Goal: Task Accomplishment & Management: Complete application form

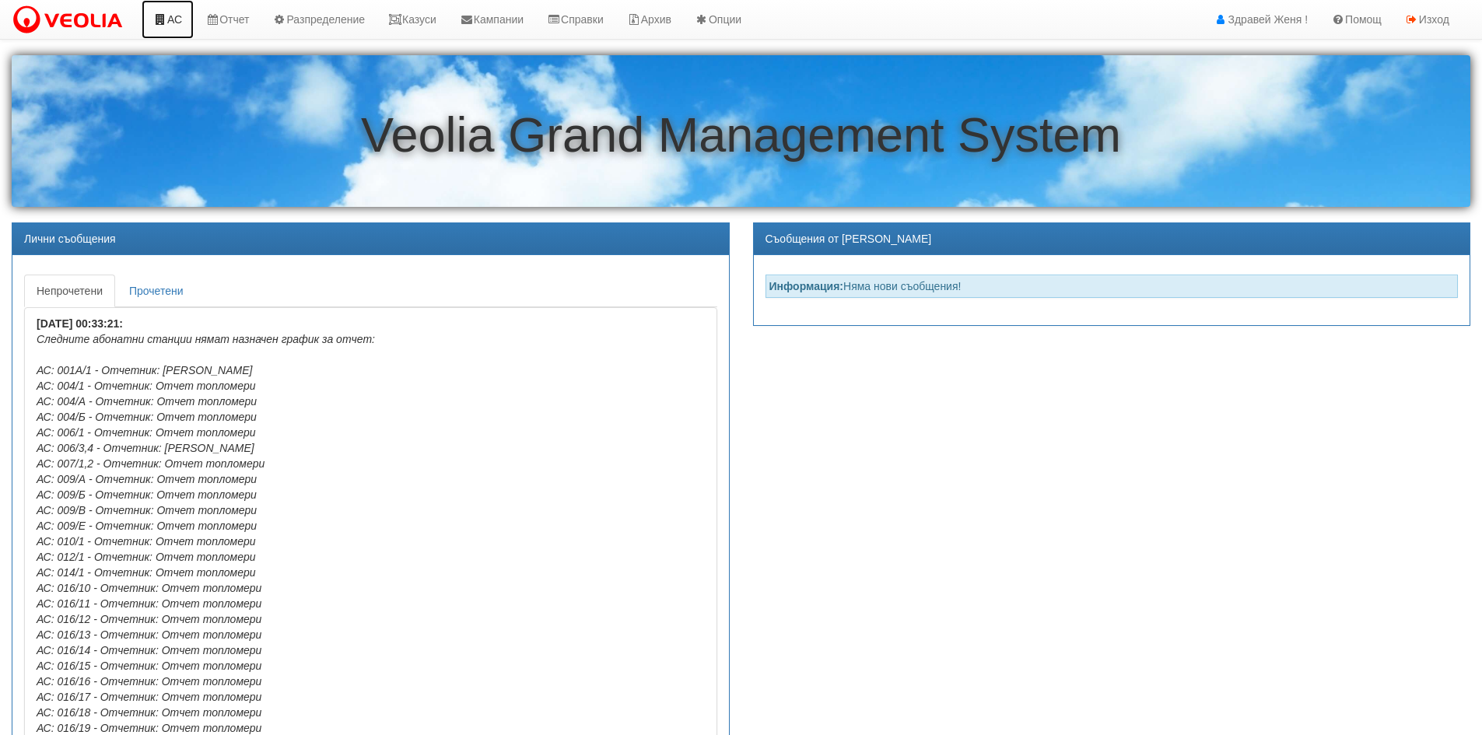
click at [171, 22] on link "АС" at bounding box center [168, 19] width 52 height 39
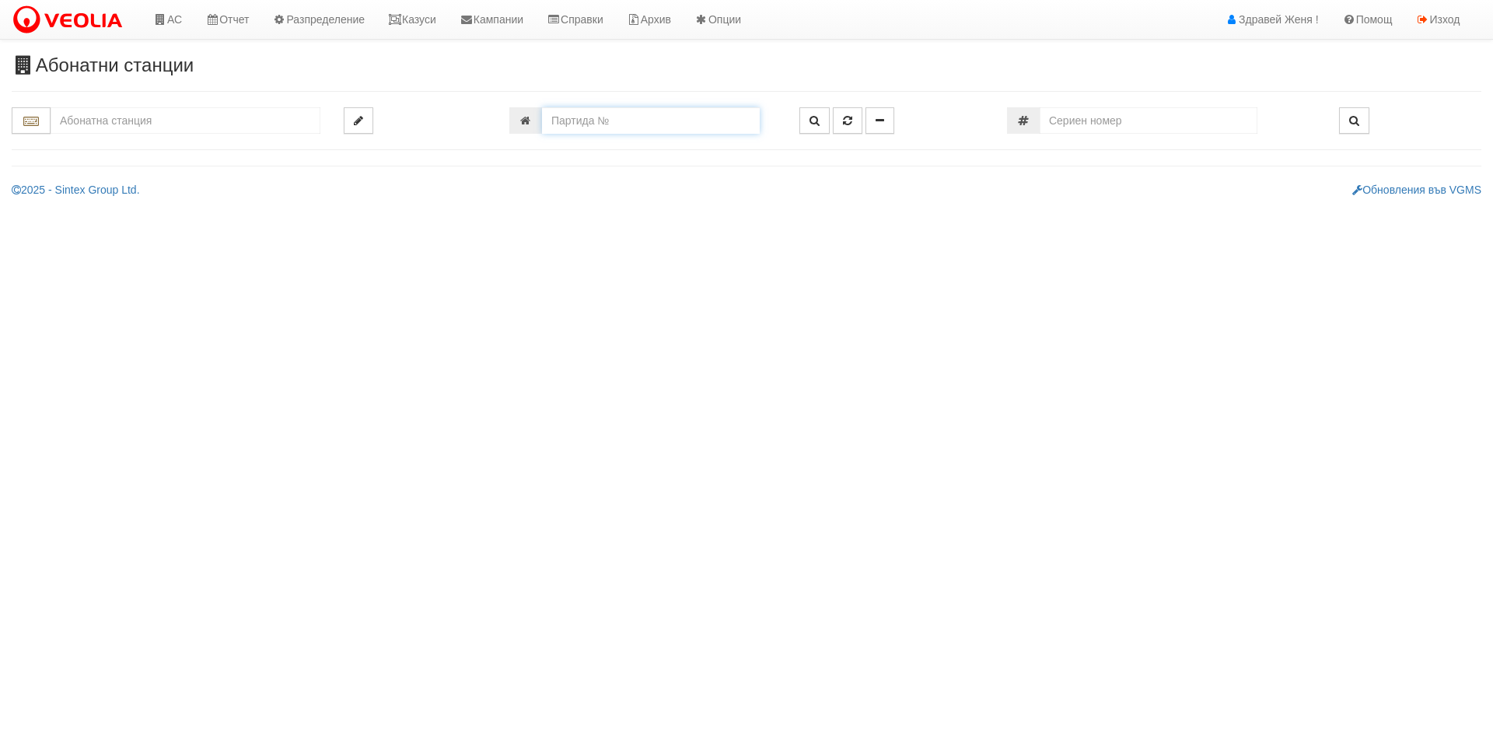
click at [587, 126] on input "number" at bounding box center [651, 120] width 218 height 26
paste input "24878"
type input "24878"
click at [807, 124] on button "button" at bounding box center [815, 120] width 30 height 26
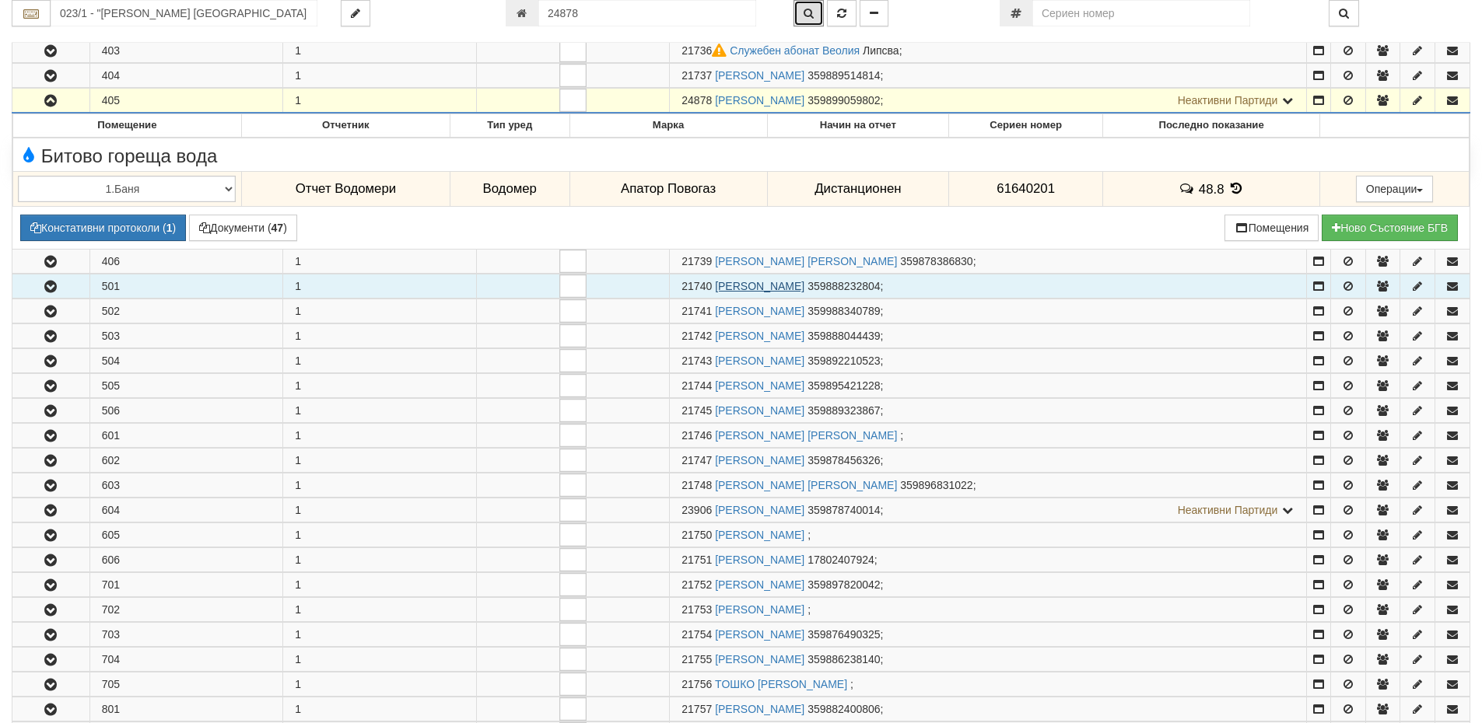
scroll to position [827, 0]
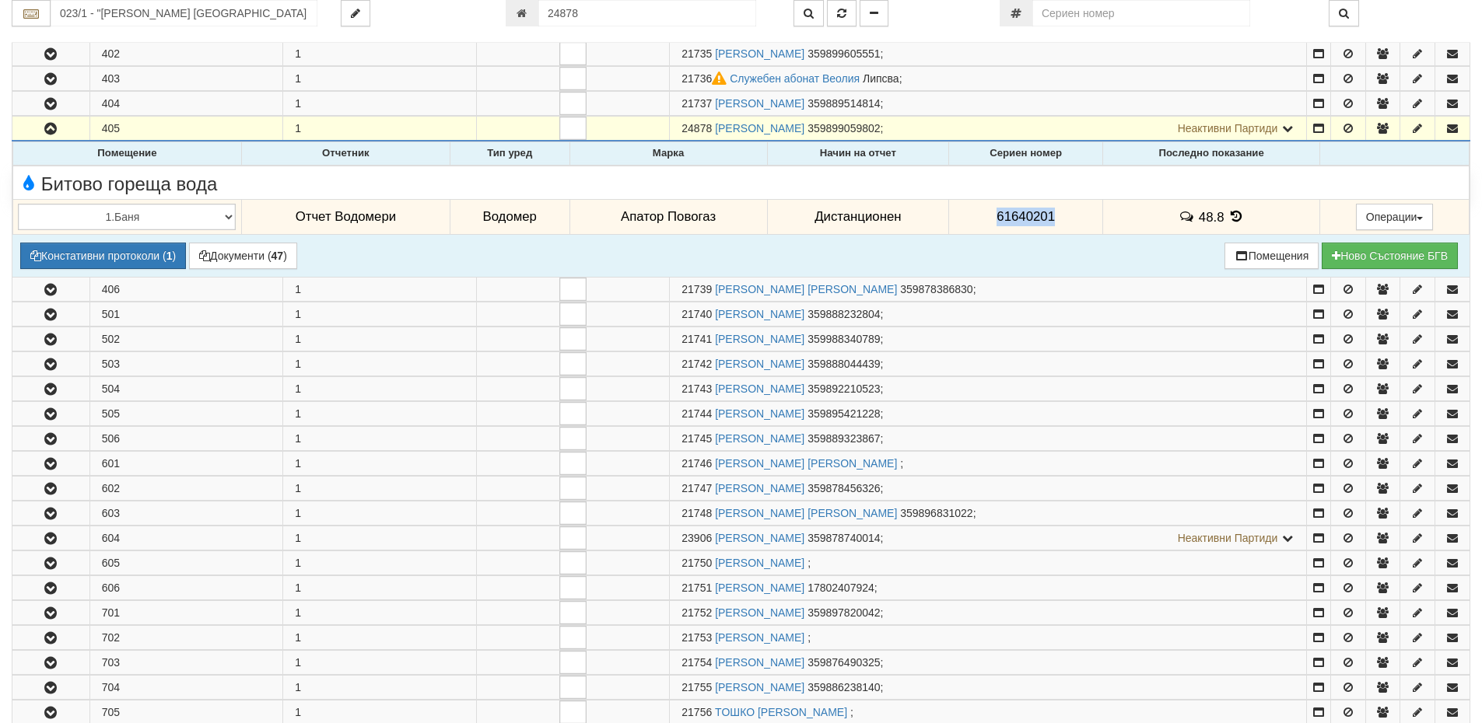
drag, startPoint x: 1053, startPoint y: 211, endPoint x: 990, endPoint y: 211, distance: 63.0
click at [990, 211] on td "61640201" at bounding box center [1026, 217] width 154 height 36
copy span "61640201"
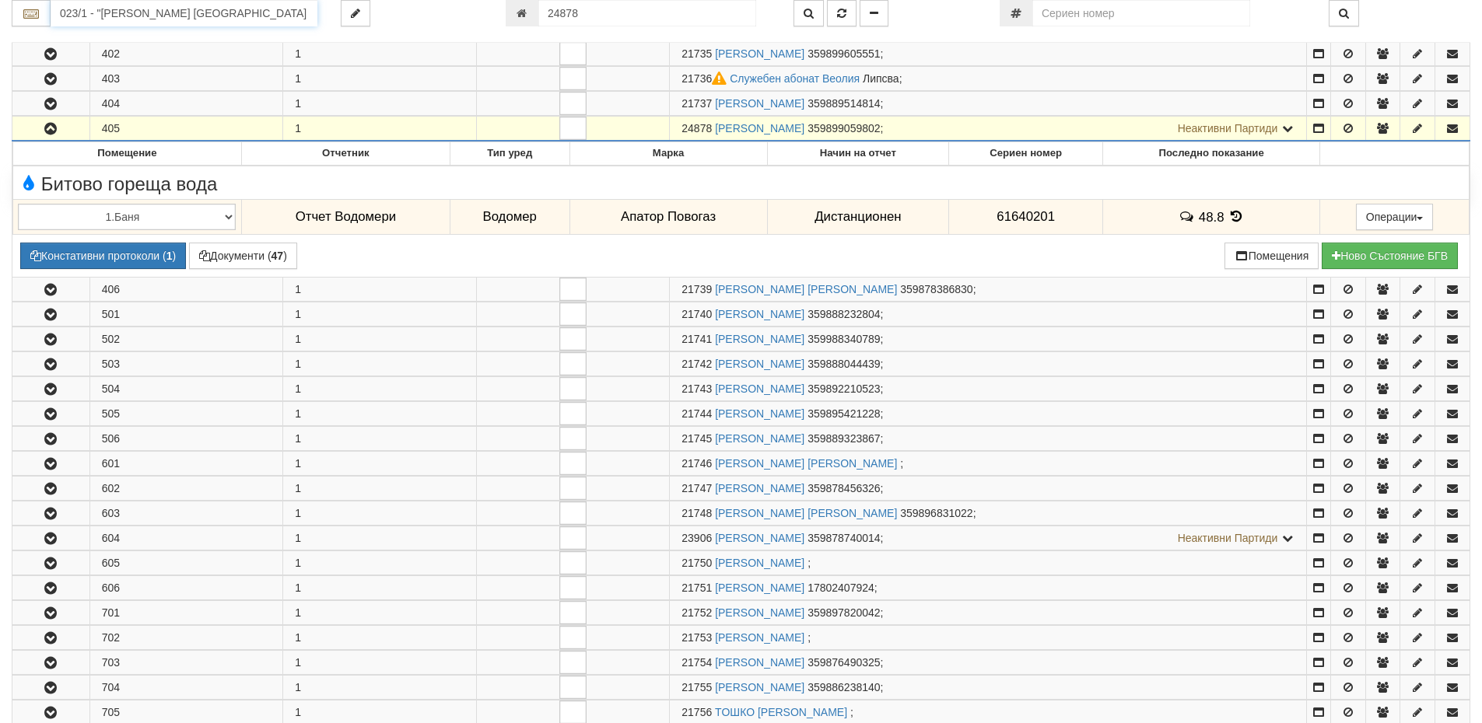
click at [242, 14] on input "023/1 - "ВЕОЛИЯ ЕНЕРДЖИ ВАРНА " ЕАД" at bounding box center [184, 13] width 267 height 26
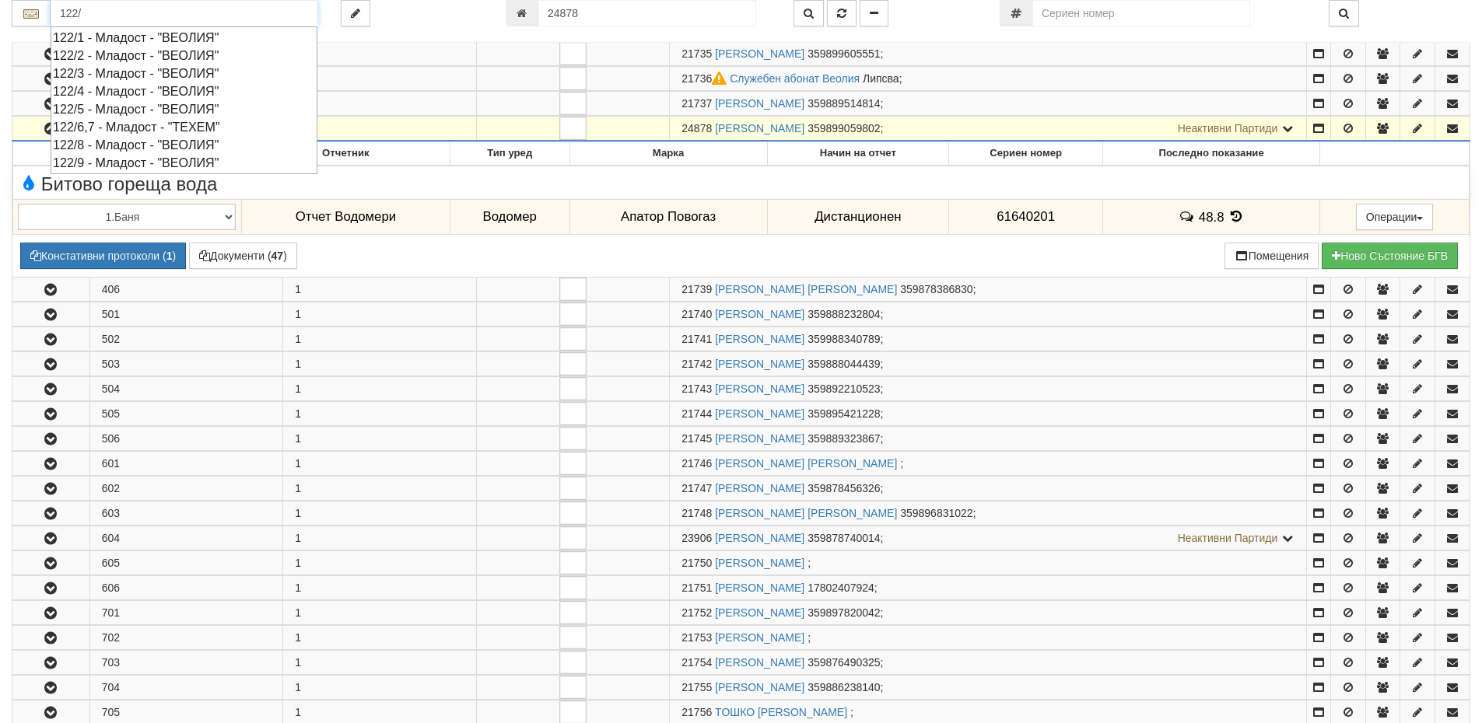
click at [210, 93] on div "122/4 - Младост - "ВЕОЛИЯ"" at bounding box center [184, 91] width 262 height 18
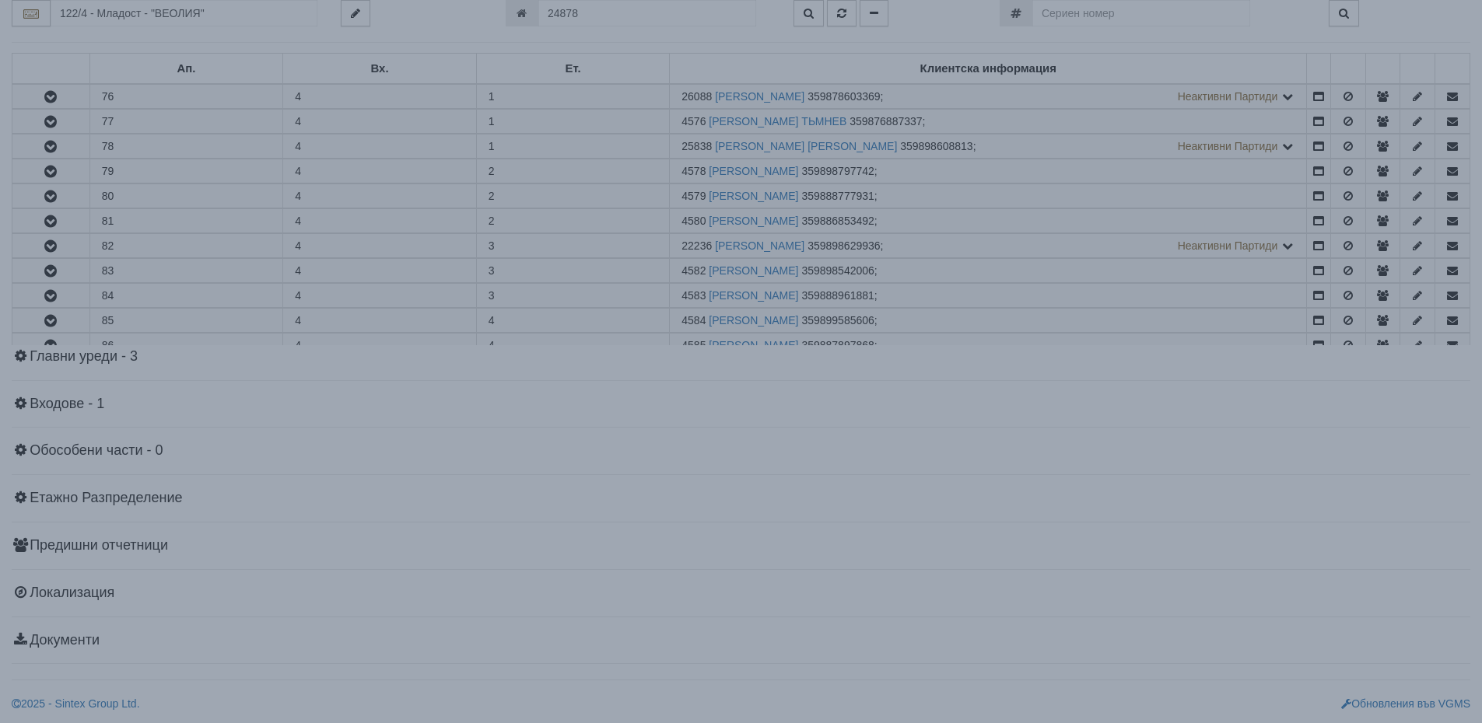
scroll to position [0, 0]
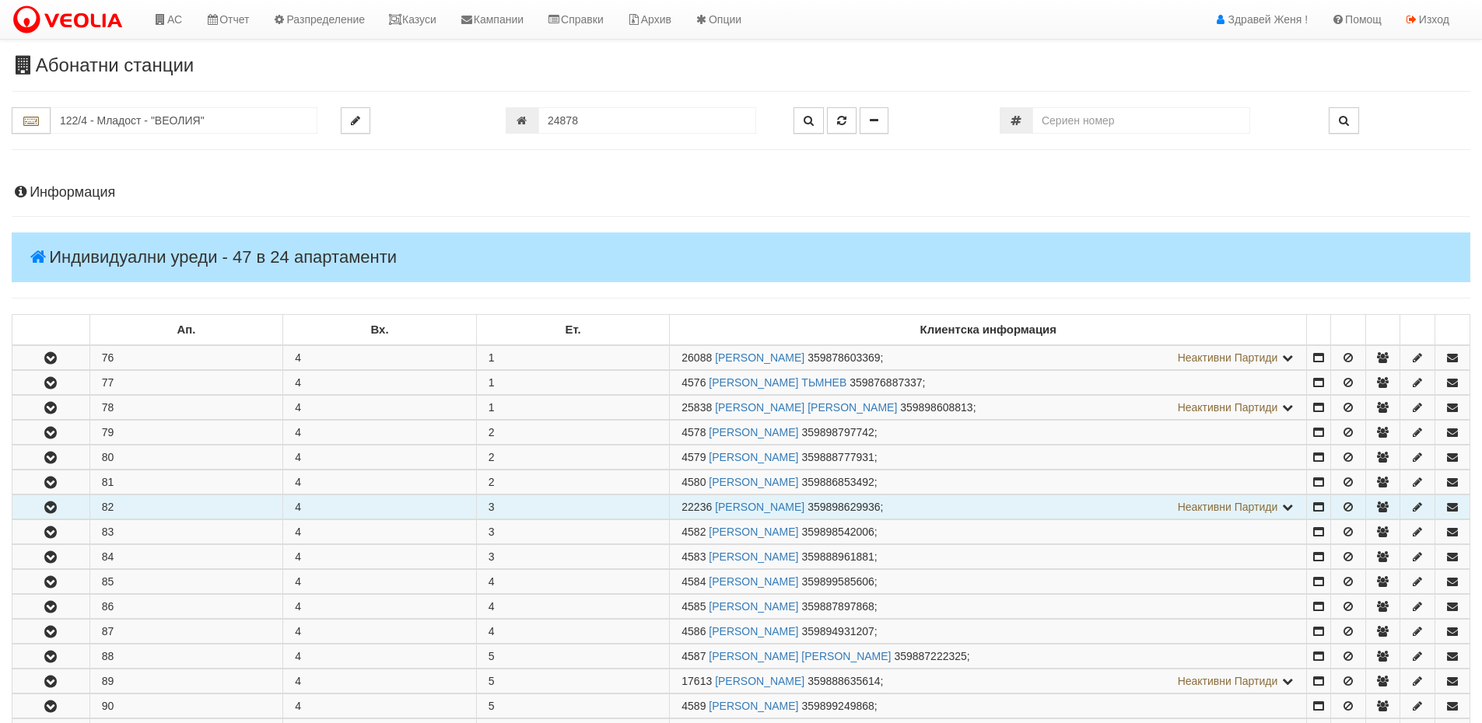
click at [51, 512] on icon "button" at bounding box center [50, 507] width 19 height 11
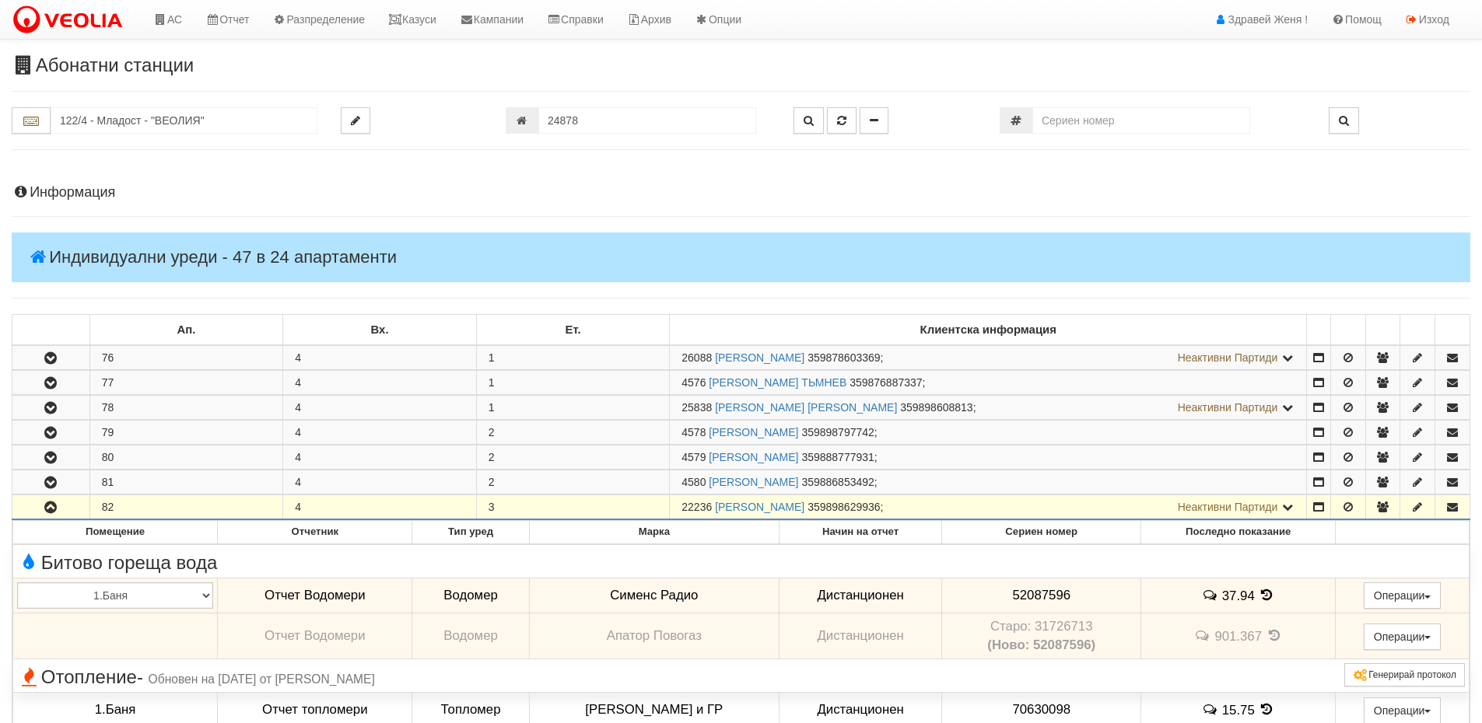
drag, startPoint x: 714, startPoint y: 506, endPoint x: 632, endPoint y: 513, distance: 82.8
click at [632, 513] on tr "82 4 3 22236 РОСИЦА КОЛЕВА ТУРЛАКОВА 359898629936 ; Неактивни Партиди 4581 КОЛЬ…" at bounding box center [740, 507] width 1457 height 25
copy tr "22236"
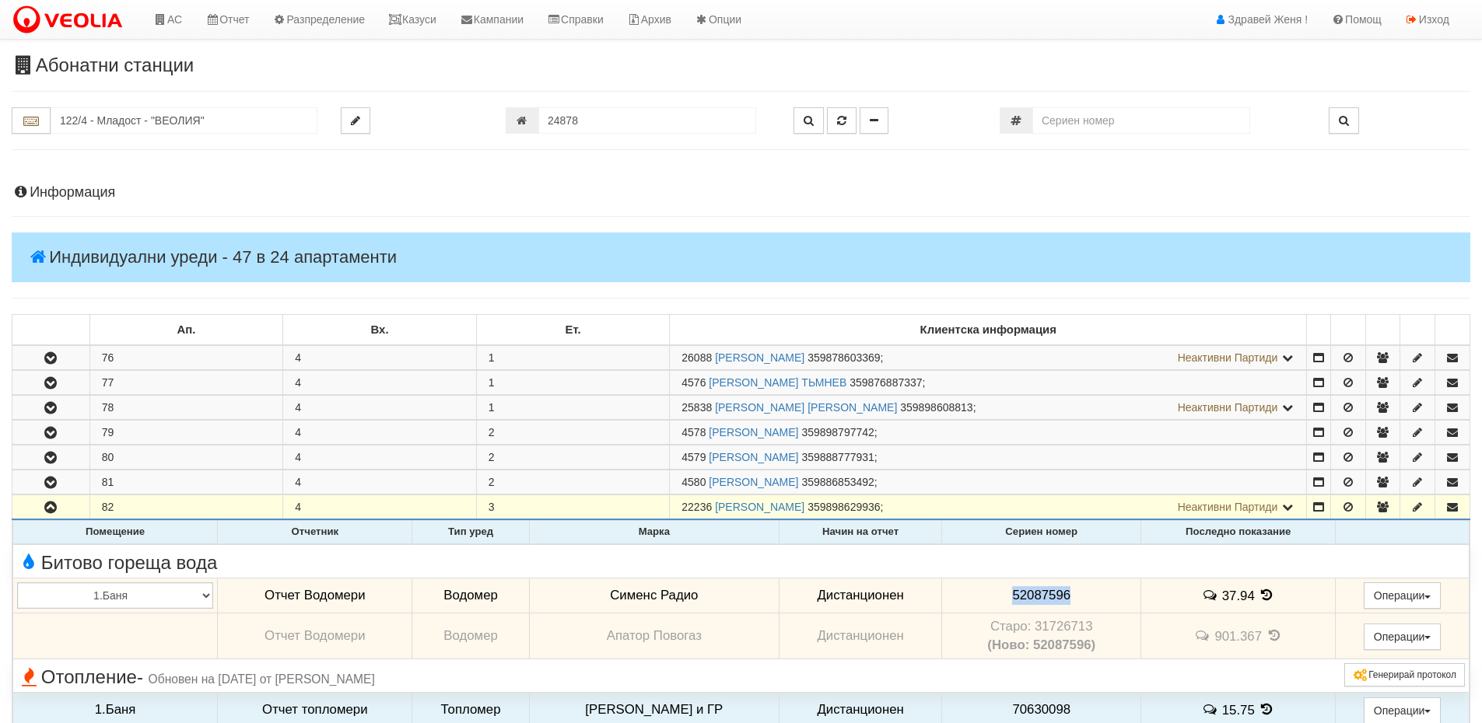
drag, startPoint x: 1069, startPoint y: 592, endPoint x: 999, endPoint y: 595, distance: 70.1
click at [999, 595] on td "52087596" at bounding box center [1041, 596] width 199 height 36
copy span "52087596"
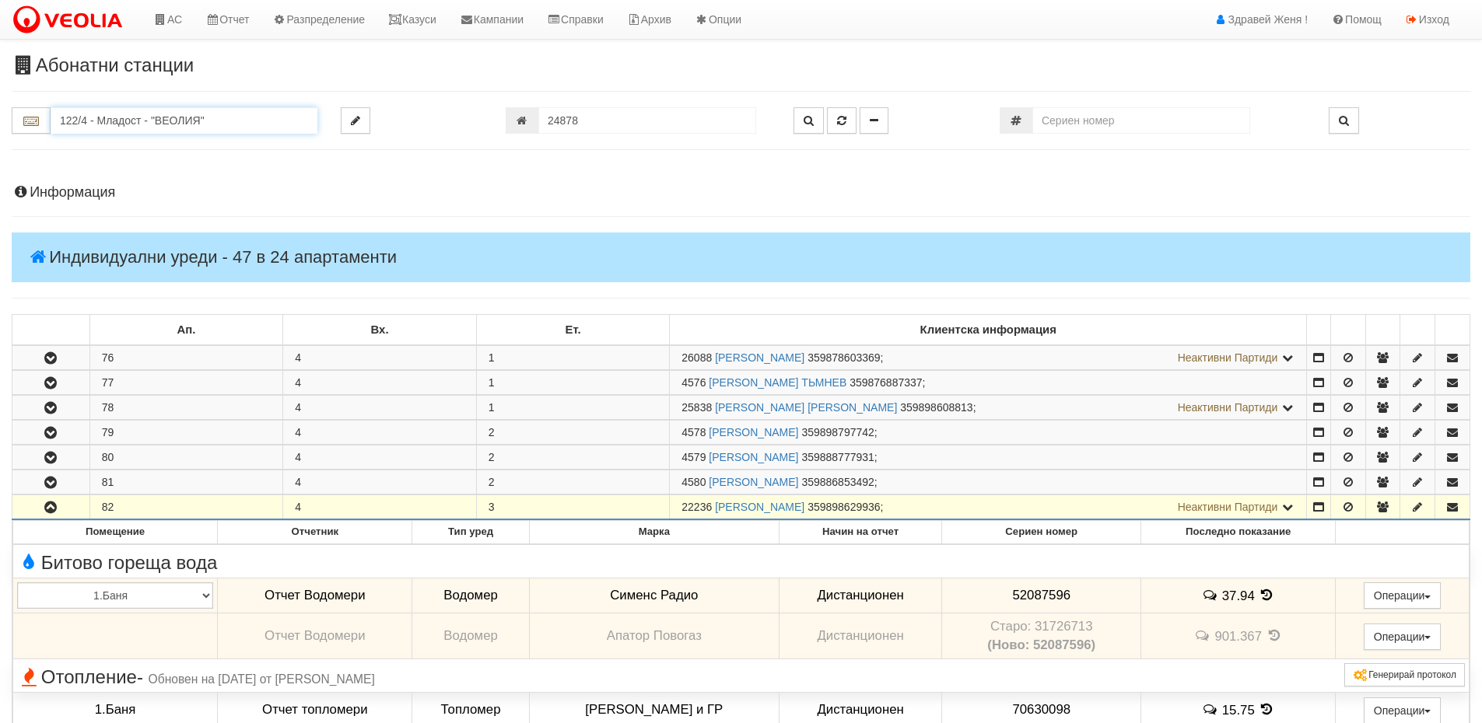
click at [173, 113] on input "122/4 - Младост - "ВЕОЛИЯ"" at bounding box center [184, 120] width 267 height 26
click at [159, 150] on div "007/1,2 - Възраждане - "ВЕОЛИЯ"" at bounding box center [184, 145] width 262 height 18
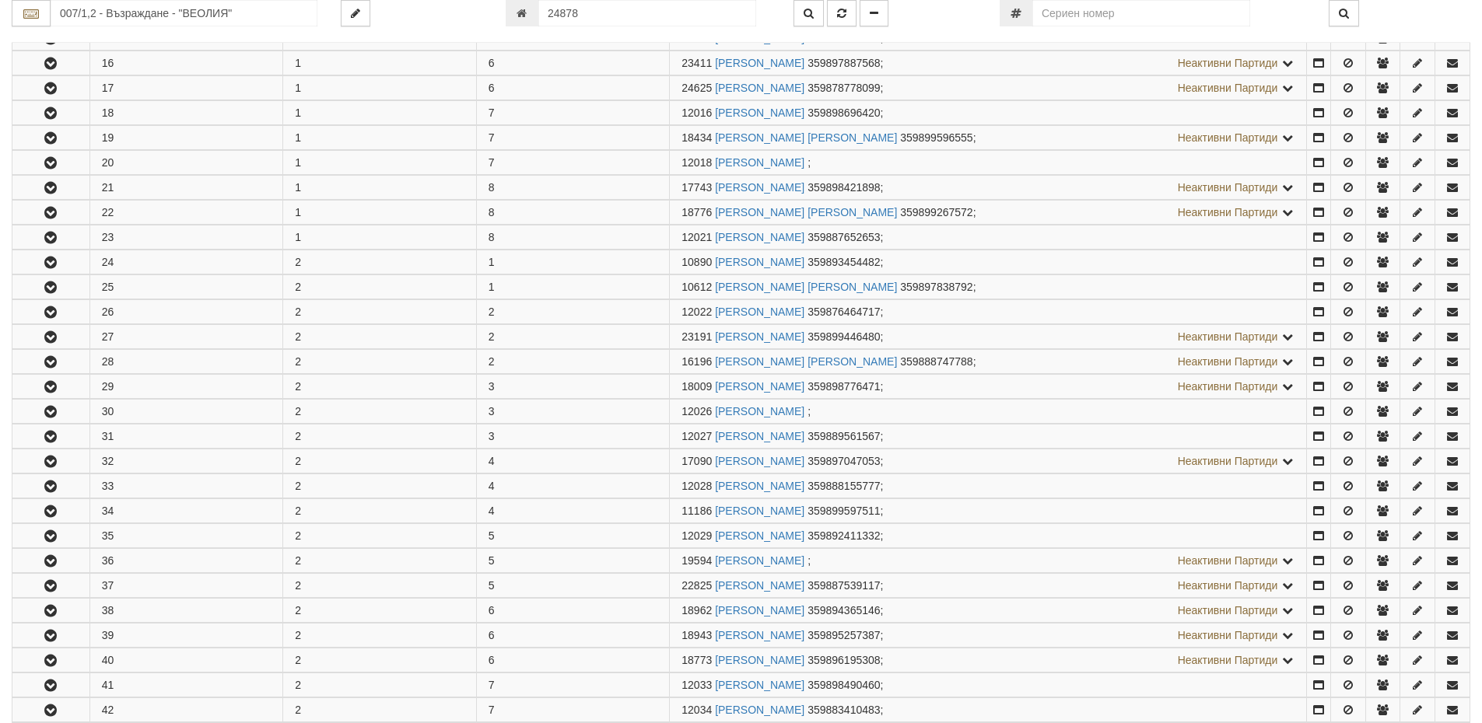
scroll to position [700, 0]
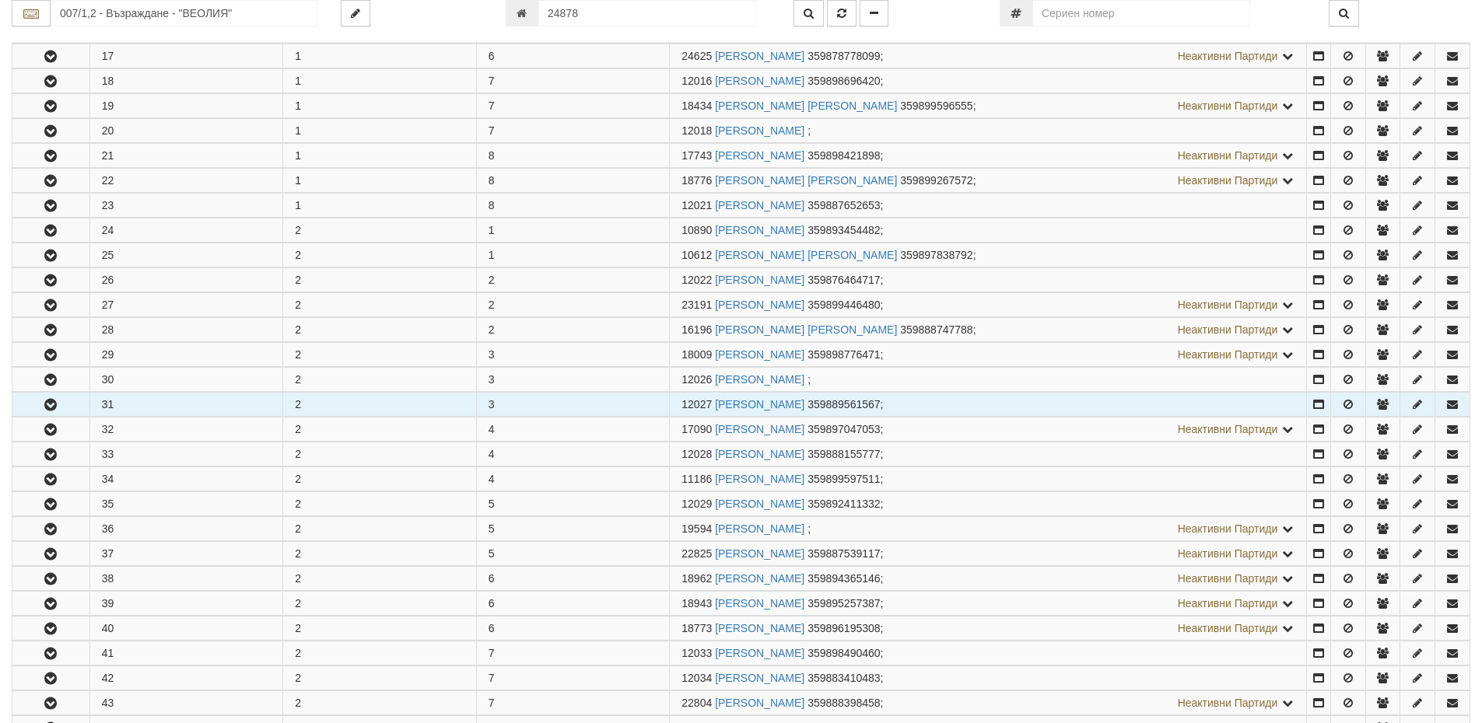
click at [86, 403] on button "button" at bounding box center [50, 404] width 77 height 23
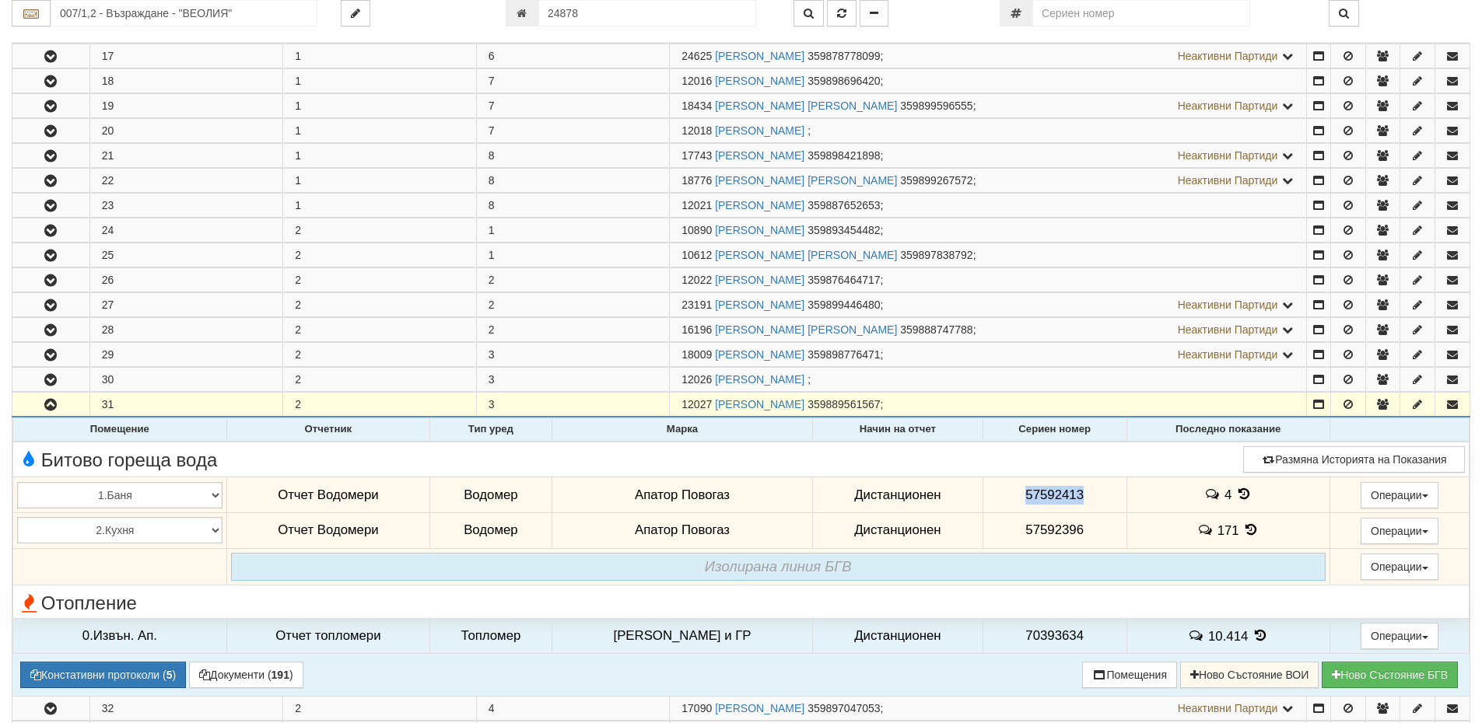
drag, startPoint x: 1083, startPoint y: 491, endPoint x: 990, endPoint y: 492, distance: 93.3
click at [990, 492] on td "57592413" at bounding box center [1054, 496] width 144 height 36
copy span "57592413"
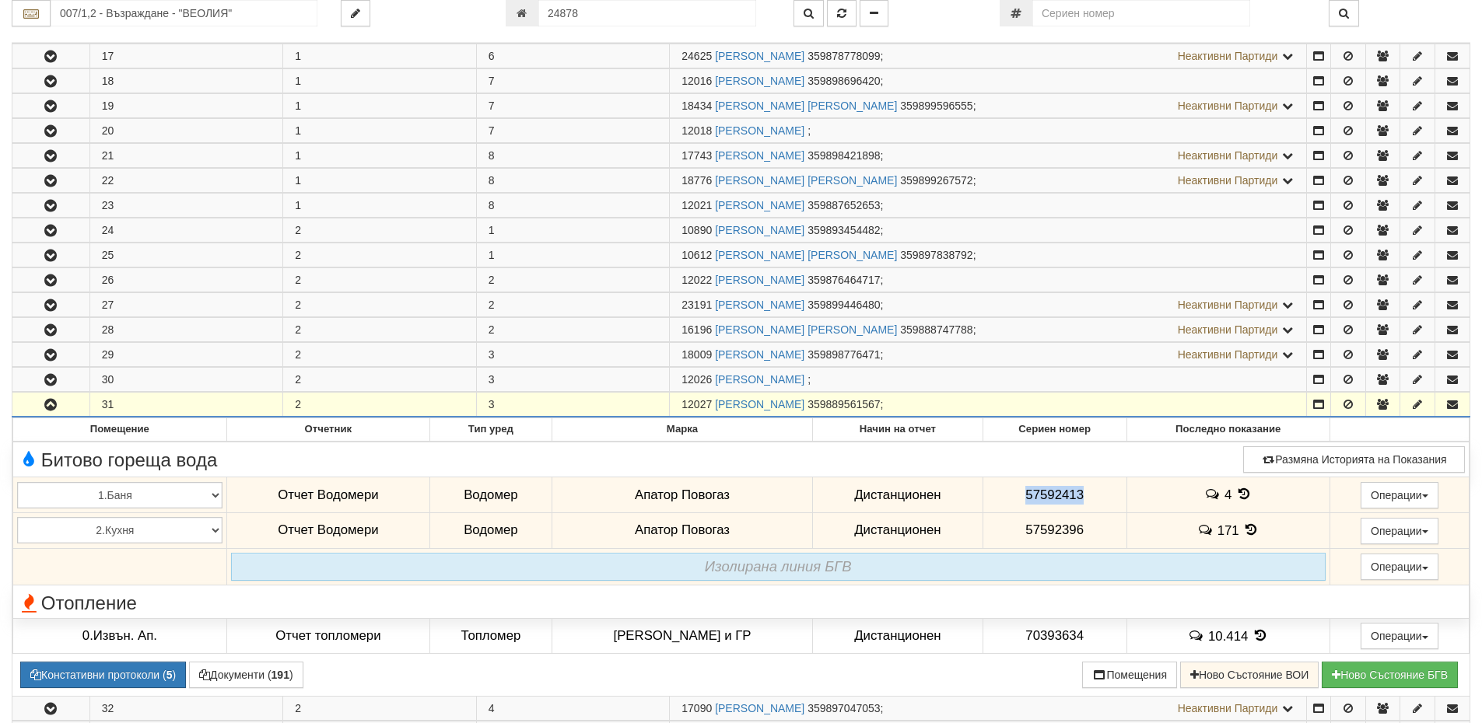
drag, startPoint x: 712, startPoint y: 403, endPoint x: 678, endPoint y: 408, distance: 34.5
click at [678, 408] on td "12027 СНЕЖАНКА ГЕОРГИЕВА РУСЕВА 359889561567 ;" at bounding box center [988, 405] width 637 height 25
copy span "12027"
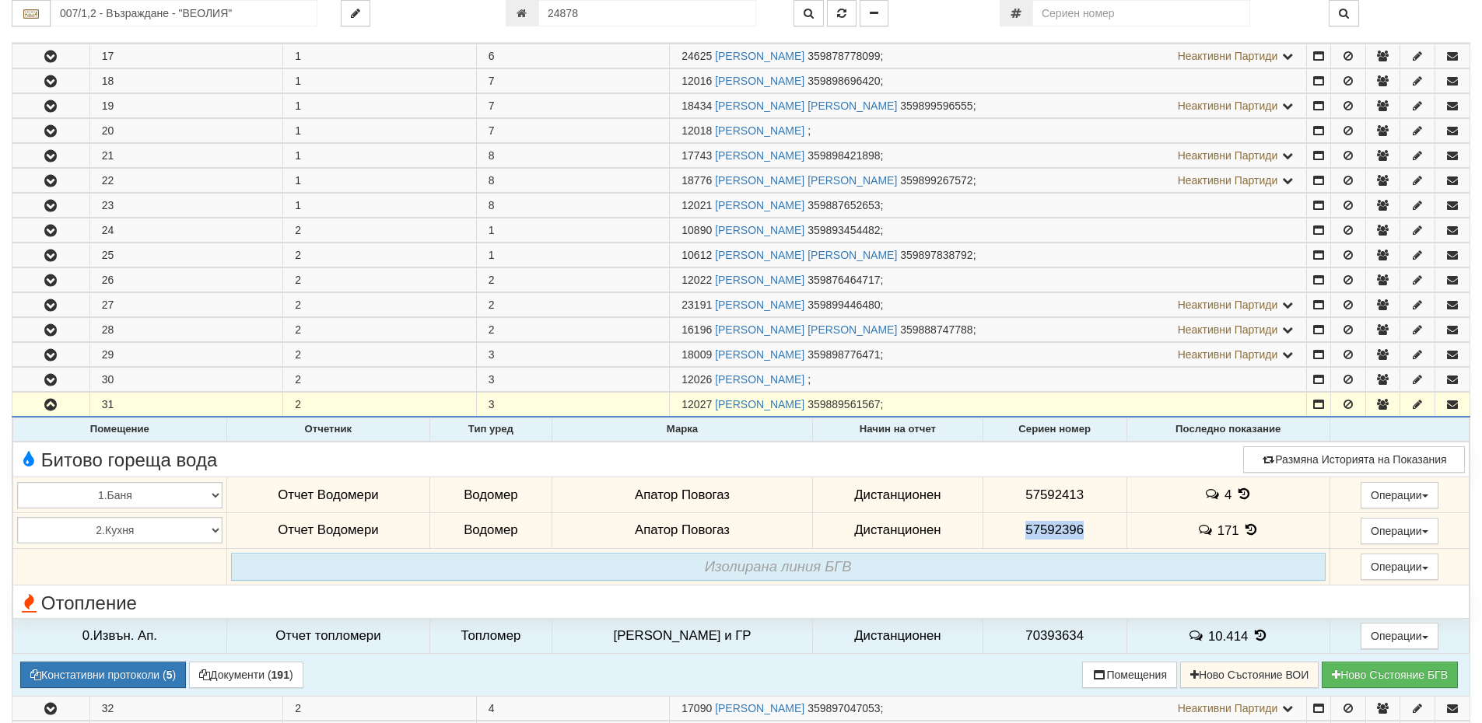
drag, startPoint x: 1080, startPoint y: 532, endPoint x: 1016, endPoint y: 528, distance: 63.9
click at [1016, 528] on td "57592396" at bounding box center [1054, 531] width 144 height 36
copy span "57592396"
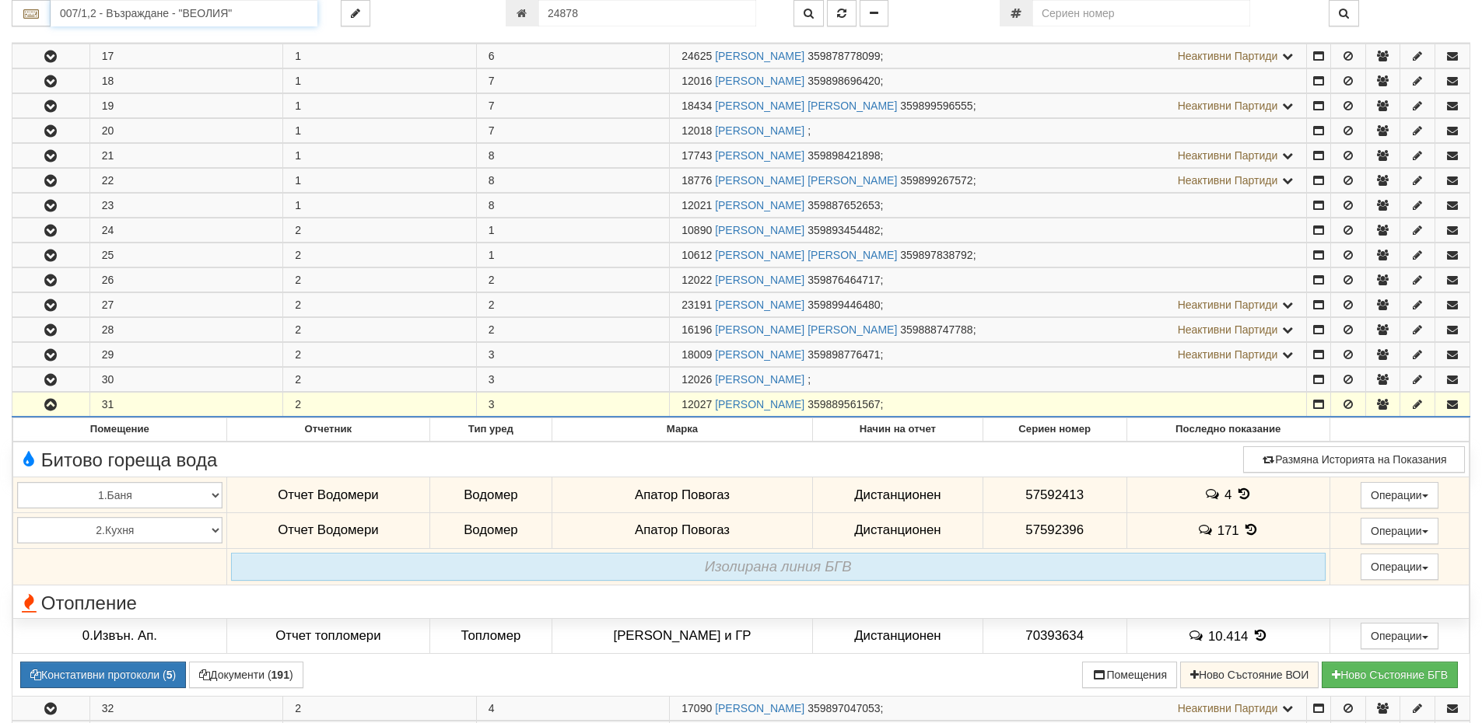
click at [157, 16] on input "007/1,2 - Възраждане - "ВЕОЛИЯ"" at bounding box center [184, 13] width 267 height 26
click at [171, 33] on div "229/3 - Вл. Варненчик - "ВЕОЛИЯ"" at bounding box center [184, 38] width 262 height 18
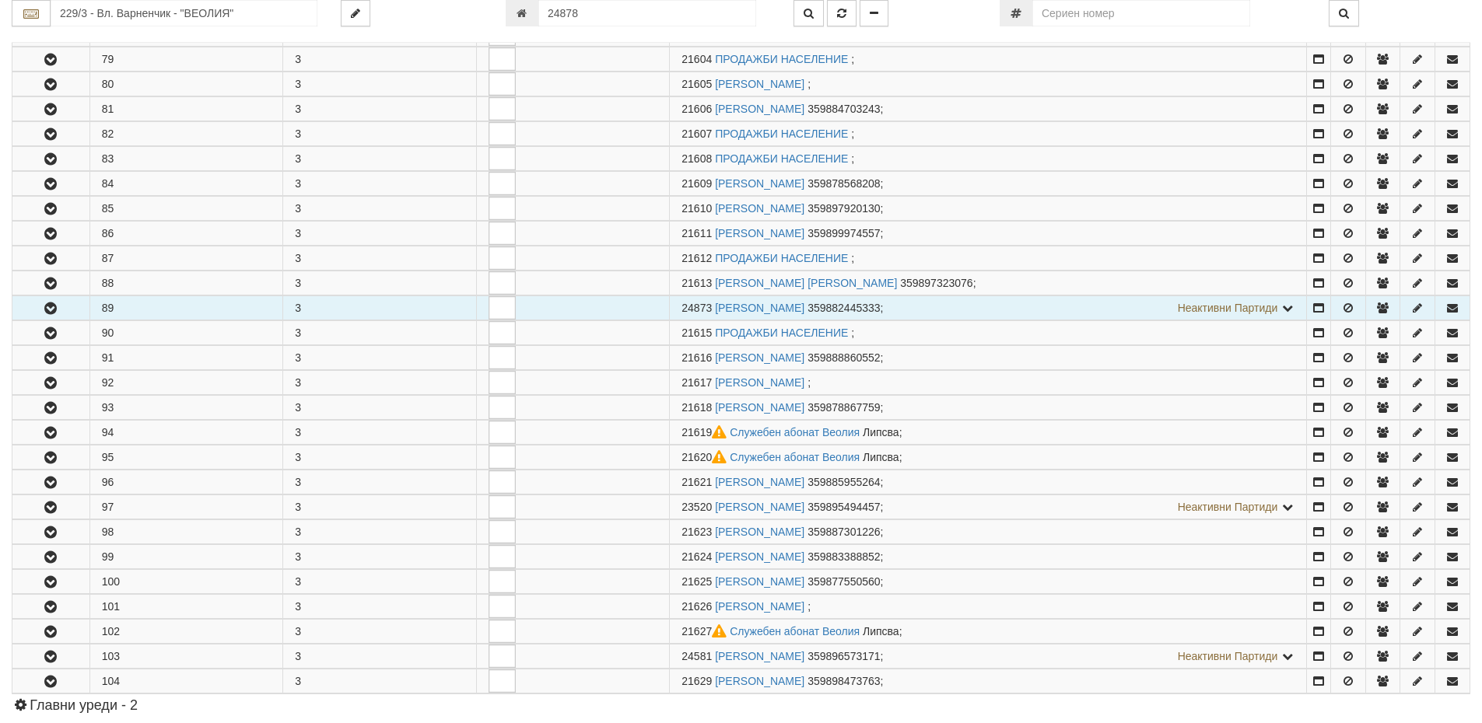
scroll to position [622, 0]
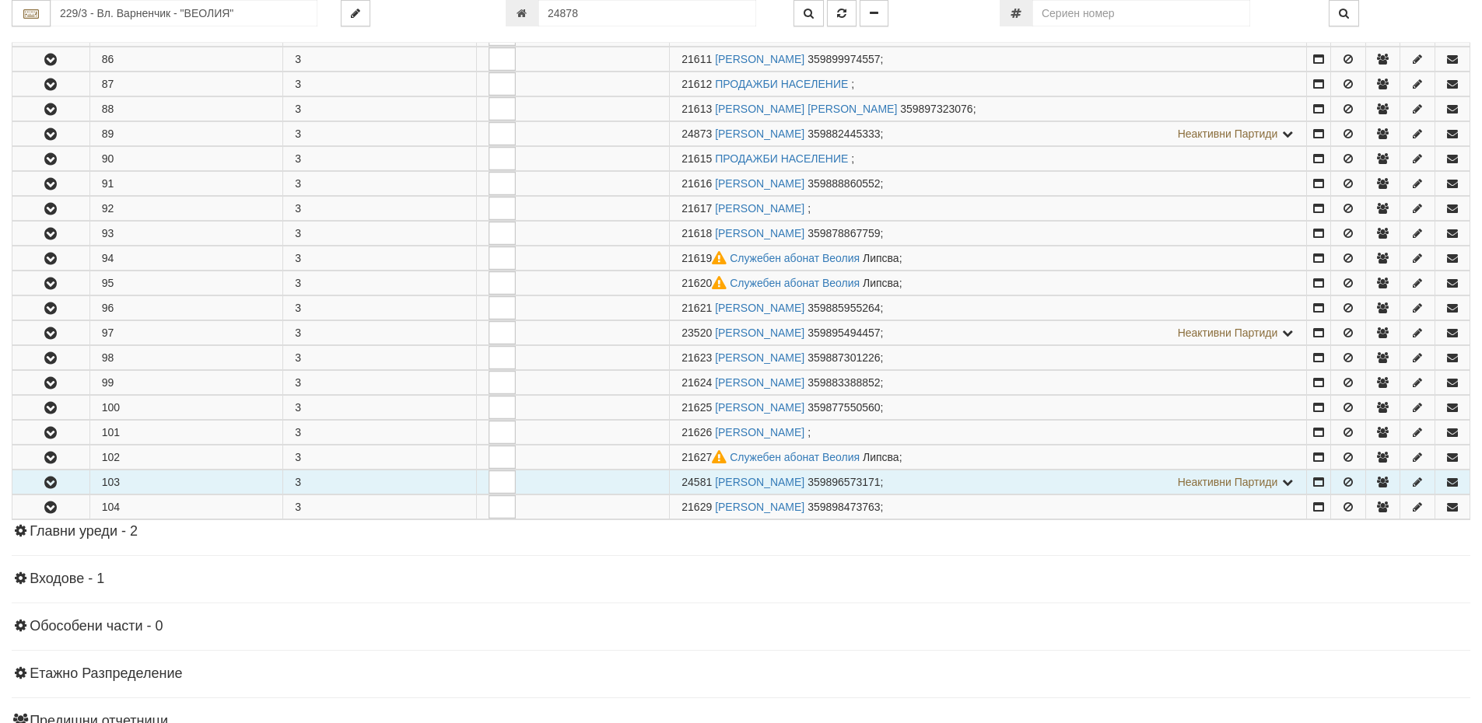
click at [58, 479] on icon "button" at bounding box center [50, 483] width 19 height 11
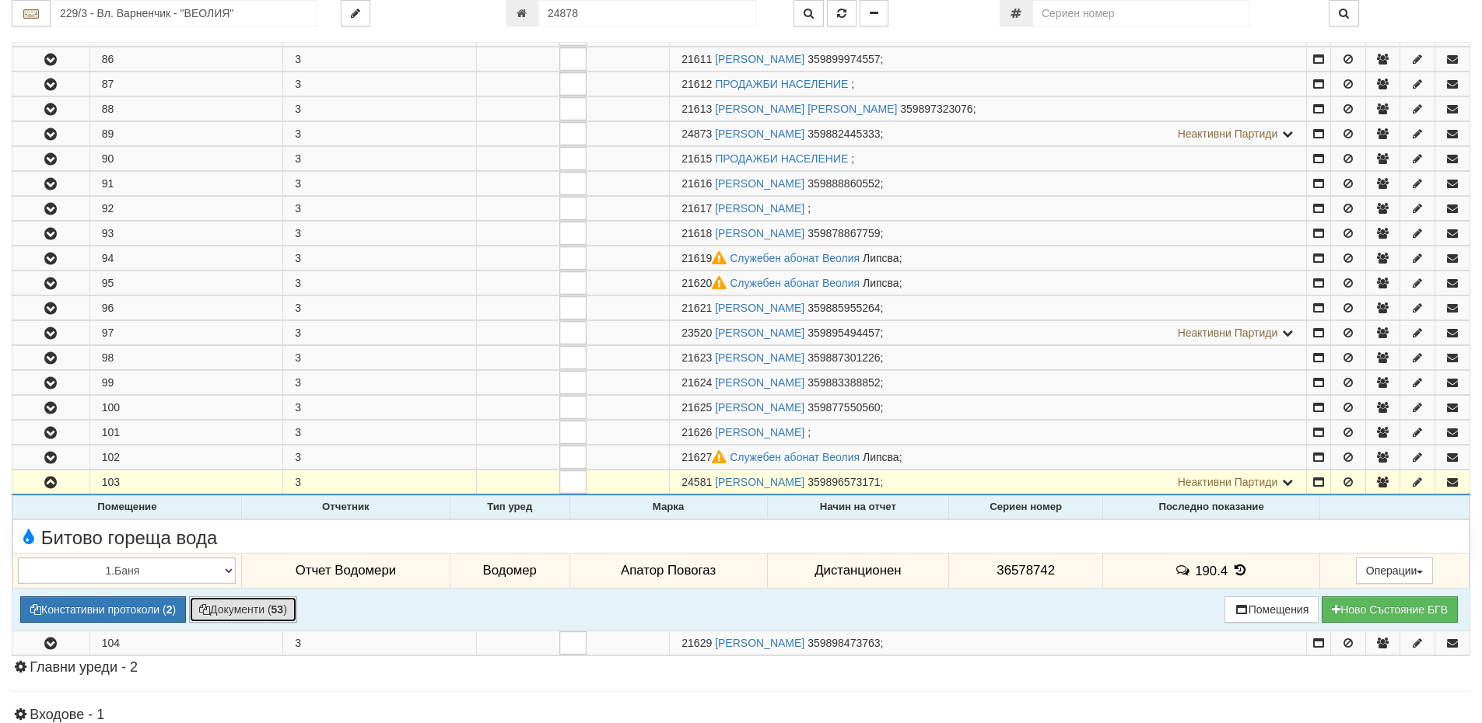
click at [254, 607] on button "Документи ( 53 )" at bounding box center [243, 610] width 108 height 26
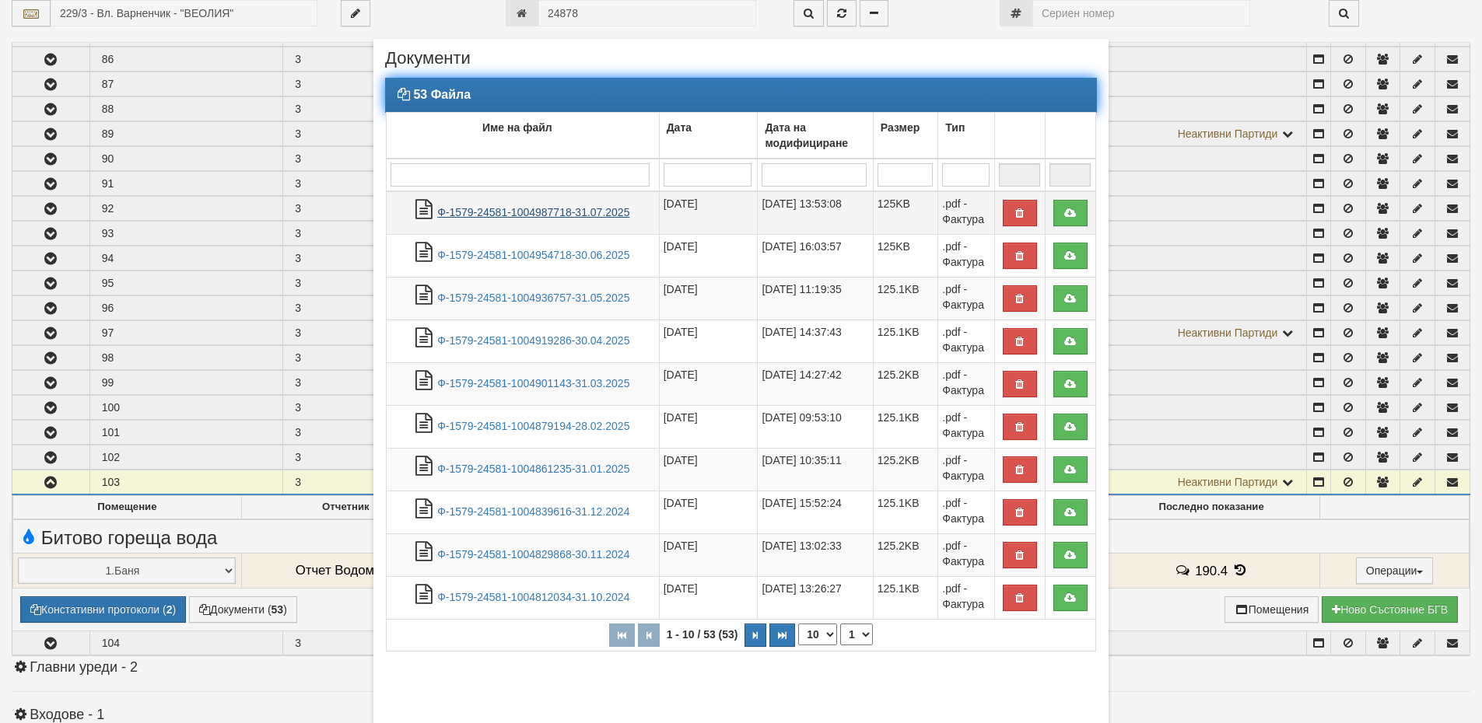
click at [622, 208] on link "Ф-1579-24581-1004987718-31.07.2025" at bounding box center [533, 212] width 192 height 12
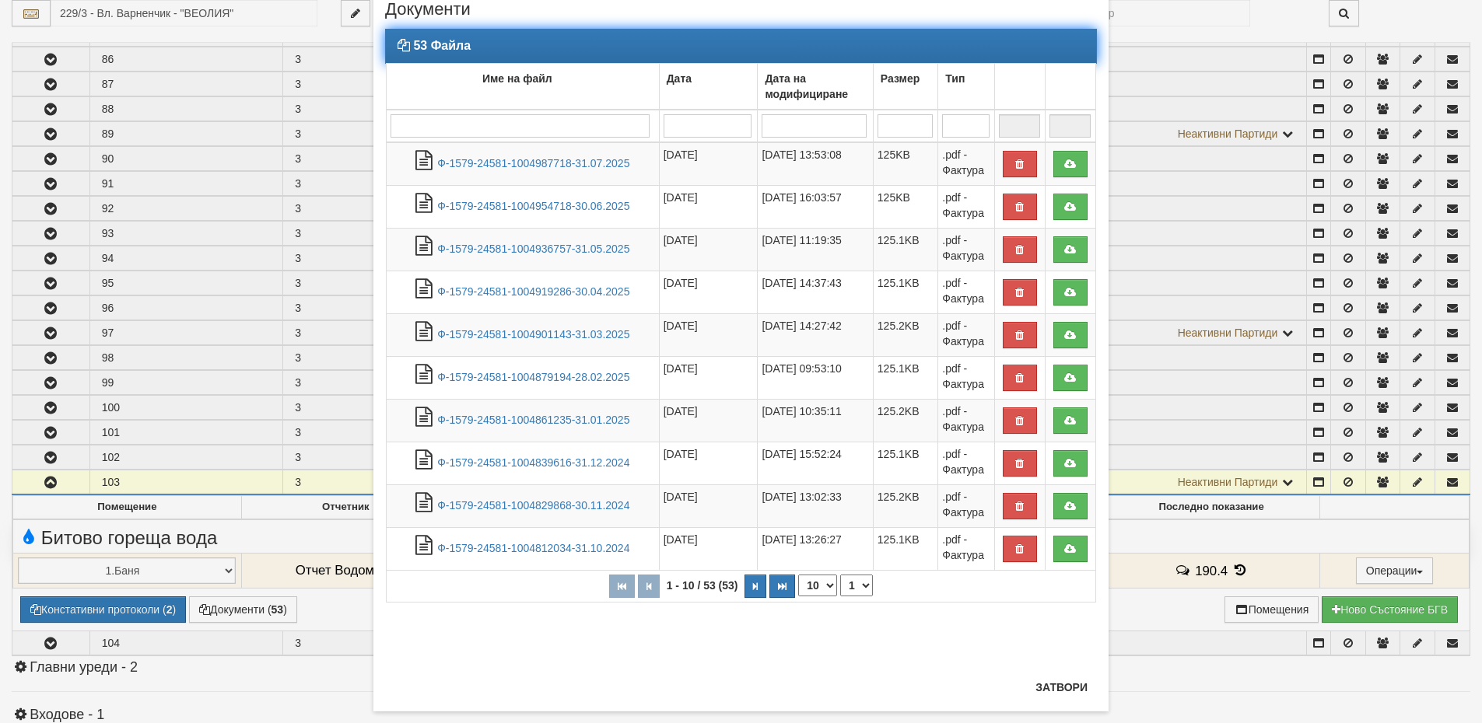
scroll to position [76, 0]
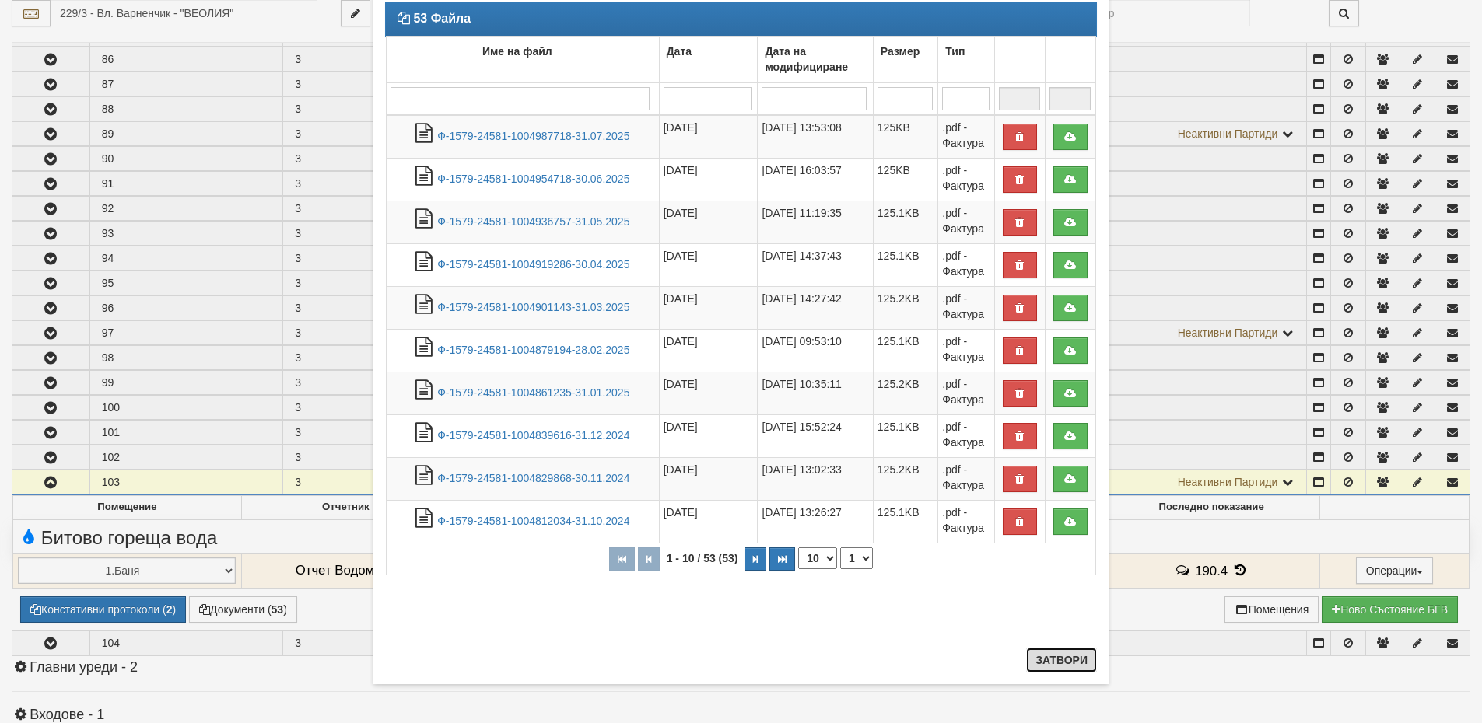
click at [1055, 664] on button "Затвори" at bounding box center [1061, 660] width 71 height 25
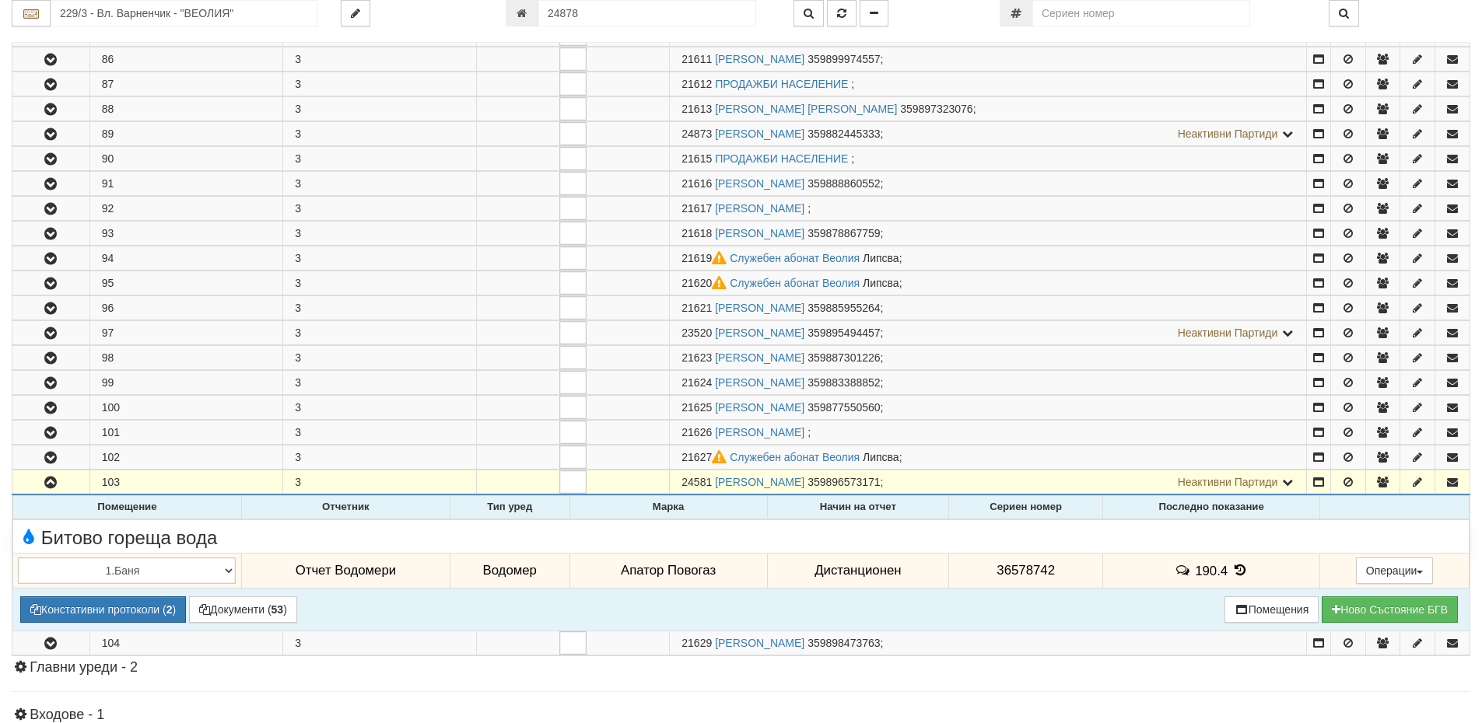
click at [1221, 569] on span "190.4" at bounding box center [1211, 570] width 33 height 15
click at [1239, 565] on icon at bounding box center [1239, 570] width 17 height 13
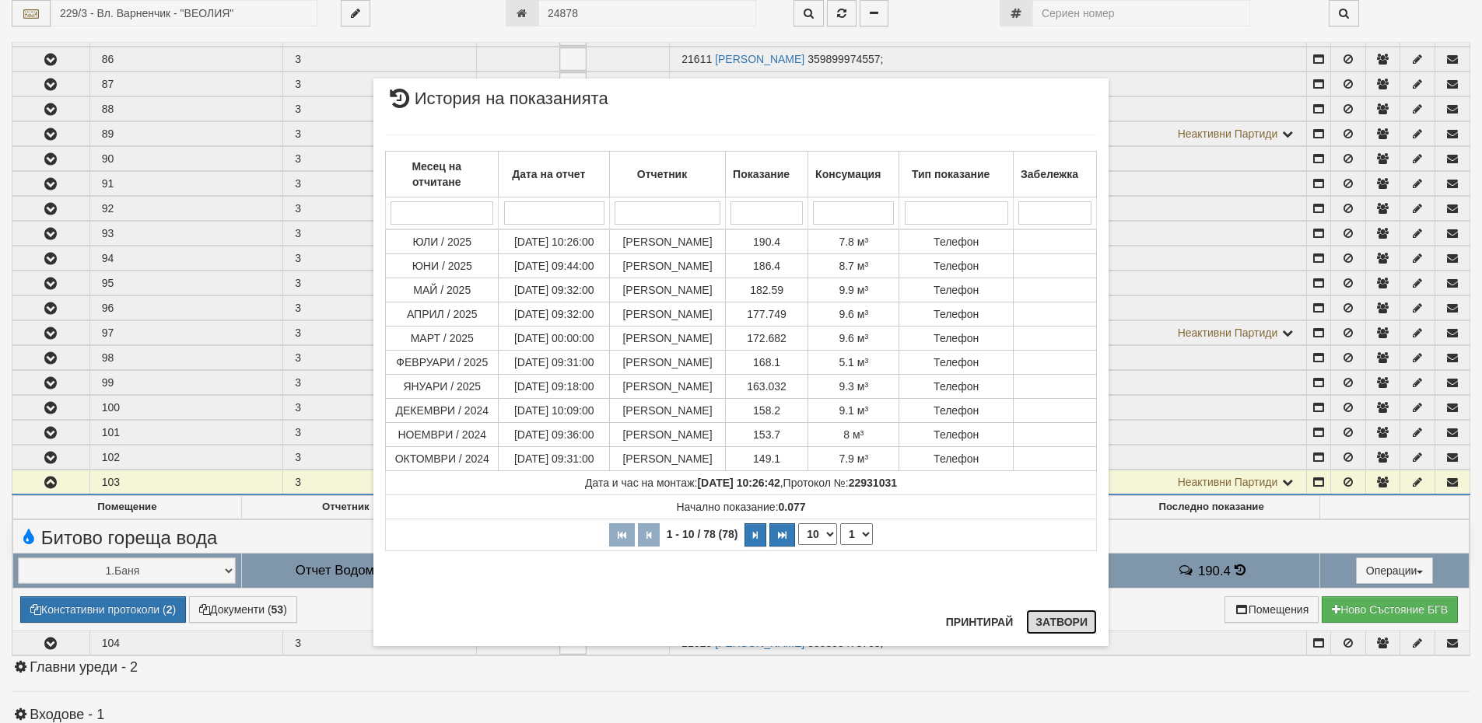
click at [1083, 624] on button "Затвори" at bounding box center [1061, 622] width 71 height 25
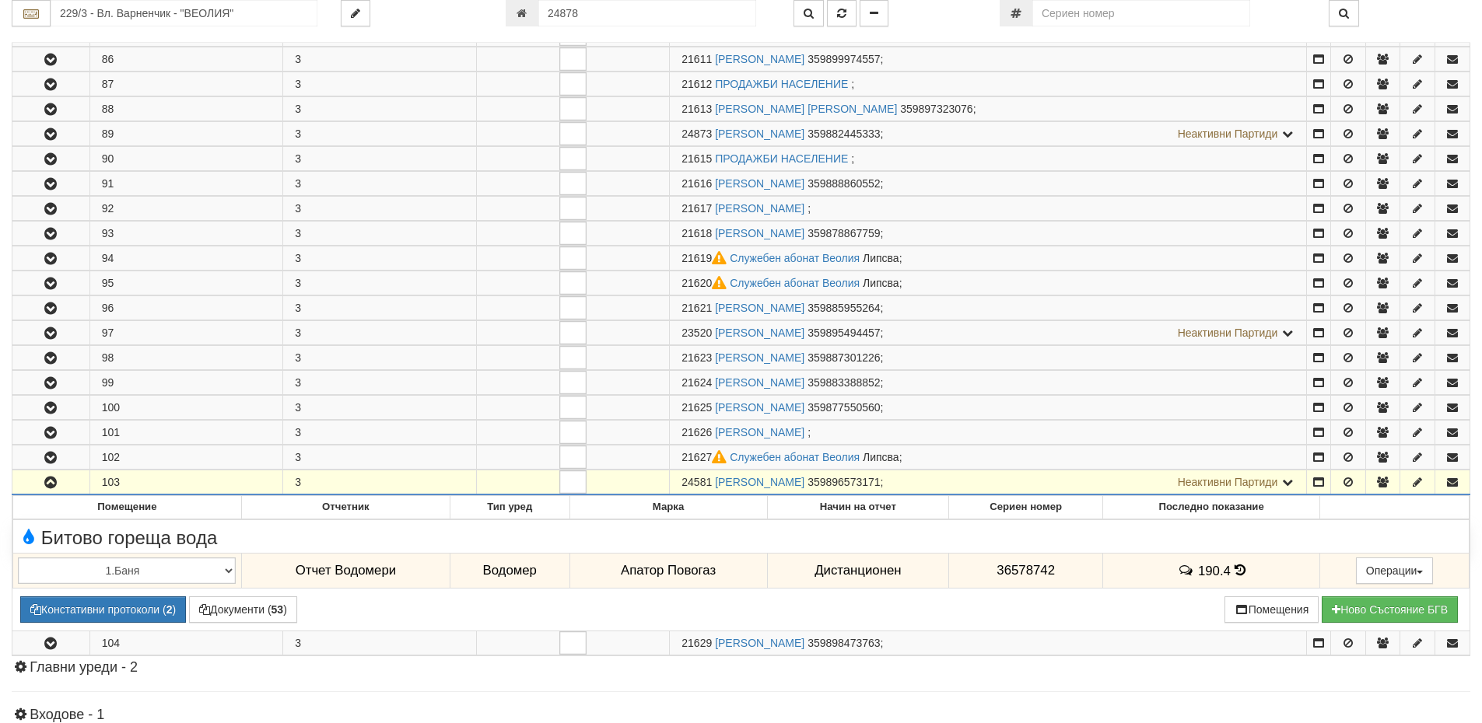
drag, startPoint x: 712, startPoint y: 481, endPoint x: 661, endPoint y: 482, distance: 51.3
click at [661, 482] on tr "103 3 24581 ДЕСИСЛАВА ХРИСТОВА ЯНКОВА 359896573171 ; Неактивни Партиди 21628 ЕК…" at bounding box center [740, 483] width 1457 height 25
copy tr "24581"
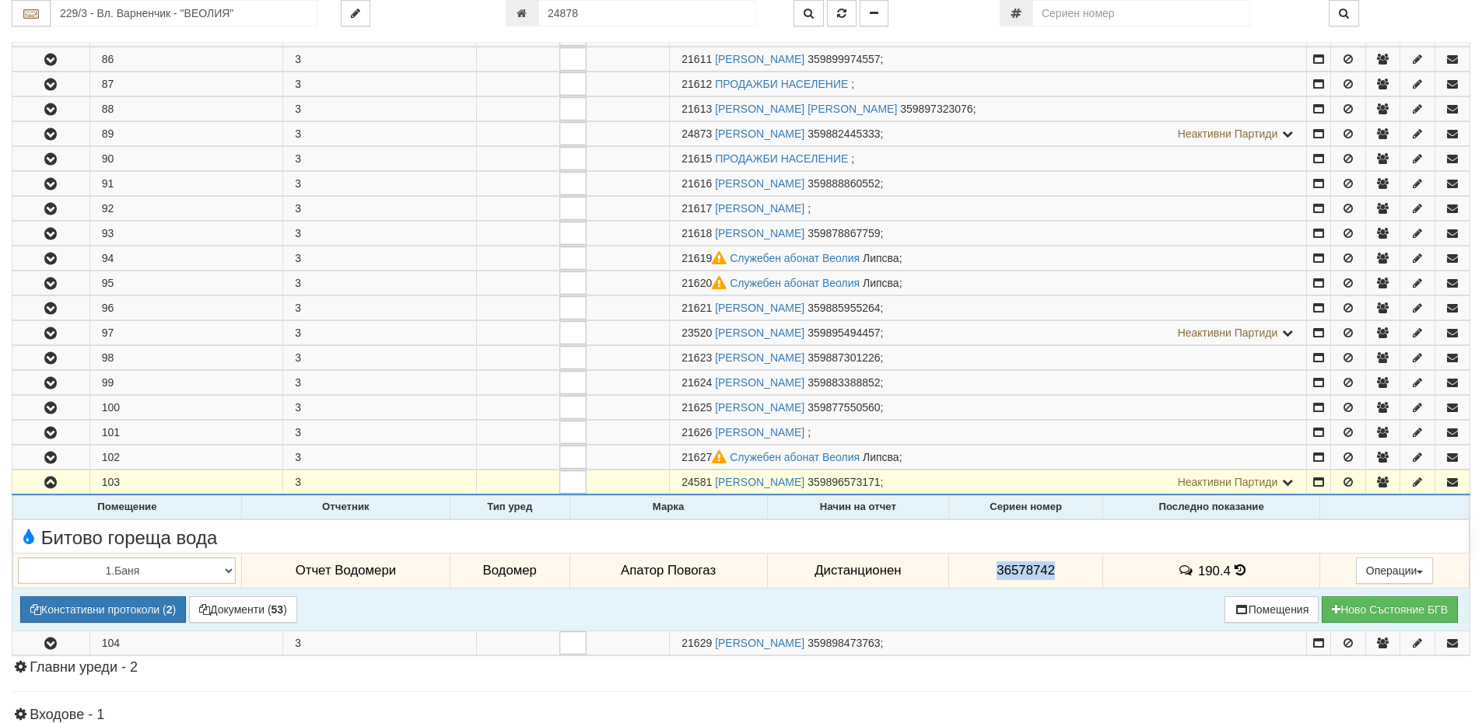
drag, startPoint x: 1062, startPoint y: 569, endPoint x: 971, endPoint y: 563, distance: 90.4
click at [971, 563] on td "36578742" at bounding box center [1026, 571] width 154 height 36
copy span "36578742"
click at [1029, 574] on span "36578742" at bounding box center [1025, 570] width 58 height 15
drag, startPoint x: 1074, startPoint y: 572, endPoint x: 932, endPoint y: 567, distance: 142.4
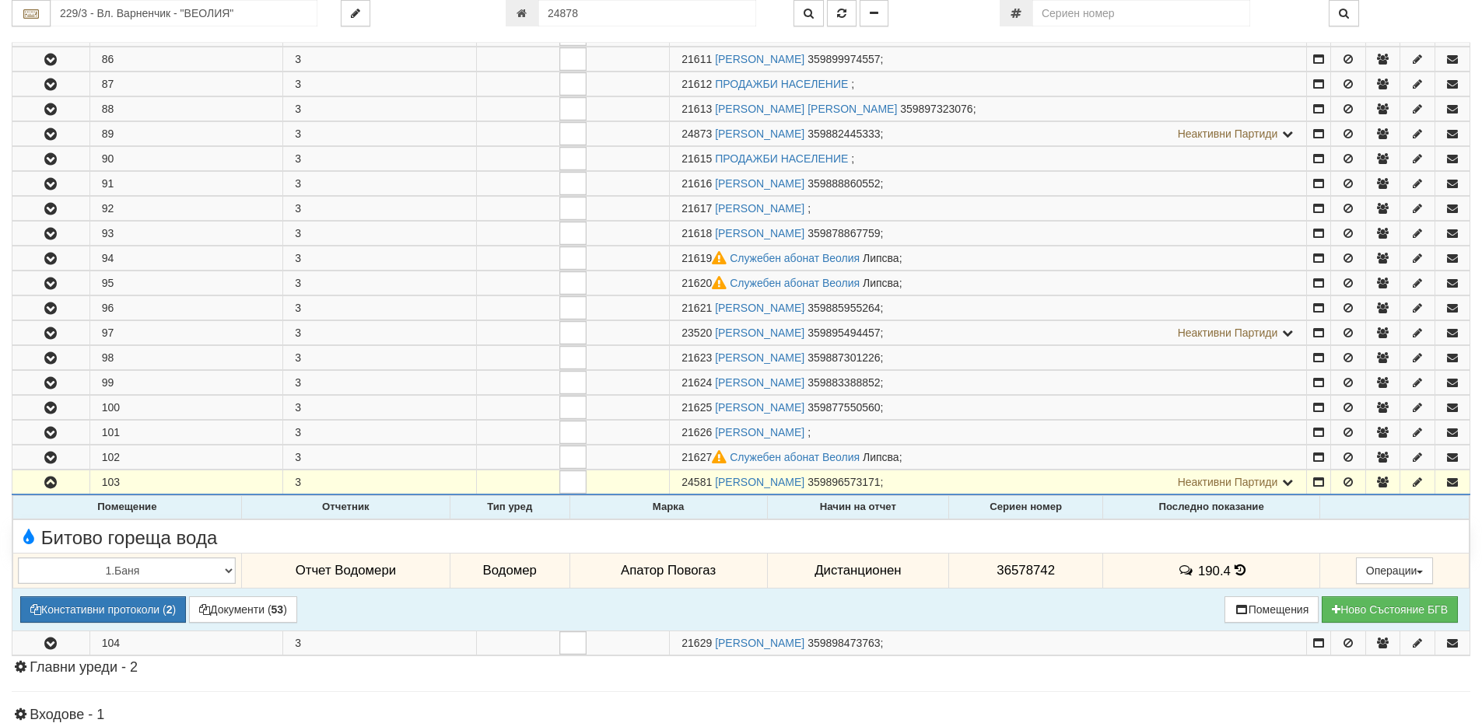
click at [932, 567] on tr "1.Баня 2.Кухня 3.Тоалетна 4.Всекидневна 5.Спалня 1 6.Спалня 2 7.Коридор 8.Терас…" at bounding box center [741, 571] width 1456 height 36
copy tr "Дистанционен 36578742"
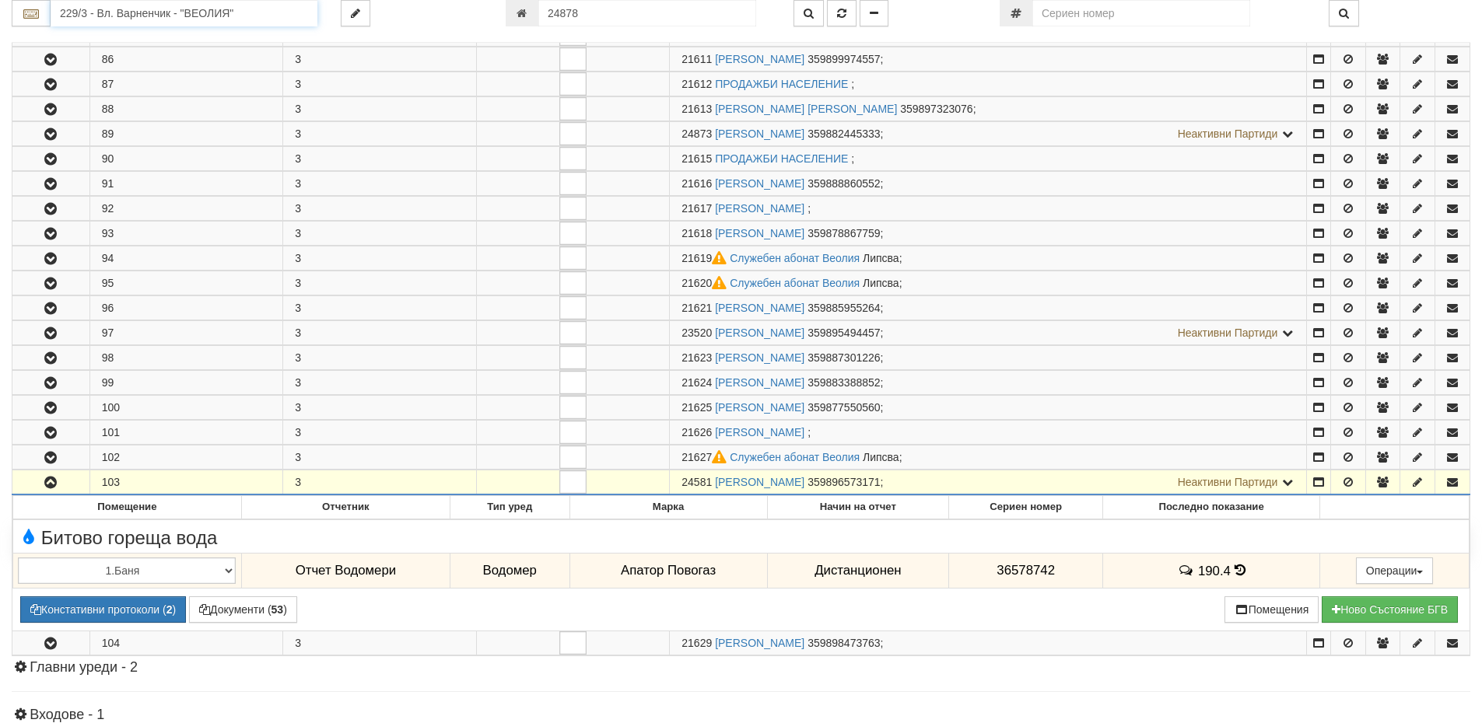
click at [148, 17] on input "229/3 - Вл. Варненчик - "ВЕОЛИЯ"" at bounding box center [184, 13] width 267 height 26
click at [117, 40] on div "007/1,2 - Възраждане - "ВЕОЛИЯ"" at bounding box center [184, 38] width 262 height 18
type input "007/1,2 - Възраждане - "ВЕОЛИЯ""
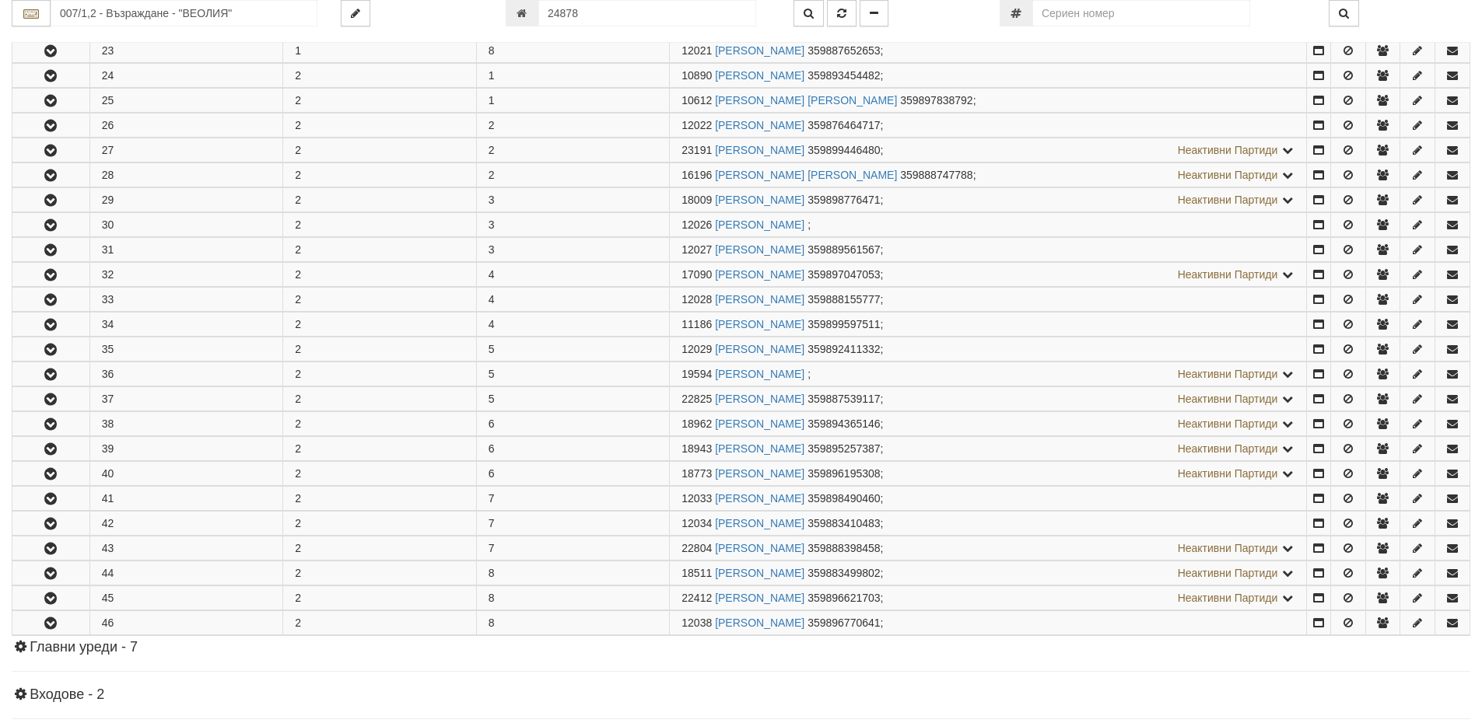
scroll to position [856, 0]
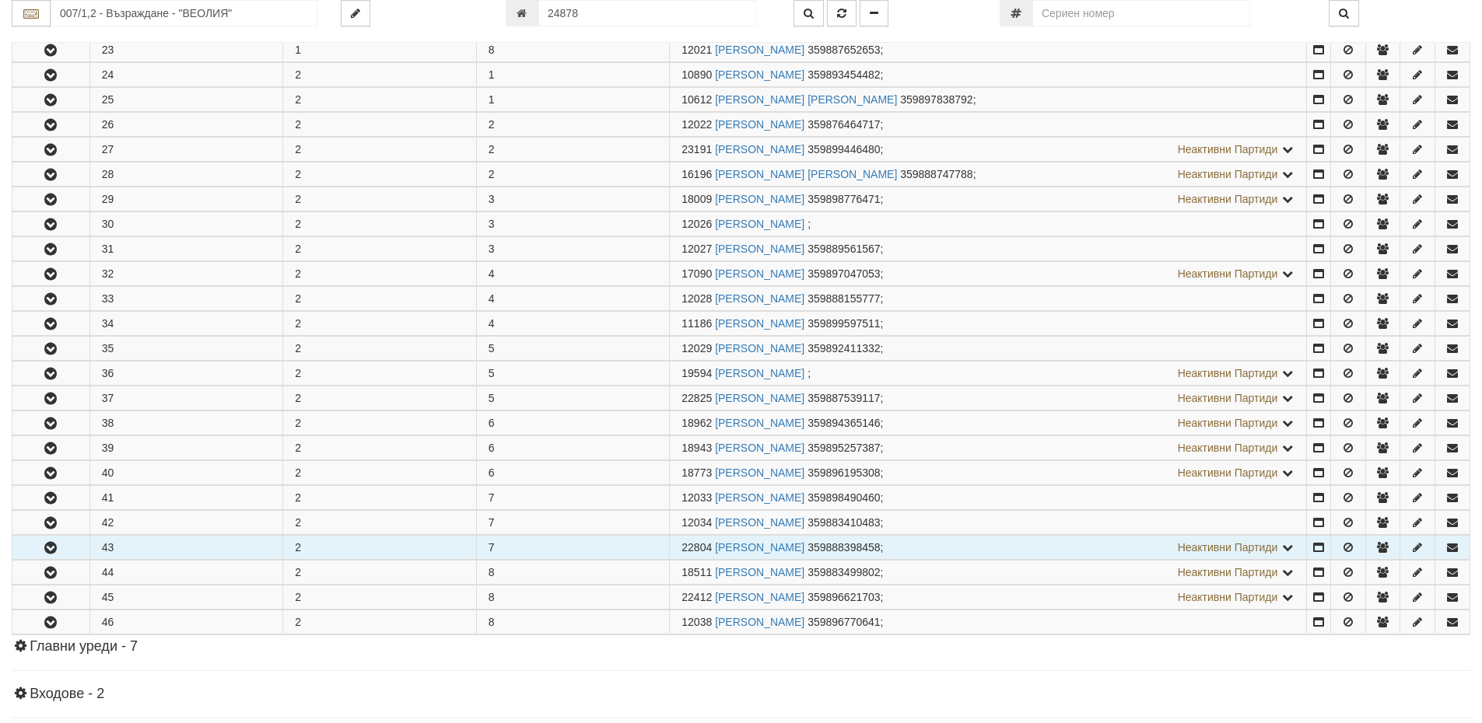
click at [128, 553] on td "43" at bounding box center [186, 548] width 194 height 24
click at [55, 544] on icon "button" at bounding box center [50, 548] width 19 height 11
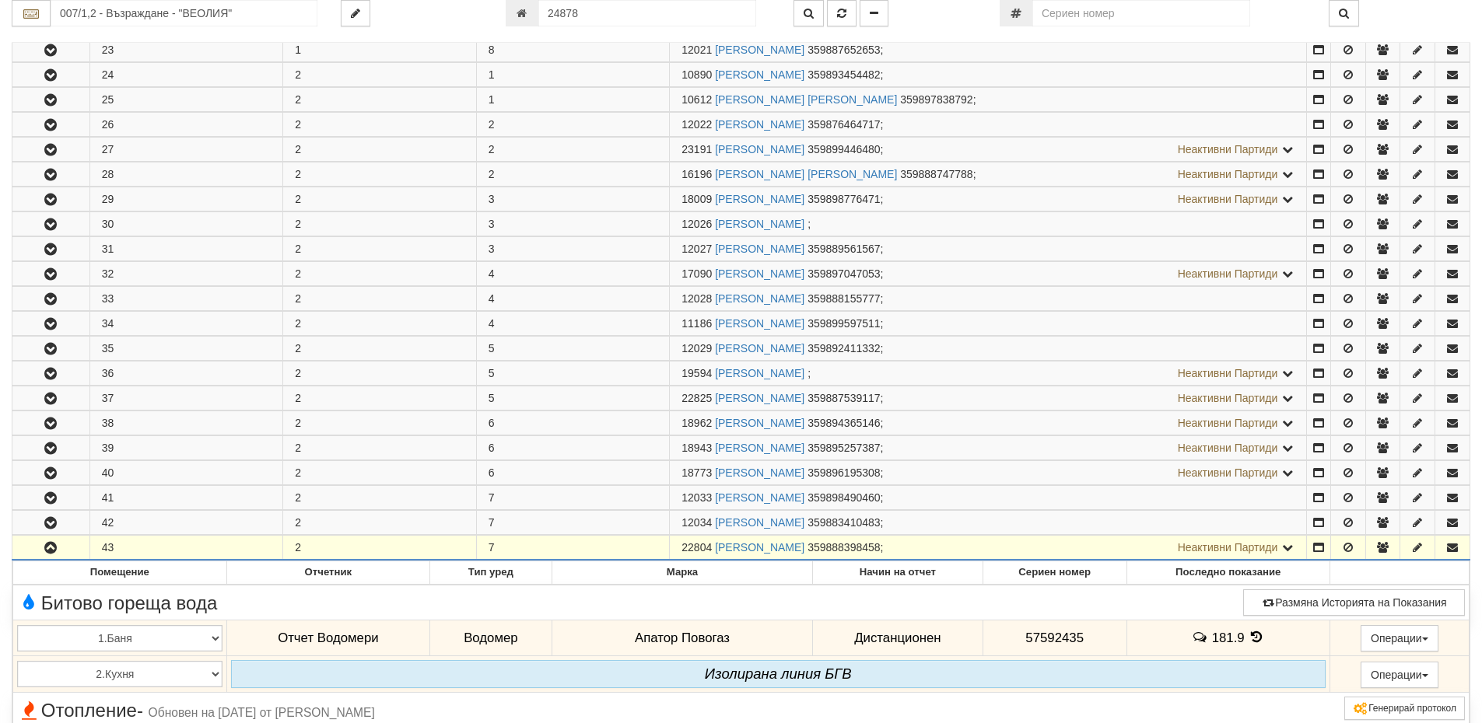
drag, startPoint x: 712, startPoint y: 544, endPoint x: 683, endPoint y: 541, distance: 29.7
click at [683, 541] on span "22804" at bounding box center [696, 547] width 30 height 12
copy span "22804"
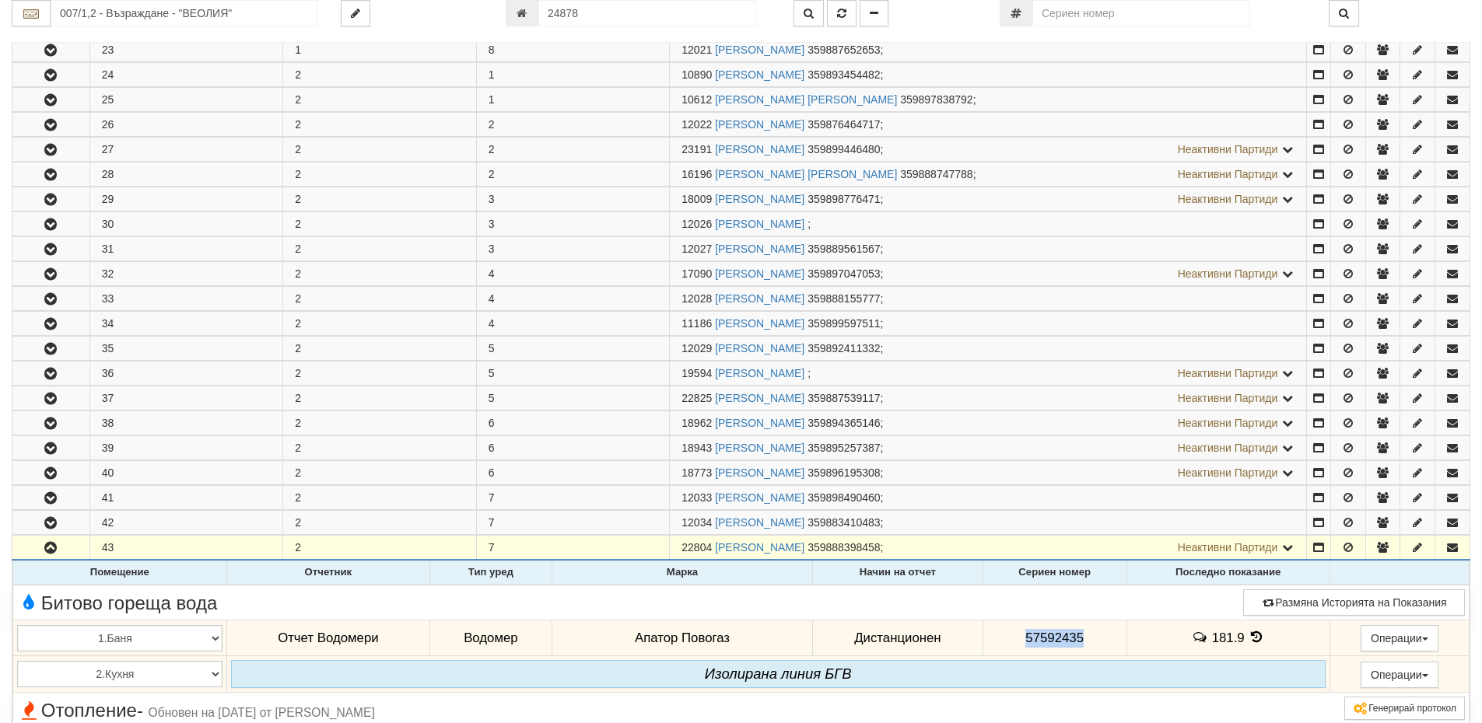
drag, startPoint x: 1081, startPoint y: 639, endPoint x: 1013, endPoint y: 639, distance: 67.7
click at [1013, 639] on td "57592435" at bounding box center [1054, 639] width 144 height 36
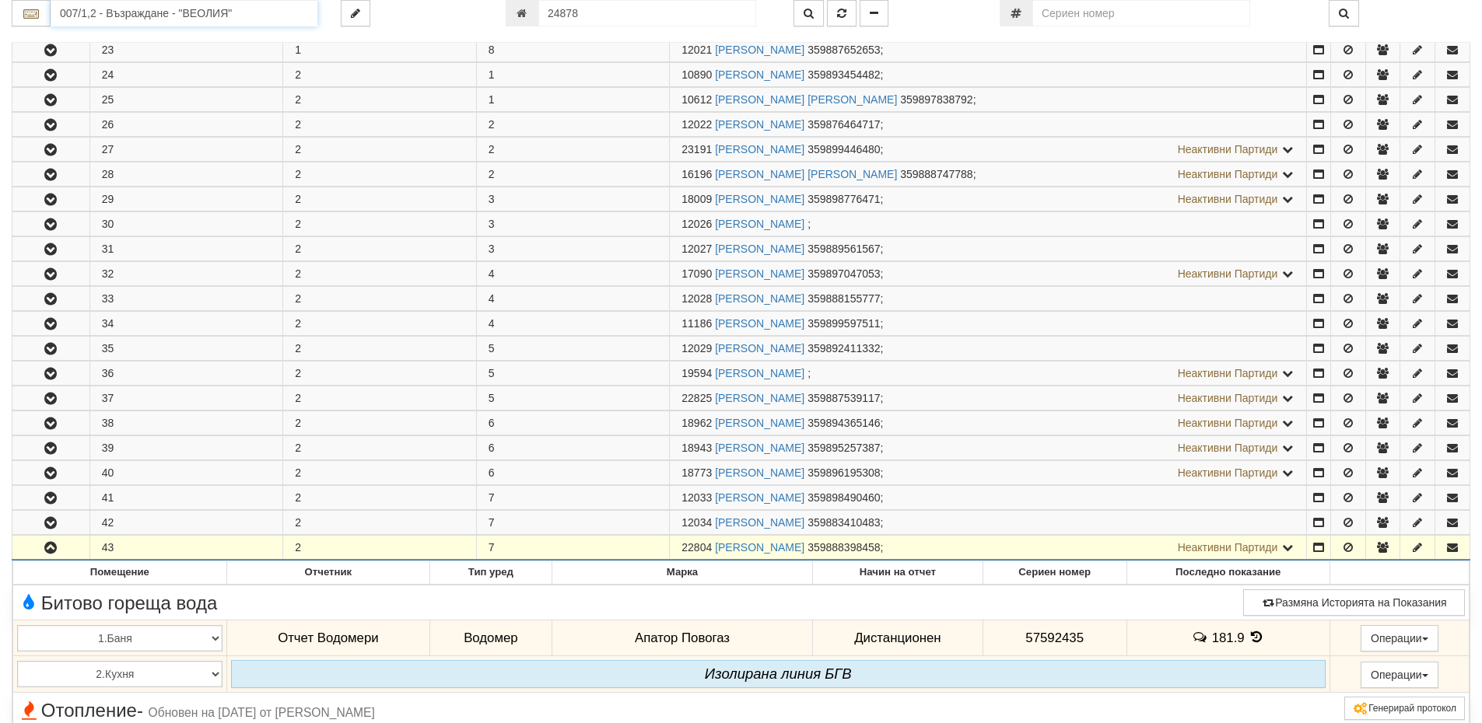
click at [163, 21] on input "007/1,2 - Възраждане - "ВЕОЛИЯ"" at bounding box center [184, 13] width 267 height 26
click at [585, 14] on input "24878" at bounding box center [647, 13] width 218 height 26
paste input "1246"
type input "12468"
click at [805, 11] on icon "button" at bounding box center [808, 13] width 10 height 11
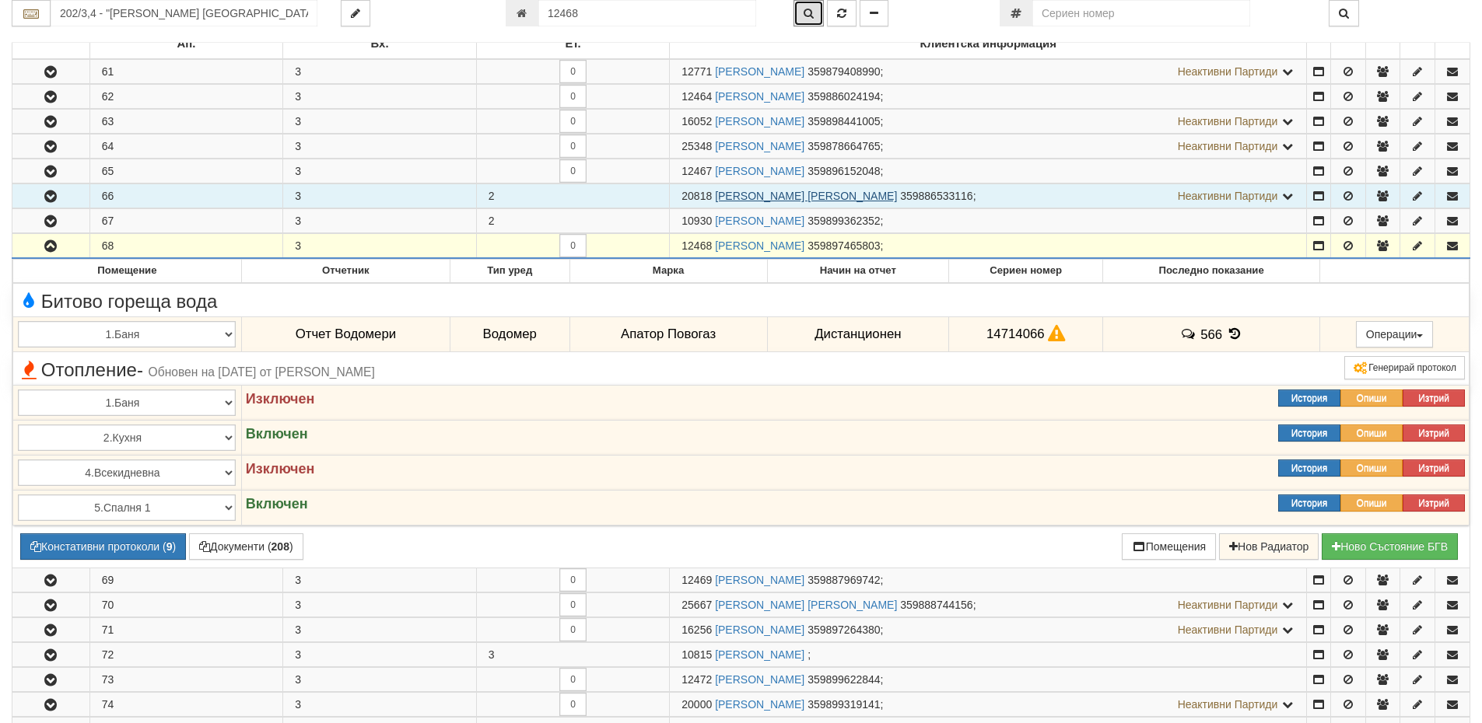
scroll to position [248, 0]
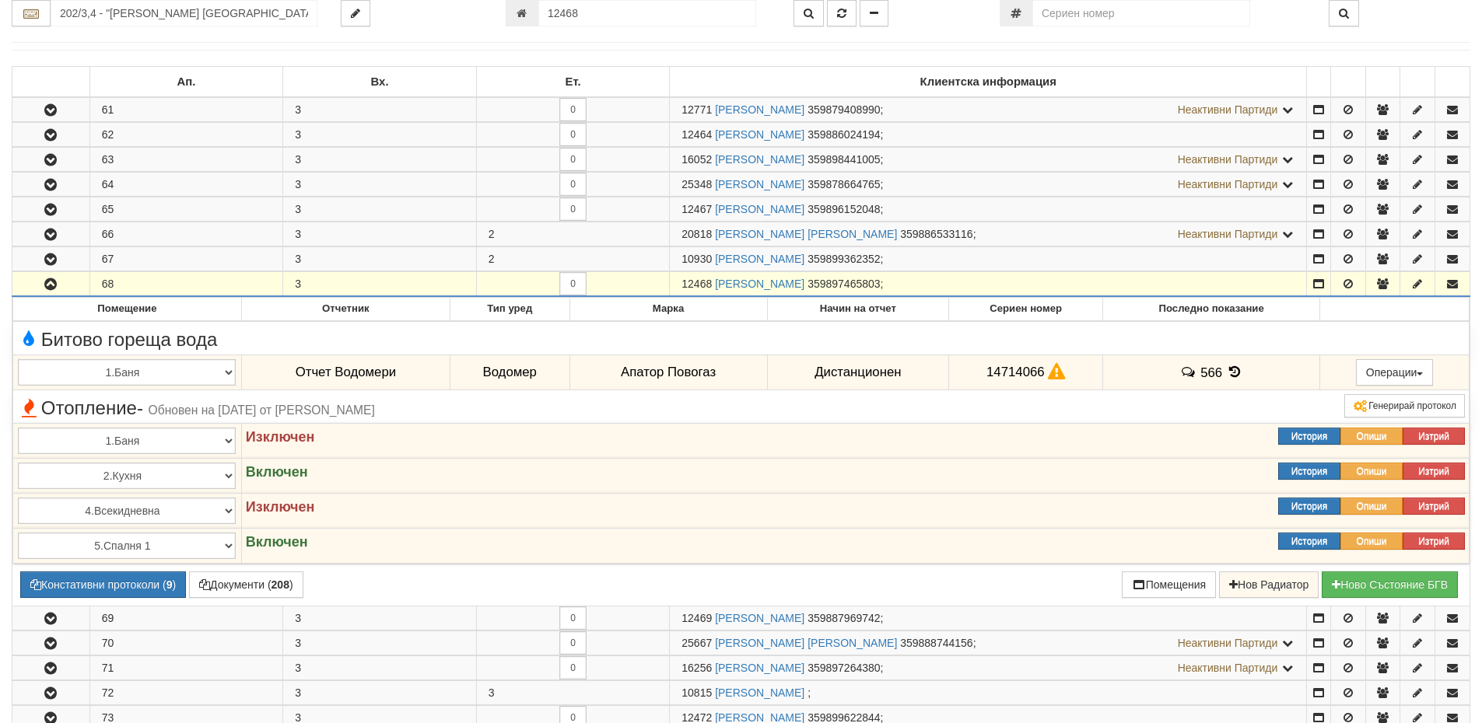
drag, startPoint x: 712, startPoint y: 282, endPoint x: 653, endPoint y: 282, distance: 59.1
click at [653, 282] on tr "68 3 0 12468 РУМЯНА КОСТОВА ГЕОРГИЕВА 359897465803 ;" at bounding box center [740, 284] width 1457 height 25
drag, startPoint x: 689, startPoint y: 278, endPoint x: 629, endPoint y: 278, distance: 59.9
click at [629, 278] on td "0" at bounding box center [573, 284] width 194 height 25
drag, startPoint x: 710, startPoint y: 282, endPoint x: 681, endPoint y: 285, distance: 29.6
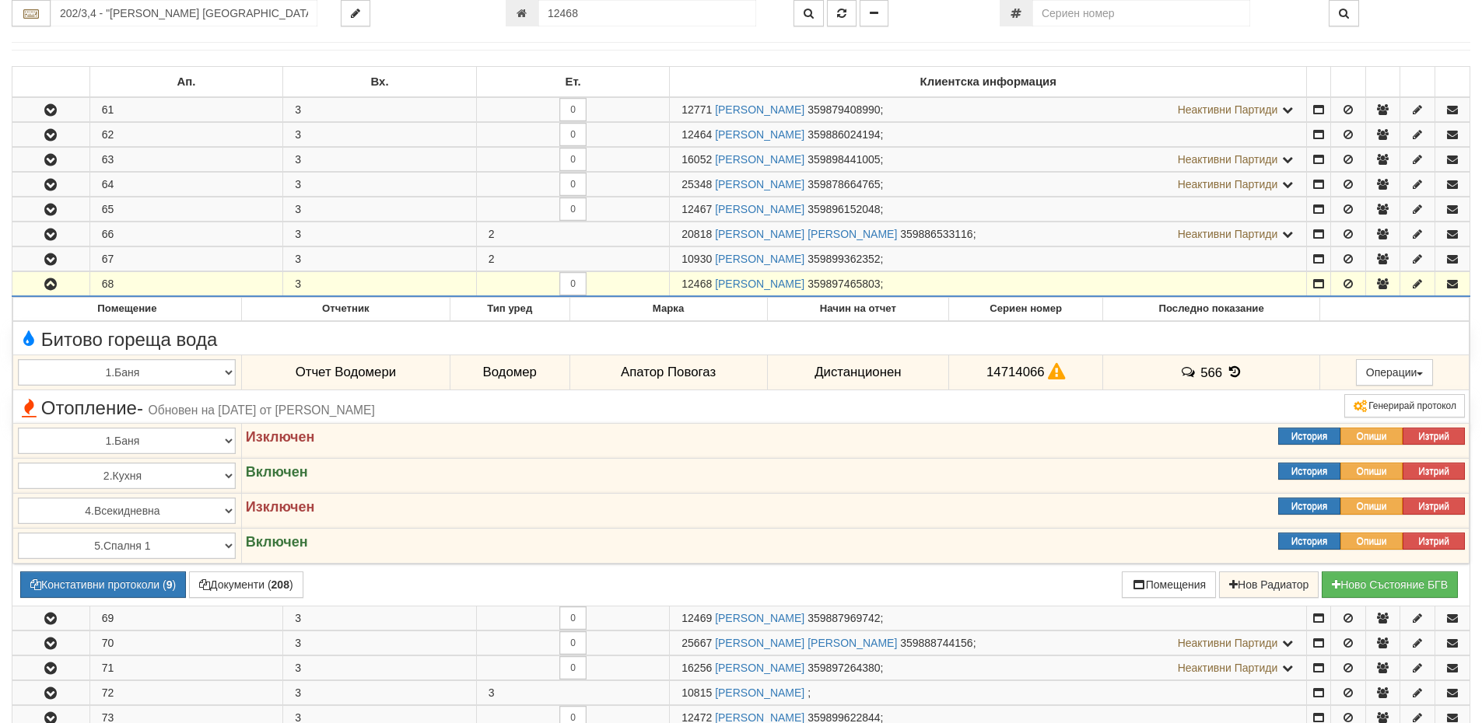
click at [681, 285] on td "12468 РУМЯНА КОСТОВА ГЕОРГИЕВА 359897465803 ;" at bounding box center [988, 284] width 637 height 25
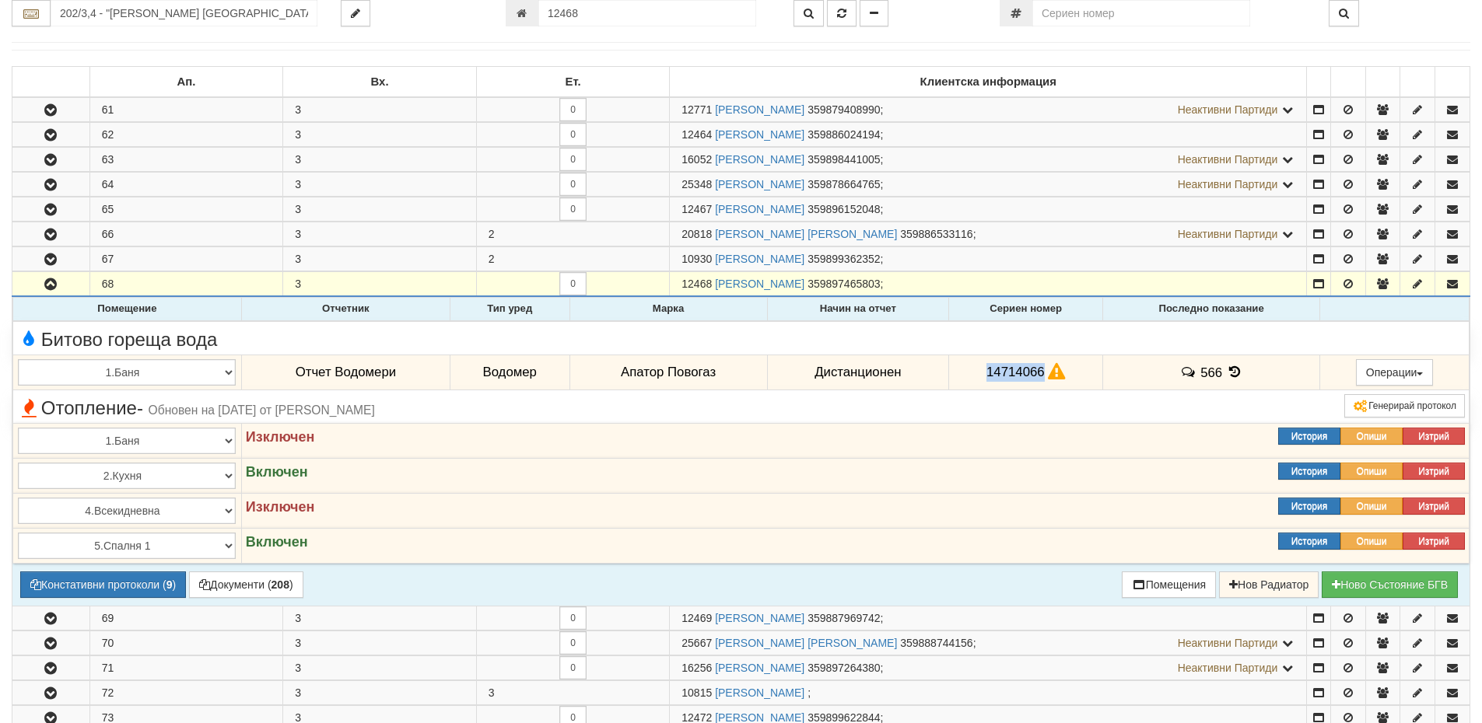
drag, startPoint x: 1038, startPoint y: 370, endPoint x: 981, endPoint y: 383, distance: 58.9
click at [981, 383] on td "14714066" at bounding box center [1026, 373] width 154 height 36
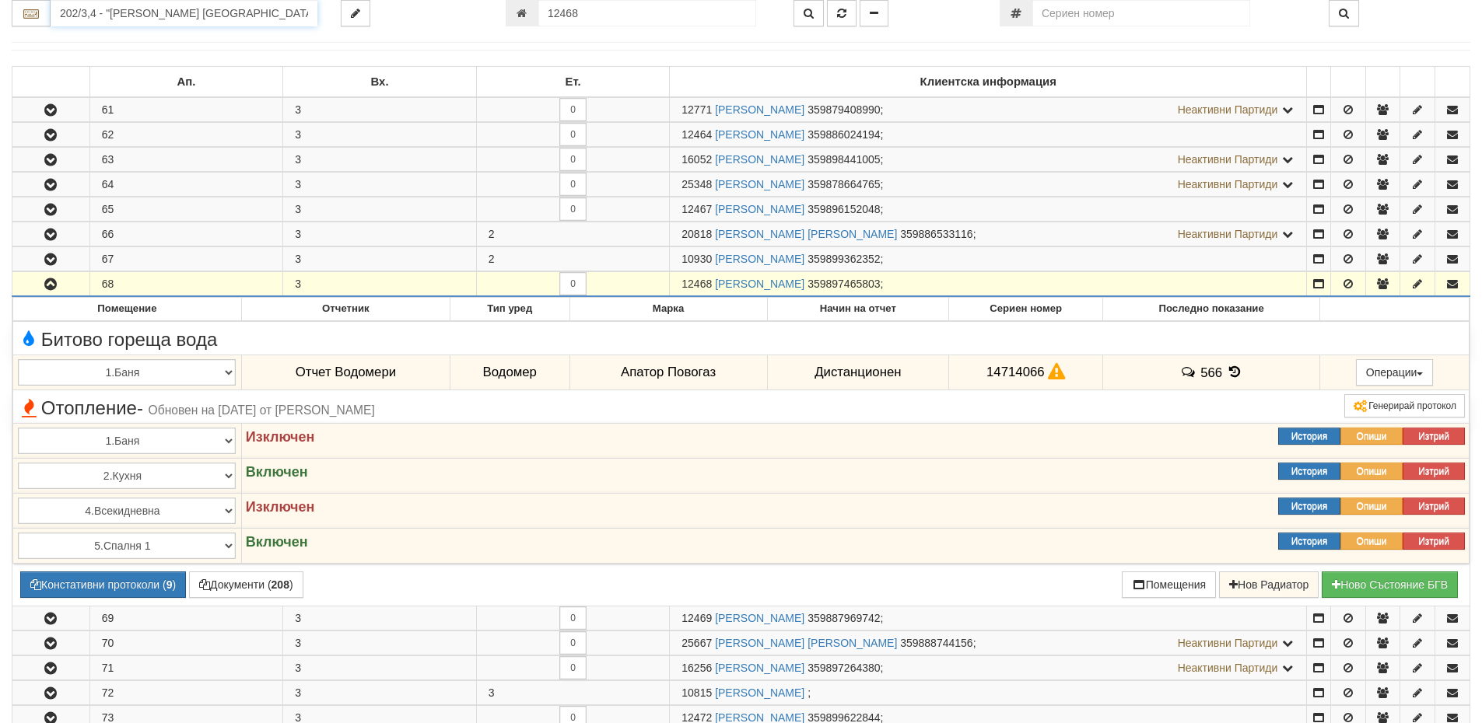
click at [233, 12] on input "202/3,4 - "ВЕОЛИЯ ЕНЕРДЖИ ВАРНА " ЕАД" at bounding box center [184, 13] width 267 height 26
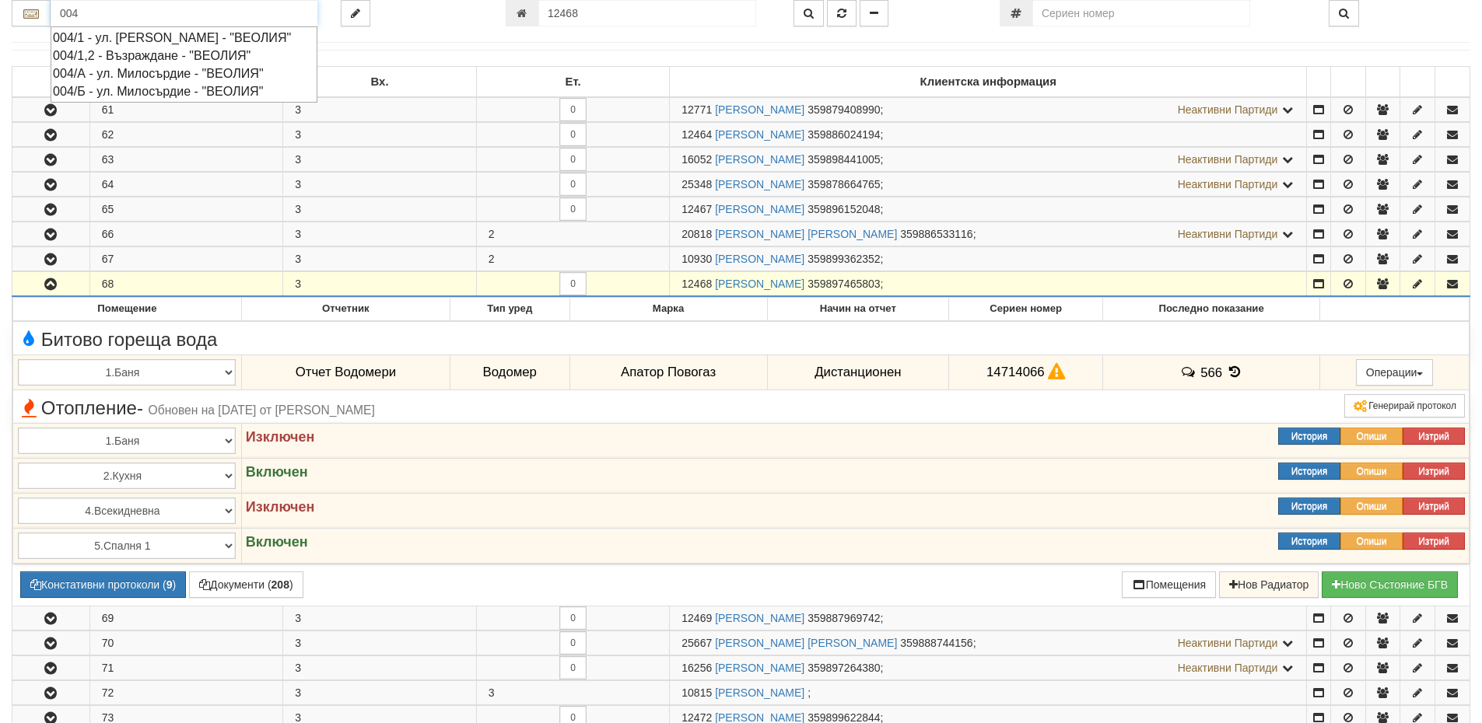
click at [185, 82] on div "004/А - ул. Милосърдие - "ВЕОЛИЯ"" at bounding box center [184, 74] width 262 height 18
type input "004/А - ул. Милосърдие - "ВЕОЛИЯ""
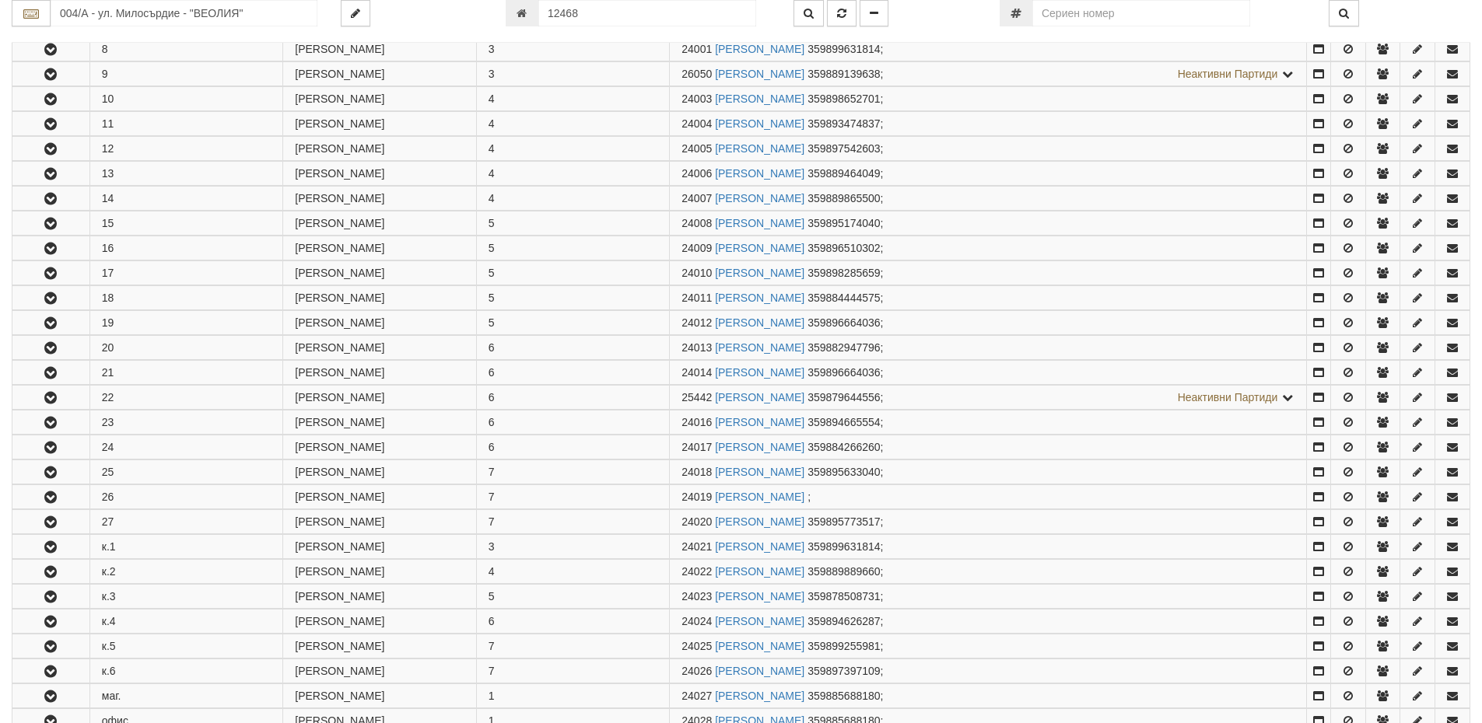
scroll to position [778, 0]
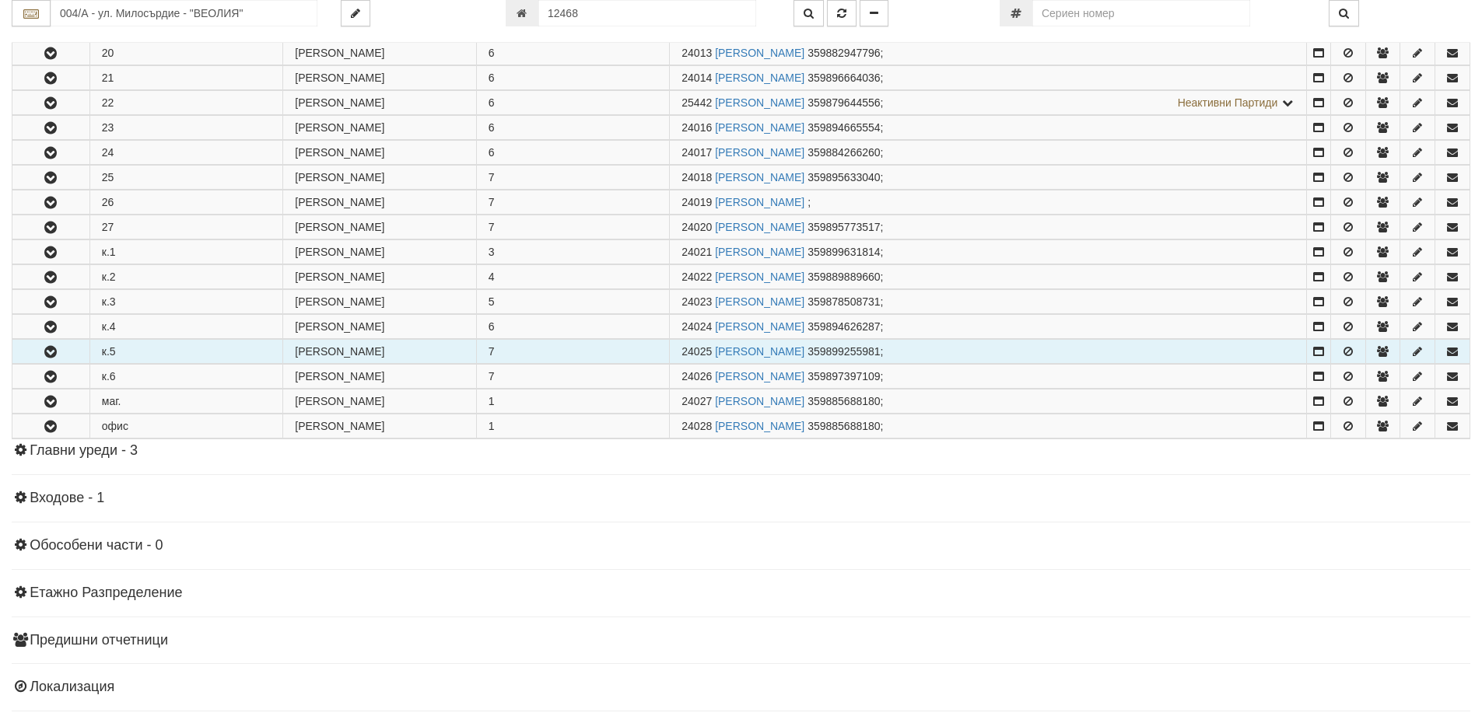
click at [124, 357] on td "к.5" at bounding box center [186, 352] width 194 height 24
click at [57, 351] on icon "button" at bounding box center [50, 352] width 19 height 11
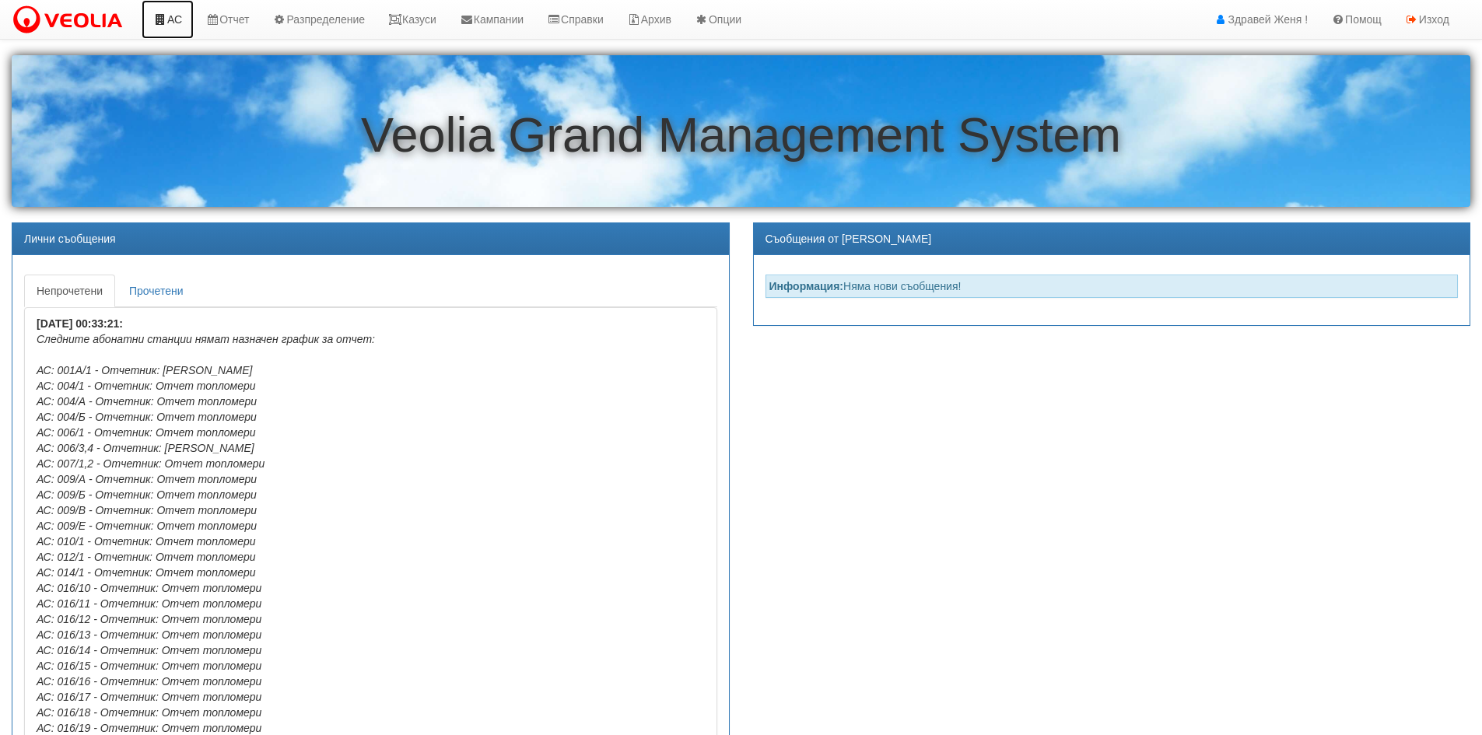
click at [186, 23] on link "АС" at bounding box center [168, 19] width 52 height 39
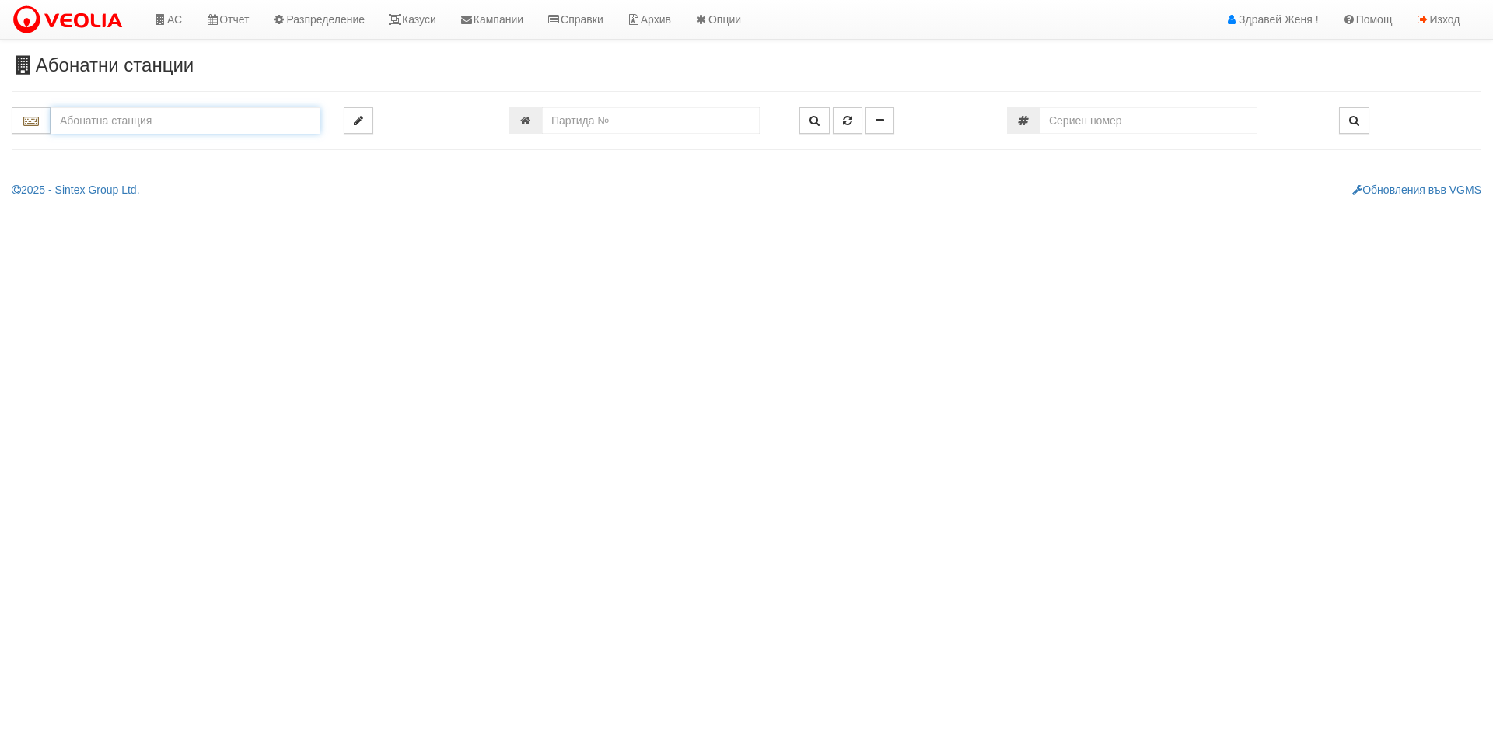
click at [215, 122] on input "text" at bounding box center [186, 120] width 270 height 26
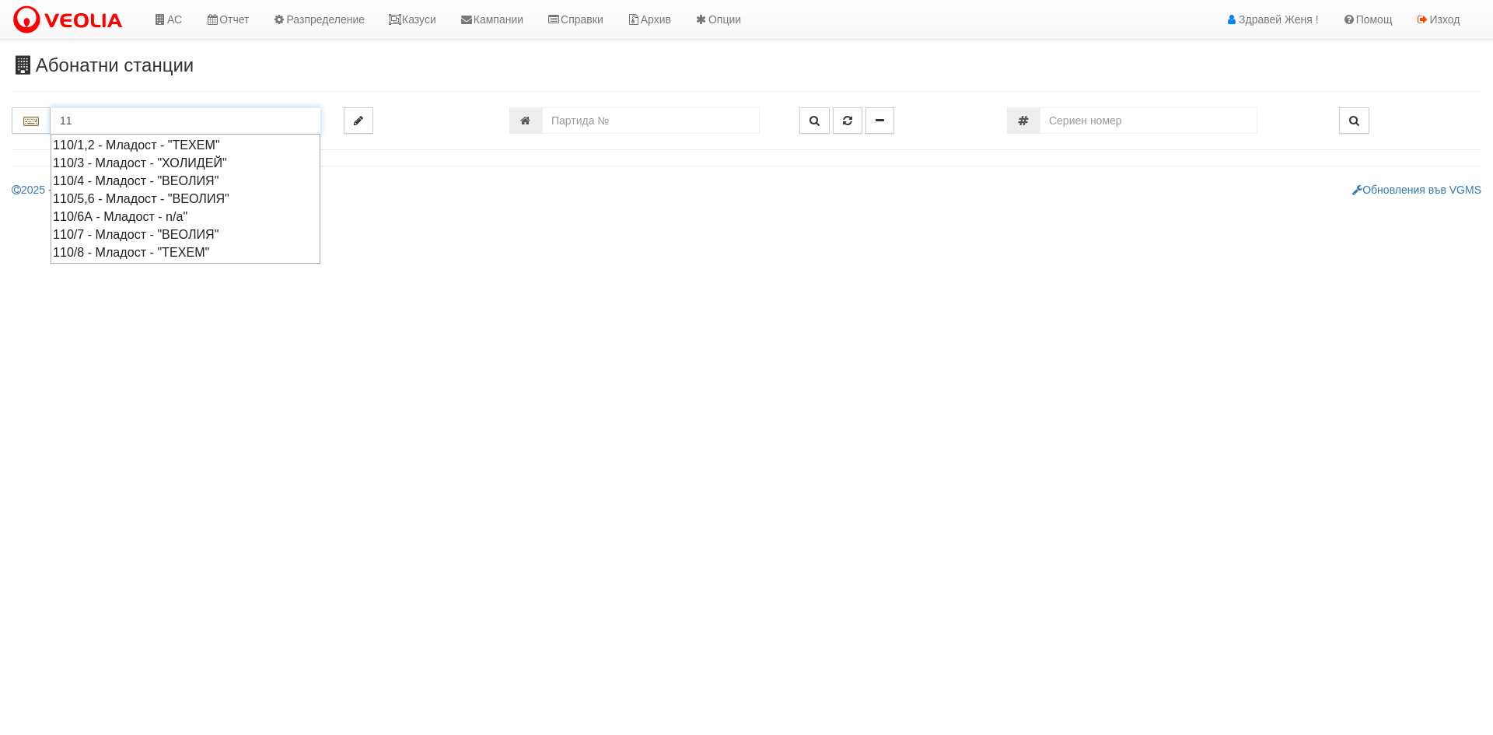
type input "1"
click at [124, 195] on div "026/4 - Възраждане - "ТЕХЕМ"" at bounding box center [185, 199] width 265 height 18
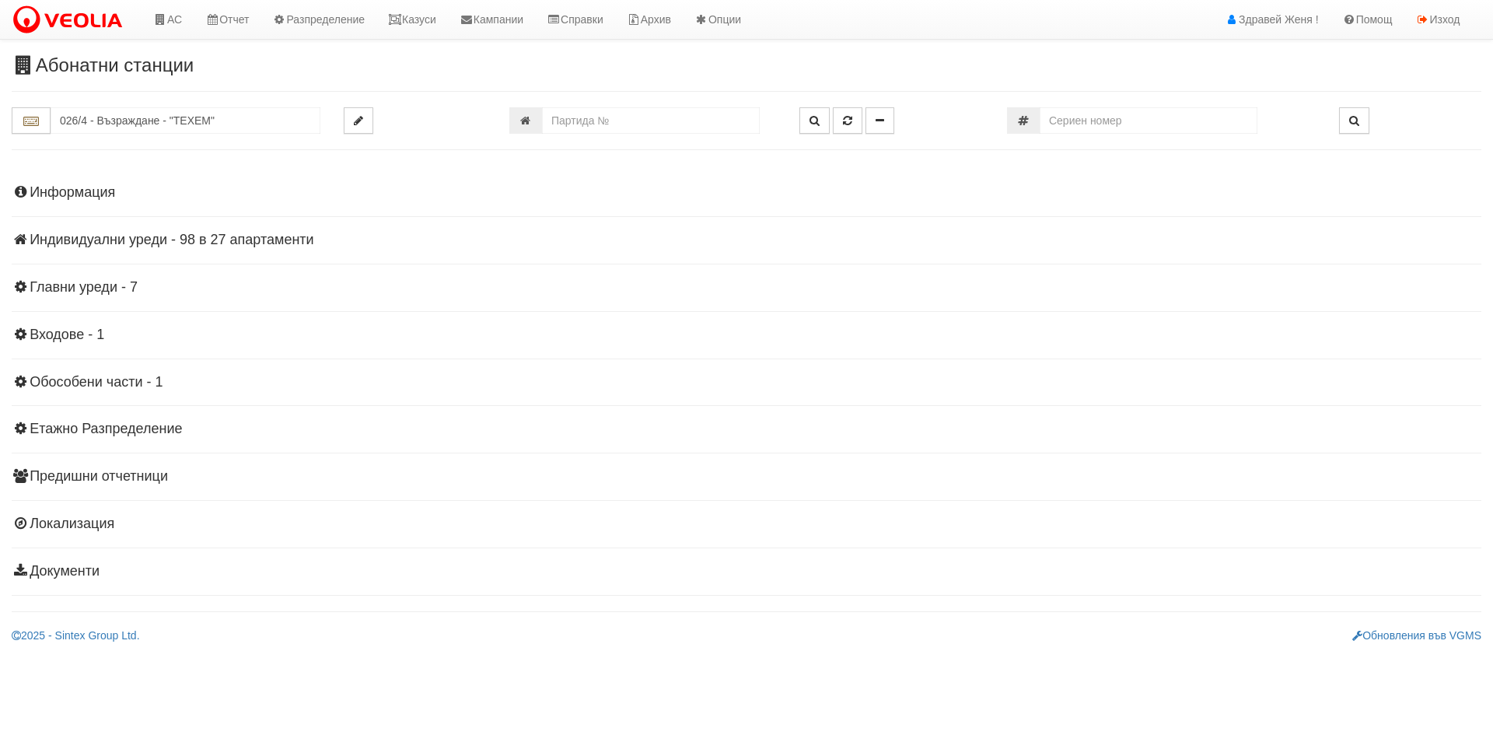
click at [150, 238] on h4 "Индивидуални уреди - 98 в 27 апартаменти" at bounding box center [747, 241] width 1470 height 16
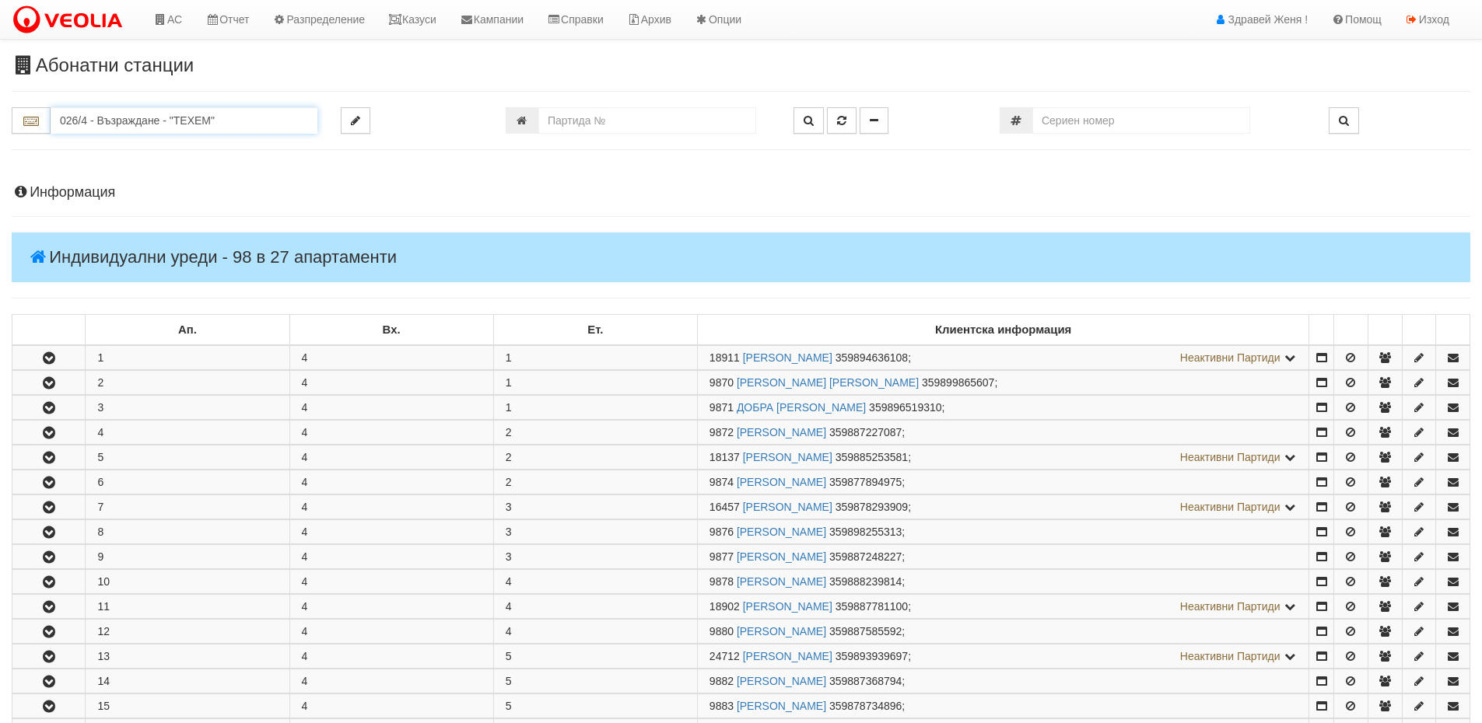
click at [127, 115] on input "026/4 - Възраждане - "ТЕХЕМ"" at bounding box center [184, 120] width 267 height 26
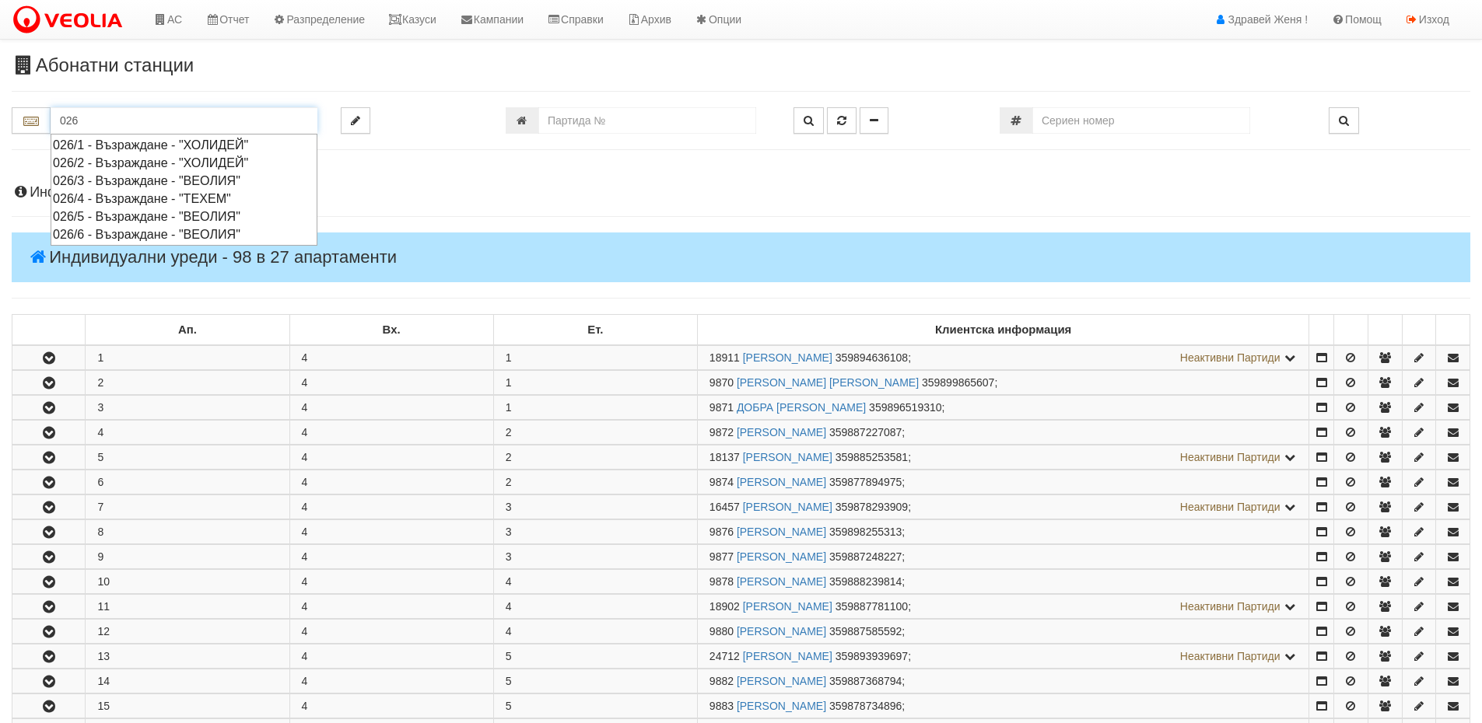
click at [110, 193] on div "026/4 - Възраждане - "ТЕХЕМ"" at bounding box center [184, 199] width 262 height 18
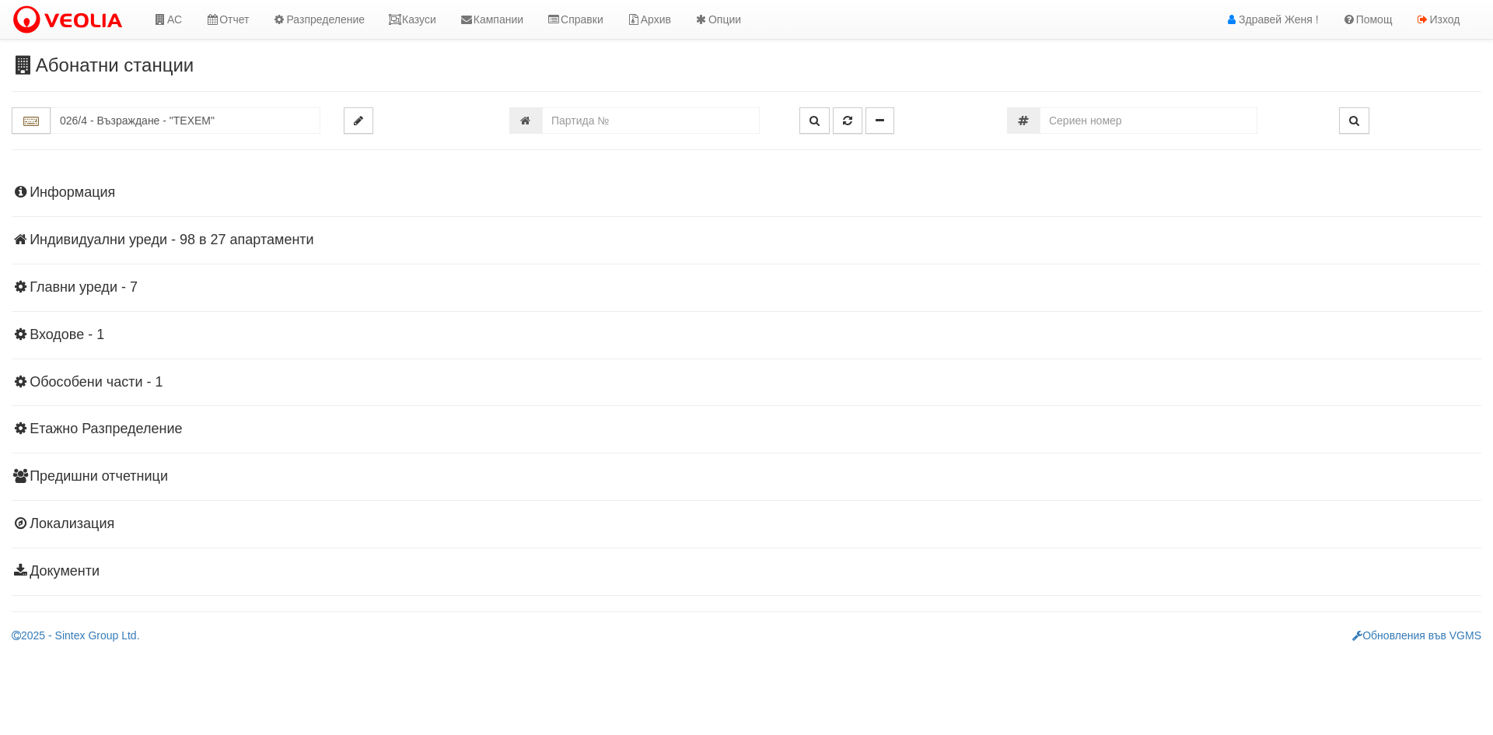
click at [127, 243] on h4 "Индивидуални уреди - 98 в 27 апартаменти" at bounding box center [747, 241] width 1470 height 16
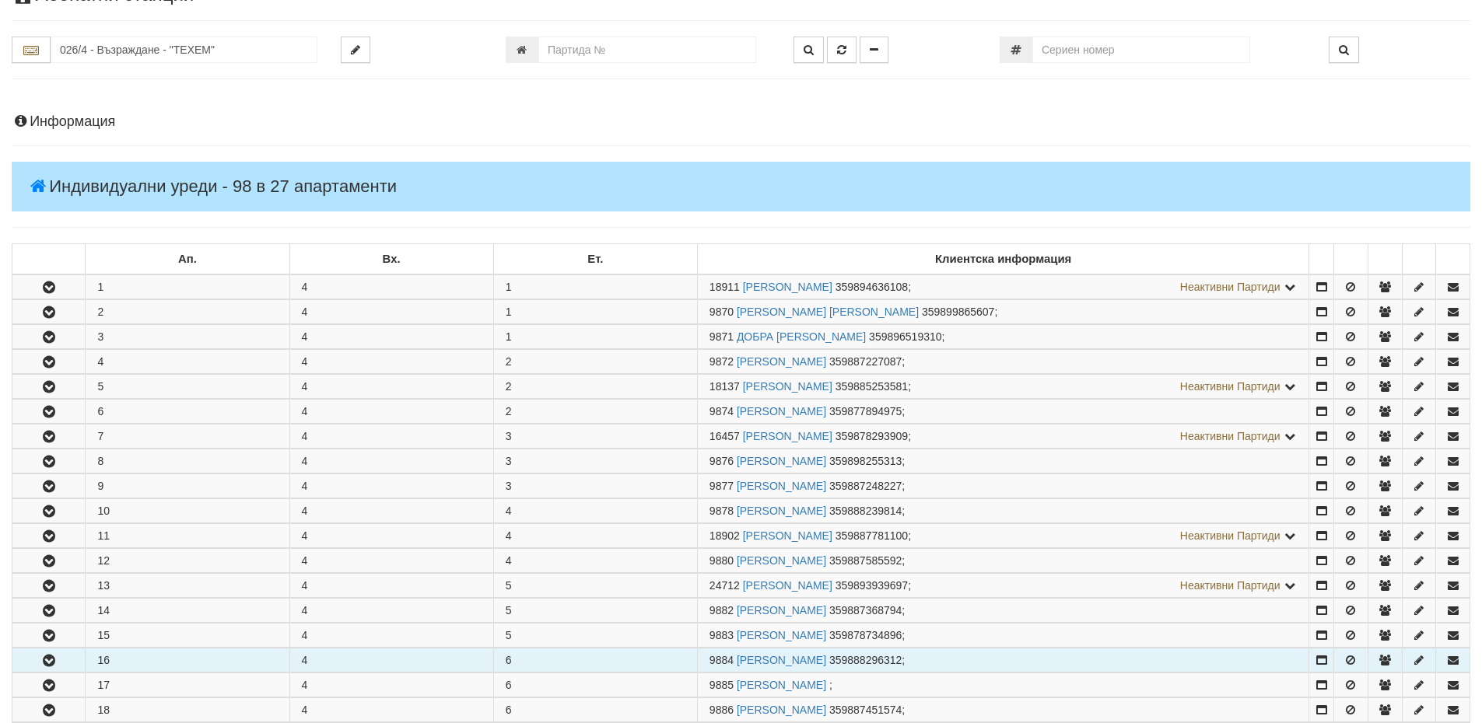
scroll to position [233, 0]
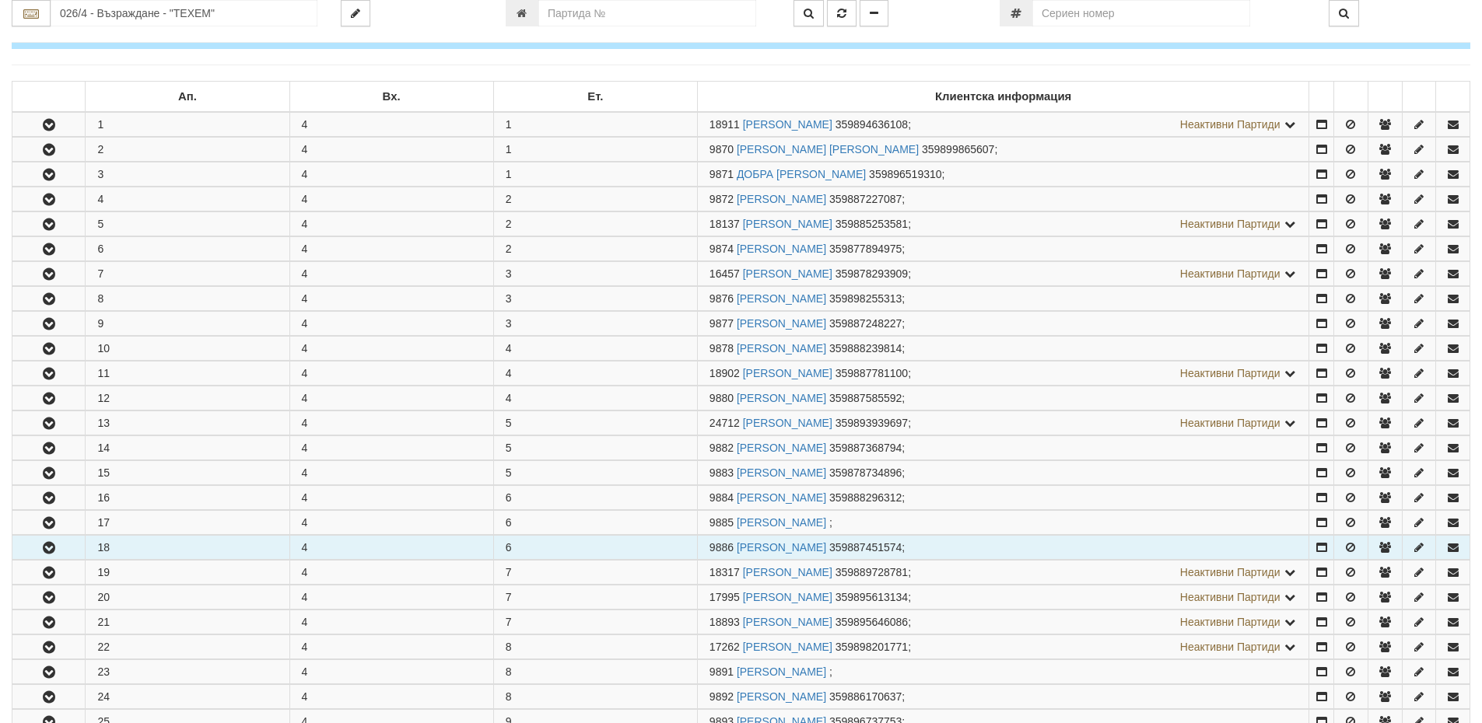
click at [135, 550] on td "18" at bounding box center [188, 548] width 204 height 24
click at [53, 548] on icon "button" at bounding box center [49, 548] width 19 height 11
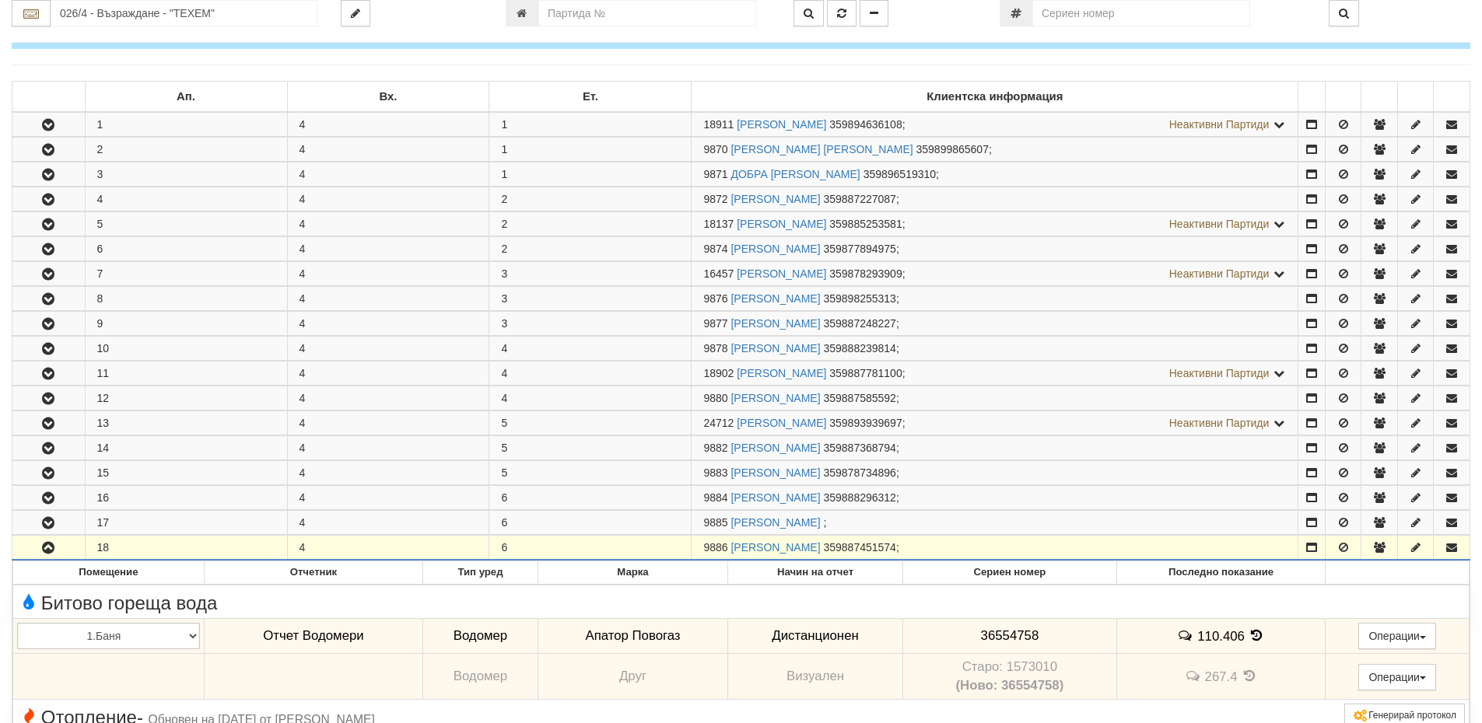
drag, startPoint x: 726, startPoint y: 548, endPoint x: 702, endPoint y: 548, distance: 24.1
click at [702, 548] on td "9886 РОЗАЛИНА ИВАНОВА ДИМИТРОВА 359887451574 ;" at bounding box center [994, 548] width 607 height 25
copy span "9886"
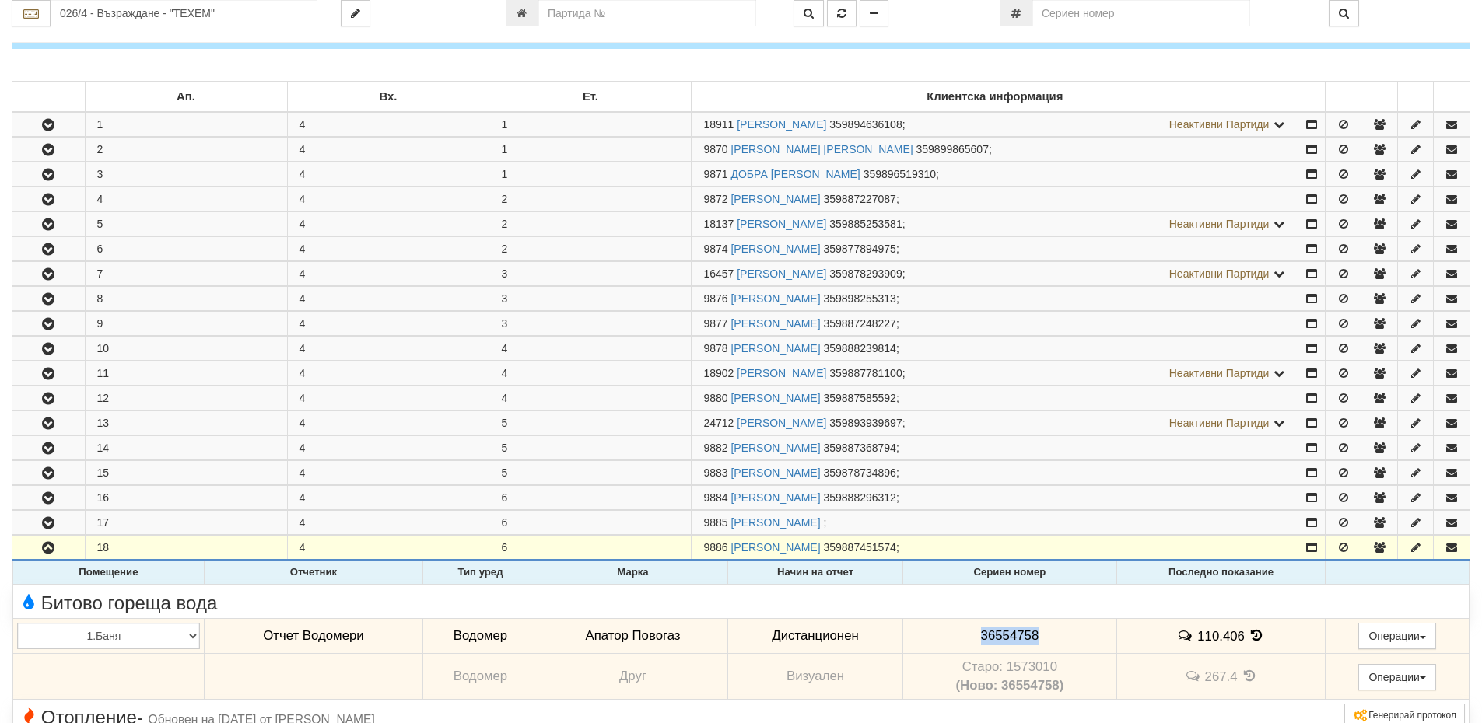
drag, startPoint x: 1051, startPoint y: 635, endPoint x: 955, endPoint y: 626, distance: 96.0
click at [955, 626] on td "36554758" at bounding box center [1009, 636] width 214 height 36
copy span "36554758"
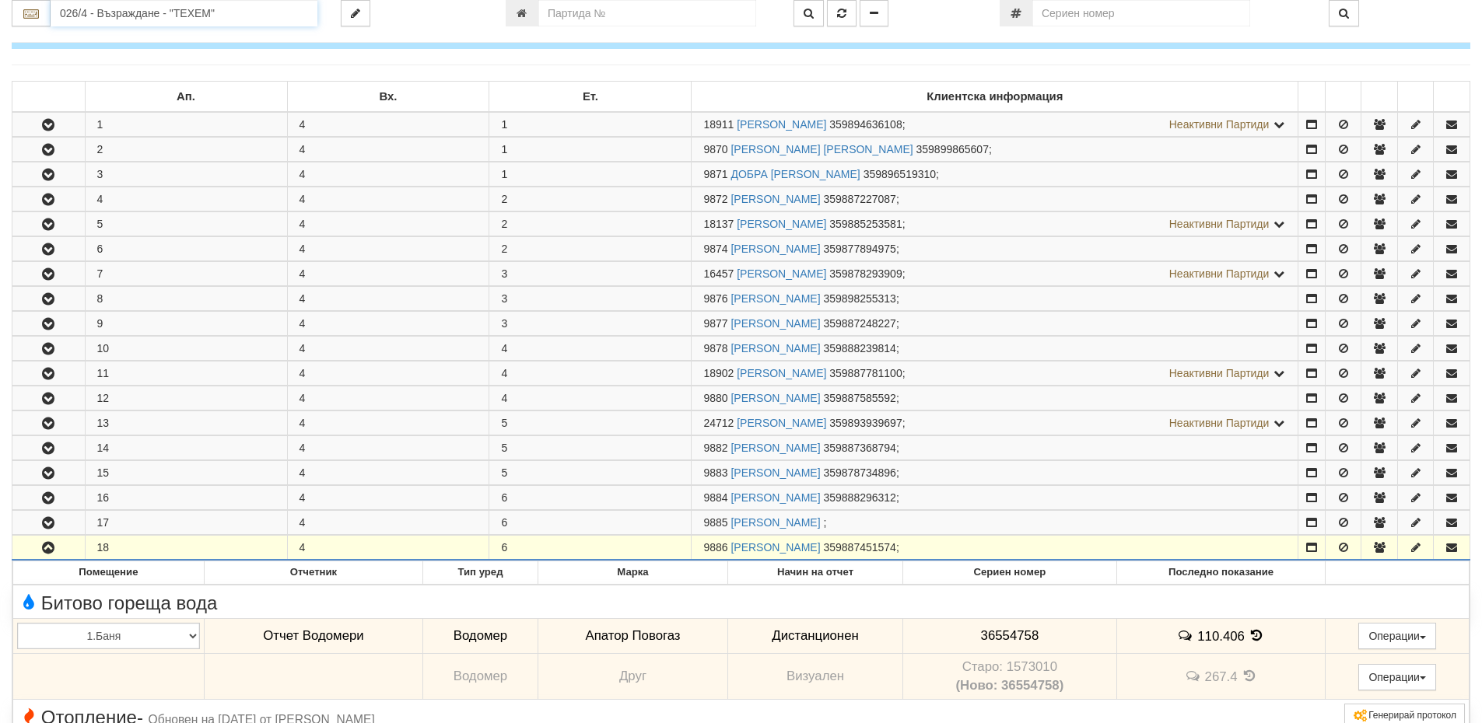
click at [162, 9] on input "026/4 - Възраждане - "ТЕХЕМ"" at bounding box center [184, 13] width 267 height 26
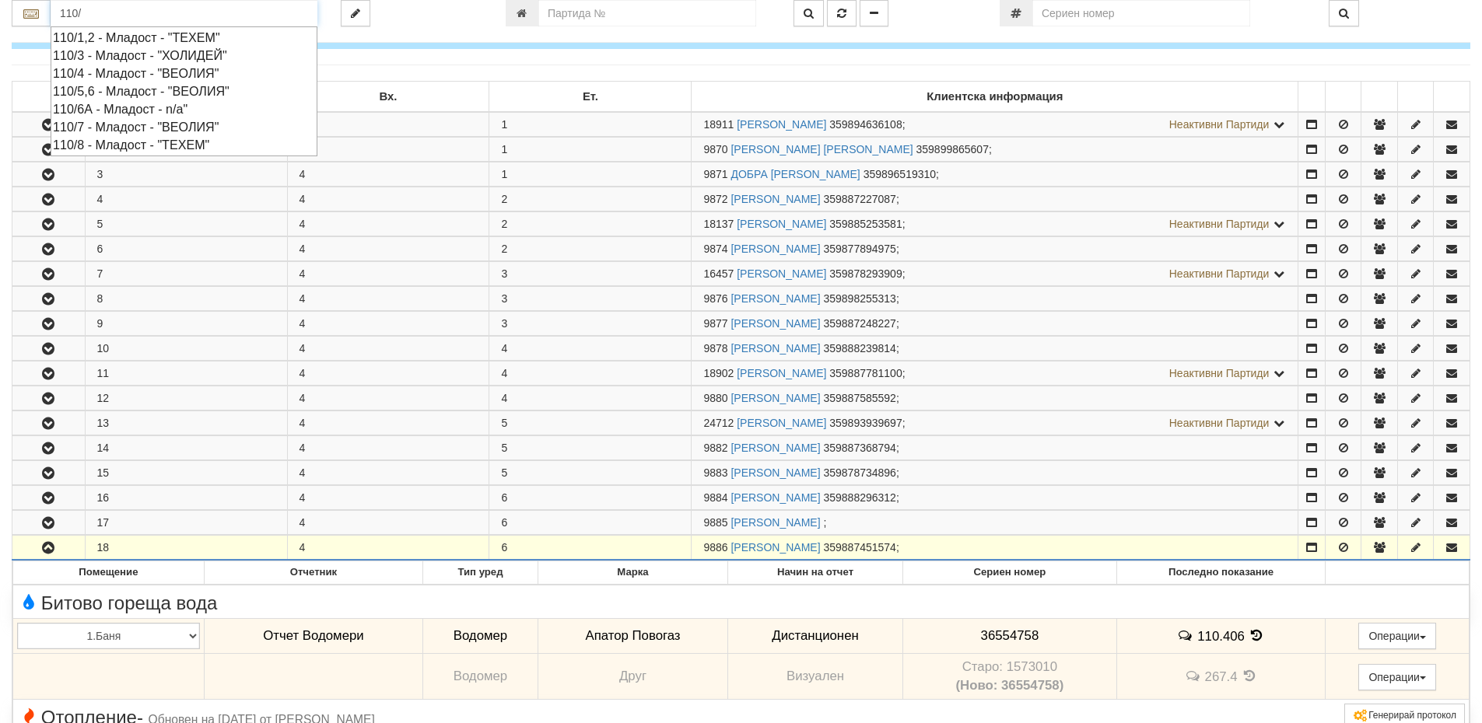
click at [134, 75] on div "110/4 - Младост - "ВЕОЛИЯ"" at bounding box center [184, 74] width 262 height 18
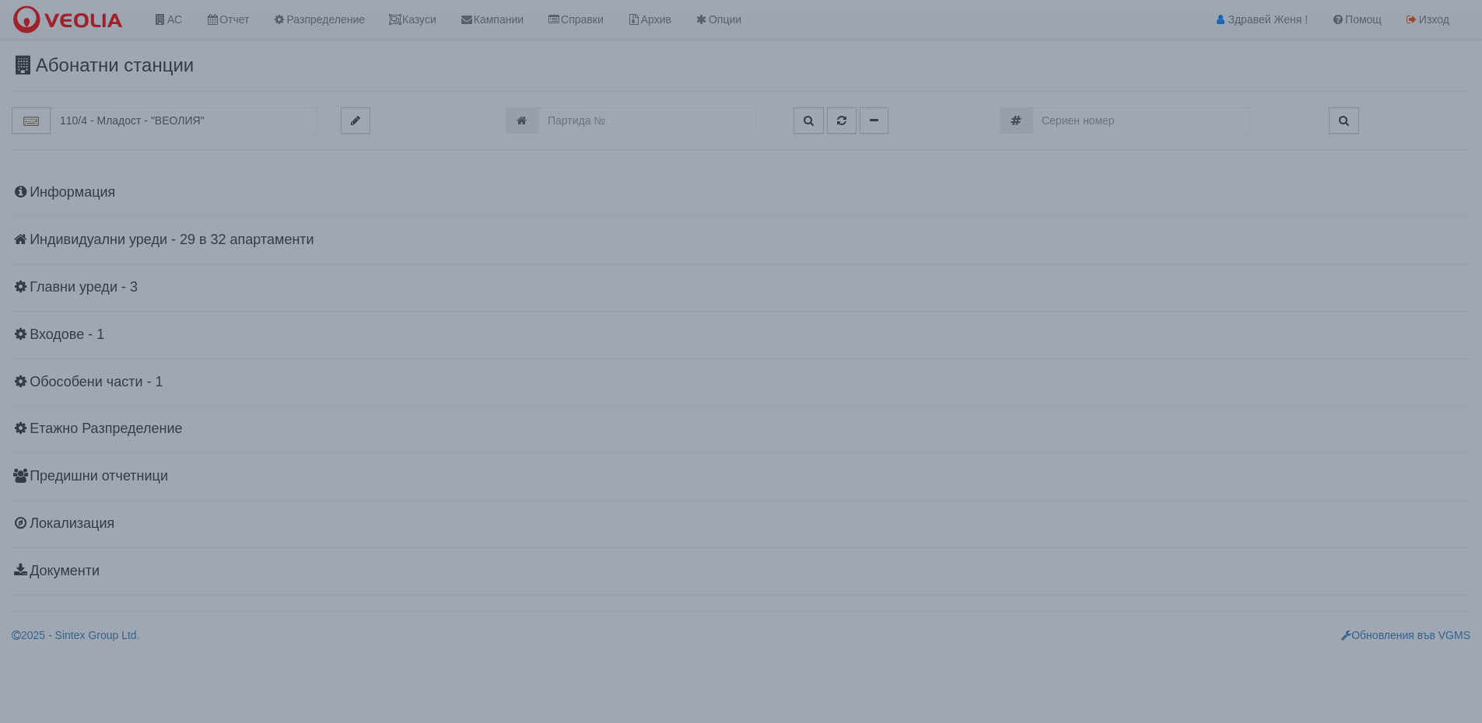
scroll to position [0, 0]
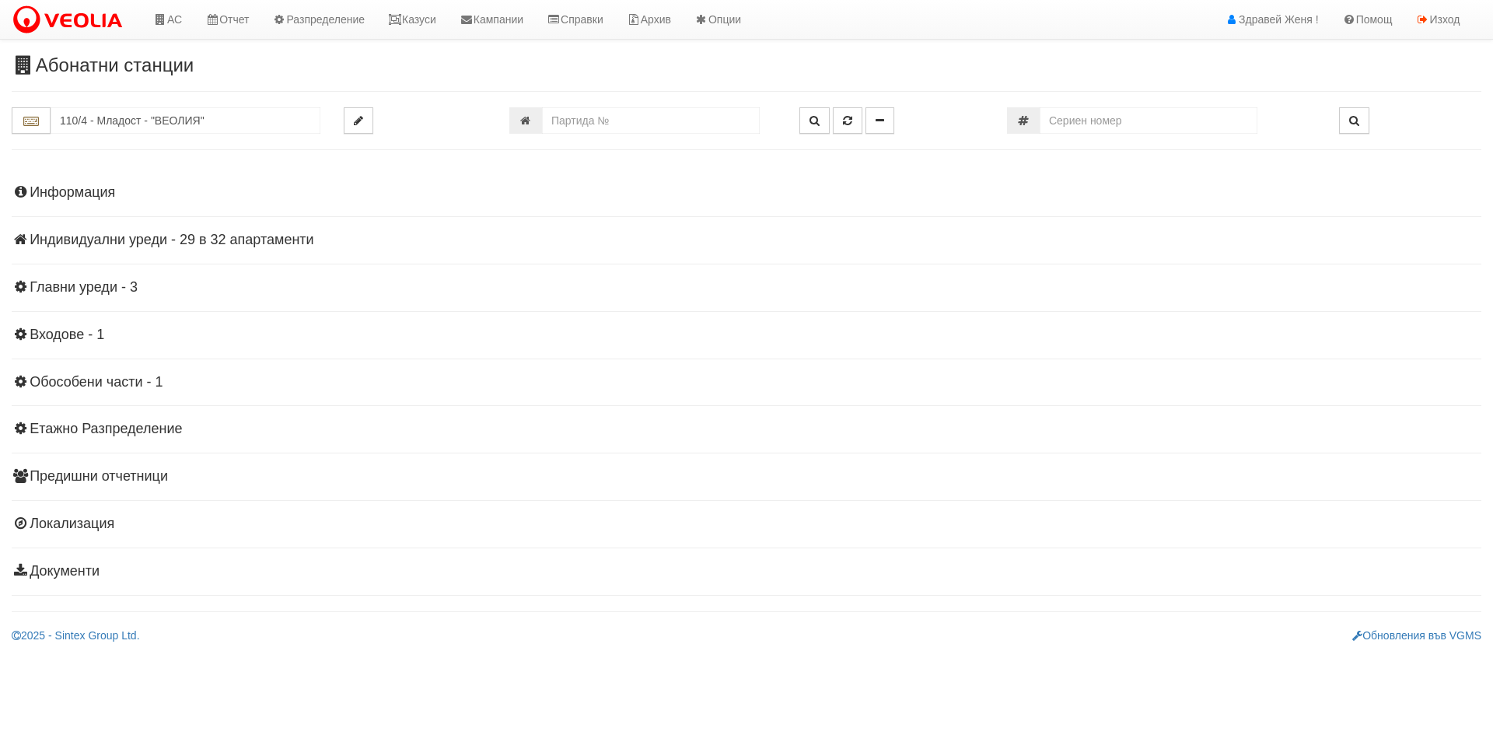
click at [149, 237] on h4 "Индивидуални уреди - 29 в 32 апартаменти" at bounding box center [747, 241] width 1470 height 16
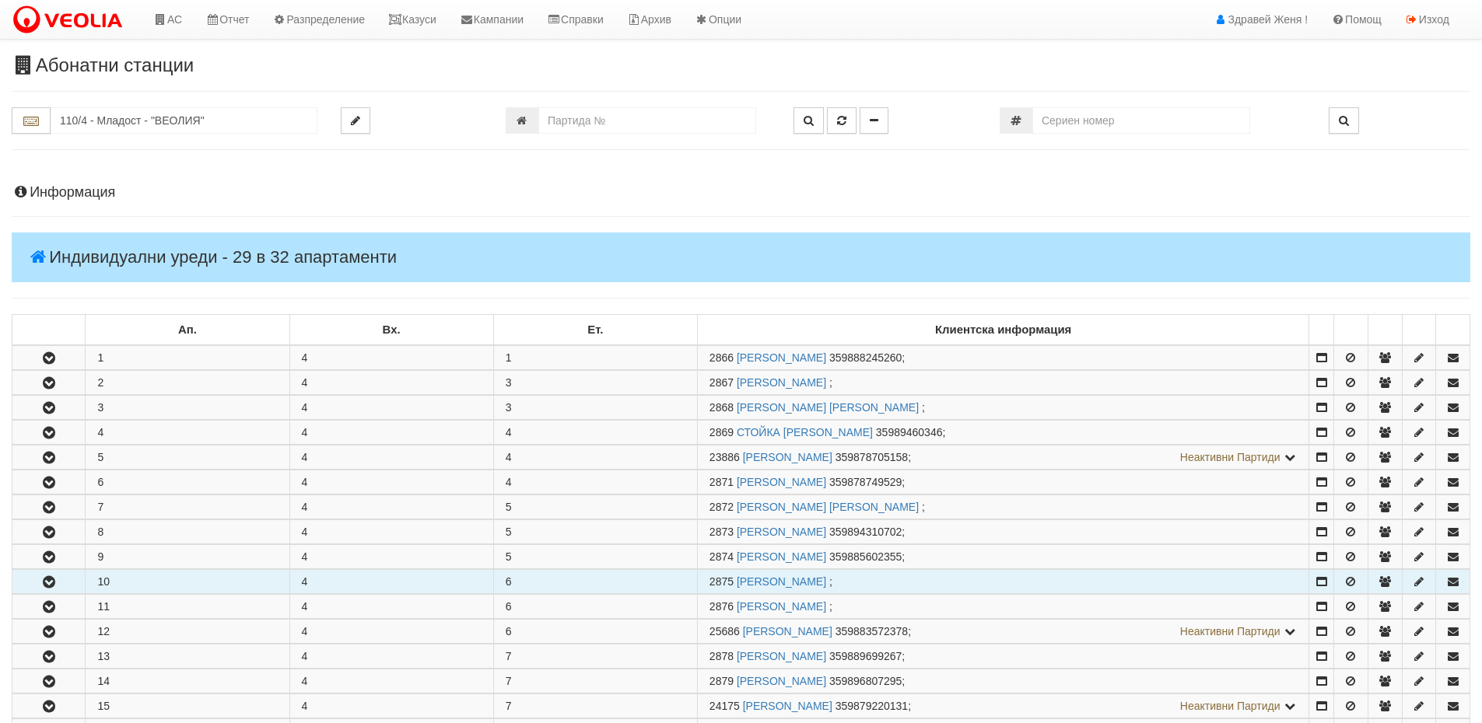
click at [157, 586] on td "10" at bounding box center [188, 582] width 204 height 24
click at [54, 579] on icon "button" at bounding box center [49, 582] width 19 height 11
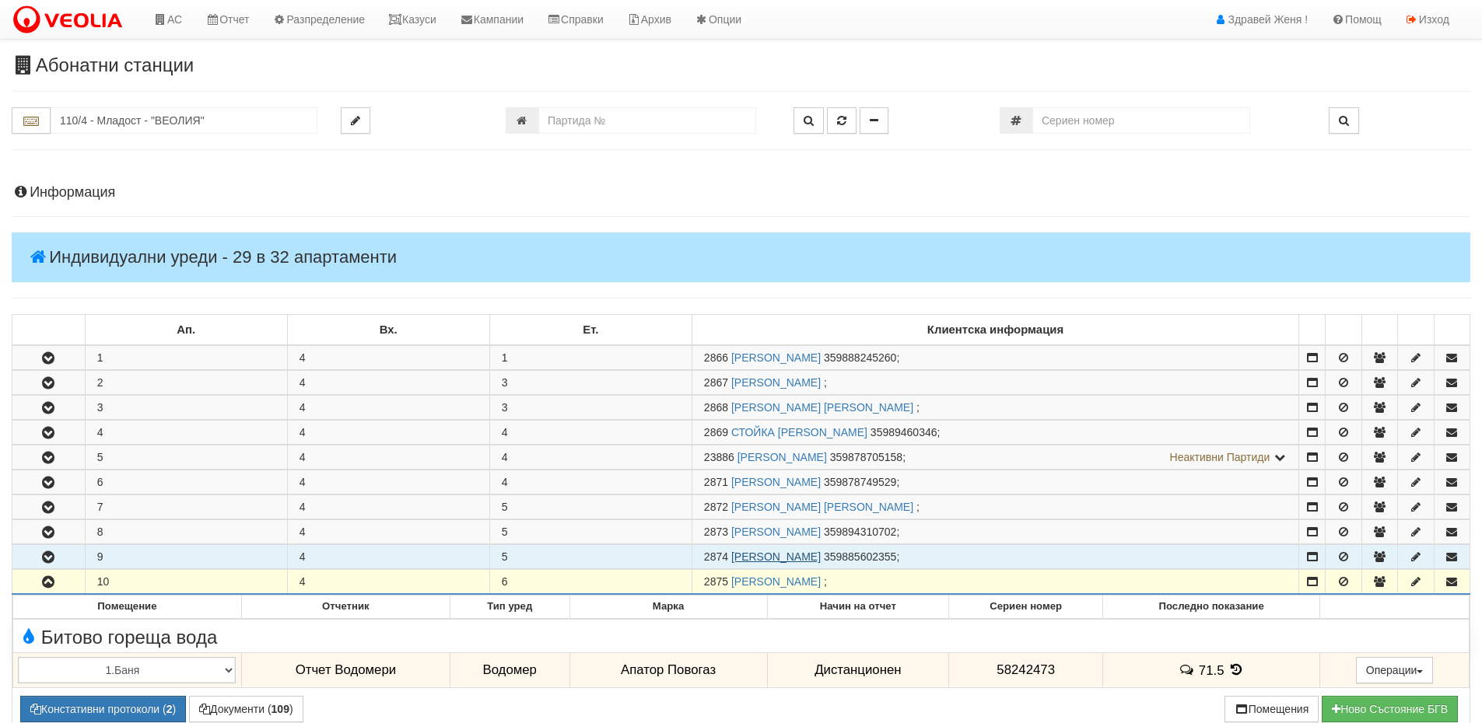
scroll to position [156, 0]
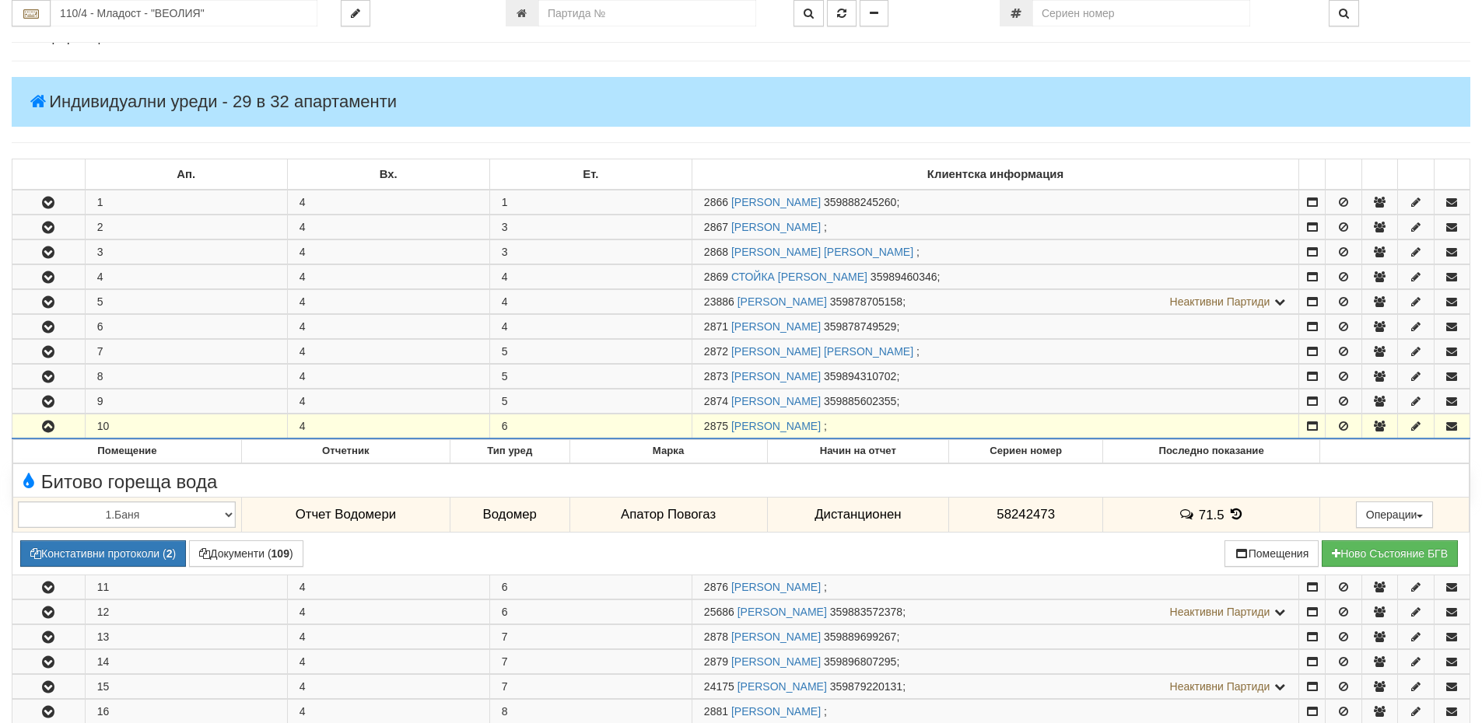
drag, startPoint x: 727, startPoint y: 423, endPoint x: 671, endPoint y: 423, distance: 56.0
click at [671, 423] on tr "10 4 6 2875 ВАСИЛ ИВАНОВ ГЕОРГИЕВ ;" at bounding box center [740, 427] width 1457 height 25
copy tr "2875"
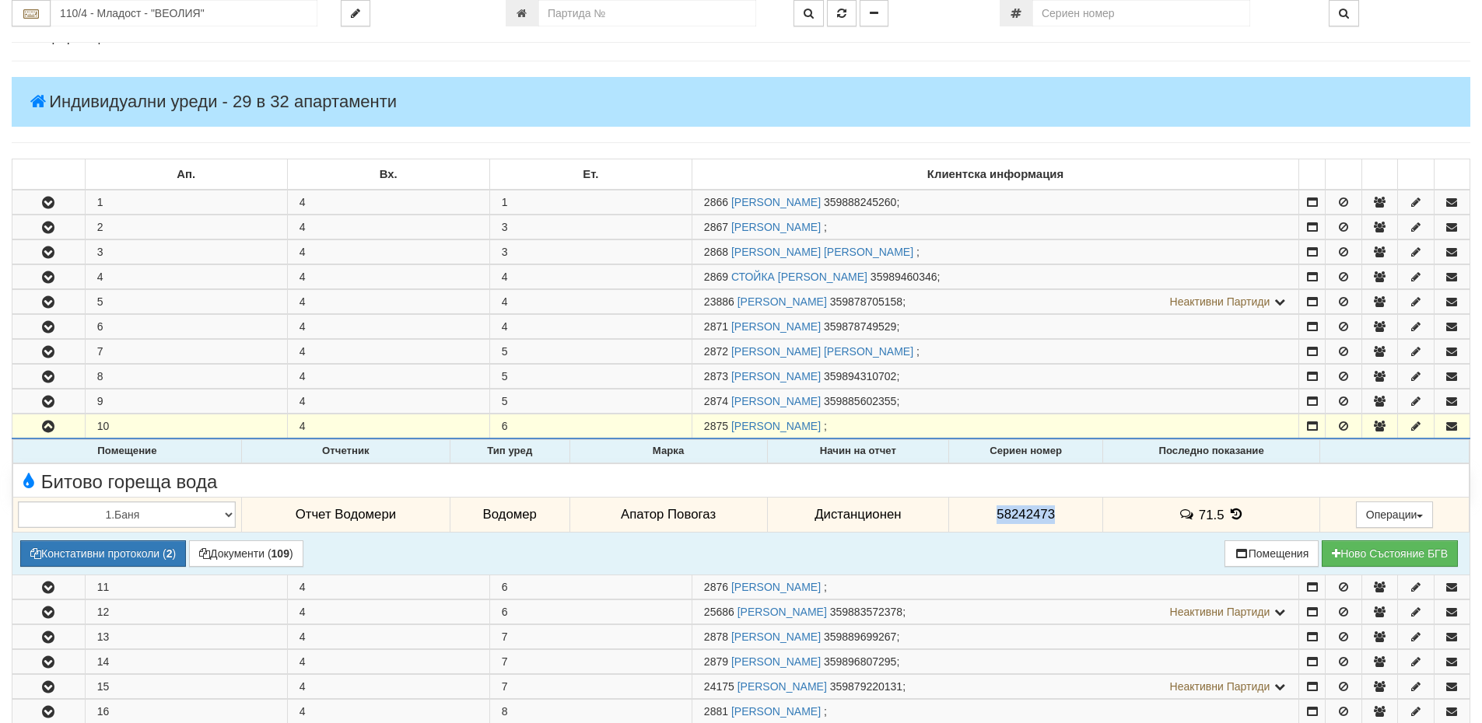
drag, startPoint x: 1066, startPoint y: 513, endPoint x: 968, endPoint y: 514, distance: 98.0
click at [968, 514] on td "58242473" at bounding box center [1026, 515] width 154 height 36
copy span "58242473"
click at [1014, 518] on span "58242473" at bounding box center [1025, 514] width 58 height 15
drag, startPoint x: 1014, startPoint y: 518, endPoint x: 1079, endPoint y: 506, distance: 65.6
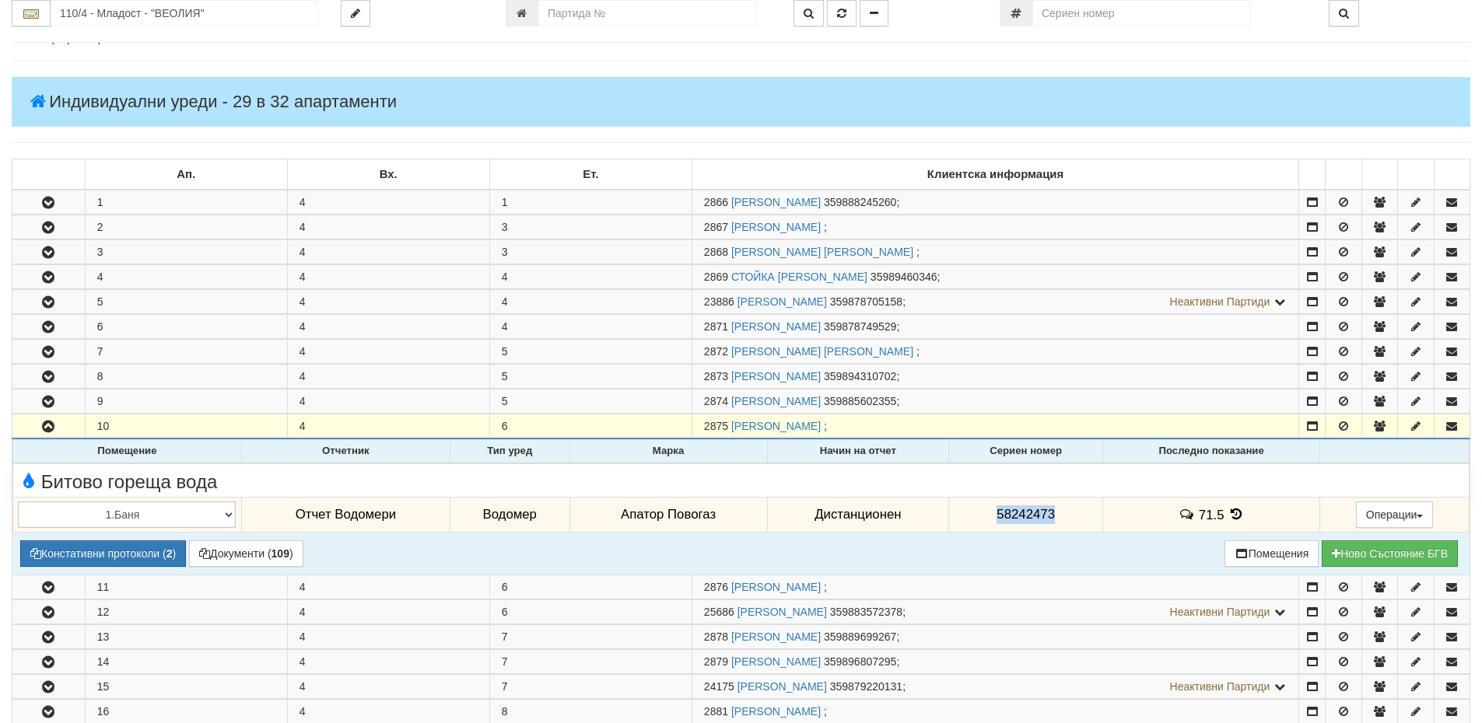
click at [1079, 506] on td "58242473" at bounding box center [1026, 515] width 154 height 36
copy span "58242473"
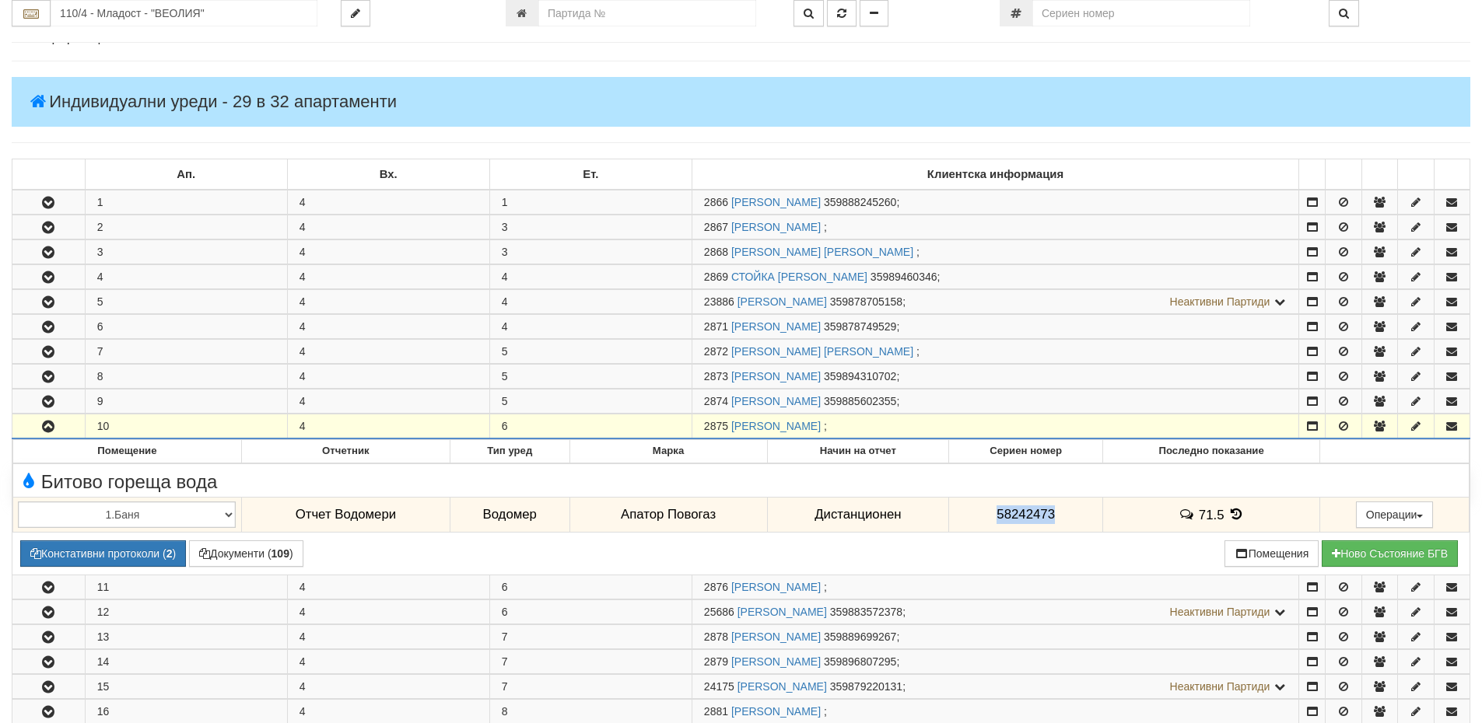
drag, startPoint x: 727, startPoint y: 425, endPoint x: 702, endPoint y: 429, distance: 25.2
click at [702, 429] on td "2875 ВАСИЛ ИВАНОВ ГЕОРГИЕВ ;" at bounding box center [994, 427] width 607 height 25
copy span "2875"
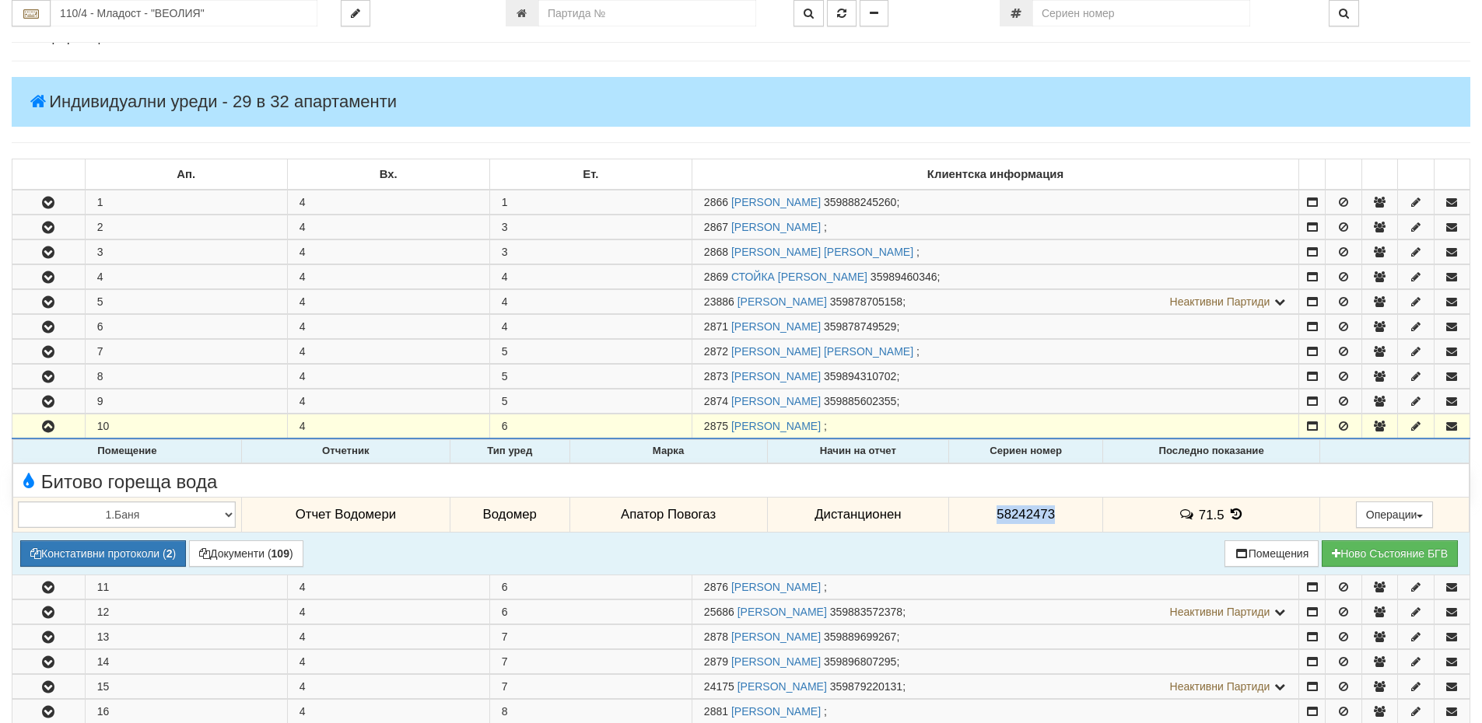
drag, startPoint x: 1063, startPoint y: 518, endPoint x: 984, endPoint y: 514, distance: 79.4
click at [984, 514] on td "58242473" at bounding box center [1026, 515] width 154 height 36
copy span "58242473"
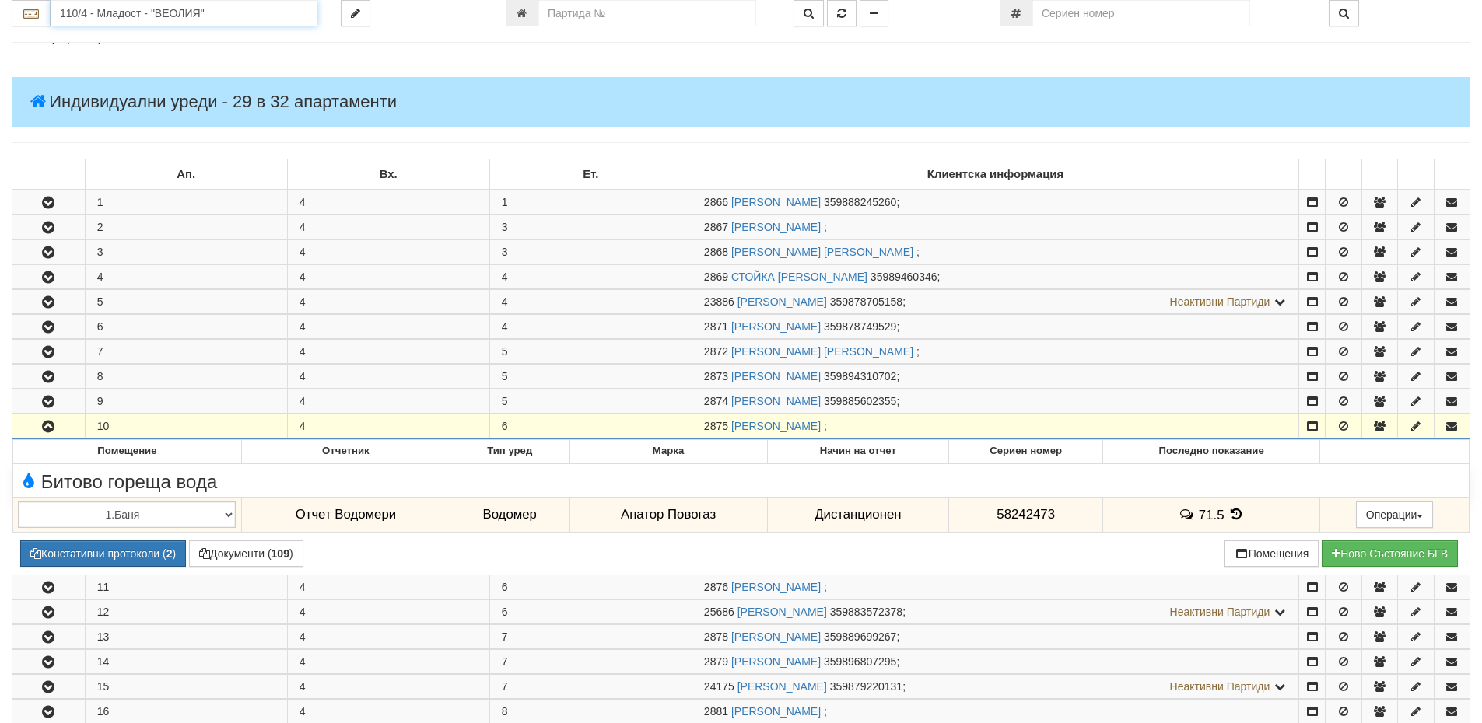
click at [97, 19] on input "110/4 - Младост - "ВЕОЛИЯ"" at bounding box center [184, 13] width 267 height 26
click at [115, 36] on div "129/5 - Младост - "ВЕОЛИЯ"" at bounding box center [184, 38] width 262 height 18
type input "129/5 - Младост - "ВЕОЛИЯ""
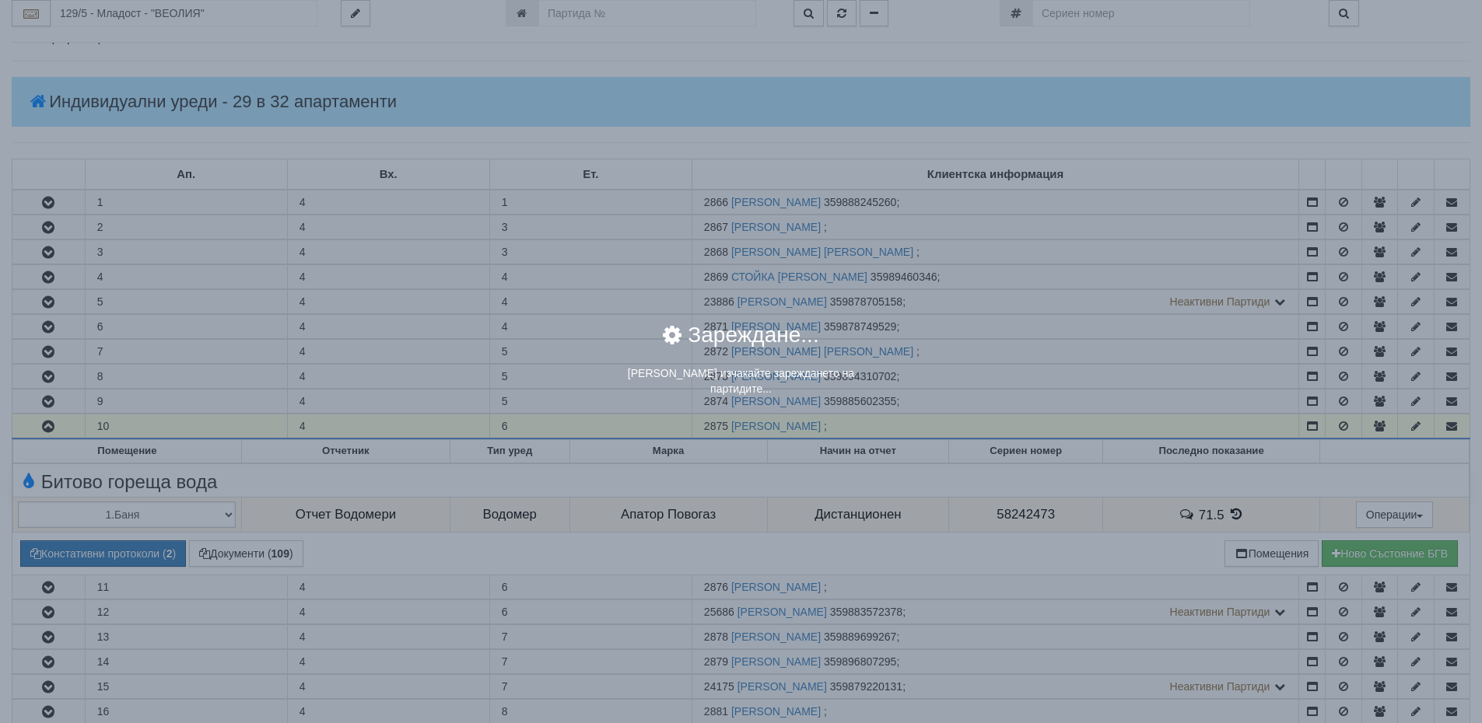
scroll to position [0, 0]
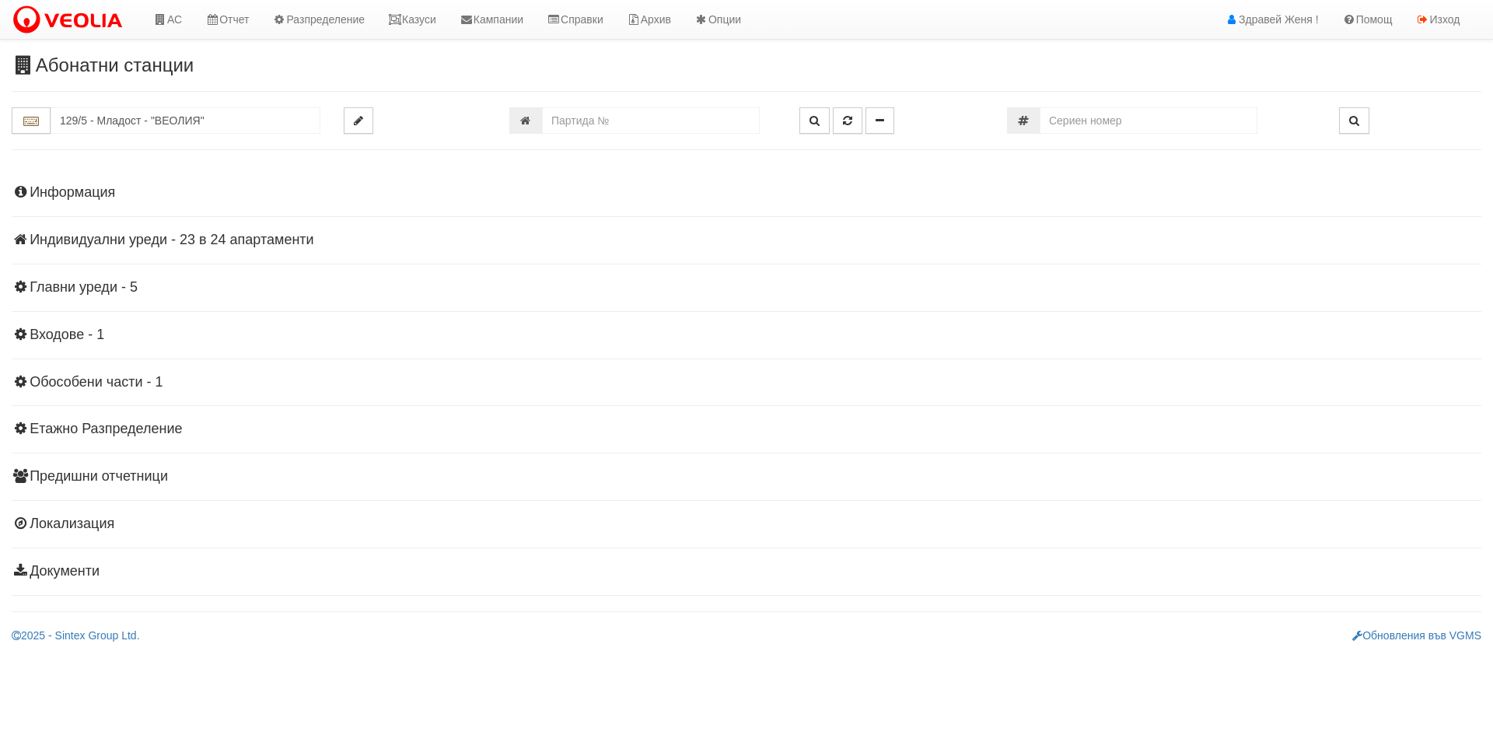
click at [280, 239] on h4 "Индивидуални уреди - 23 в 24 апартаменти" at bounding box center [747, 241] width 1470 height 16
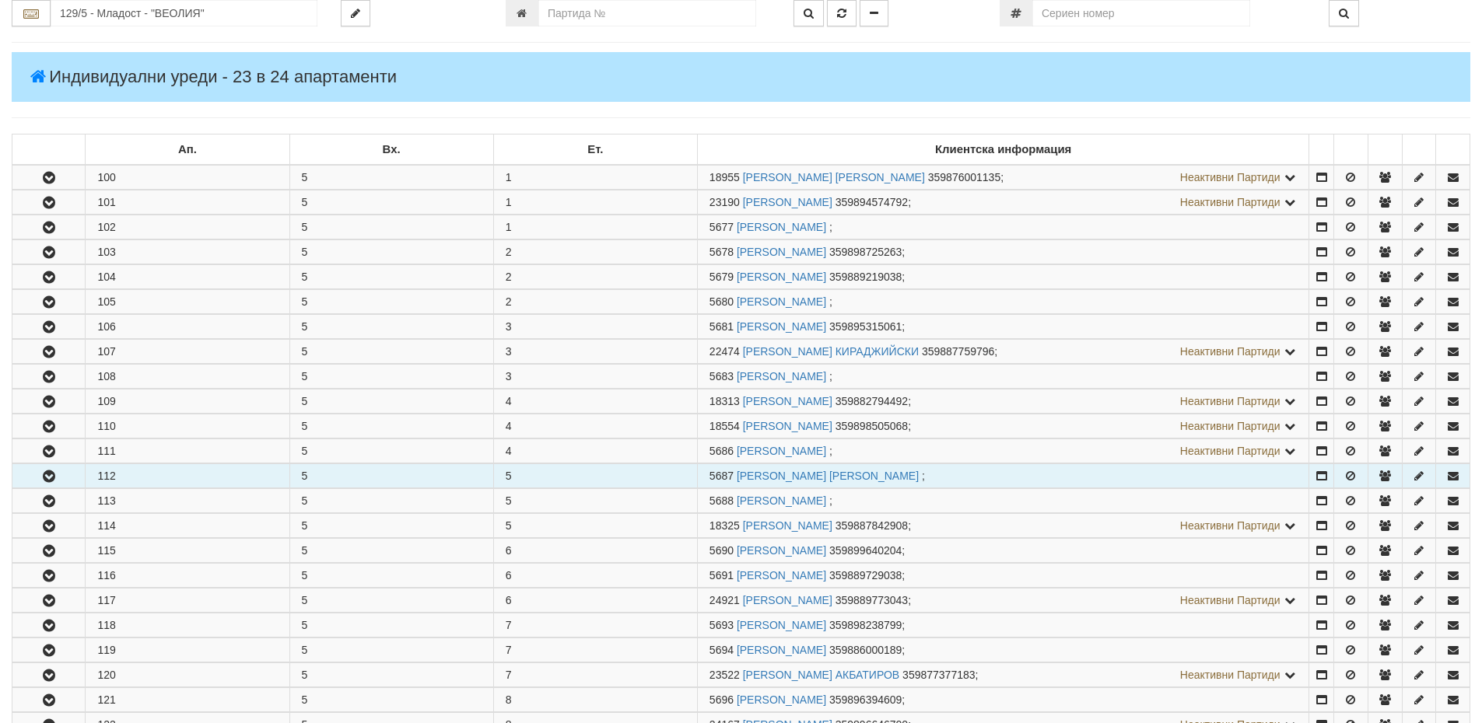
scroll to position [233, 0]
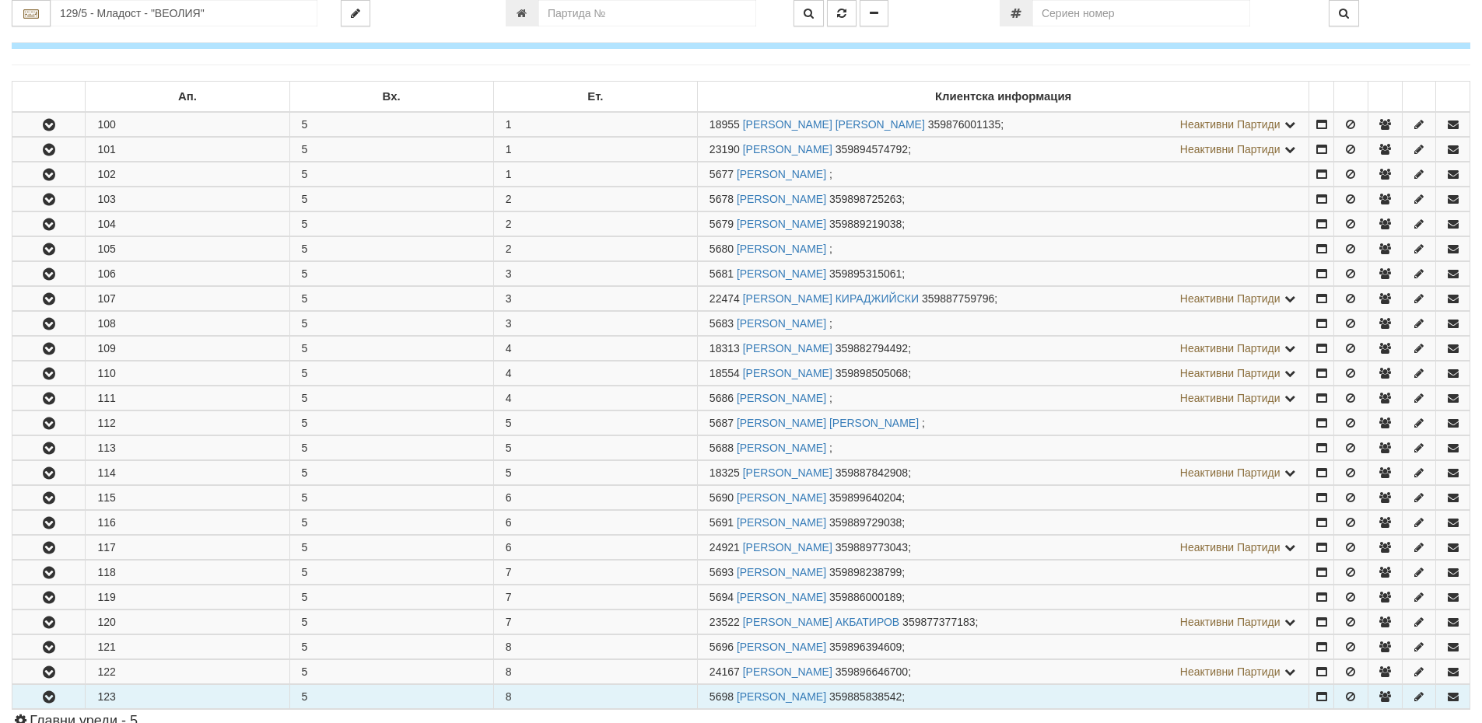
click at [621, 692] on td "8" at bounding box center [595, 697] width 204 height 24
click at [50, 696] on icon "button" at bounding box center [49, 697] width 19 height 11
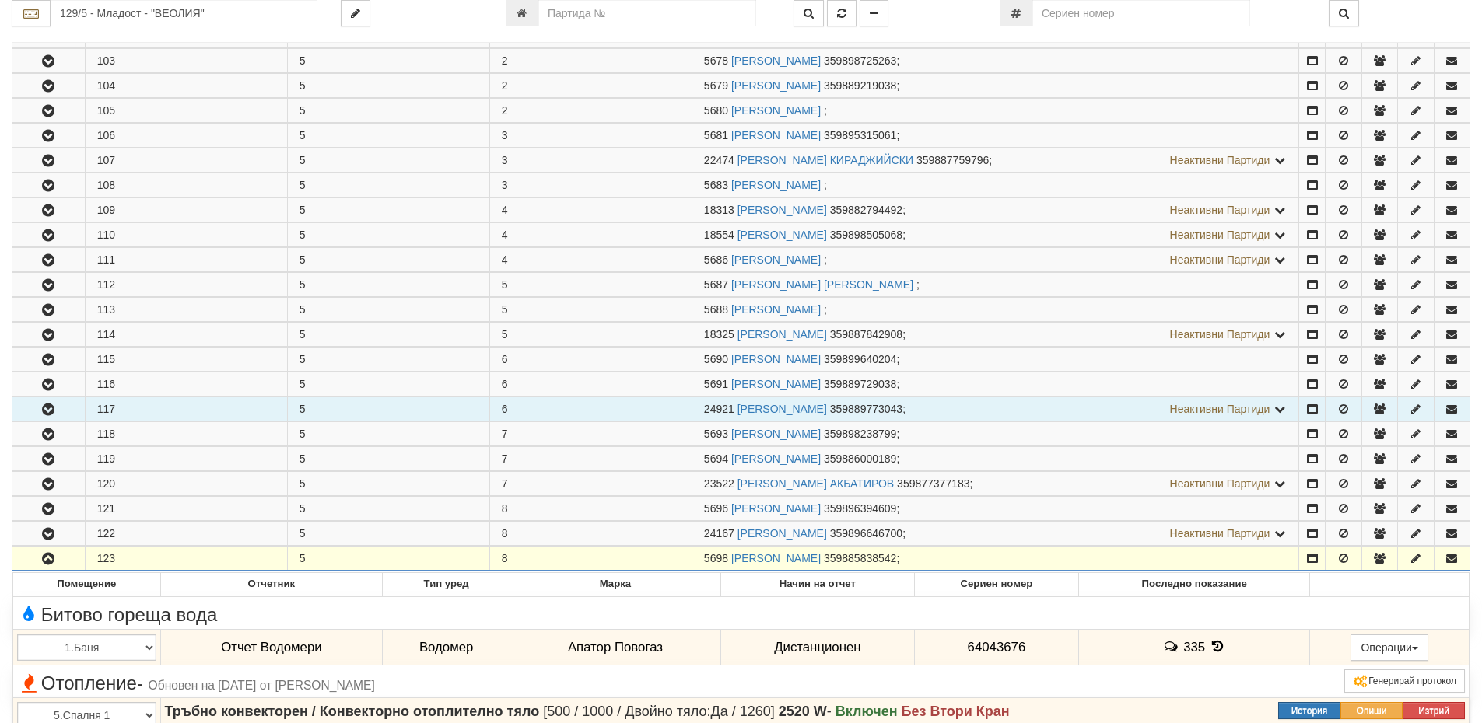
scroll to position [389, 0]
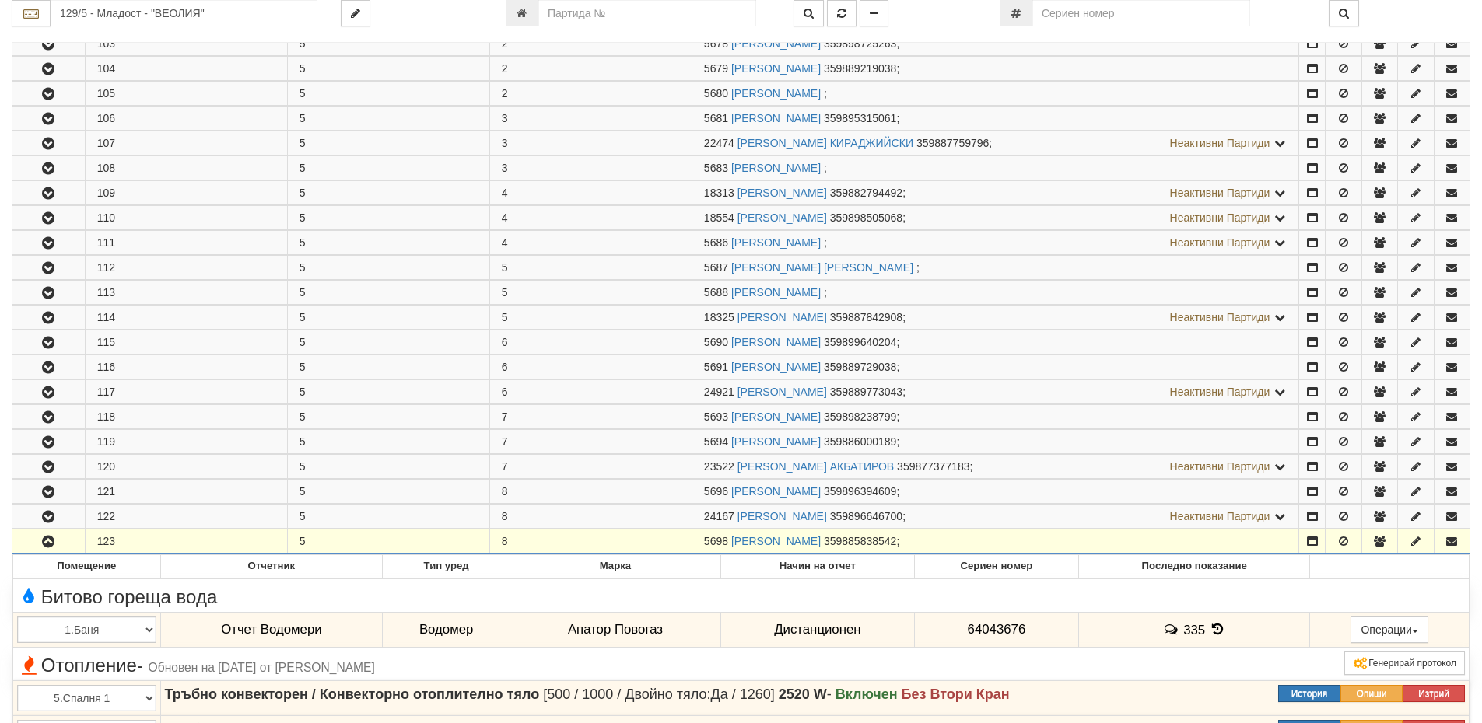
drag, startPoint x: 727, startPoint y: 536, endPoint x: 688, endPoint y: 536, distance: 39.7
click at [688, 536] on tr "123 5 8 5698 ХРИСТО ГЕОРГИЕВ ГЕОРГИЕВ 359885838542 ;" at bounding box center [740, 542] width 1457 height 25
copy tr "5698"
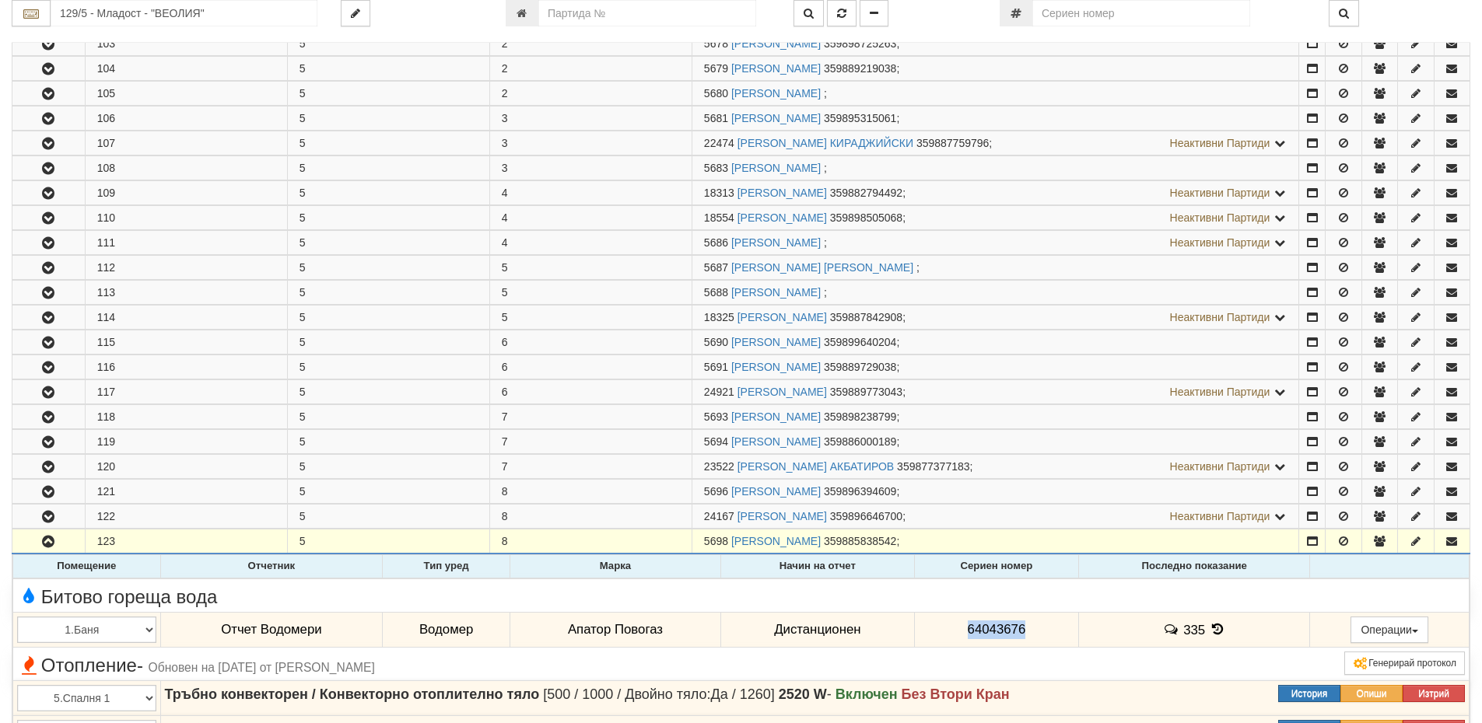
drag, startPoint x: 1023, startPoint y: 624, endPoint x: 962, endPoint y: 625, distance: 61.4
click at [962, 625] on td "64043676" at bounding box center [996, 630] width 164 height 36
copy span "64043676"
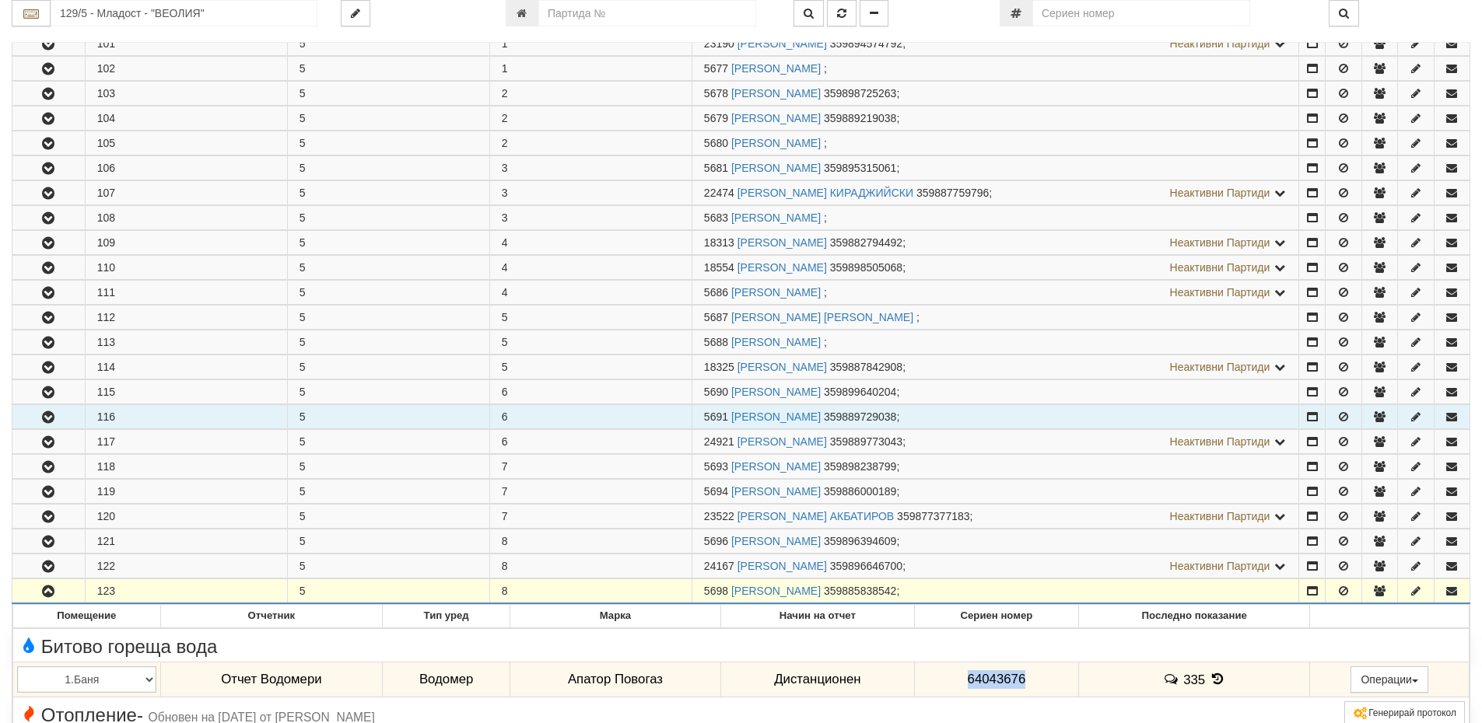
scroll to position [311, 0]
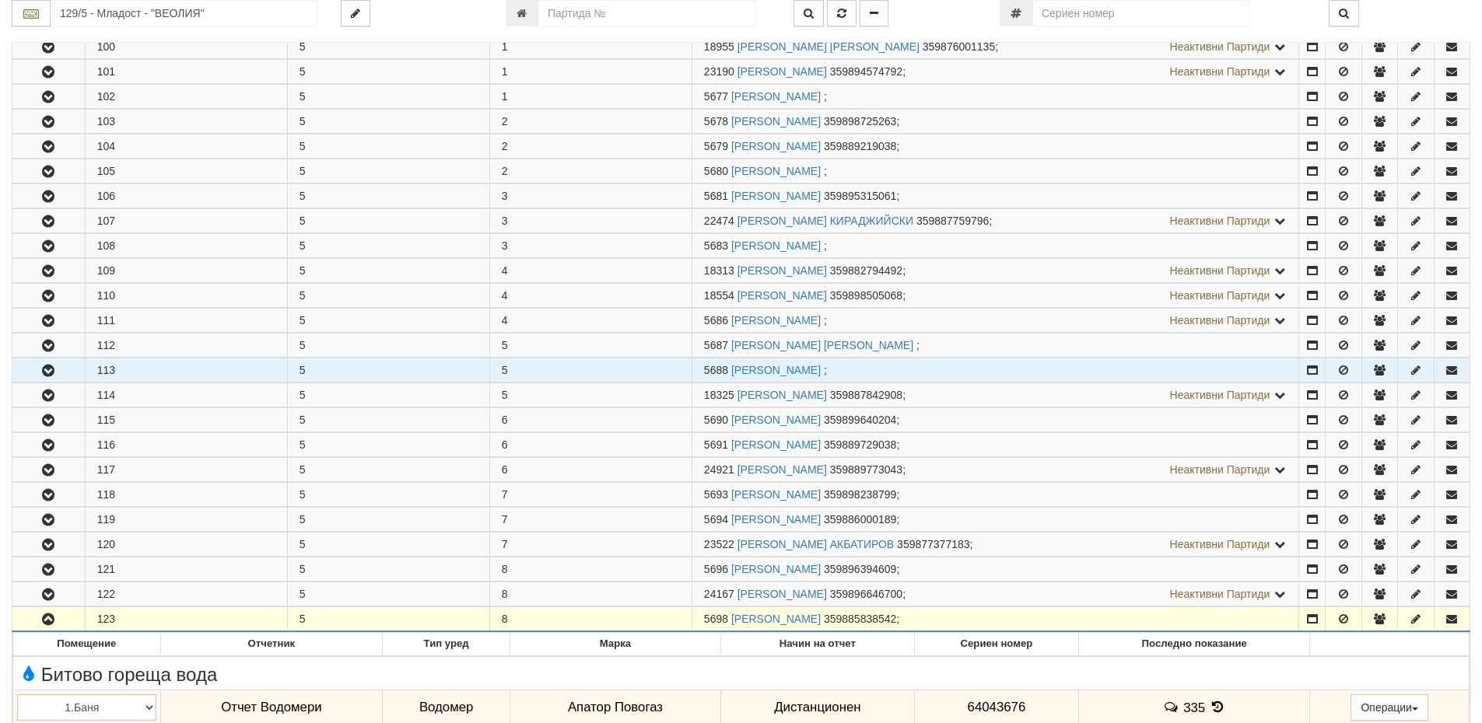
click at [127, 378] on td "113" at bounding box center [186, 371] width 202 height 24
click at [54, 370] on icon "button" at bounding box center [48, 371] width 19 height 11
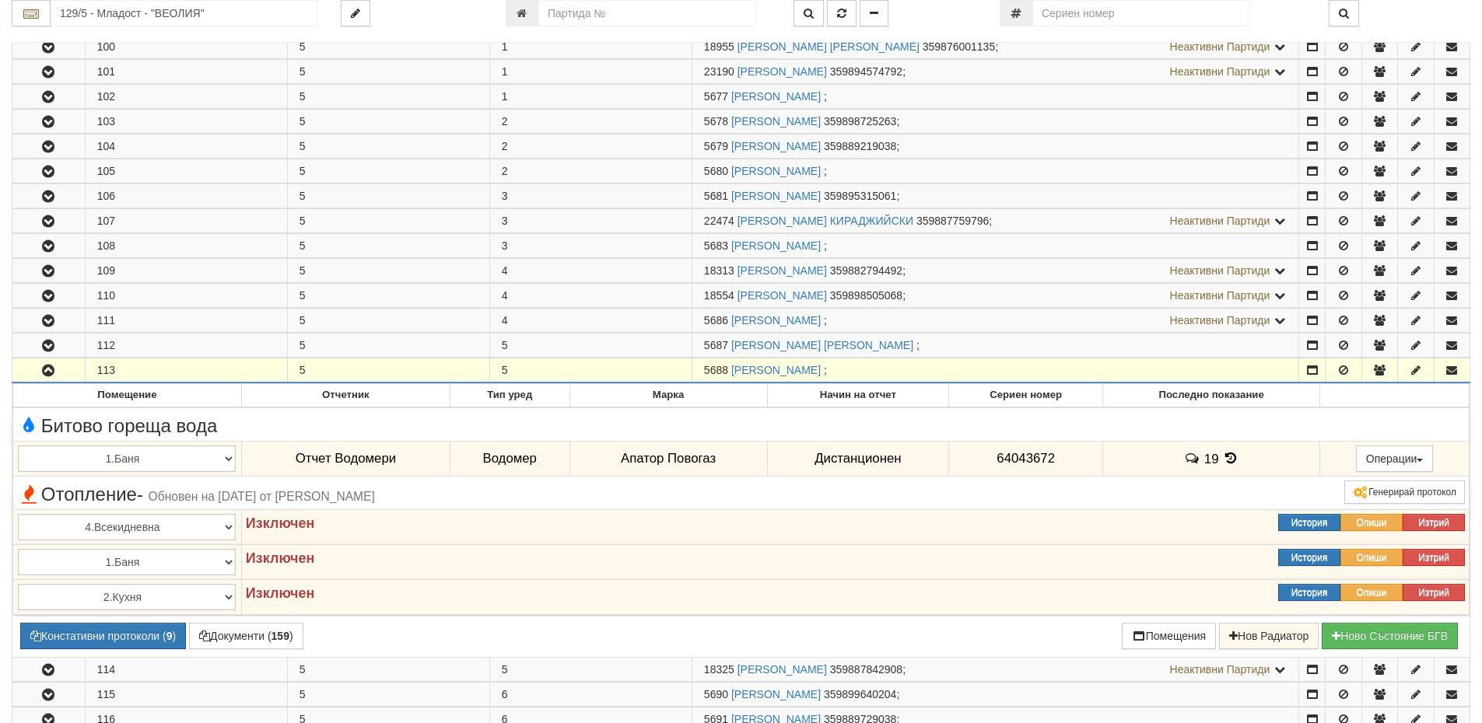
drag, startPoint x: 726, startPoint y: 371, endPoint x: 681, endPoint y: 369, distance: 45.1
click at [681, 369] on tr "113 5 5 5688 СТОЯН ТОДОРОВ МАРИНОВ ;" at bounding box center [740, 371] width 1457 height 25
copy tr "5688"
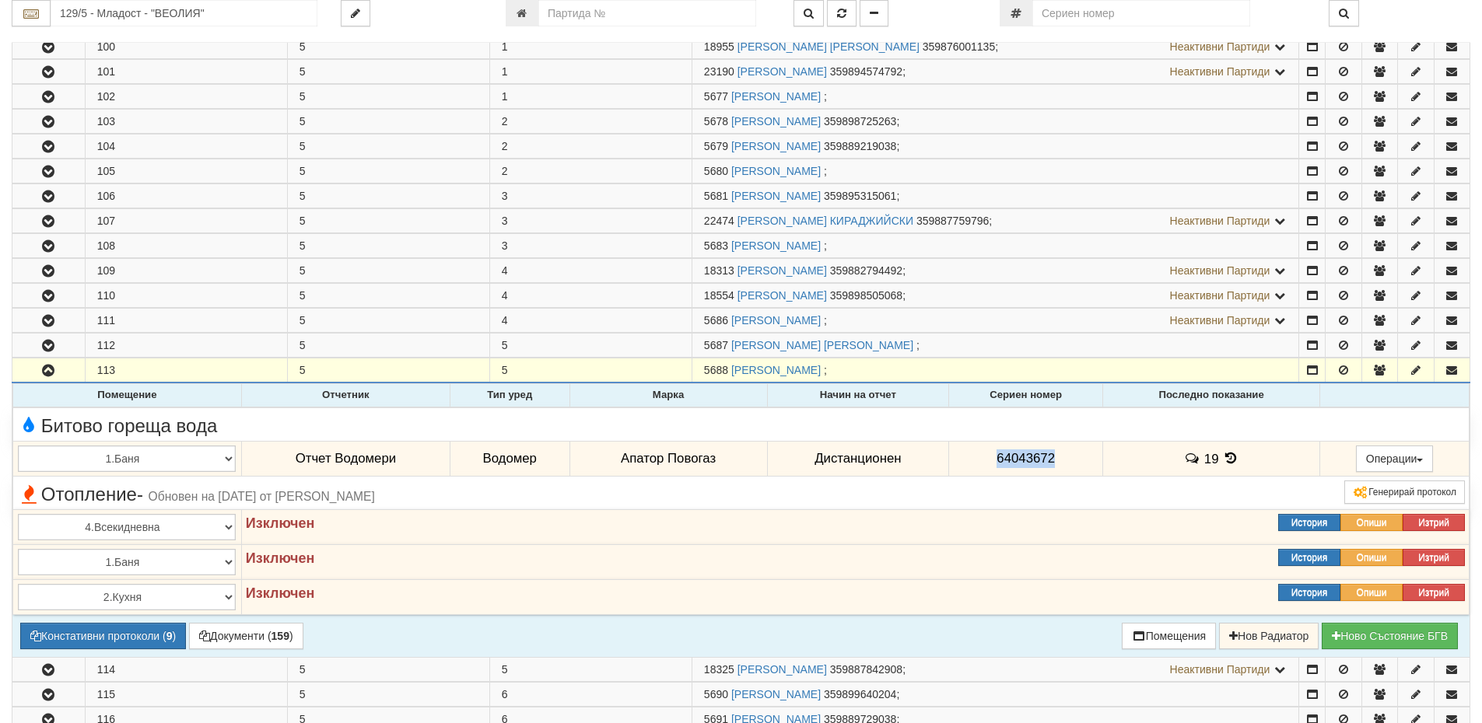
drag, startPoint x: 1063, startPoint y: 460, endPoint x: 994, endPoint y: 450, distance: 70.0
click at [994, 450] on td "64043672" at bounding box center [1026, 459] width 154 height 36
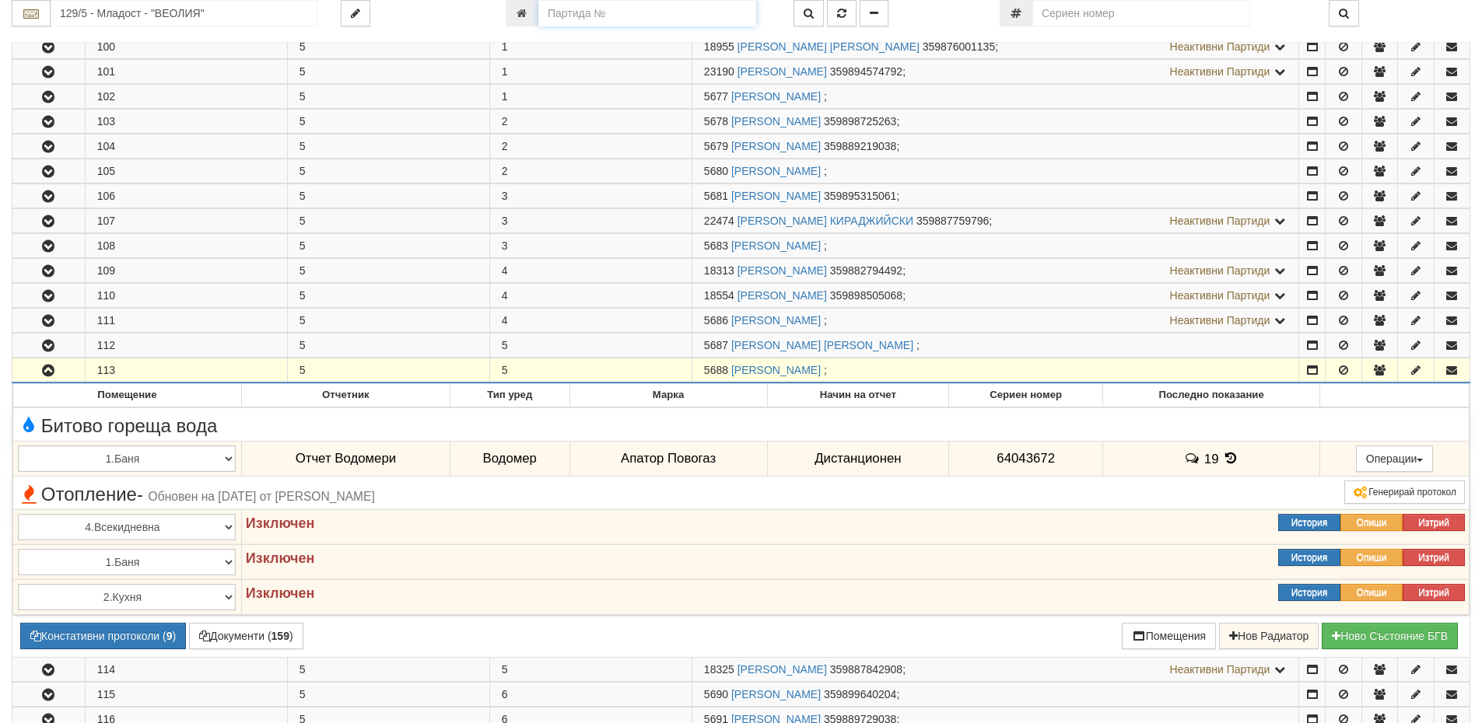
click at [622, 21] on input "number" at bounding box center [647, 13] width 218 height 26
paste input "24989"
type input "24989"
click at [800, 12] on button "button" at bounding box center [808, 13] width 30 height 26
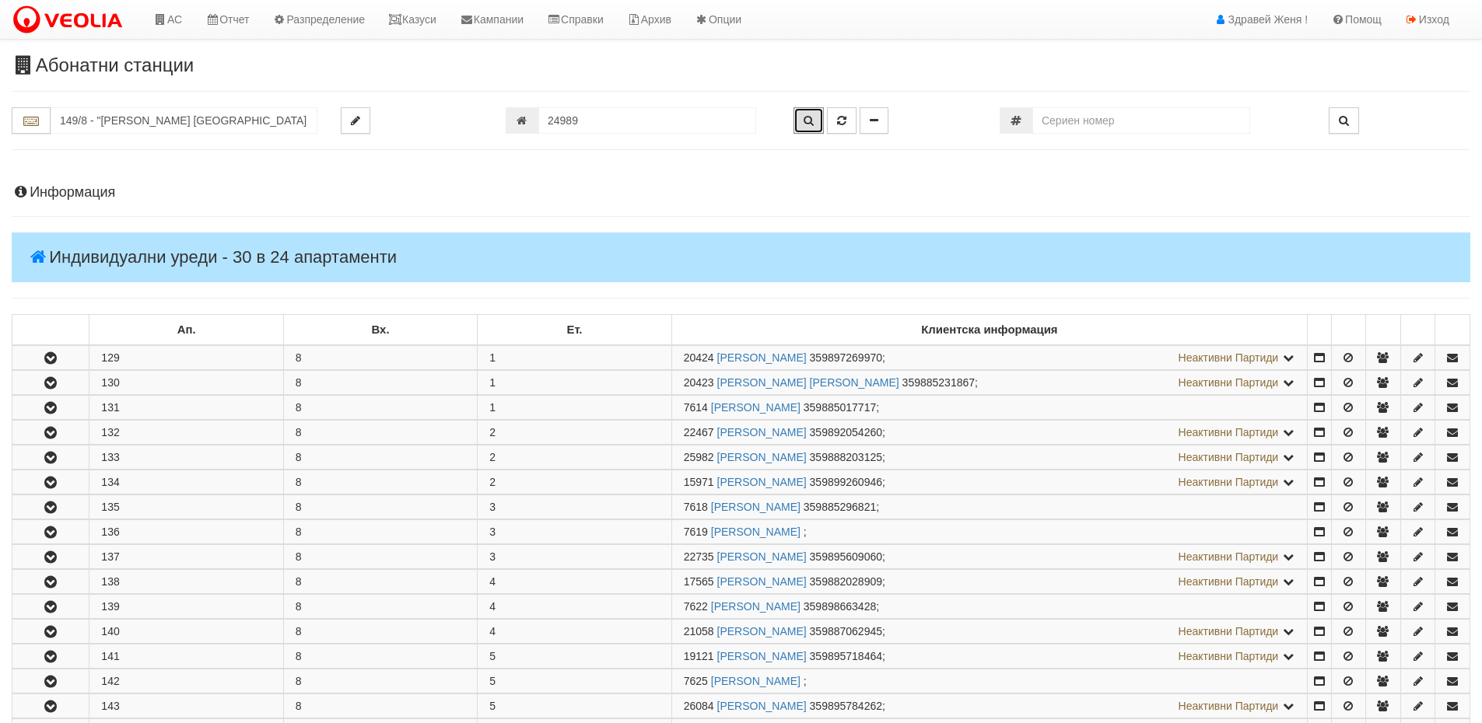
scroll to position [599, 0]
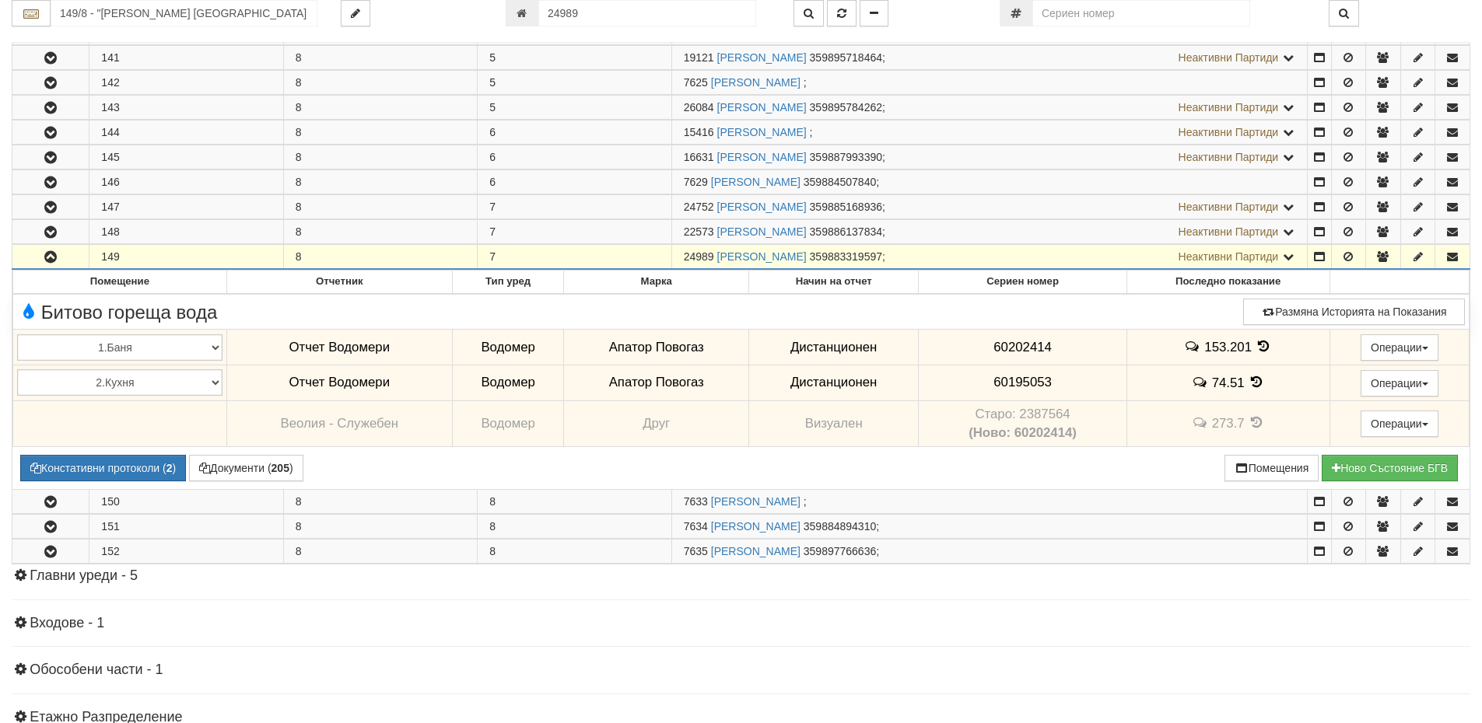
drag, startPoint x: 713, startPoint y: 250, endPoint x: 681, endPoint y: 253, distance: 32.0
click at [681, 253] on td "24989 СВЕТОСЛАВ ПЕТРОВ ИЛИЕВ 359883319597 ; Неактивни Партиди 7632 ВЕЛИЧКА СТОИ…" at bounding box center [988, 257] width 635 height 25
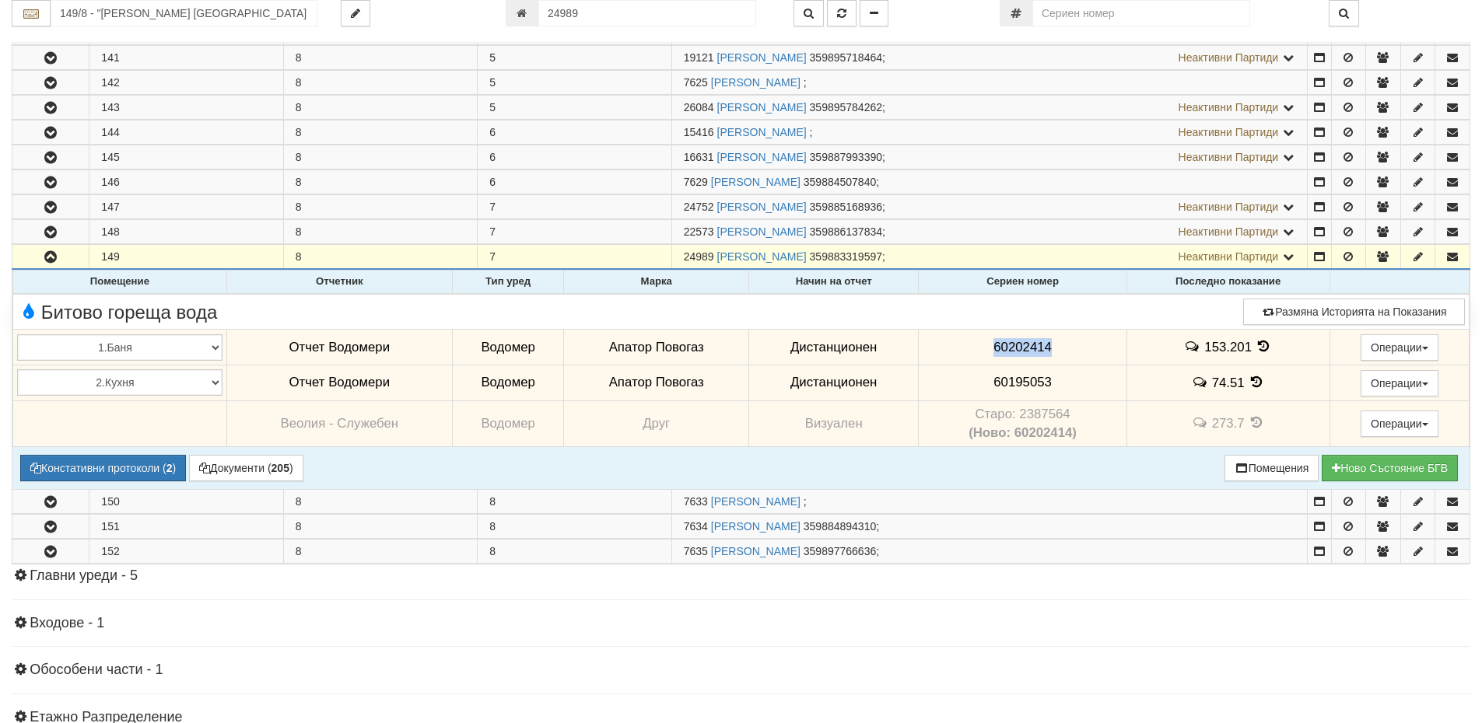
drag, startPoint x: 1045, startPoint y: 344, endPoint x: 992, endPoint y: 340, distance: 53.8
click at [993, 340] on span "60202414" at bounding box center [1022, 347] width 58 height 15
drag, startPoint x: 1055, startPoint y: 380, endPoint x: 988, endPoint y: 379, distance: 66.9
click at [988, 379] on td "60195053" at bounding box center [1023, 383] width 208 height 36
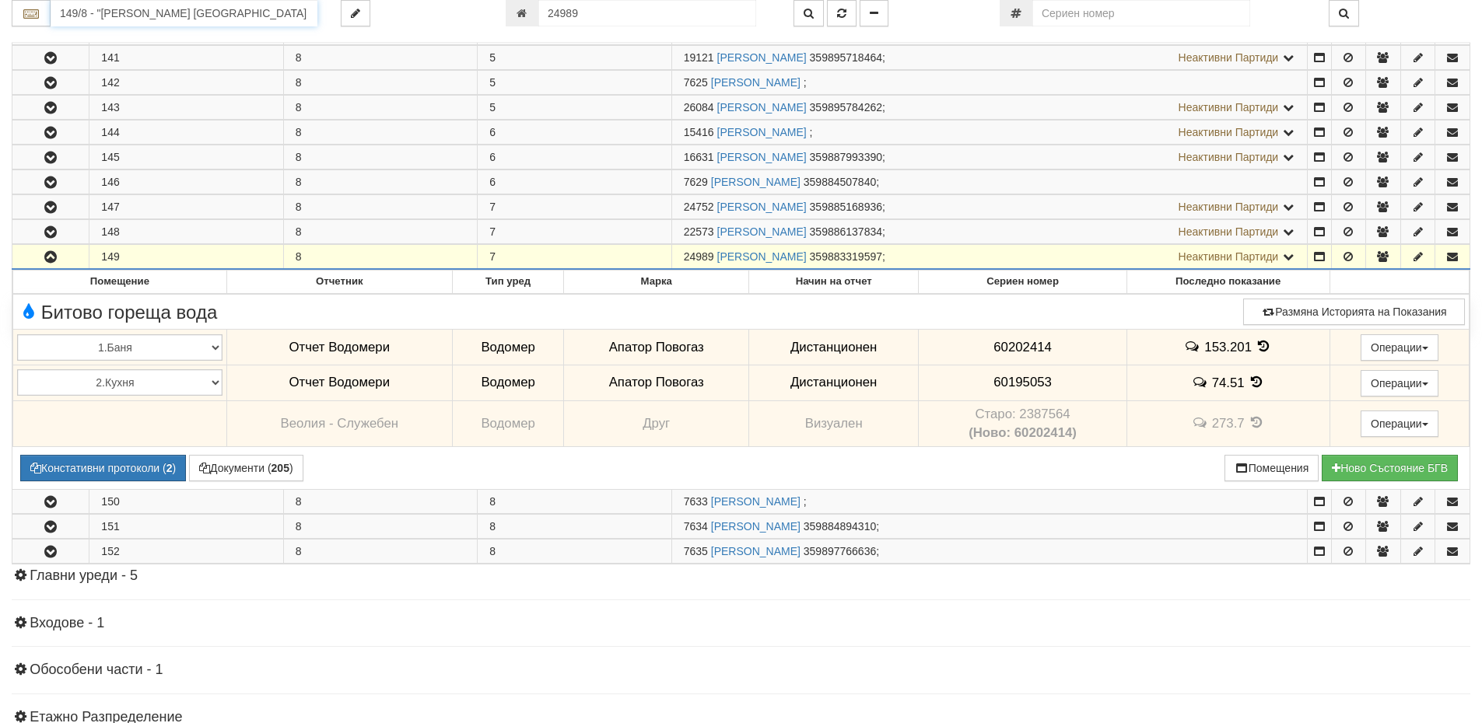
click at [131, 16] on input "149/8 - "ВЕОЛИЯ ЕНЕРДЖИ ВАРНА " ЕАД" at bounding box center [184, 13] width 267 height 26
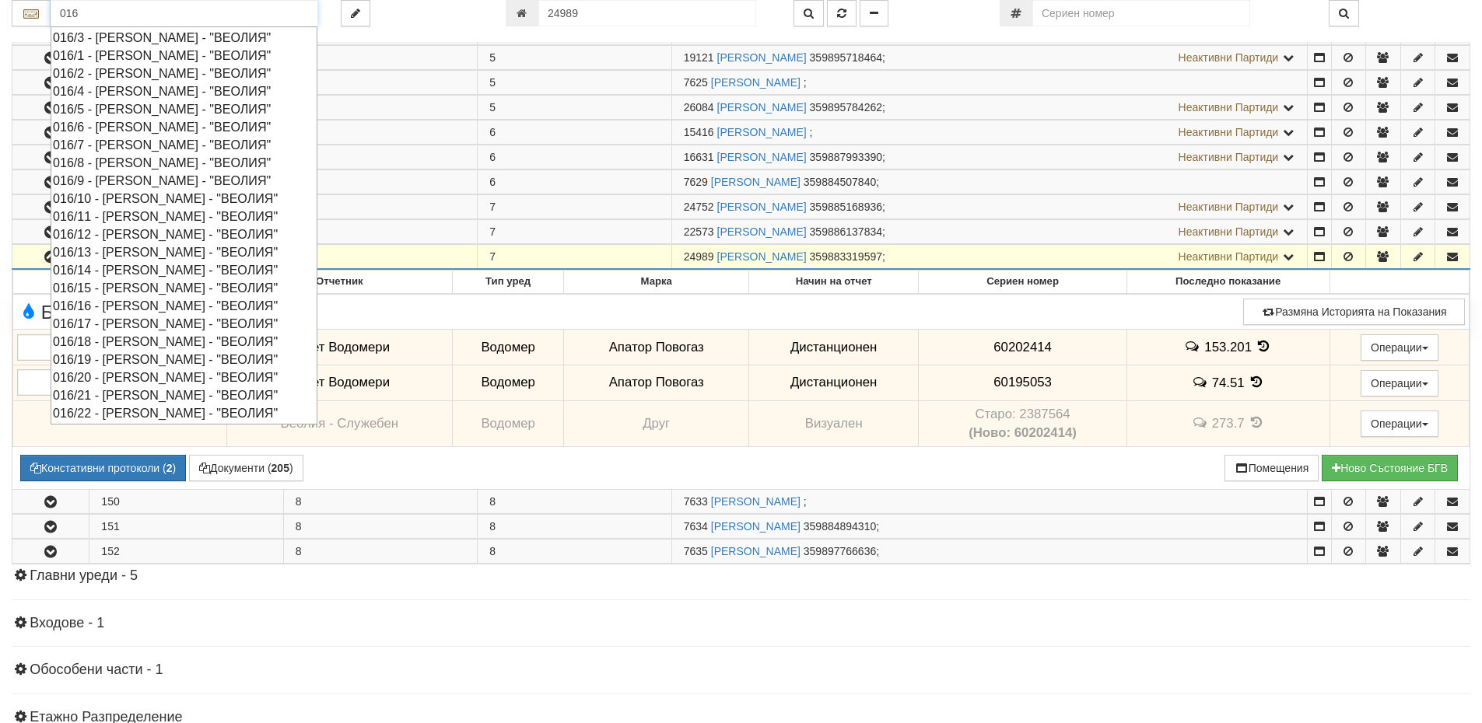
click at [91, 158] on div "016/8 - Орхид Хилс - "ВЕОЛИЯ"" at bounding box center [184, 163] width 262 height 18
type input "016/8 - Орхид Хилс - "ВЕОЛИЯ""
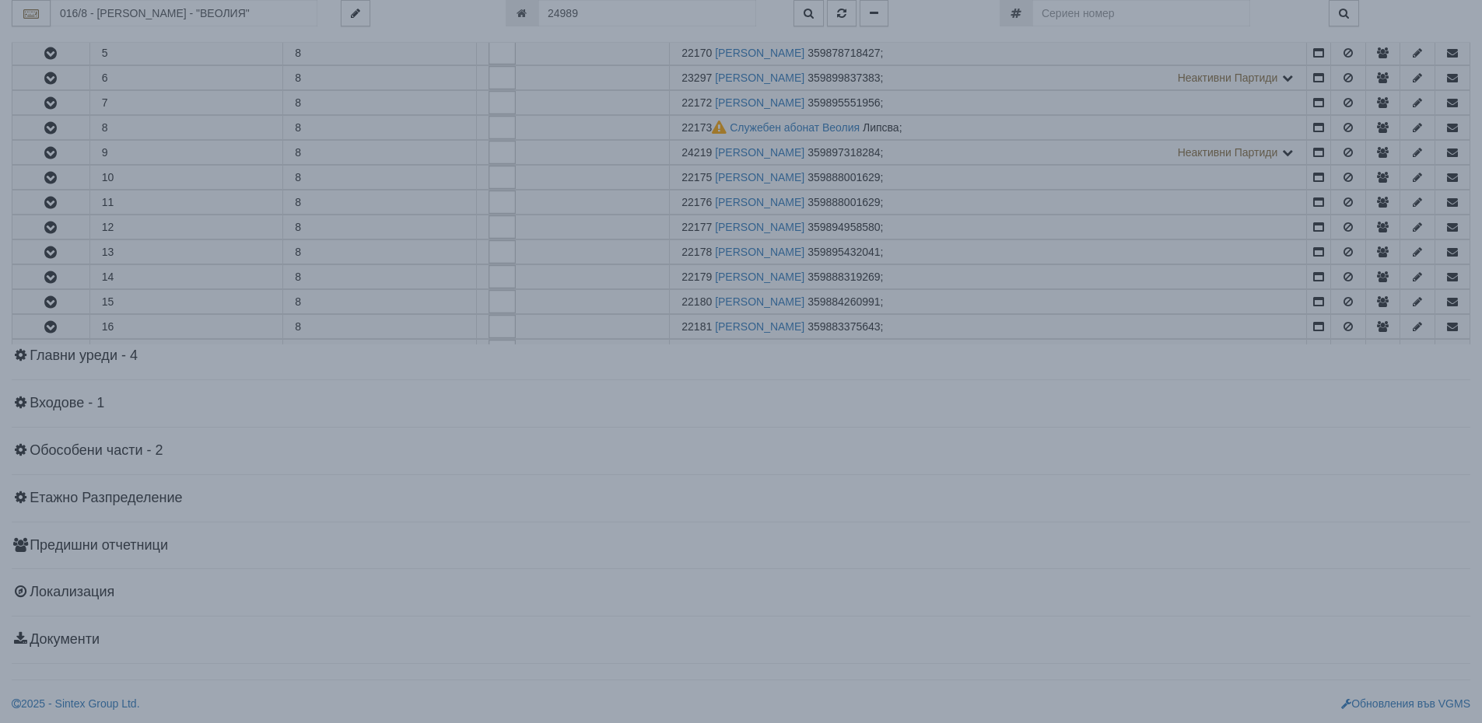
scroll to position [0, 0]
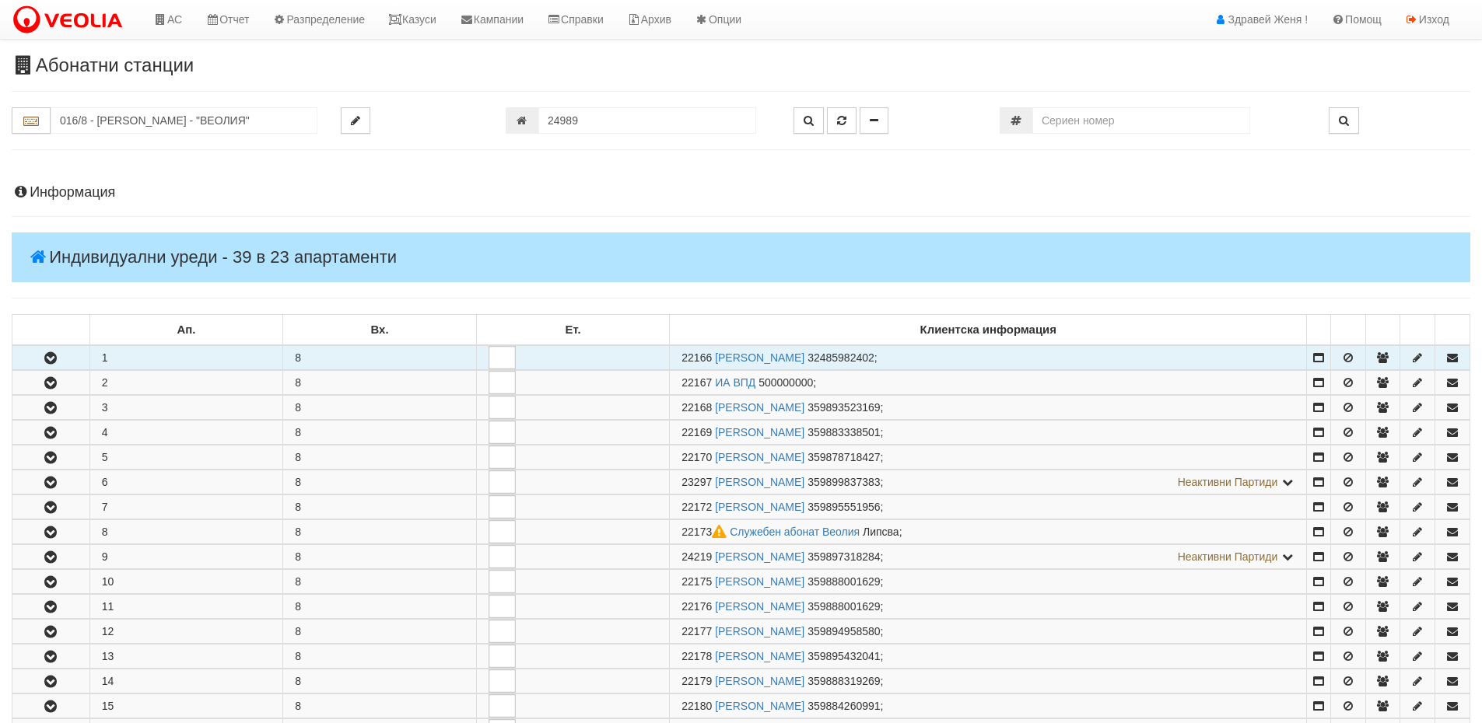
click at [168, 366] on td "1" at bounding box center [186, 357] width 194 height 25
click at [135, 360] on td "1" at bounding box center [186, 357] width 194 height 25
click at [59, 353] on icon "button" at bounding box center [50, 358] width 19 height 11
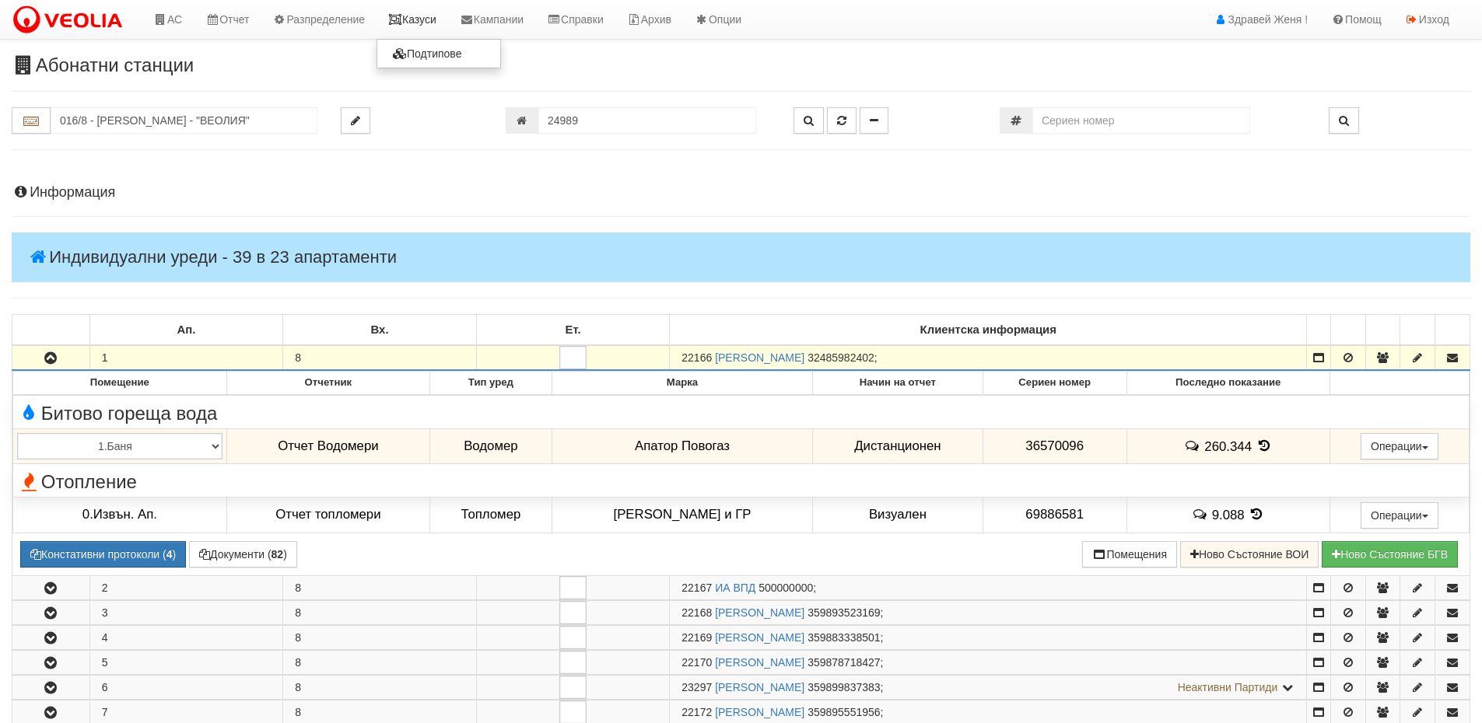
click at [425, 25] on link "Казуси" at bounding box center [412, 19] width 72 height 39
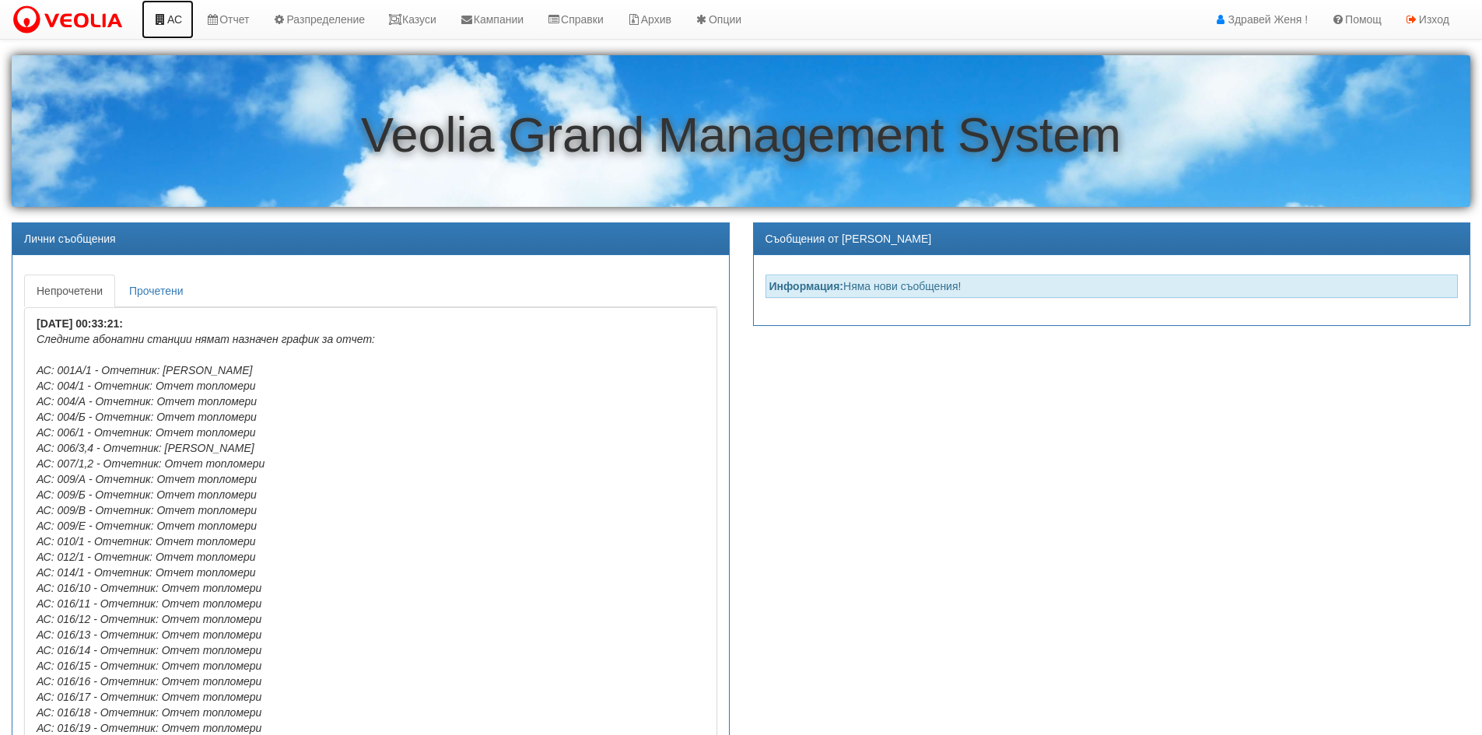
click at [184, 20] on link "АС" at bounding box center [168, 19] width 52 height 39
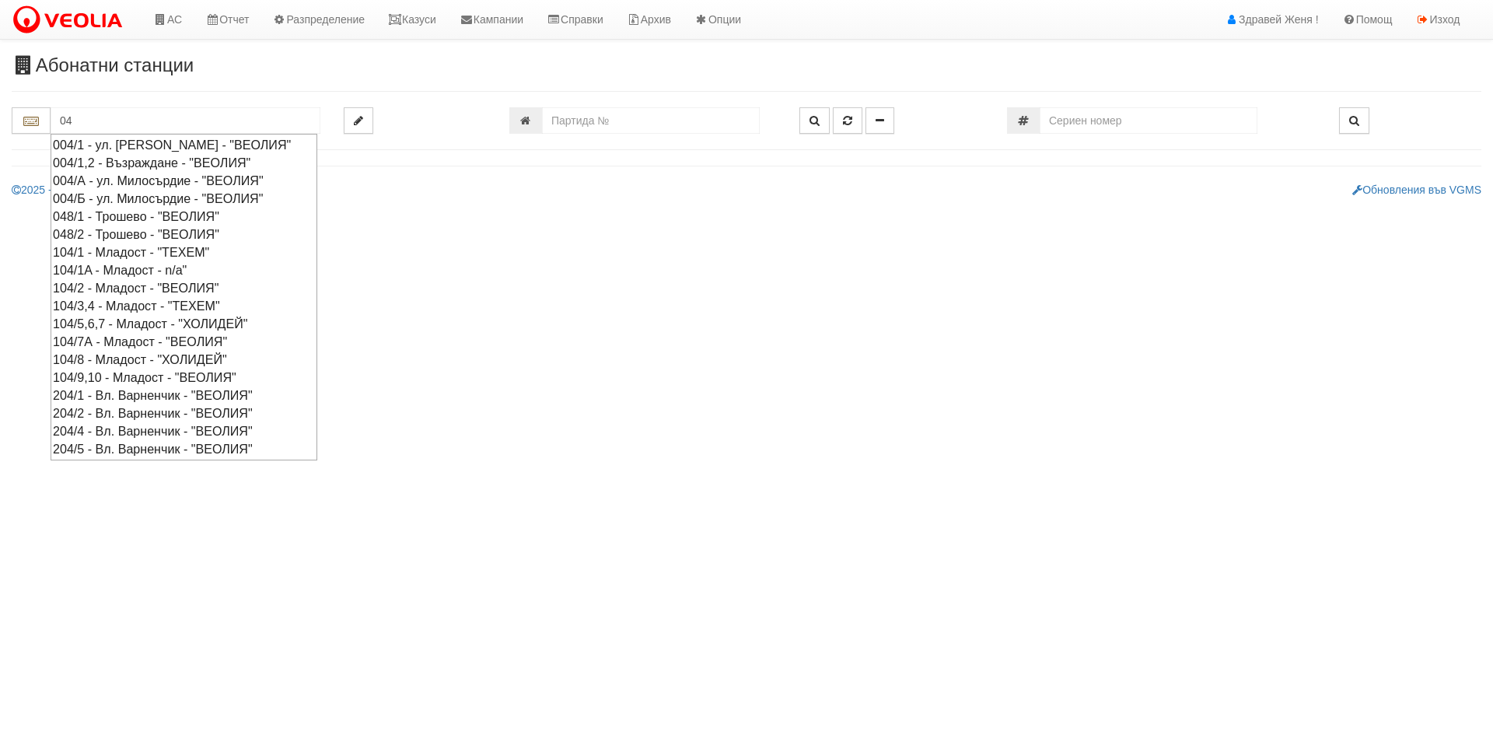
click at [113, 127] on input "04" at bounding box center [186, 120] width 270 height 26
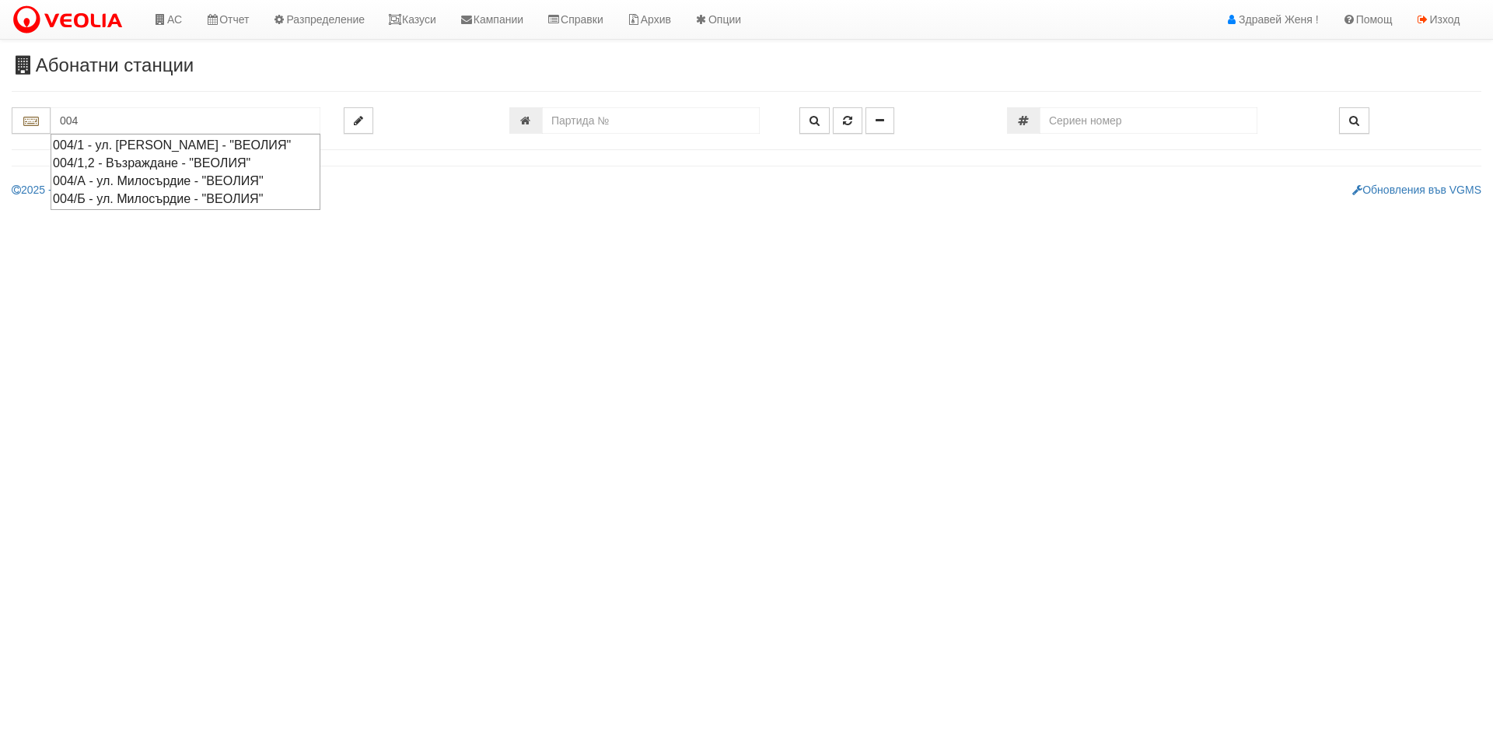
click at [138, 190] on div "004/А - ул. Милосърдие - "ВЕОЛИЯ"" at bounding box center [185, 181] width 265 height 18
type input "004/А - ул. Милосърдие - "ВЕОЛИЯ""
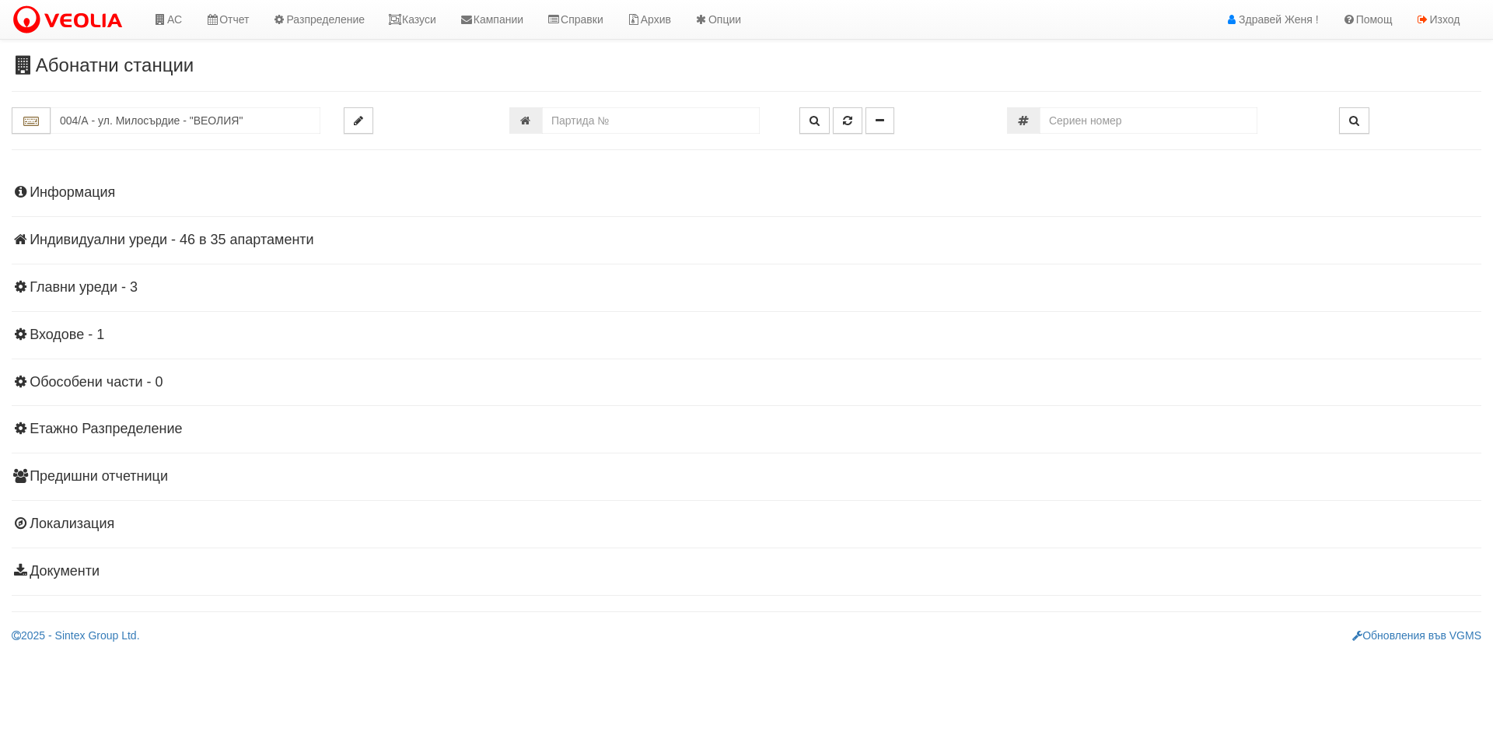
click at [208, 236] on h4 "Индивидуални уреди - 46 в 35 апартаменти" at bounding box center [747, 241] width 1470 height 16
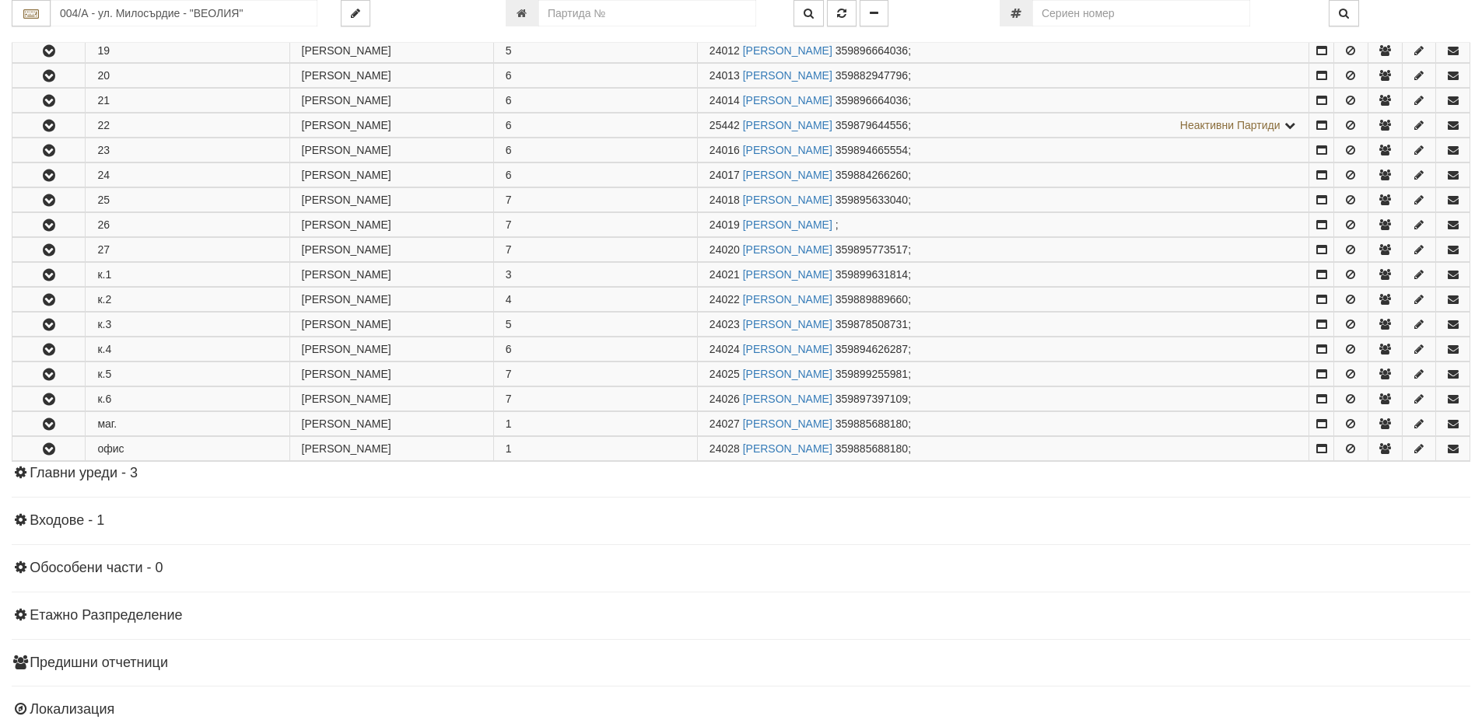
scroll to position [856, 0]
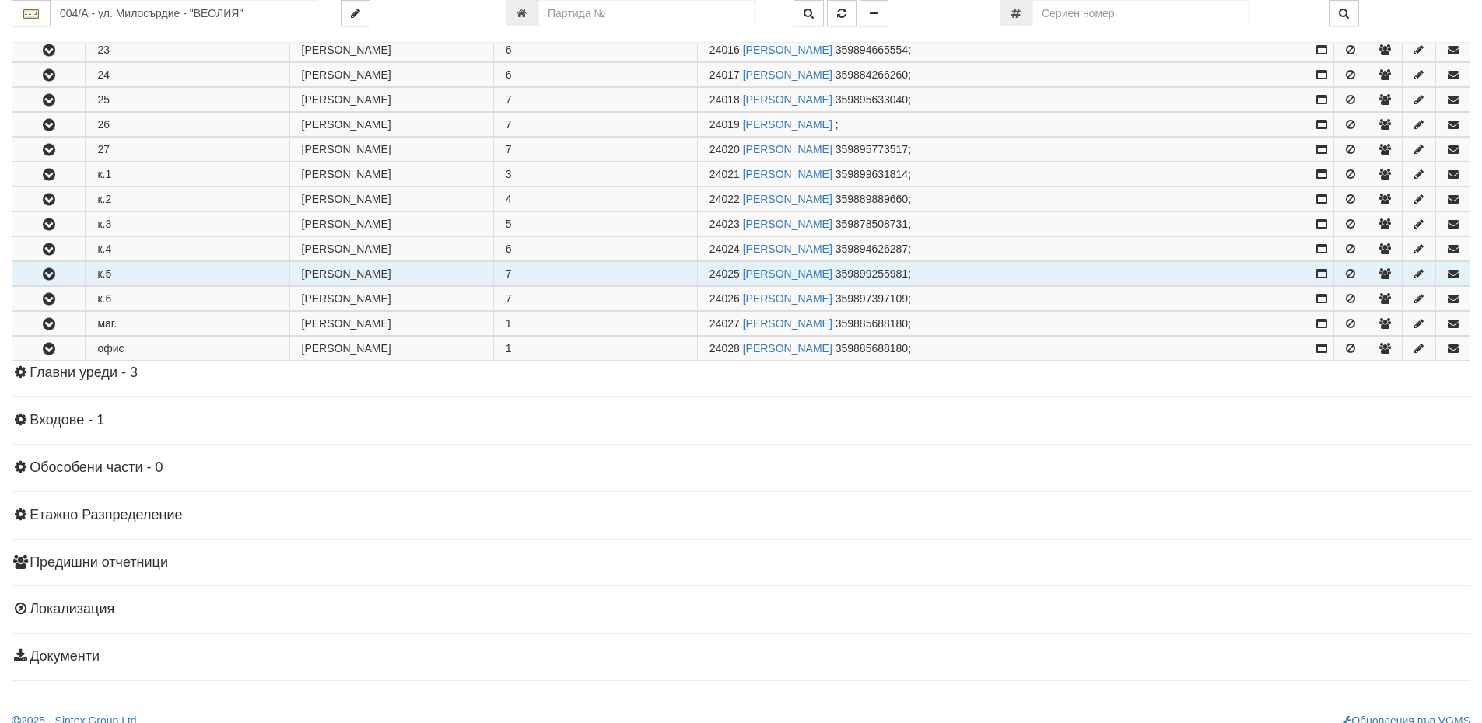
click at [39, 282] on button "button" at bounding box center [48, 273] width 72 height 23
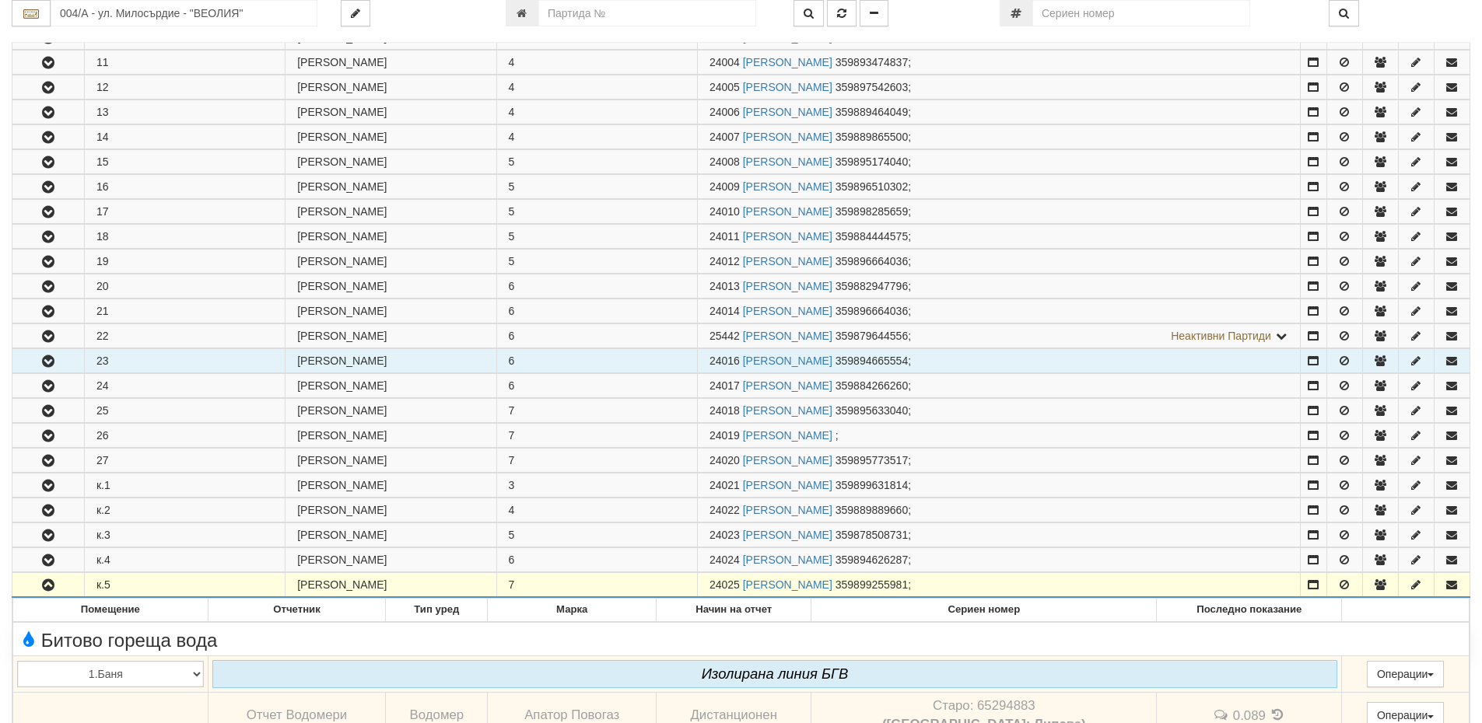
scroll to position [311, 0]
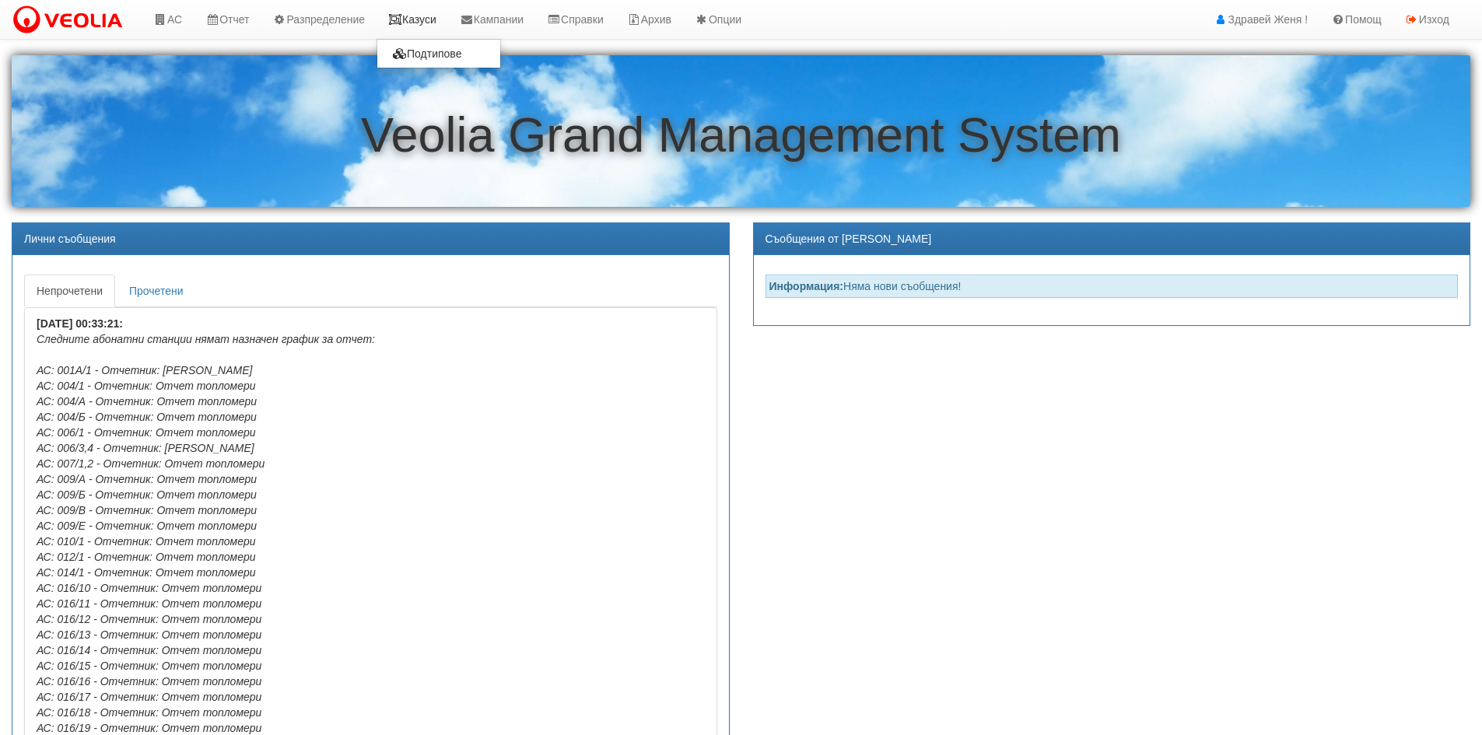
click at [435, 19] on link "Казуси" at bounding box center [412, 19] width 72 height 39
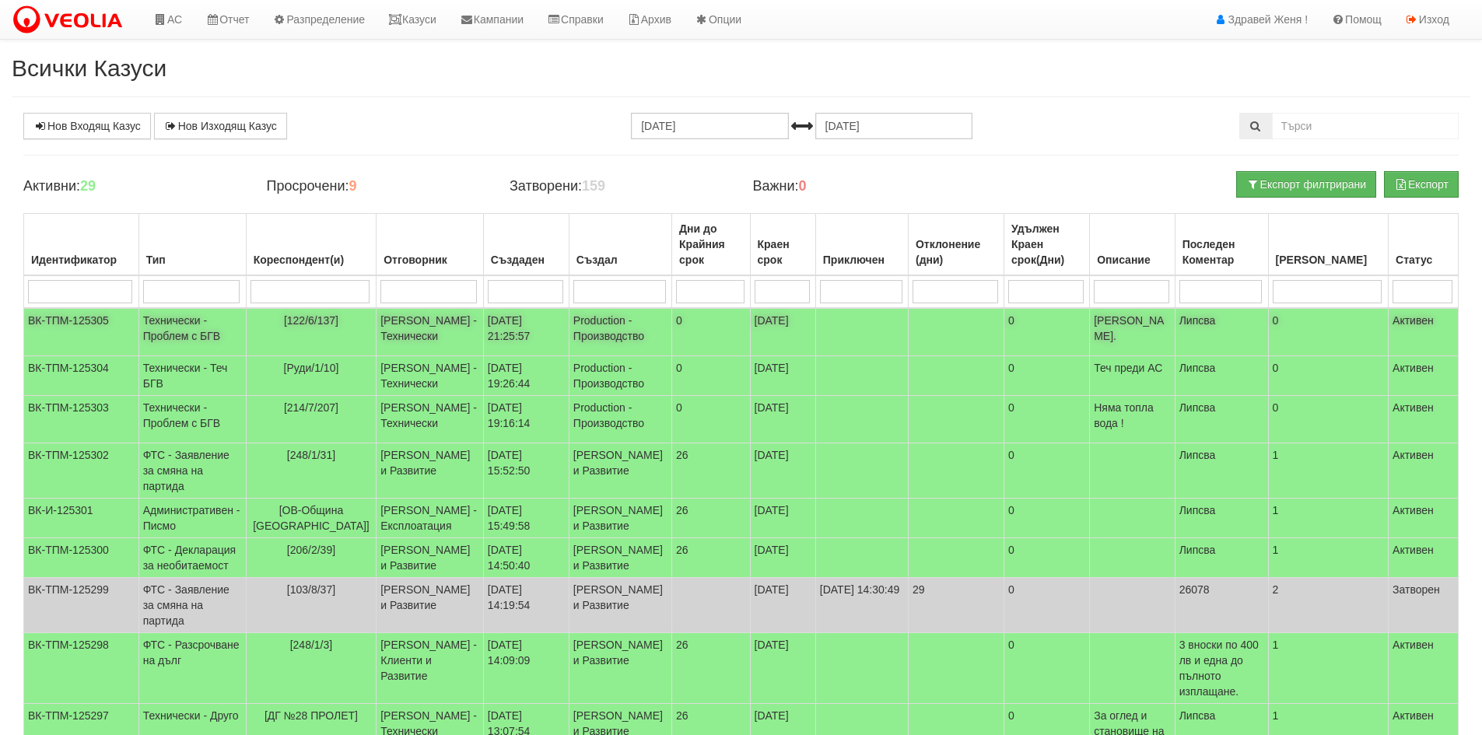
click at [440, 321] on td "[PERSON_NAME] - Технически" at bounding box center [429, 332] width 107 height 48
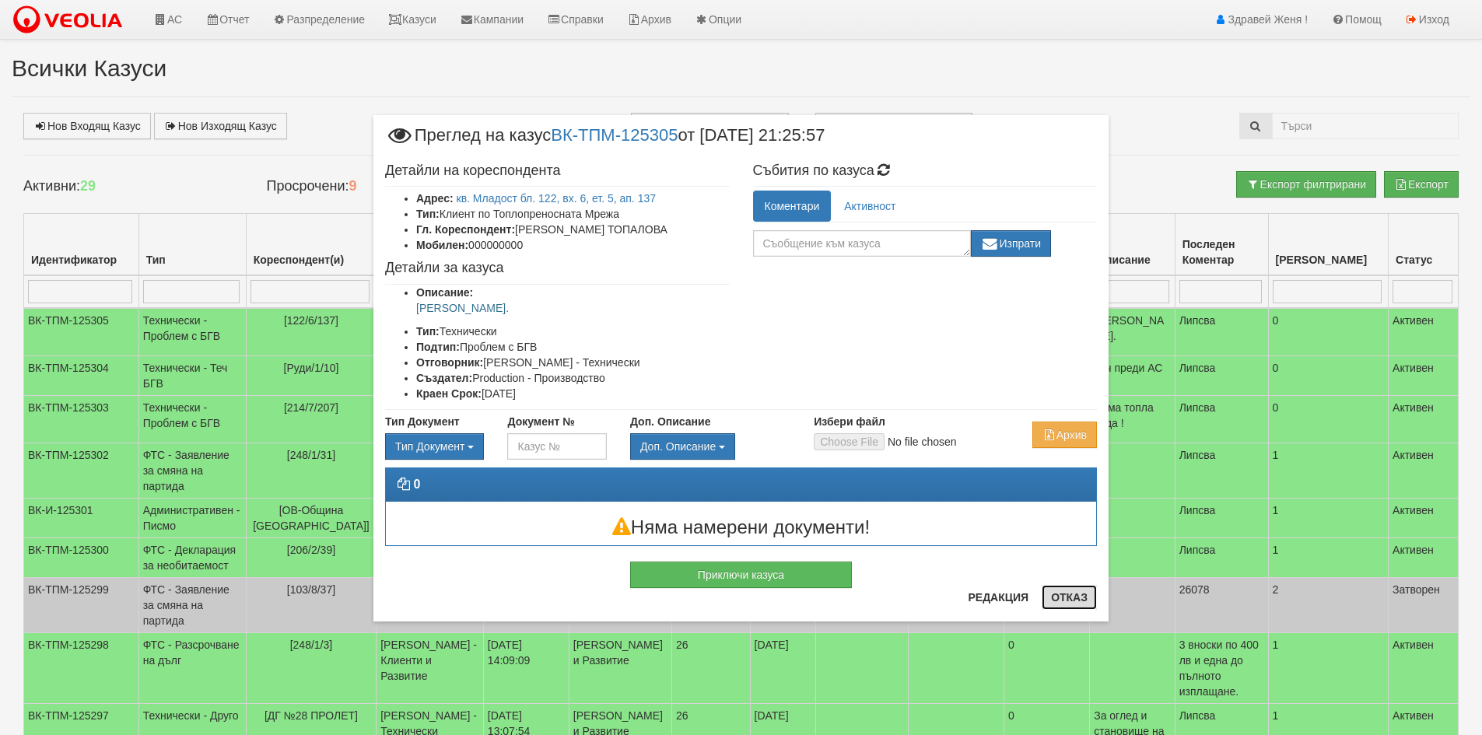
click at [1073, 601] on button "Отказ" at bounding box center [1068, 597] width 55 height 25
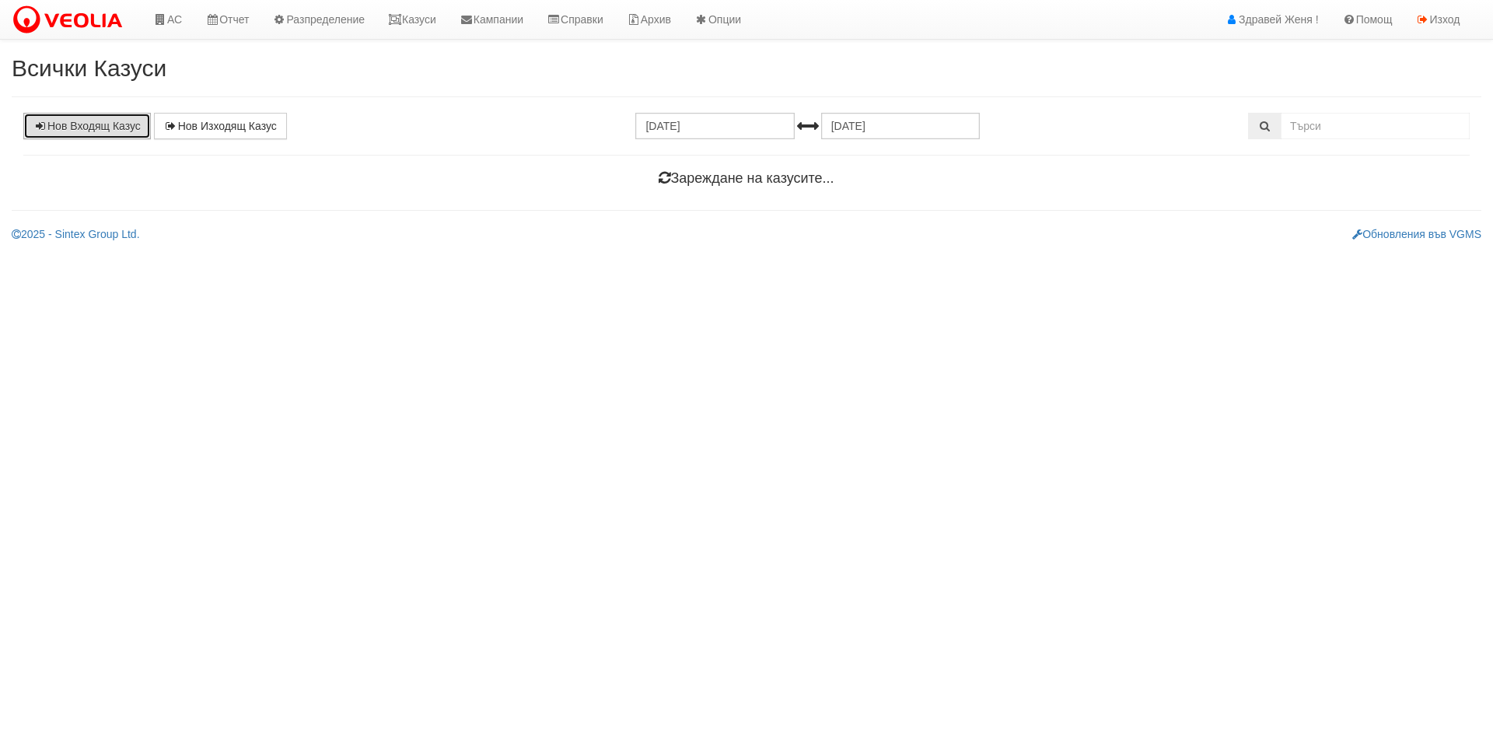
click at [95, 125] on link "Нов Входящ Казус" at bounding box center [87, 126] width 128 height 26
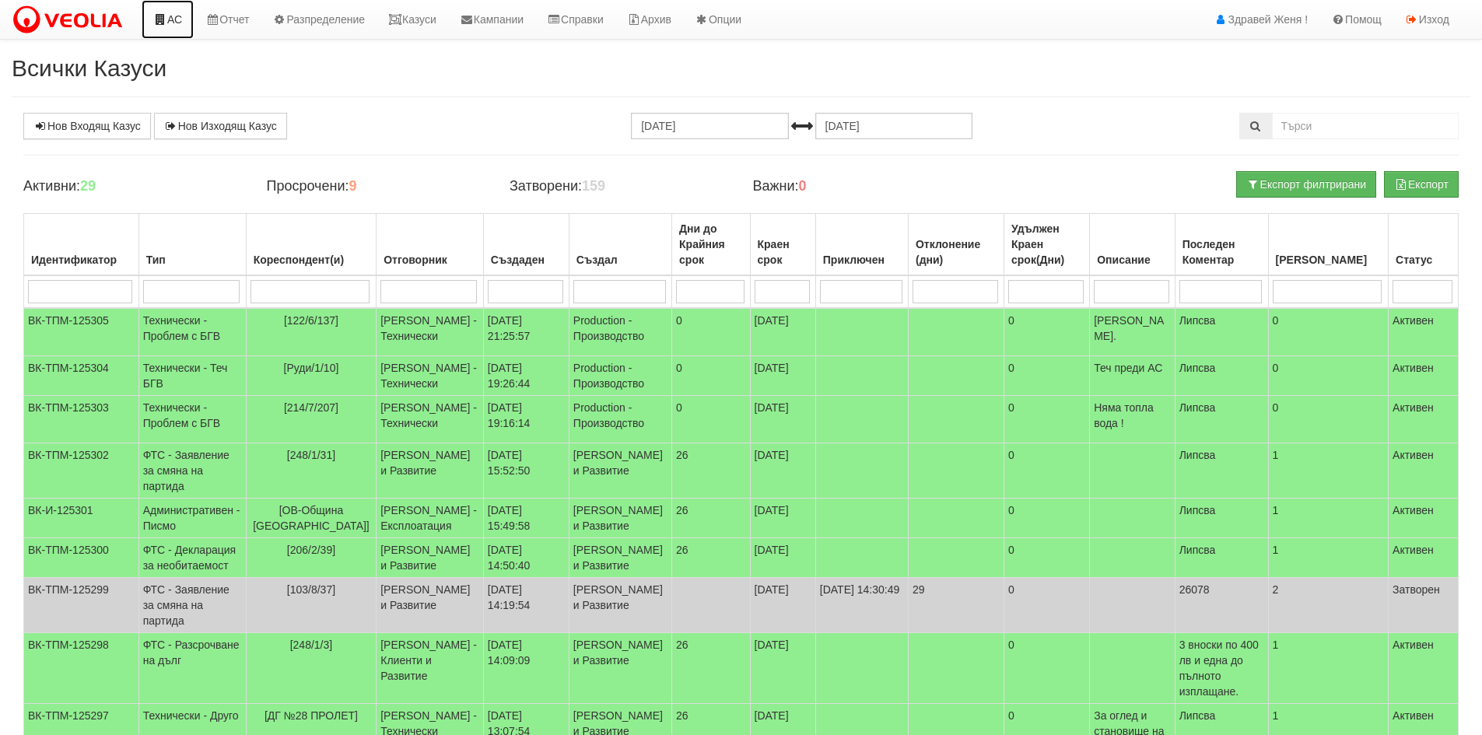
click at [170, 15] on link "АС" at bounding box center [168, 19] width 52 height 39
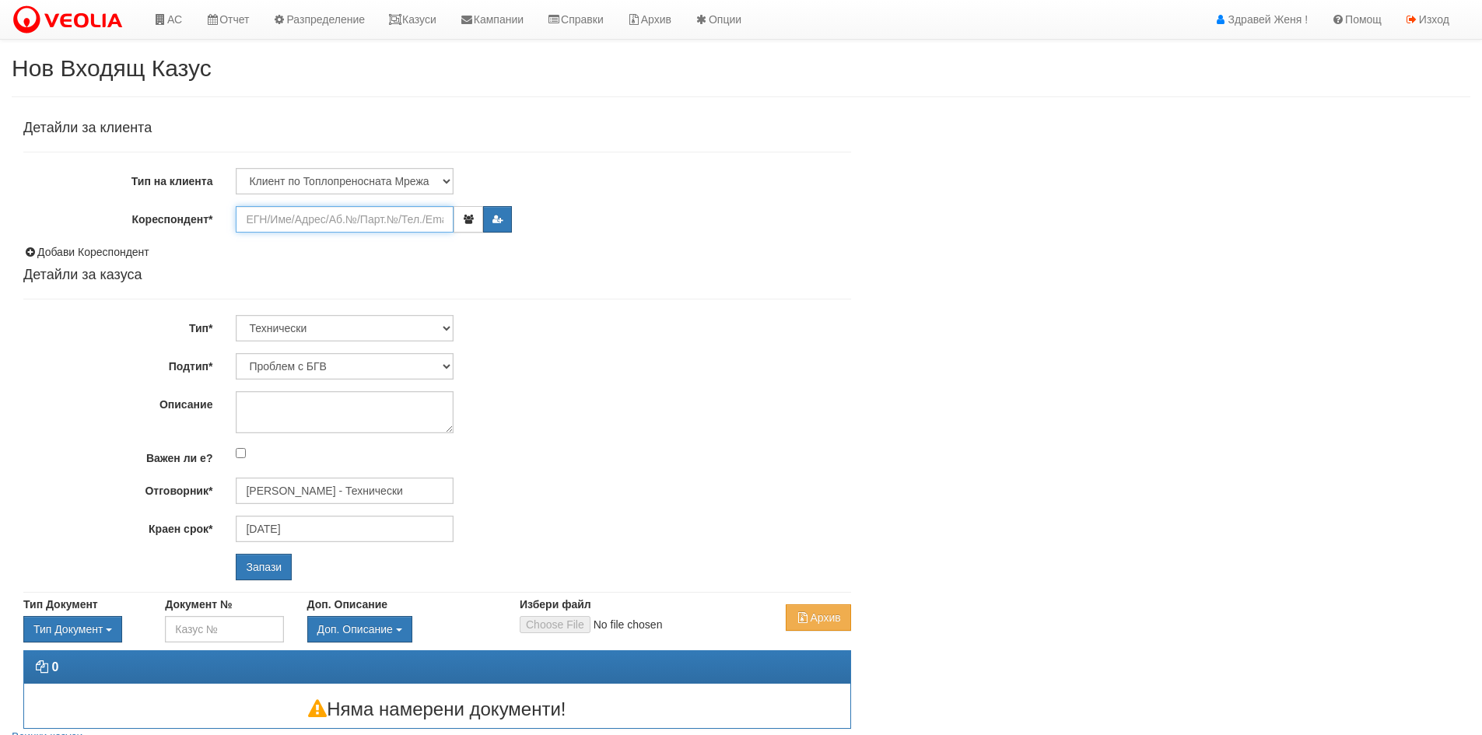
click at [272, 212] on input "Кореспондент*" at bounding box center [345, 219] width 218 height 26
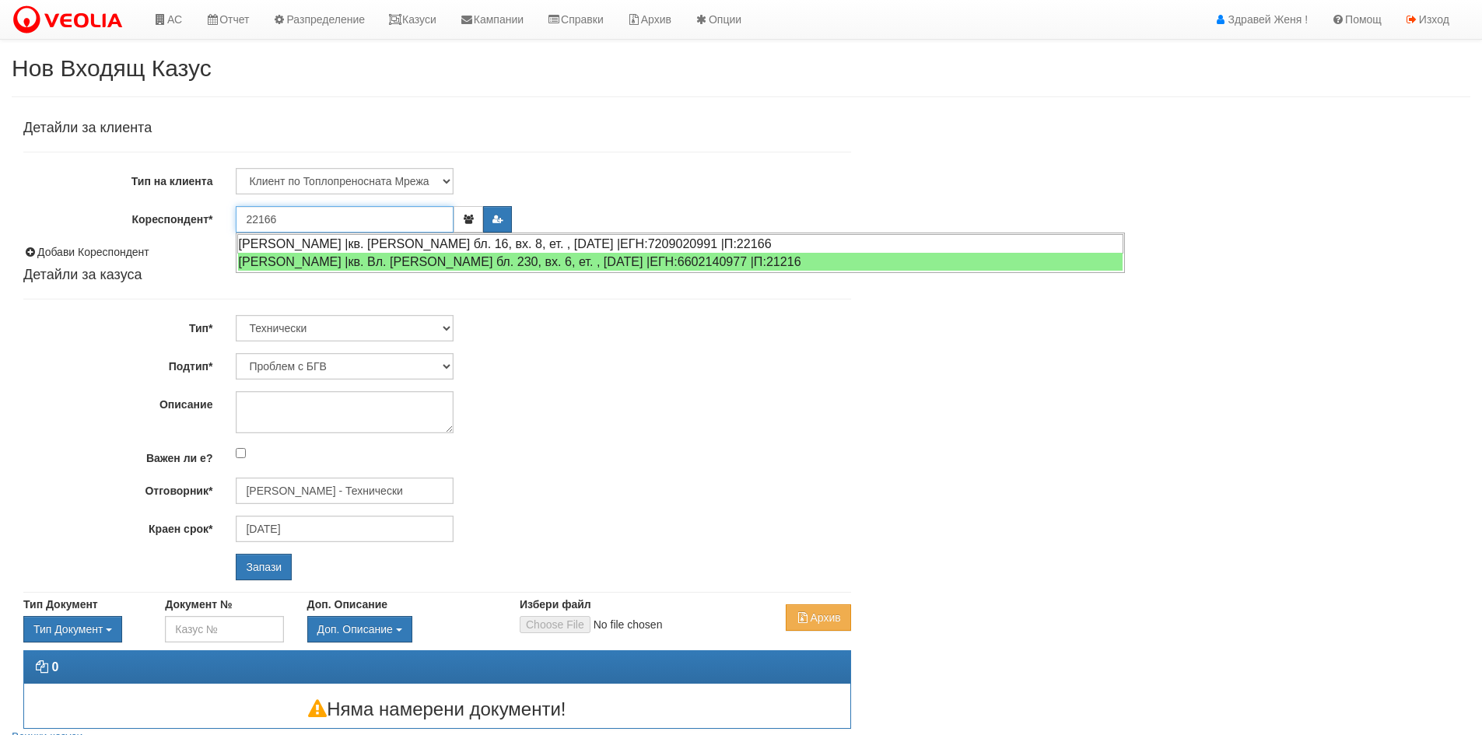
click at [288, 244] on div "[PERSON_NAME] |кв. [PERSON_NAME] бл. 16, вх. 8, ет. , [DATE] |ЕГН:7209020991 |П…" at bounding box center [680, 243] width 886 height 19
type input "[PERSON_NAME]"
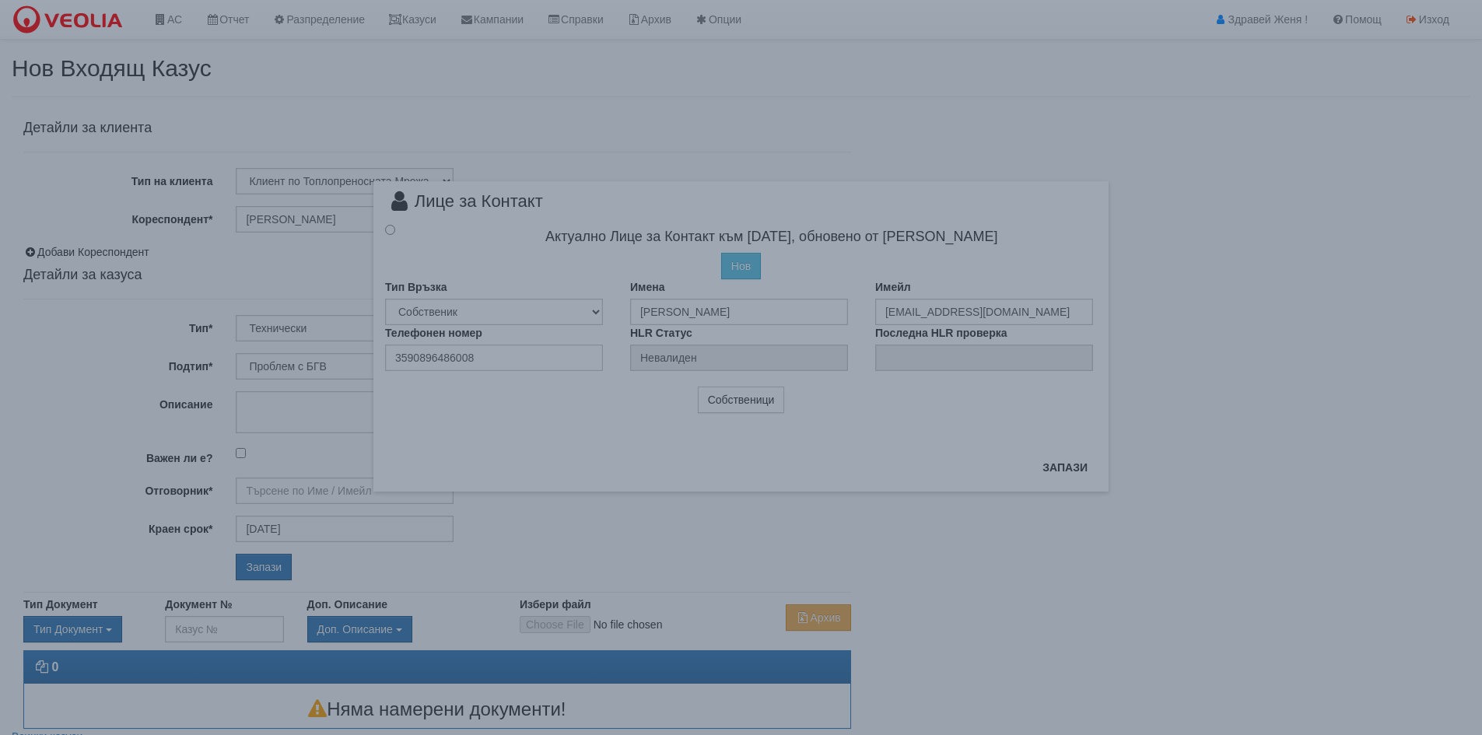
type input "[PERSON_NAME] - Технически"
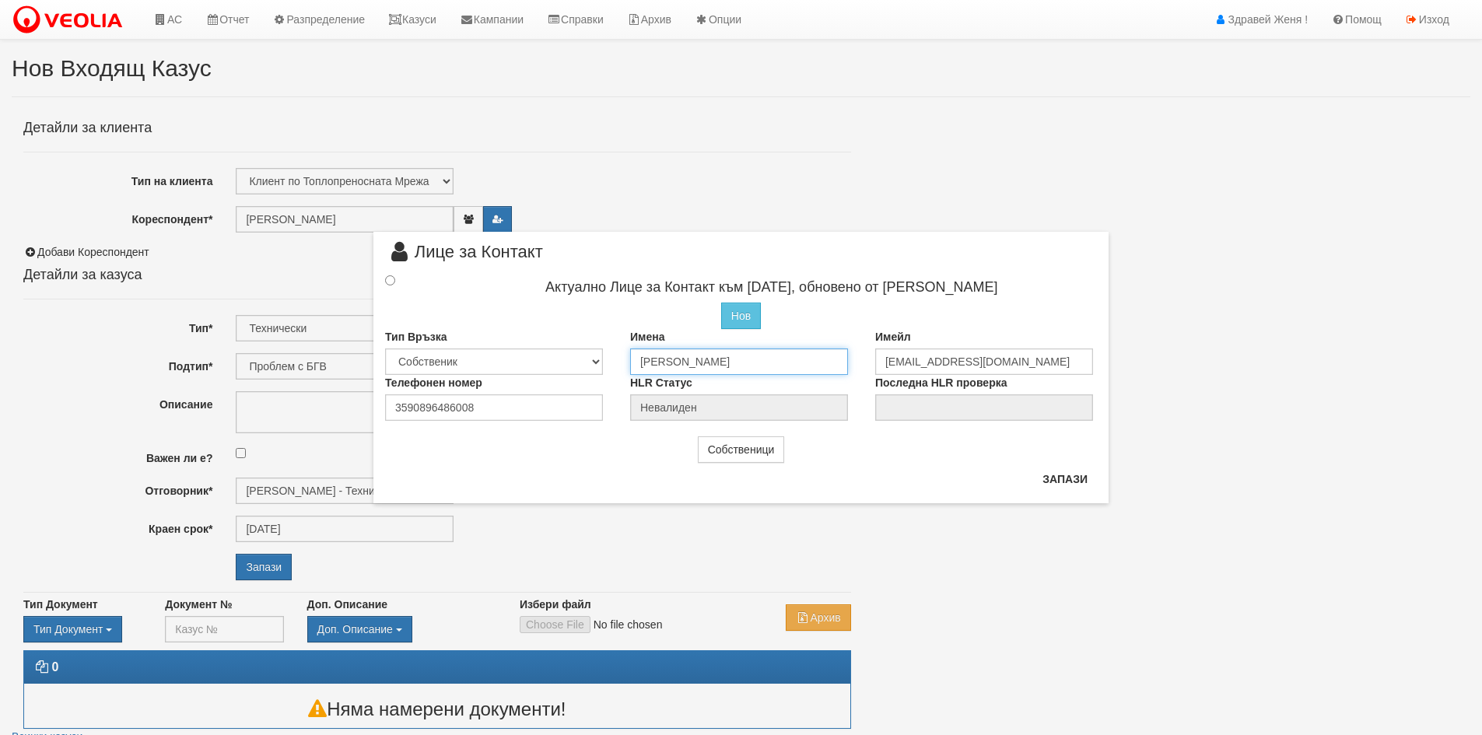
drag, startPoint x: 793, startPoint y: 363, endPoint x: 618, endPoint y: 355, distance: 174.4
click at [618, 355] on div "Имена [PERSON_NAME]" at bounding box center [740, 352] width 245 height 46
type input "[PERSON_NAME]"
drag, startPoint x: 1034, startPoint y: 365, endPoint x: 852, endPoint y: 324, distance: 186.4
click at [852, 324] on div "Актуално Лице за Контакт към [DATE], обновено от [PERSON_NAME] Нов Промени Акту…" at bounding box center [740, 346] width 735 height 149
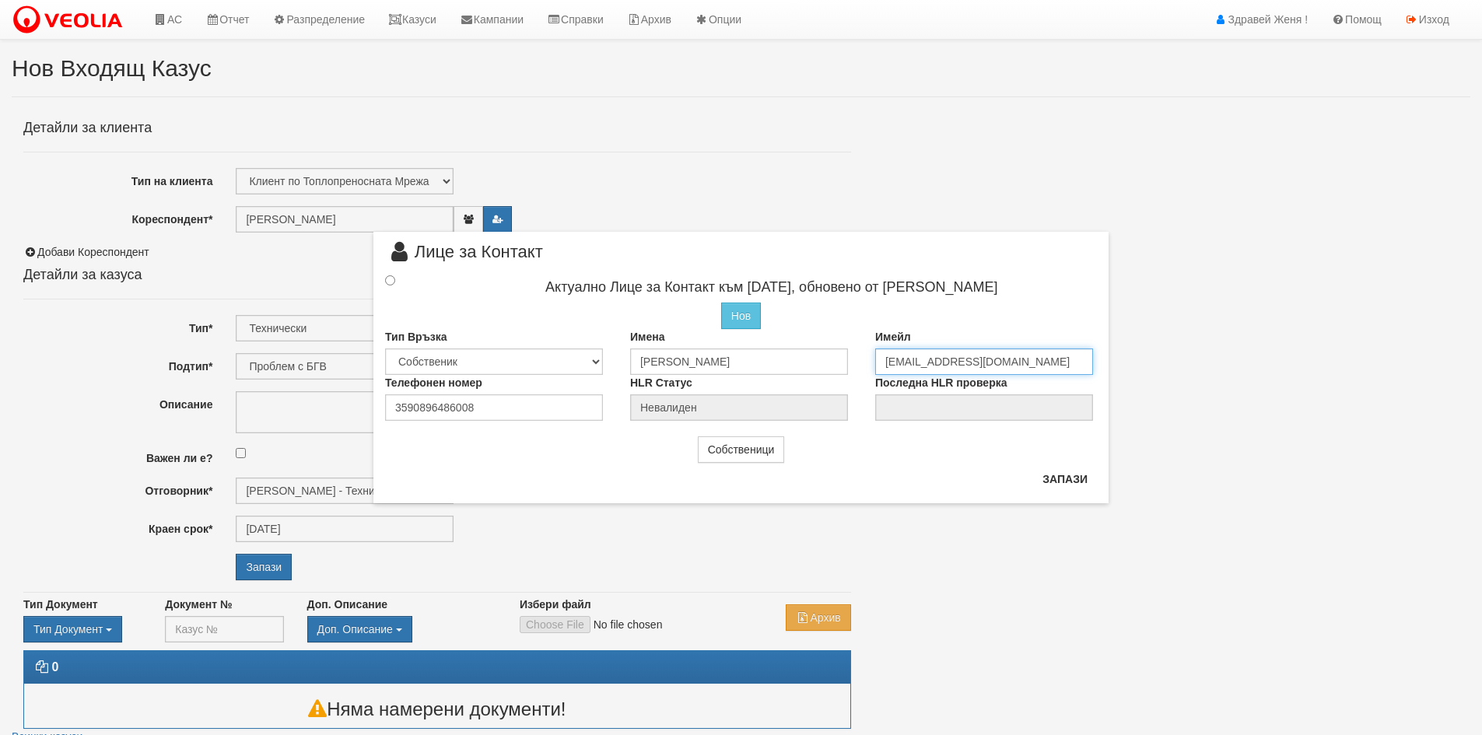
click at [901, 362] on input "[EMAIL_ADDRESS][DOMAIN_NAME]" at bounding box center [984, 361] width 218 height 26
click at [964, 358] on input "[EMAIL_ADDRESS][DOMAIN_NAME]" at bounding box center [984, 361] width 218 height 26
type input "[EMAIL_ADDRESS][DOMAIN_NAME]"
drag, startPoint x: 474, startPoint y: 407, endPoint x: 352, endPoint y: 397, distance: 122.5
click at [352, 397] on div "× Лице за Контакт Актуално Лице за Контакт към [DATE], обновено от [PERSON_NAME…" at bounding box center [741, 251] width 910 height 503
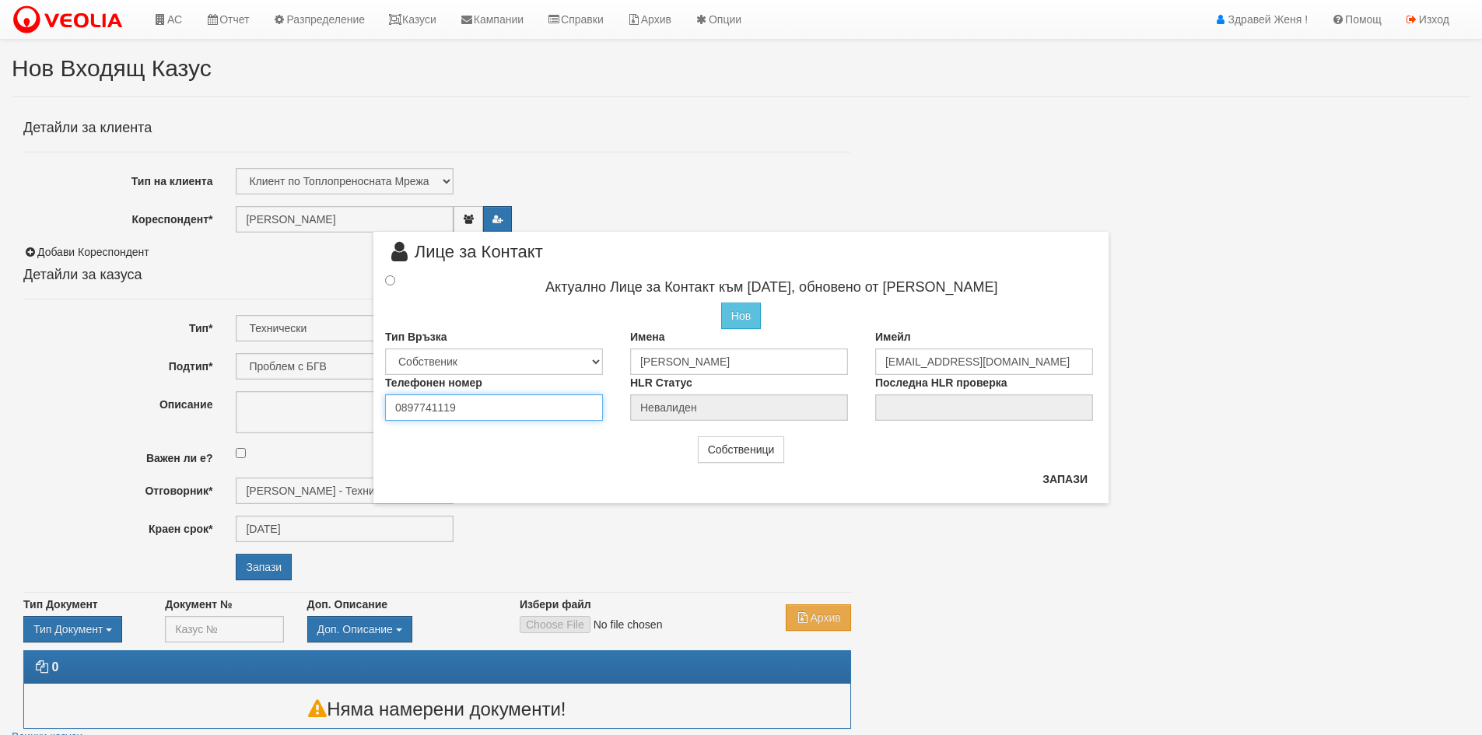
type input "0897741119"
click at [390, 283] on input "radio" at bounding box center [390, 280] width 10 height 10
radio input "true"
type input "[PERSON_NAME]"
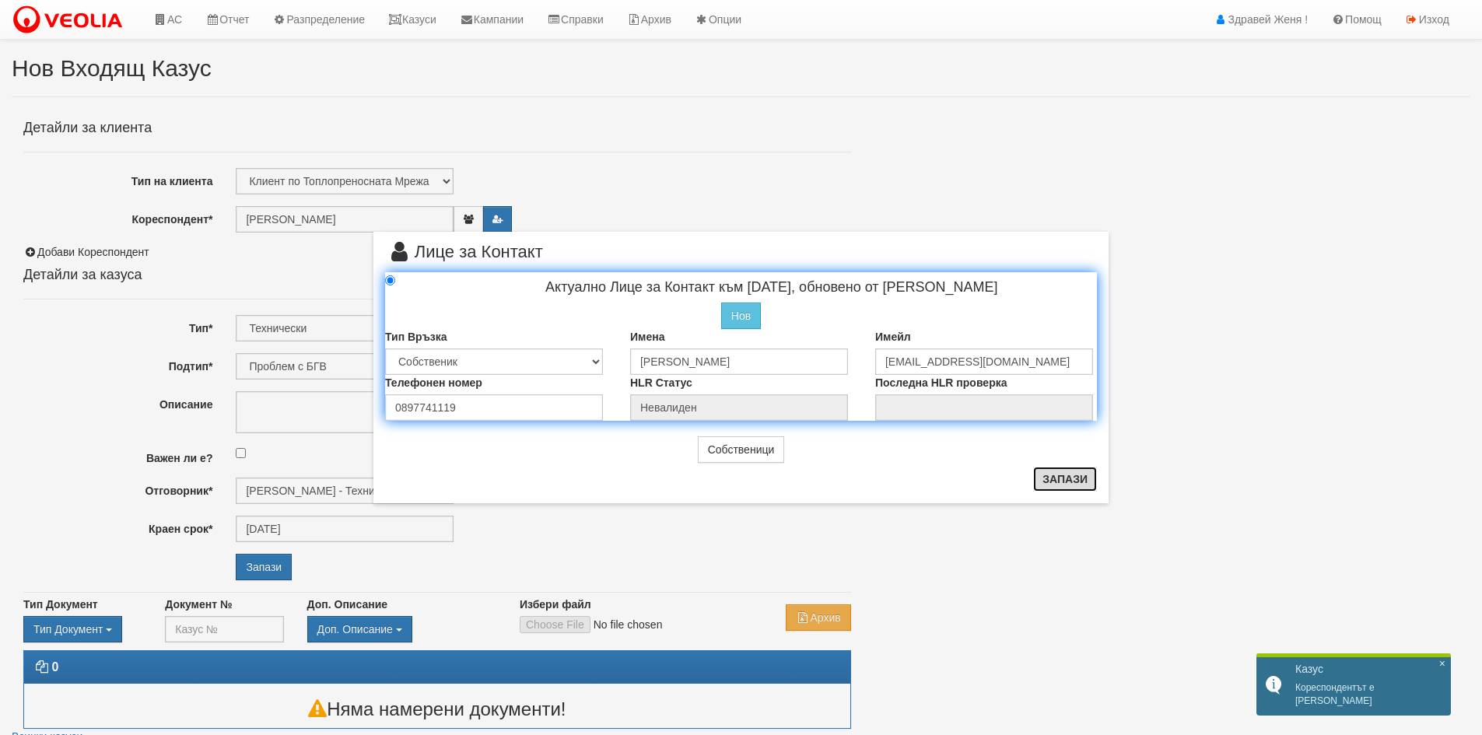
click at [1055, 483] on button "Запази" at bounding box center [1065, 479] width 64 height 25
radio input "true"
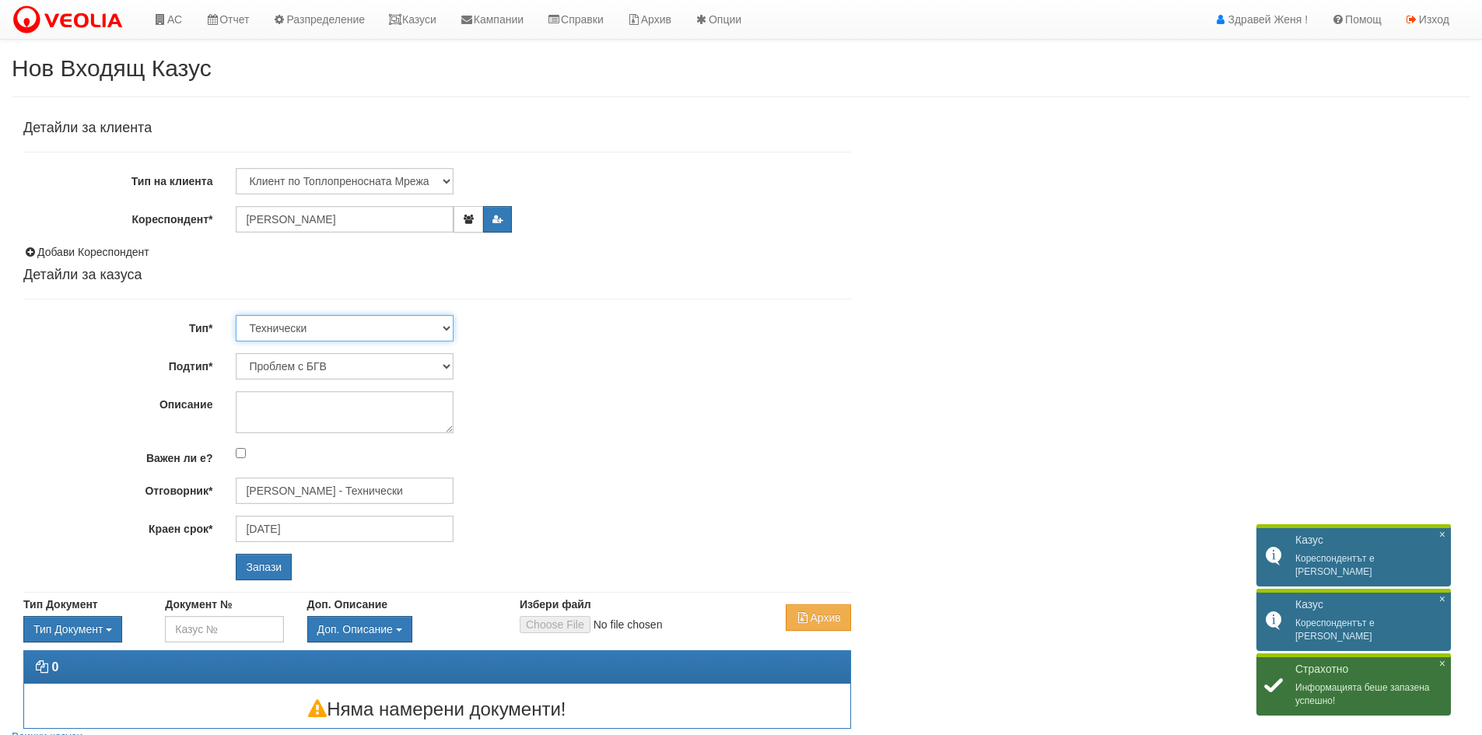
click at [443, 334] on select "Технически ФТС Търговски Административен Производствен Експлоатационен Финансов…" at bounding box center [345, 328] width 218 height 26
select select "1"
click at [236, 315] on select "Технически ФТС Търговски Административен Производствен Експлоатационен Финансов…" at bounding box center [345, 328] width 218 height 26
type input "[DATE]"
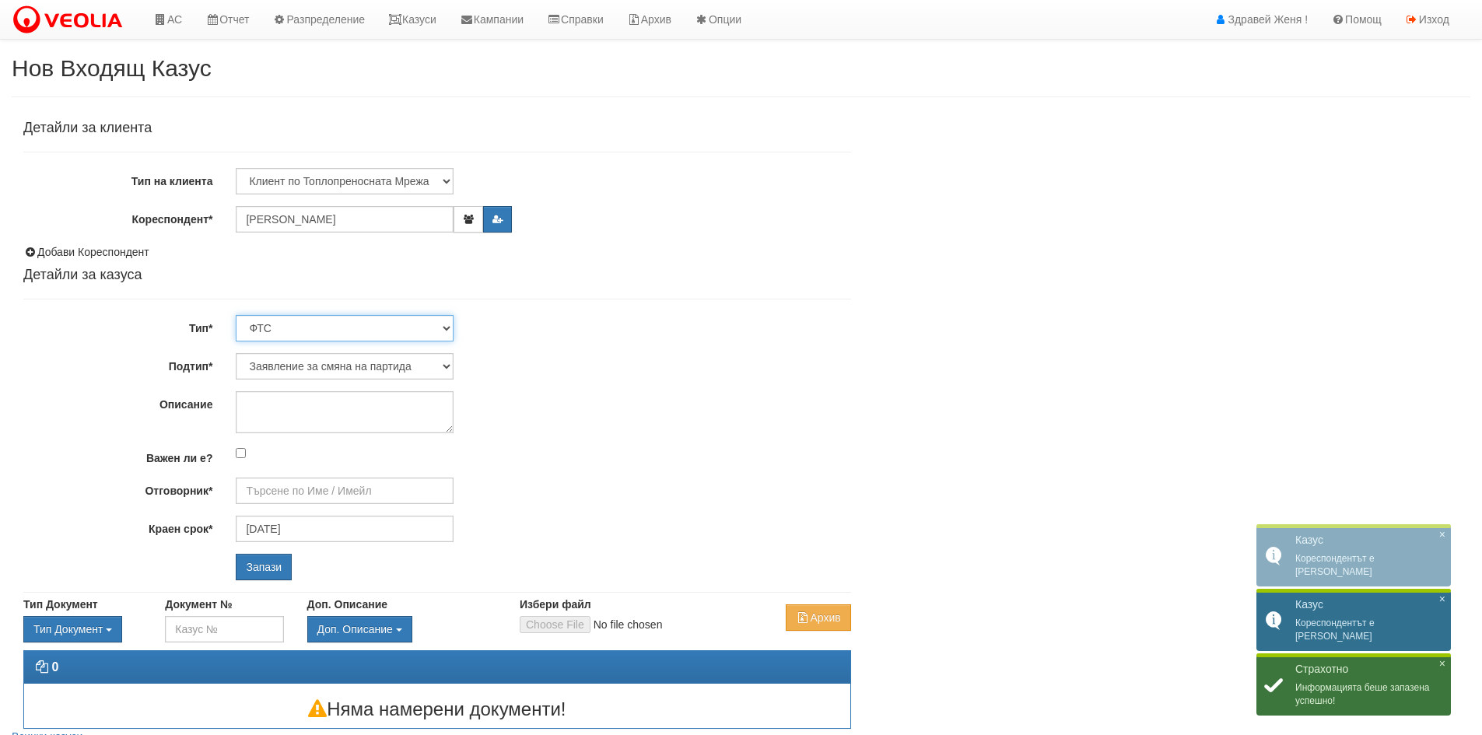
type input "[PERSON_NAME] и Развитие"
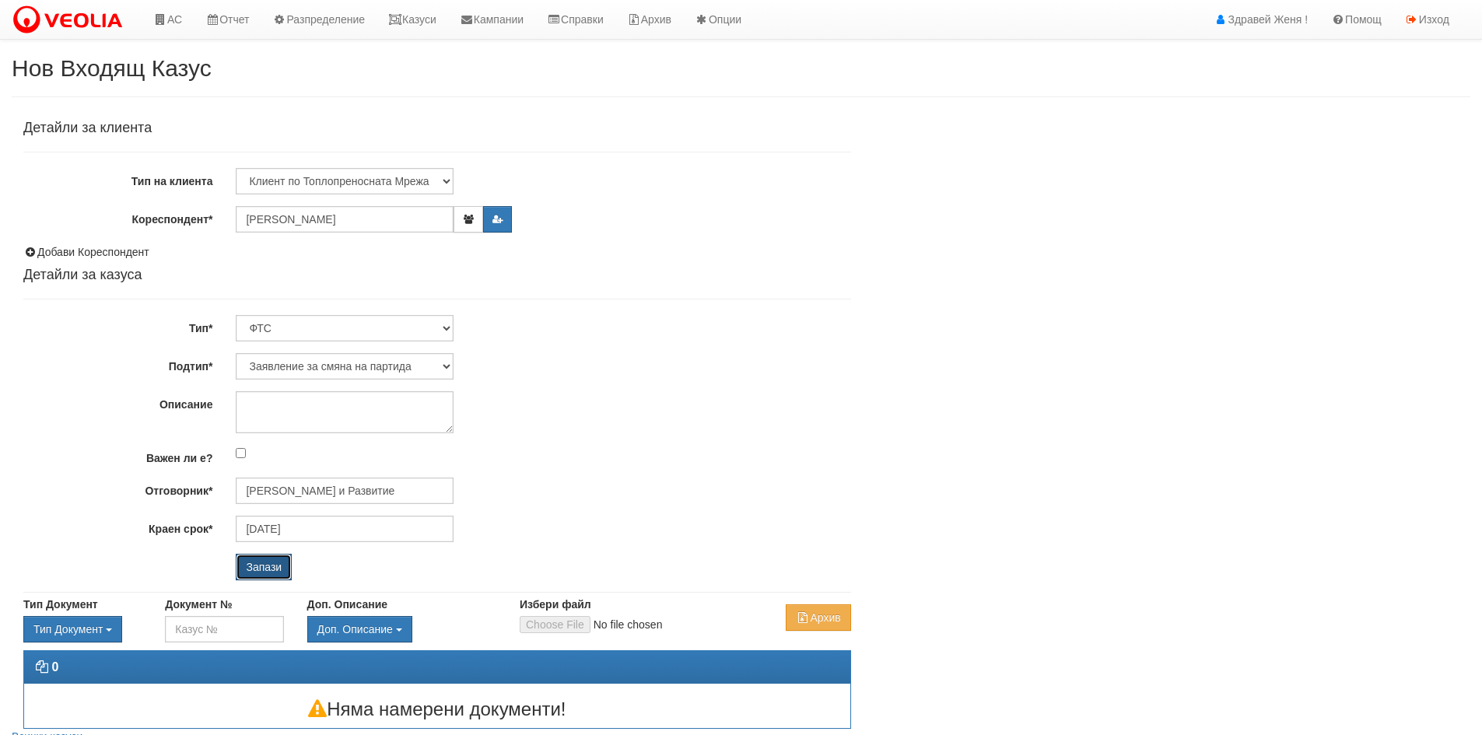
click at [263, 562] on input "Запази" at bounding box center [264, 567] width 56 height 26
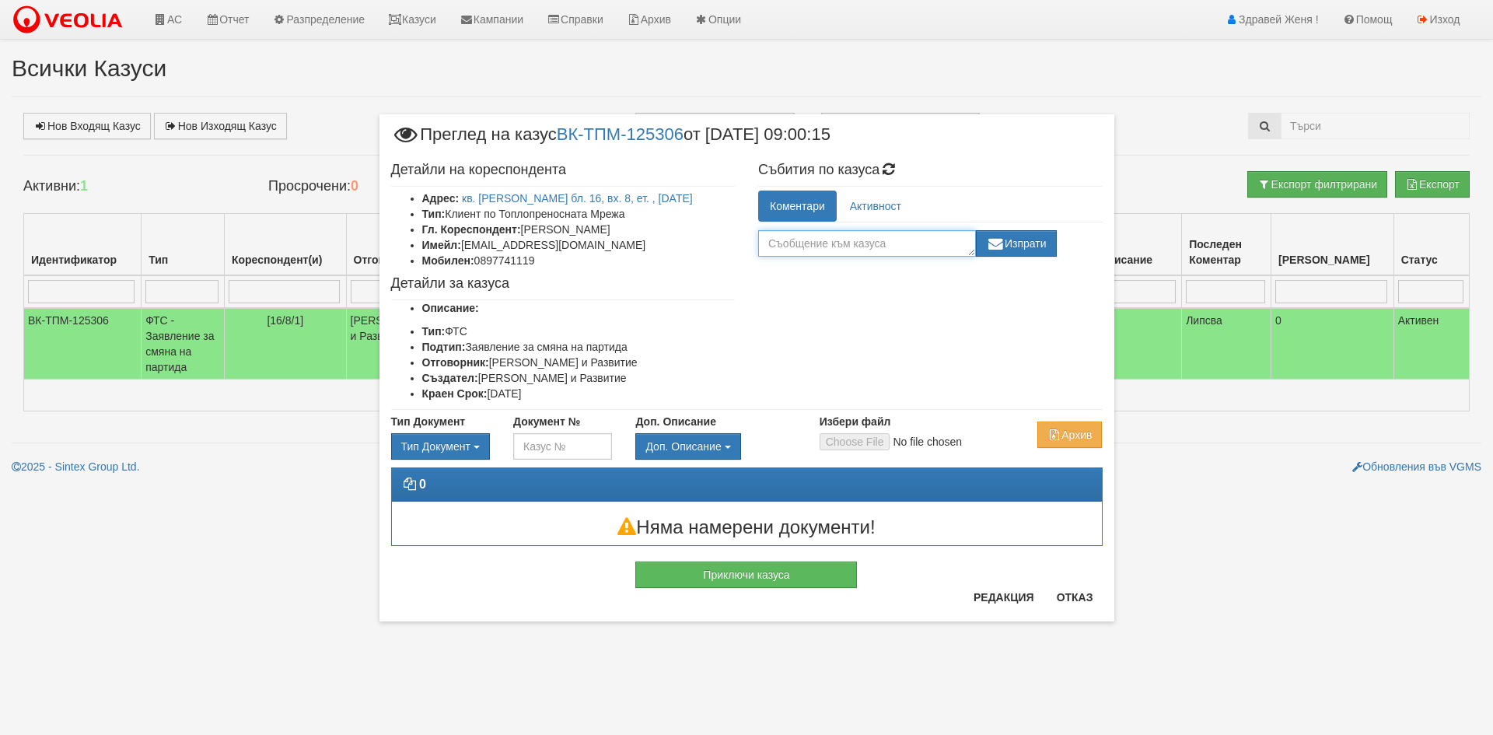
click at [793, 250] on textarea at bounding box center [867, 243] width 218 height 26
type textarea "+декларация за платфома"
click at [1035, 243] on button "Изпрати" at bounding box center [1016, 243] width 81 height 26
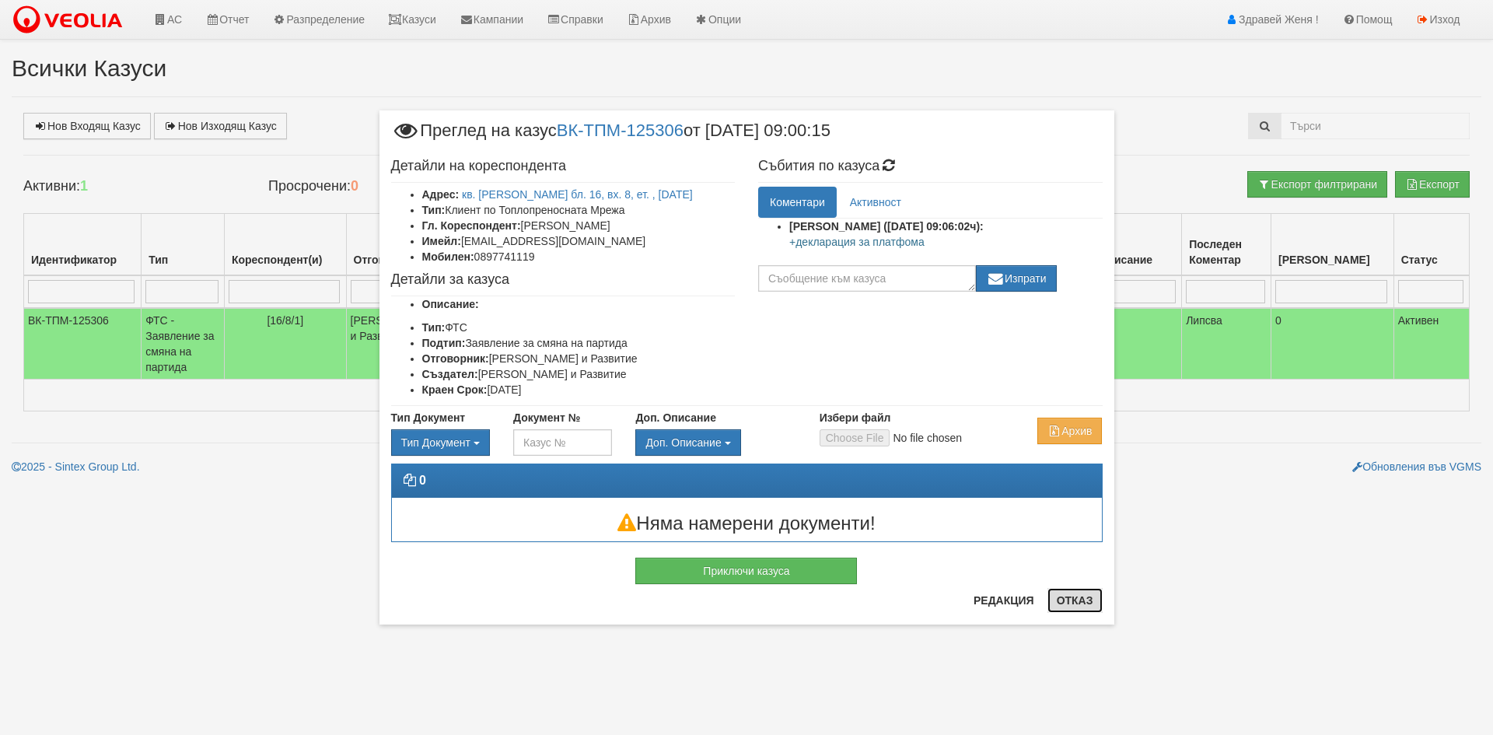
click at [1077, 600] on button "Отказ" at bounding box center [1075, 600] width 55 height 25
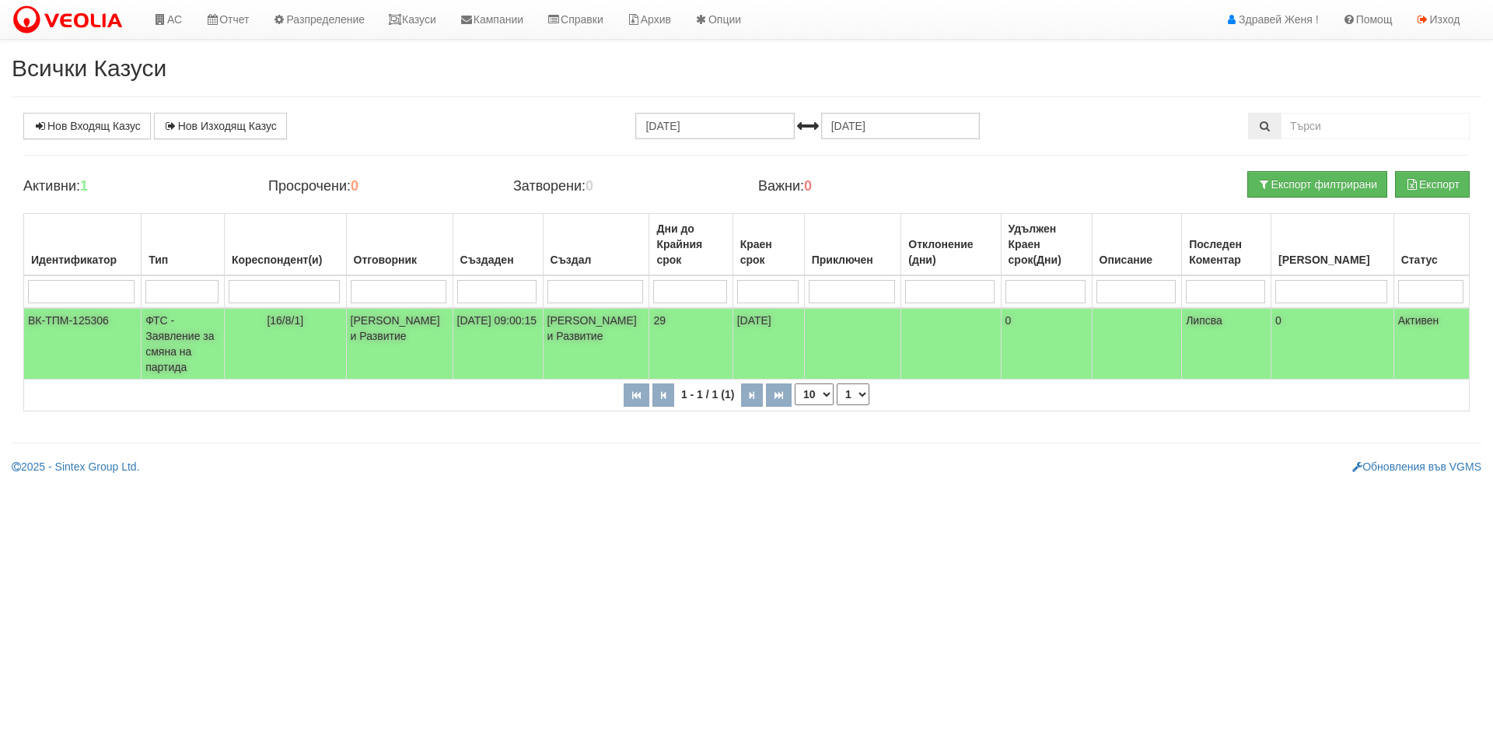
click at [261, 320] on td "[16/8/1]" at bounding box center [285, 344] width 122 height 72
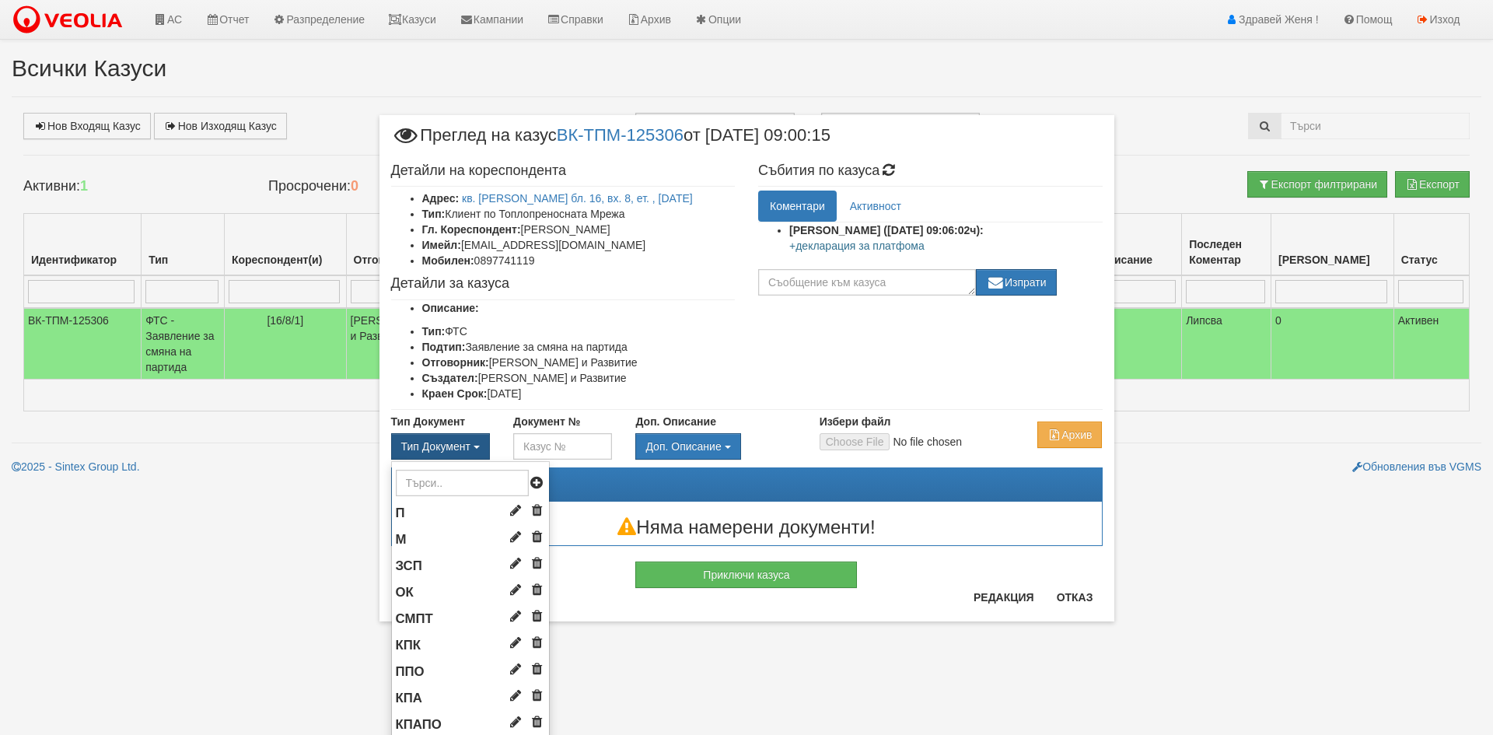
click at [467, 443] on button "Тип Документ" at bounding box center [440, 446] width 99 height 26
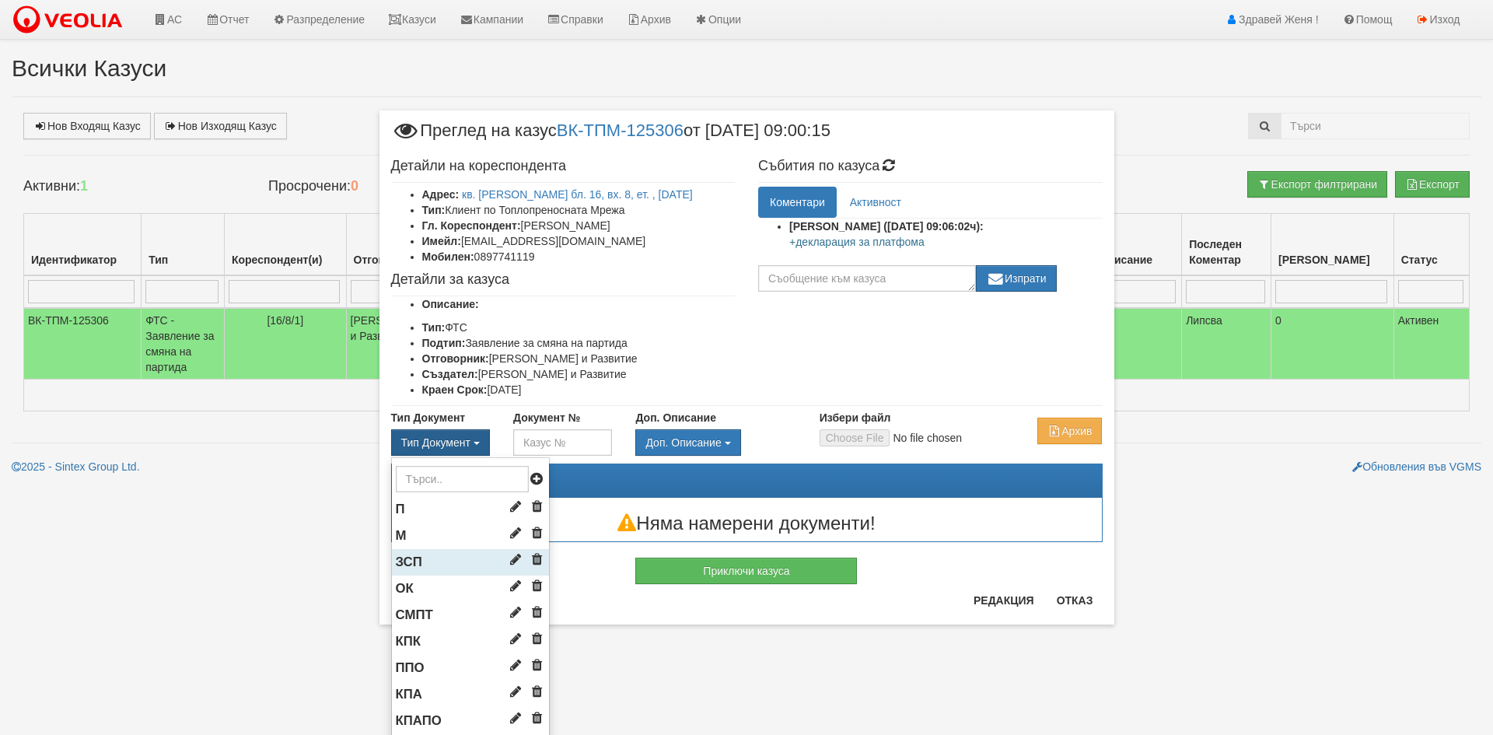
click at [466, 565] on li "ЗСП" at bounding box center [470, 562] width 157 height 26
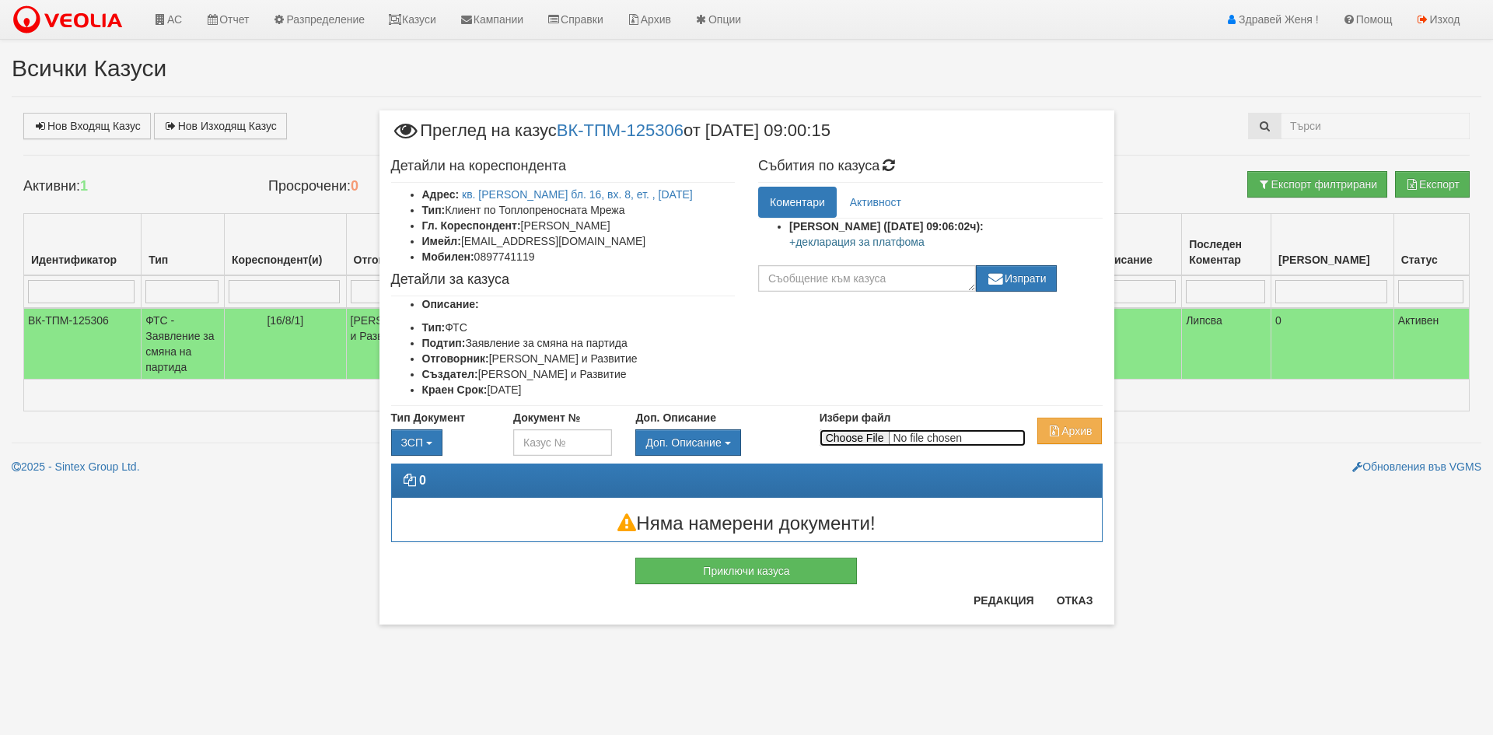
click at [881, 437] on input "Избери файл" at bounding box center [923, 437] width 206 height 17
click at [873, 439] on input "Избери файл" at bounding box center [923, 437] width 206 height 17
type input "C:\fakepath\DOC079.pdf"
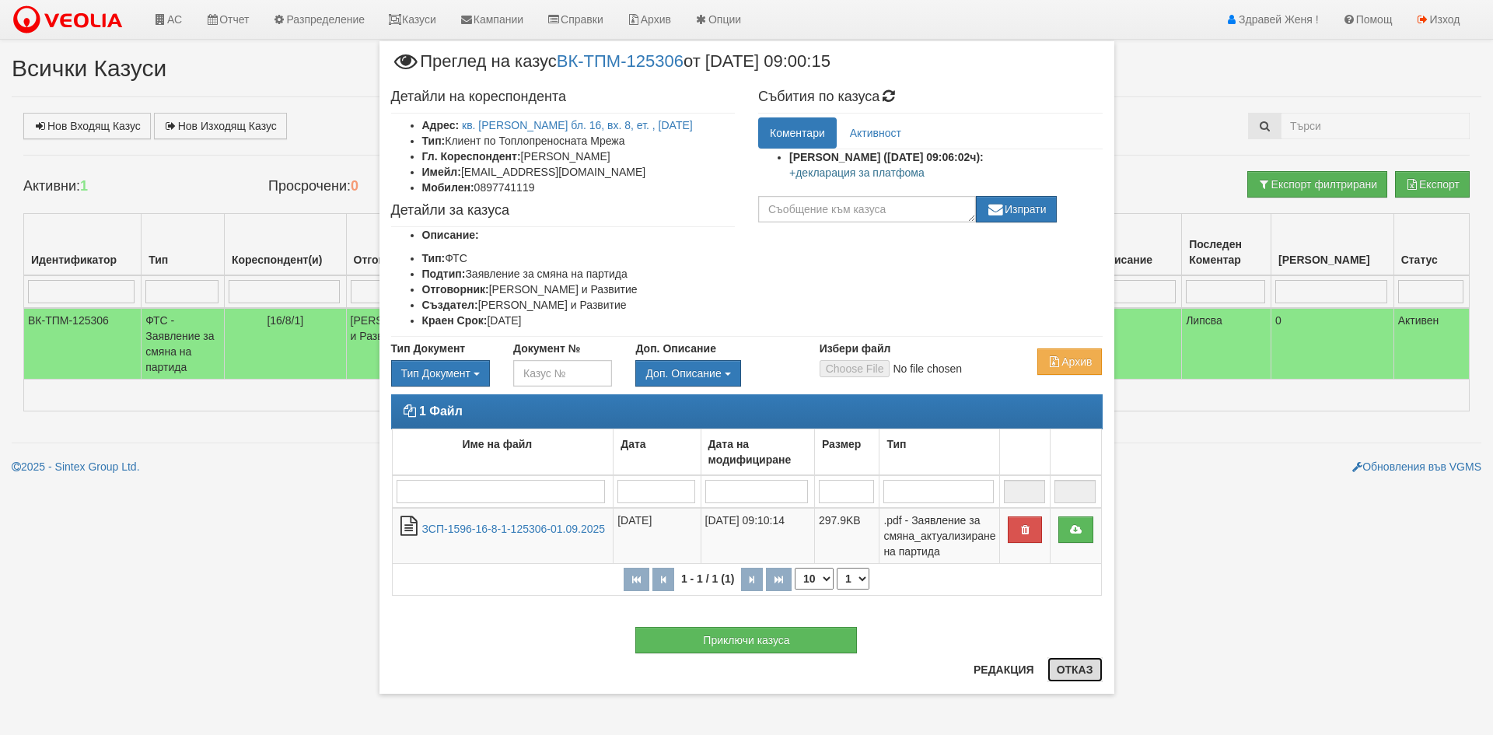
click at [1083, 679] on button "Отказ" at bounding box center [1075, 669] width 55 height 25
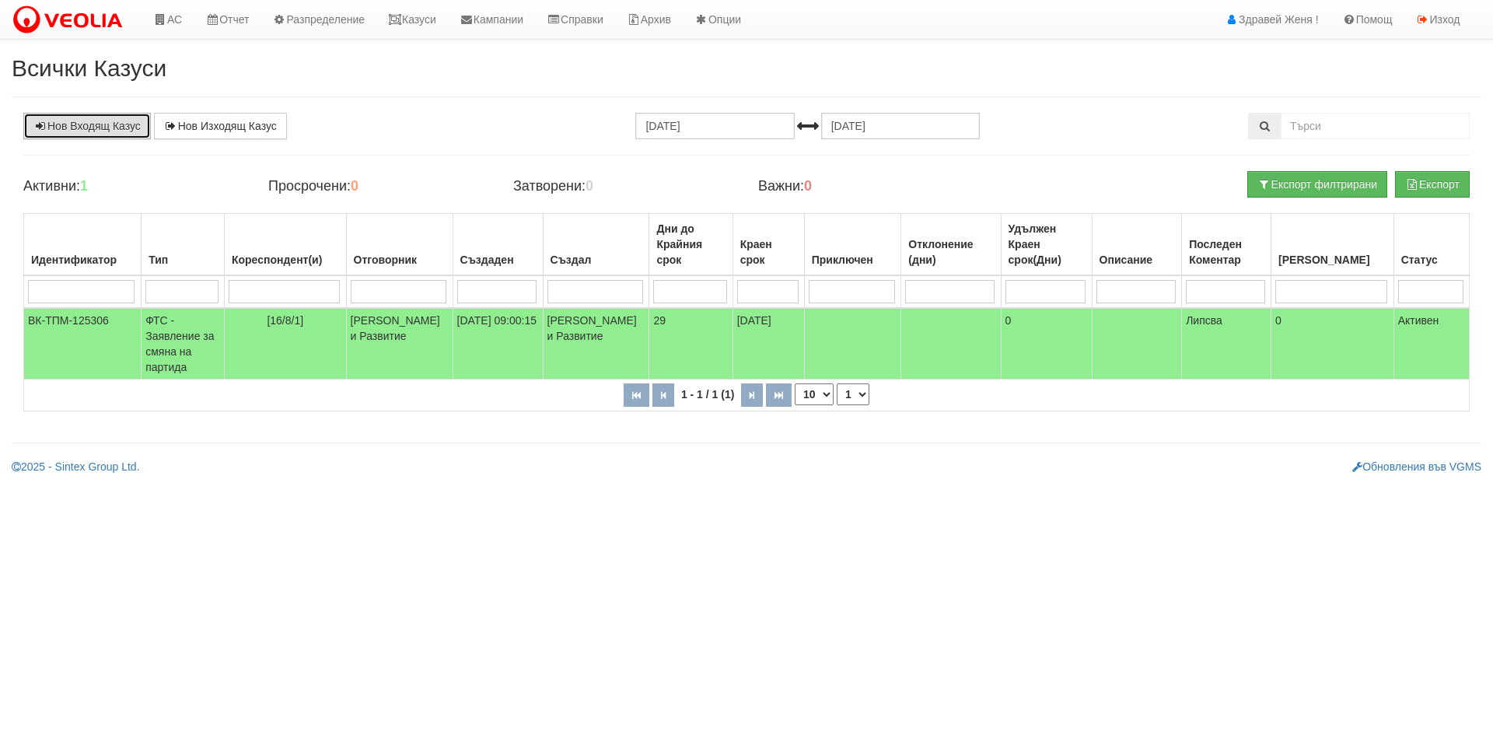
click at [124, 128] on link "Нов Входящ Казус" at bounding box center [87, 126] width 128 height 26
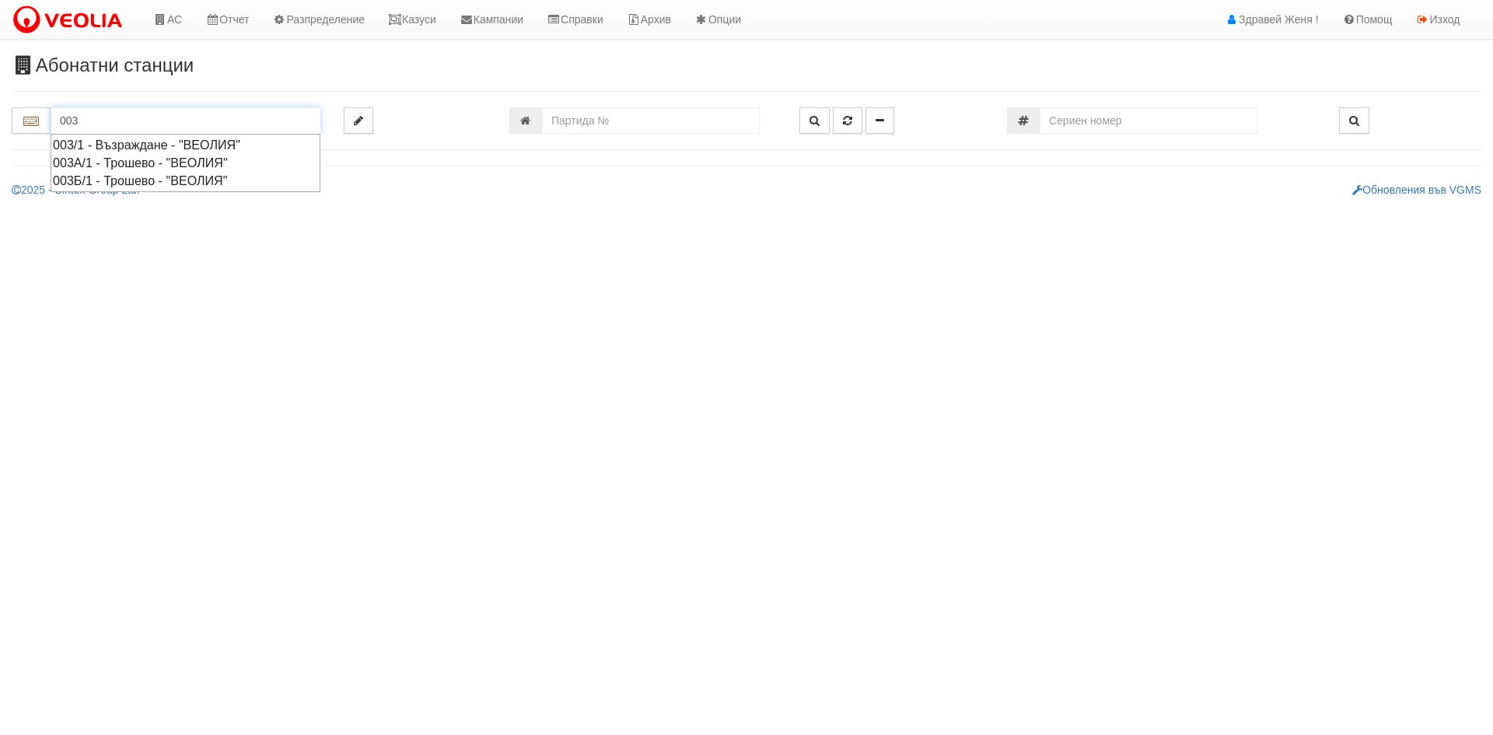
click at [179, 183] on div "003Б/1 - Трошево - "ВЕОЛИЯ"" at bounding box center [185, 181] width 265 height 18
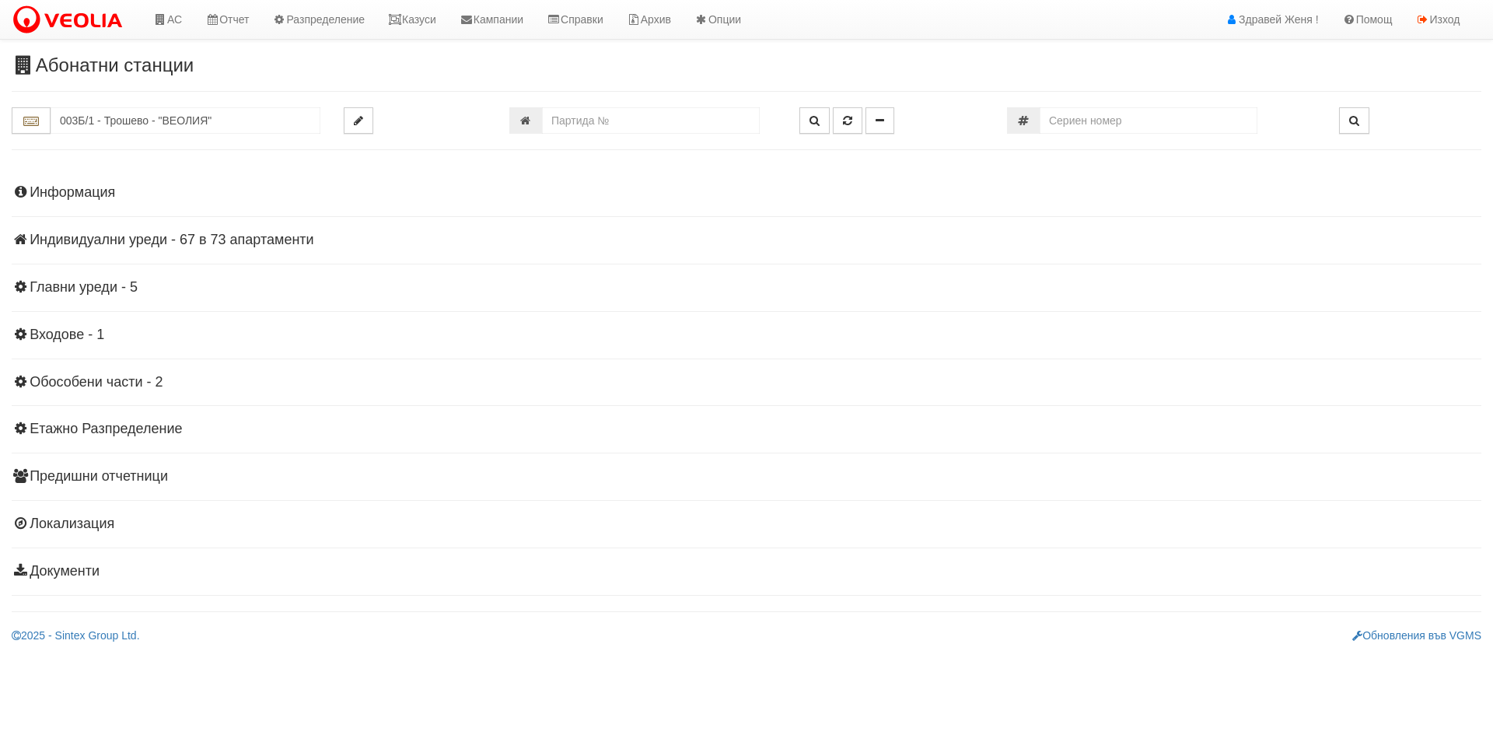
click at [275, 242] on h4 "Индивидуални уреди - 67 в 73 апартаменти" at bounding box center [747, 241] width 1470 height 16
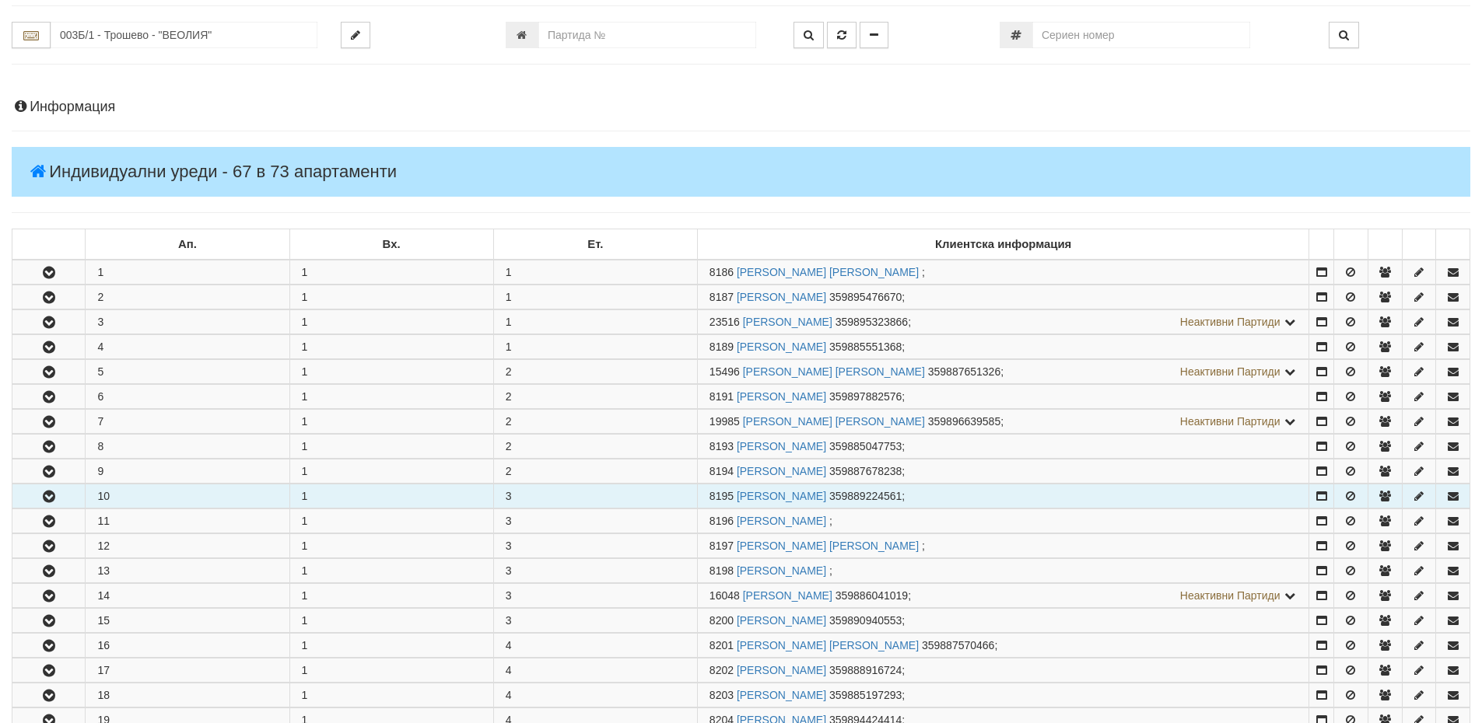
scroll to position [233, 0]
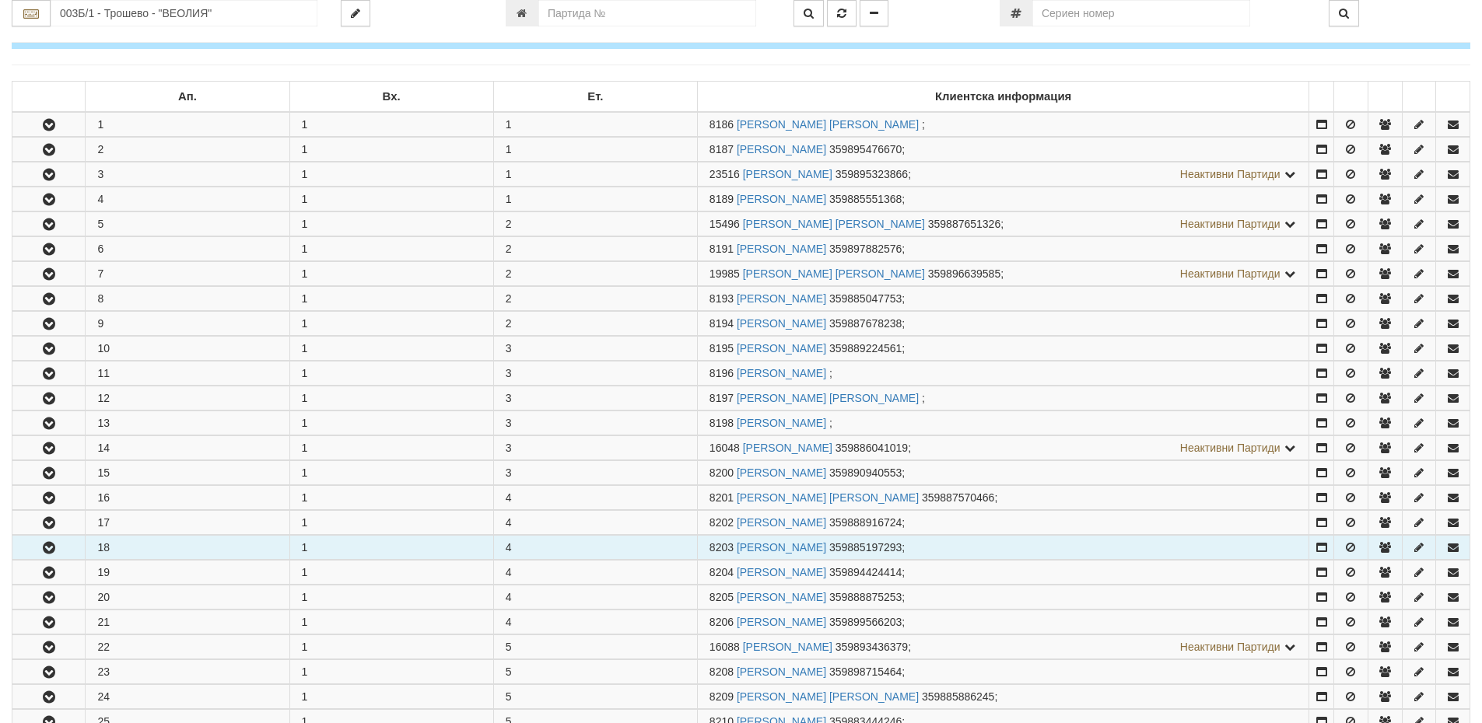
click at [40, 543] on icon "button" at bounding box center [49, 548] width 19 height 11
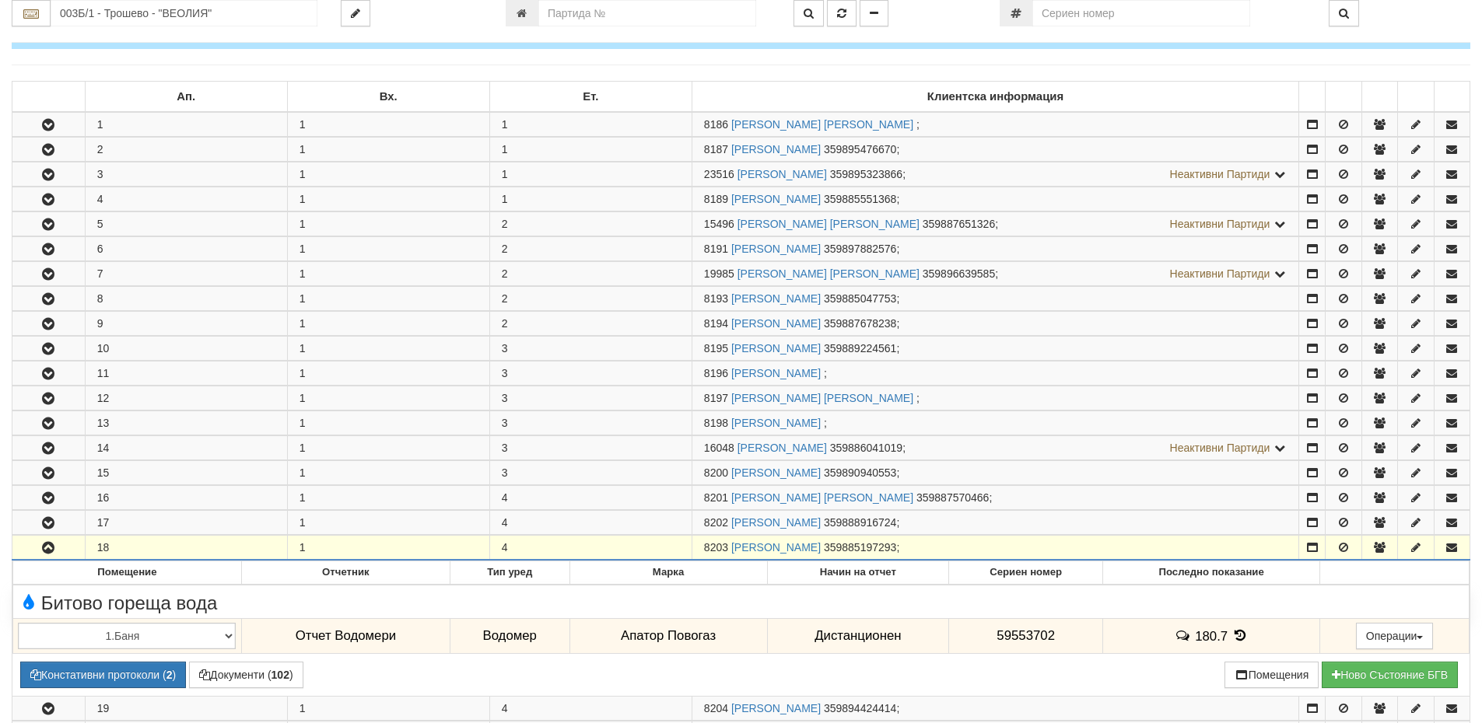
drag, startPoint x: 727, startPoint y: 545, endPoint x: 690, endPoint y: 542, distance: 37.5
click at [690, 542] on tr "18 1 4 8203 [PERSON_NAME] 359885197293 ;" at bounding box center [740, 548] width 1457 height 25
copy tr "8203"
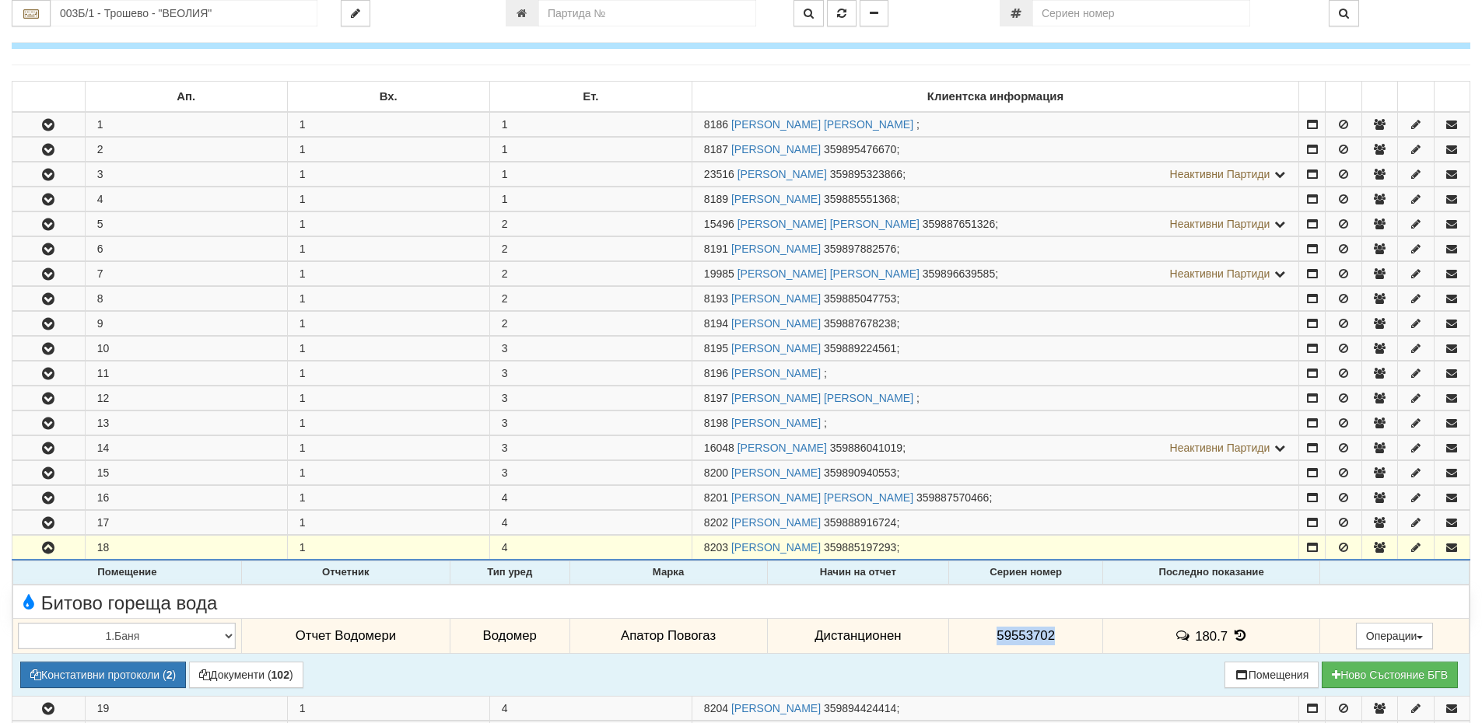
drag, startPoint x: 1058, startPoint y: 630, endPoint x: 992, endPoint y: 635, distance: 65.6
click at [992, 635] on td "59553702" at bounding box center [1026, 636] width 154 height 36
copy span "59553702"
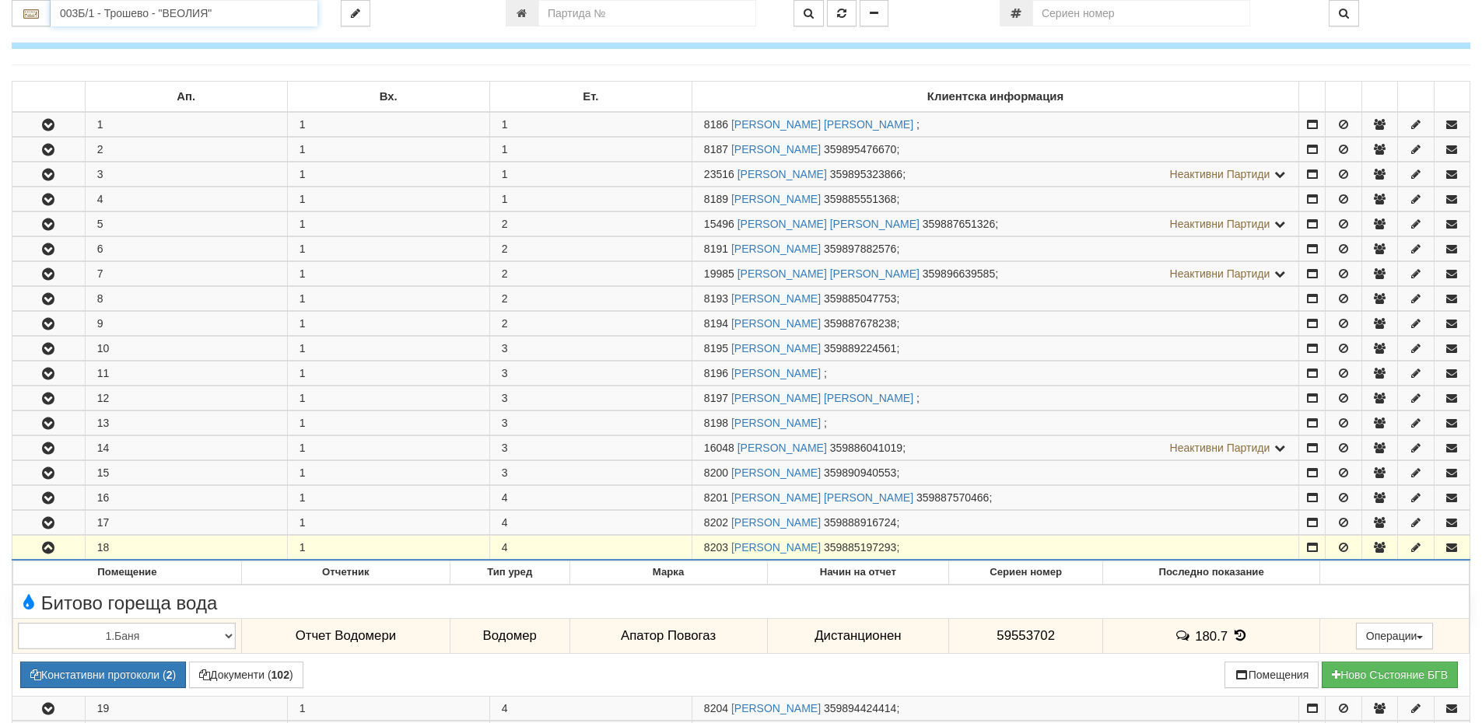
click at [101, 17] on input "003Б/1 - Трошево - "ВЕОЛИЯ"" at bounding box center [184, 13] width 267 height 26
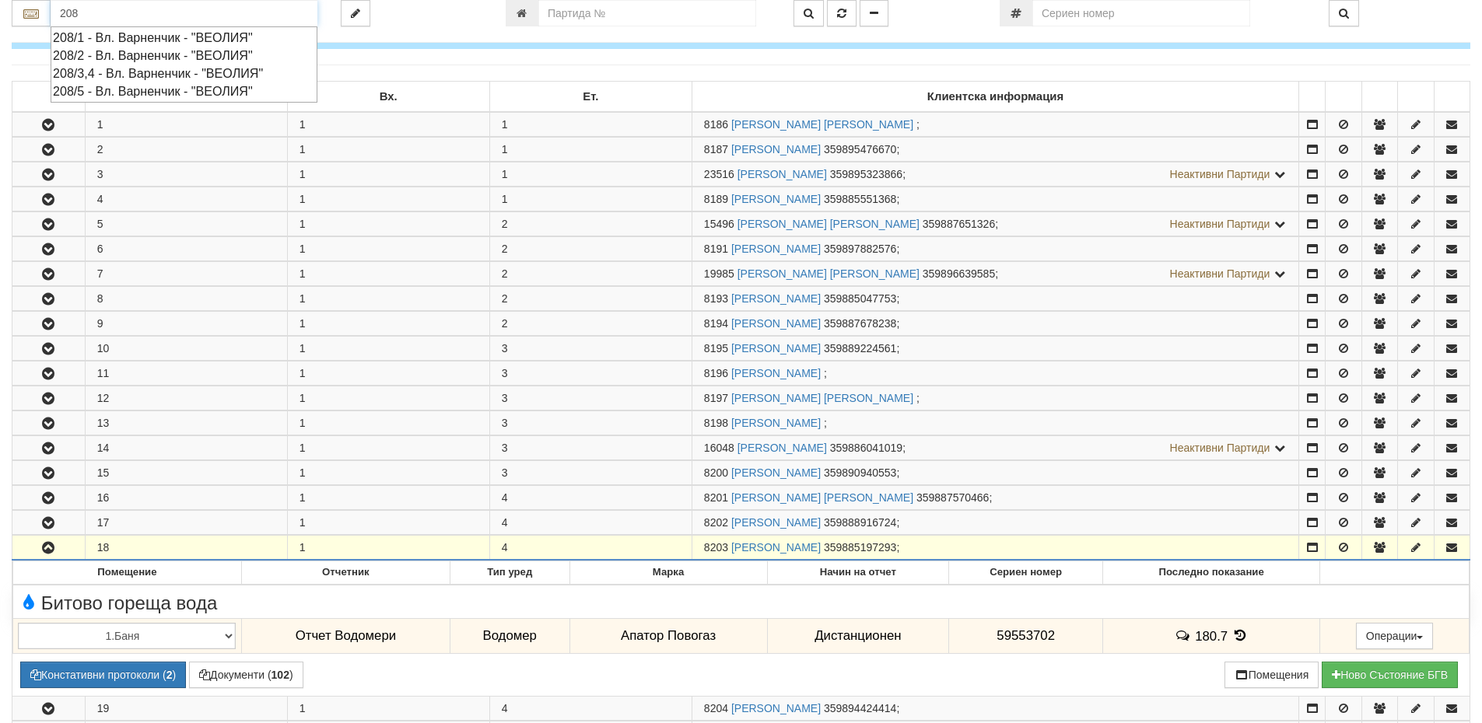
click at [139, 89] on div "208/5 - Вл. Варненчик - "ВЕОЛИЯ"" at bounding box center [184, 91] width 262 height 18
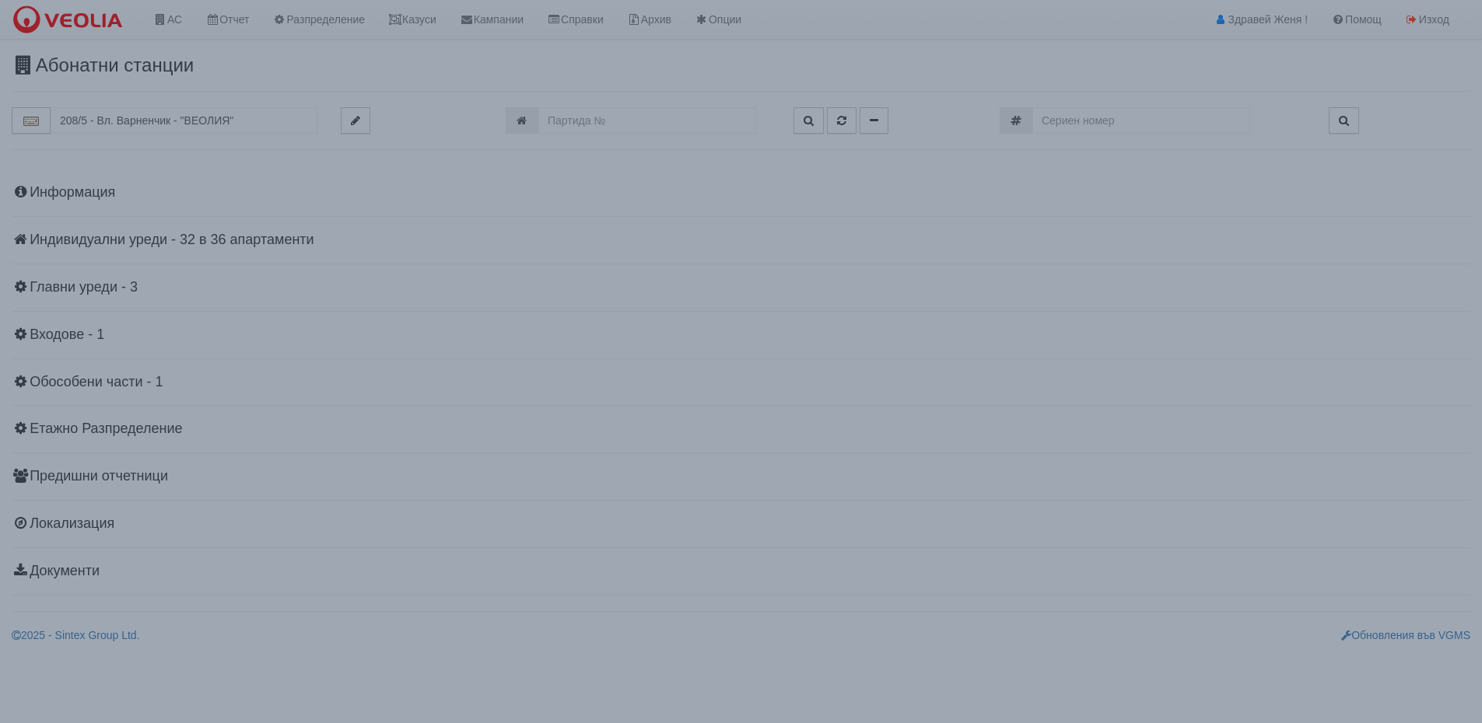
scroll to position [0, 0]
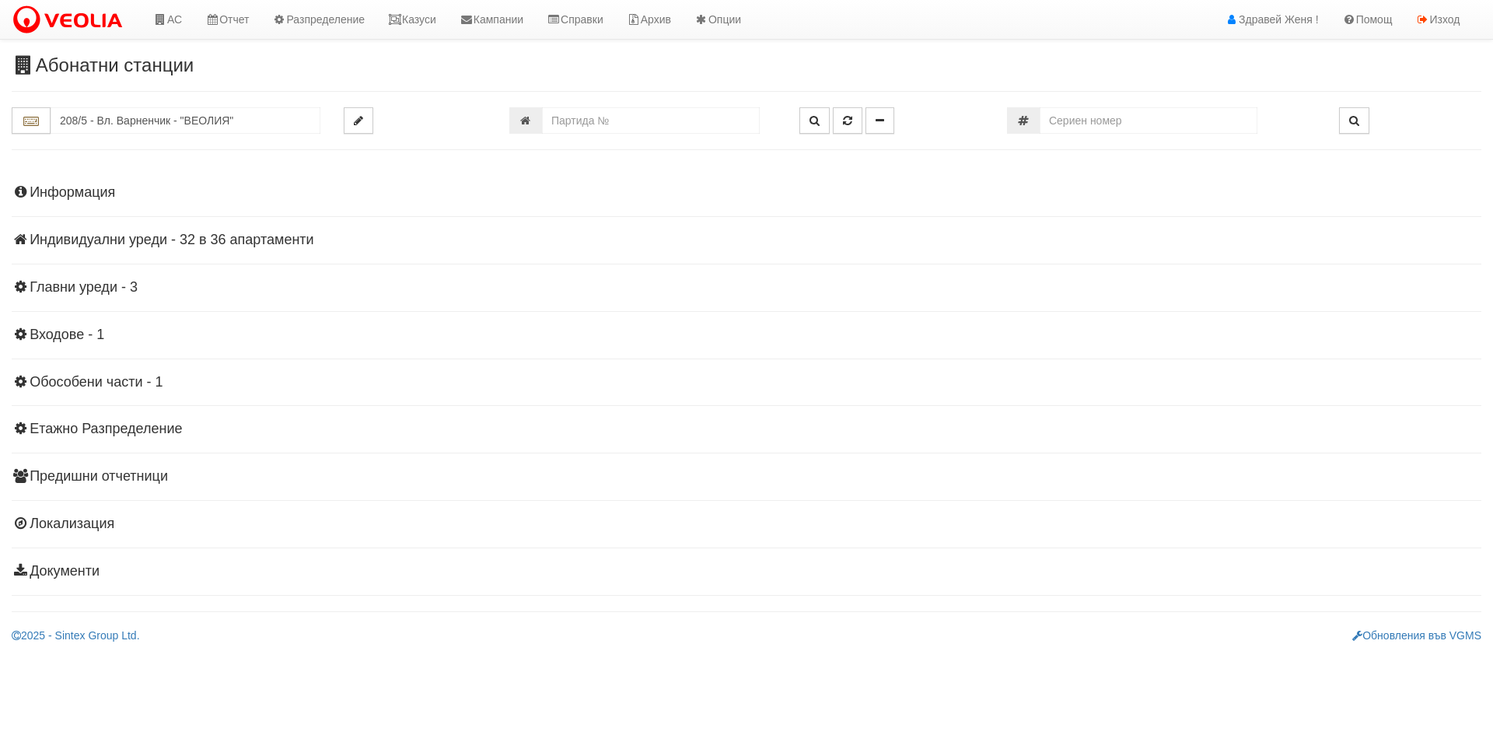
click at [214, 236] on h4 "Индивидуални уреди - 32 в 36 апартаменти" at bounding box center [747, 241] width 1470 height 16
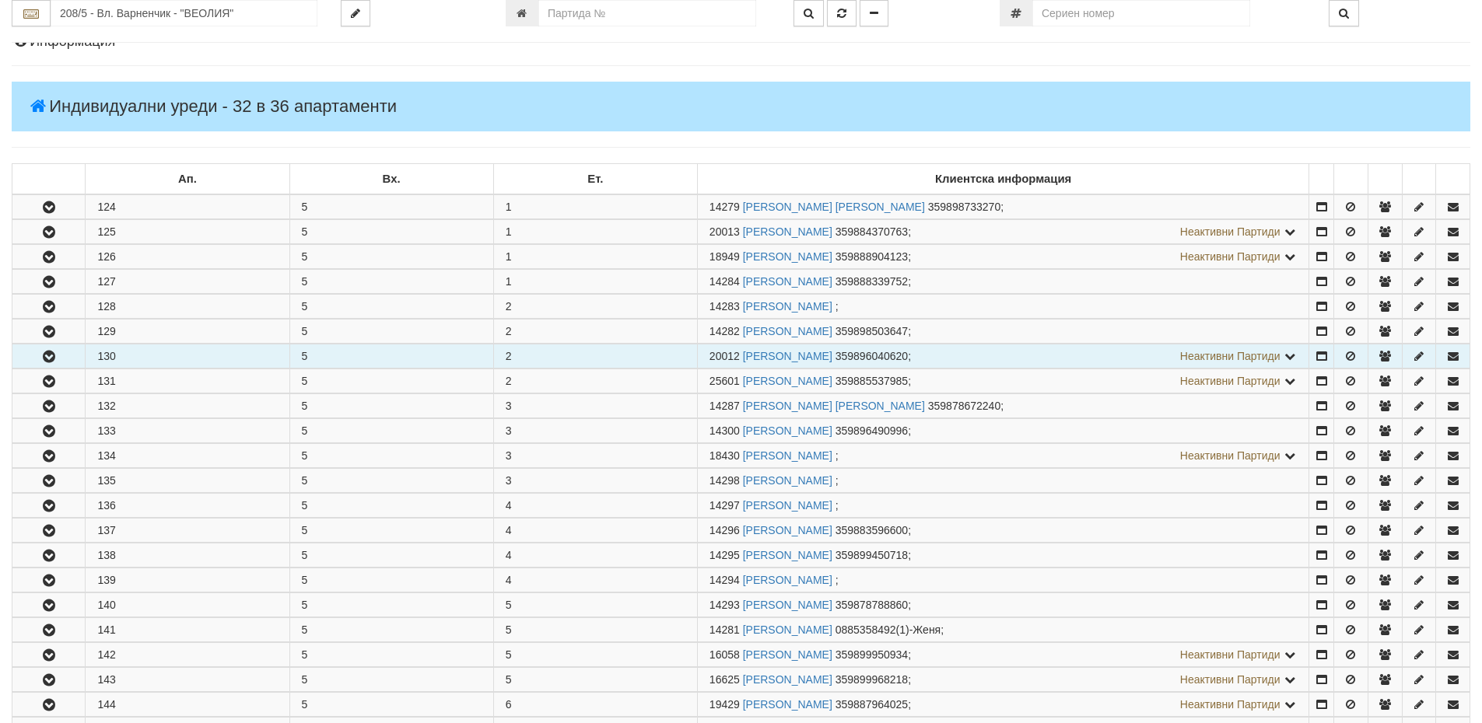
scroll to position [389, 0]
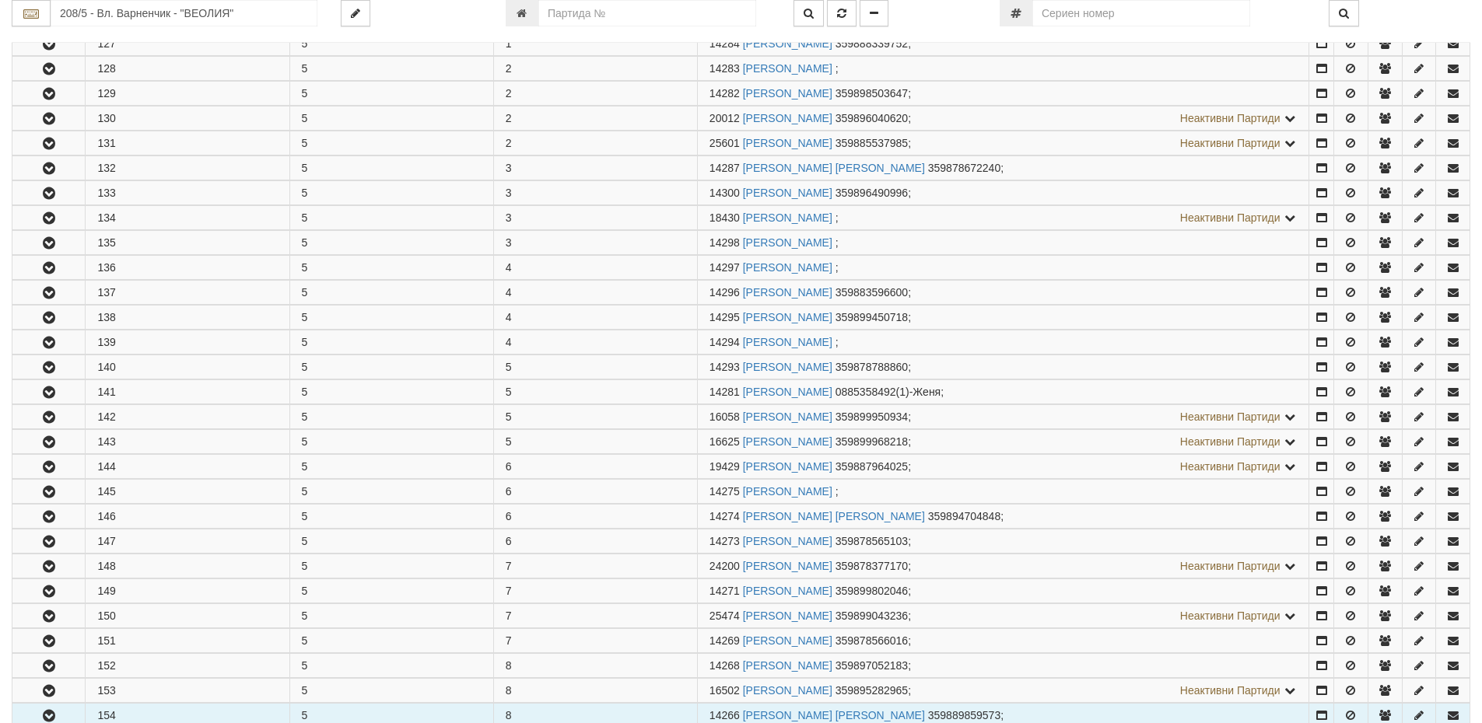
click at [141, 718] on td "154" at bounding box center [188, 716] width 204 height 24
click at [55, 710] on button "button" at bounding box center [48, 715] width 72 height 23
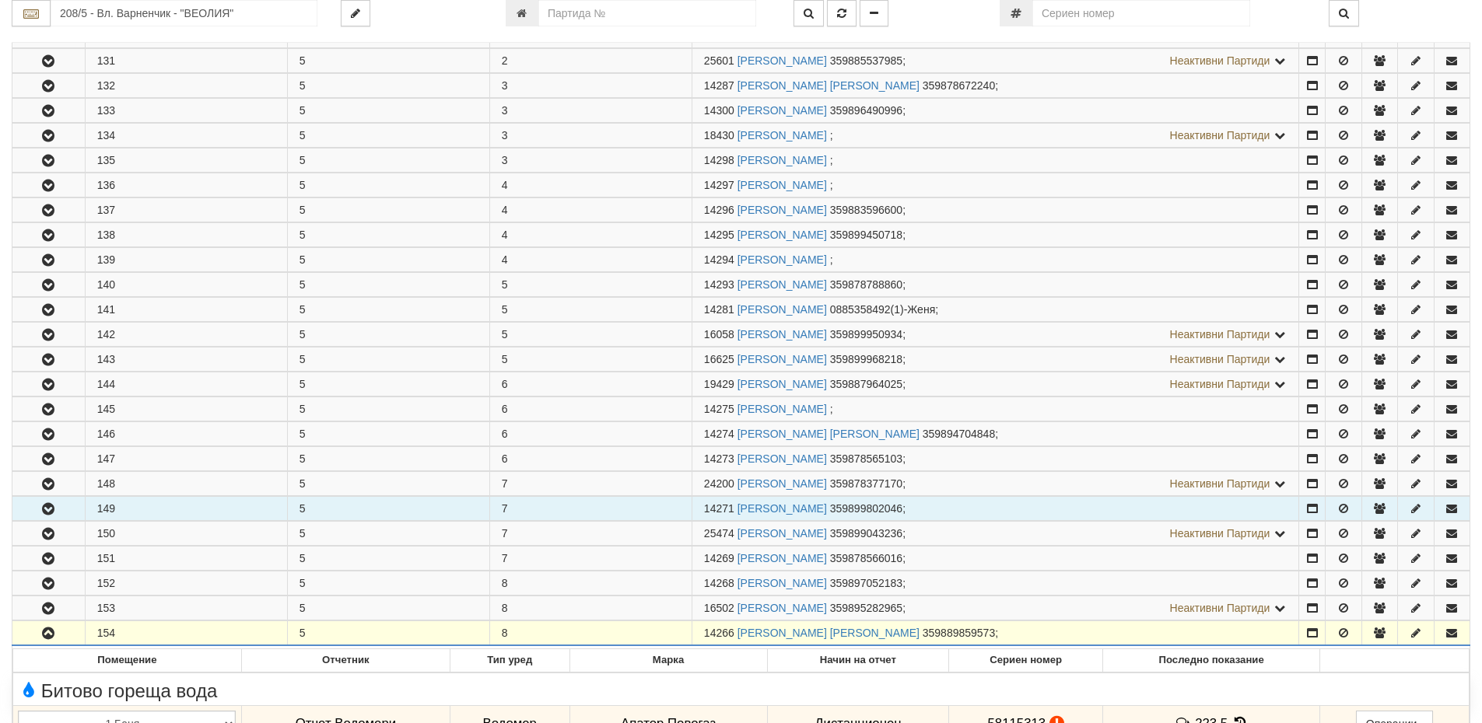
scroll to position [700, 0]
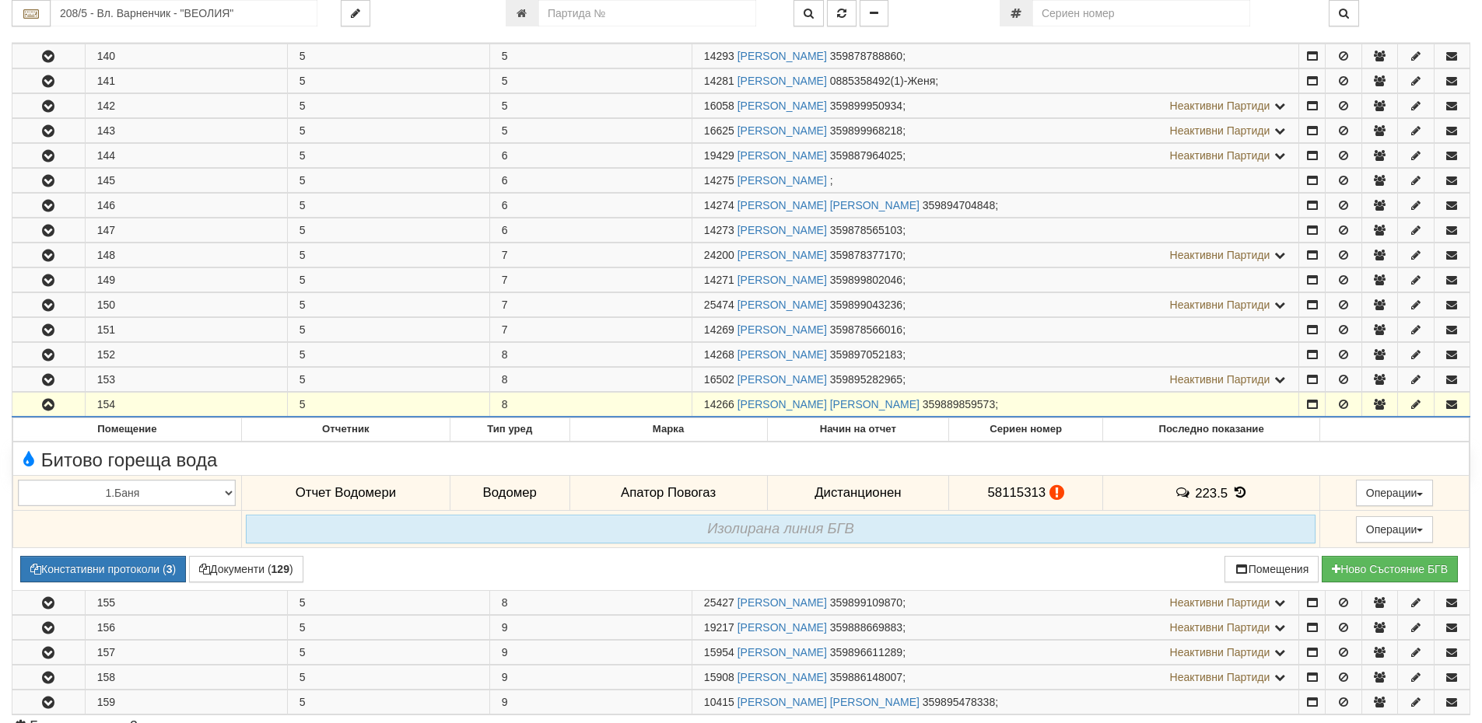
drag, startPoint x: 736, startPoint y: 404, endPoint x: 694, endPoint y: 400, distance: 42.2
click at [694, 400] on td "14266 ИВАН АТАНАСОВ ИВАНОВ 359889859573 ;" at bounding box center [994, 405] width 607 height 25
copy span "14266"
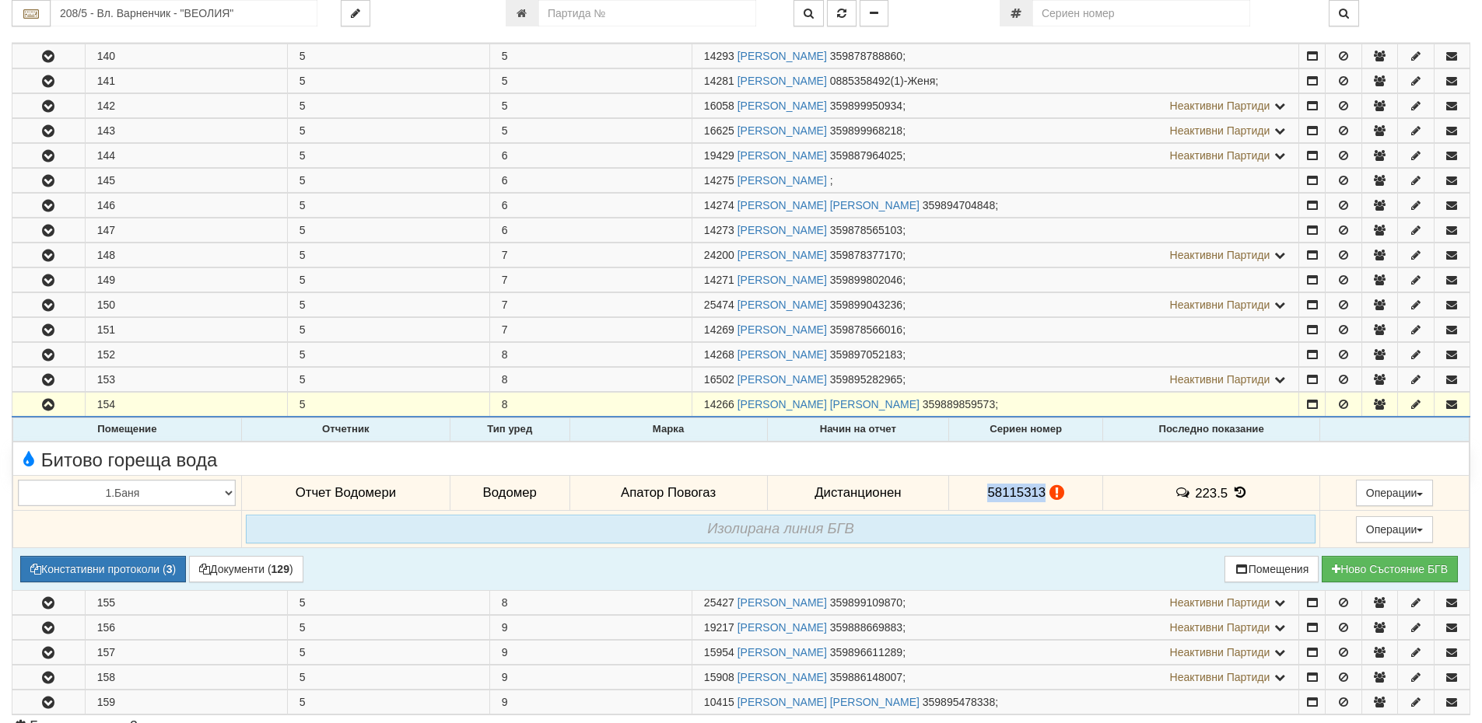
drag, startPoint x: 1041, startPoint y: 489, endPoint x: 974, endPoint y: 505, distance: 68.7
click at [974, 505] on td "58115313" at bounding box center [1026, 493] width 154 height 36
copy span "58115313"
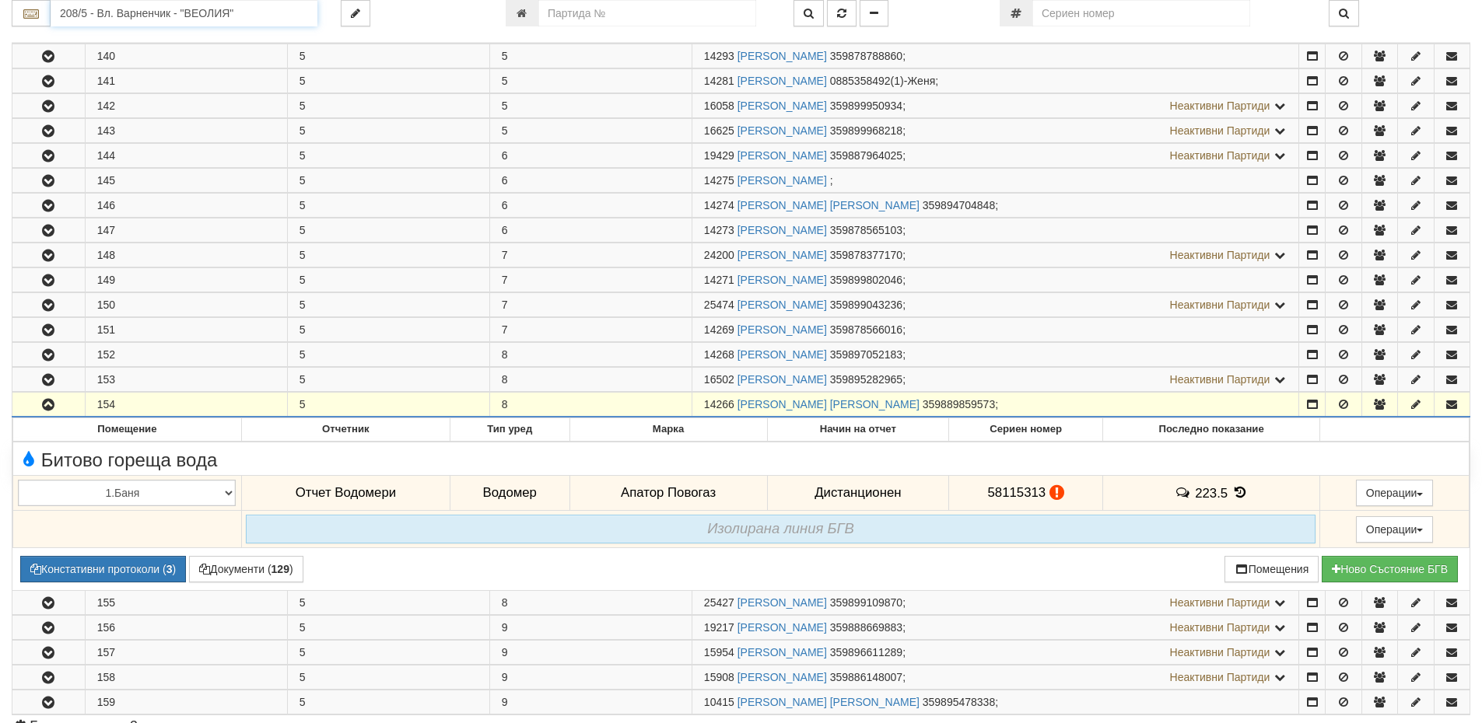
click at [213, 12] on input "208/5 - Вл. Варненчик - "ВЕОЛИЯ"" at bounding box center [184, 13] width 267 height 26
click at [174, 37] on div "074/1 - Трошево - "ВЕОЛИЯ"" at bounding box center [184, 38] width 262 height 18
type input "074/1 - Трошево - "ВЕОЛИЯ""
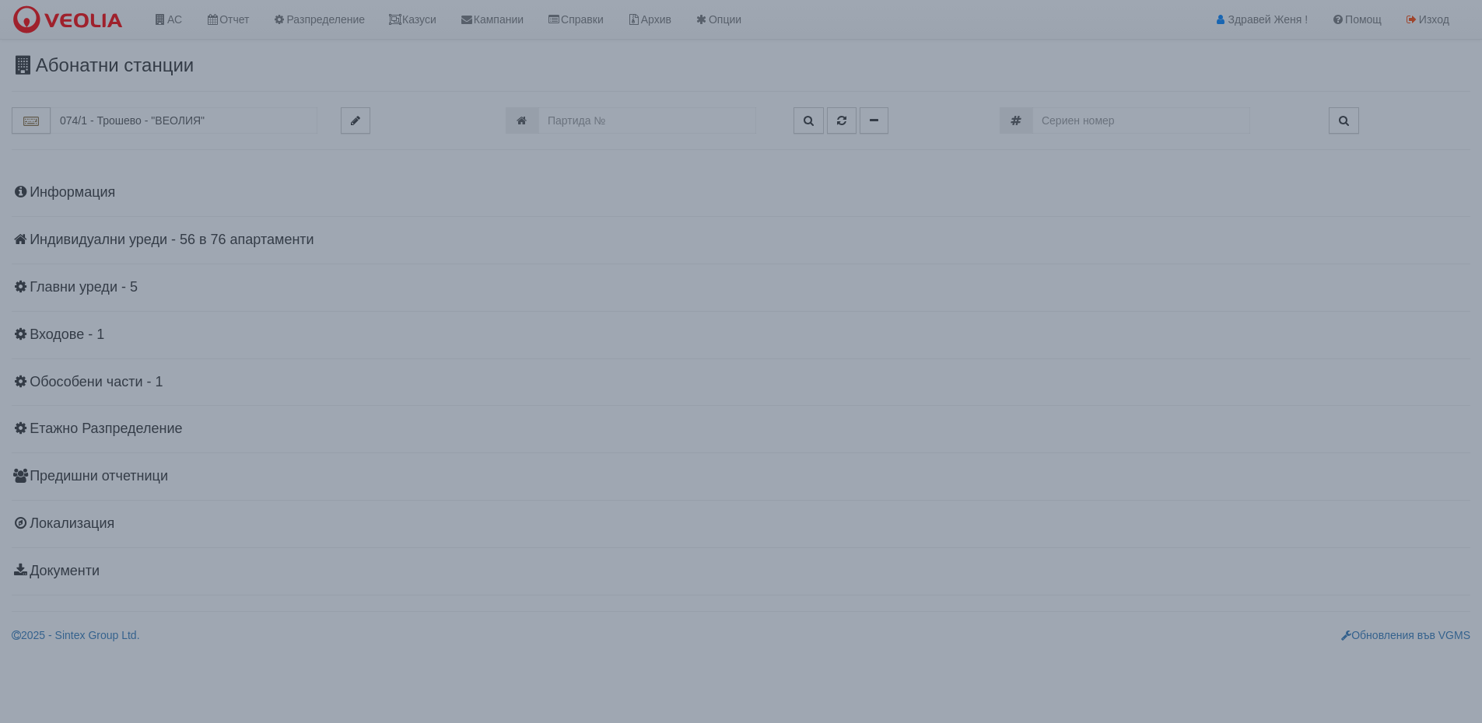
scroll to position [0, 0]
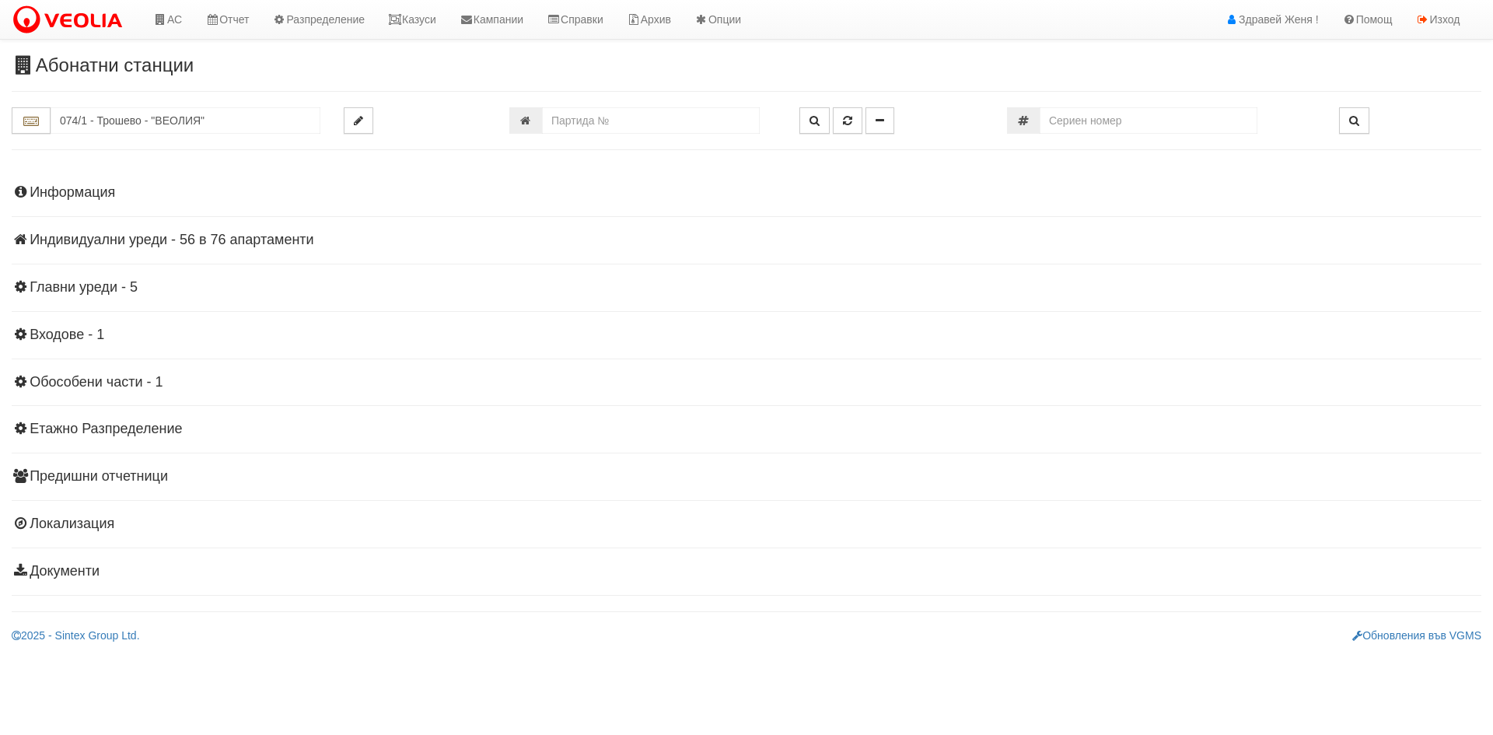
click at [204, 236] on h4 "Индивидуални уреди - 56 в 76 апартаменти" at bounding box center [747, 241] width 1470 height 16
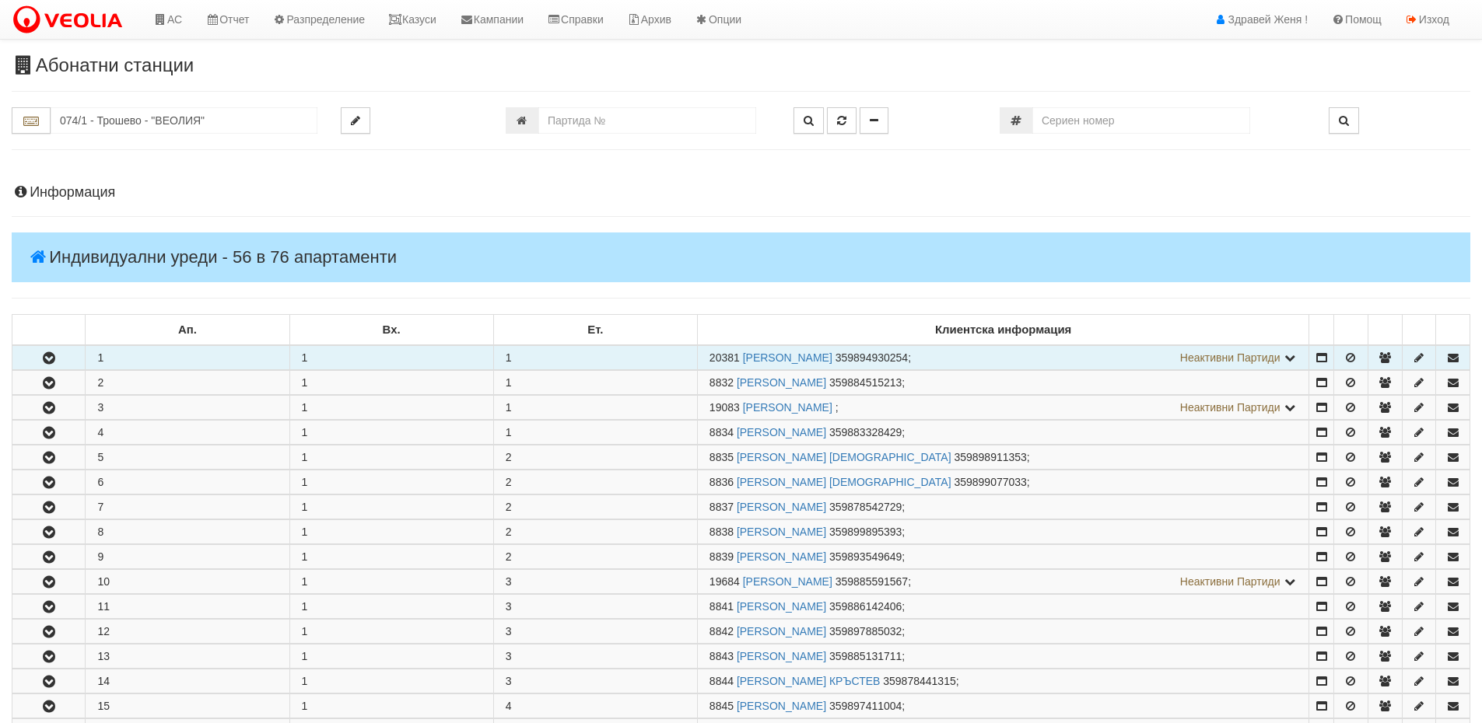
click at [401, 355] on td "1" at bounding box center [391, 357] width 204 height 25
click at [401, 358] on td "1" at bounding box center [391, 357] width 204 height 25
click at [171, 352] on td "1" at bounding box center [188, 357] width 204 height 25
click at [53, 355] on icon "button" at bounding box center [49, 358] width 19 height 11
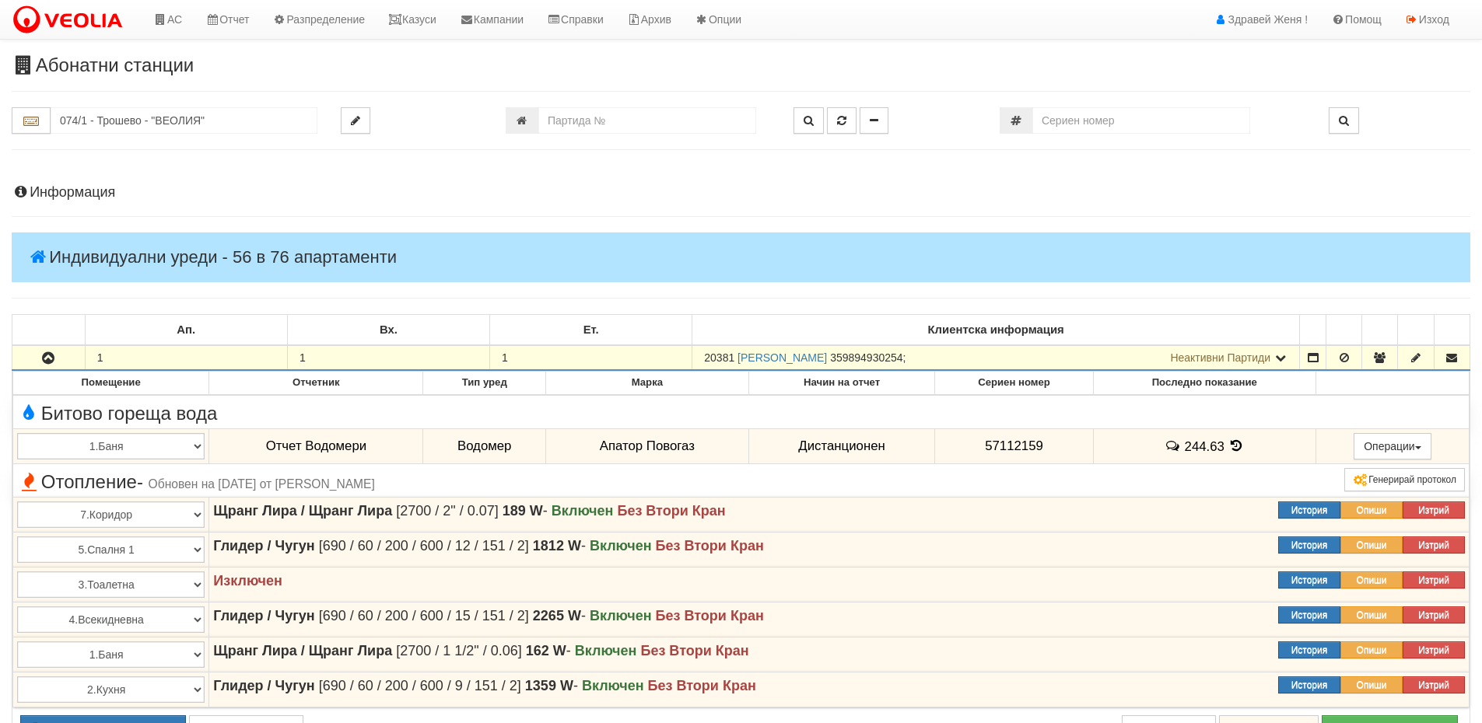
drag, startPoint x: 734, startPoint y: 356, endPoint x: 700, endPoint y: 347, distance: 35.5
click at [700, 347] on td "20381 СНЕЖАНКА ВЕЛИКОВА ВЕЛИКОВА 359894930254 ; Неактивни Партиди 8831 ЕЛЕНА НИ…" at bounding box center [995, 357] width 607 height 25
copy span "20381"
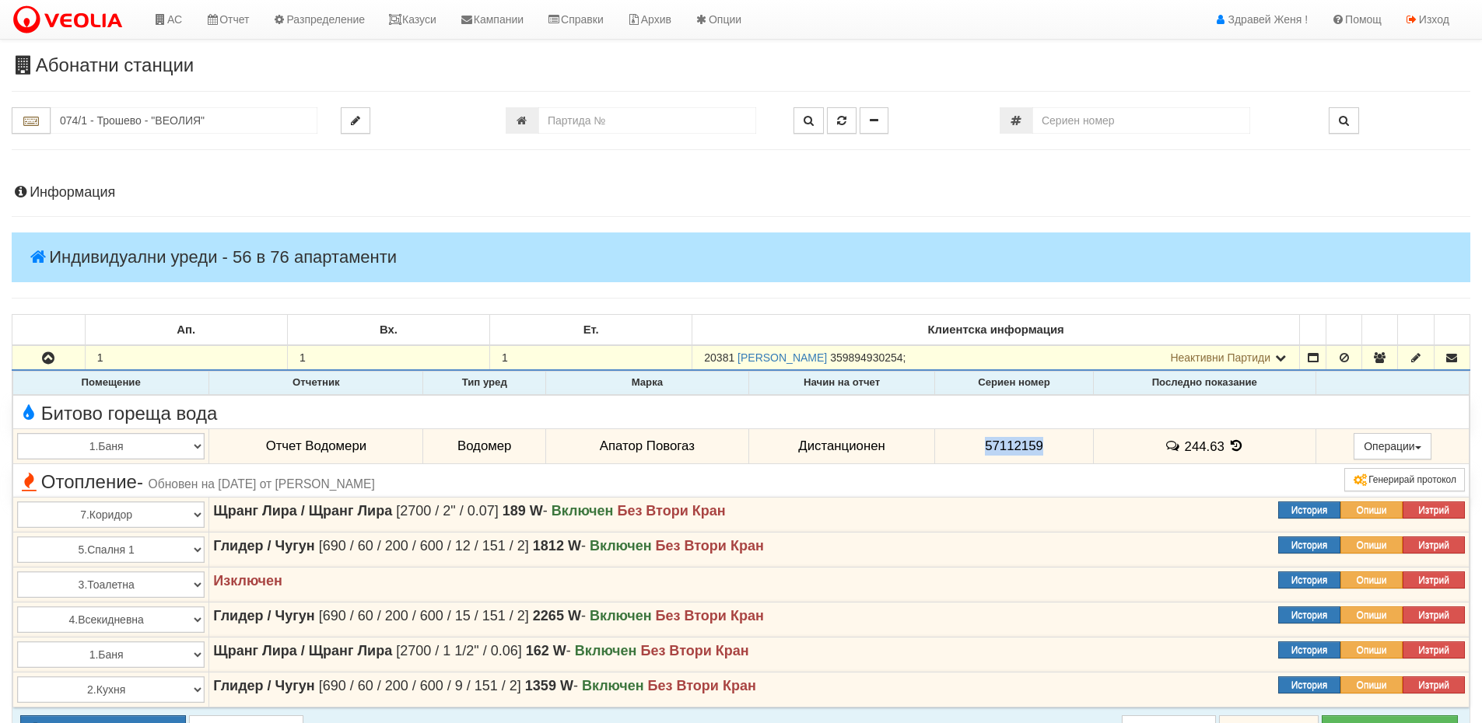
drag, startPoint x: 1041, startPoint y: 445, endPoint x: 983, endPoint y: 442, distance: 58.4
click at [983, 442] on td "57112159" at bounding box center [1014, 447] width 158 height 36
copy span "57112159"
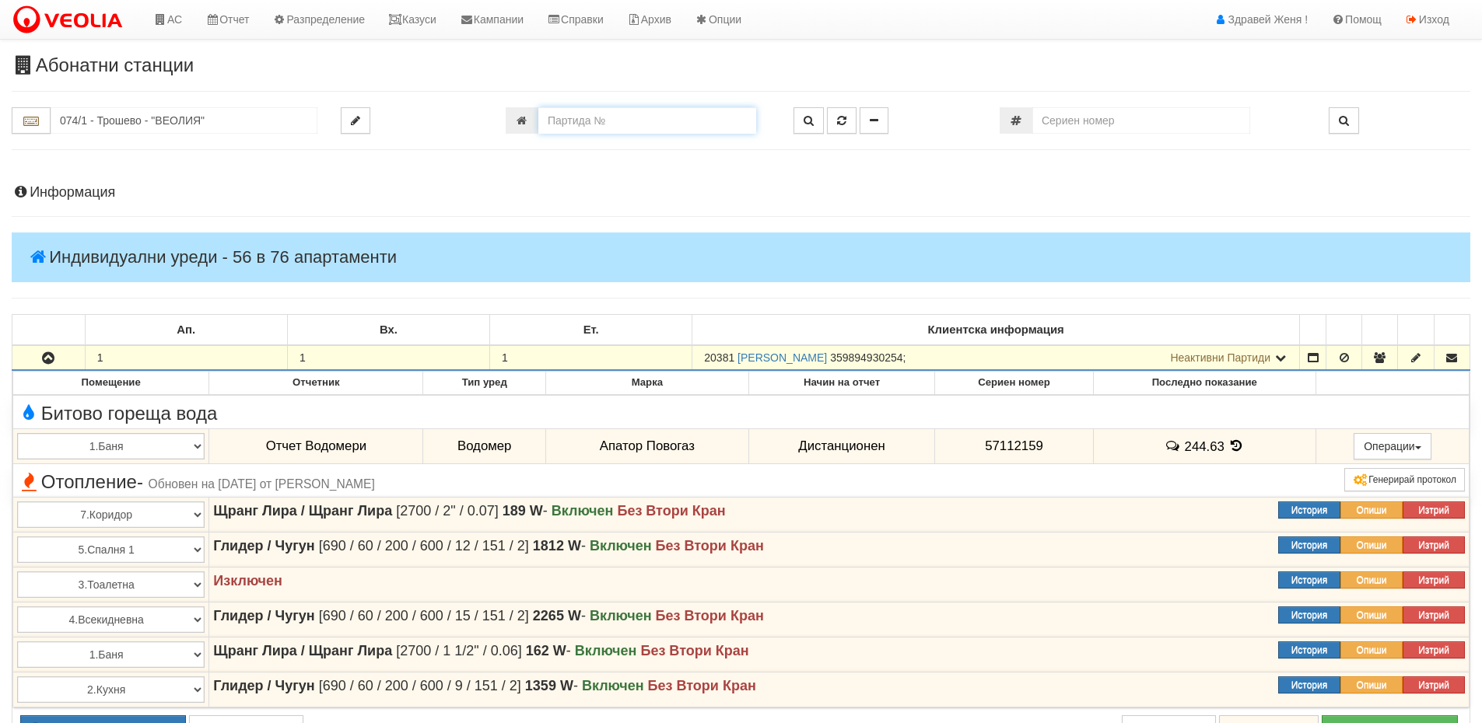
click at [627, 127] on input "number" at bounding box center [647, 120] width 218 height 26
type input "24"
click at [88, 118] on input "074/1 - Трошево - "ВЕОЛИЯ"" at bounding box center [184, 120] width 267 height 26
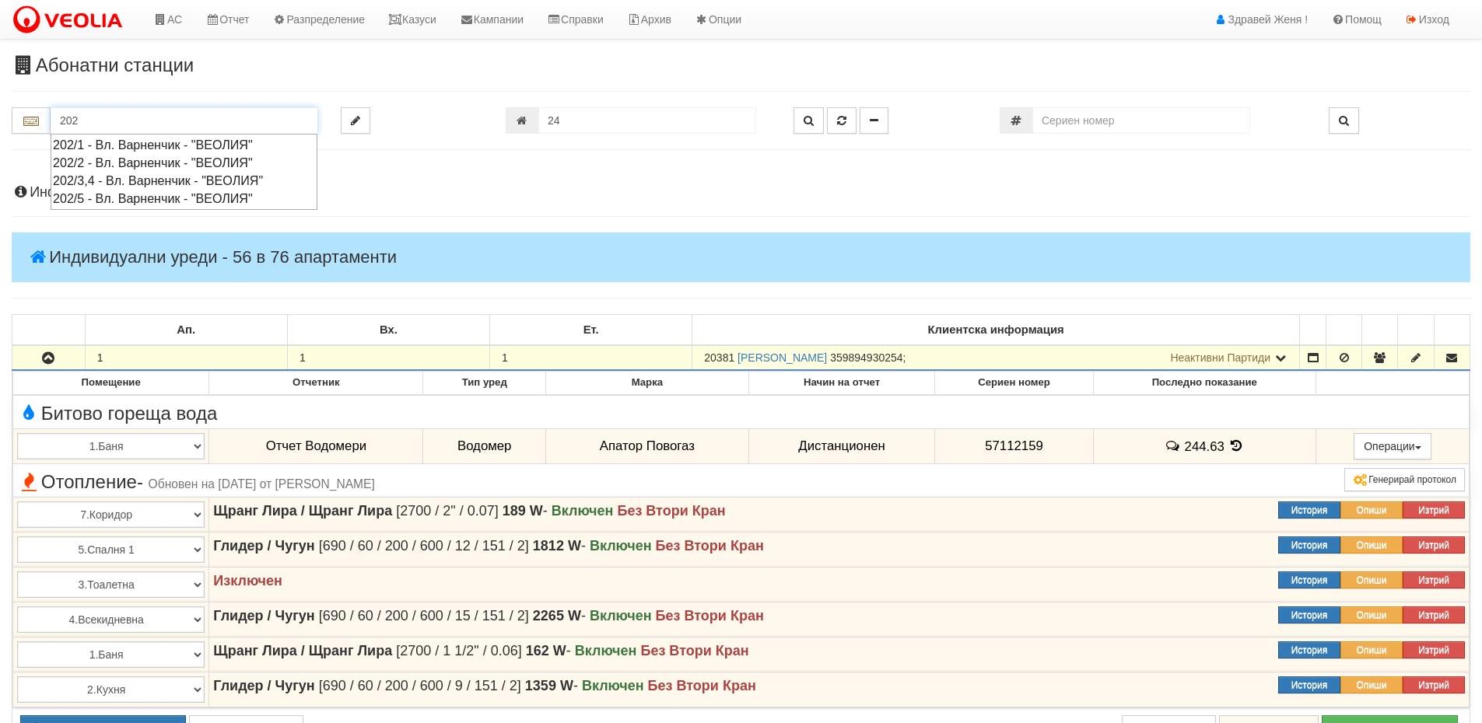
click at [114, 178] on div "202/3,4 - Вл. Варненчик - "ВЕОЛИЯ"" at bounding box center [184, 181] width 262 height 18
type input "202/3,4 - Вл. Варненчик - "ВЕОЛИЯ""
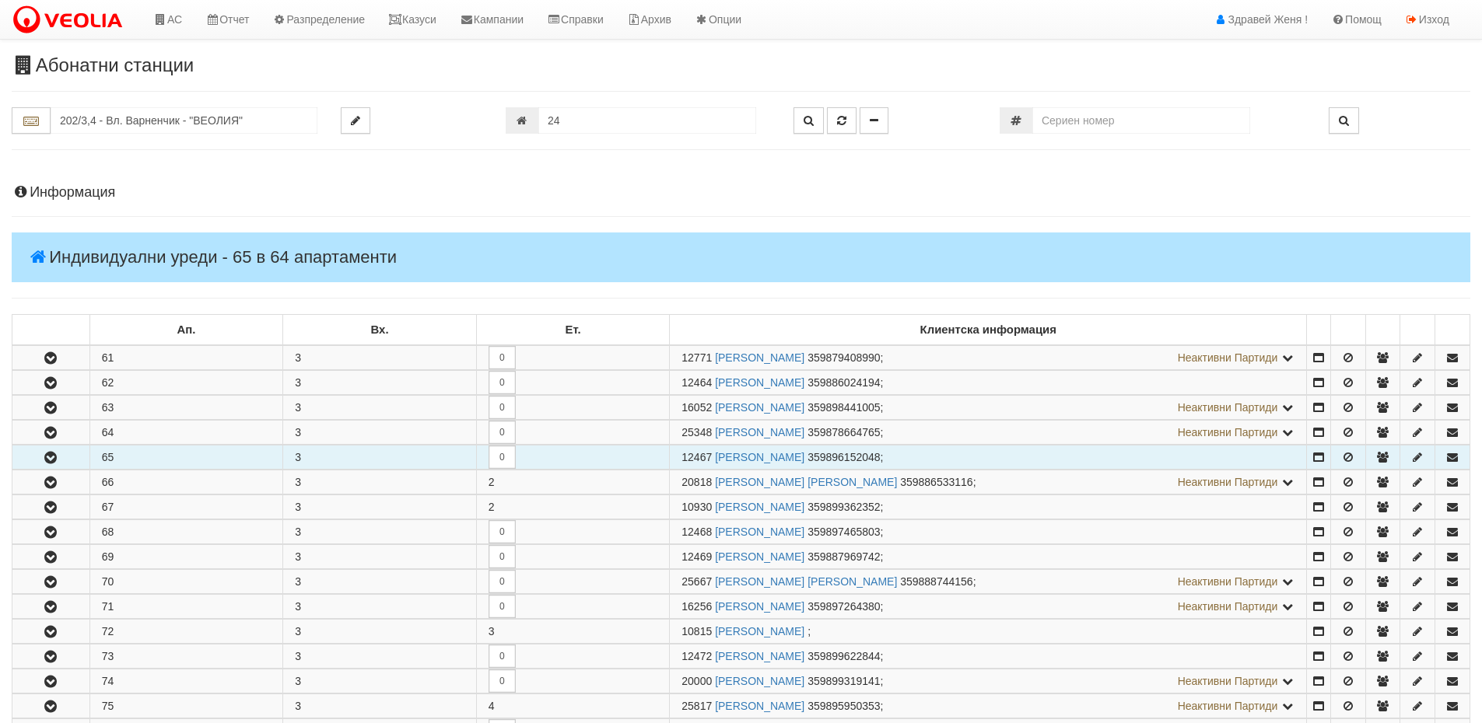
click at [184, 460] on td "65" at bounding box center [186, 458] width 194 height 24
drag, startPoint x: 49, startPoint y: 457, endPoint x: 69, endPoint y: 461, distance: 20.8
click at [49, 457] on icon "button" at bounding box center [50, 458] width 19 height 11
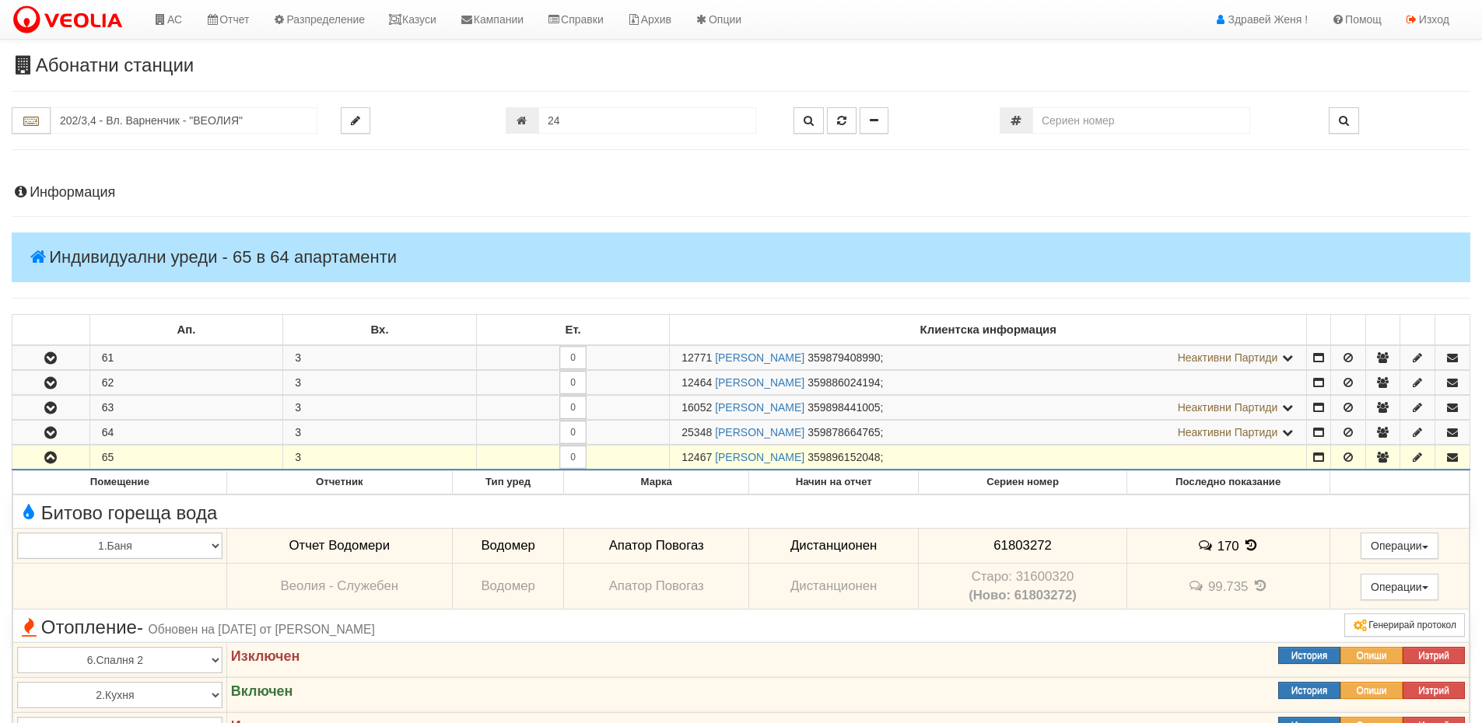
drag, startPoint x: 712, startPoint y: 453, endPoint x: 662, endPoint y: 455, distance: 49.8
click at [662, 455] on tr "65 3 0 12467 СЛАВИ ДИМИТРОВ ГЕОРГИЕВ 359896152048 ;" at bounding box center [740, 458] width 1457 height 25
drag, startPoint x: 691, startPoint y: 456, endPoint x: 660, endPoint y: 459, distance: 31.3
click at [660, 459] on td "0" at bounding box center [573, 458] width 194 height 25
drag, startPoint x: 711, startPoint y: 457, endPoint x: 681, endPoint y: 457, distance: 29.6
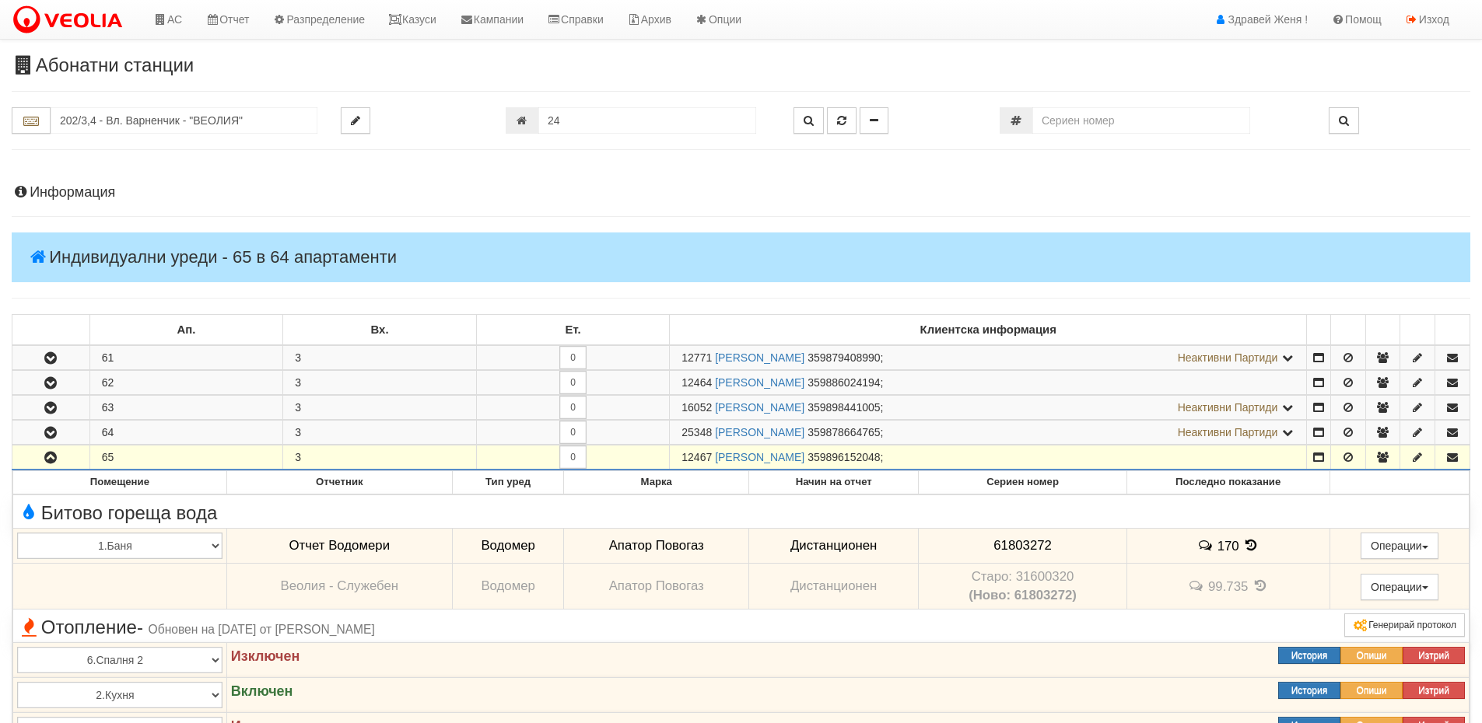
click at [681, 457] on span "12467" at bounding box center [696, 457] width 30 height 12
copy span "12467"
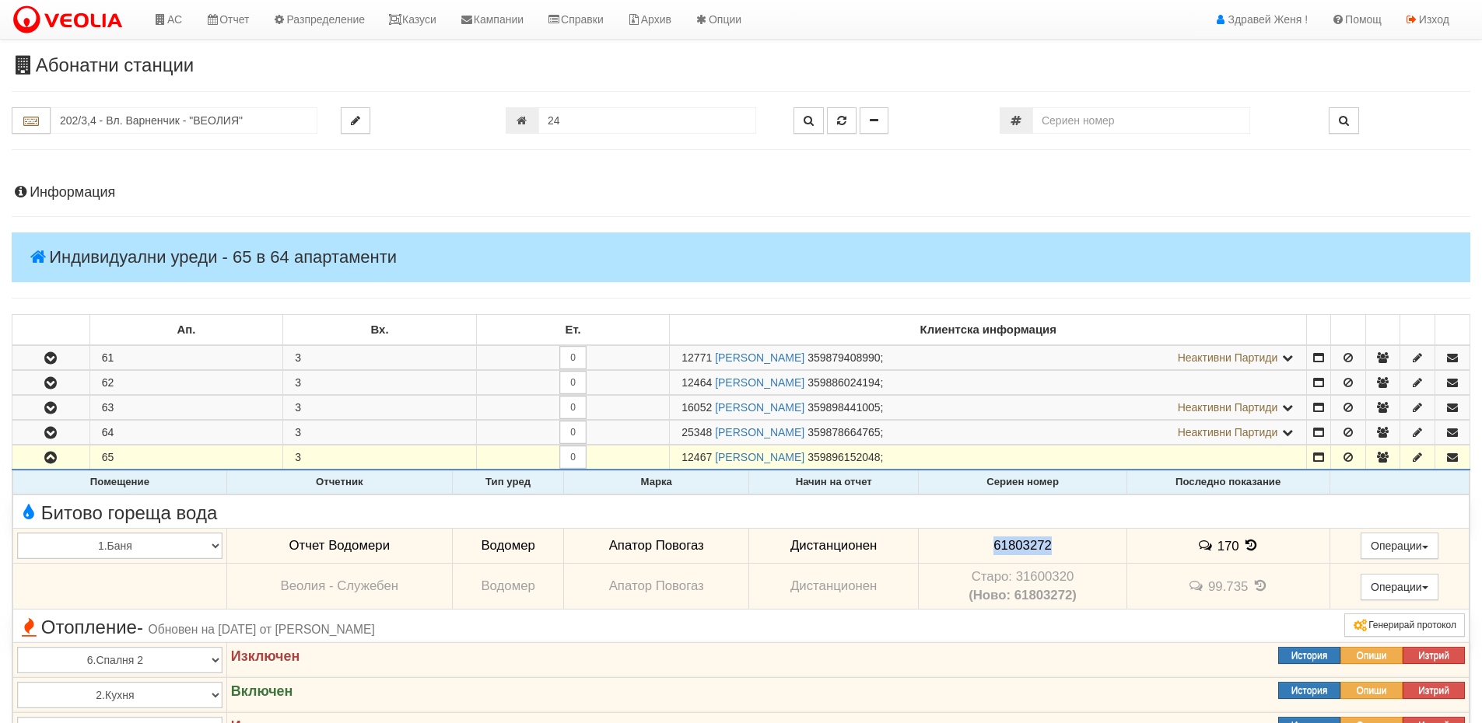
drag, startPoint x: 1052, startPoint y: 540, endPoint x: 969, endPoint y: 540, distance: 83.2
click at [969, 540] on td "61803272" at bounding box center [1023, 546] width 208 height 36
copy span "61803272"
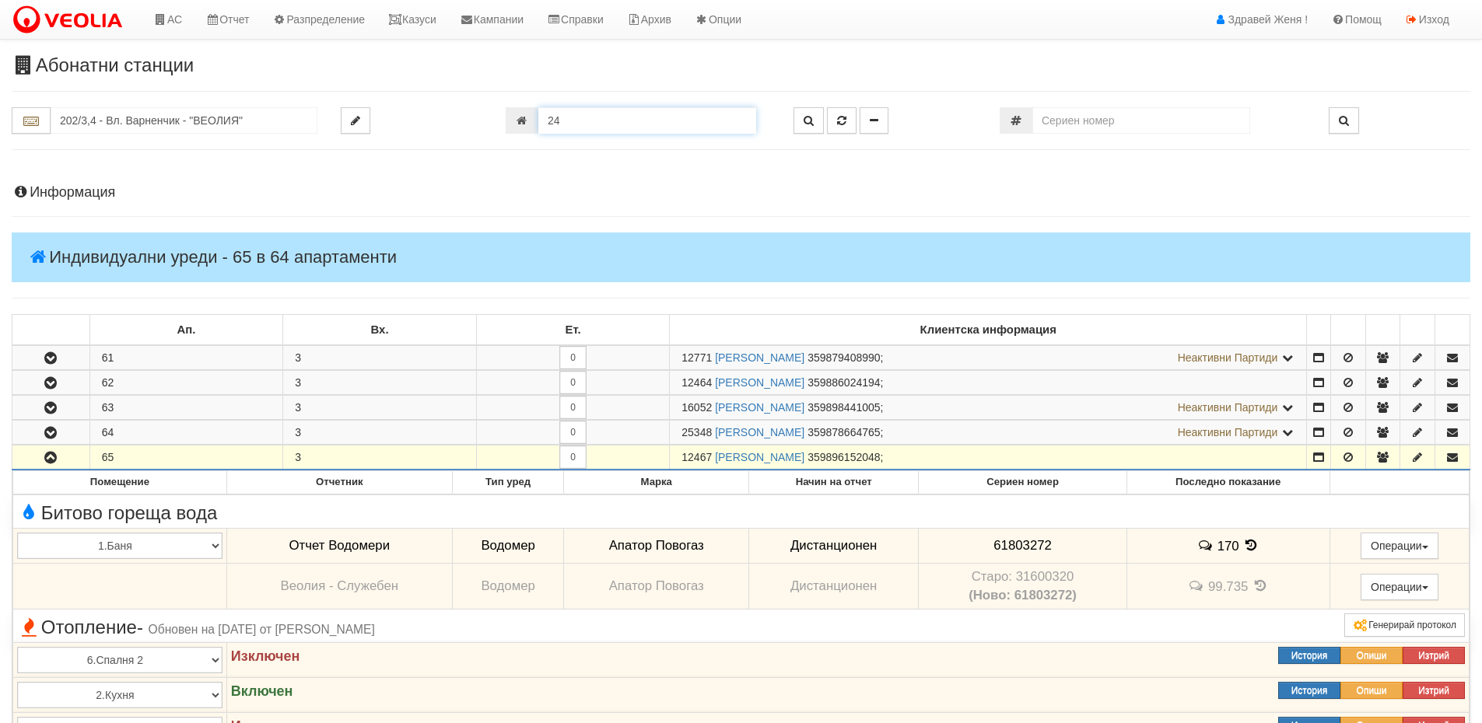
click at [616, 124] on input "24" at bounding box center [647, 120] width 218 height 26
type input "218"
click at [821, 121] on button "button" at bounding box center [808, 120] width 30 height 26
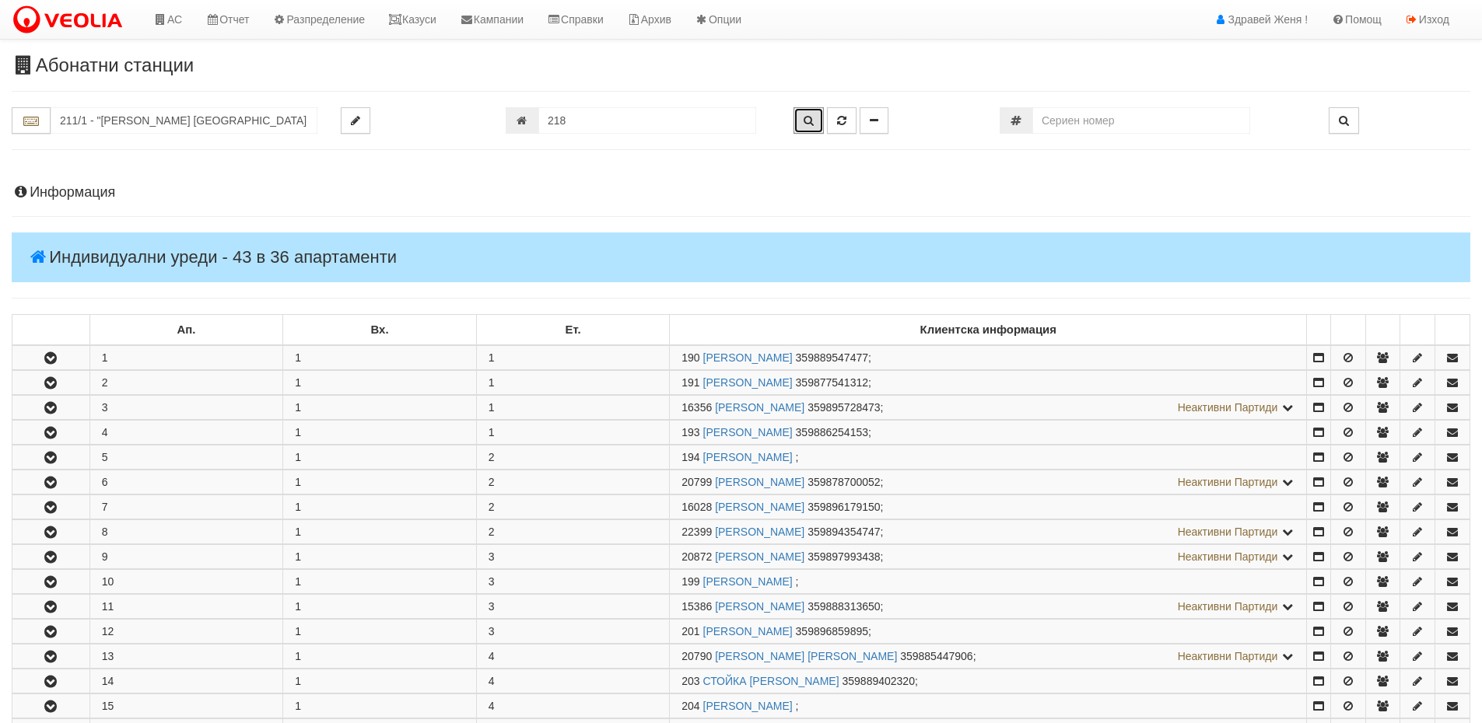
scroll to position [898, 0]
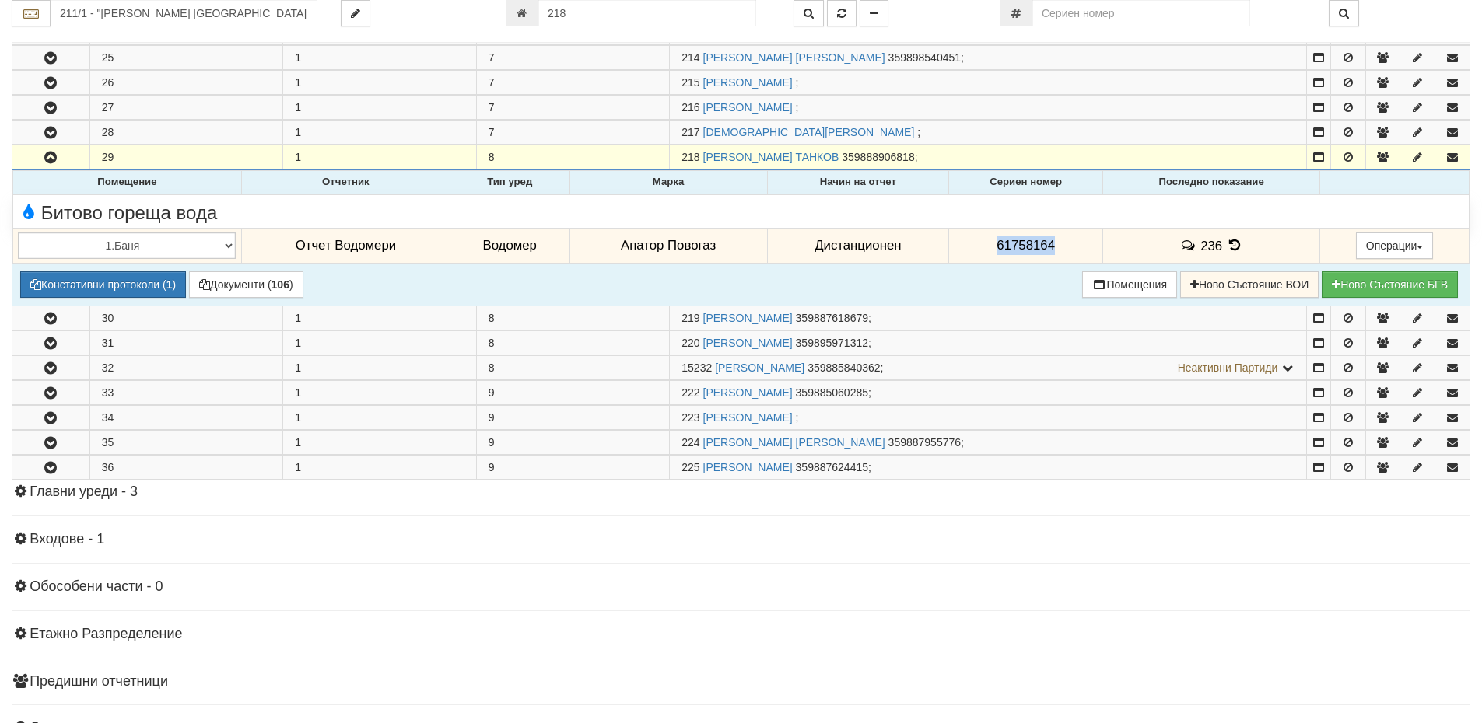
drag, startPoint x: 1057, startPoint y: 244, endPoint x: 966, endPoint y: 241, distance: 91.0
click at [966, 241] on td "61758164" at bounding box center [1026, 246] width 154 height 36
copy span "61758164"
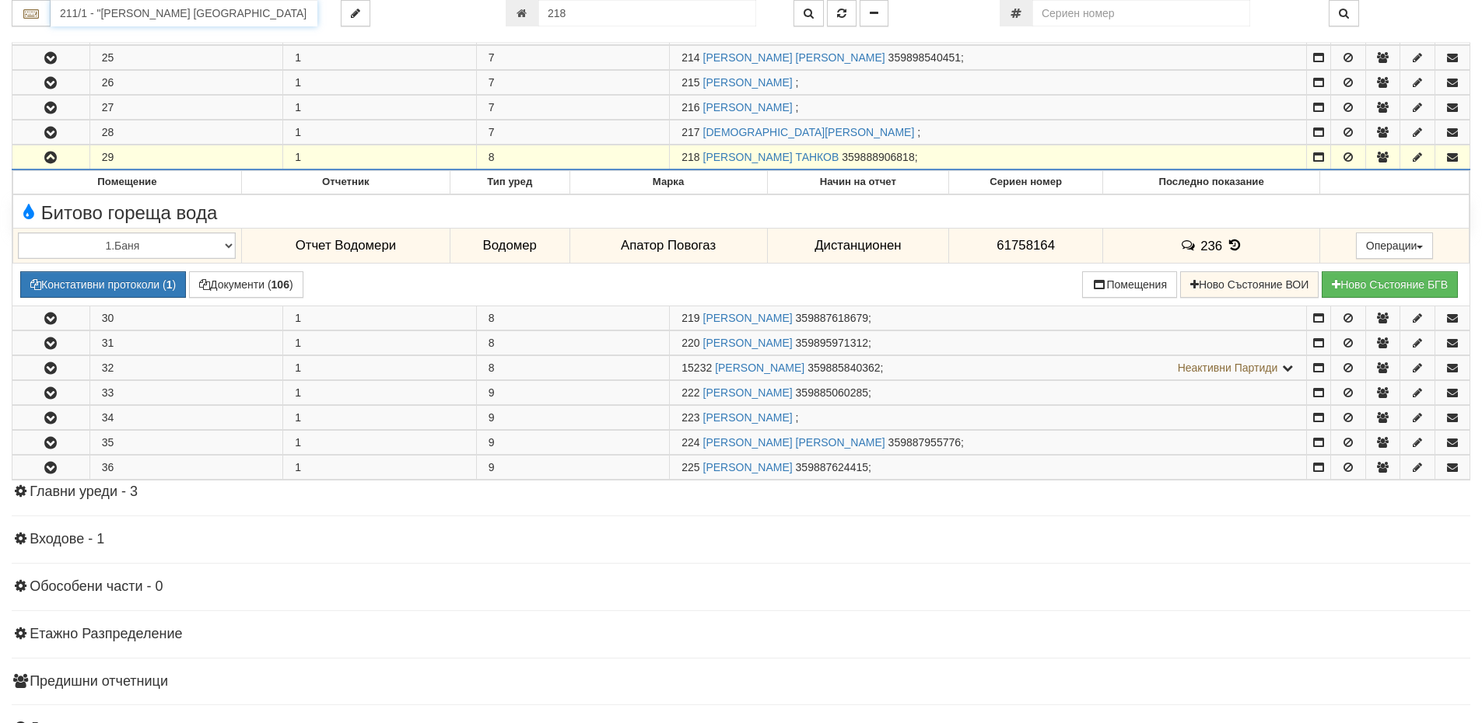
click at [110, 9] on input "211/1 - "ВЕОЛИЯ ЕНЕРДЖИ ВАРНА " ЕАД" at bounding box center [184, 13] width 267 height 26
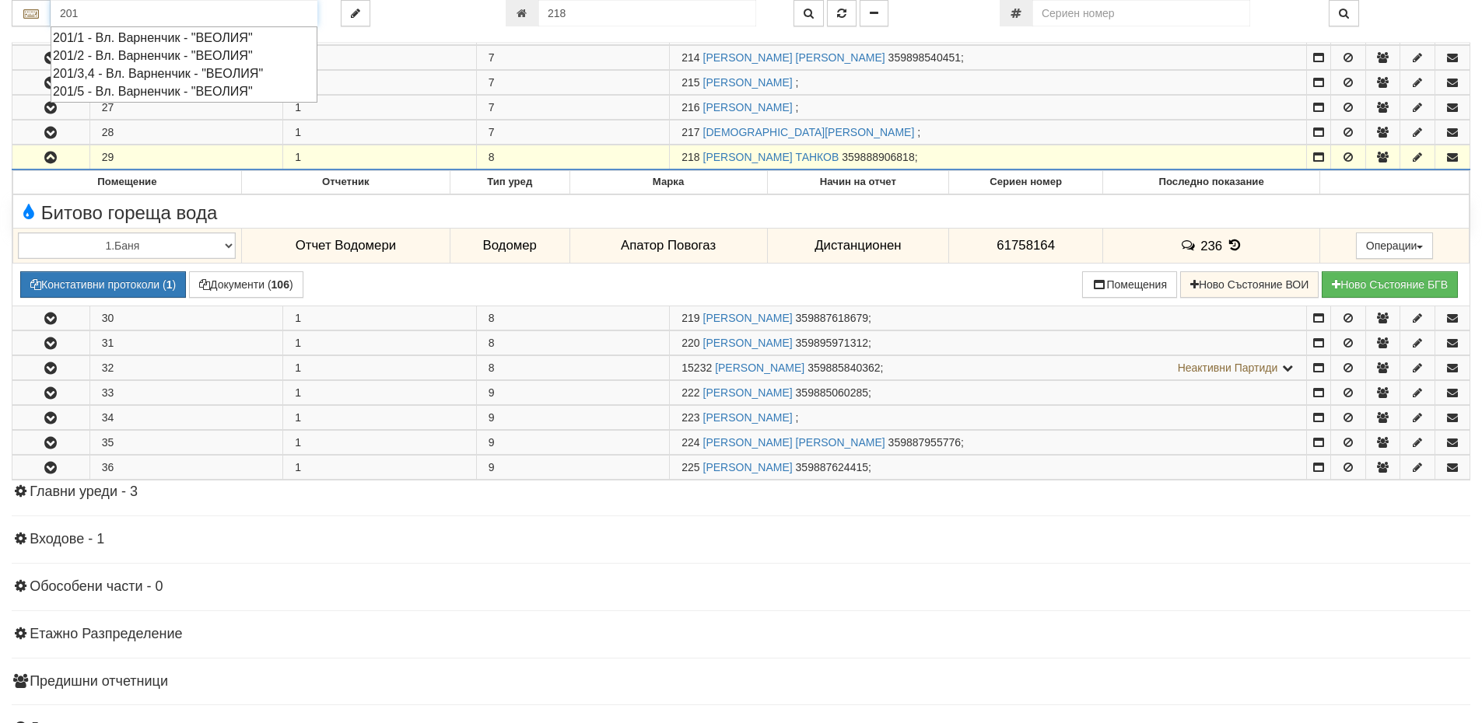
click at [121, 53] on div "201/2 - Вл. Варненчик - "ВЕОЛИЯ"" at bounding box center [184, 56] width 262 height 18
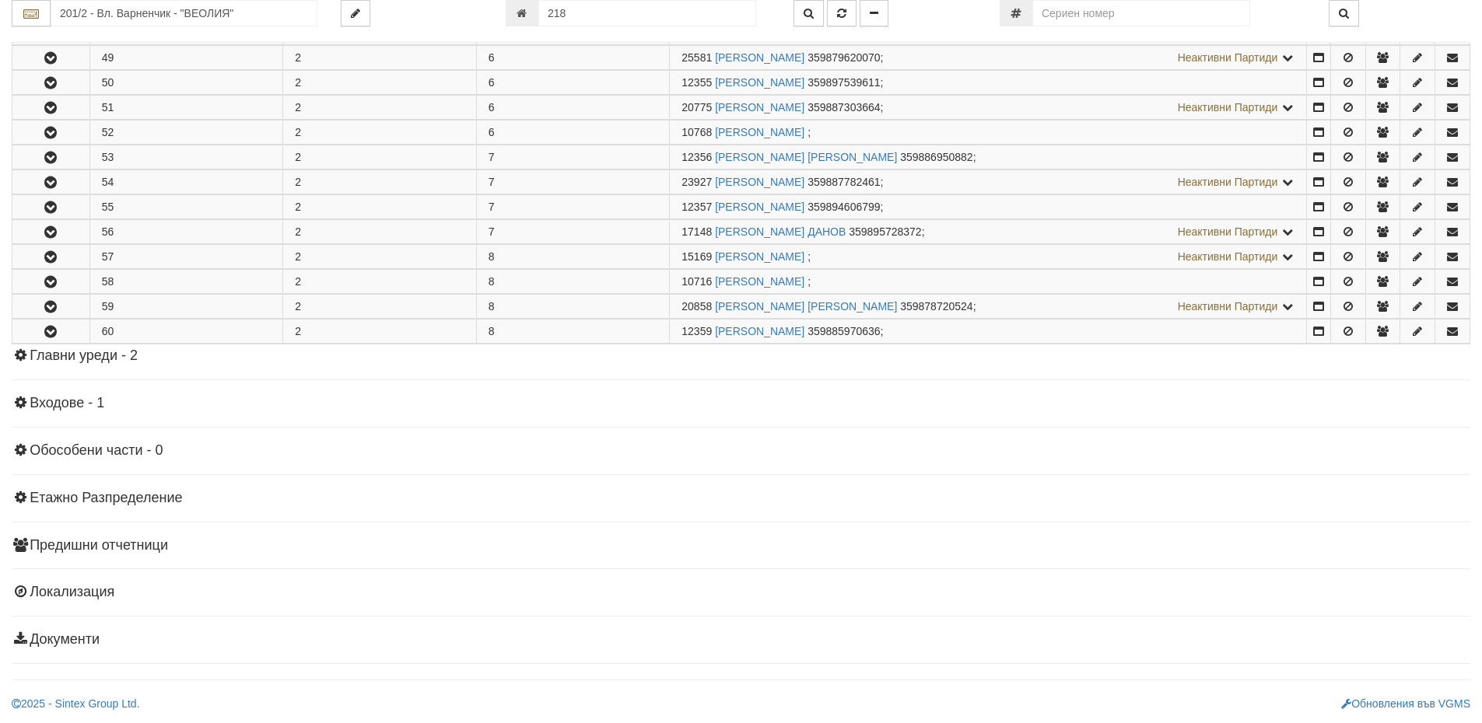
scroll to position [0, 0]
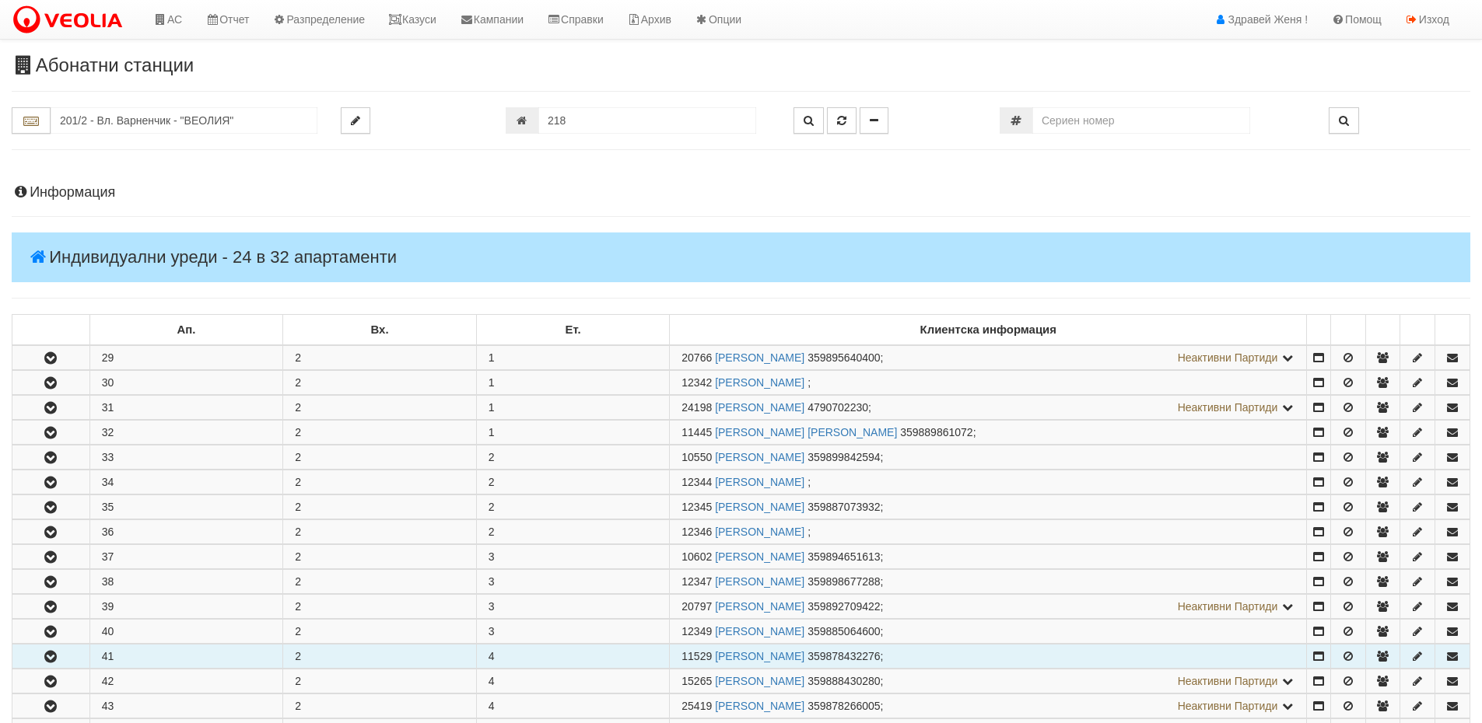
click at [42, 659] on icon "button" at bounding box center [50, 657] width 19 height 11
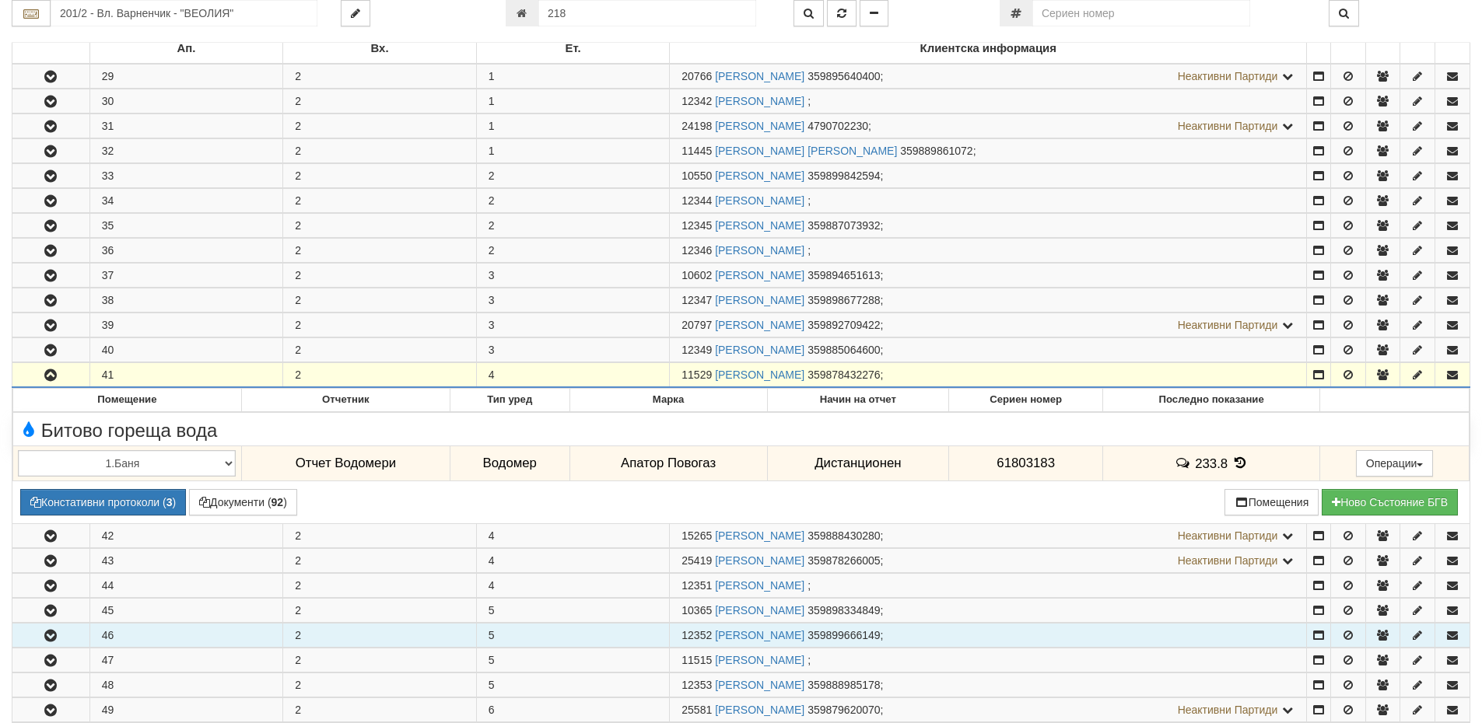
scroll to position [311, 0]
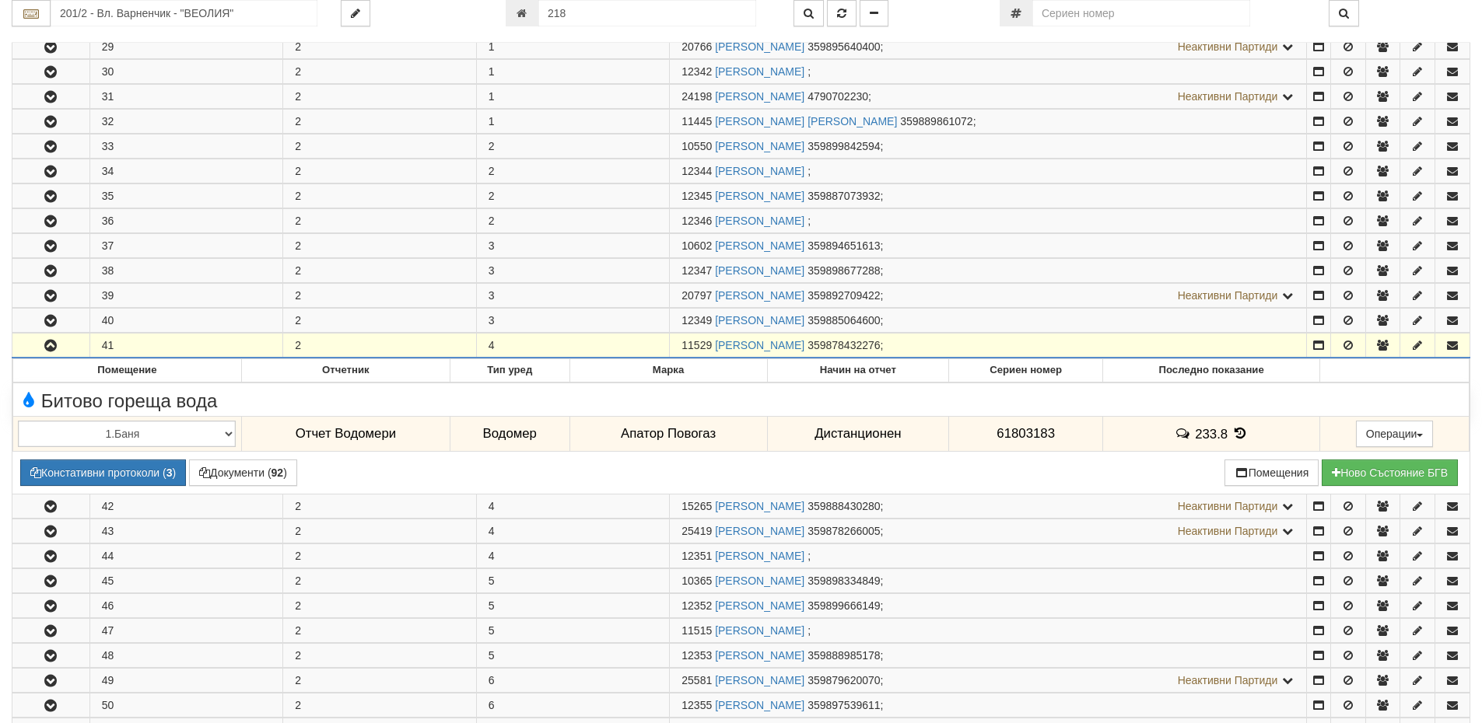
drag, startPoint x: 712, startPoint y: 347, endPoint x: 677, endPoint y: 341, distance: 34.7
click at [677, 341] on td "11529 ХРИСТО РАДЕВ ХРИСТОВ 359878432276 ;" at bounding box center [988, 346] width 637 height 25
copy span "11529"
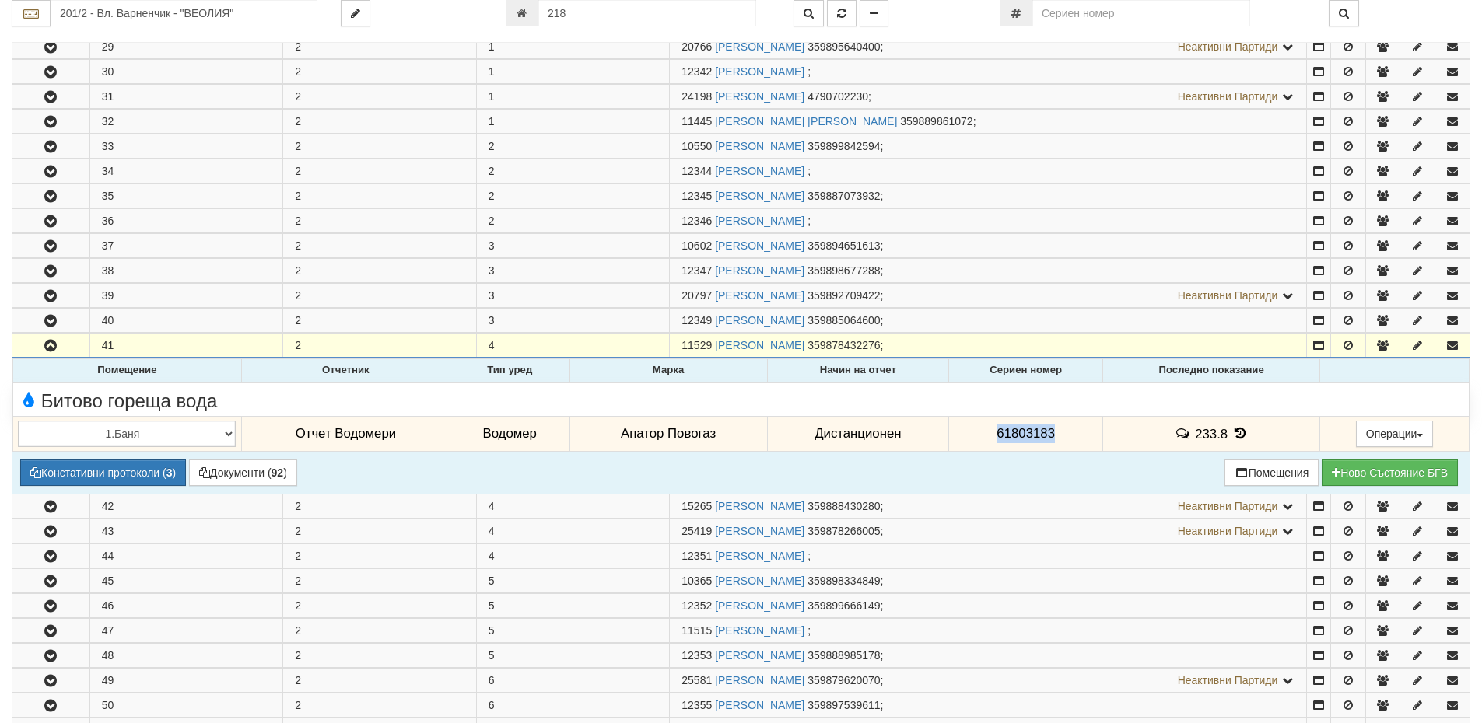
drag, startPoint x: 1055, startPoint y: 428, endPoint x: 981, endPoint y: 435, distance: 75.0
click at [981, 435] on td "61803183" at bounding box center [1026, 434] width 154 height 36
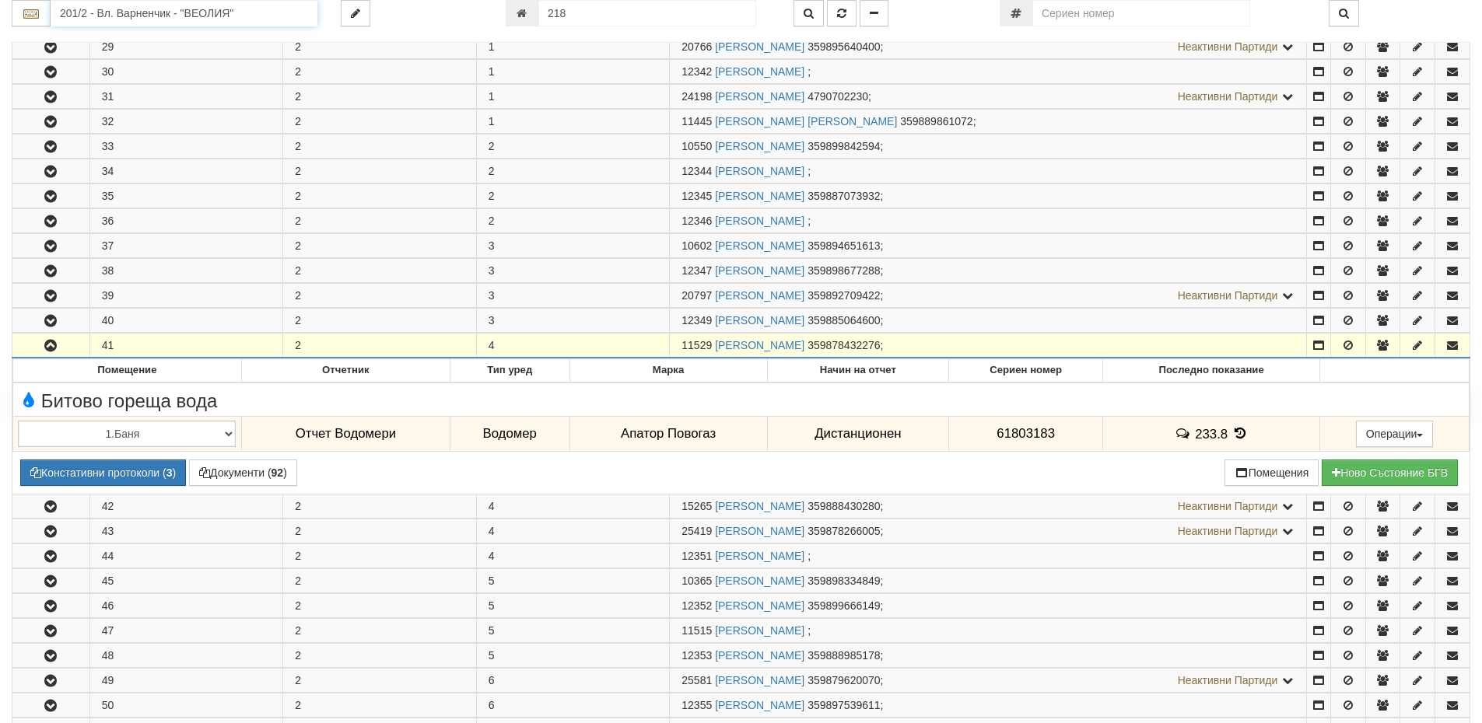
click at [123, 20] on input "201/2 - Вл. Варненчик - "ВЕОЛИЯ"" at bounding box center [184, 13] width 267 height 26
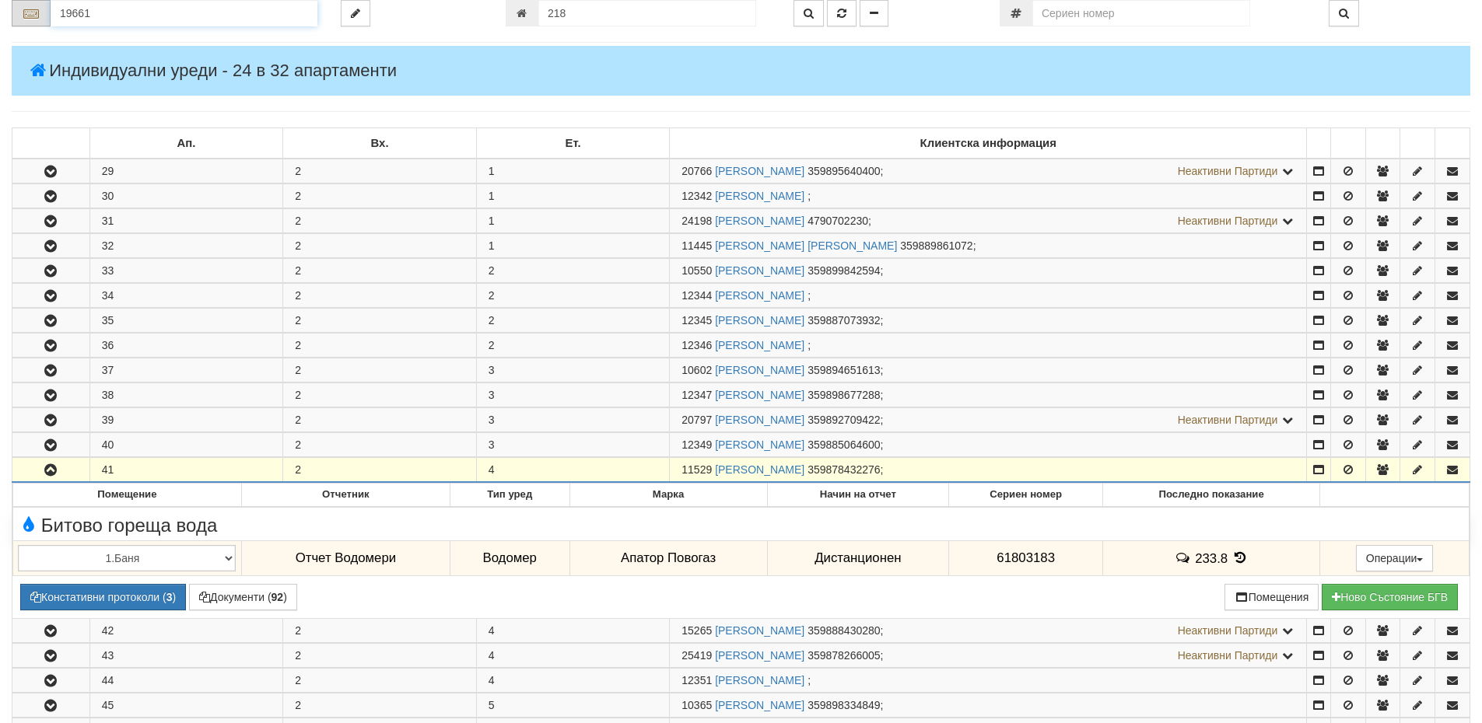
drag, startPoint x: 121, startPoint y: 14, endPoint x: 21, endPoint y: 13, distance: 99.6
click at [21, 10] on div "19661" at bounding box center [165, 13] width 306 height 26
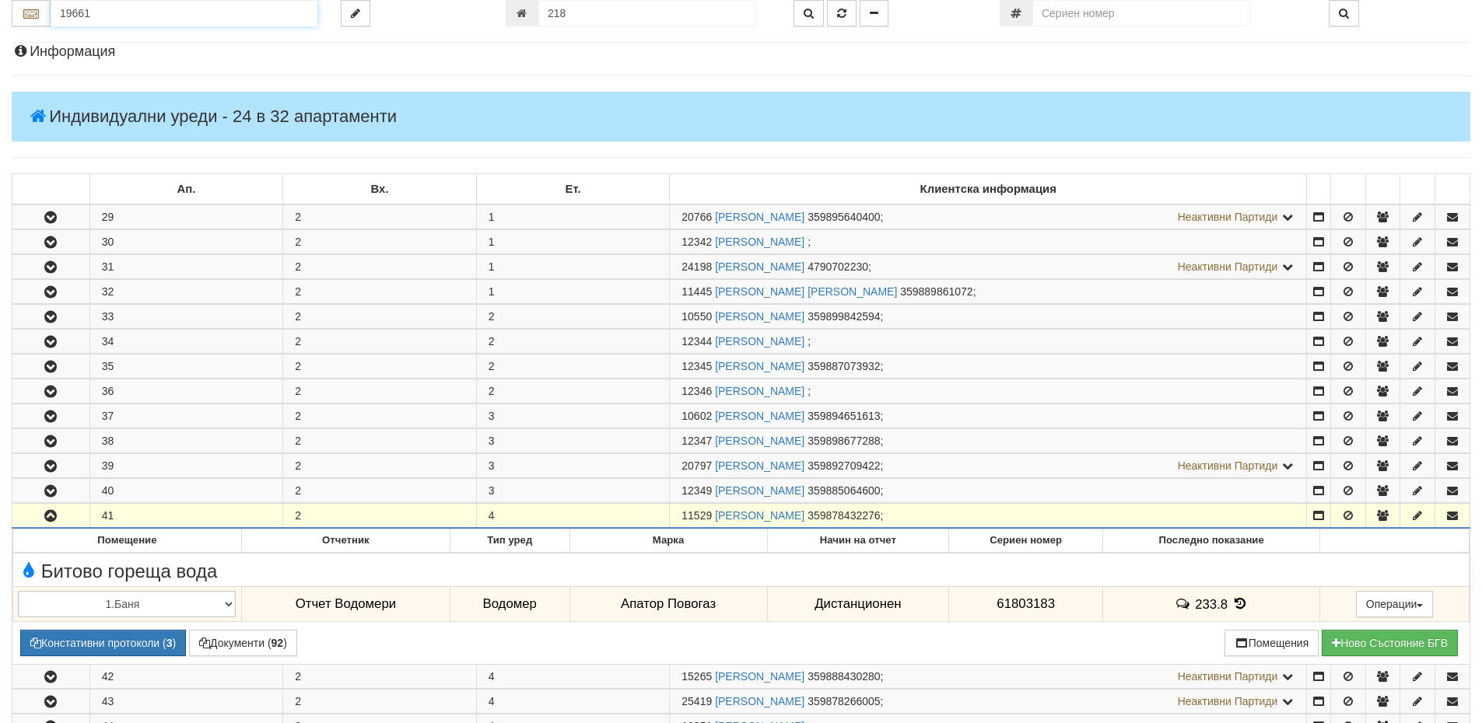
type input "19661"
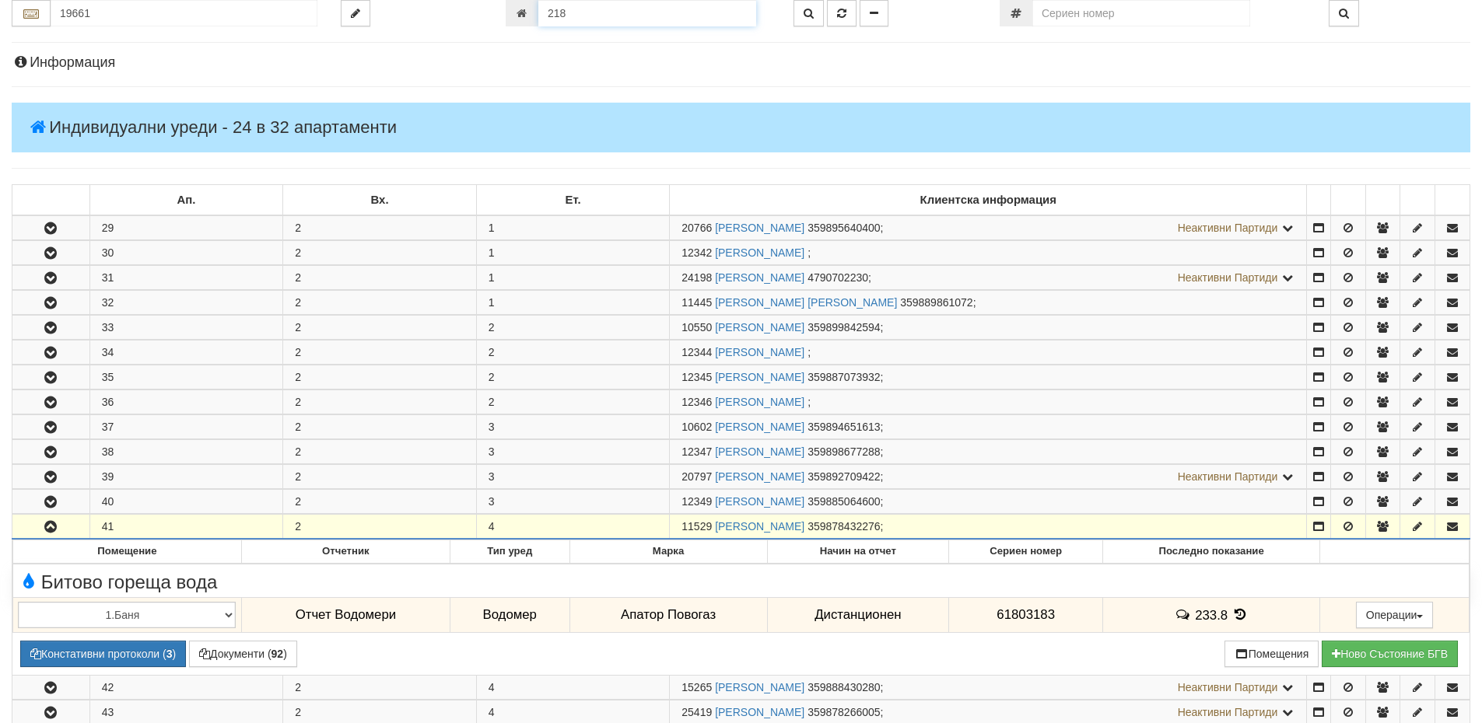
scroll to position [119, 0]
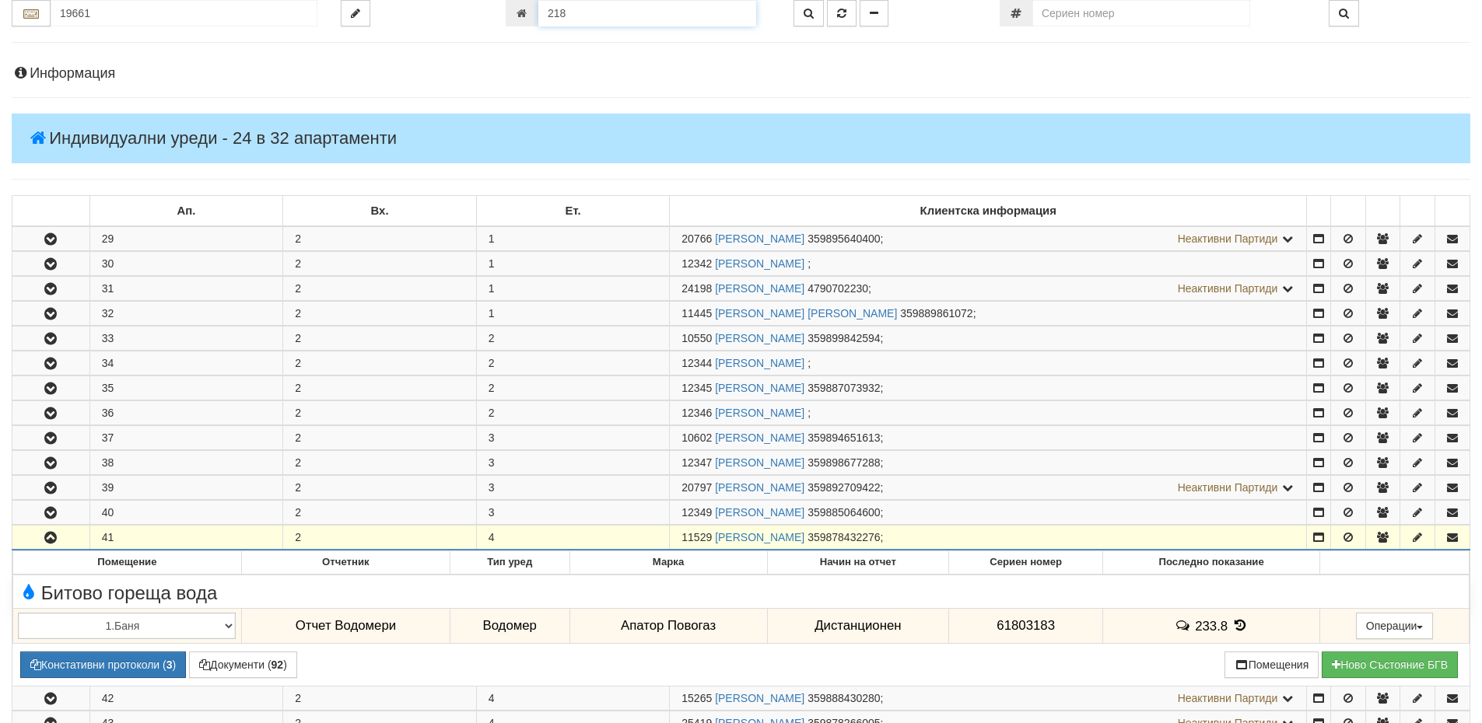
drag, startPoint x: 597, startPoint y: 16, endPoint x: 461, endPoint y: 14, distance: 136.1
click at [461, 14] on div "19661 218" at bounding box center [741, 13] width 1482 height 26
type input "19661"
type input "206/4 - "ВЕОЛИЯ ЕНЕРДЖИ ВАРНА " ЕАД"
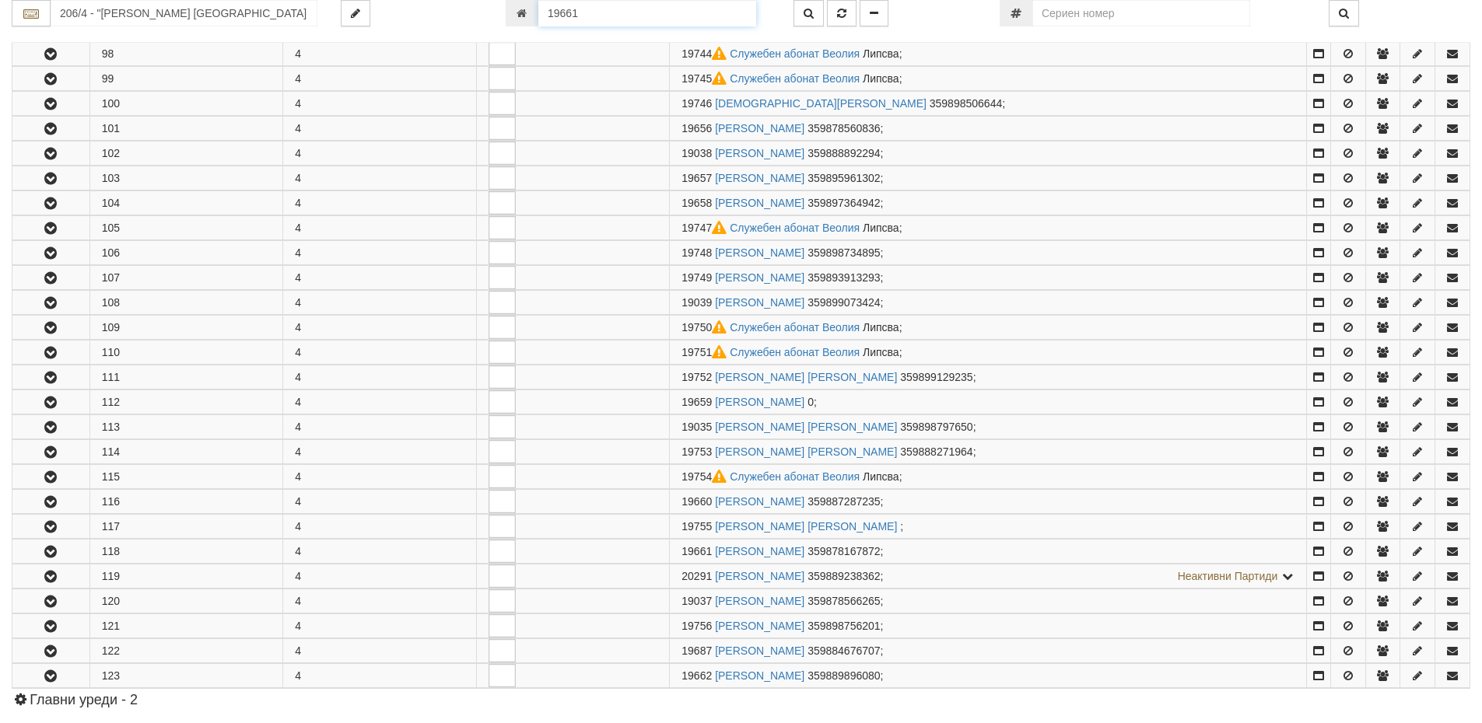
scroll to position [674, 0]
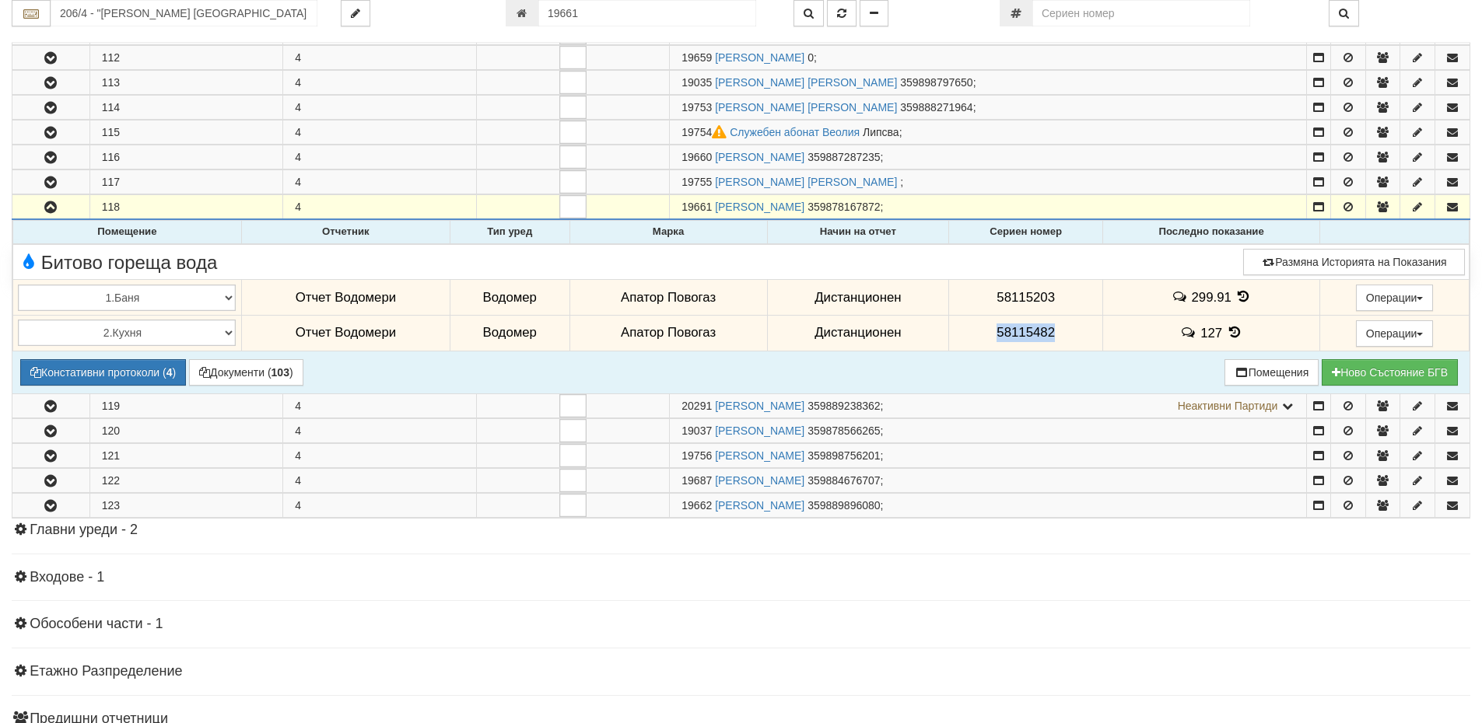
drag, startPoint x: 1057, startPoint y: 332, endPoint x: 959, endPoint y: 324, distance: 98.3
click at [959, 324] on td "58115482" at bounding box center [1026, 333] width 154 height 36
drag, startPoint x: 1064, startPoint y: 294, endPoint x: 964, endPoint y: 292, distance: 99.6
click at [964, 292] on td "58115203" at bounding box center [1026, 298] width 154 height 36
click at [1237, 294] on icon at bounding box center [1243, 296] width 17 height 13
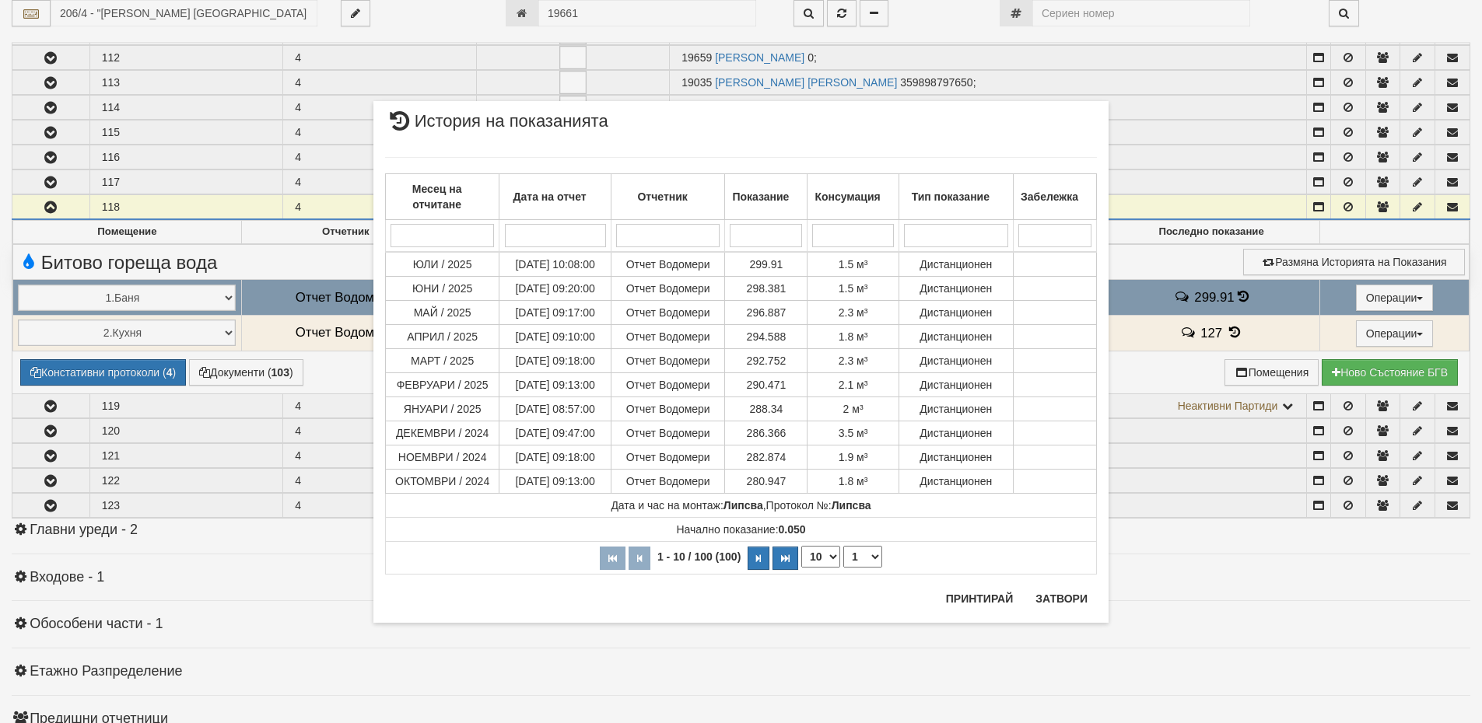
click at [1232, 327] on div "× История на показанията Месец на отчитане Дата на отчет Отчетник Показание Кон…" at bounding box center [741, 361] width 1482 height 723
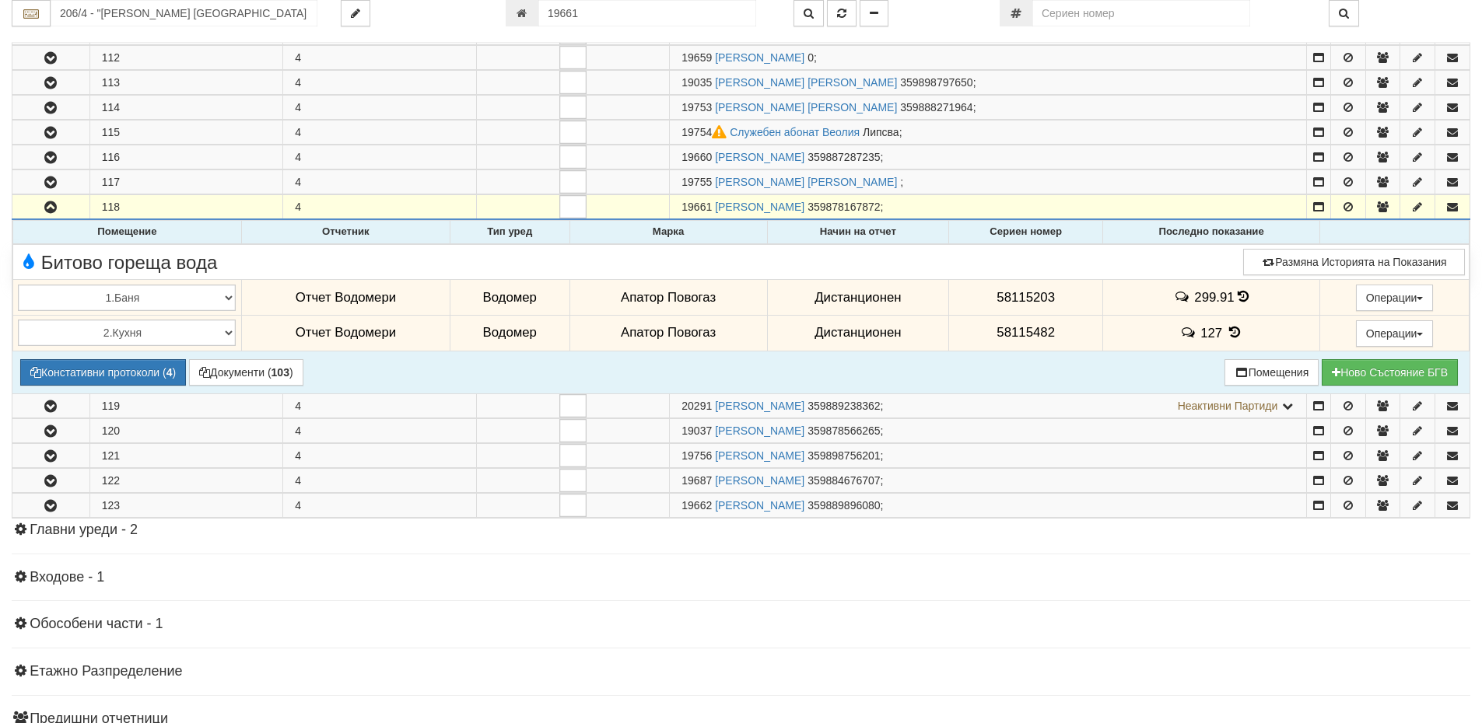
click at [1230, 329] on icon at bounding box center [1234, 332] width 17 height 13
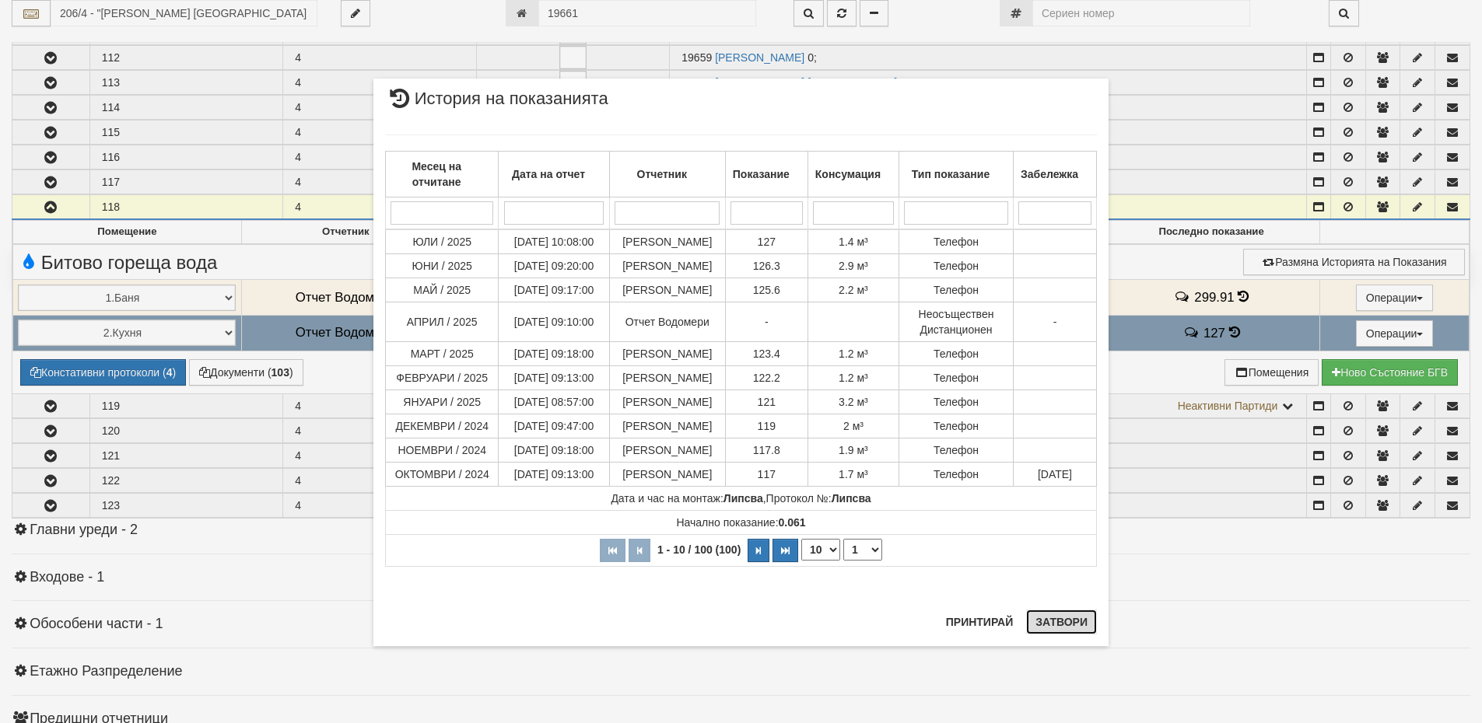
click at [1069, 624] on button "Затвори" at bounding box center [1061, 622] width 71 height 25
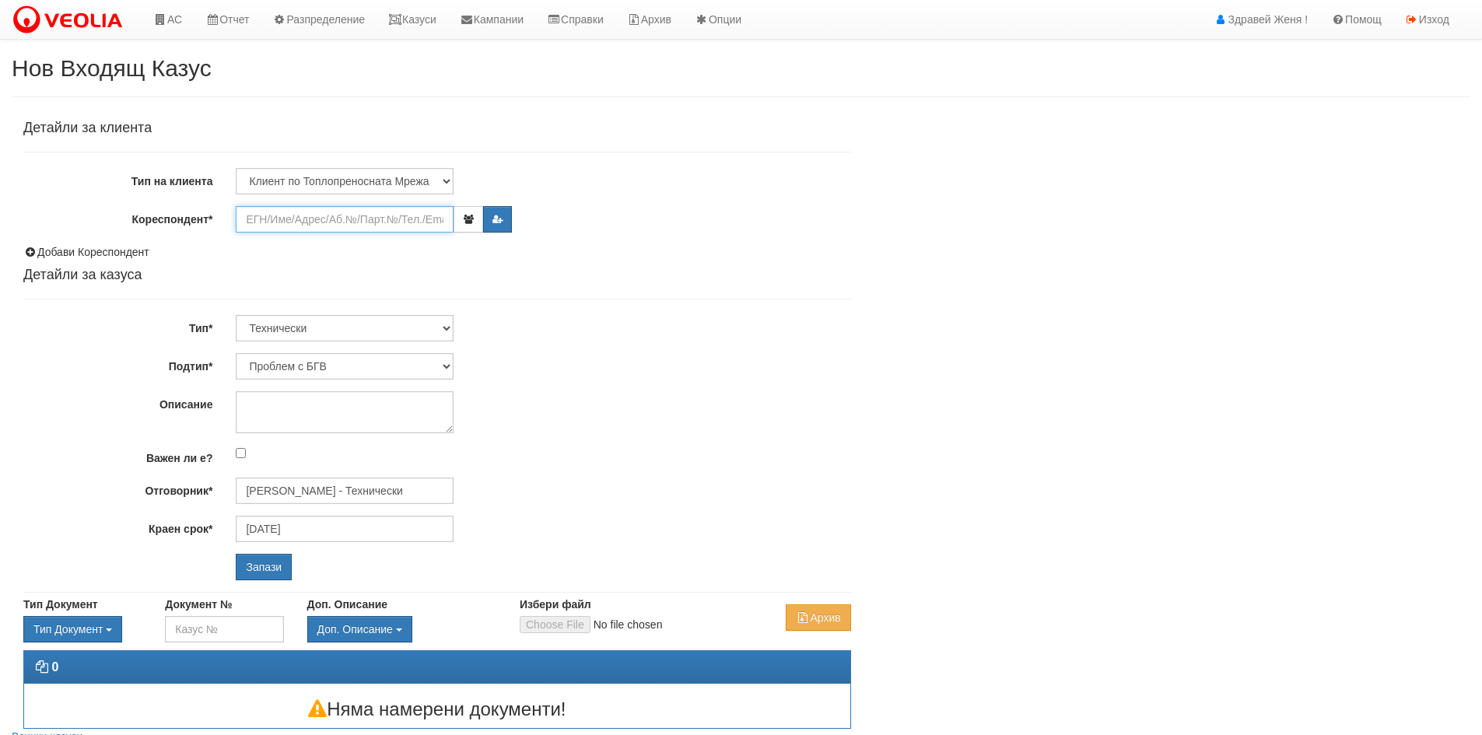
click at [288, 215] on input "Кореспондент*" at bounding box center [345, 219] width 218 height 26
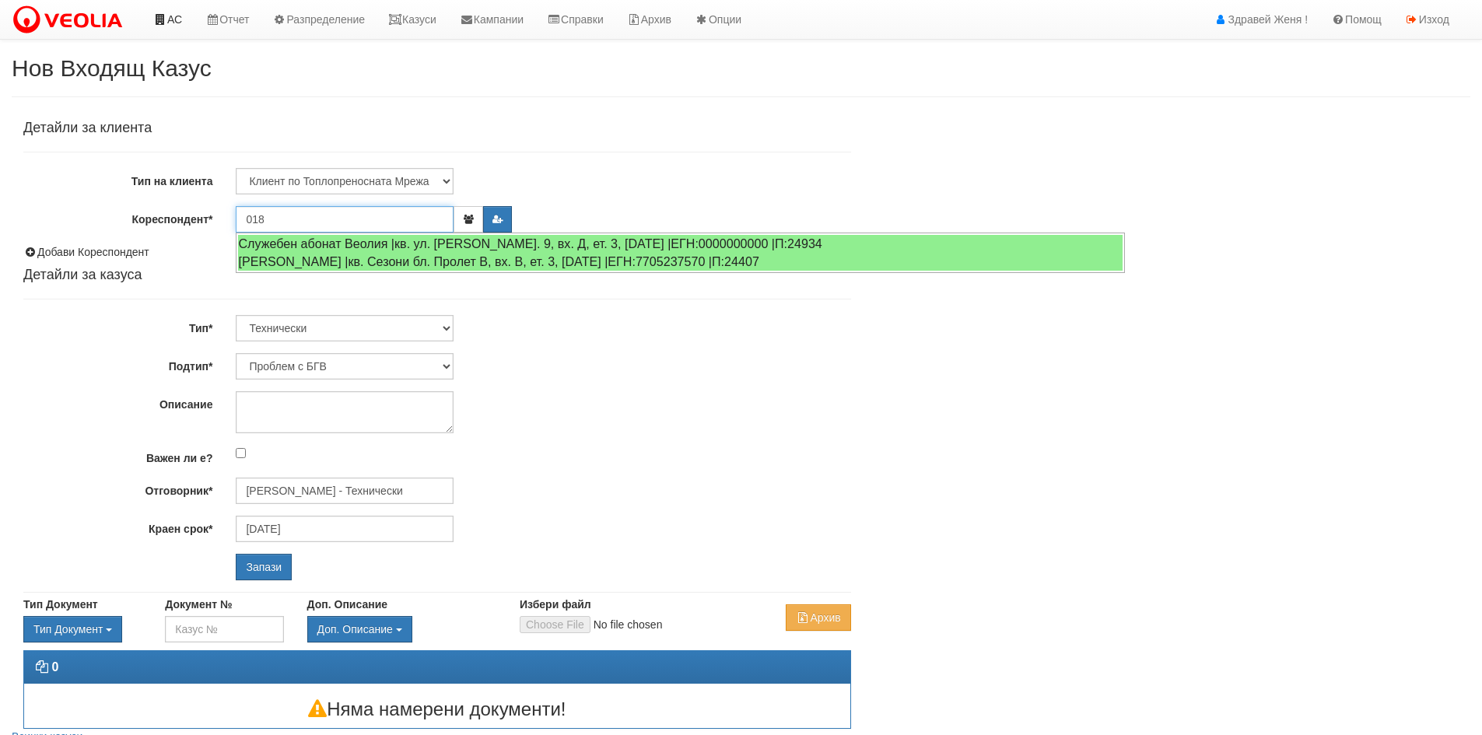
type input "018"
click at [181, 22] on link "АС" at bounding box center [168, 19] width 52 height 39
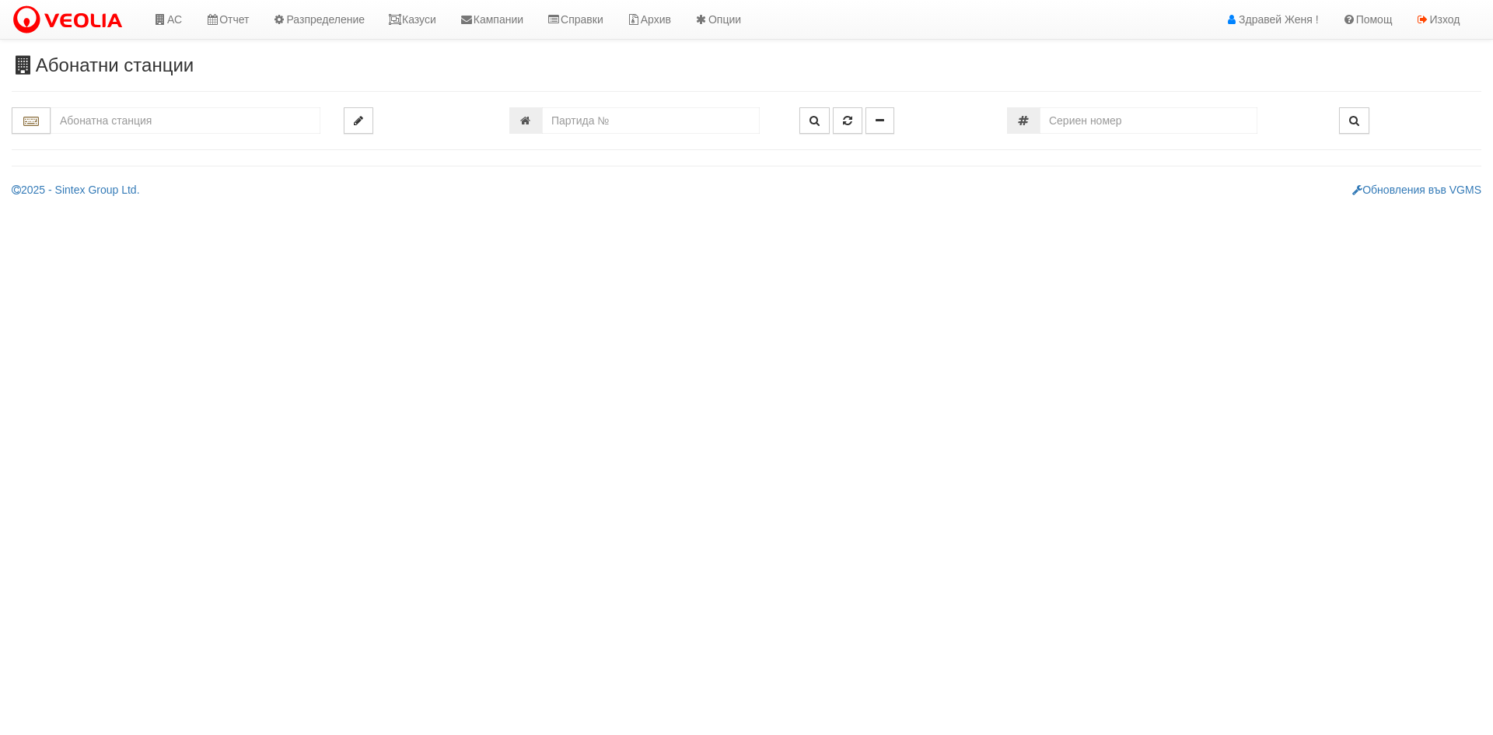
drag, startPoint x: 128, startPoint y: 117, endPoint x: 133, endPoint y: 128, distance: 11.8
click at [128, 117] on input "text" at bounding box center [186, 120] width 270 height 26
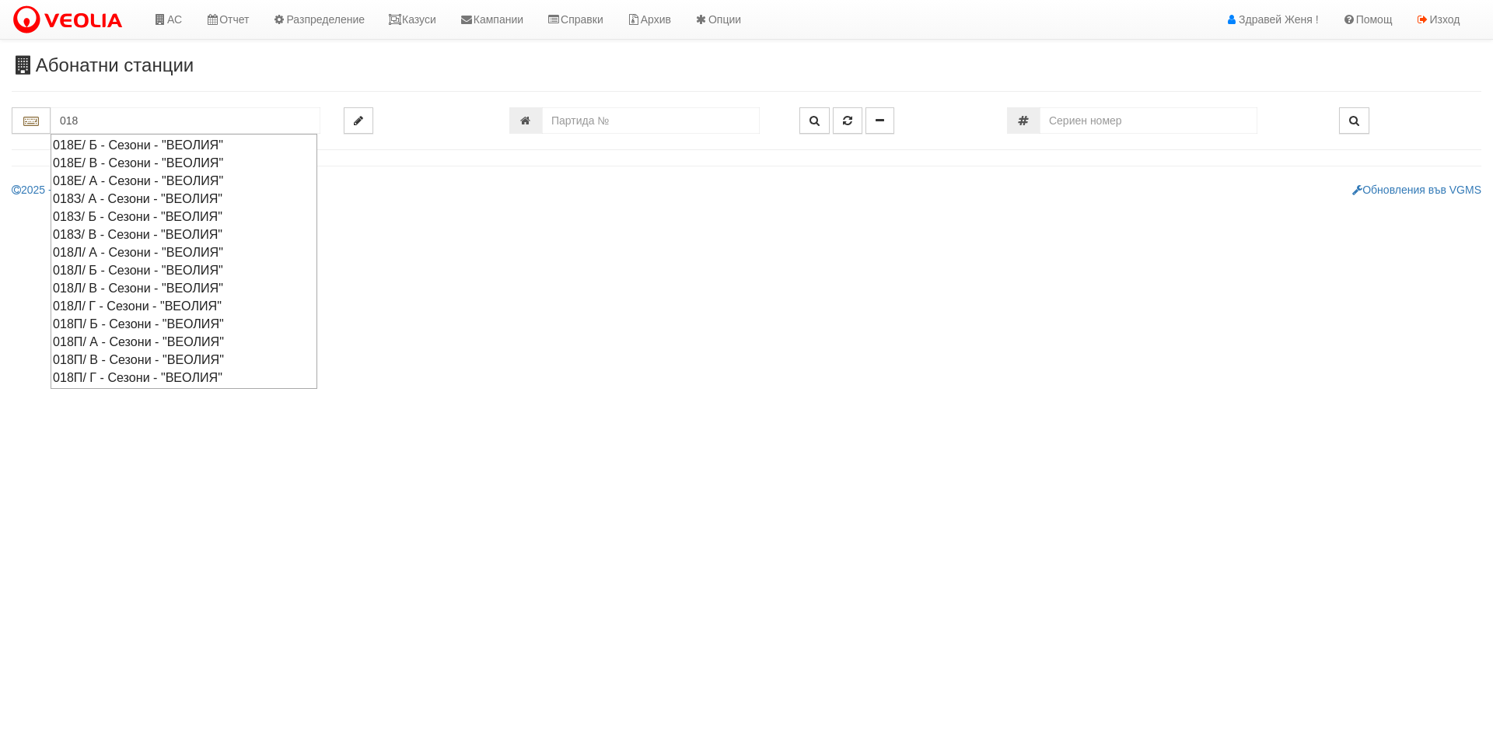
click at [81, 301] on div "018Л/ Г - Сезони - "ВЕОЛИЯ"" at bounding box center [184, 306] width 262 height 18
type input "018Л/ Г - Сезони - "ВЕОЛИЯ""
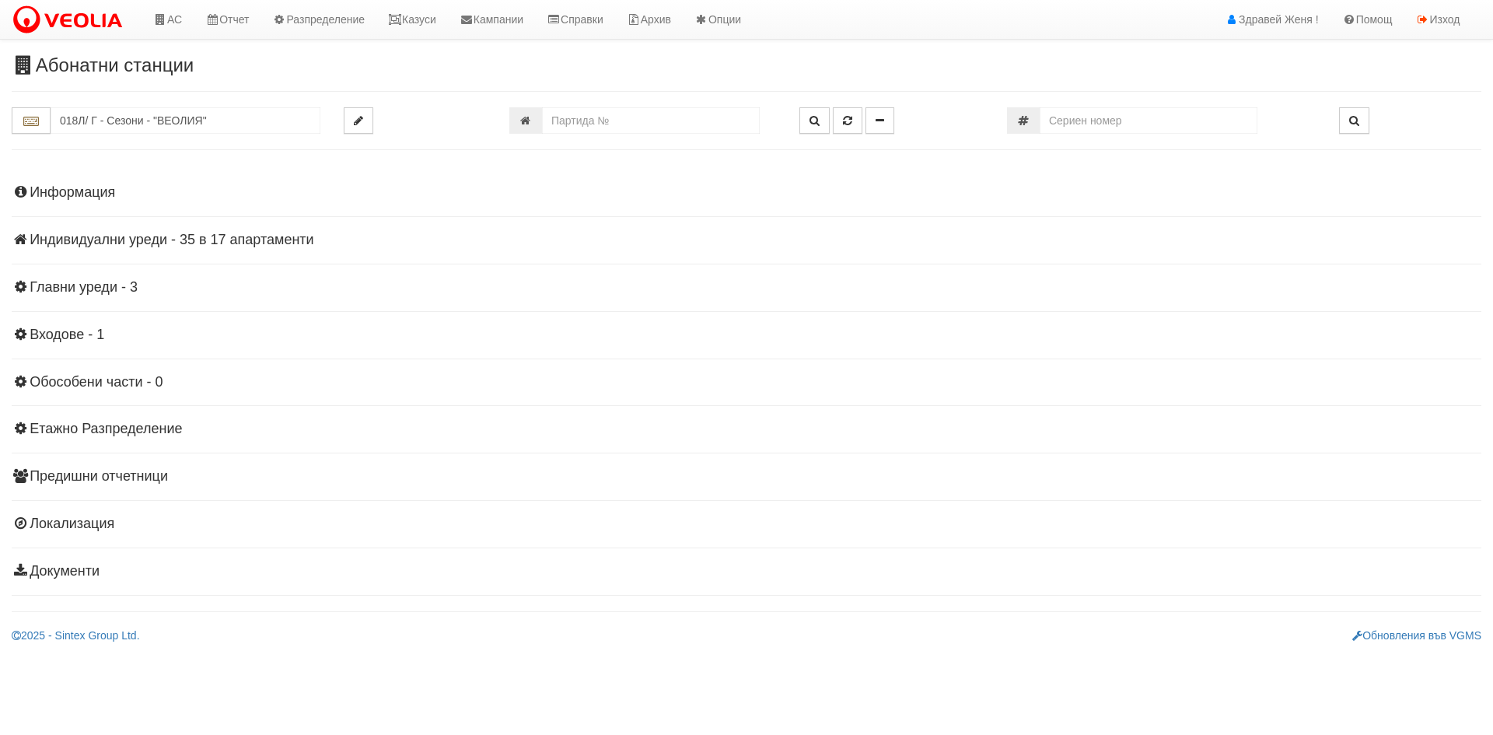
click at [159, 236] on h4 "Индивидуални уреди - 35 в 17 апартаменти" at bounding box center [747, 241] width 1470 height 16
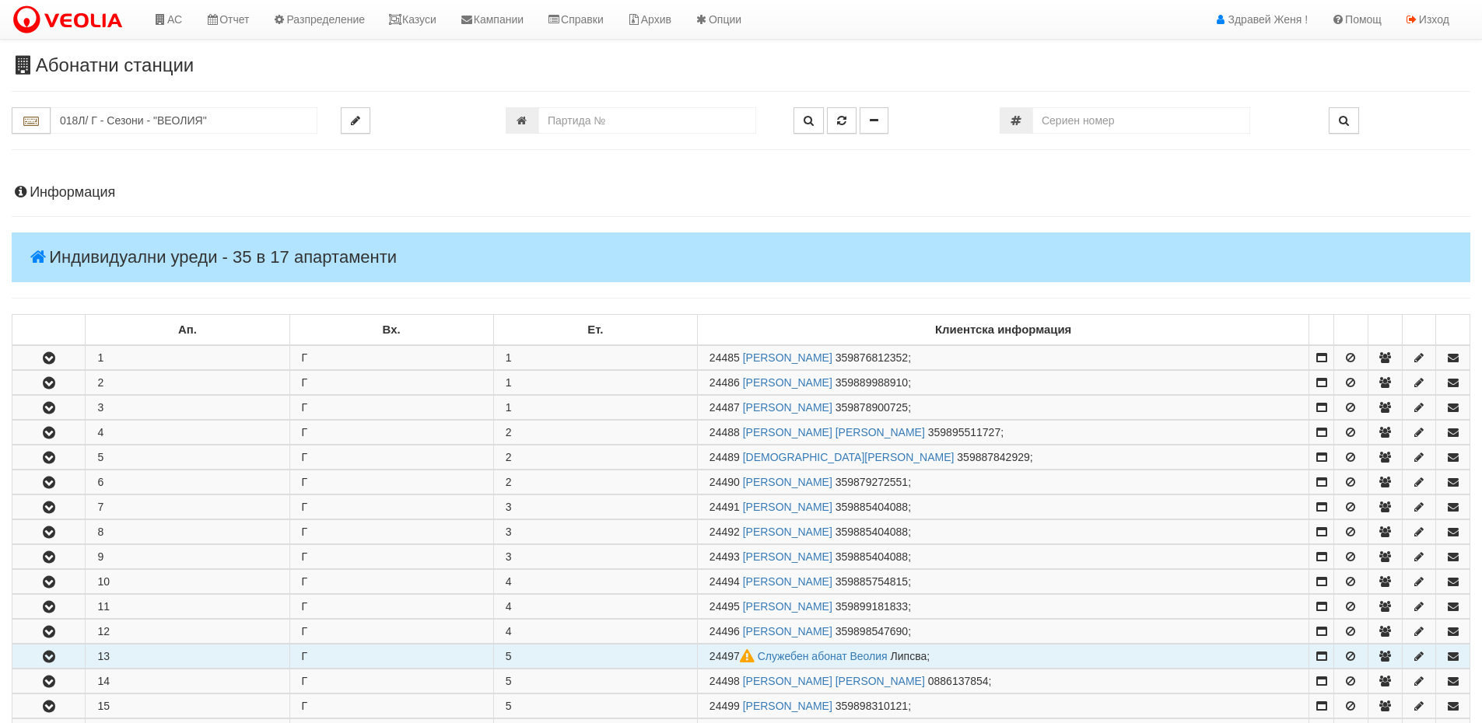
click at [176, 655] on td "13" at bounding box center [188, 657] width 204 height 24
click at [53, 654] on icon "button" at bounding box center [49, 657] width 19 height 11
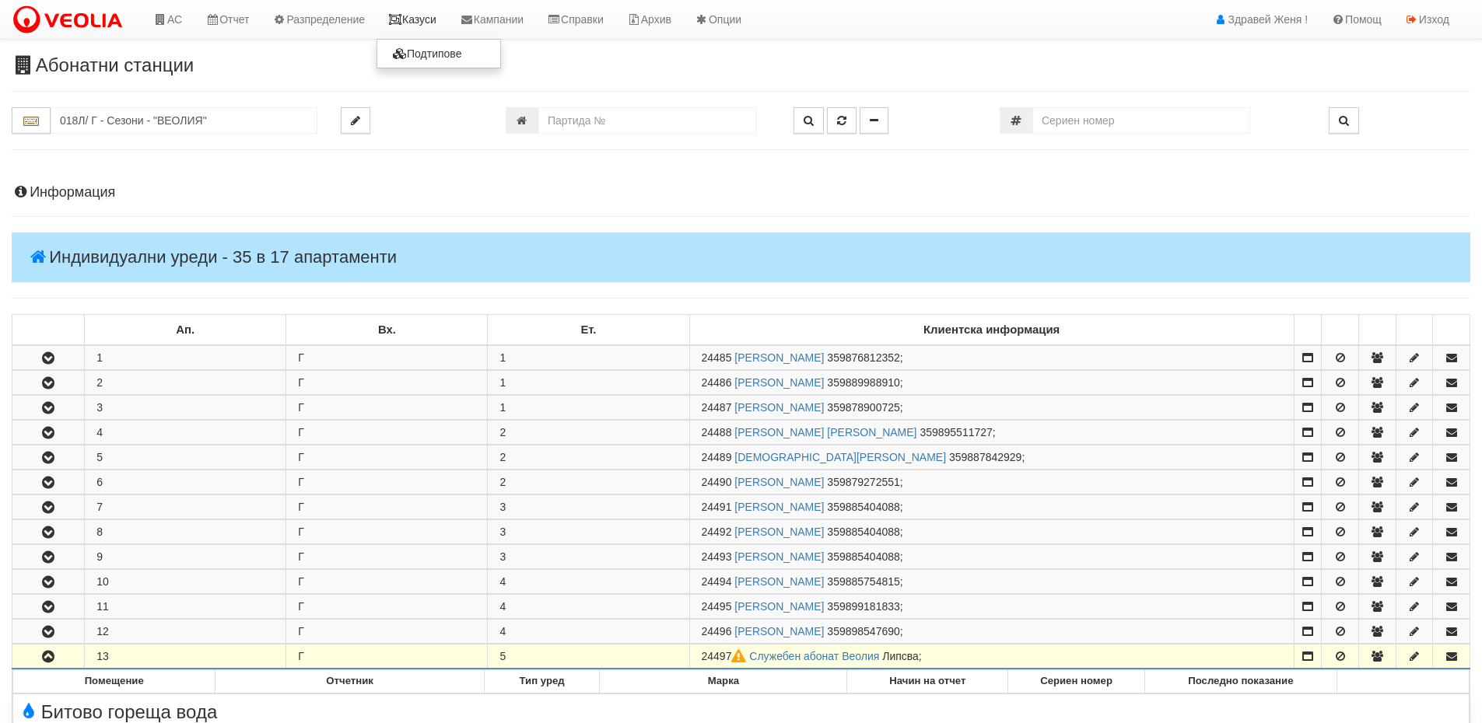
drag, startPoint x: 435, startPoint y: 19, endPoint x: 402, endPoint y: 26, distance: 33.3
click at [435, 19] on link "Казуси" at bounding box center [412, 19] width 72 height 39
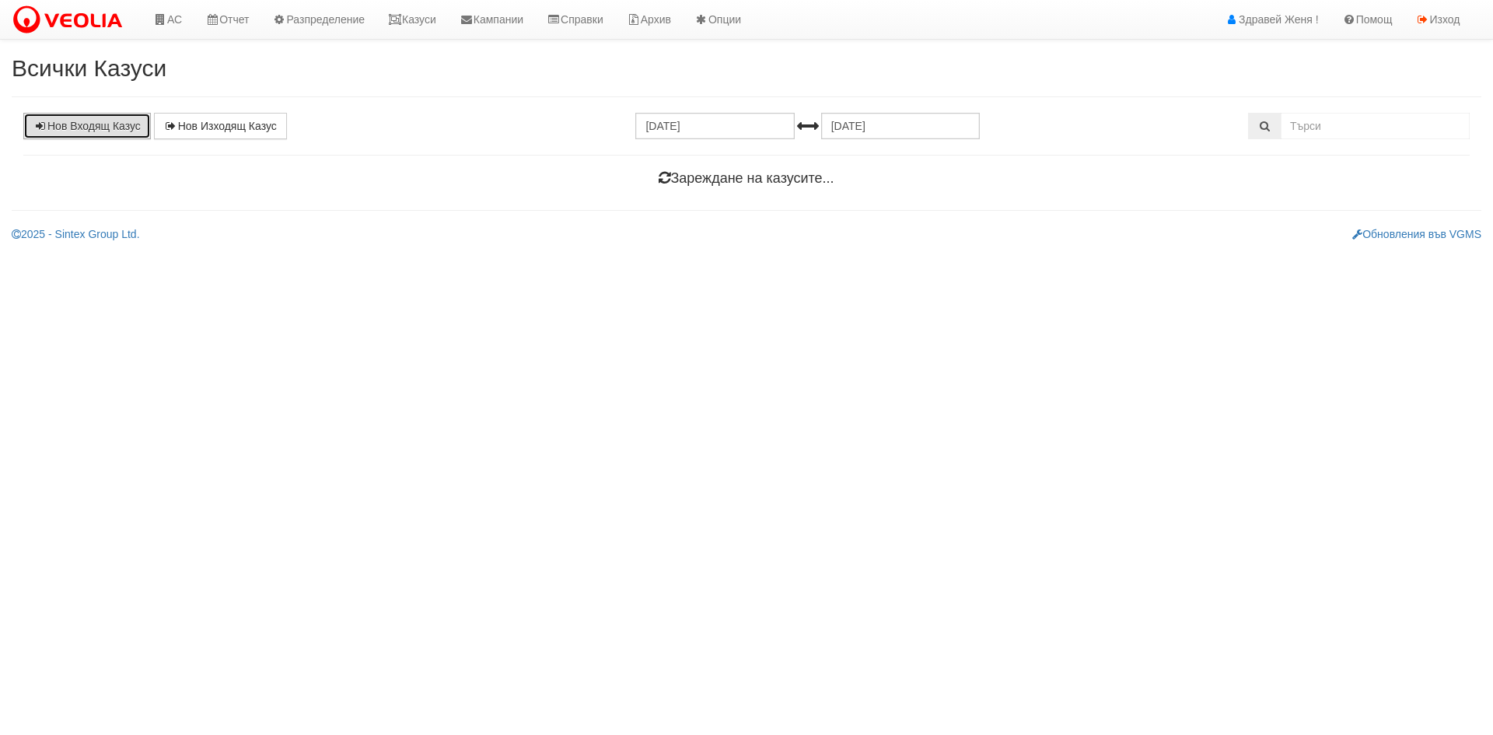
click at [104, 128] on link "Нов Входящ Казус" at bounding box center [87, 126] width 128 height 26
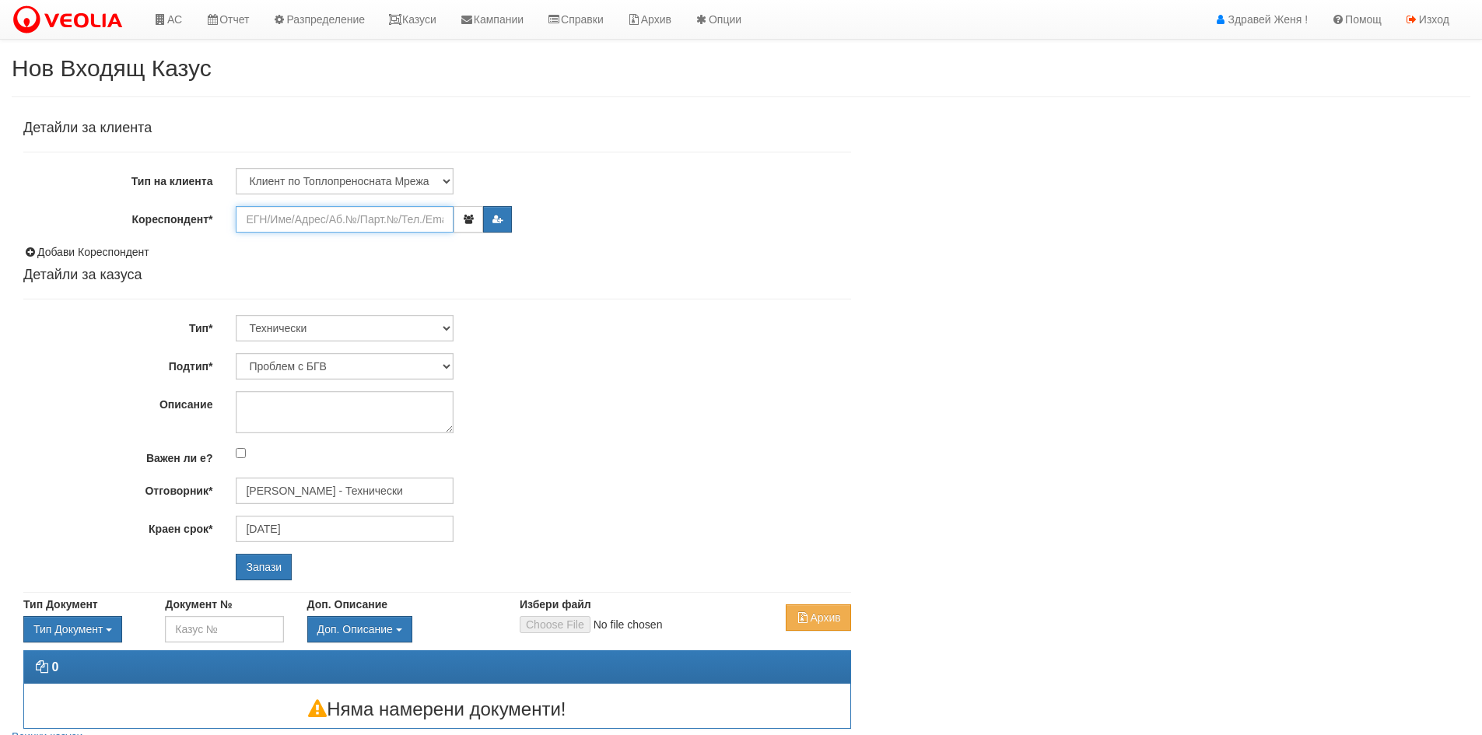
click at [268, 217] on input "Кореспондент*" at bounding box center [345, 219] width 218 height 26
paste input "58295820"
drag, startPoint x: 310, startPoint y: 221, endPoint x: 110, endPoint y: 199, distance: 201.8
click at [110, 199] on div "Детайли за клиента Тип на клиента Клиент по Топлопреносната Мрежа Институция Па…" at bounding box center [437, 351] width 828 height 460
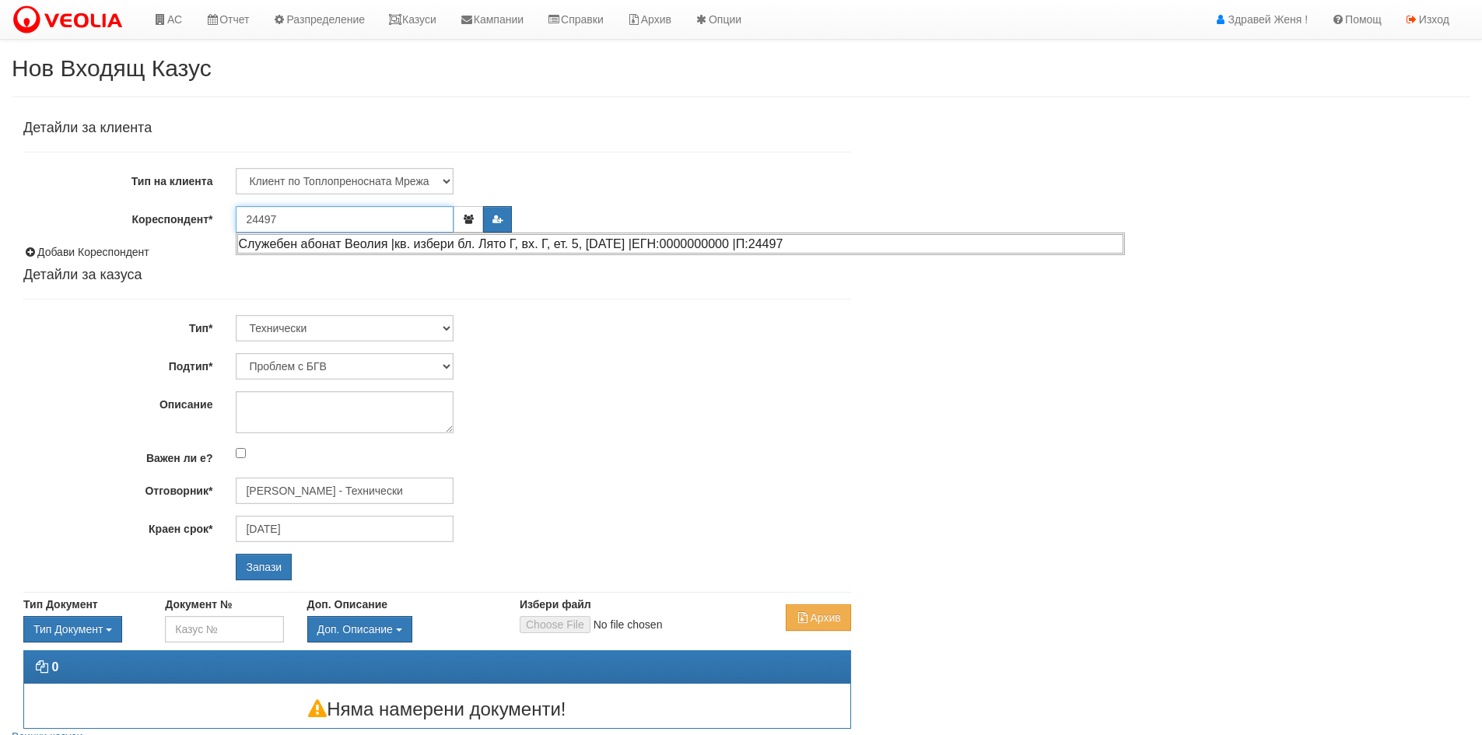
click at [348, 250] on div "Служебен абонат Веолия |кв. избери бл. Лято Г, вх. Г, ет. 5, [DATE] |ЕГН:000000…" at bounding box center [680, 243] width 886 height 19
type input "Служебен абонат Веолия"
type input "[PERSON_NAME] - Технически"
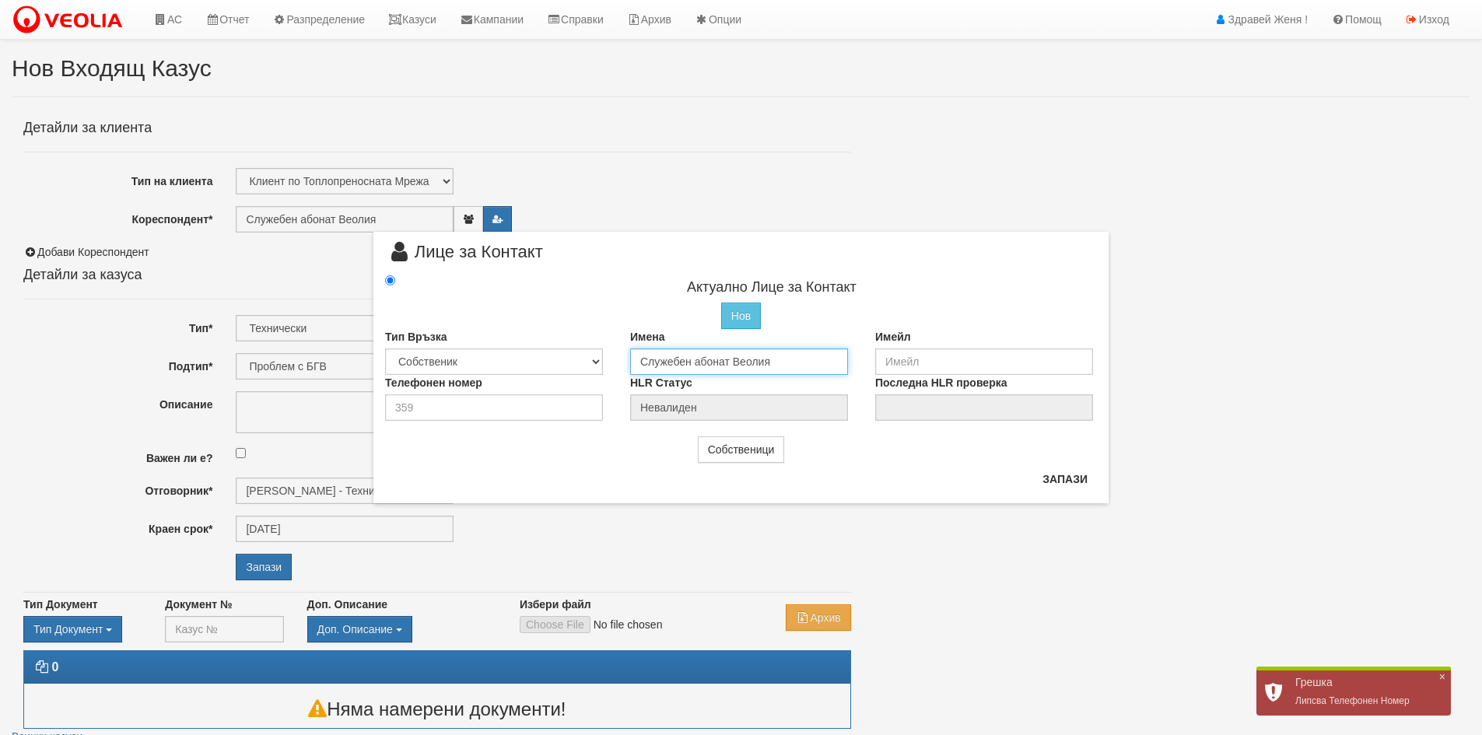
drag, startPoint x: 779, startPoint y: 359, endPoint x: 524, endPoint y: 363, distance: 255.1
click at [524, 363] on div "Тип Връзка Собственик [PERSON_NAME] Съсед Приятел Имена Служебен абонат Веолия …" at bounding box center [740, 352] width 735 height 46
type input "[PERSON_NAME]"
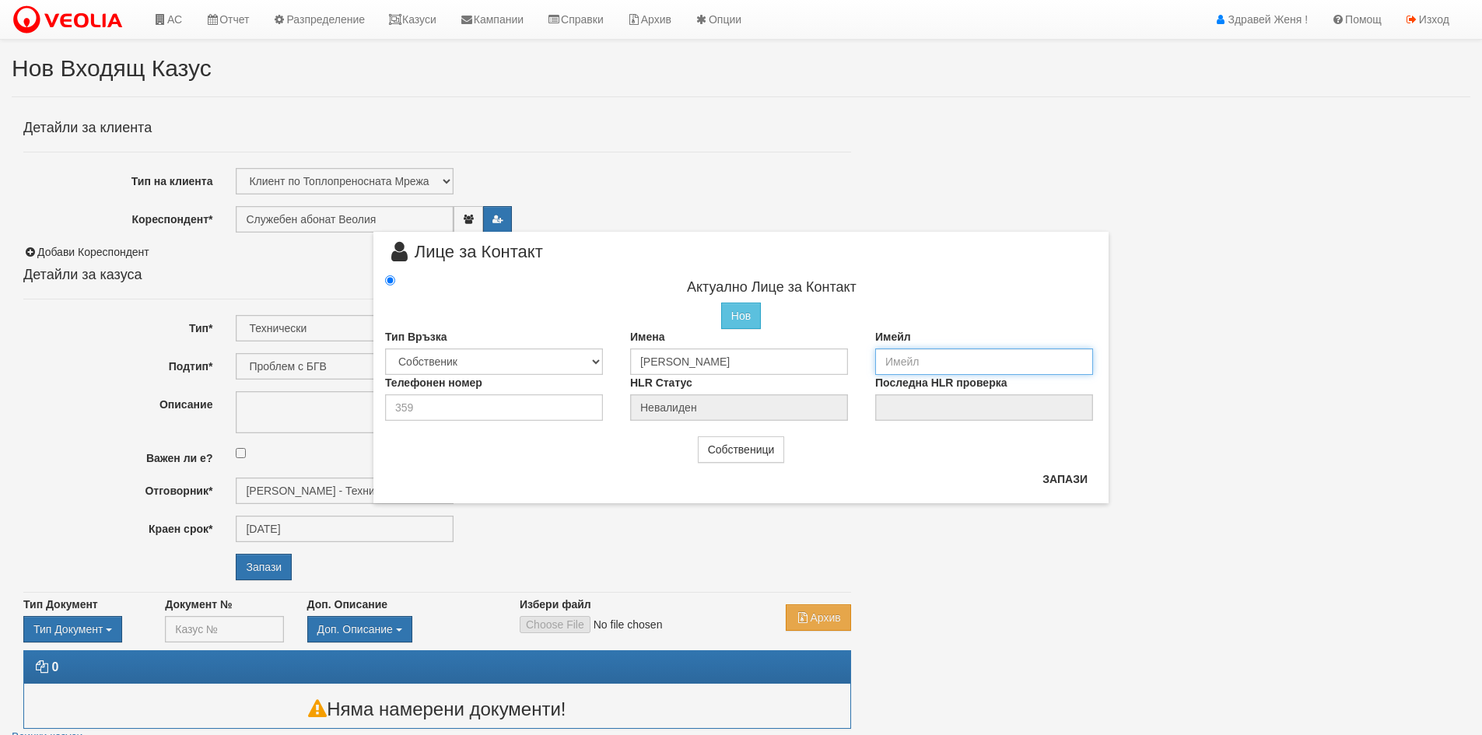
click at [881, 363] on input "email" at bounding box center [984, 361] width 218 height 26
type input "н"
type input "[EMAIL_ADDRESS][DOMAIN_NAME]"
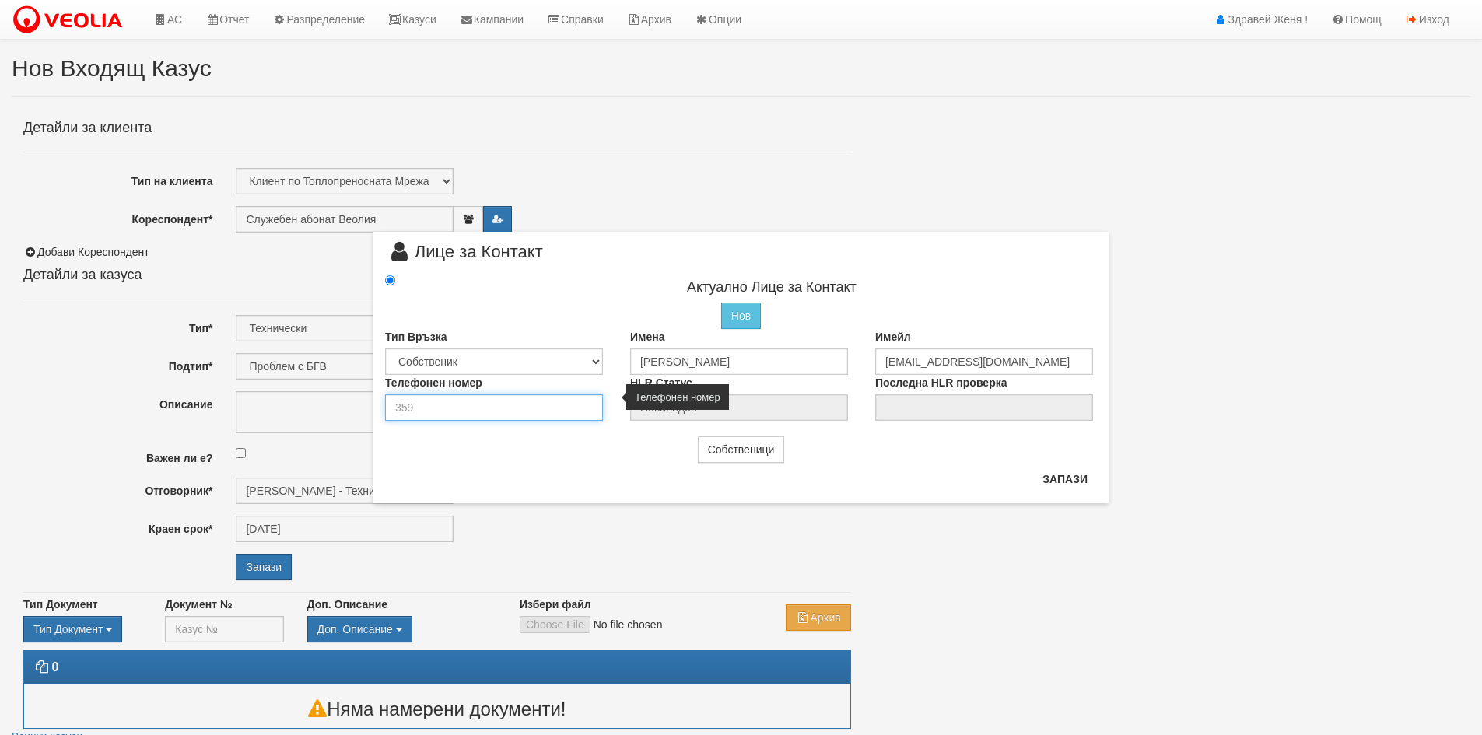
click at [530, 410] on input "number" at bounding box center [494, 407] width 218 height 26
type input "0899639688"
click at [1057, 473] on button "Запази" at bounding box center [1065, 479] width 64 height 25
type input "[PERSON_NAME]"
radio input "true"
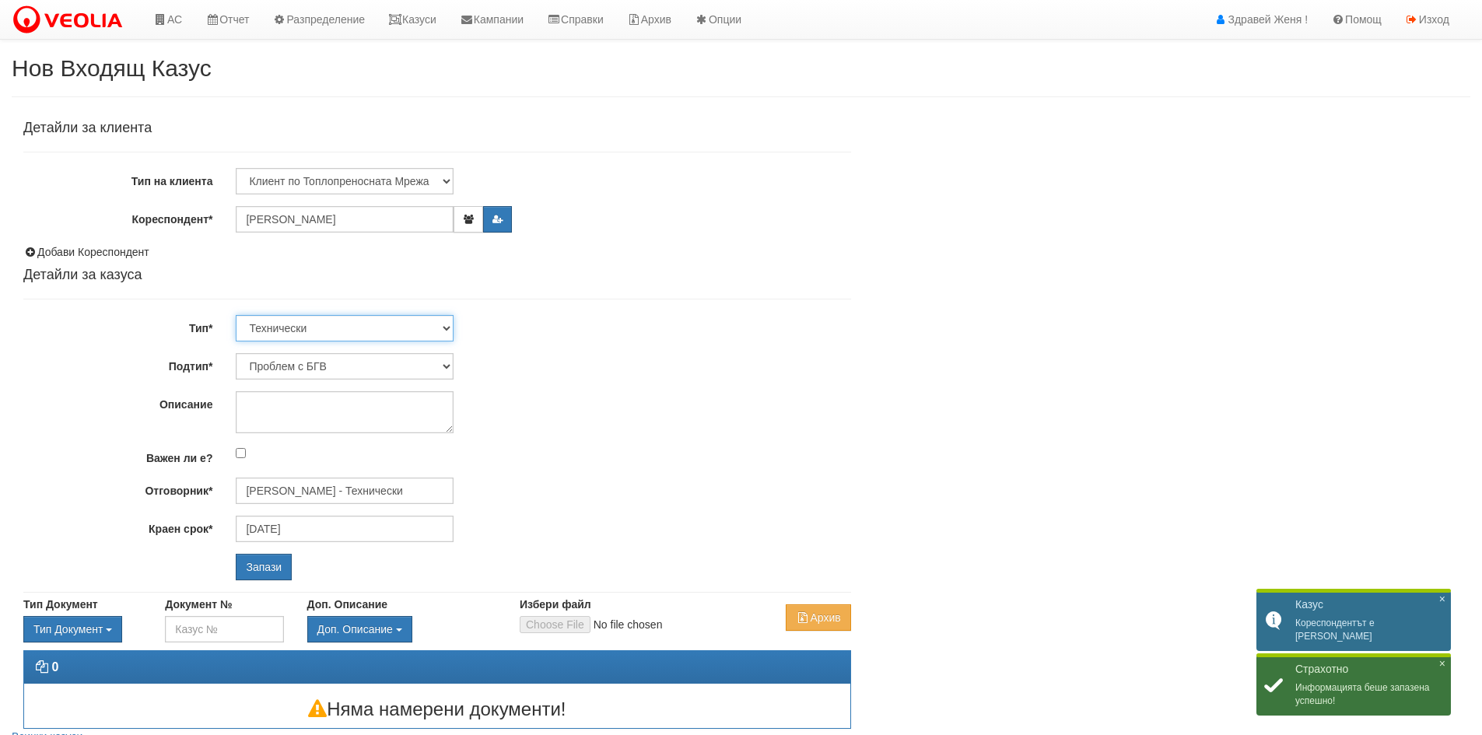
click at [446, 324] on select "Технически ФТС Търговски Административен Производствен Експлоатационен Финансов…" at bounding box center [345, 328] width 218 height 26
select select "1"
click at [236, 315] on select "Технически ФТС Търговски Административен Производствен Експлоатационен Финансов…" at bounding box center [345, 328] width 218 height 26
type input "[DATE]"
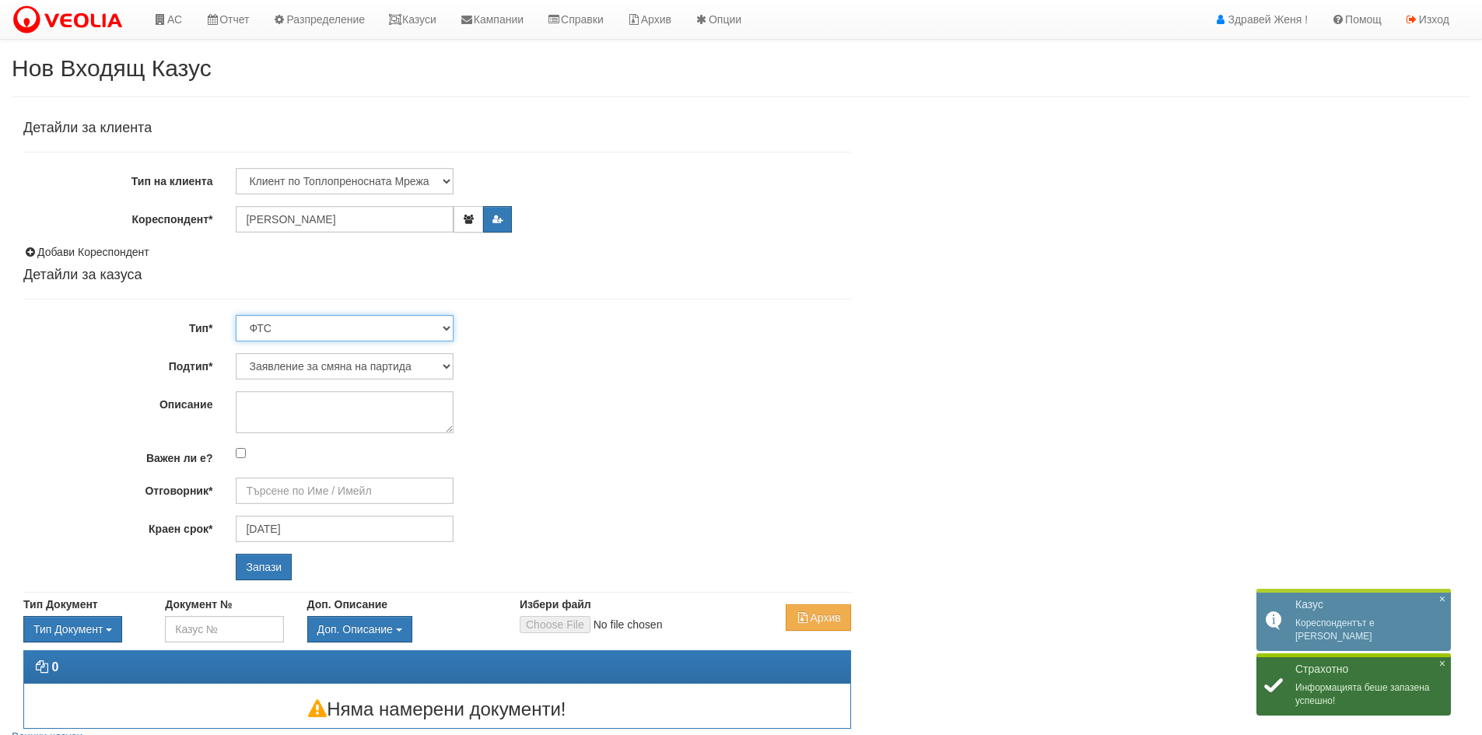
type input "[PERSON_NAME] и Развитие"
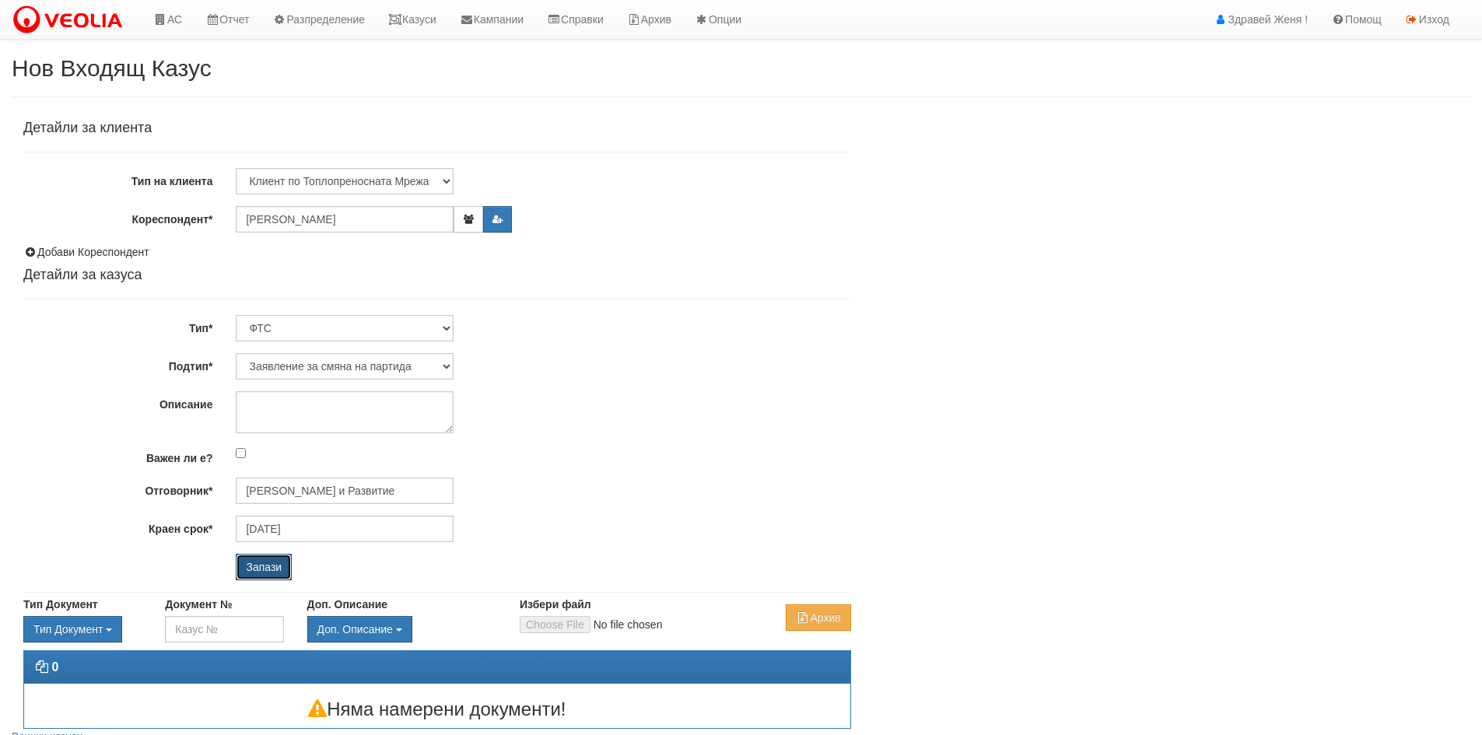
click at [279, 563] on input "Запази" at bounding box center [264, 567] width 56 height 26
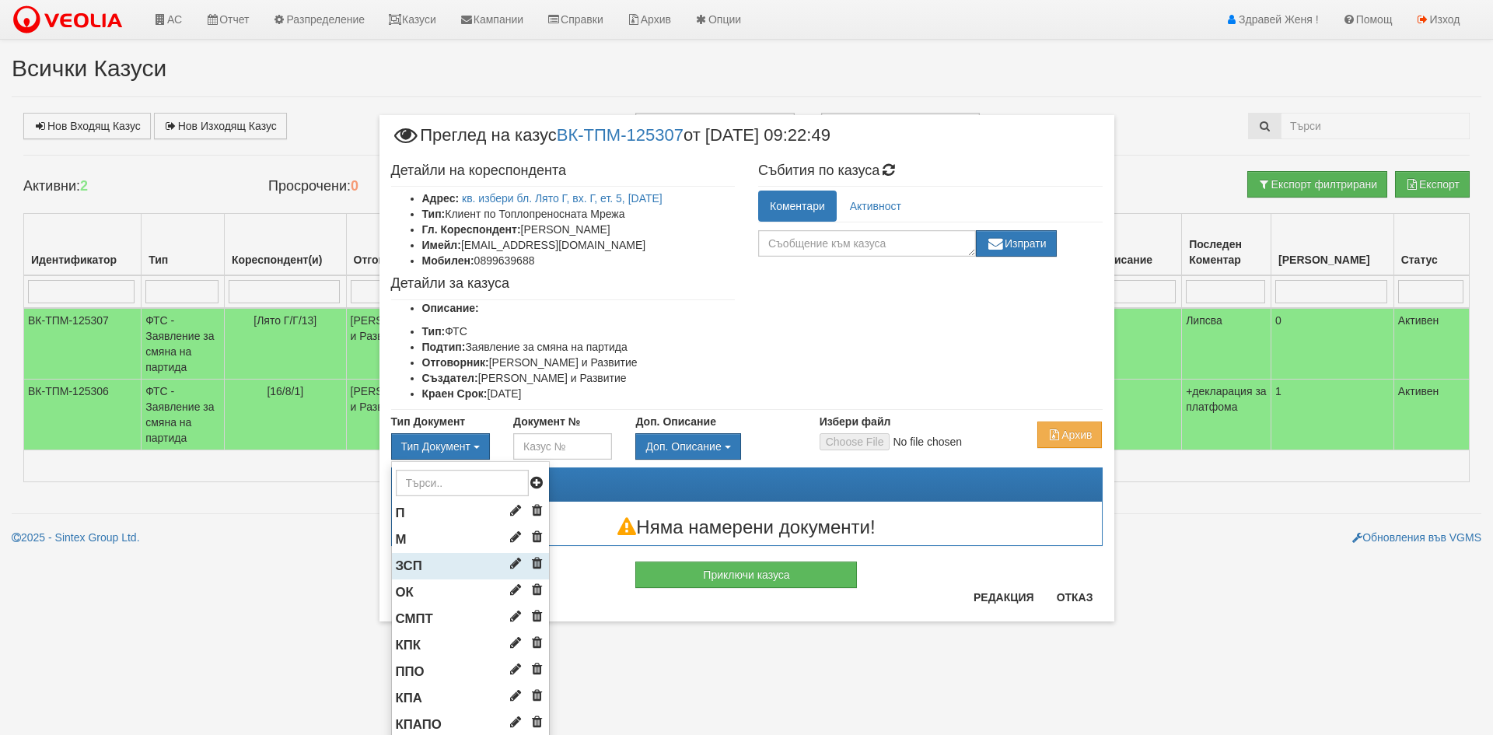
click at [412, 564] on span "ЗСП" at bounding box center [409, 565] width 26 height 15
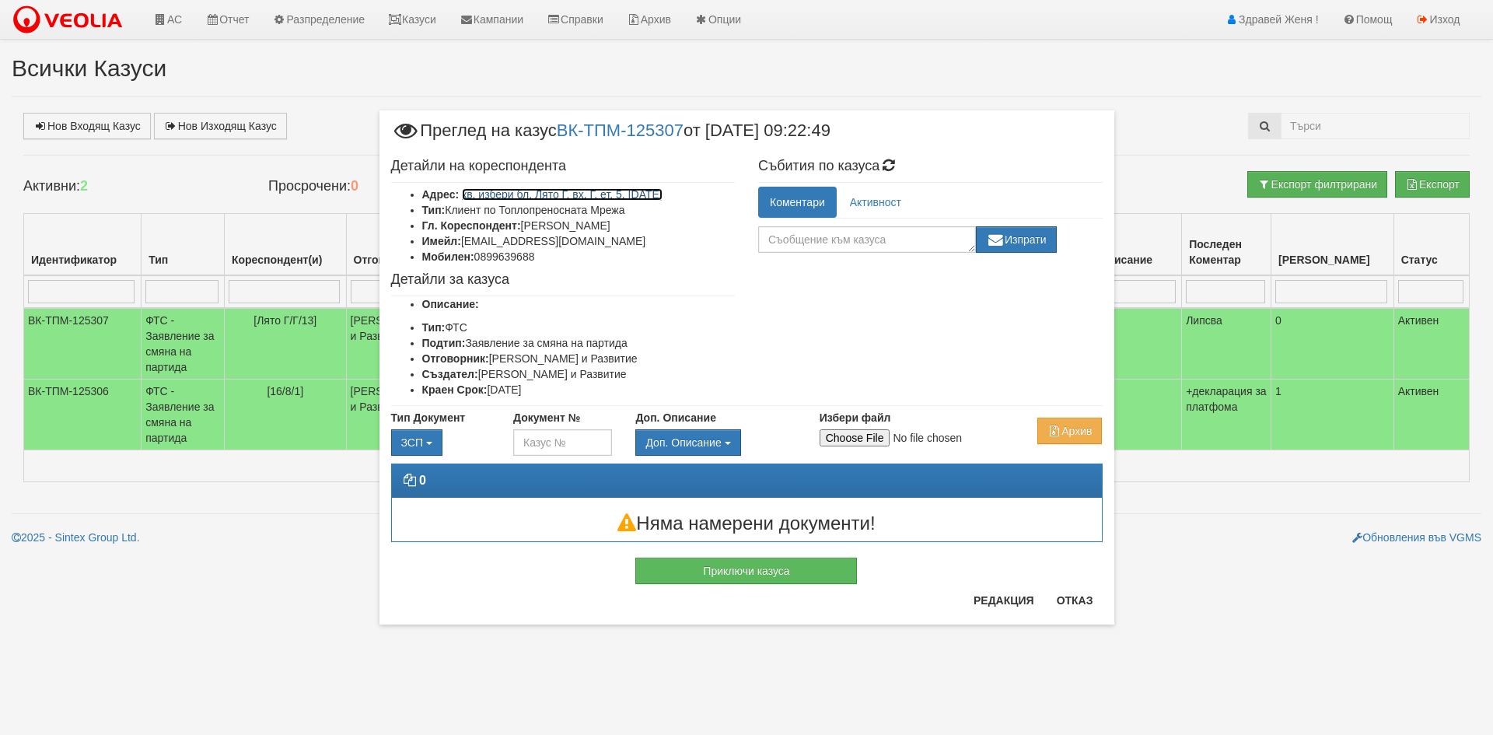
click at [504, 194] on link "кв. избери бл. Лято Г, вх. Г, ет. 5, [DATE]" at bounding box center [562, 194] width 201 height 12
click at [838, 436] on input "Избери файл" at bounding box center [923, 437] width 206 height 17
type input "C:\fakepath\DOC080.pdf"
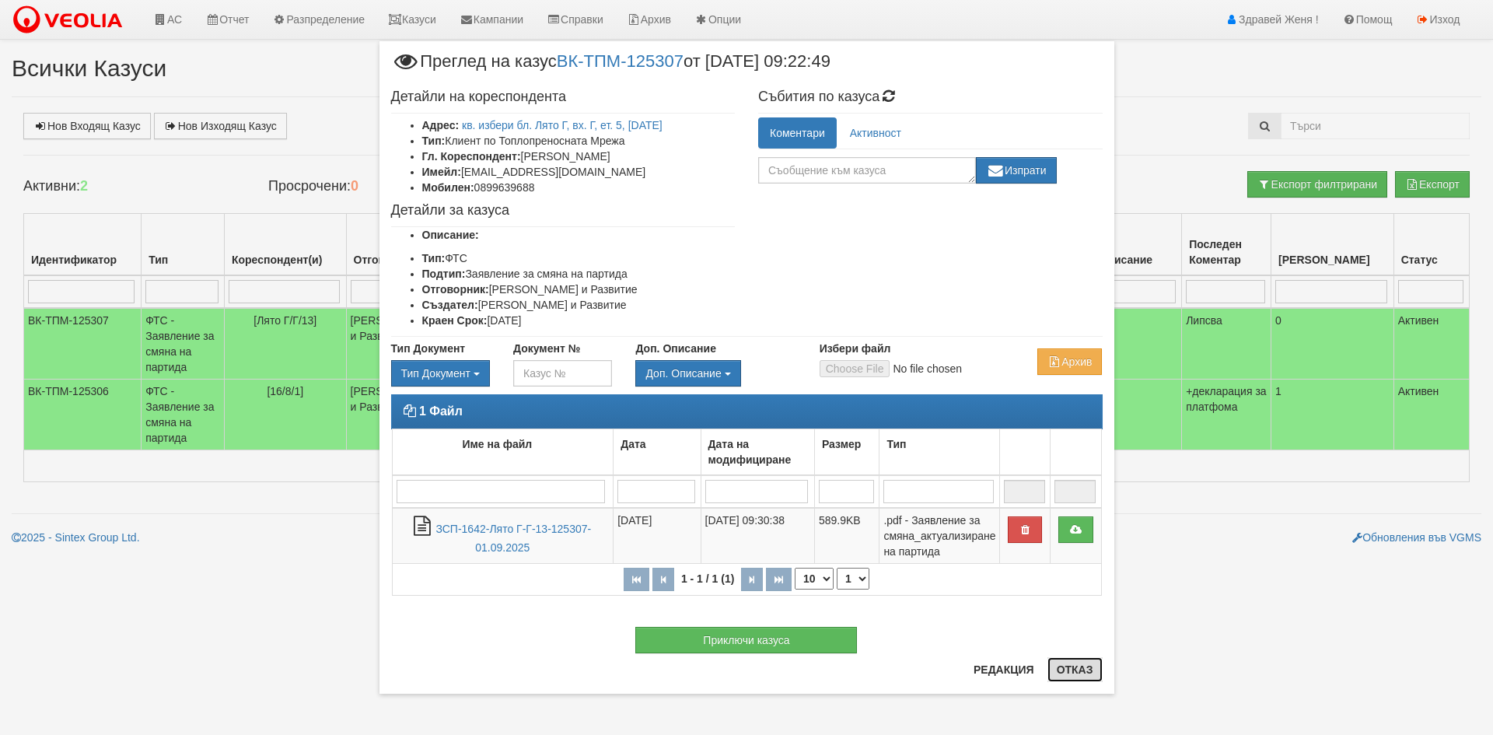
click at [1087, 670] on button "Отказ" at bounding box center [1075, 669] width 55 height 25
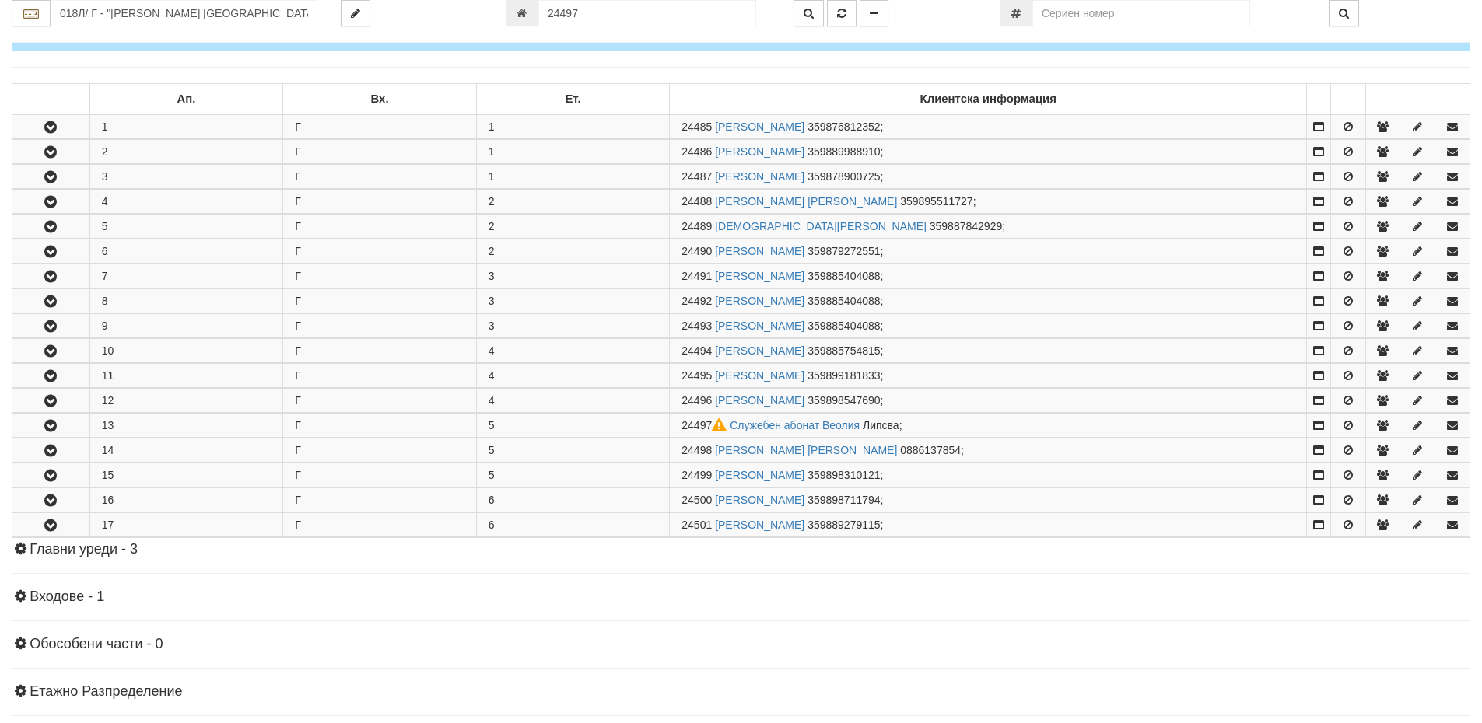
scroll to position [425, 0]
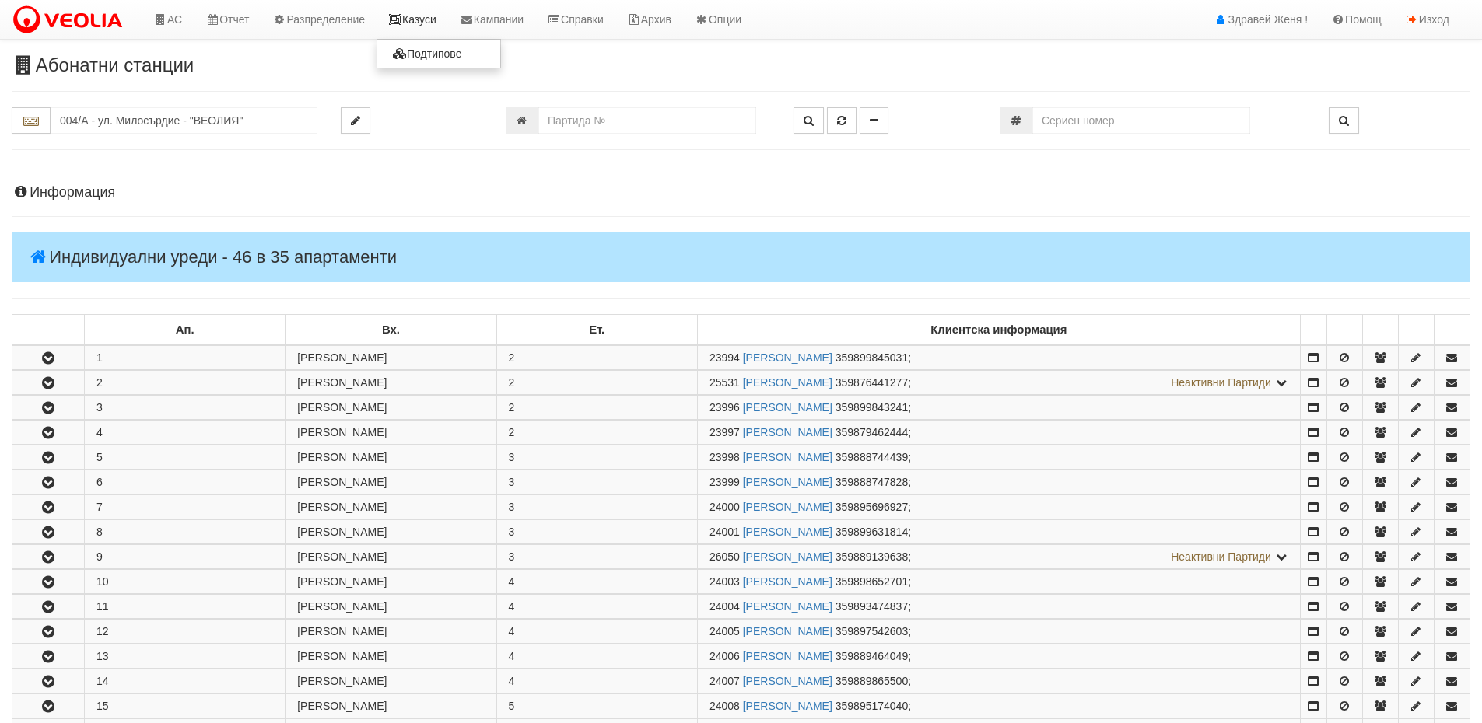
click at [434, 21] on link "Казуси" at bounding box center [412, 19] width 72 height 39
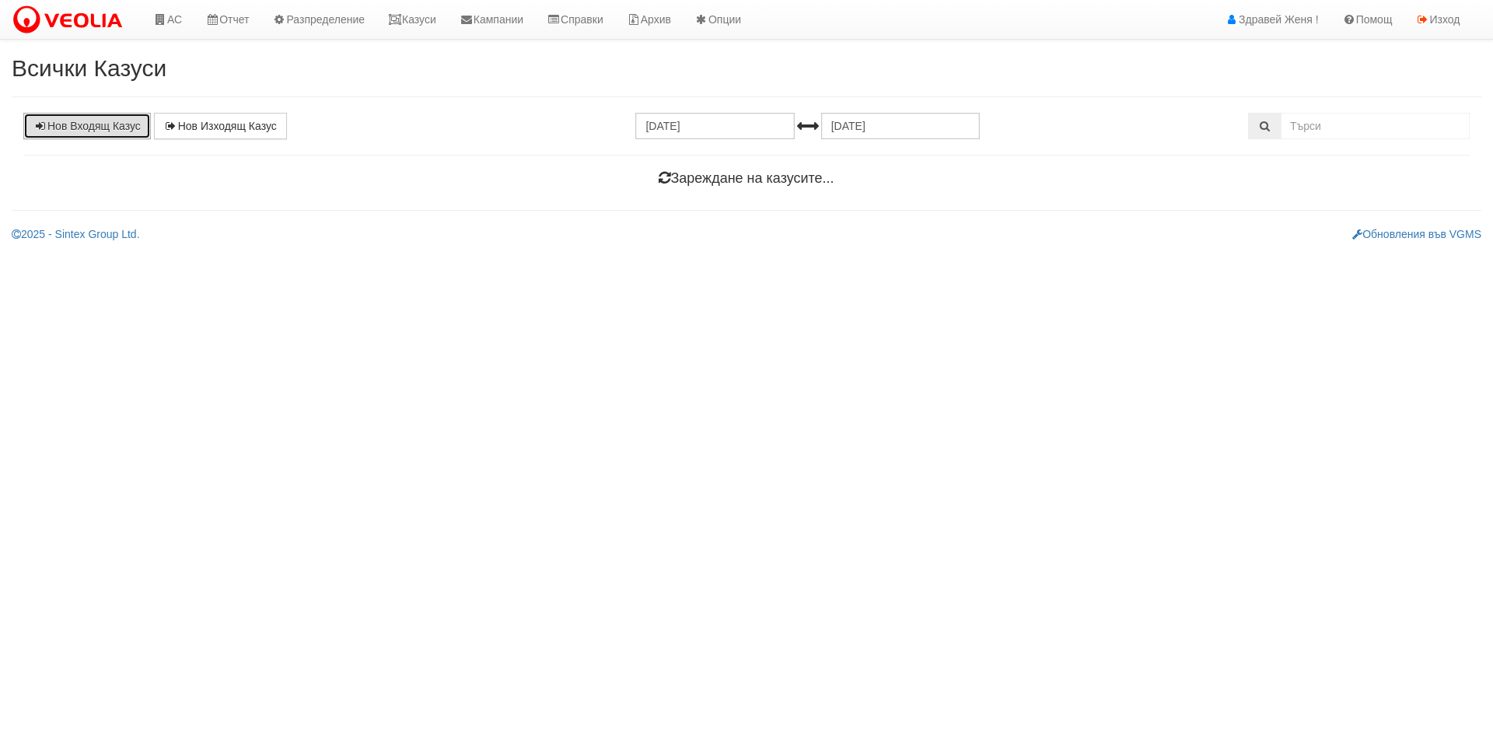
click at [118, 124] on link "Нов Входящ Казус" at bounding box center [87, 126] width 128 height 26
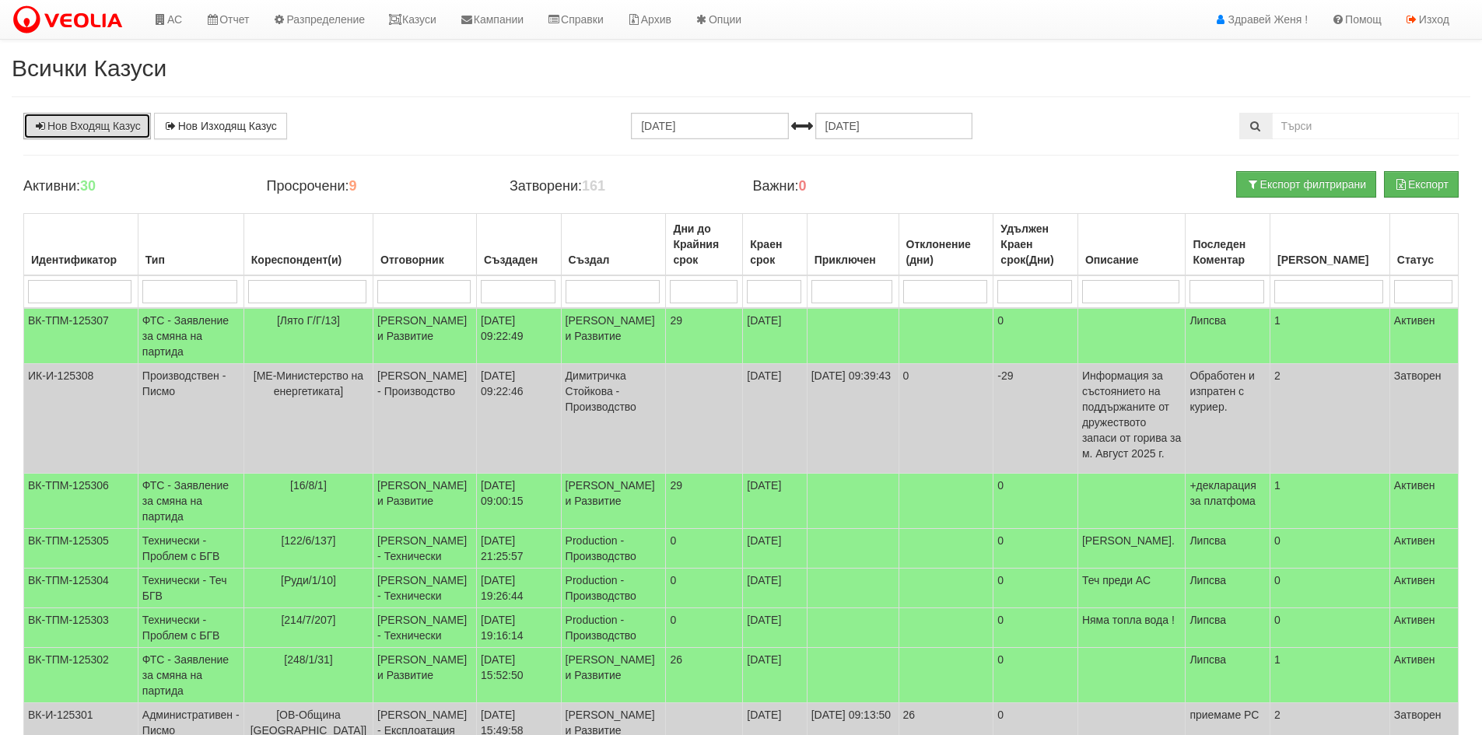
click at [86, 124] on link "Нов Входящ Казус" at bounding box center [87, 126] width 128 height 26
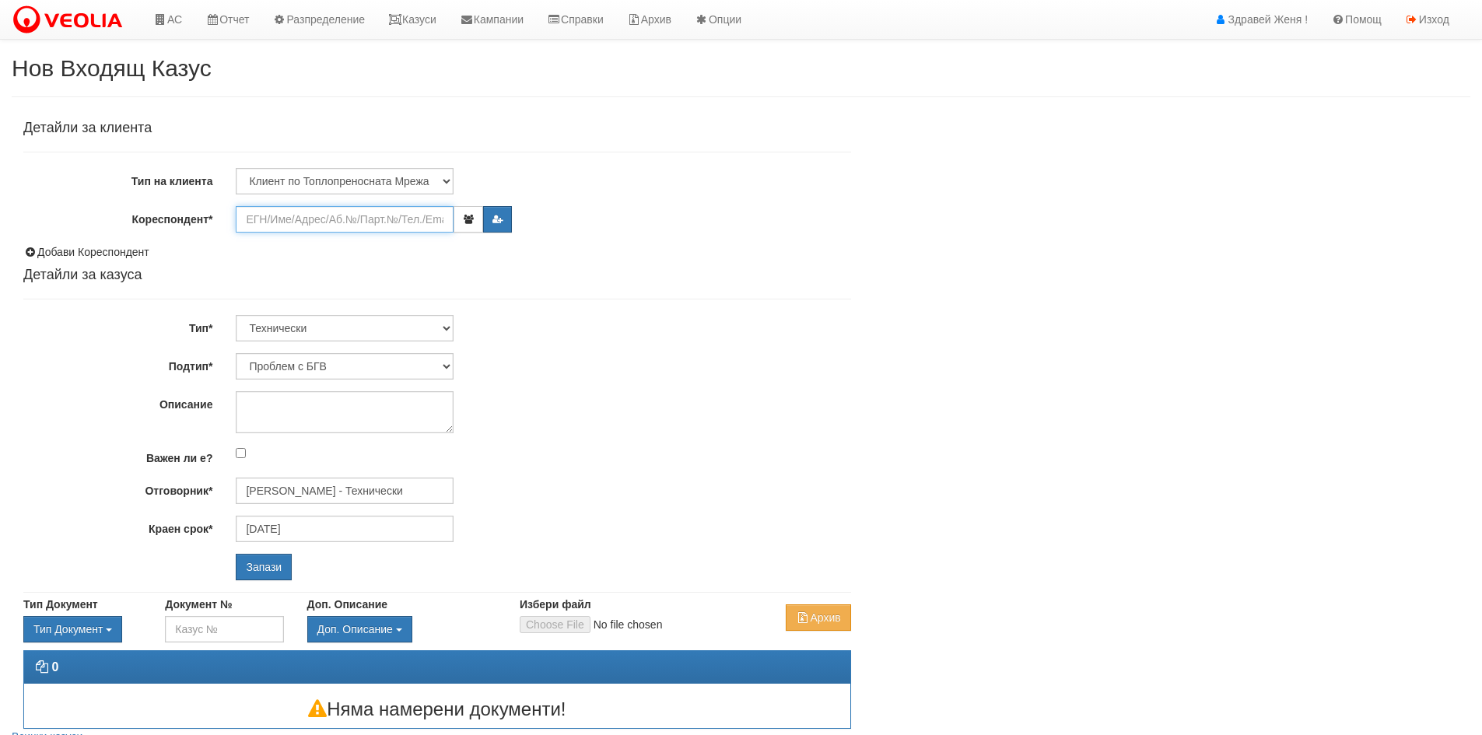
click at [268, 225] on input "Кореспондент*" at bounding box center [345, 219] width 218 height 26
click at [302, 215] on input "218/78" at bounding box center [345, 219] width 218 height 26
click at [302, 212] on input "218/78" at bounding box center [345, 219] width 218 height 26
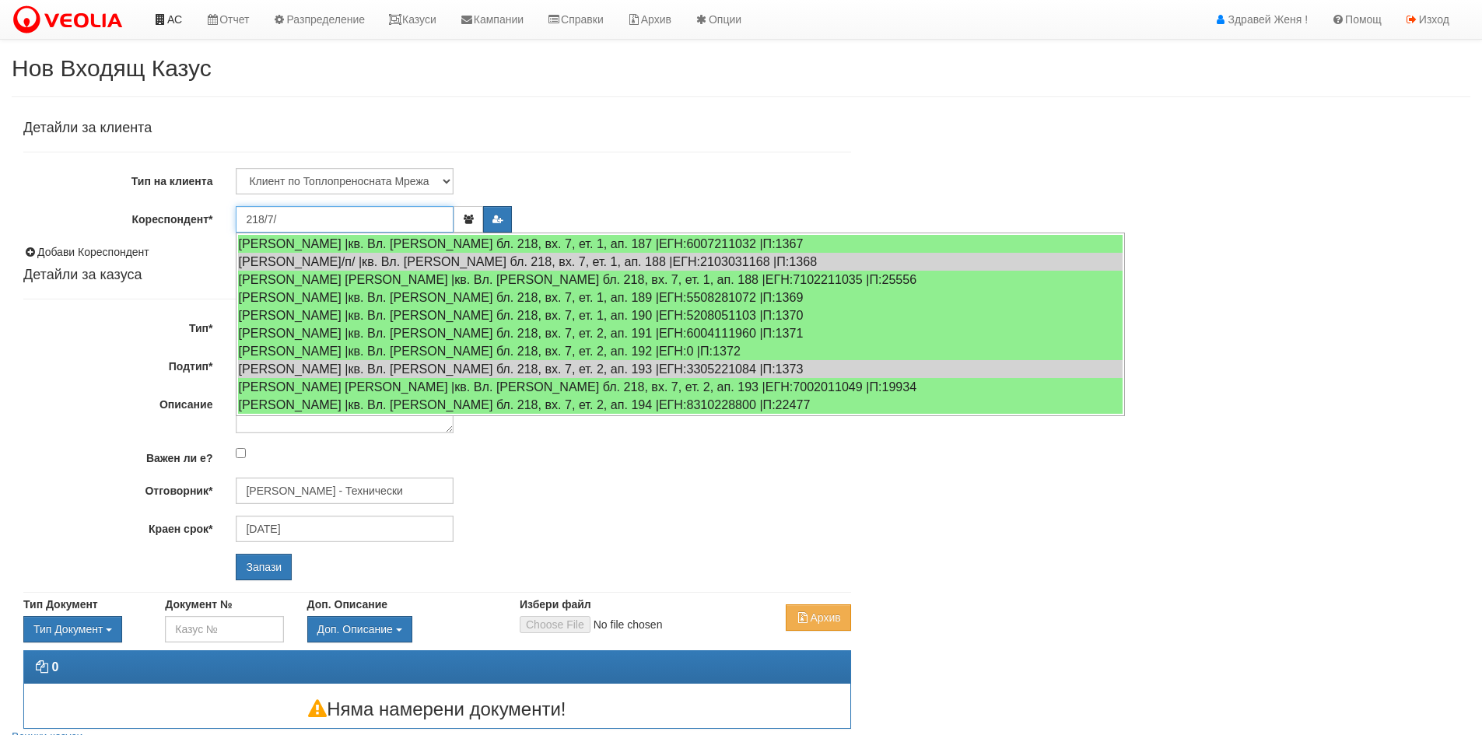
type input "218/7/"
click at [170, 17] on link "АС" at bounding box center [168, 19] width 52 height 39
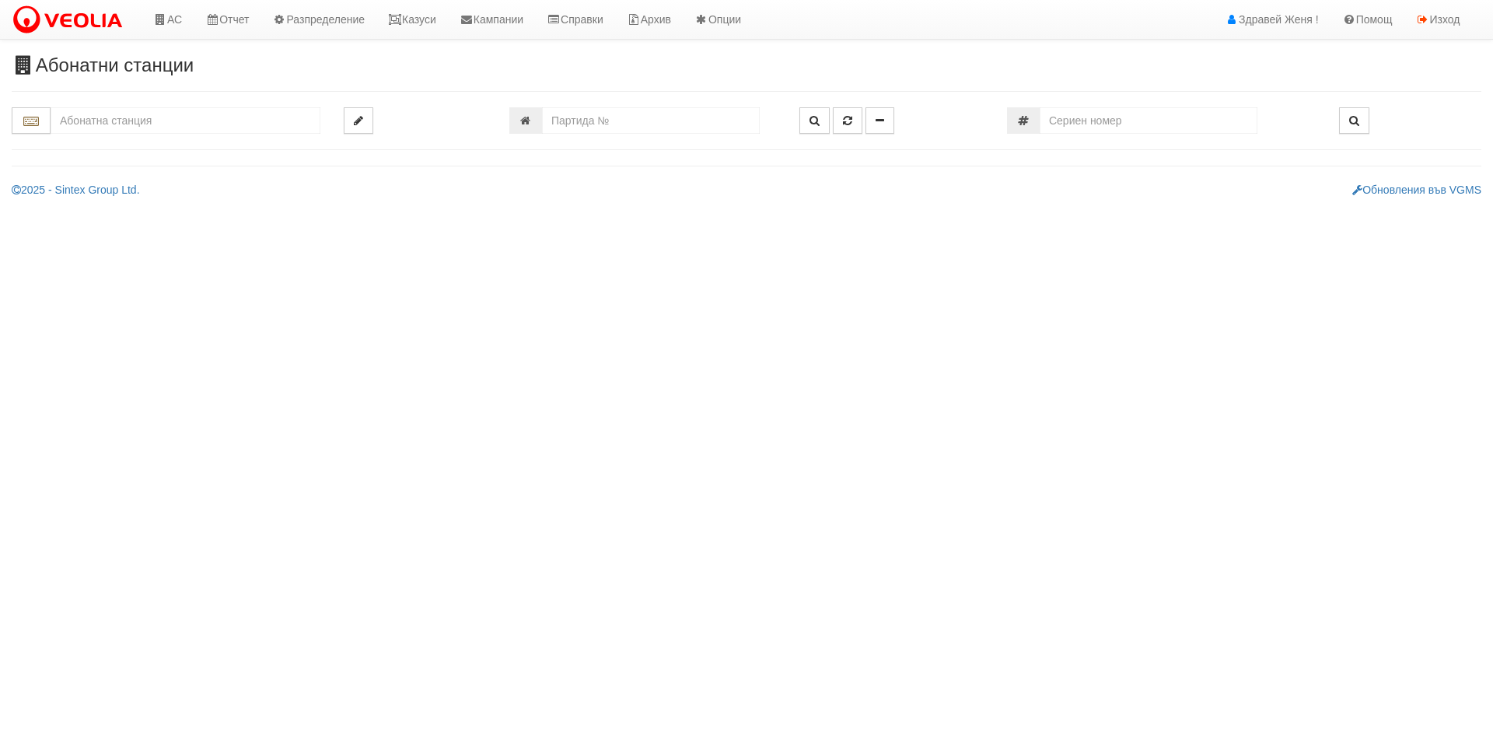
click at [132, 120] on input "text" at bounding box center [186, 120] width 270 height 26
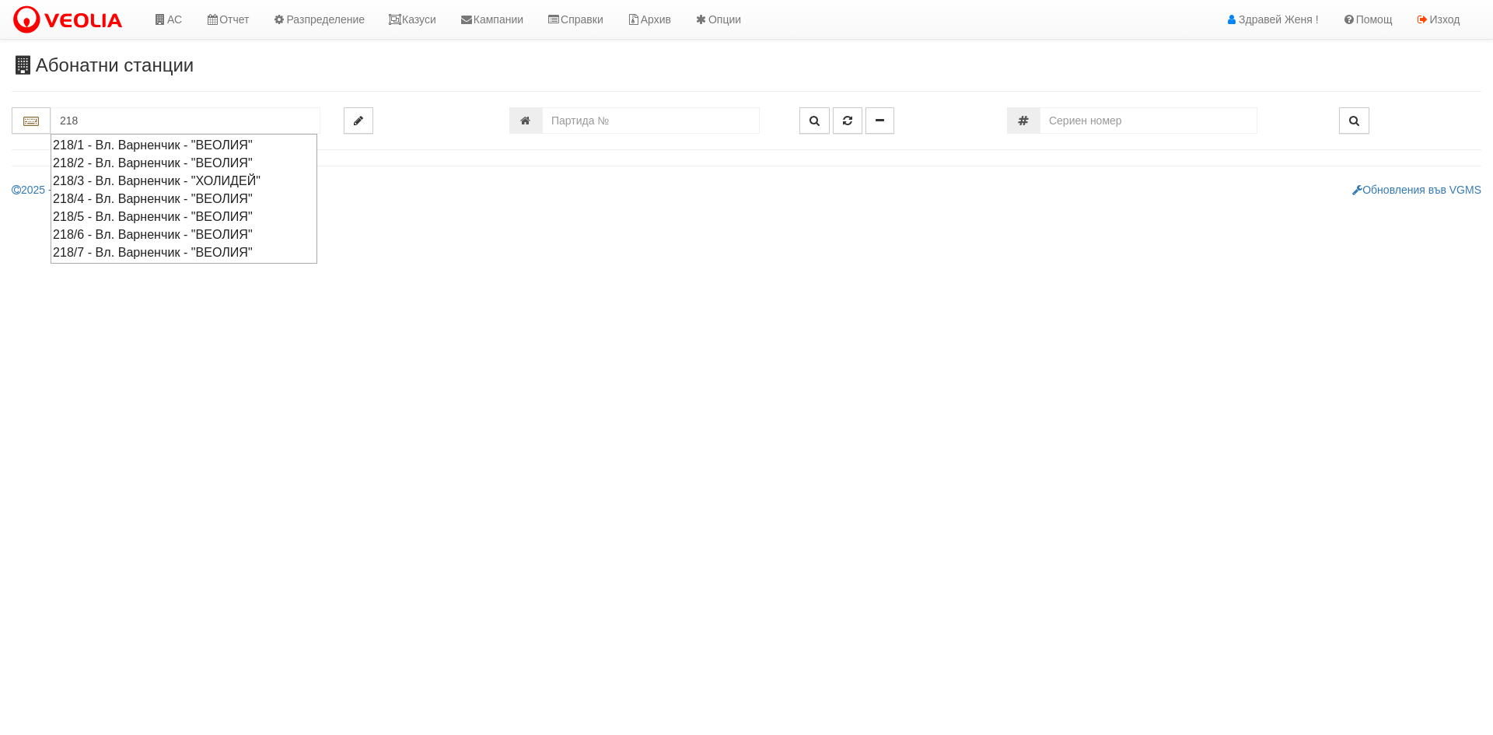
click at [159, 250] on div "218/7 - Вл. Варненчик - "ВЕОЛИЯ"" at bounding box center [184, 252] width 262 height 18
type input "218/7 - Вл. Варненчик - "ВЕОЛИЯ""
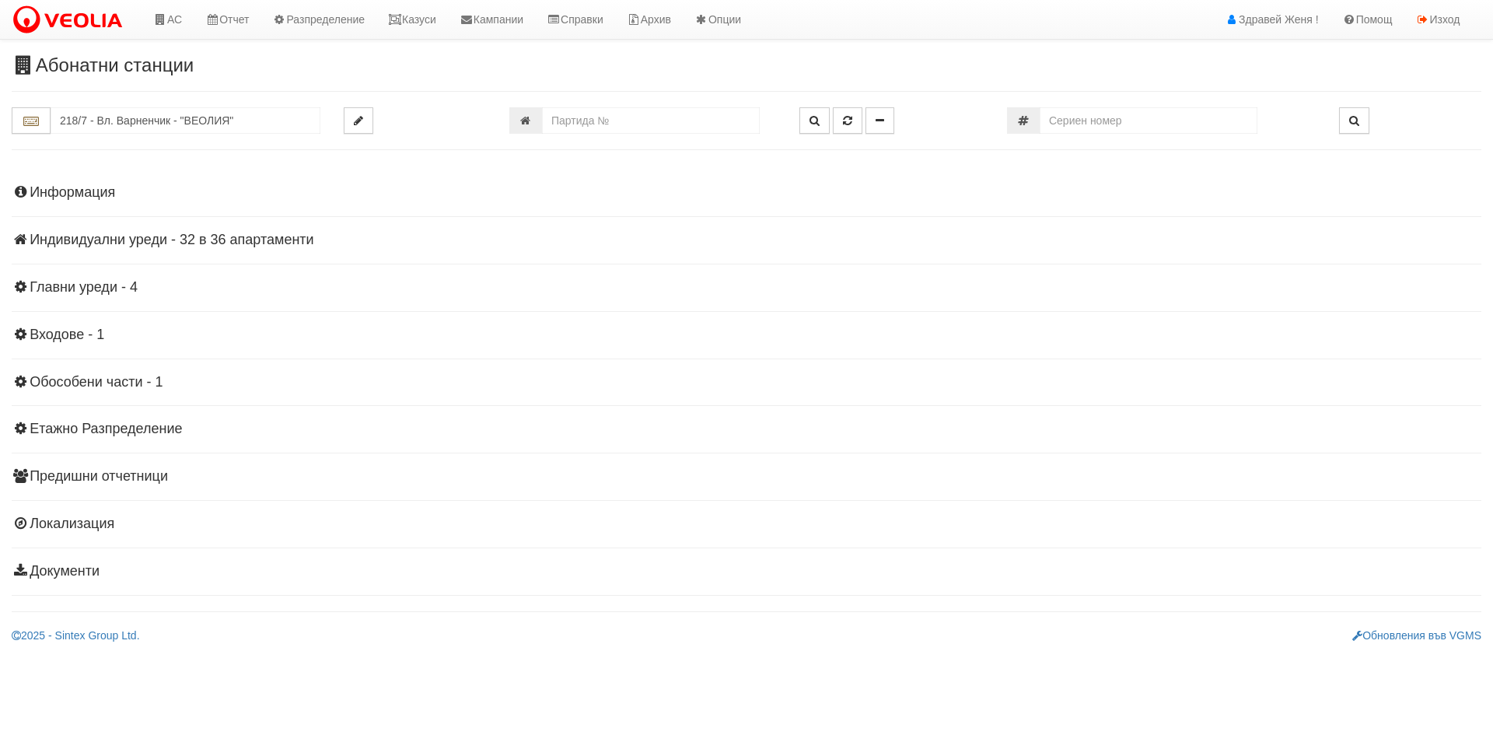
click at [256, 240] on h4 "Индивидуални уреди - 32 в 36 апартаменти" at bounding box center [747, 241] width 1470 height 16
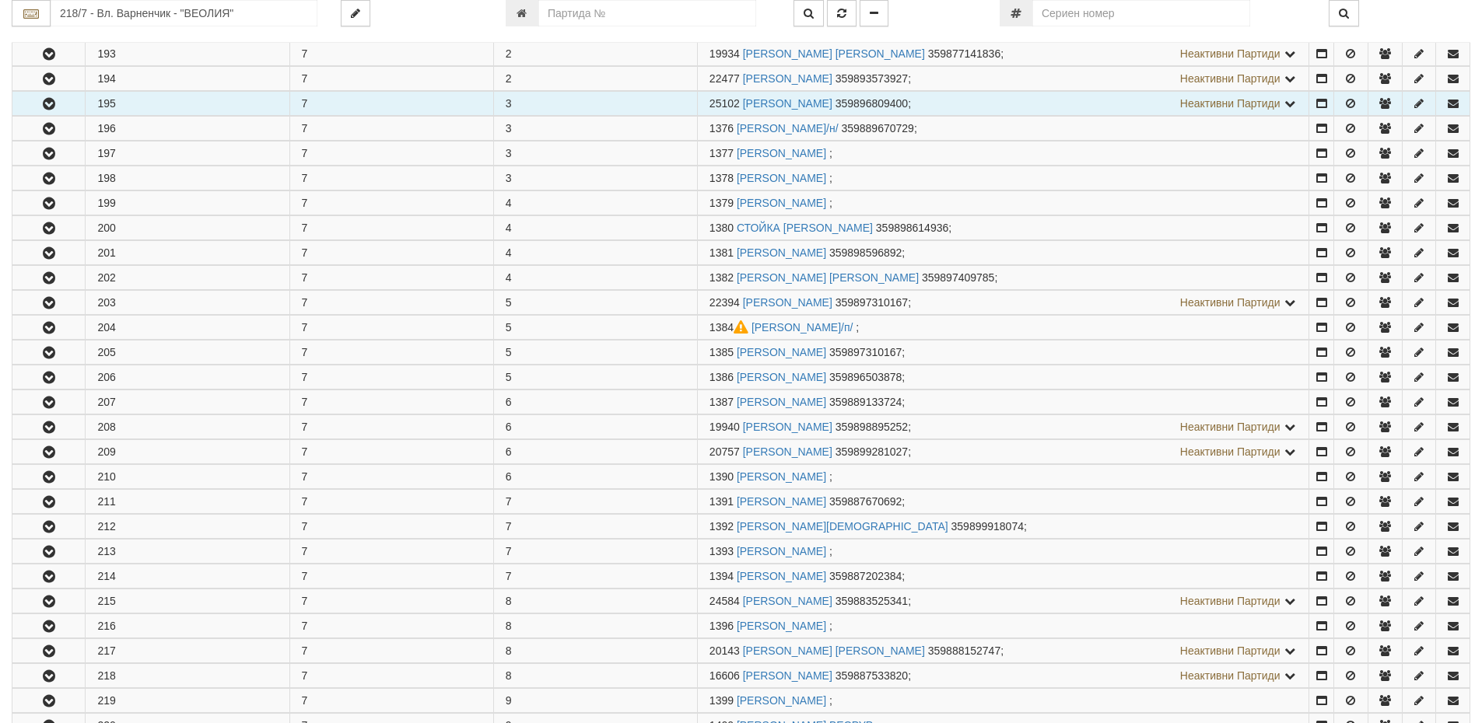
scroll to position [467, 0]
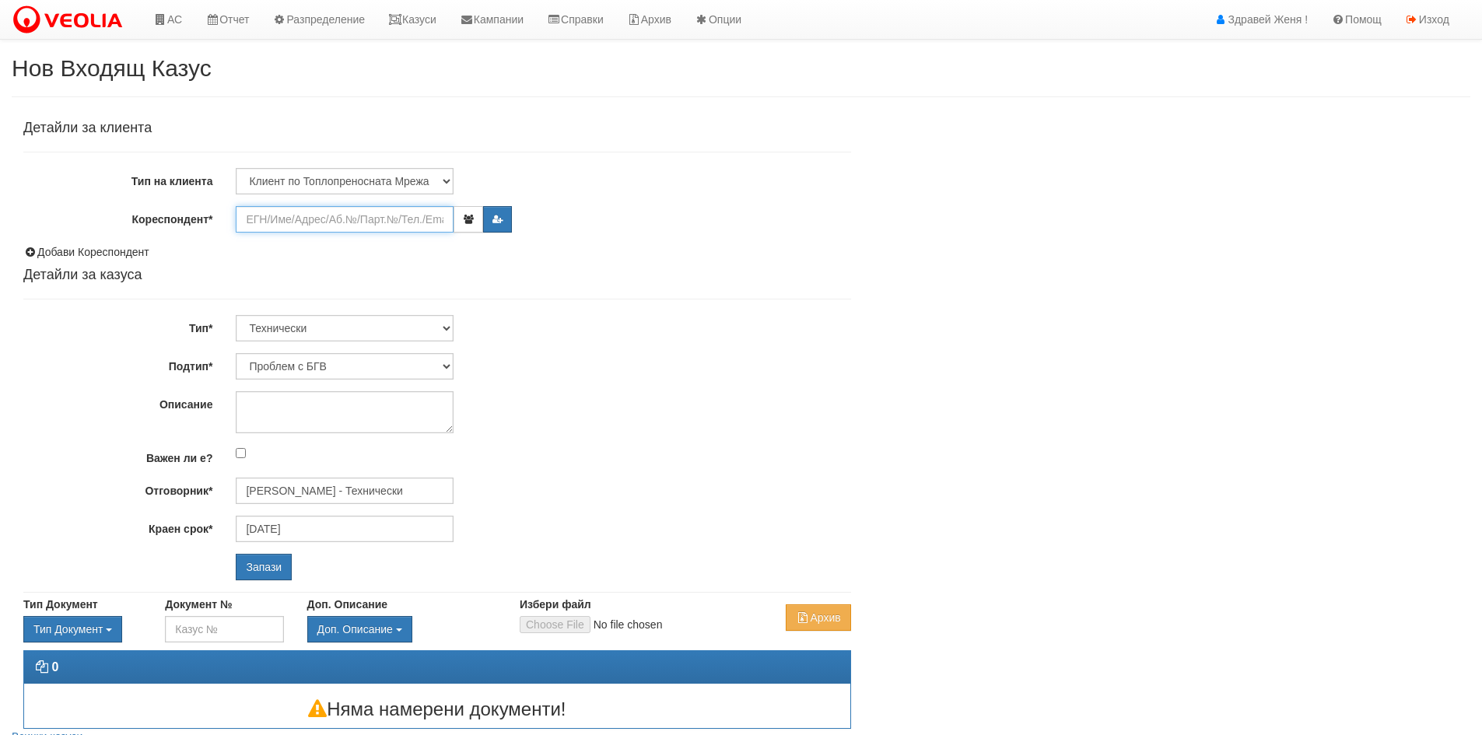
click at [289, 219] on input "Кореспондент*" at bounding box center [345, 219] width 218 height 26
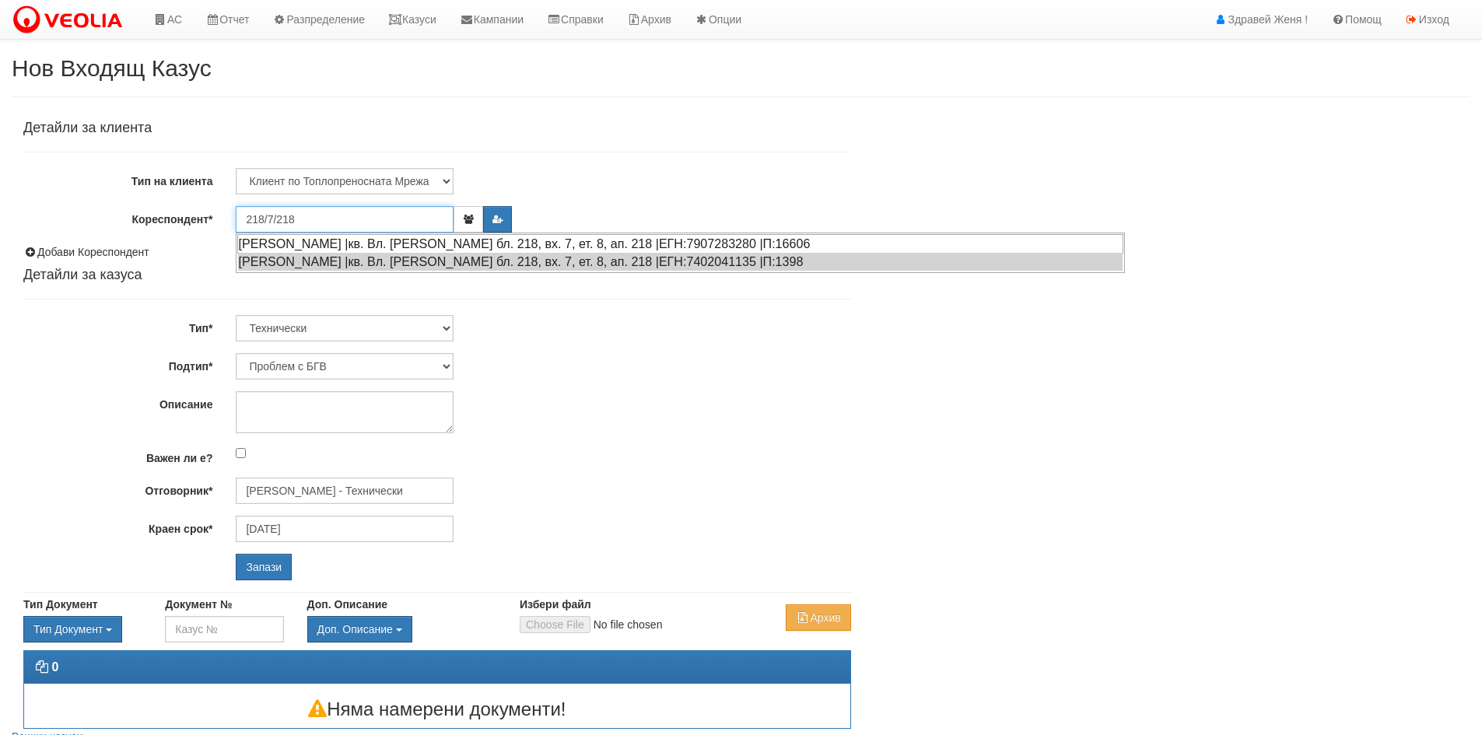
click at [375, 236] on div "[PERSON_NAME] |кв. Вл. [PERSON_NAME] бл. 218, вх. 7, ет. 8, ап. 218 |ЕГН:790728…" at bounding box center [680, 243] width 886 height 19
type input "[PERSON_NAME]"
type input "[PERSON_NAME] - Технически"
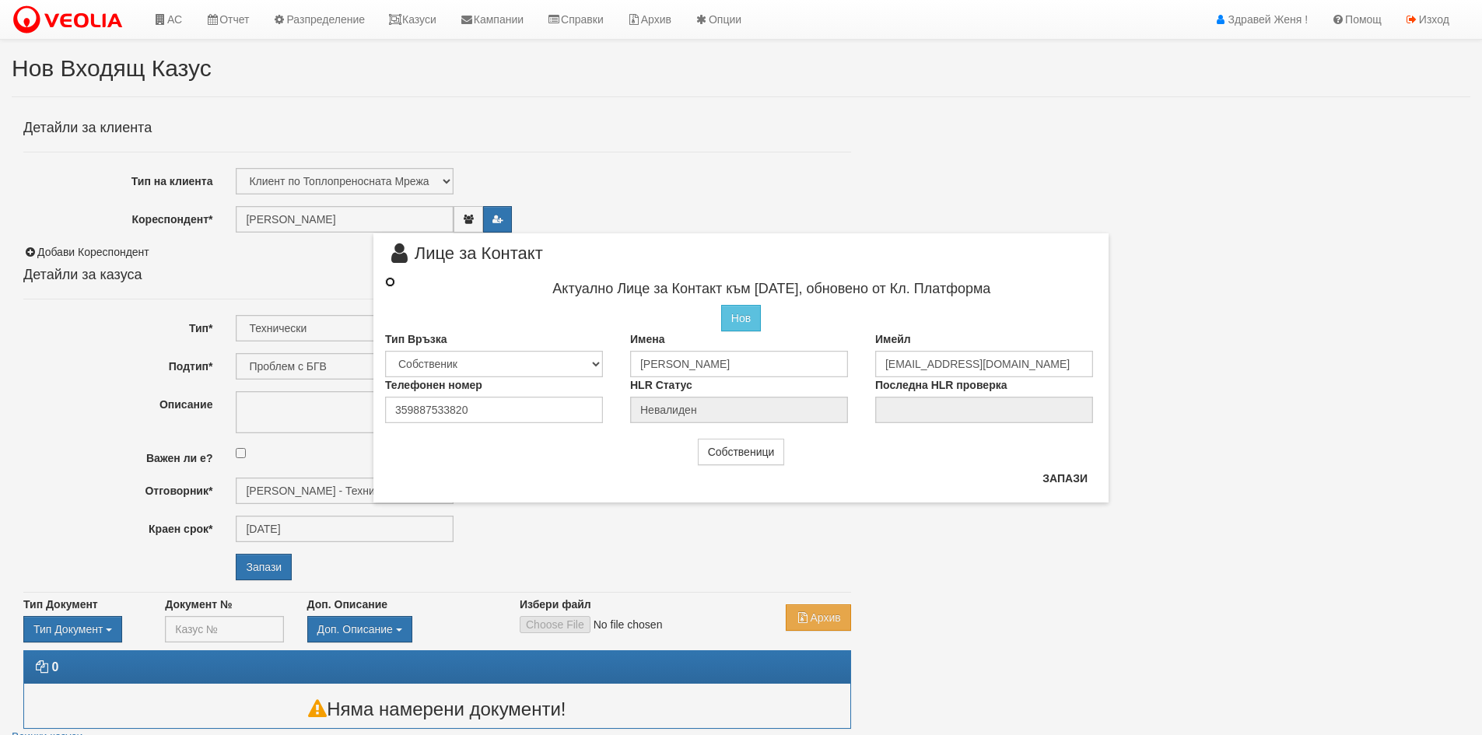
click at [387, 282] on input "radio" at bounding box center [390, 282] width 10 height 10
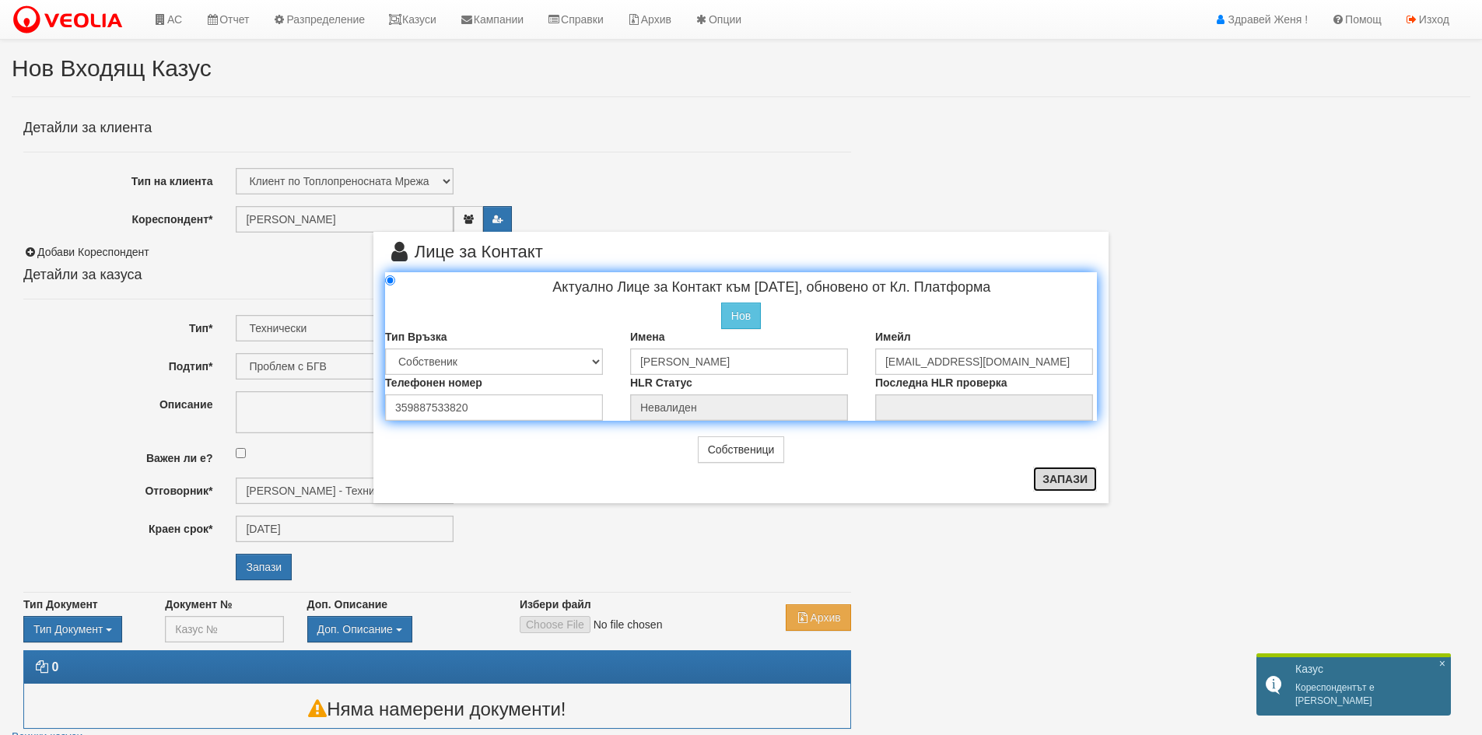
click at [1054, 481] on button "Запази" at bounding box center [1065, 479] width 64 height 25
radio input "true"
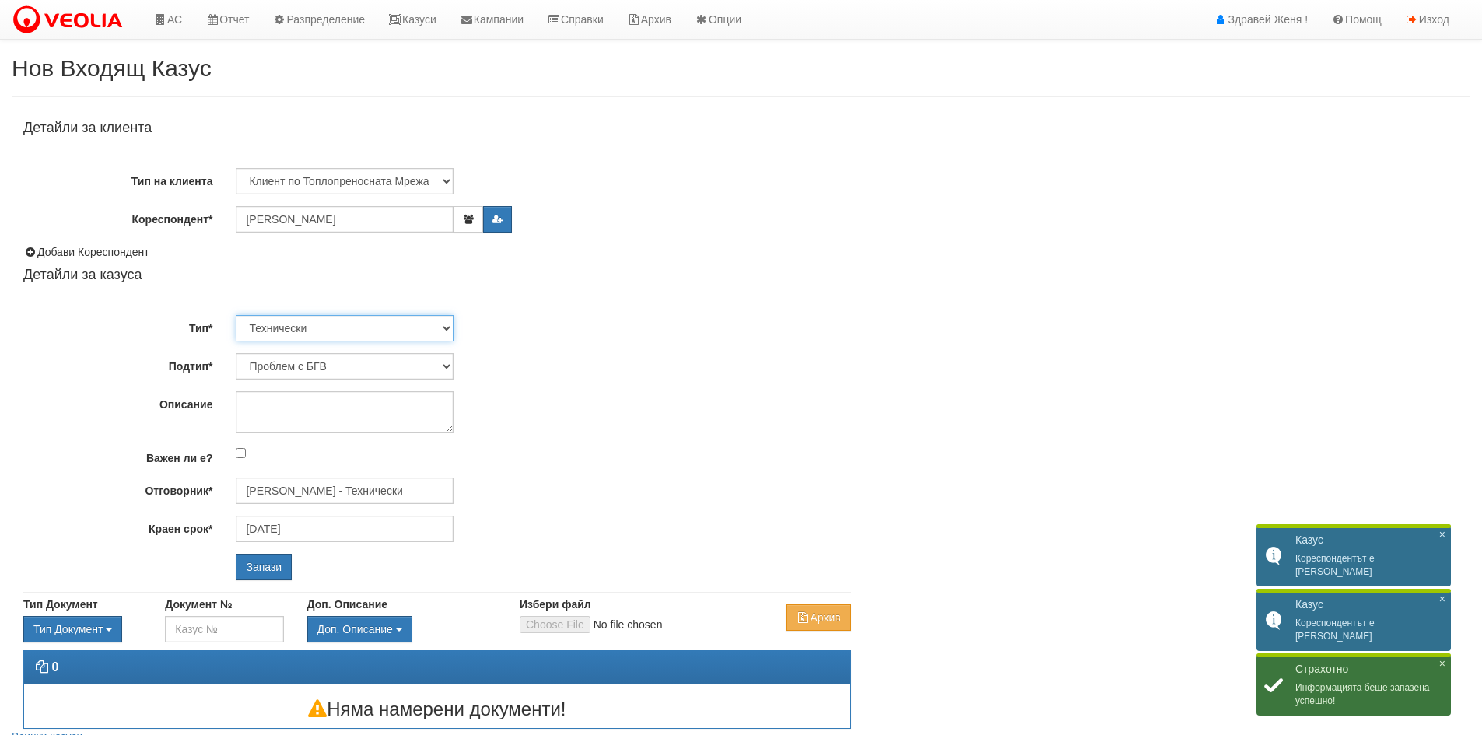
click at [446, 331] on select "Технически ФТС Търговски Административен Производствен Експлоатационен Финансов…" at bounding box center [345, 328] width 218 height 26
click at [236, 315] on select "Технически ФТС Търговски Административен Производствен Експлоатационен Финансов…" at bounding box center [345, 328] width 218 height 26
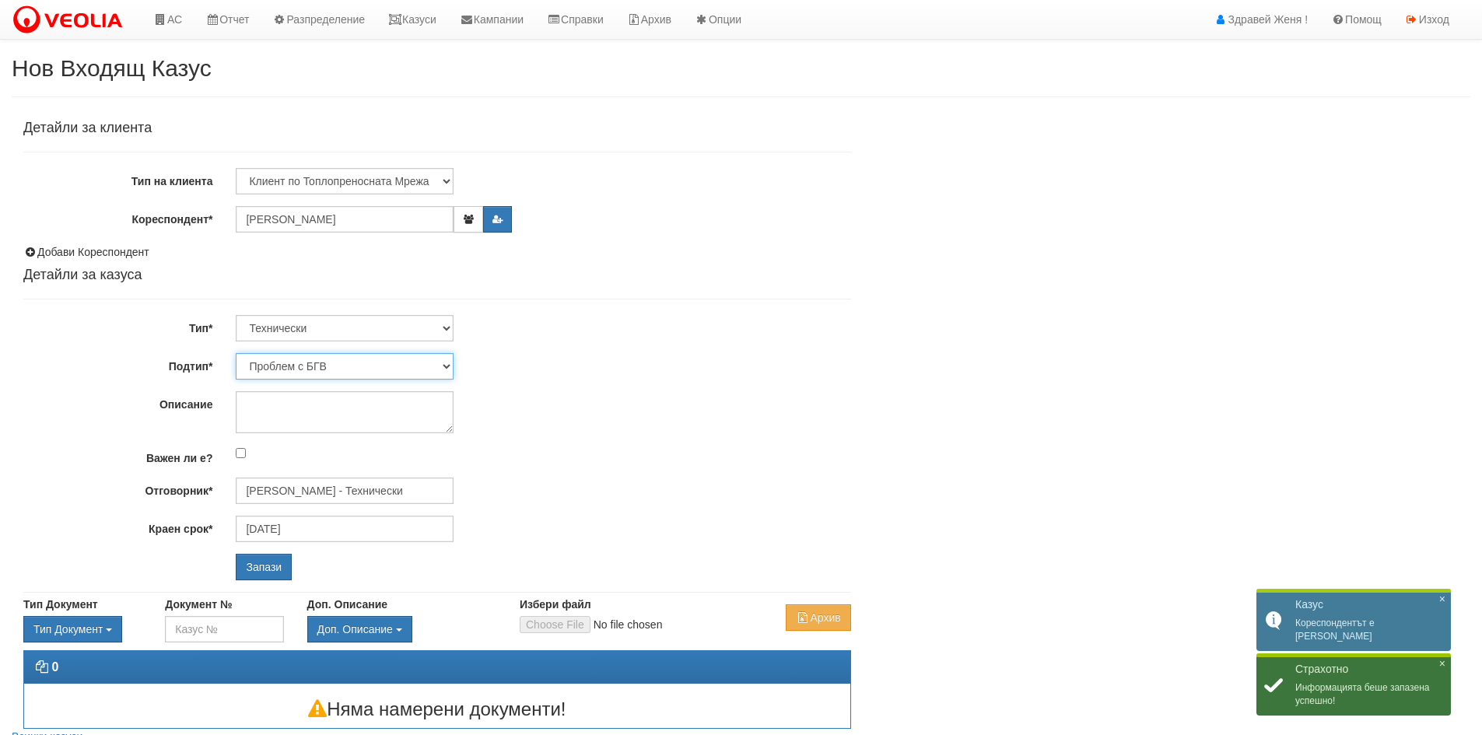
click at [447, 367] on select "Проблем с БГВ Теч ВОИ Теч БГВ Теч в АС Теч от водомер Проблем в АС Интервенция …" at bounding box center [345, 366] width 218 height 26
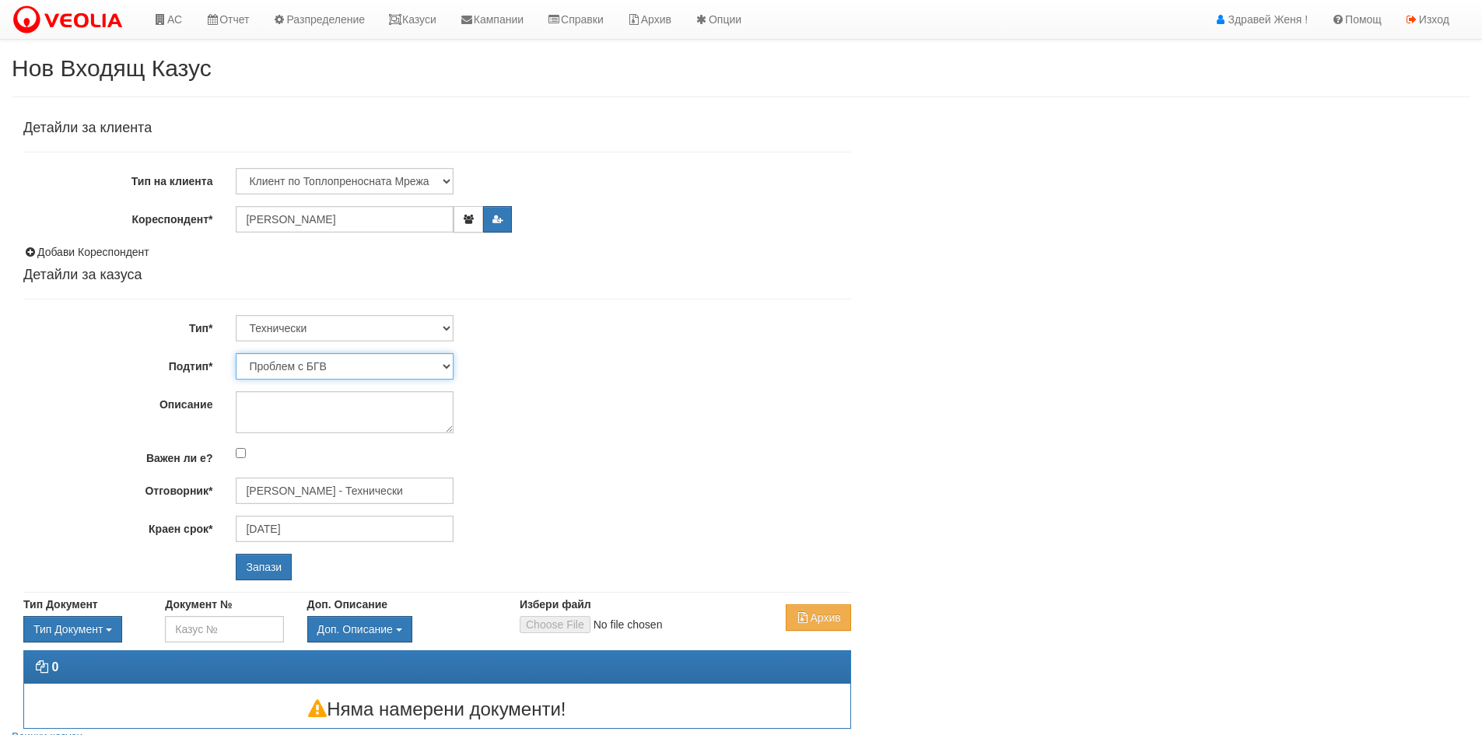
select select "Теч в [GEOGRAPHIC_DATA]"
click at [236, 353] on select "Проблем с БГВ Теч ВОИ Теч БГВ Теч в АС Теч от водомер Проблем в АС Интервенция …" at bounding box center [345, 366] width 218 height 26
type input "02/09/2025"
type input "Дончо Дончев - Технически"
click at [305, 416] on textarea "Описание" at bounding box center [345, 412] width 218 height 42
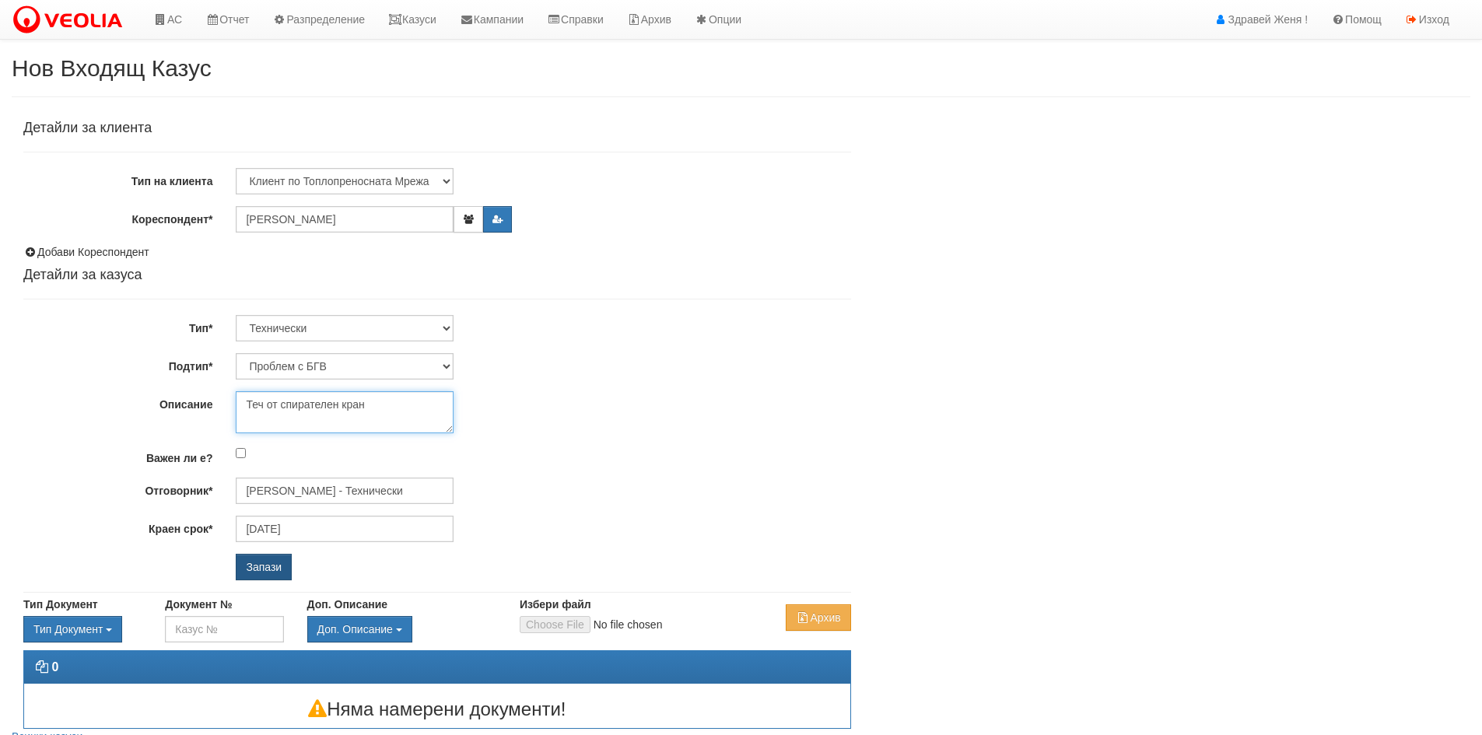
type textarea "Теч от спирателен кран"
click at [264, 562] on input "Запази" at bounding box center [264, 567] width 56 height 26
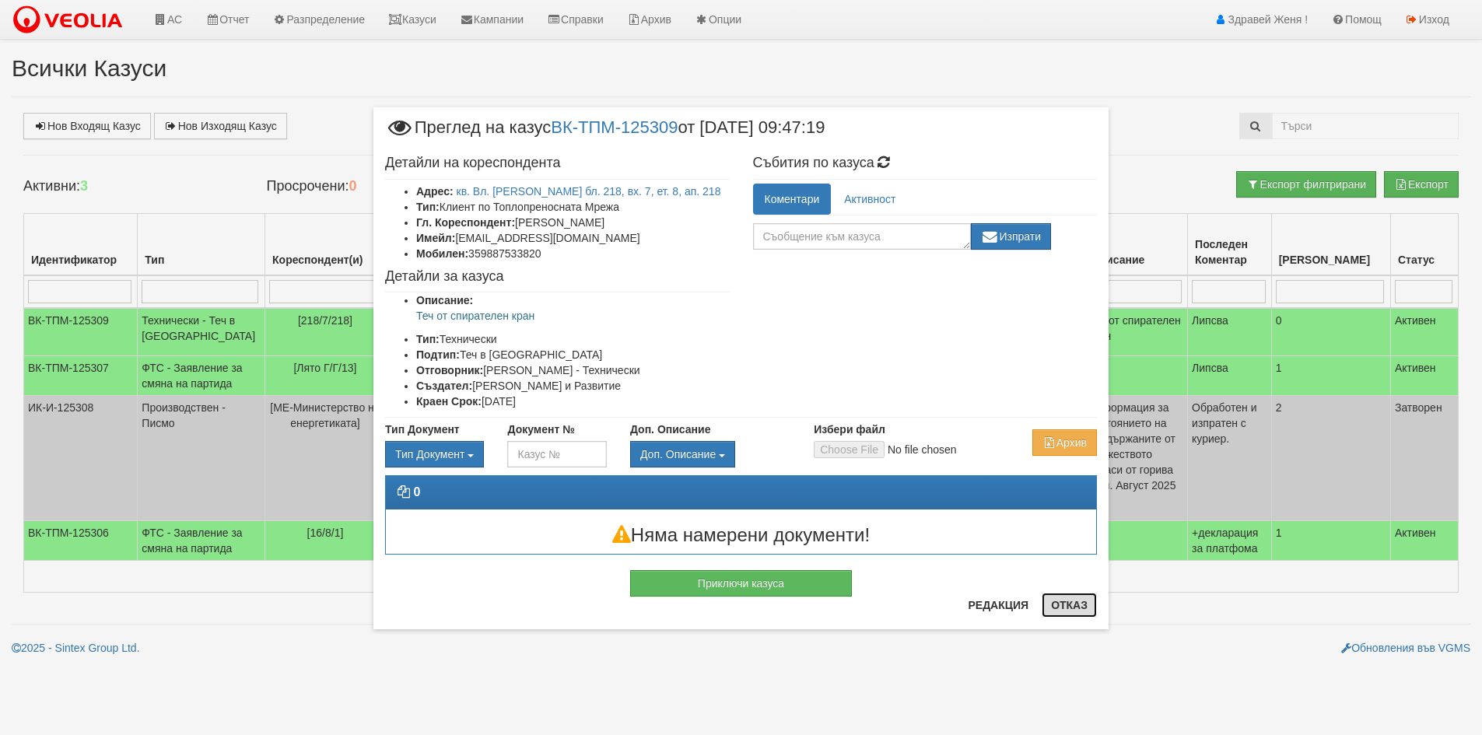
click at [1062, 604] on button "Отказ" at bounding box center [1068, 605] width 55 height 25
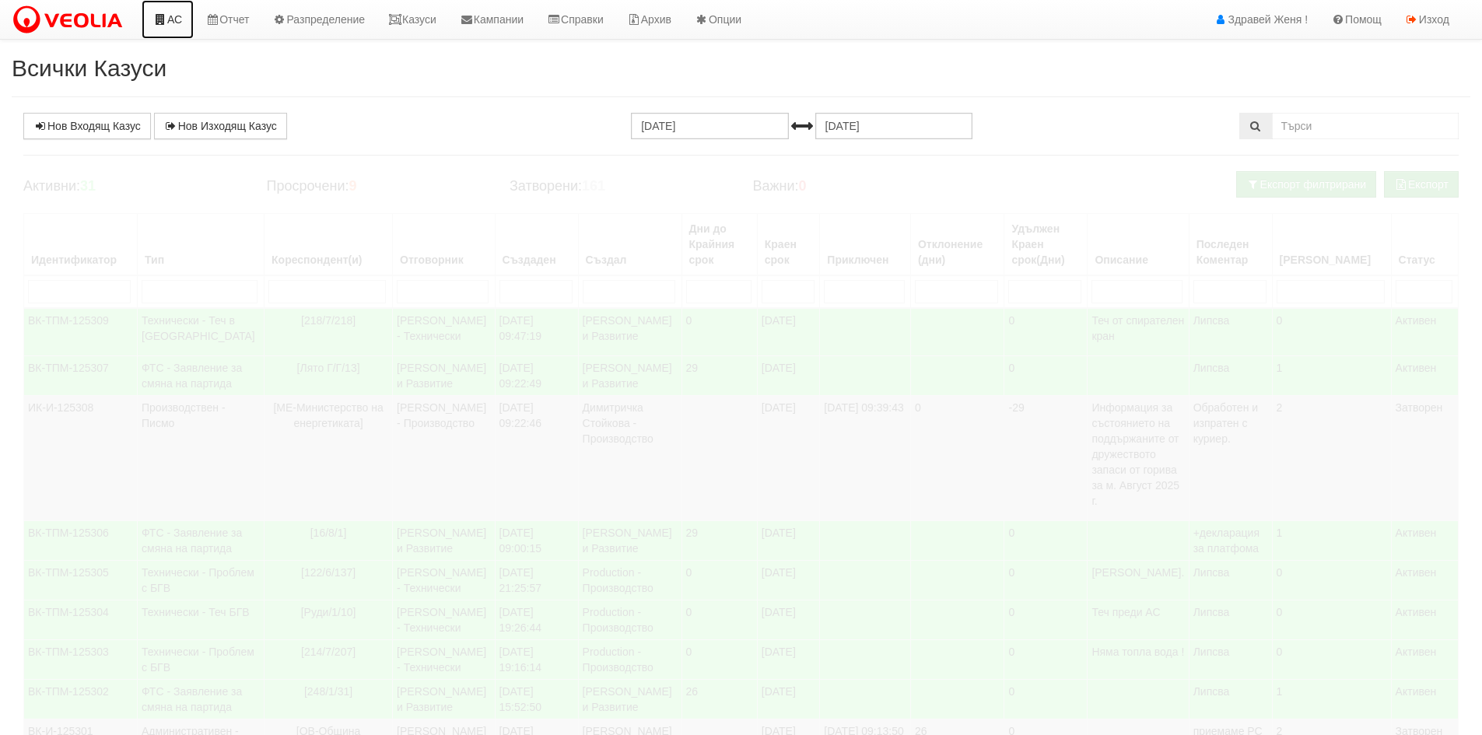
click at [170, 20] on link "АС" at bounding box center [168, 19] width 52 height 39
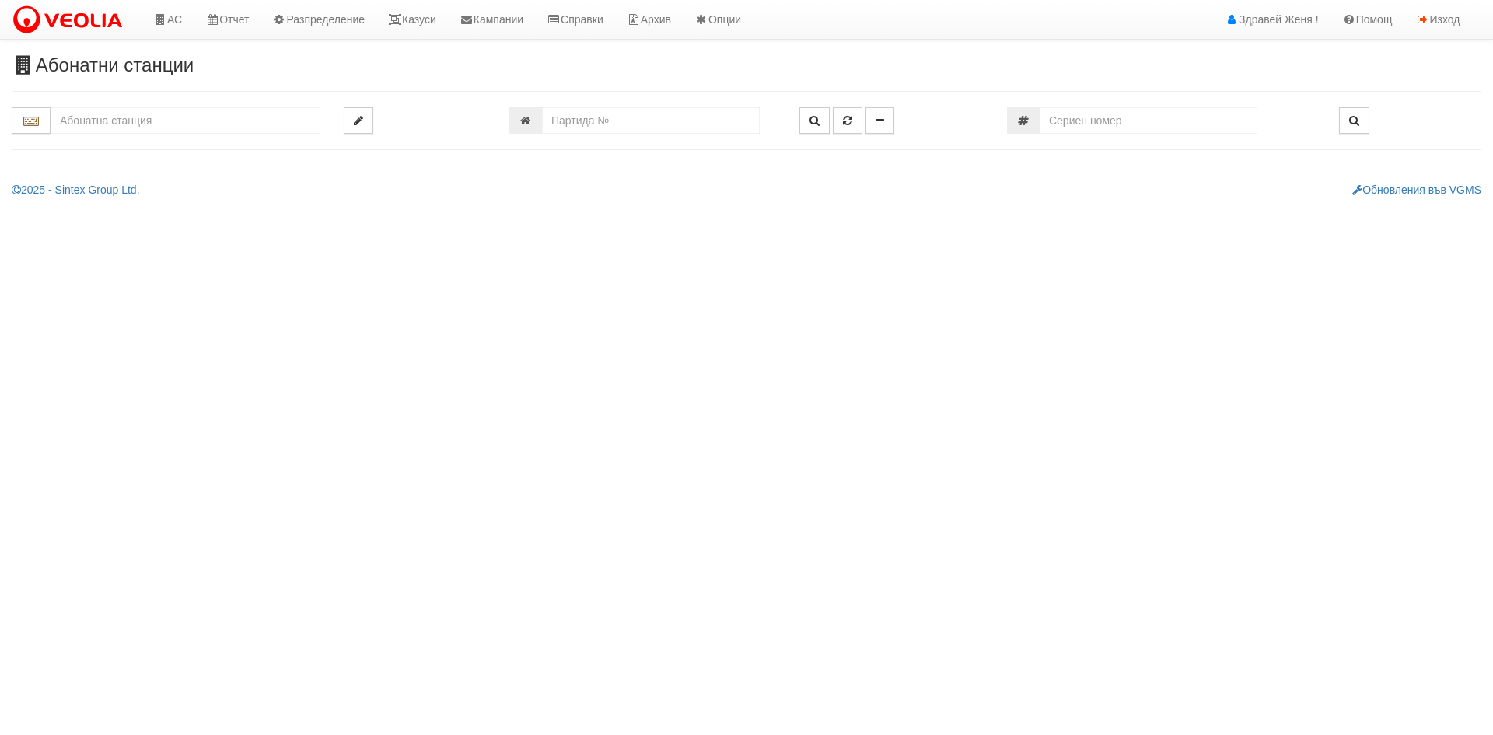
click at [100, 128] on input "text" at bounding box center [186, 120] width 270 height 26
click at [108, 158] on div "102/2 - Младост - "ВЕОЛИЯ"" at bounding box center [185, 163] width 265 height 18
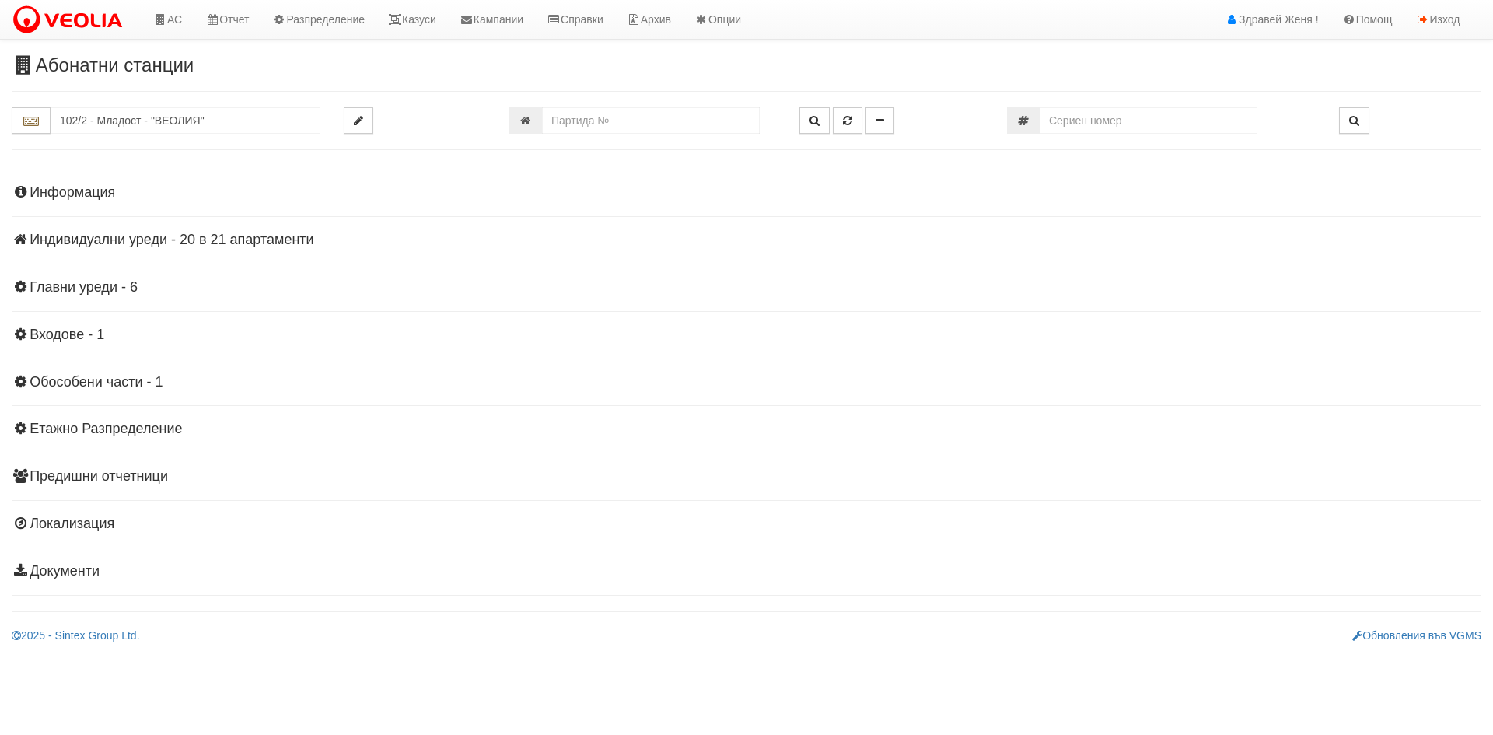
click at [299, 235] on h4 "Индивидуални уреди - 20 в 21 апартаменти" at bounding box center [747, 241] width 1470 height 16
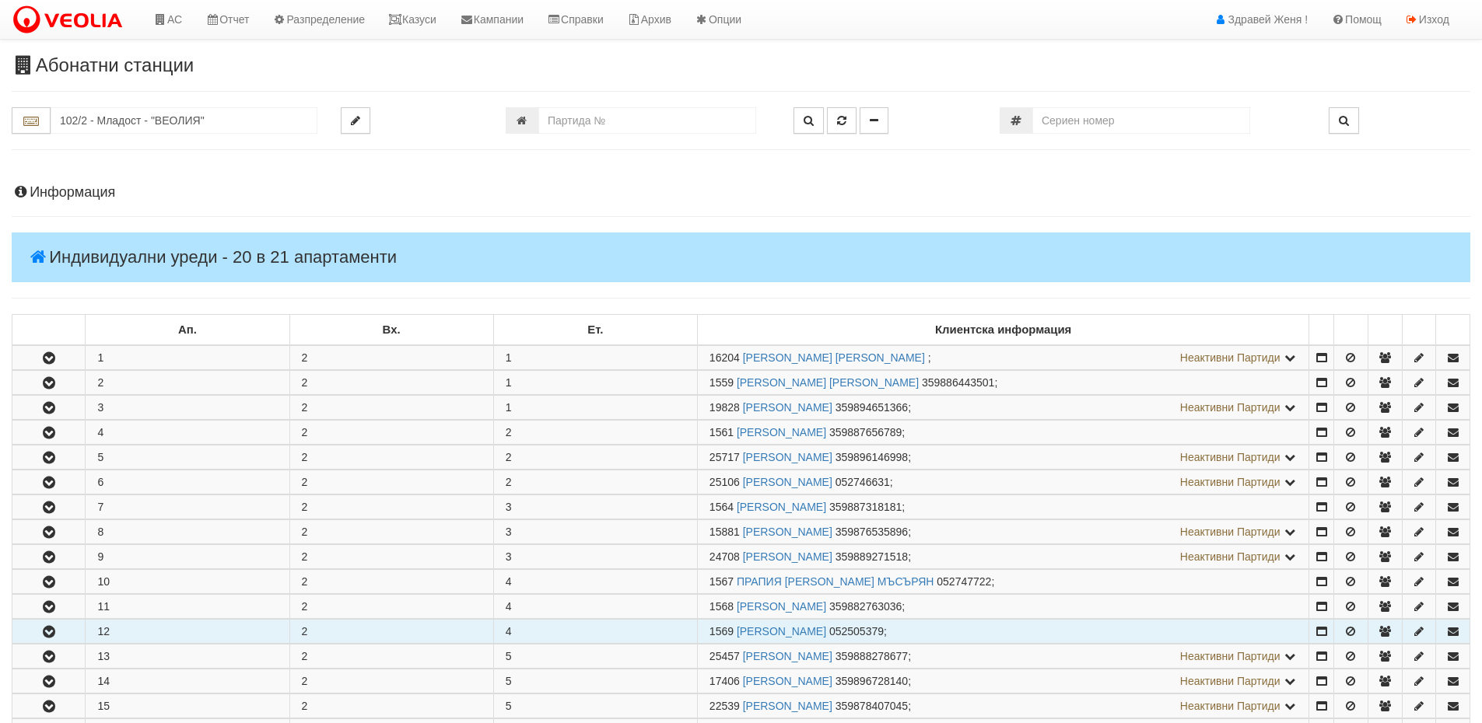
click at [52, 632] on icon "button" at bounding box center [49, 632] width 19 height 11
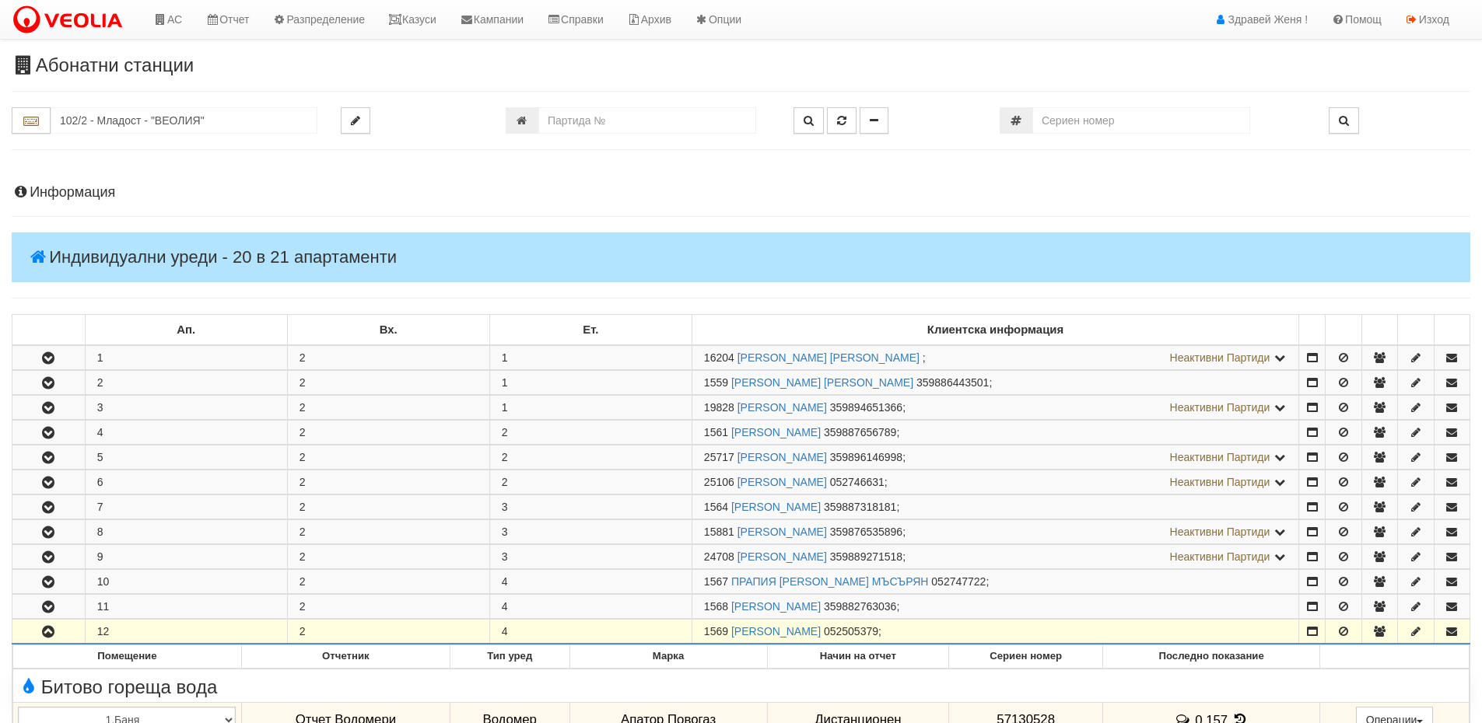
drag, startPoint x: 727, startPoint y: 632, endPoint x: 705, endPoint y: 635, distance: 22.0
click at [705, 635] on span "1569" at bounding box center [716, 631] width 24 height 12
copy span "1569"
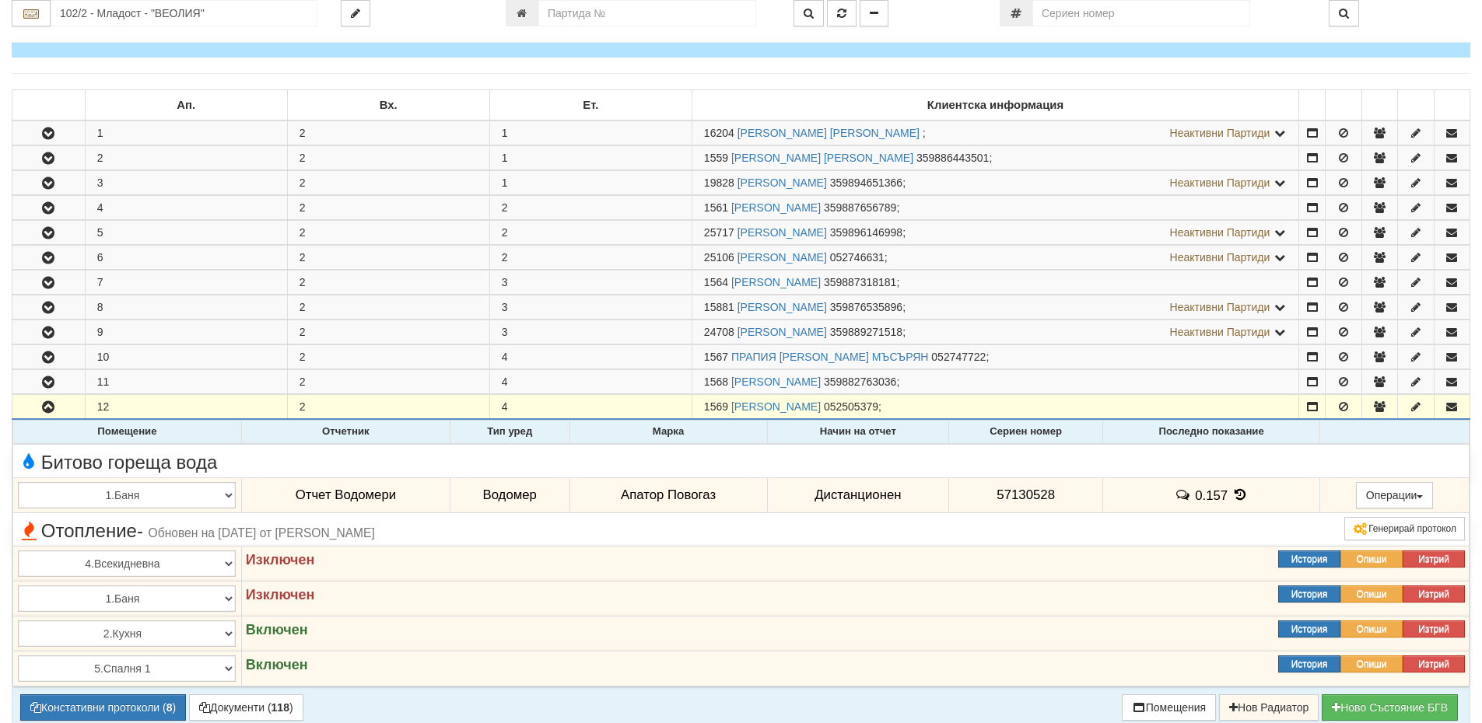
scroll to position [233, 0]
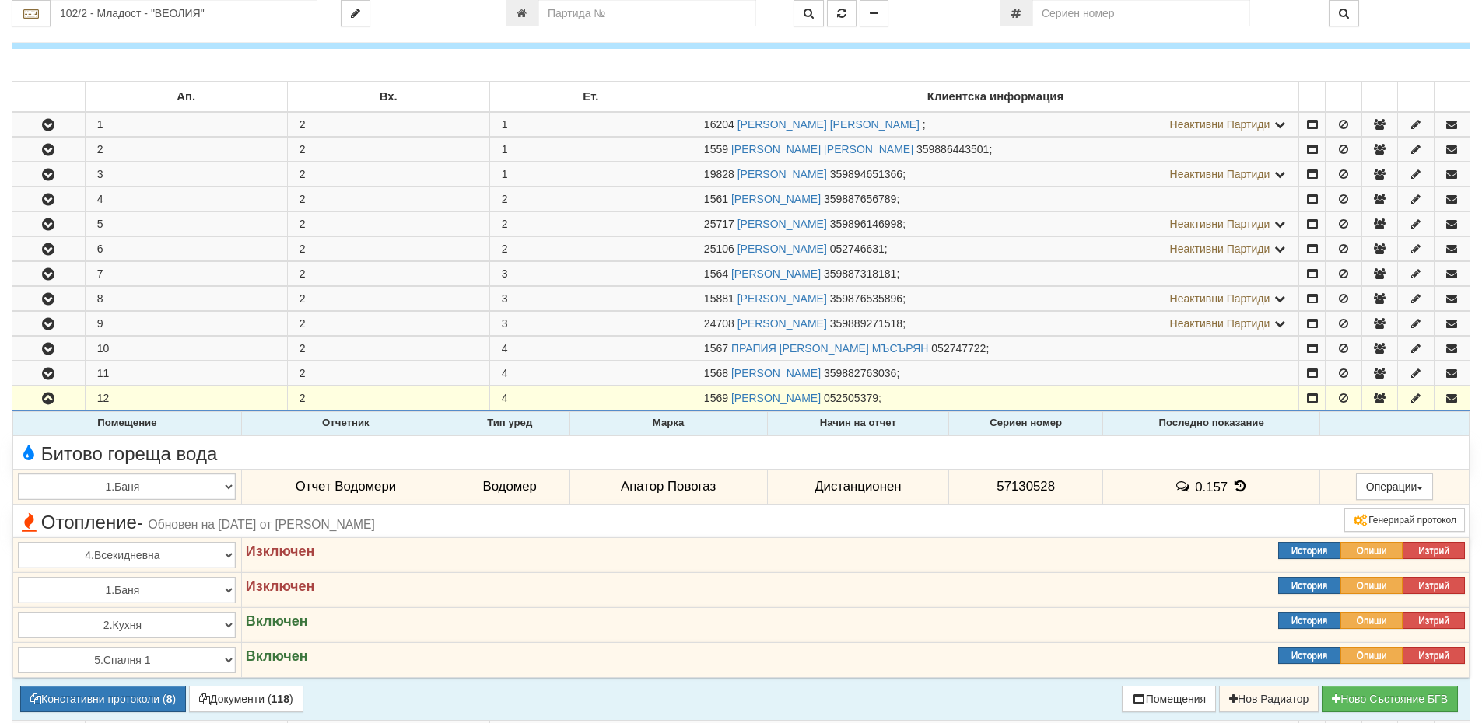
drag, startPoint x: 1058, startPoint y: 478, endPoint x: 931, endPoint y: 495, distance: 127.9
click at [931, 495] on tr "1.Баня 2.Кухня 3.Тоалетна 4.Всекидневна 5.Спалня 1 6.Спалня 2 7.Коридор 8.Терас…" at bounding box center [741, 487] width 1456 height 36
copy tr "Дистанционен 57130528"
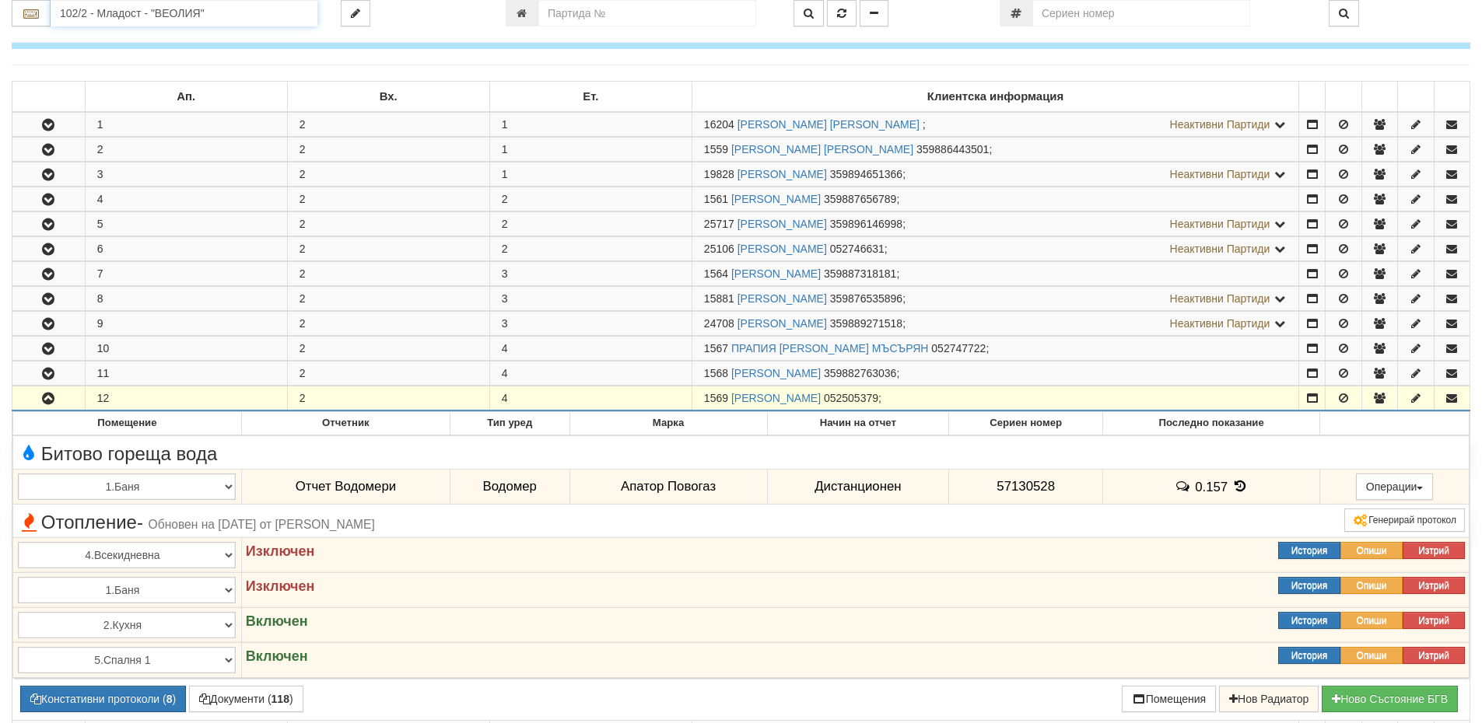
click at [106, 19] on input "102/2 - Младост - "ВЕОЛИЯ"" at bounding box center [184, 13] width 267 height 26
click at [166, 39] on div "216/6 - Вл. Варненчик - "ВЕОЛИЯ"" at bounding box center [184, 38] width 262 height 18
type input "216/6 - Вл. Варненчик - "ВЕОЛИЯ""
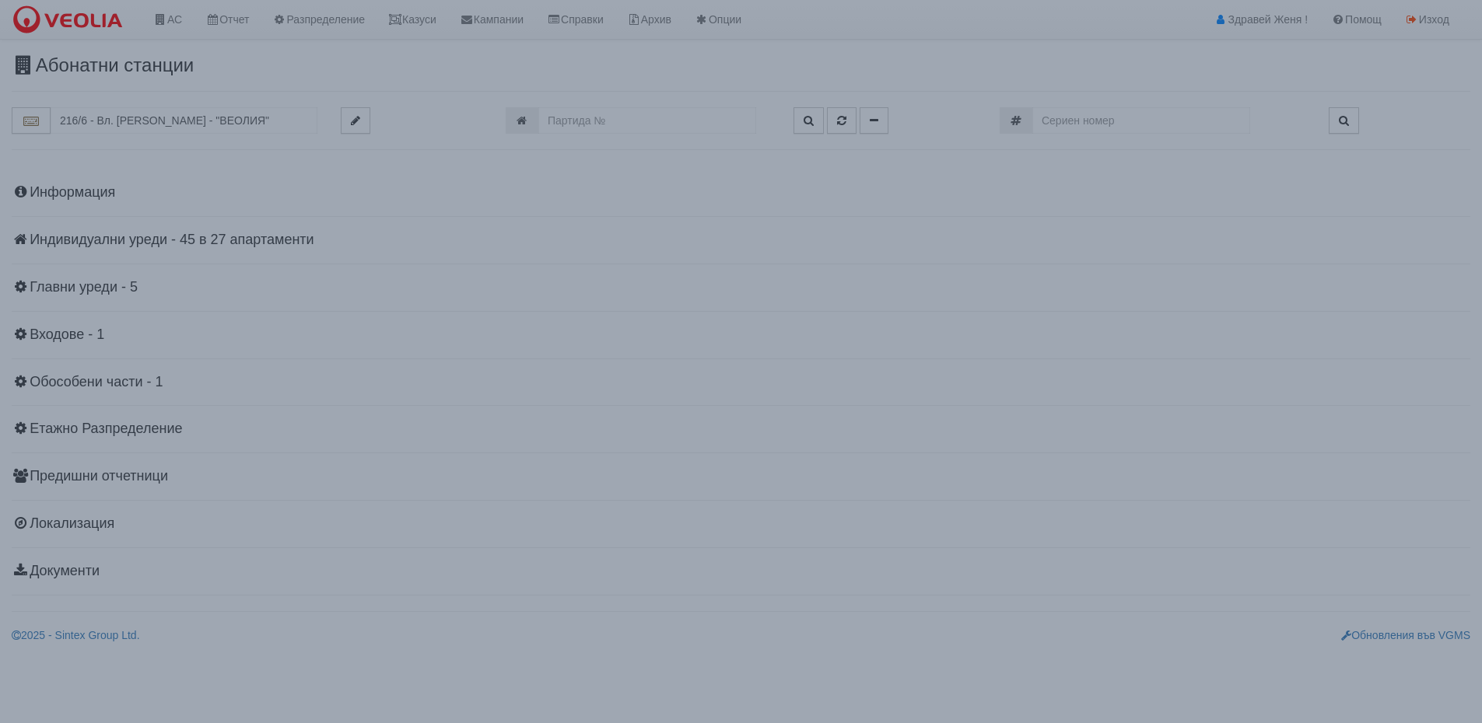
scroll to position [0, 0]
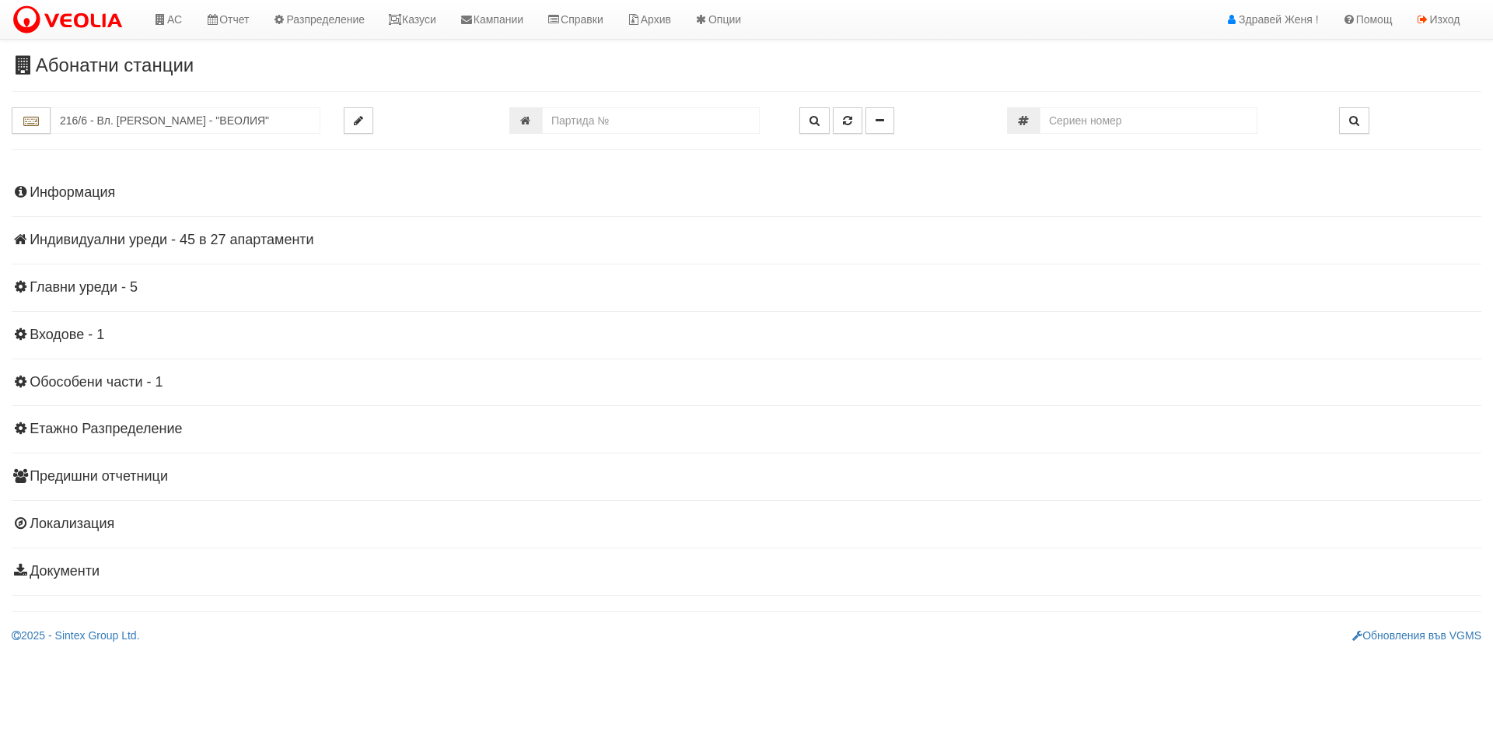
click at [319, 243] on h4 "Индивидуални уреди - 45 в 27 апартаменти" at bounding box center [747, 241] width 1470 height 16
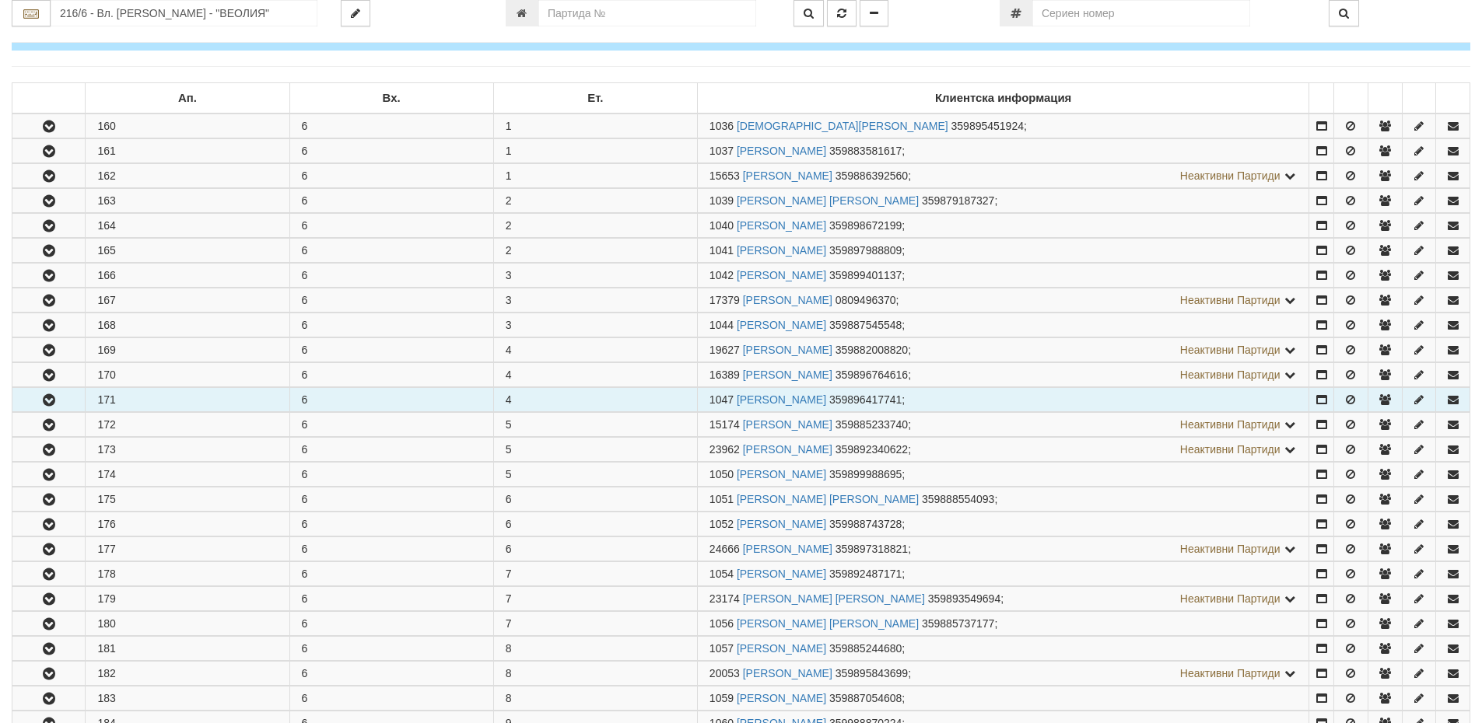
scroll to position [233, 0]
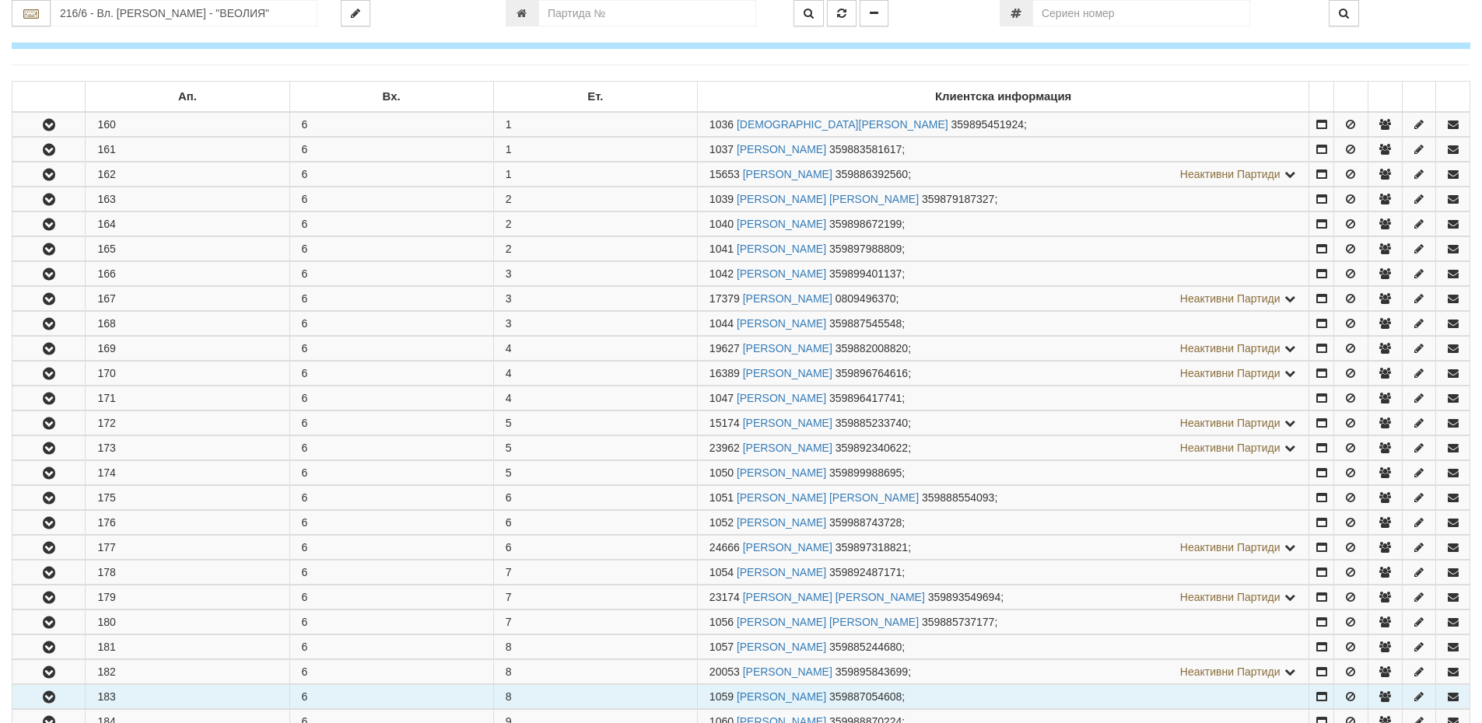
click at [46, 697] on icon "button" at bounding box center [49, 697] width 19 height 11
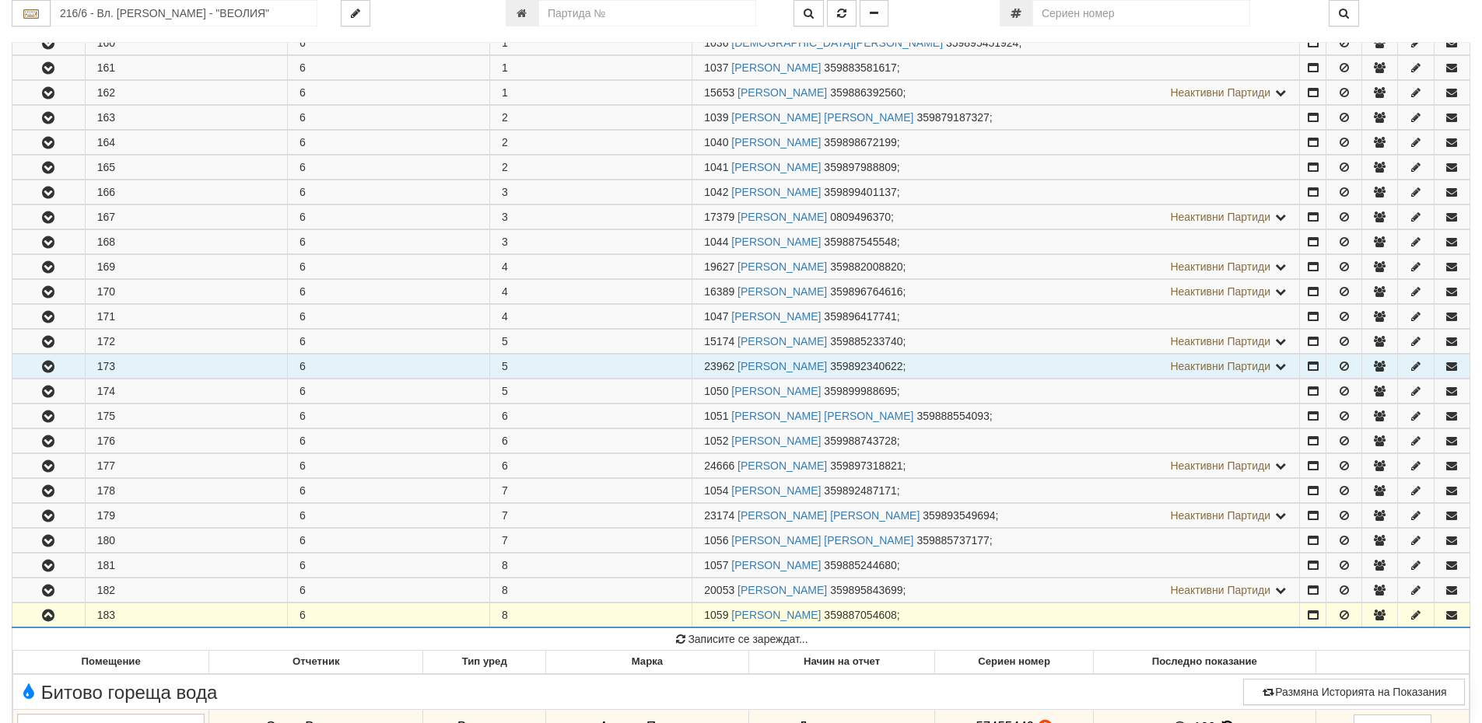
scroll to position [544, 0]
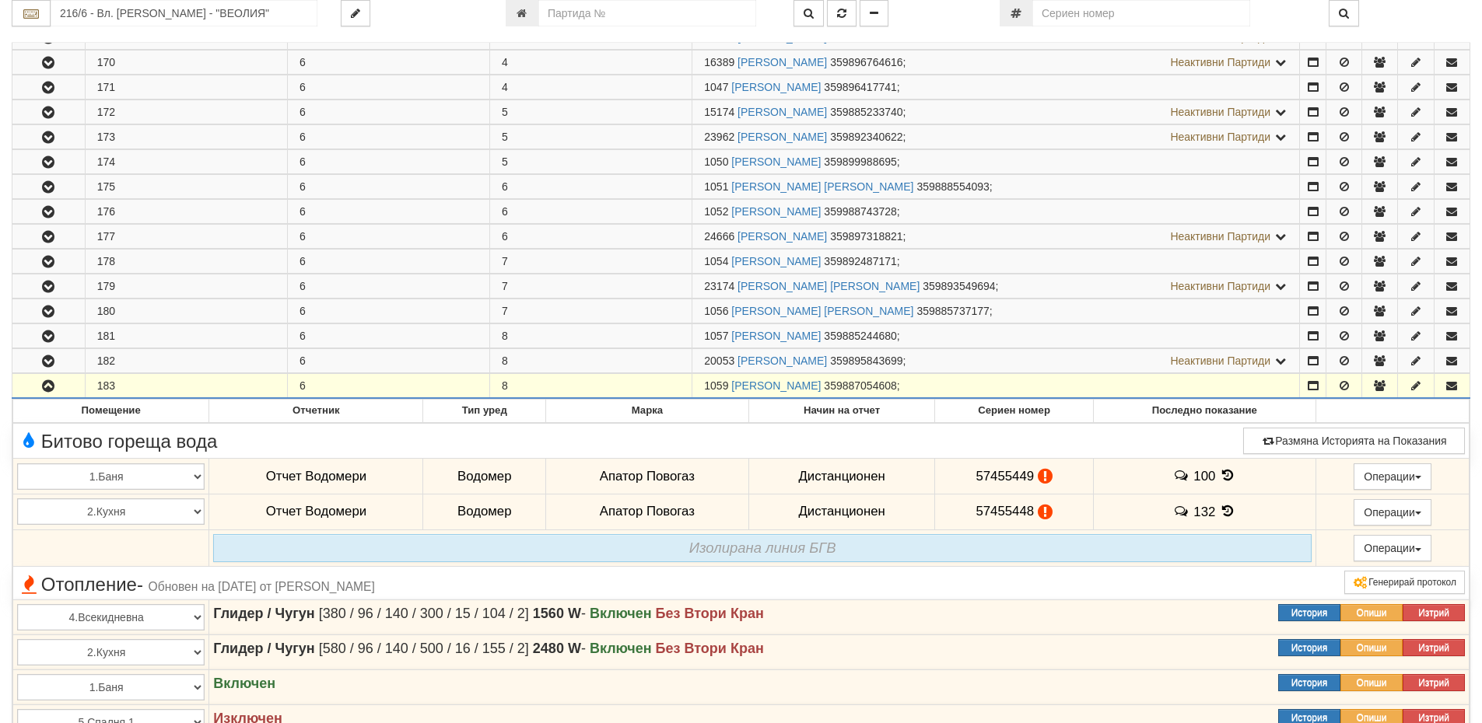
drag, startPoint x: 728, startPoint y: 386, endPoint x: 691, endPoint y: 389, distance: 37.5
click at [691, 389] on tr "183 6 8 1059 ДИМЧО ХРИСТОВ ДИМОВ 359887054608 ;" at bounding box center [740, 386] width 1457 height 25
copy tr "1059"
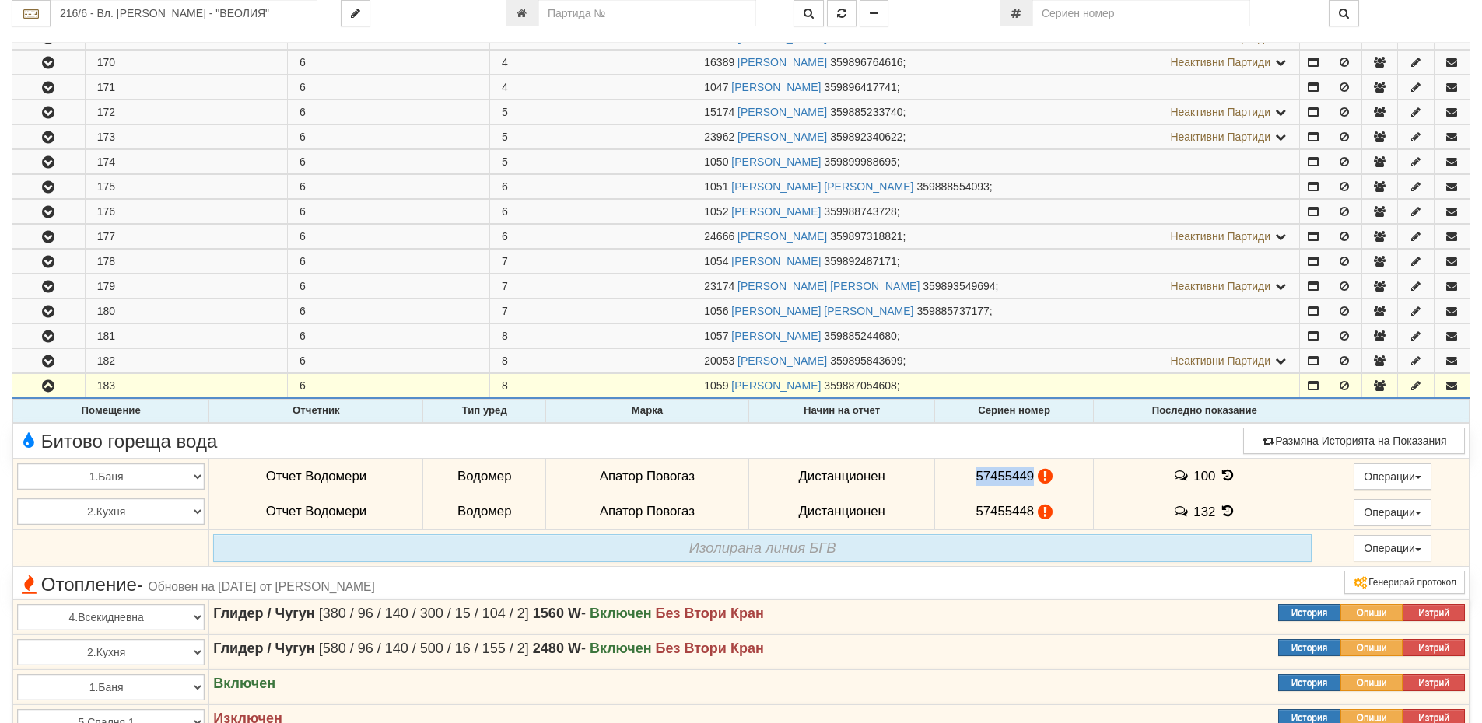
drag, startPoint x: 1030, startPoint y: 471, endPoint x: 971, endPoint y: 470, distance: 59.9
click at [971, 470] on td "57455449" at bounding box center [1014, 477] width 158 height 36
copy span "57455449"
drag, startPoint x: 1028, startPoint y: 509, endPoint x: 971, endPoint y: 513, distance: 56.9
click at [975, 513] on span "57455448" at bounding box center [1004, 511] width 58 height 15
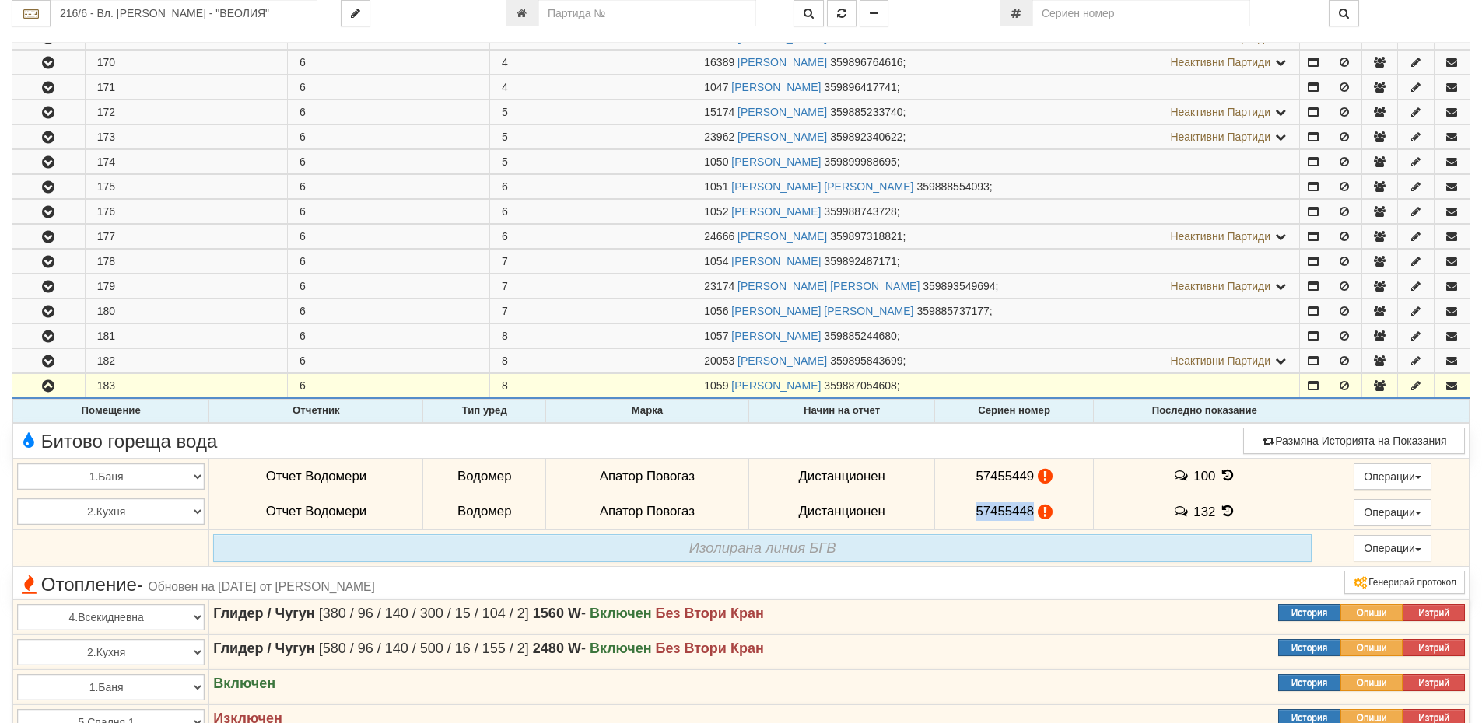
copy span "57455448"
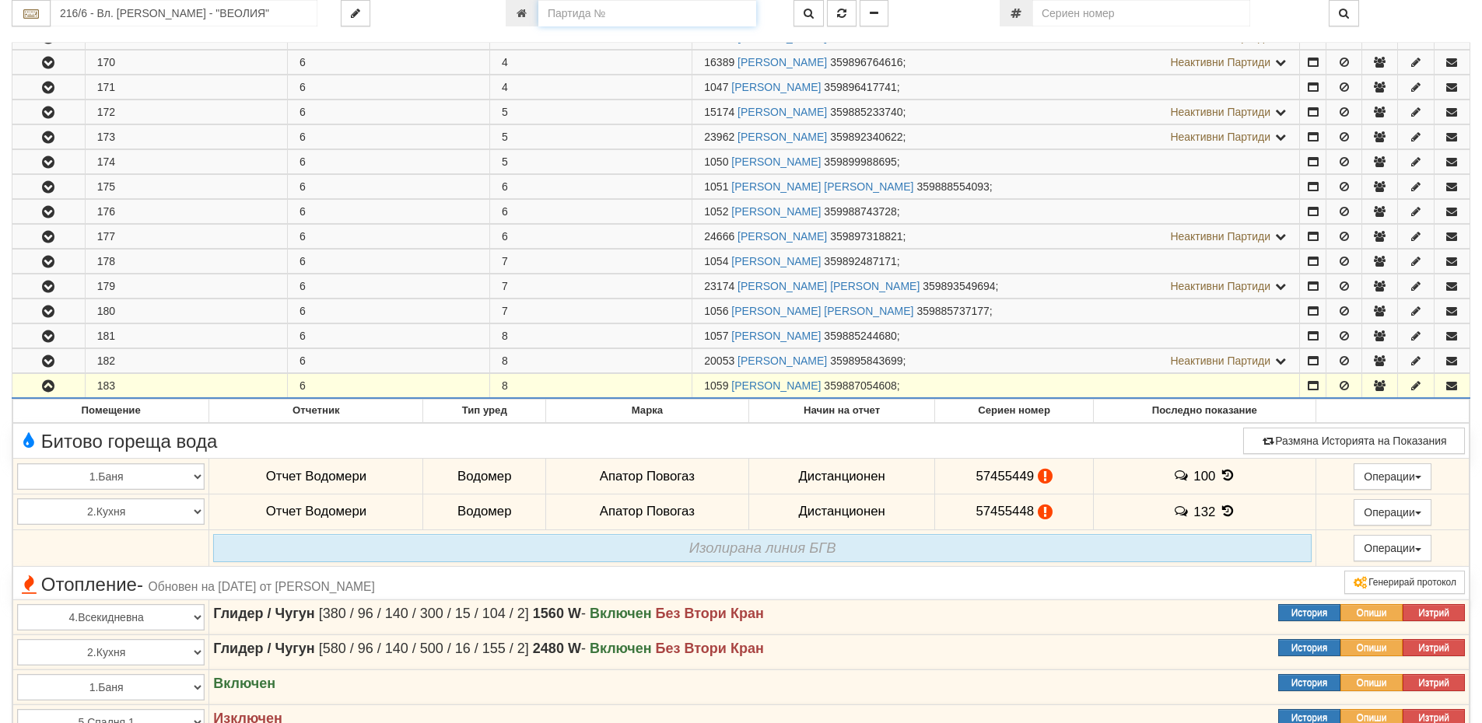
click at [607, 21] on input "number" at bounding box center [647, 13] width 218 height 26
type input "5385"
click at [803, 13] on button "button" at bounding box center [808, 13] width 30 height 26
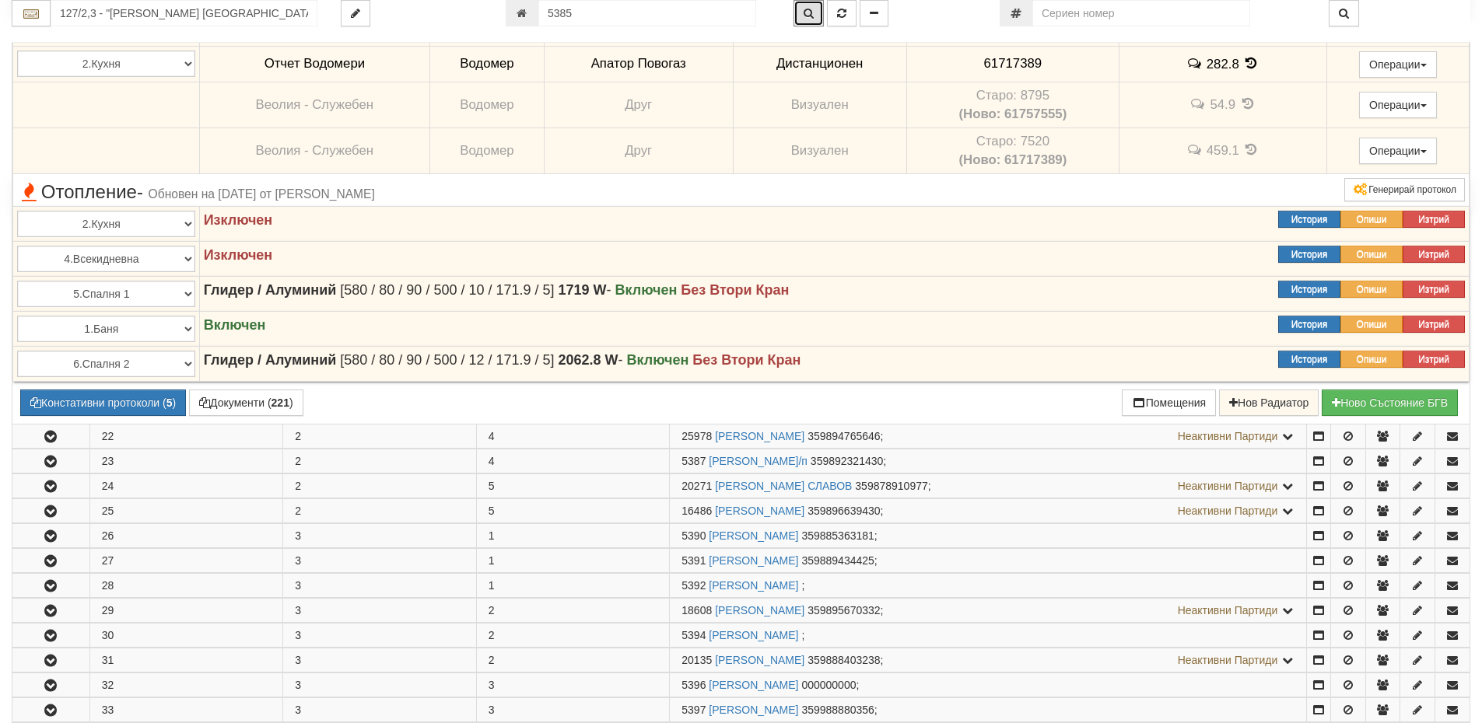
scroll to position [432, 0]
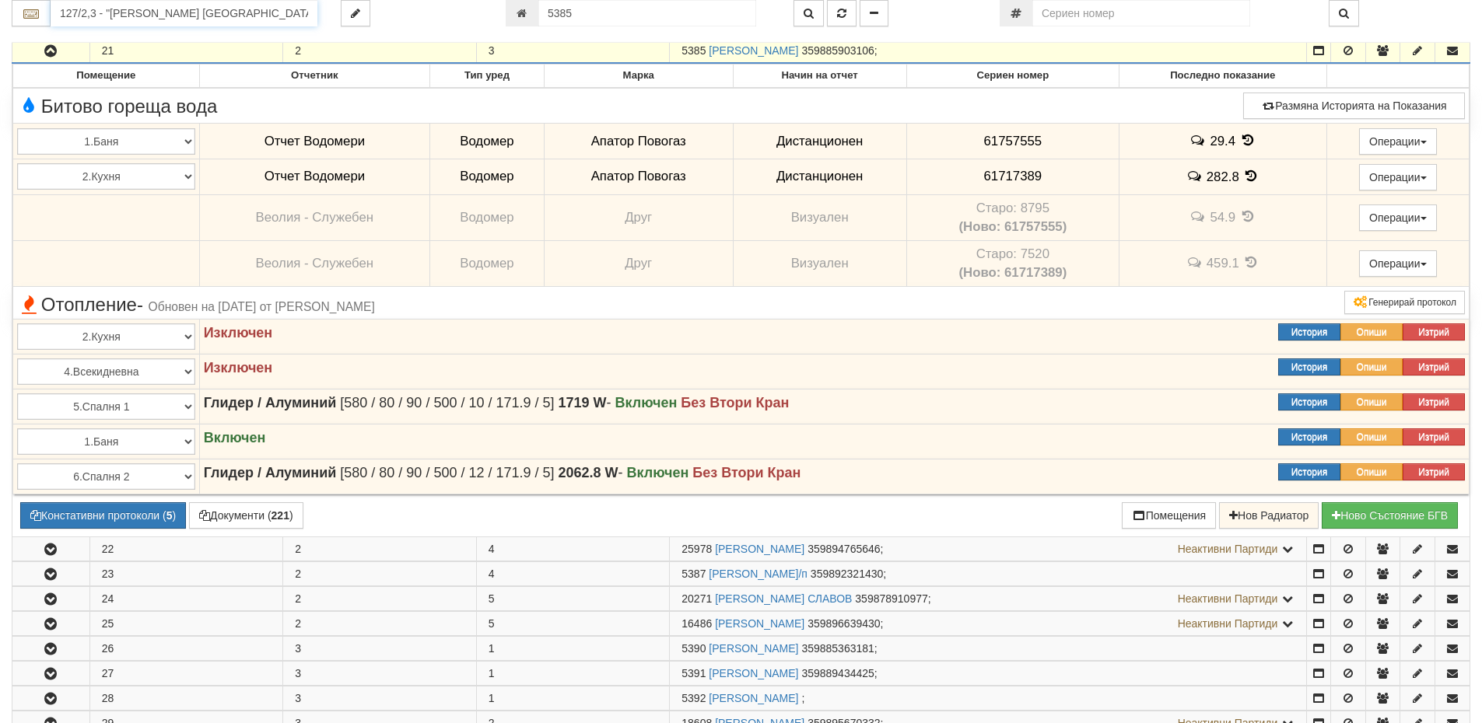
click at [86, 12] on input "127/2,3 - "ВЕОЛИЯ ЕНЕРДЖИ ВАРНА " ЕАД" at bounding box center [184, 13] width 267 height 26
click at [107, 37] on div "081/1 - Трошево - "ВЕОЛИЯ"" at bounding box center [184, 38] width 262 height 18
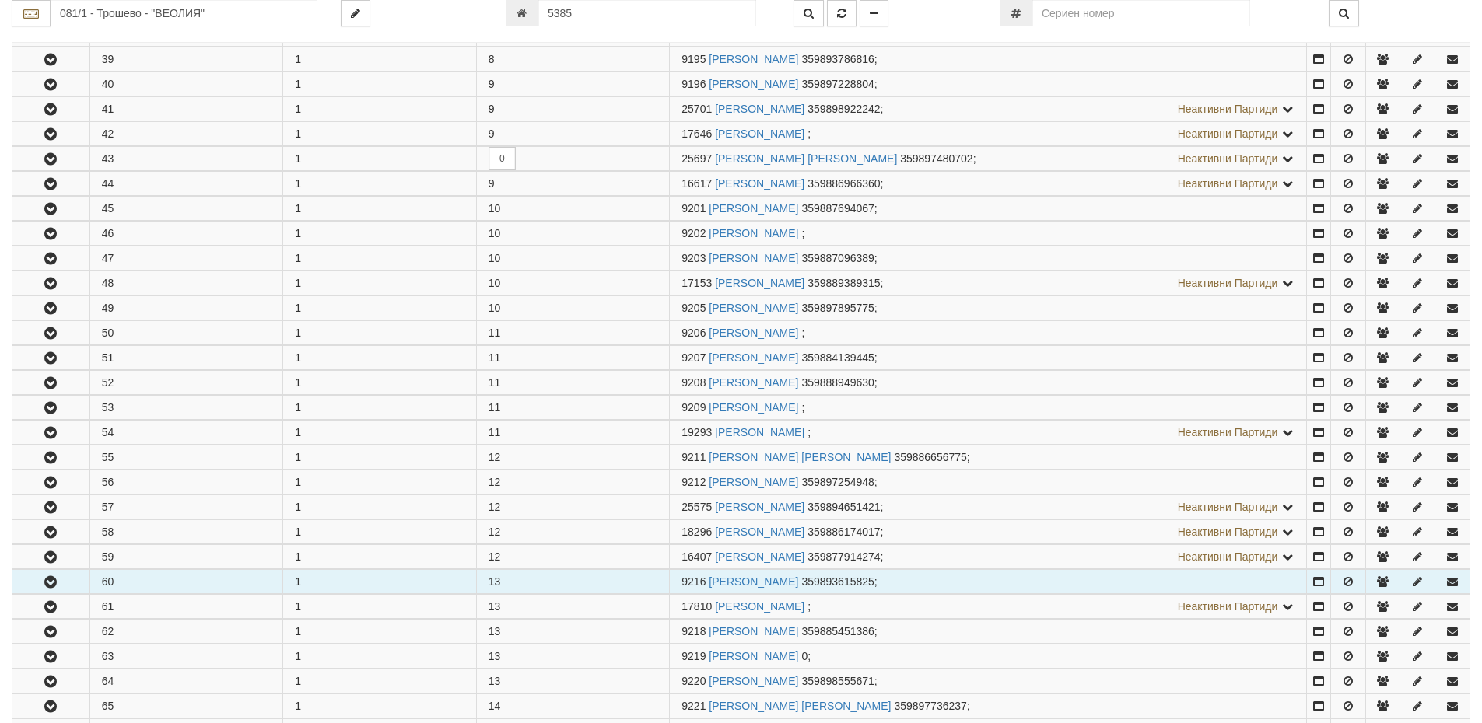
scroll to position [1711, 0]
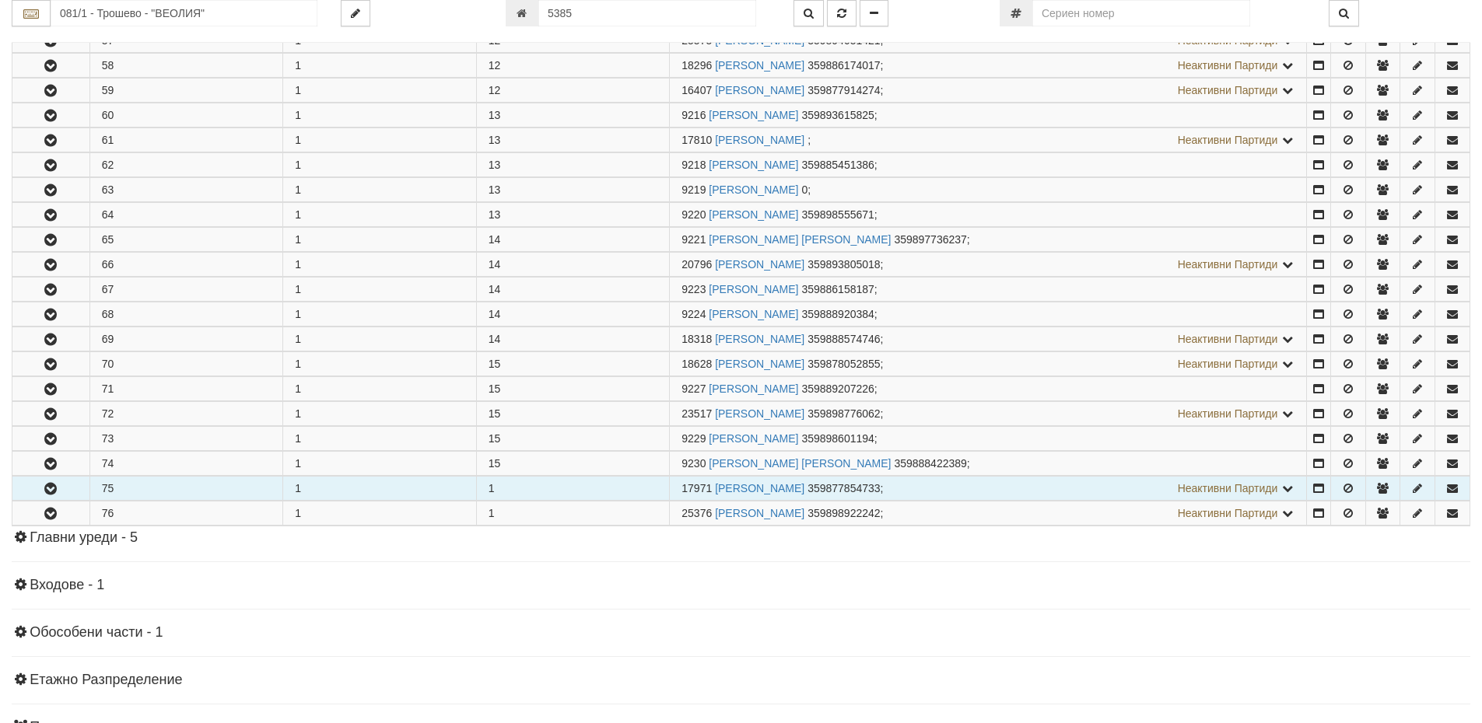
click at [166, 492] on td "75" at bounding box center [186, 489] width 194 height 24
click at [51, 488] on icon "button" at bounding box center [50, 489] width 19 height 11
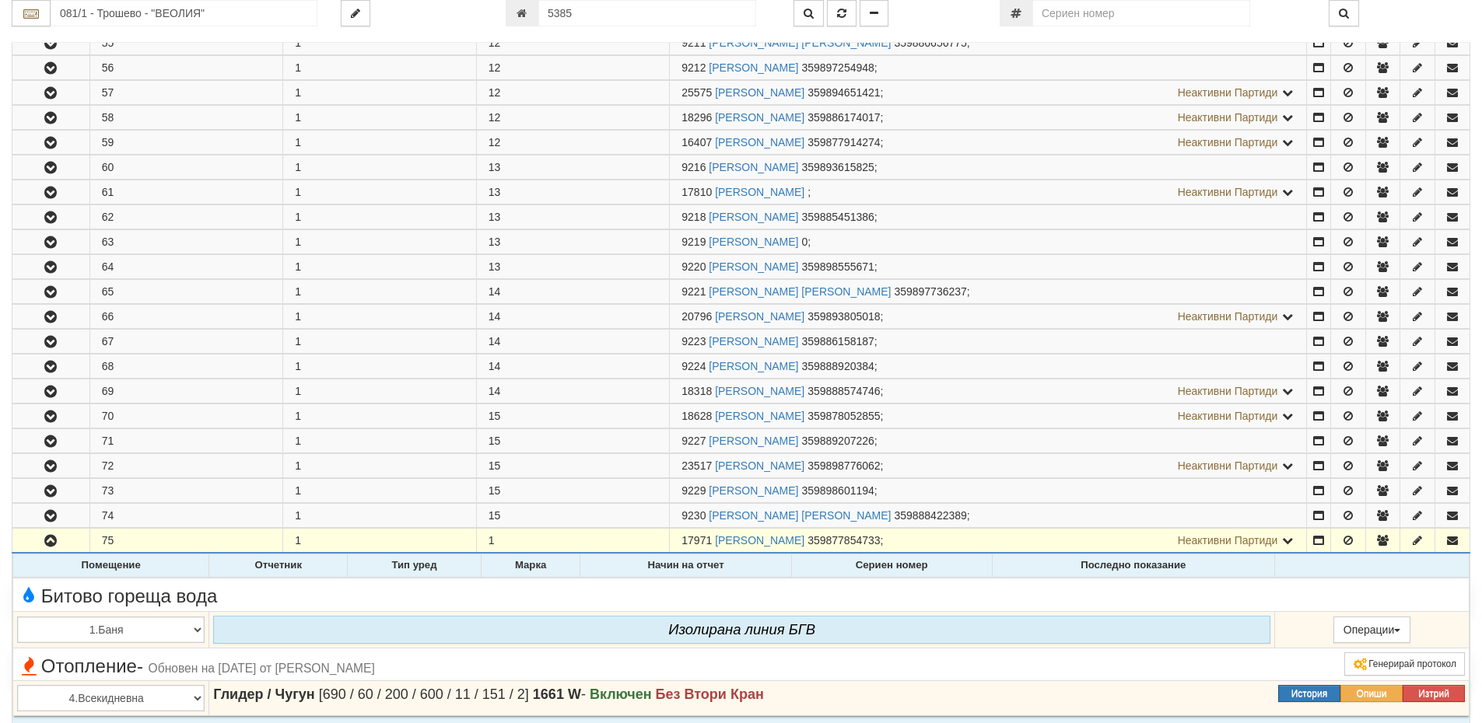
scroll to position [1633, 0]
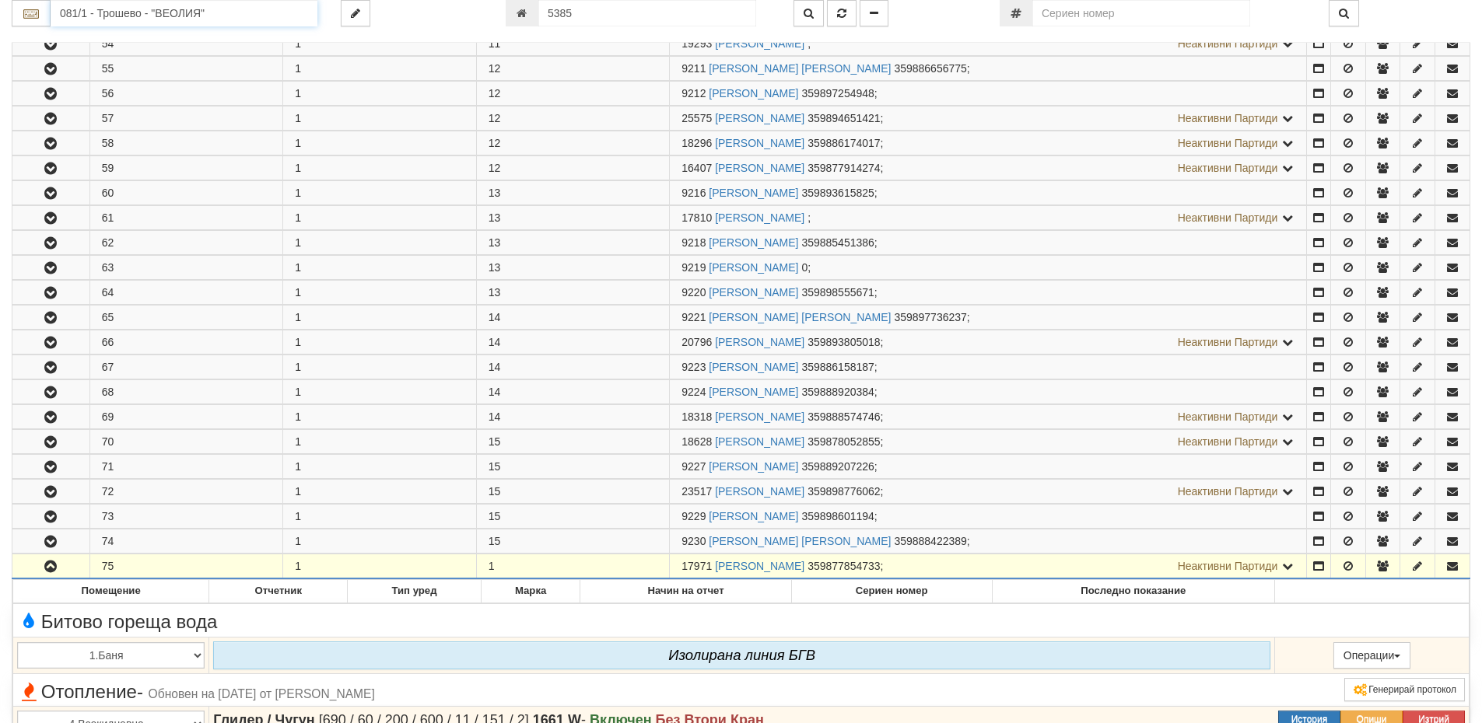
click at [107, 11] on input "081/1 - Трошево - "ВЕОЛИЯ"" at bounding box center [184, 13] width 267 height 26
click at [124, 42] on div "082/1 - Трошево - "ВЕОЛИЯ"" at bounding box center [184, 38] width 262 height 18
type input "082/1 - Трошево - "ВЕОЛИЯ""
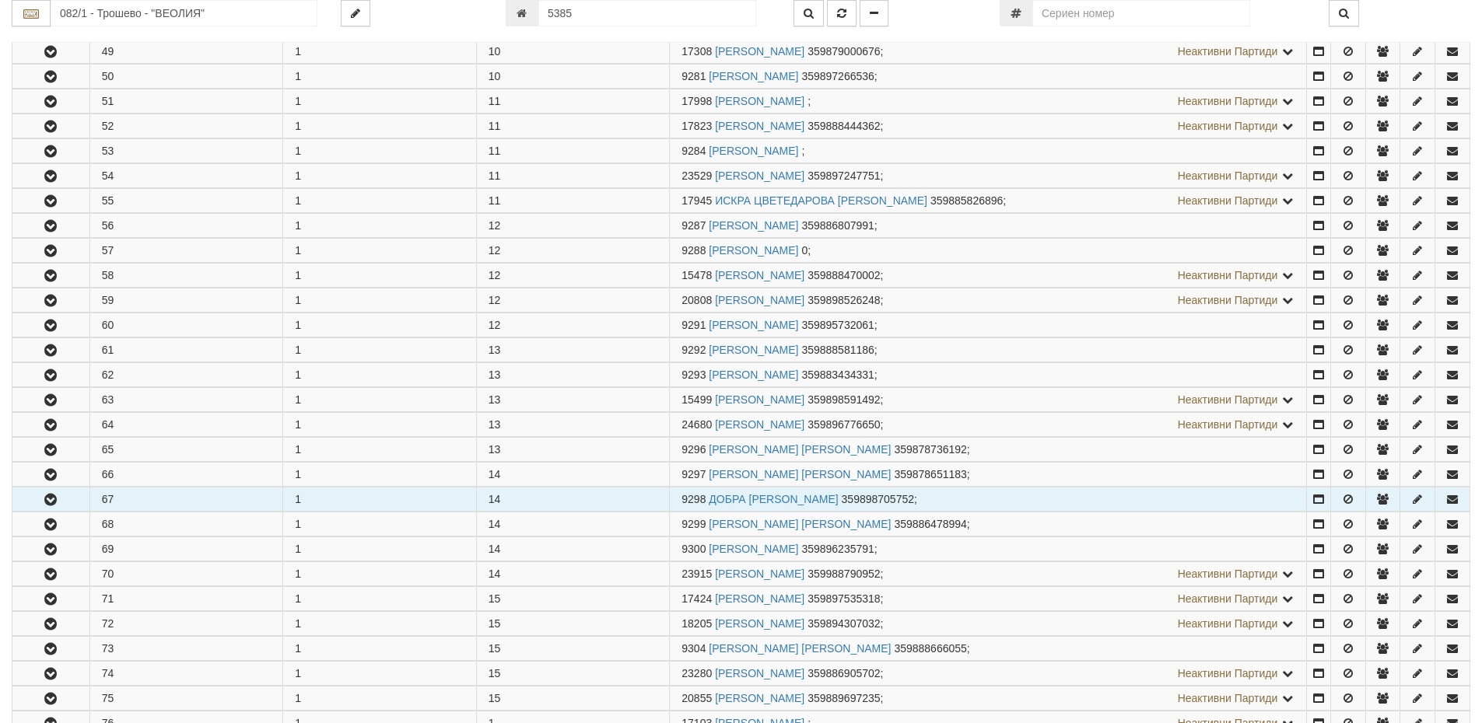
scroll to position [1711, 0]
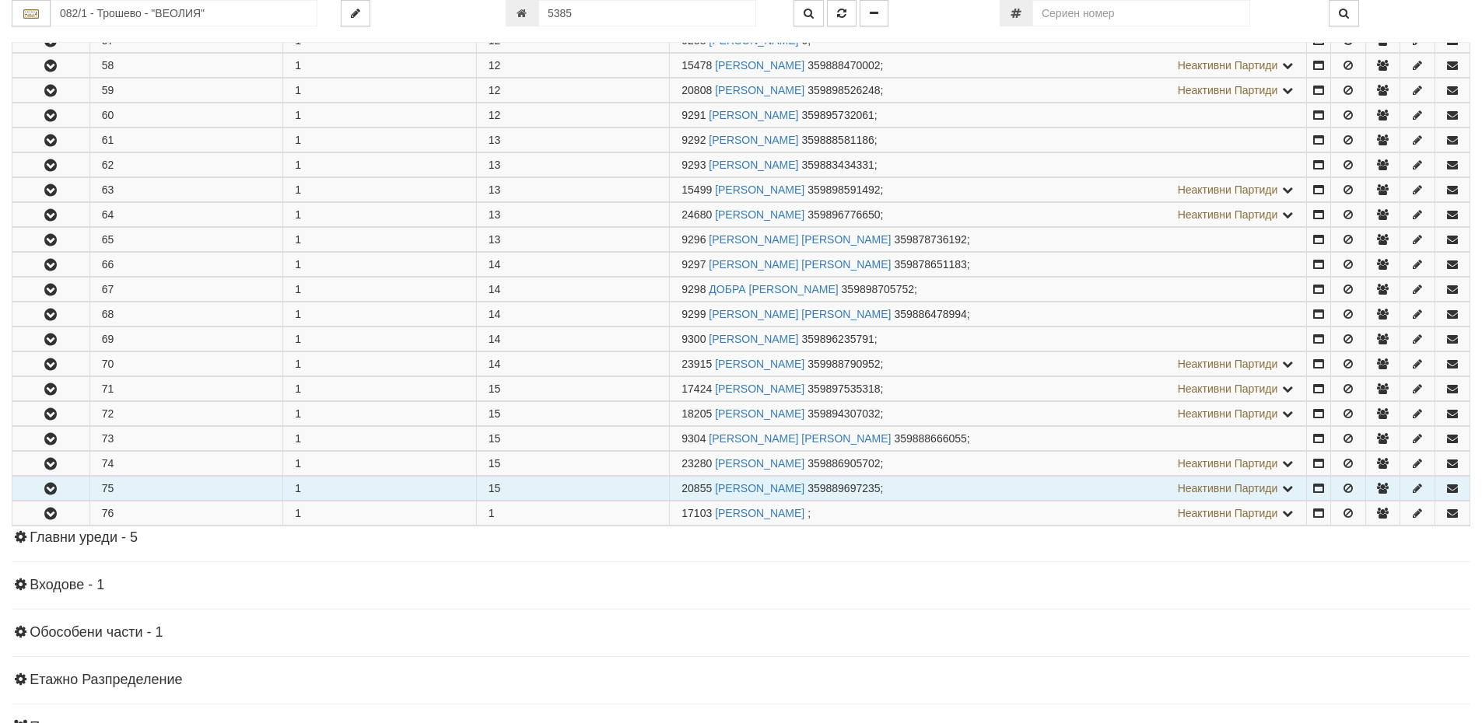
click at [323, 488] on td "1" at bounding box center [380, 489] width 194 height 24
click at [45, 485] on icon "button" at bounding box center [50, 489] width 19 height 11
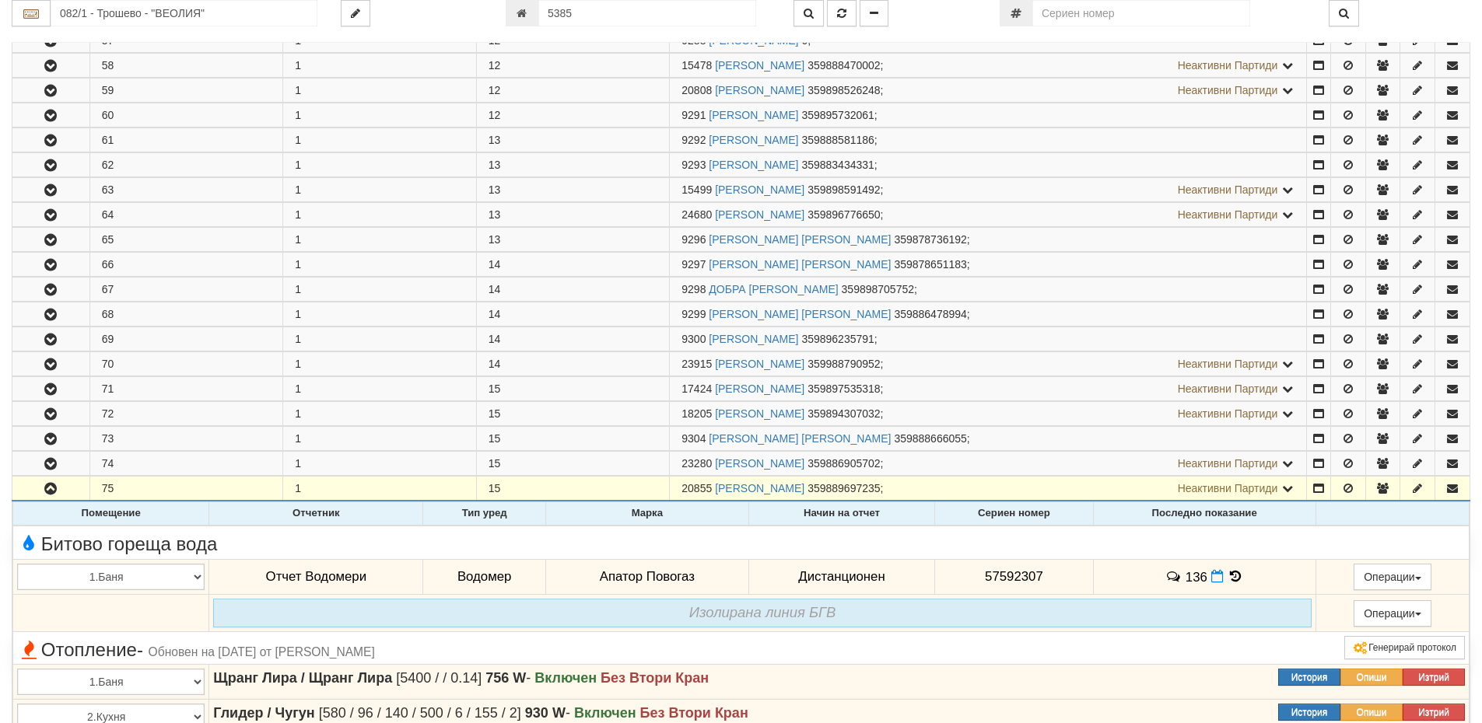
click at [1227, 579] on icon at bounding box center [1234, 576] width 17 height 13
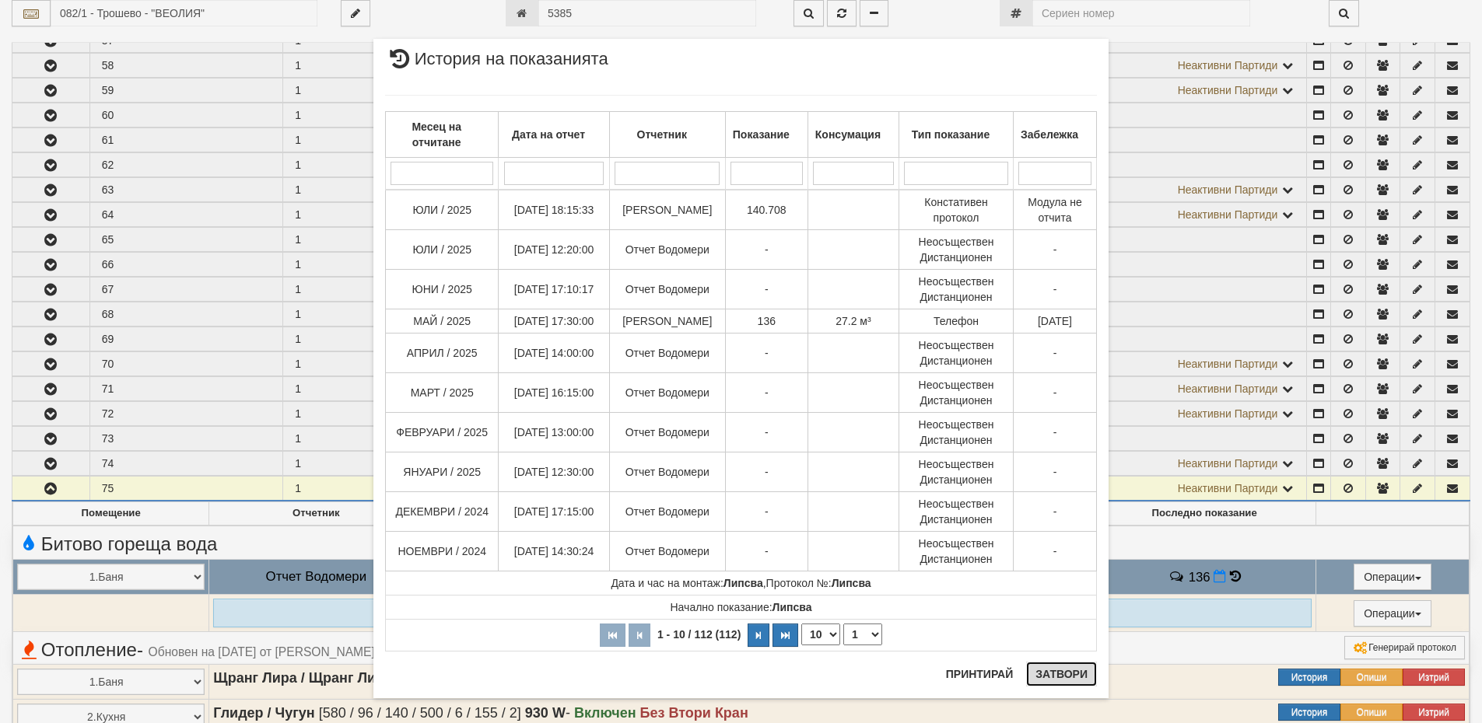
click at [1076, 679] on button "Затвори" at bounding box center [1061, 674] width 71 height 25
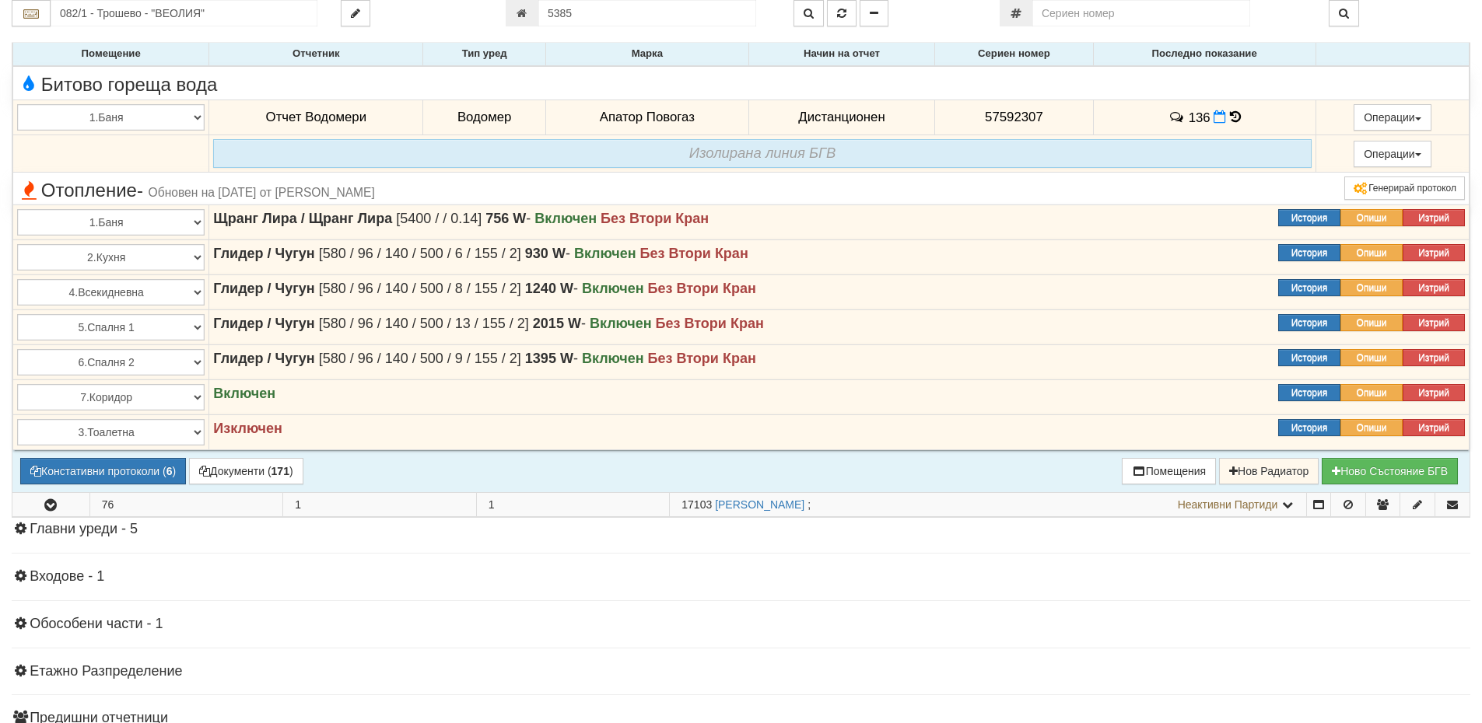
scroll to position [2255, 0]
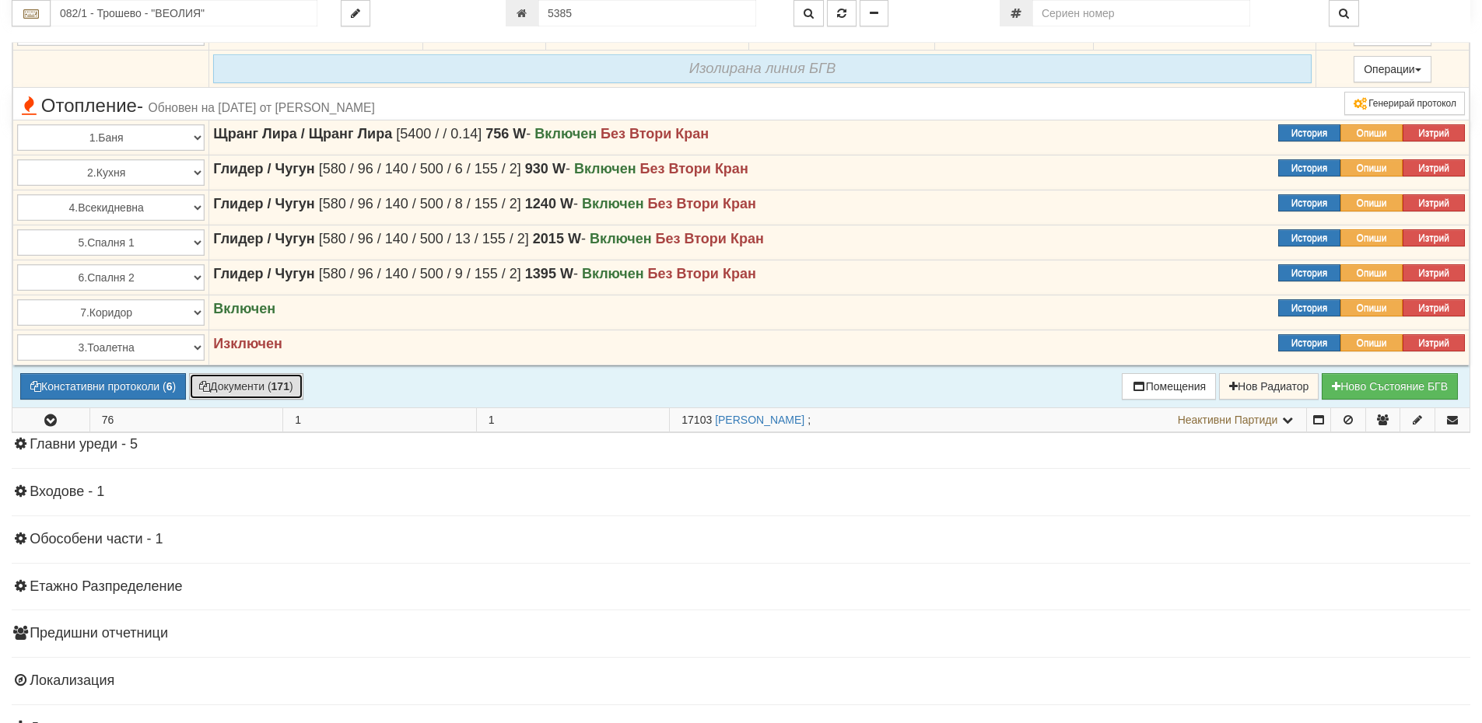
click at [251, 389] on button "Документи ( 171 )" at bounding box center [246, 386] width 114 height 26
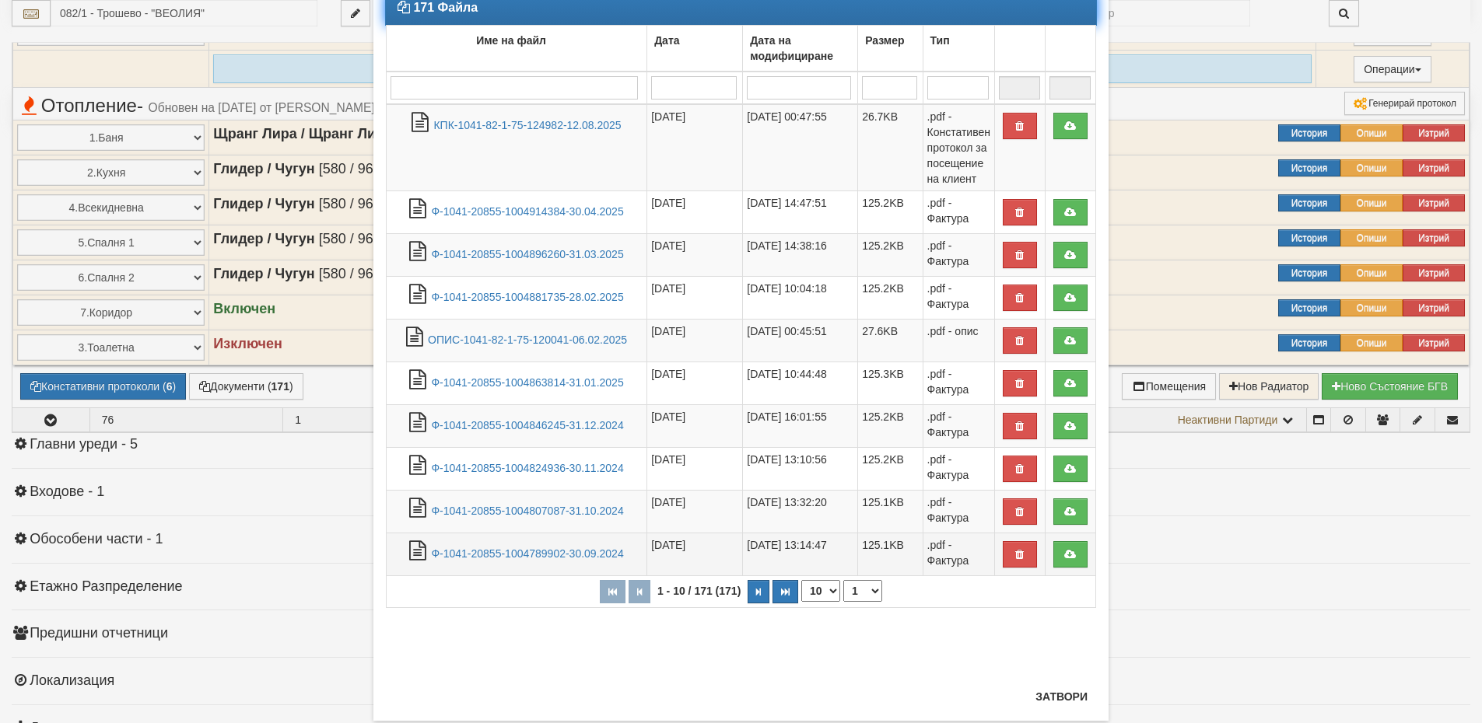
scroll to position [124, 0]
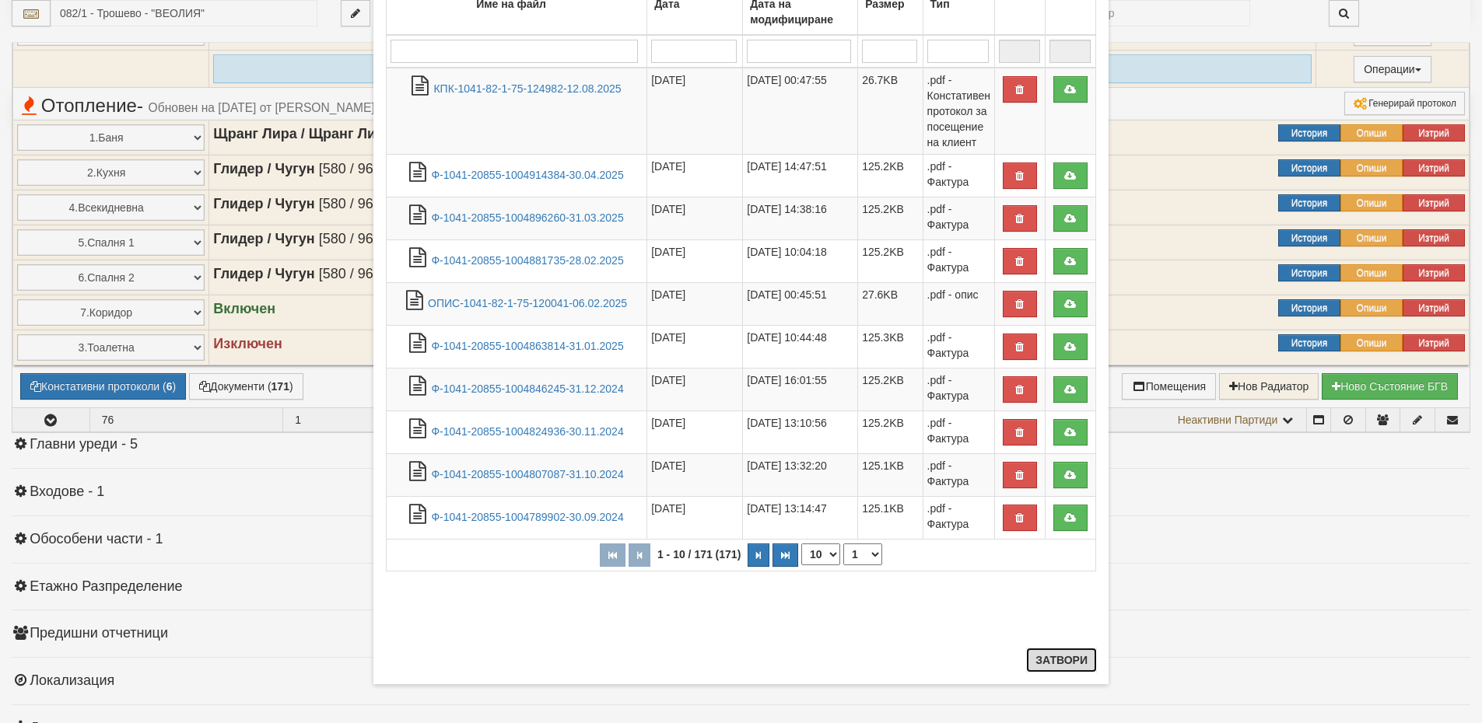
click at [1065, 662] on button "Затвори" at bounding box center [1061, 660] width 71 height 25
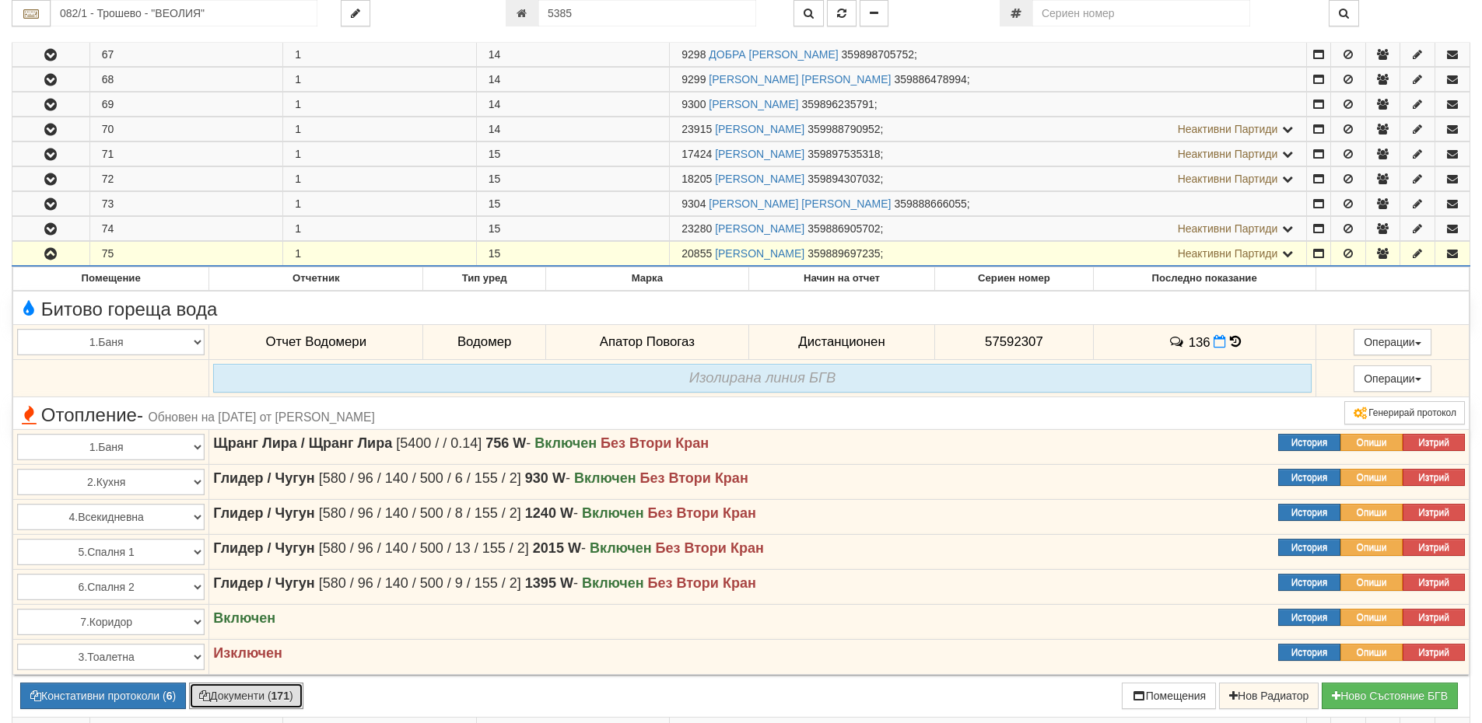
scroll to position [1944, 0]
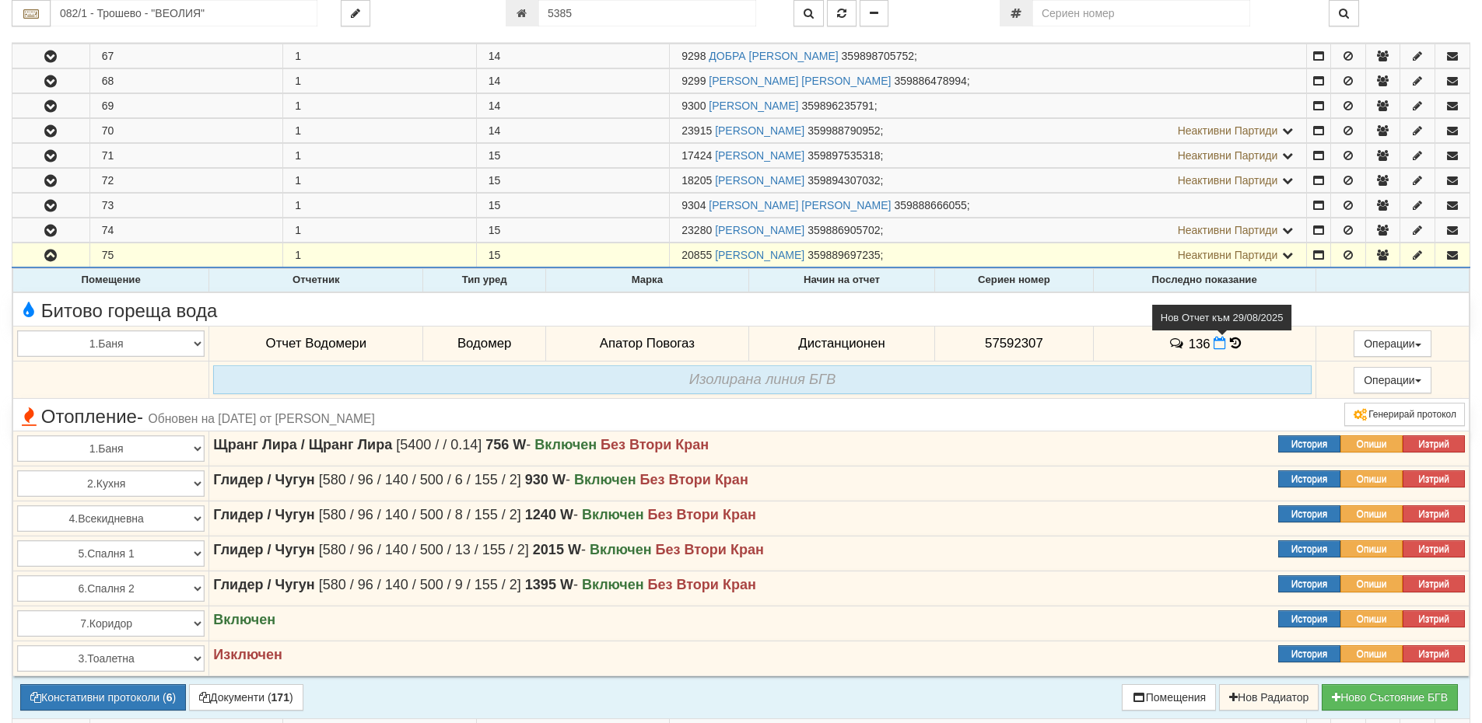
click at [1215, 341] on icon at bounding box center [1219, 343] width 12 height 13
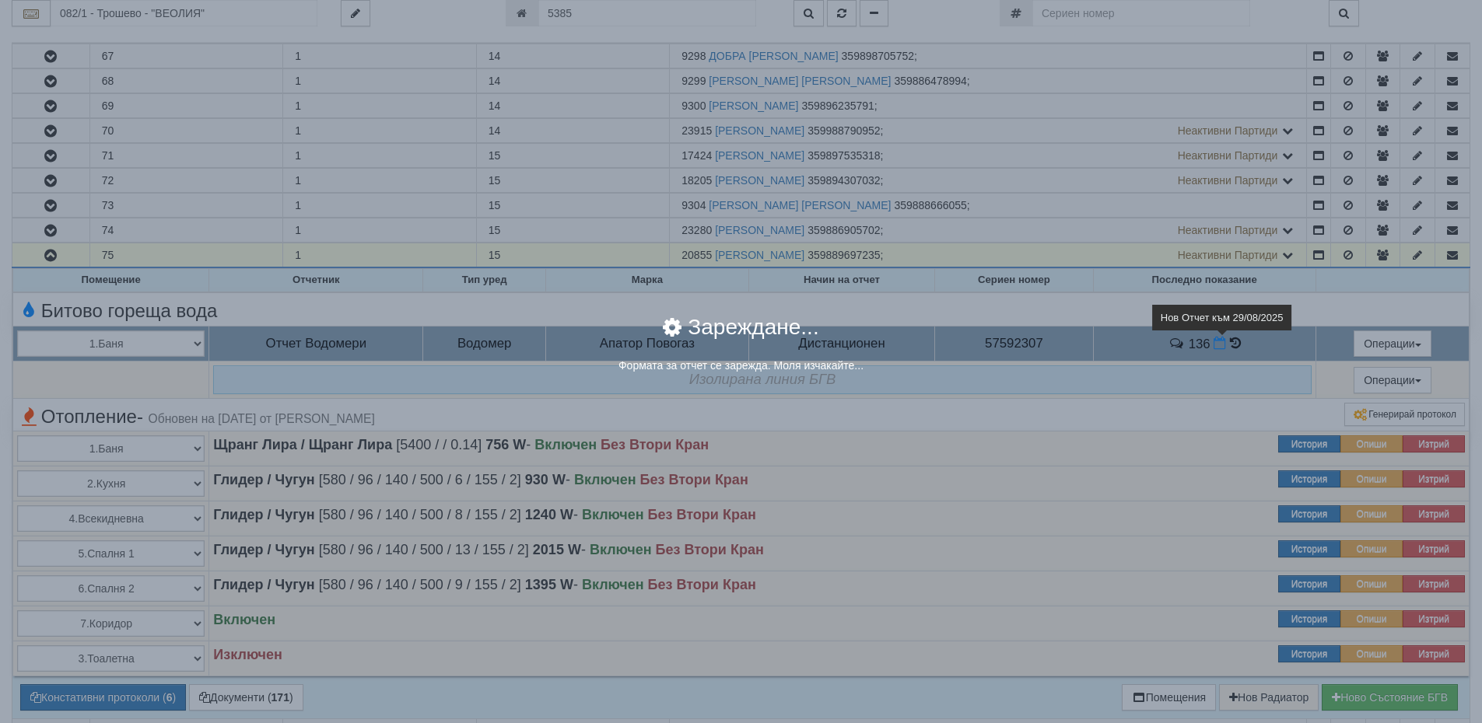
select select "8ac75930-9bfd-e511-80be-8d5a1dced85a"
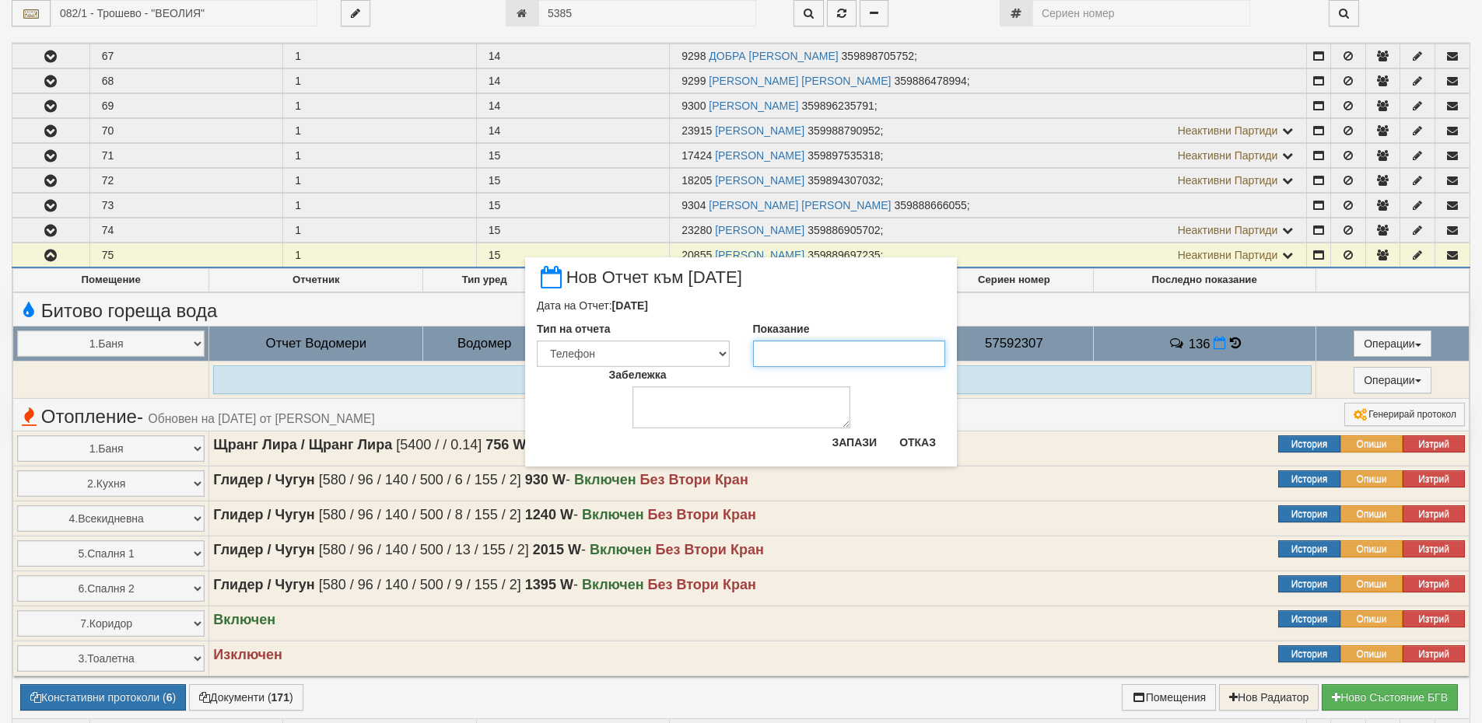
click at [849, 343] on input "Показание" at bounding box center [849, 354] width 193 height 26
type input "141.350"
click at [854, 442] on button "Запази" at bounding box center [854, 442] width 64 height 25
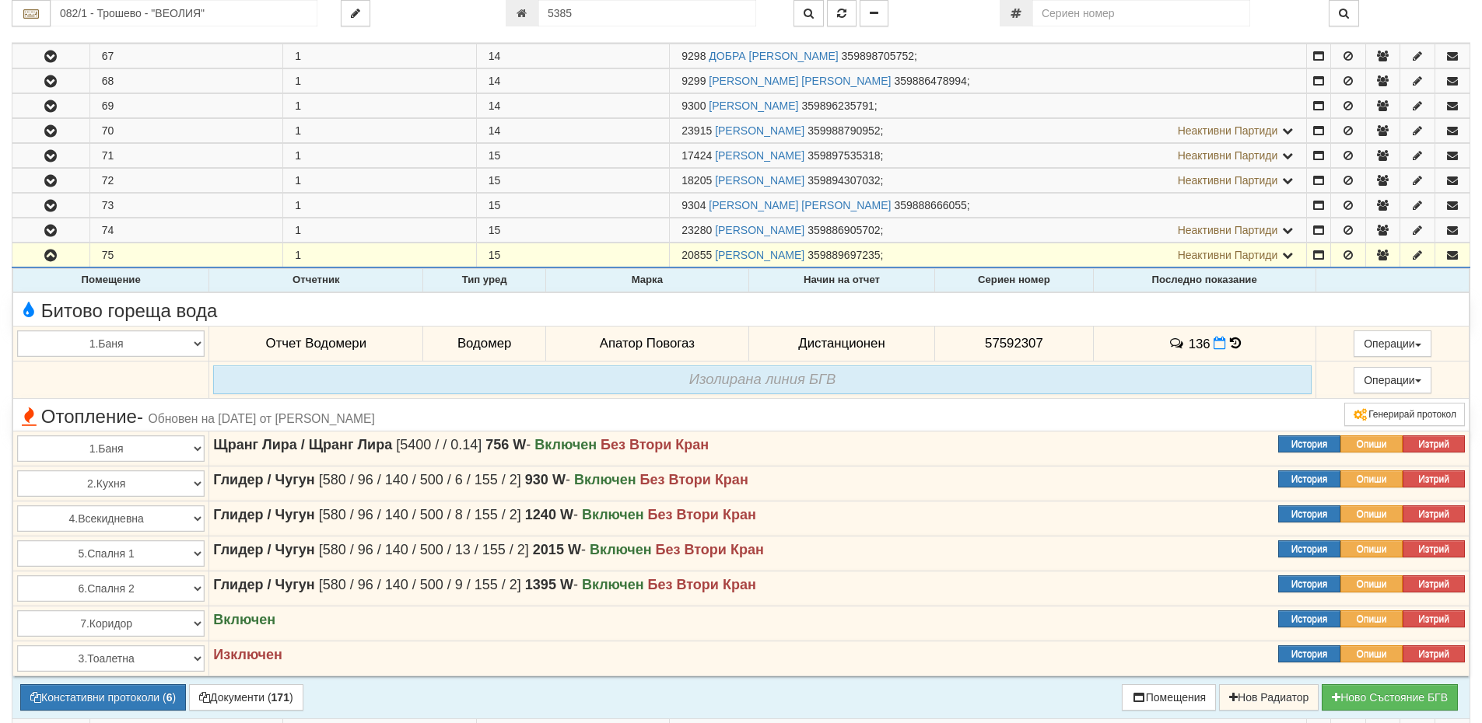
click at [1233, 345] on icon at bounding box center [1235, 343] width 11 height 13
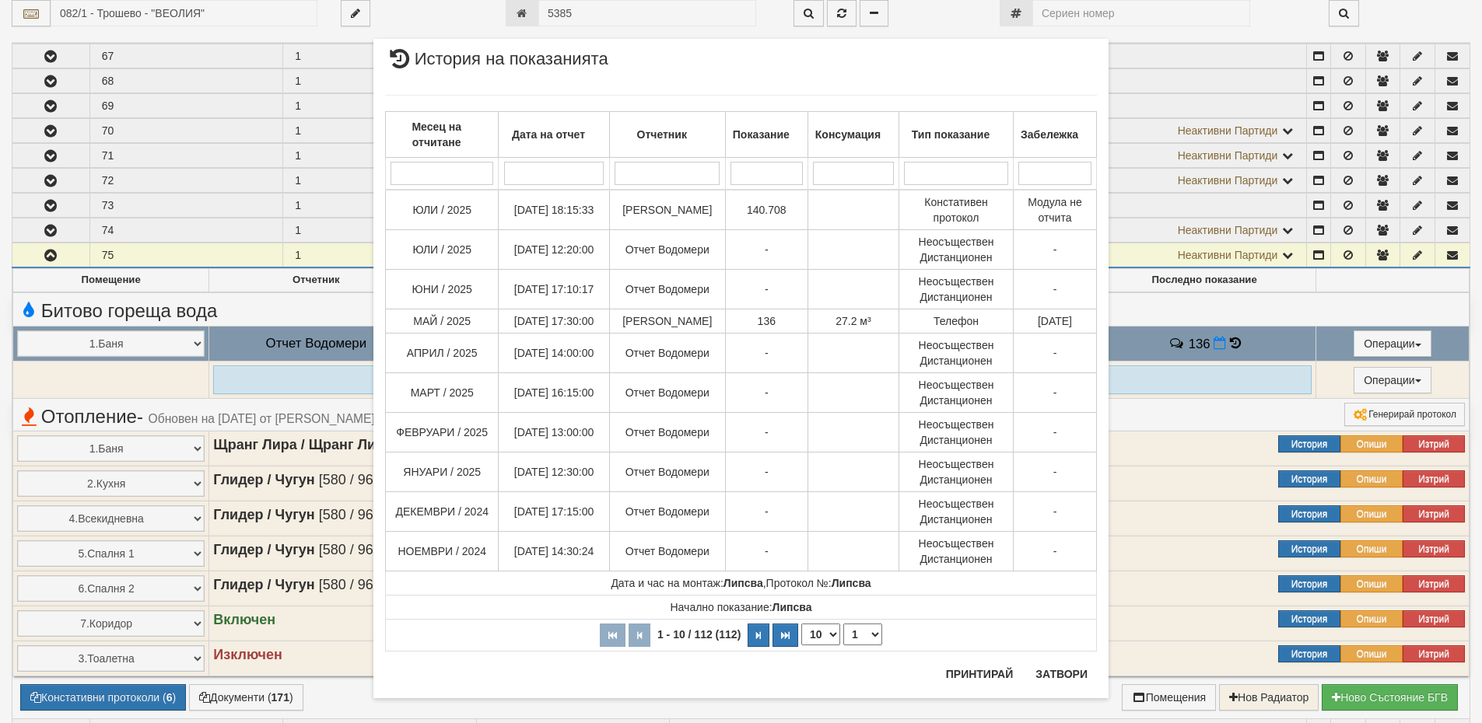
click at [1215, 348] on div "× История на показанията Месец на отчитане Дата на отчет Отчетник Показание Кон…" at bounding box center [741, 361] width 1482 height 723
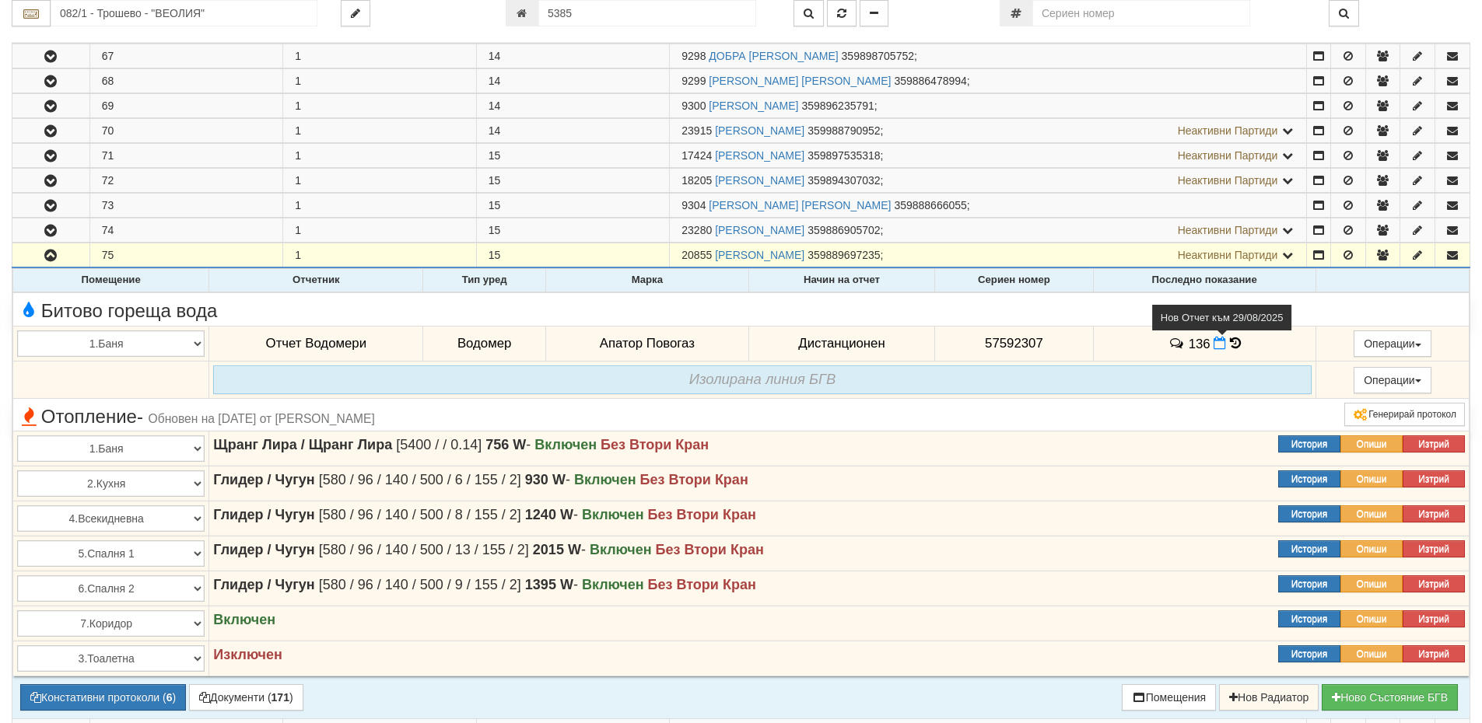
click at [1215, 341] on icon at bounding box center [1219, 343] width 12 height 13
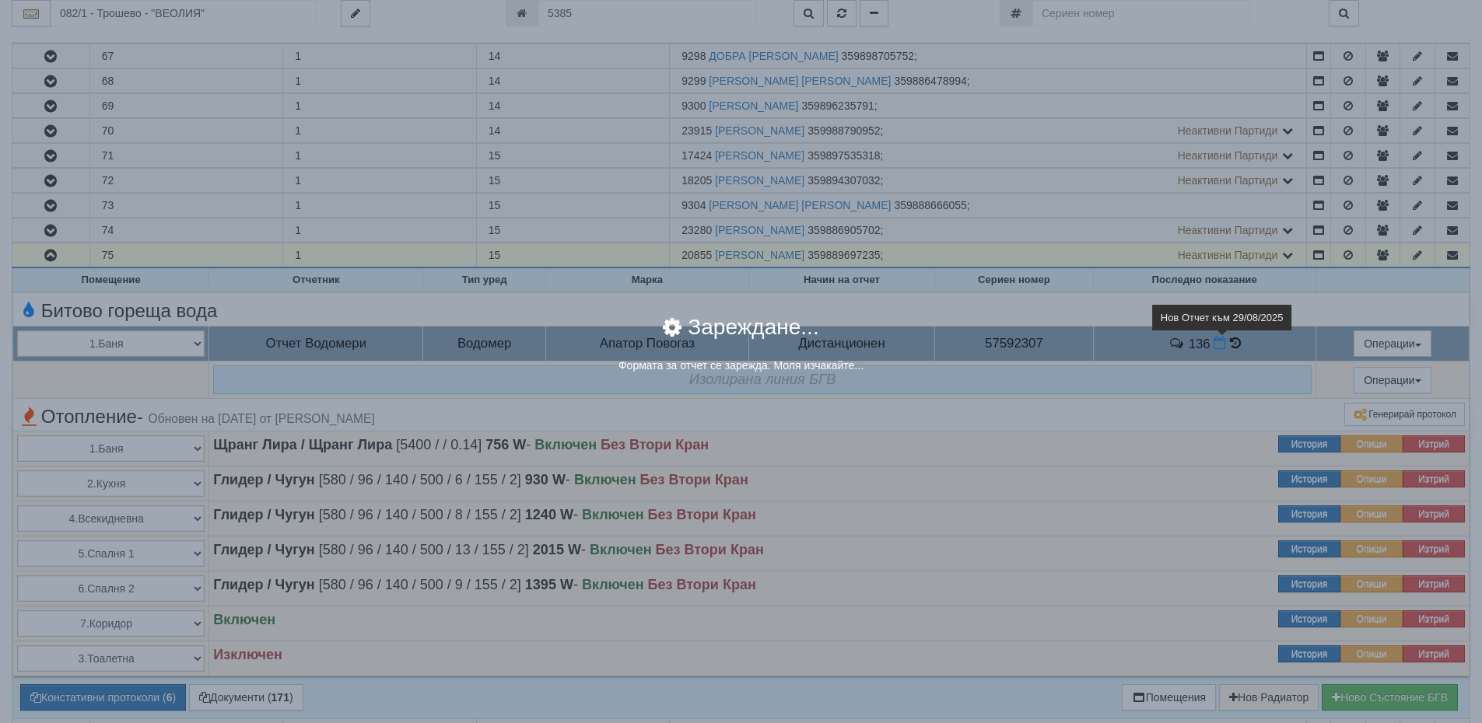
select select "8ac75930-9bfd-e511-80be-8d5a1dced85a"
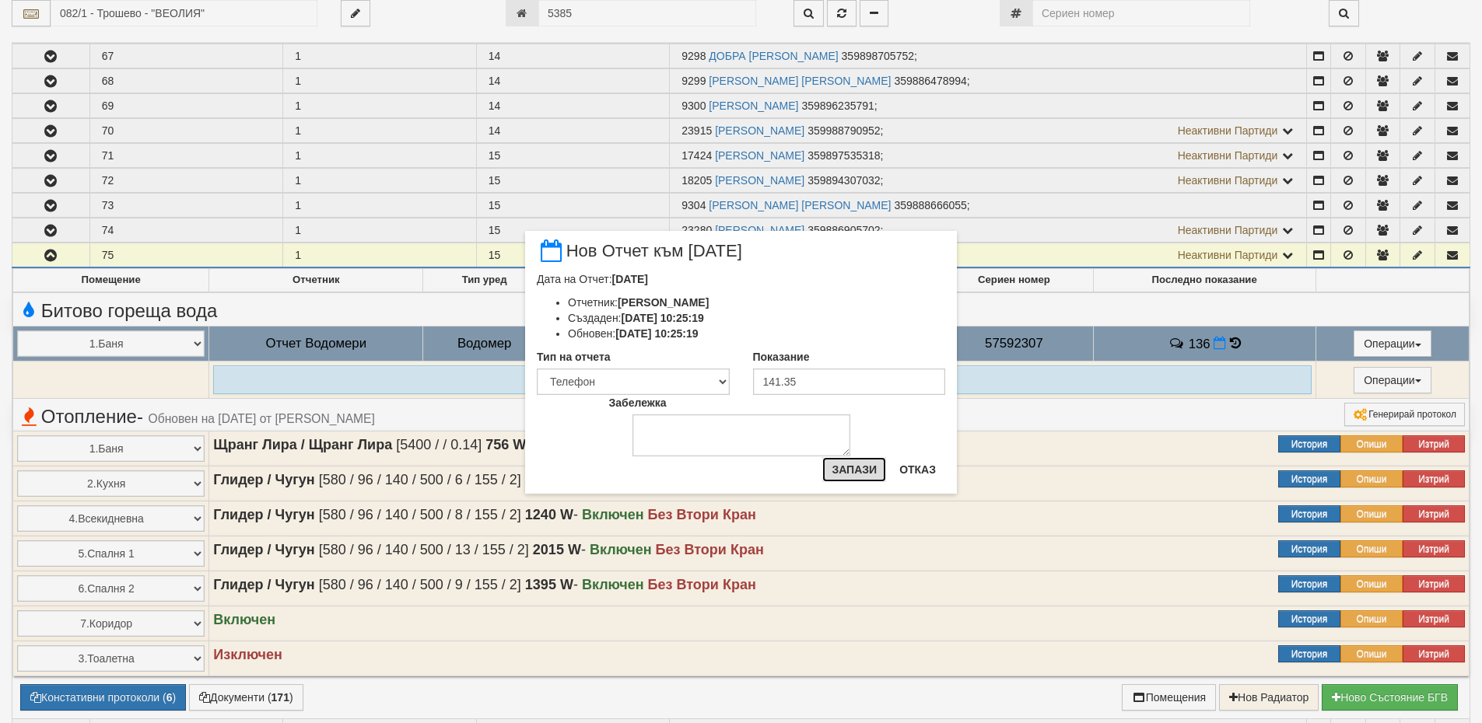
click at [874, 467] on button "Запази" at bounding box center [854, 469] width 64 height 25
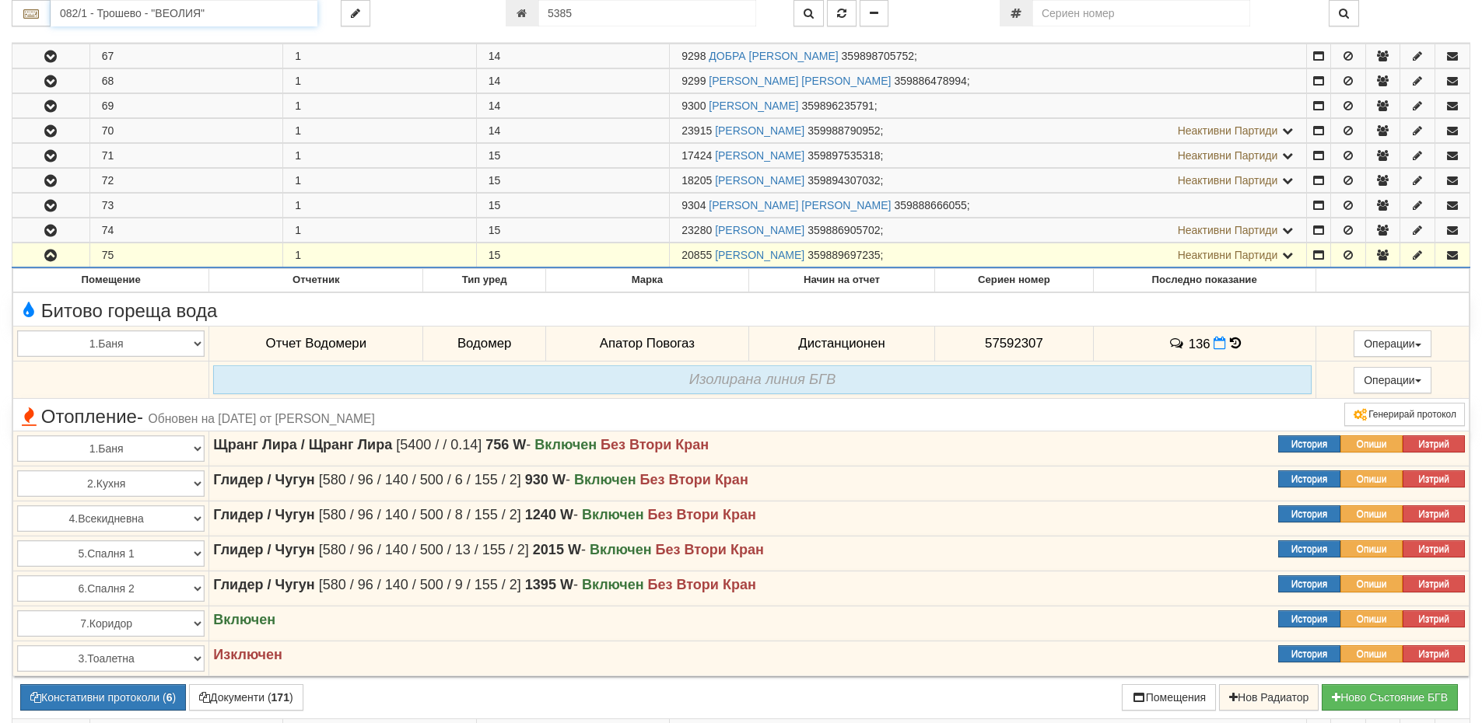
click at [127, 3] on input "082/1 - Трошево - "ВЕОЛИЯ"" at bounding box center [184, 13] width 267 height 26
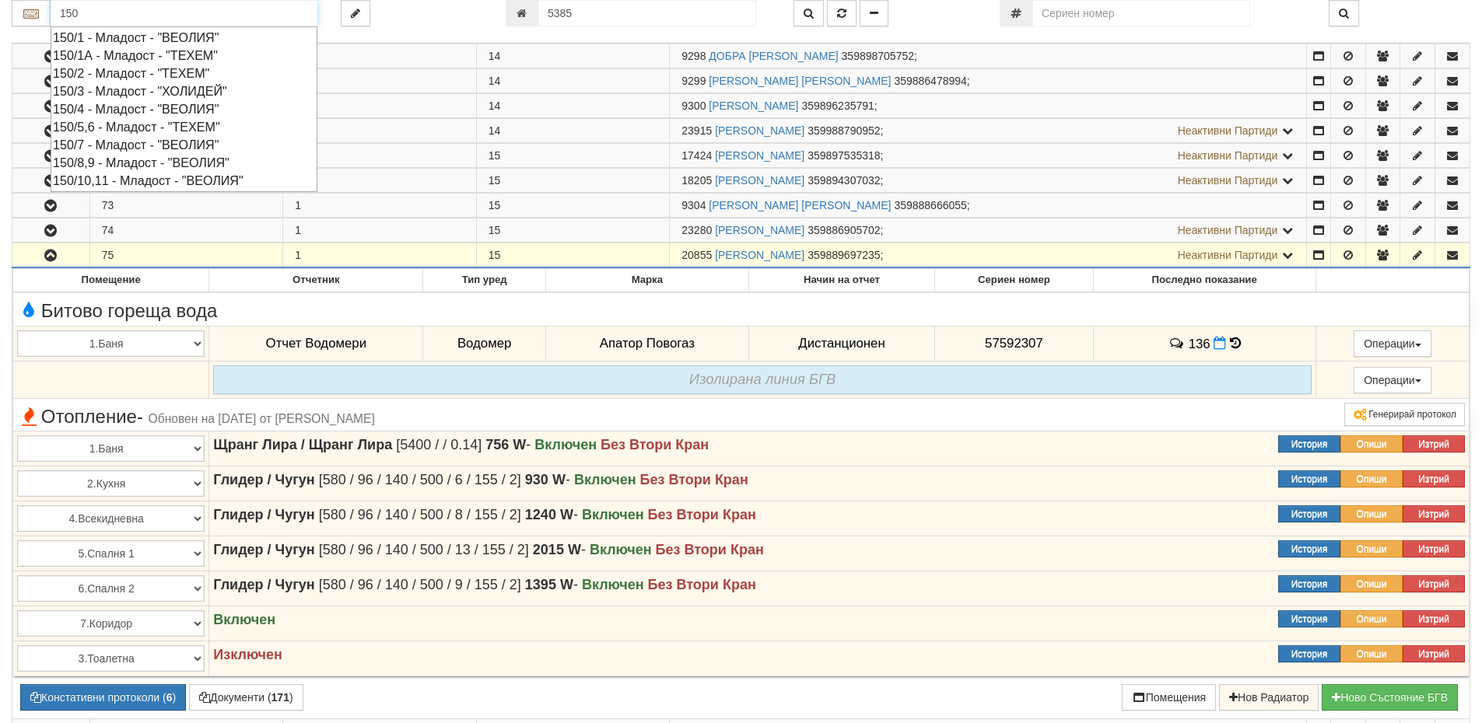
click at [110, 139] on div "150/7 - Младост - "ВЕОЛИЯ"" at bounding box center [184, 145] width 262 height 18
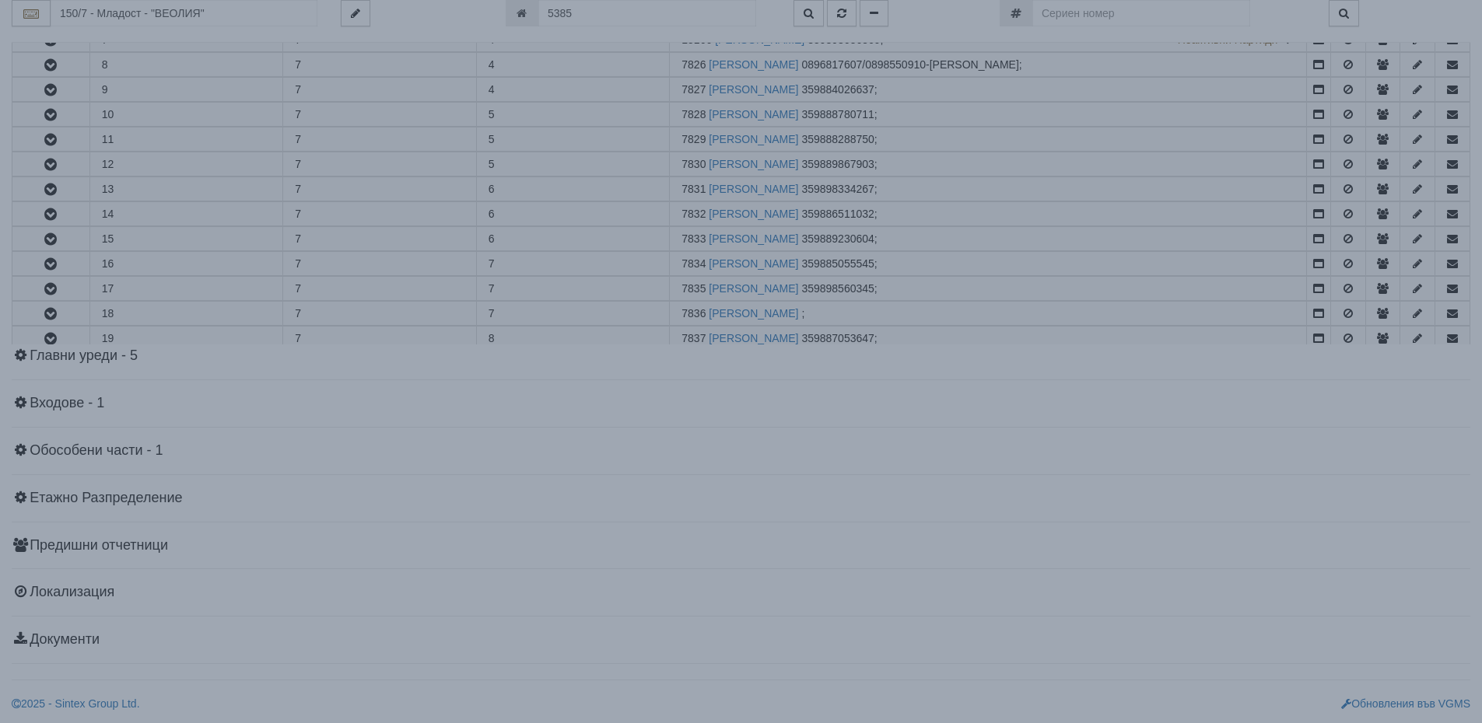
scroll to position [0, 0]
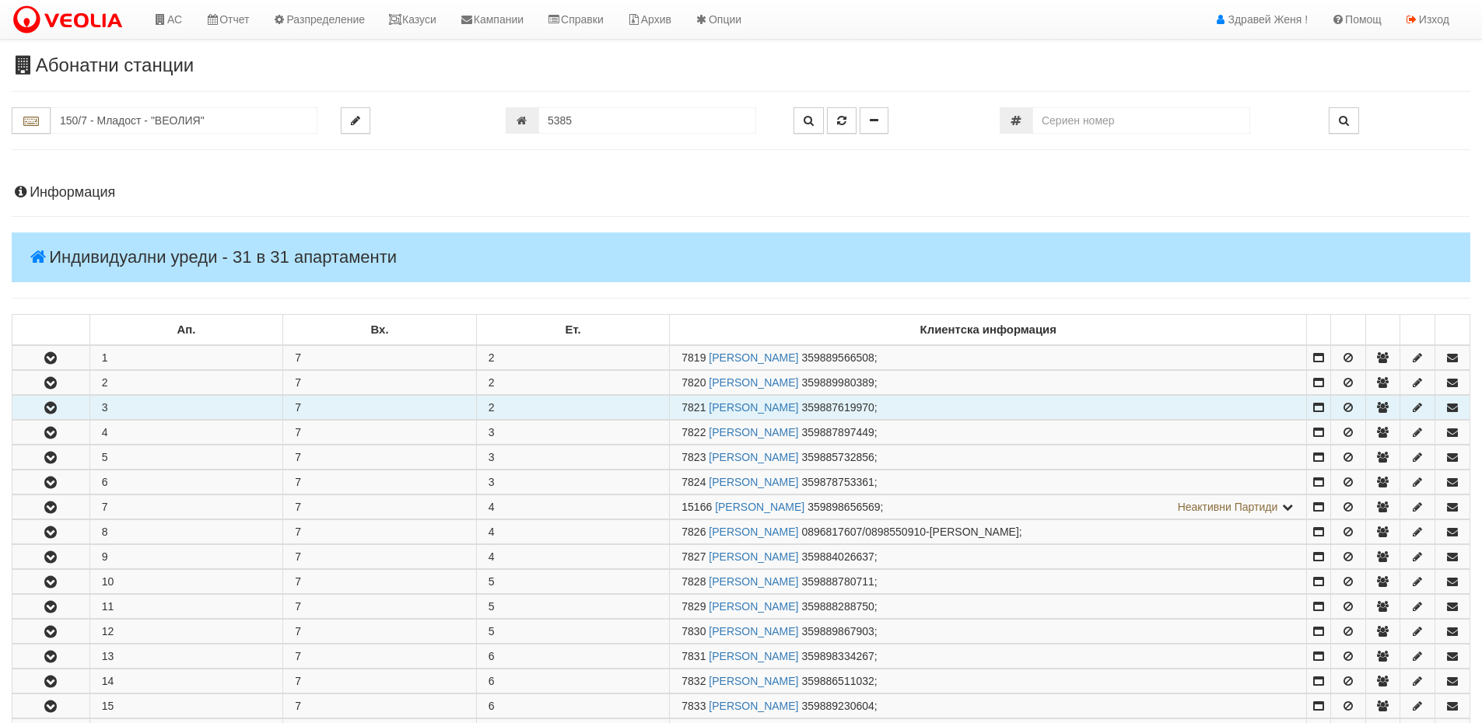
click at [51, 407] on icon "button" at bounding box center [50, 408] width 19 height 11
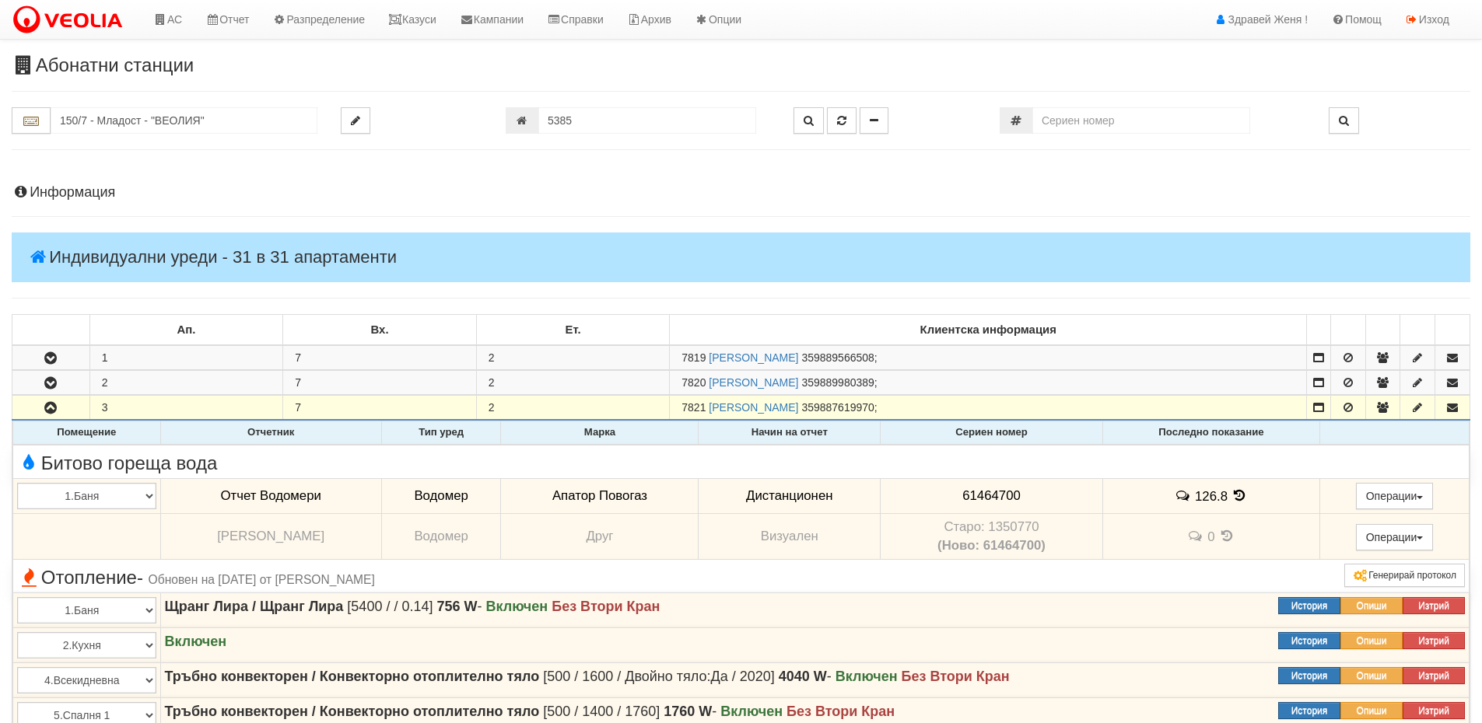
scroll to position [78, 0]
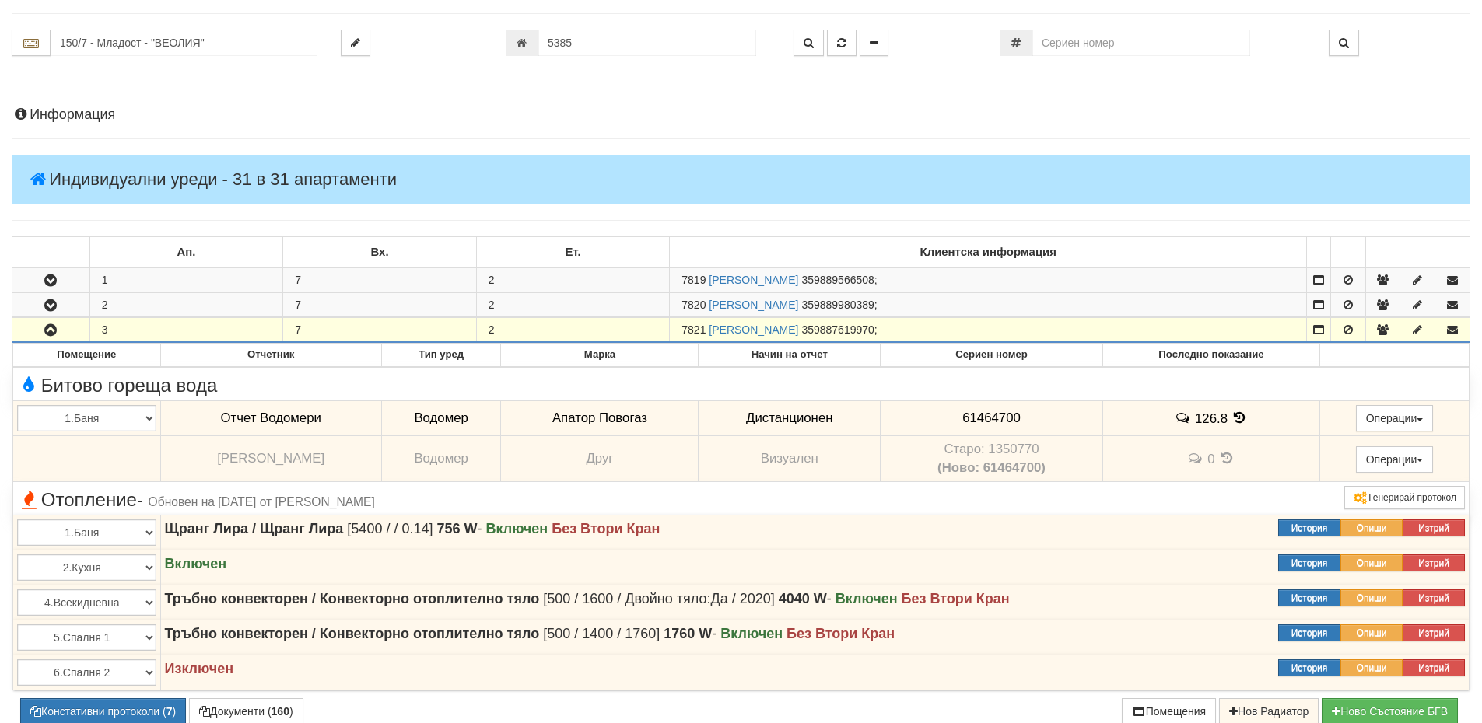
drag, startPoint x: 705, startPoint y: 326, endPoint x: 617, endPoint y: 327, distance: 87.9
click at [617, 327] on tr "3 7 2 7821 АНГЕЛ ГАНЧЕВ ДЕМИРЕВ 359887619970 ;" at bounding box center [740, 330] width 1457 height 25
copy tr "7821"
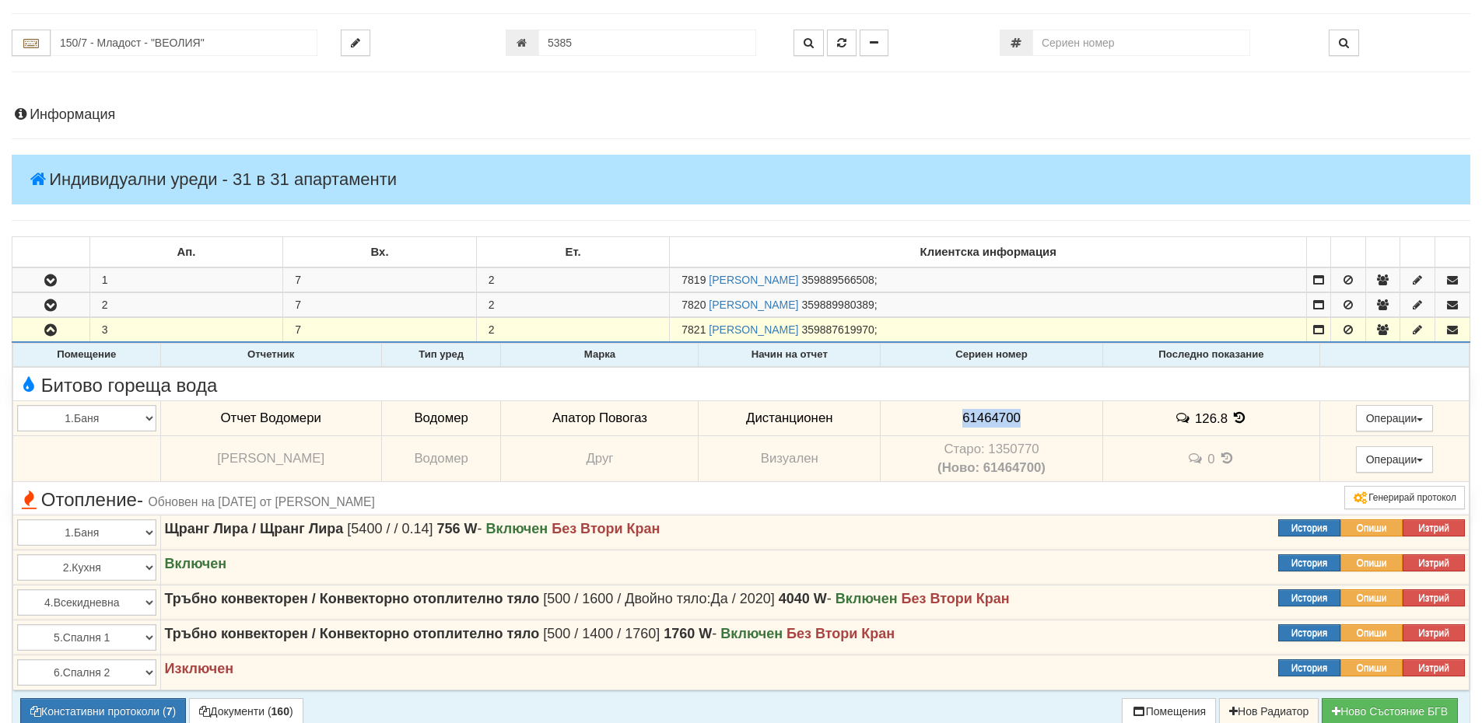
drag, startPoint x: 1023, startPoint y: 411, endPoint x: 912, endPoint y: 414, distance: 112.0
click at [912, 414] on td "61464700" at bounding box center [991, 419] width 222 height 36
copy span "61464700"
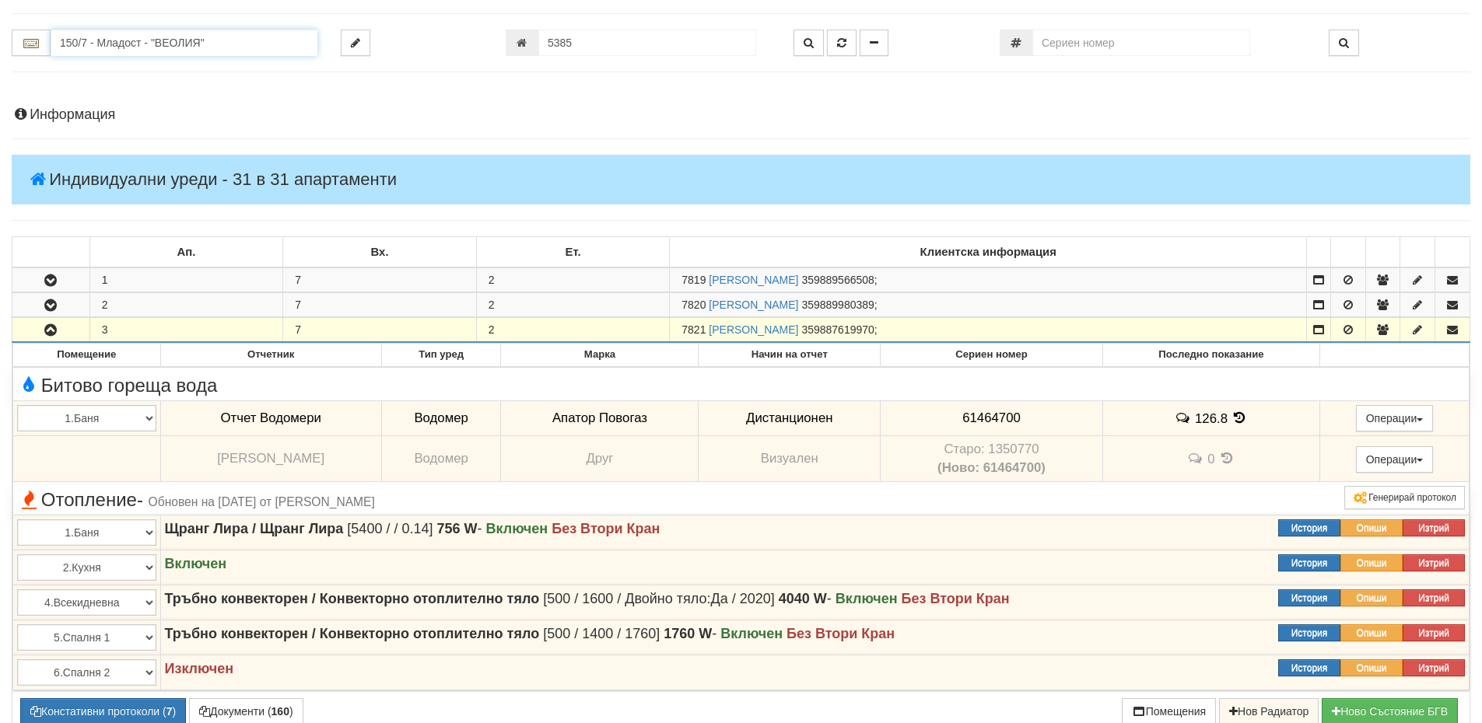
click at [106, 40] on input "150/7 - Младост - "ВЕОЛИЯ"" at bounding box center [184, 43] width 267 height 26
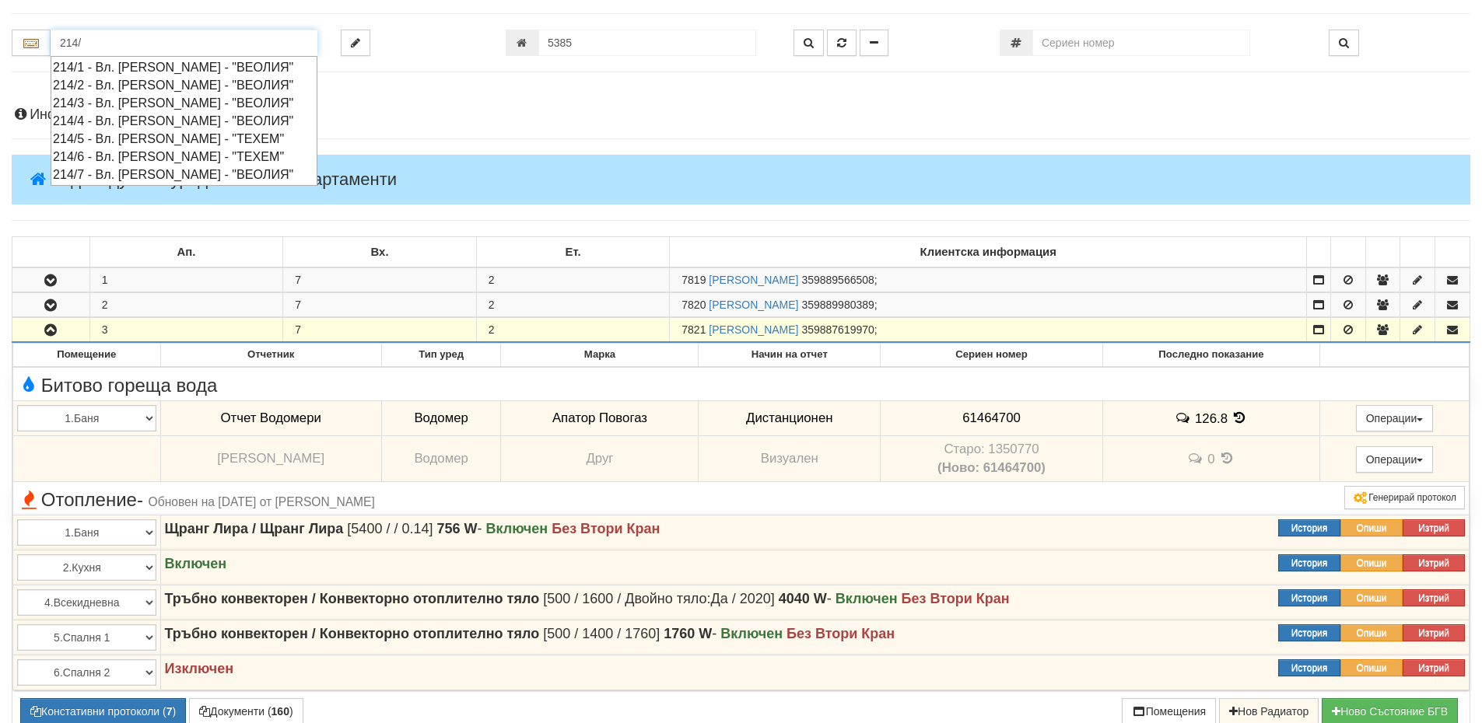
click at [108, 141] on div "214/5 - Вл. Варненчик - "ТЕХЕМ"" at bounding box center [184, 139] width 262 height 18
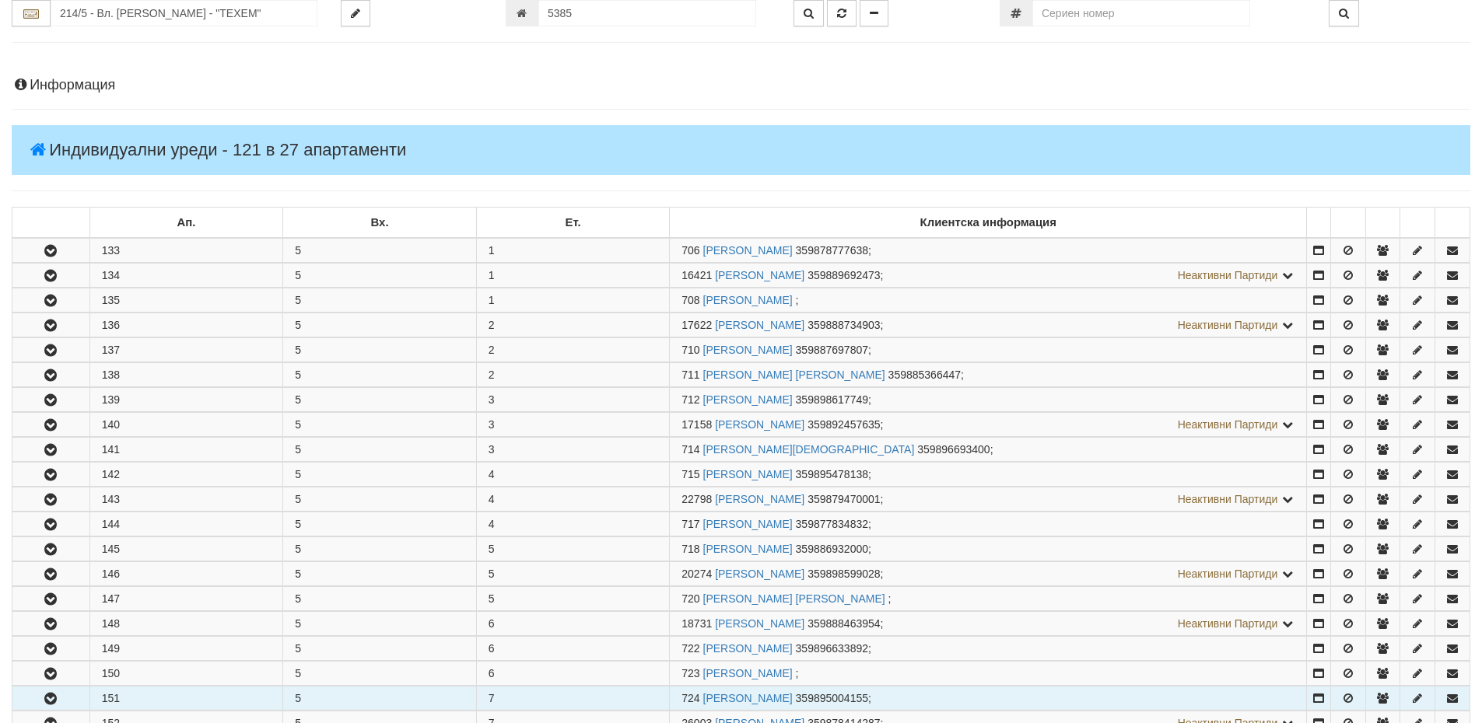
scroll to position [311, 0]
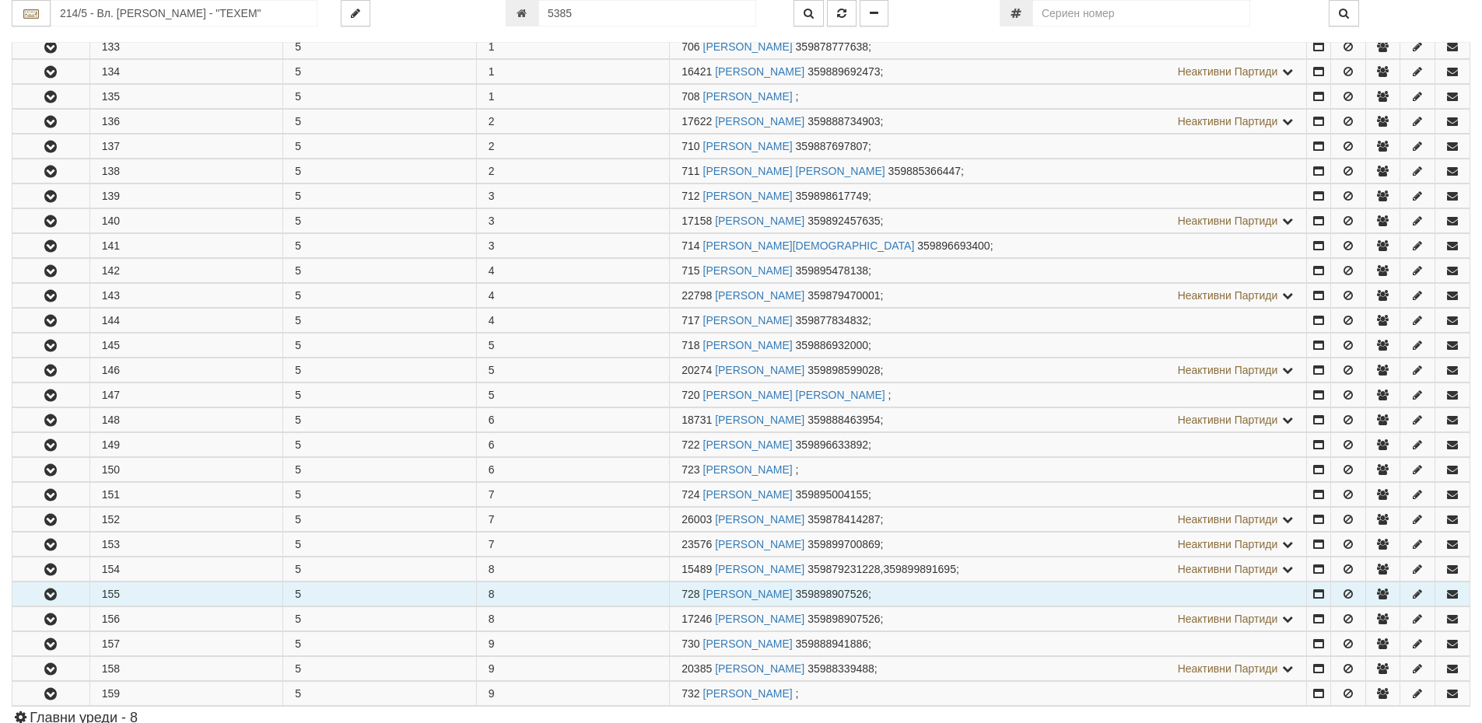
click at [47, 591] on icon "button" at bounding box center [50, 595] width 19 height 11
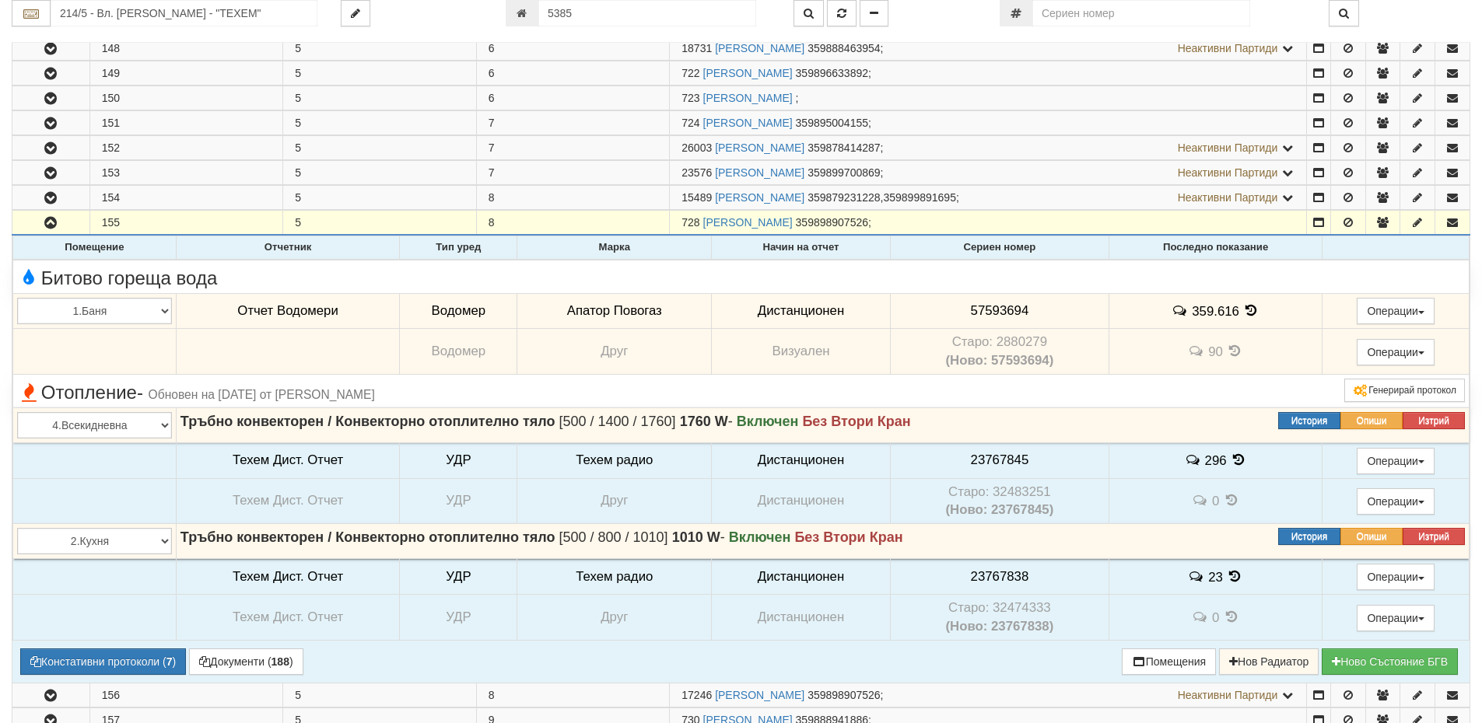
scroll to position [700, 0]
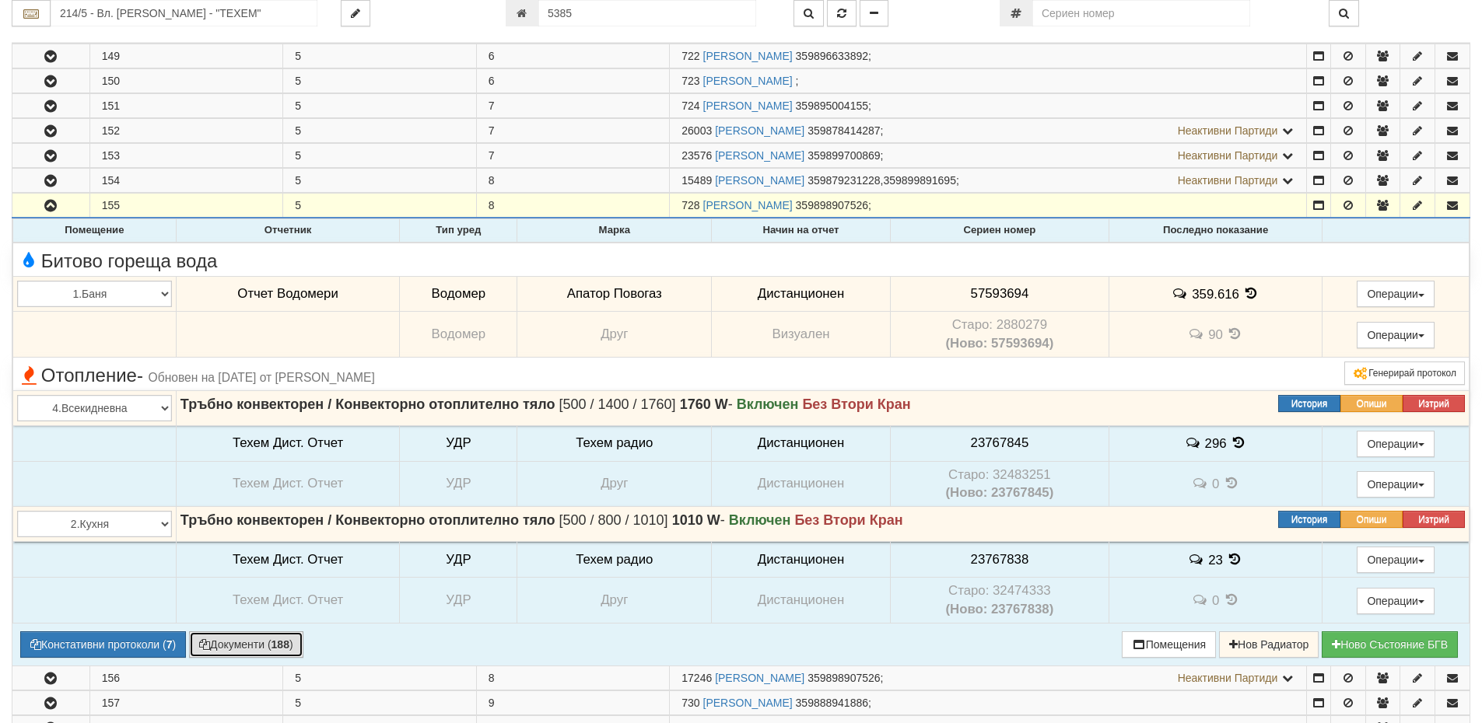
click at [260, 647] on button "Документи ( 188 )" at bounding box center [246, 645] width 114 height 26
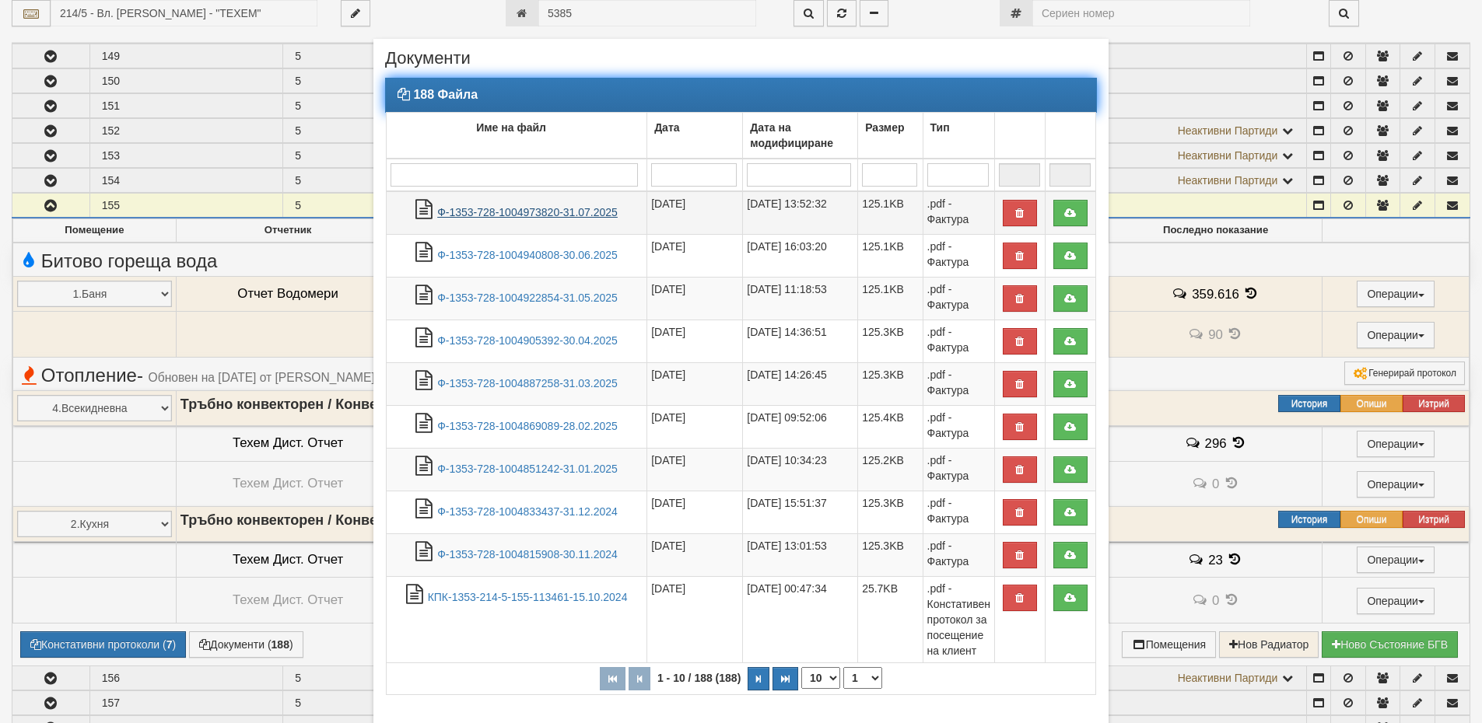
click at [537, 212] on link "Ф-1353-728-1004973820-31.07.2025" at bounding box center [527, 212] width 180 height 12
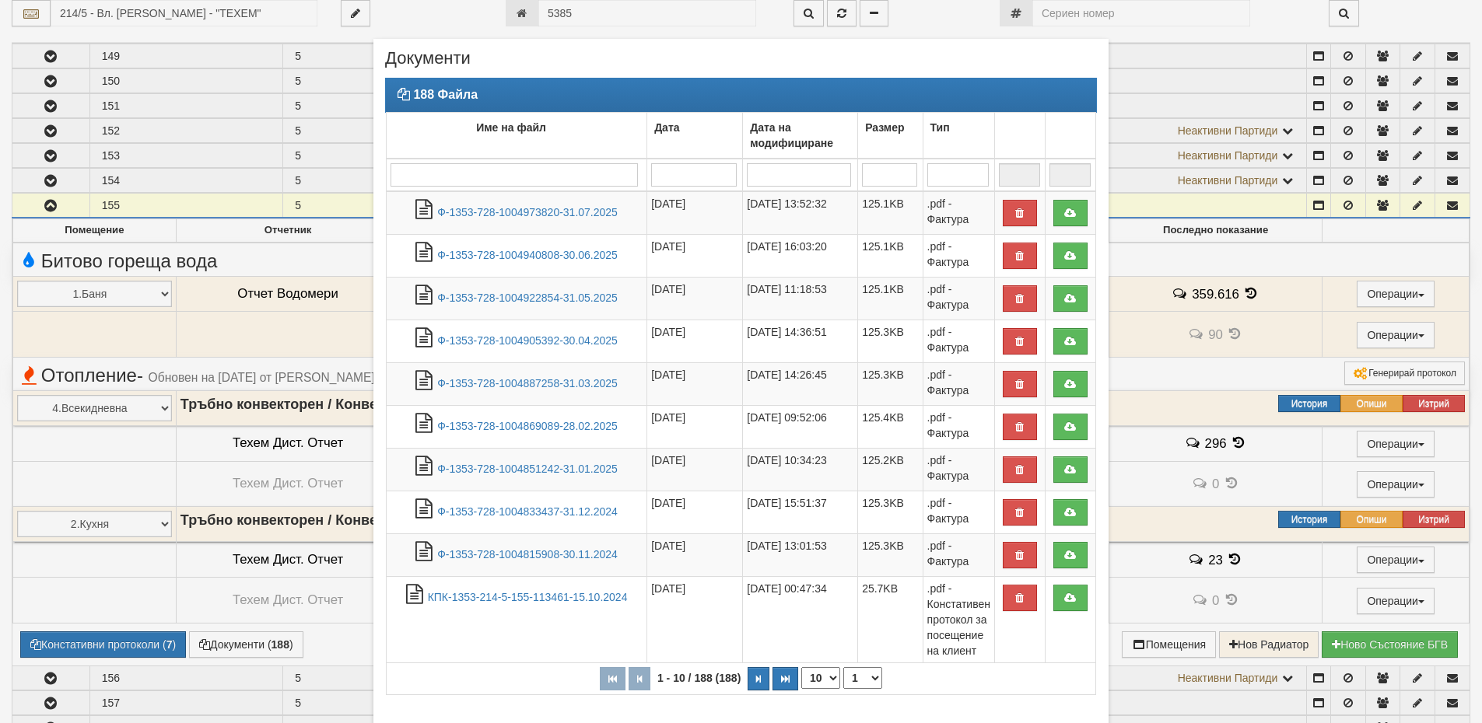
scroll to position [124, 0]
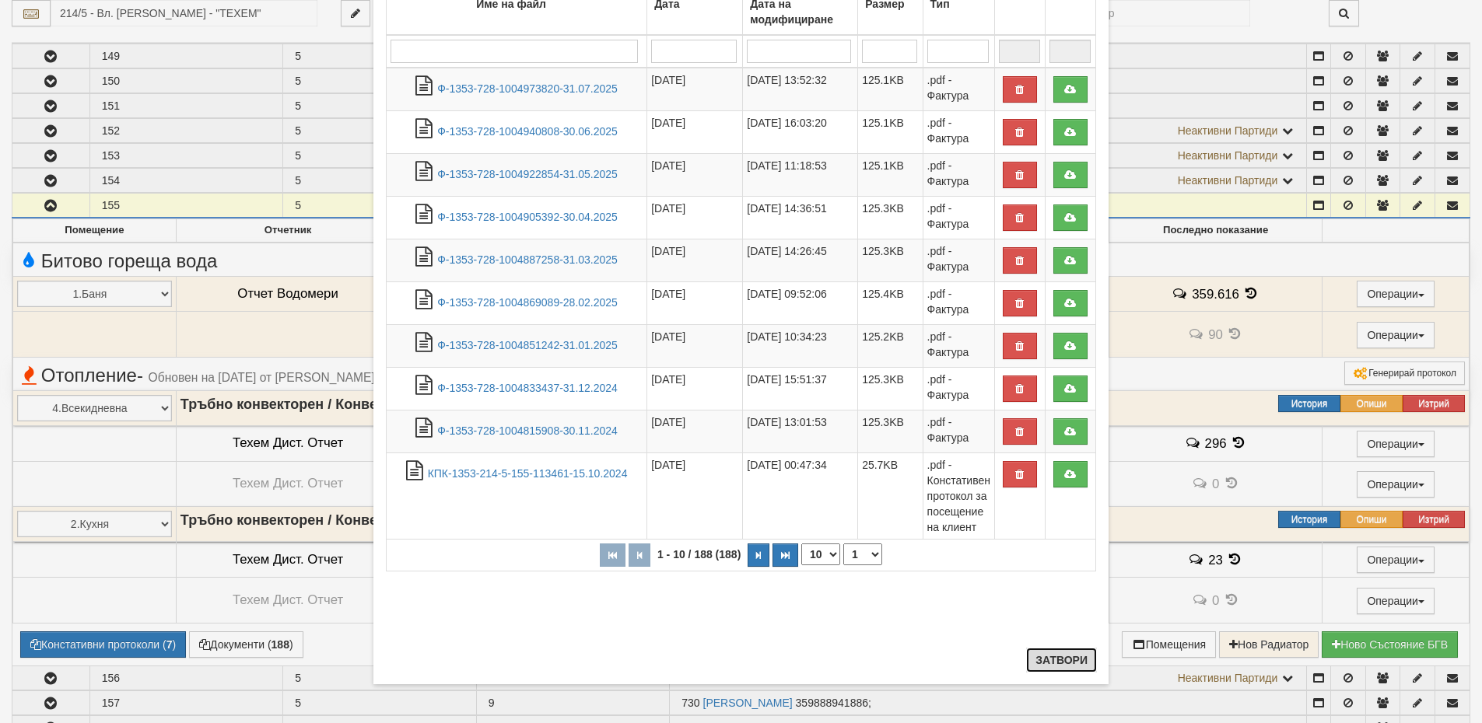
click at [1062, 656] on button "Затвори" at bounding box center [1061, 660] width 71 height 25
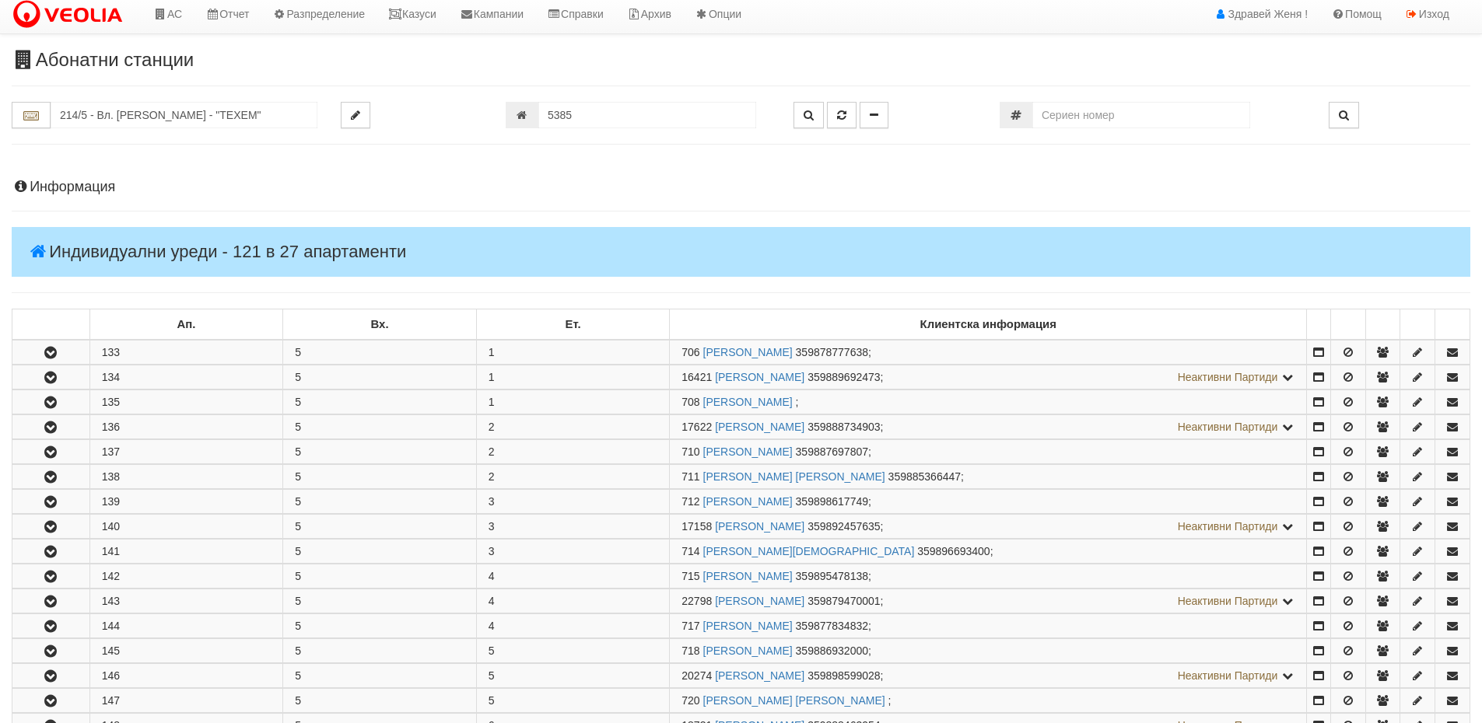
scroll to position [0, 0]
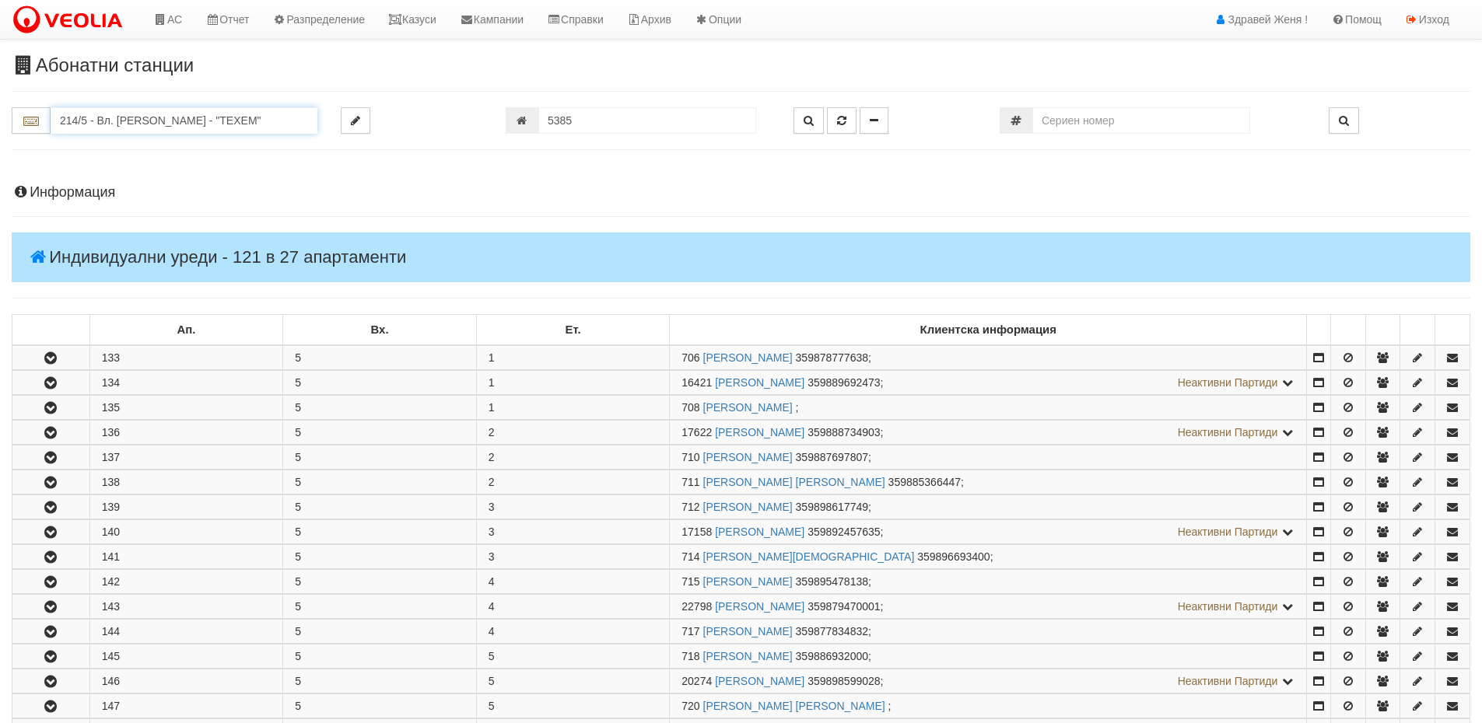
click at [247, 123] on input "214/5 - Вл. Варненчик - "ТЕХЕМ"" at bounding box center [184, 120] width 267 height 26
click at [222, 146] on div "230/1 - Вл. Варненчик - "ВЕОЛИЯ"" at bounding box center [184, 145] width 262 height 18
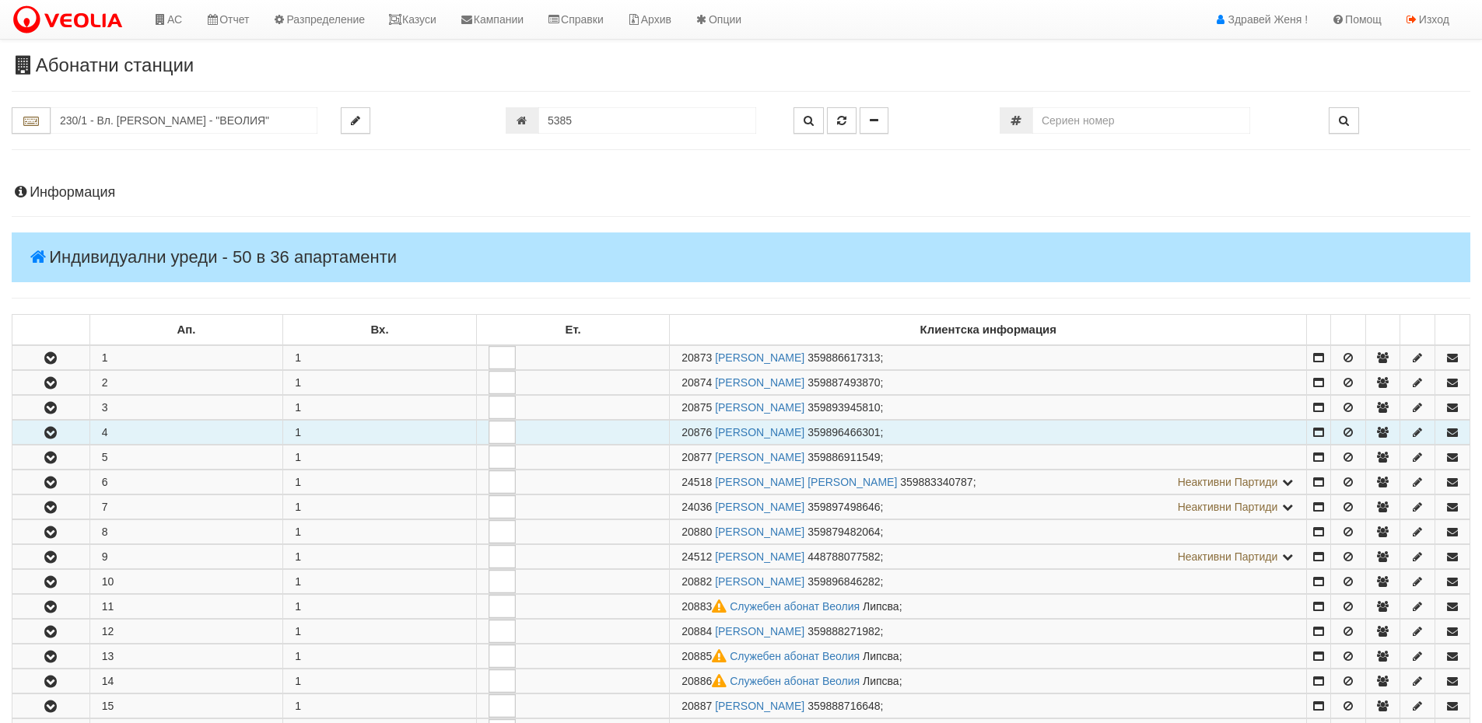
click at [55, 430] on icon "button" at bounding box center [50, 433] width 19 height 11
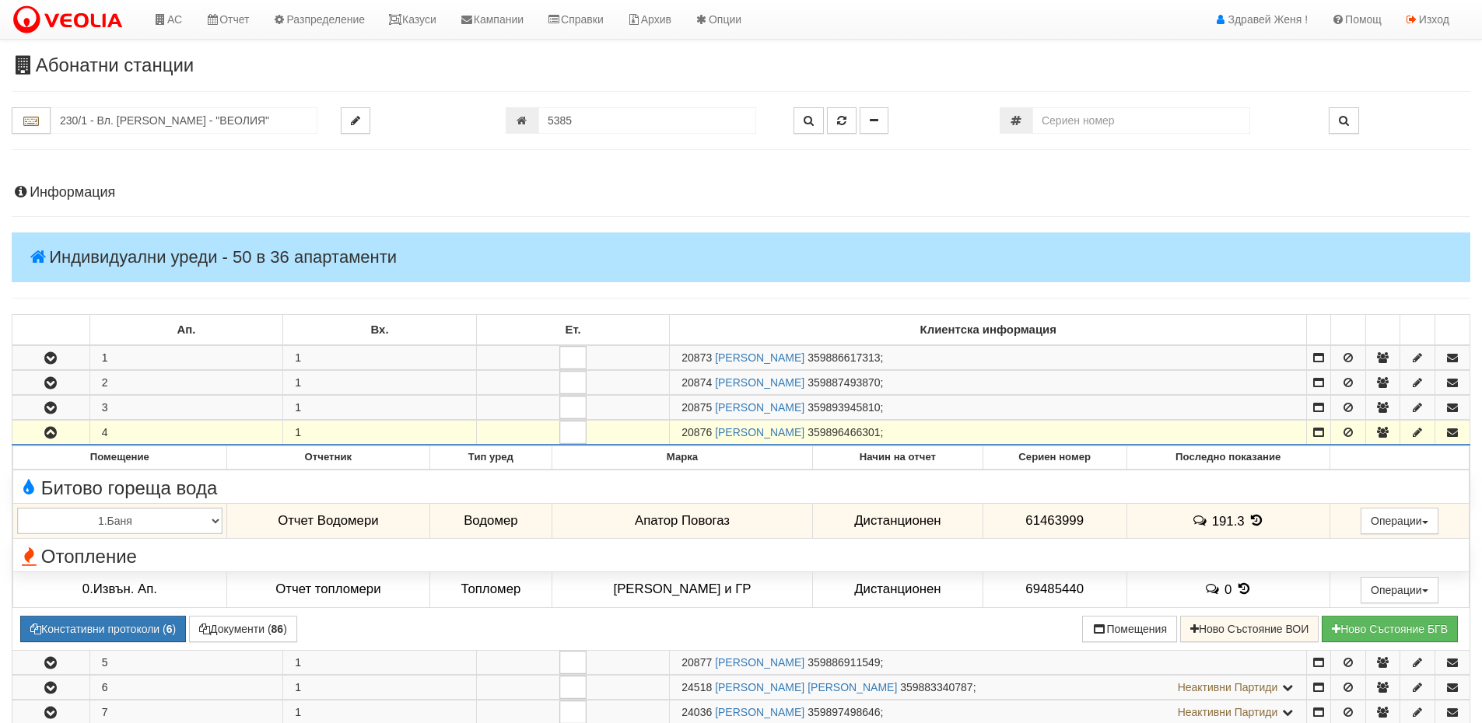
drag, startPoint x: 711, startPoint y: 432, endPoint x: 683, endPoint y: 428, distance: 28.3
click at [683, 428] on span "20876" at bounding box center [696, 432] width 30 height 12
copy span "20876"
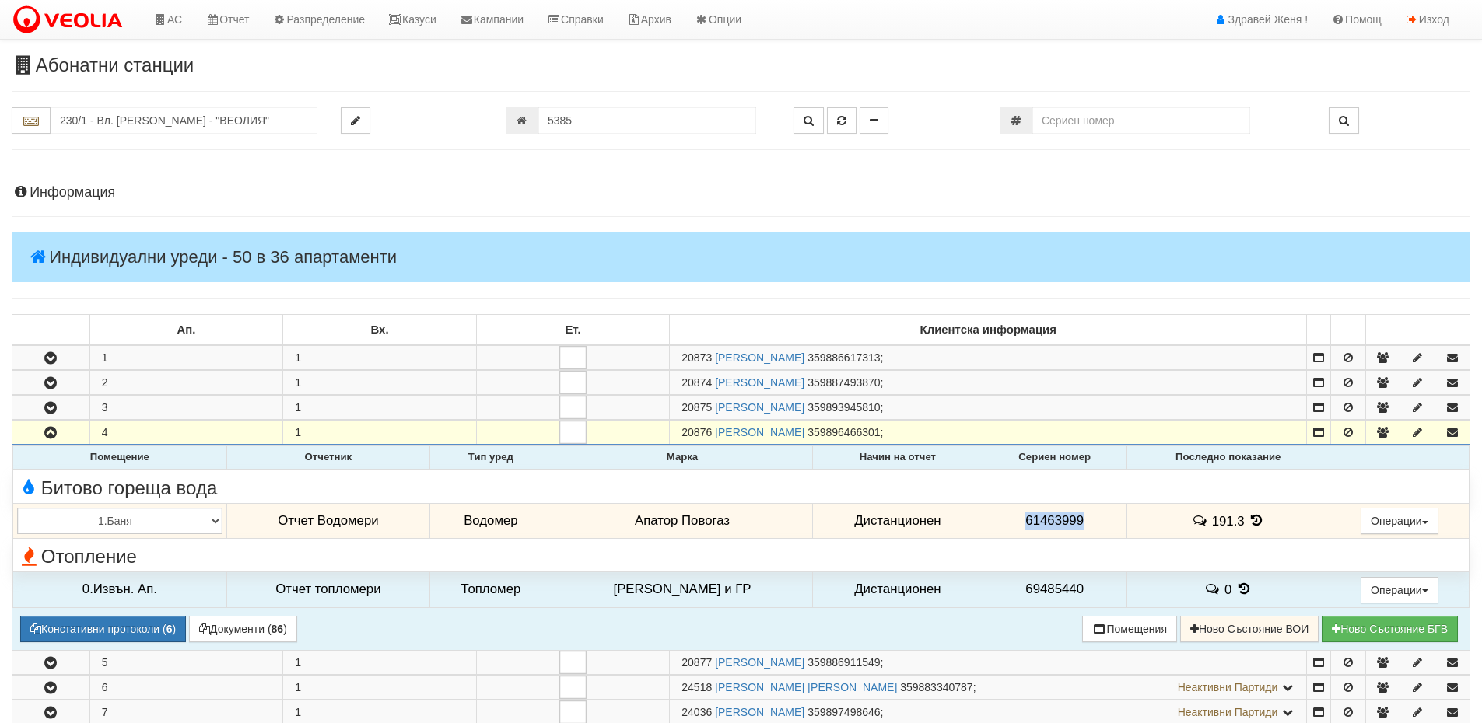
drag, startPoint x: 1084, startPoint y: 516, endPoint x: 983, endPoint y: 523, distance: 101.3
click at [983, 523] on td "61463999" at bounding box center [1054, 521] width 144 height 36
copy span "61463999"
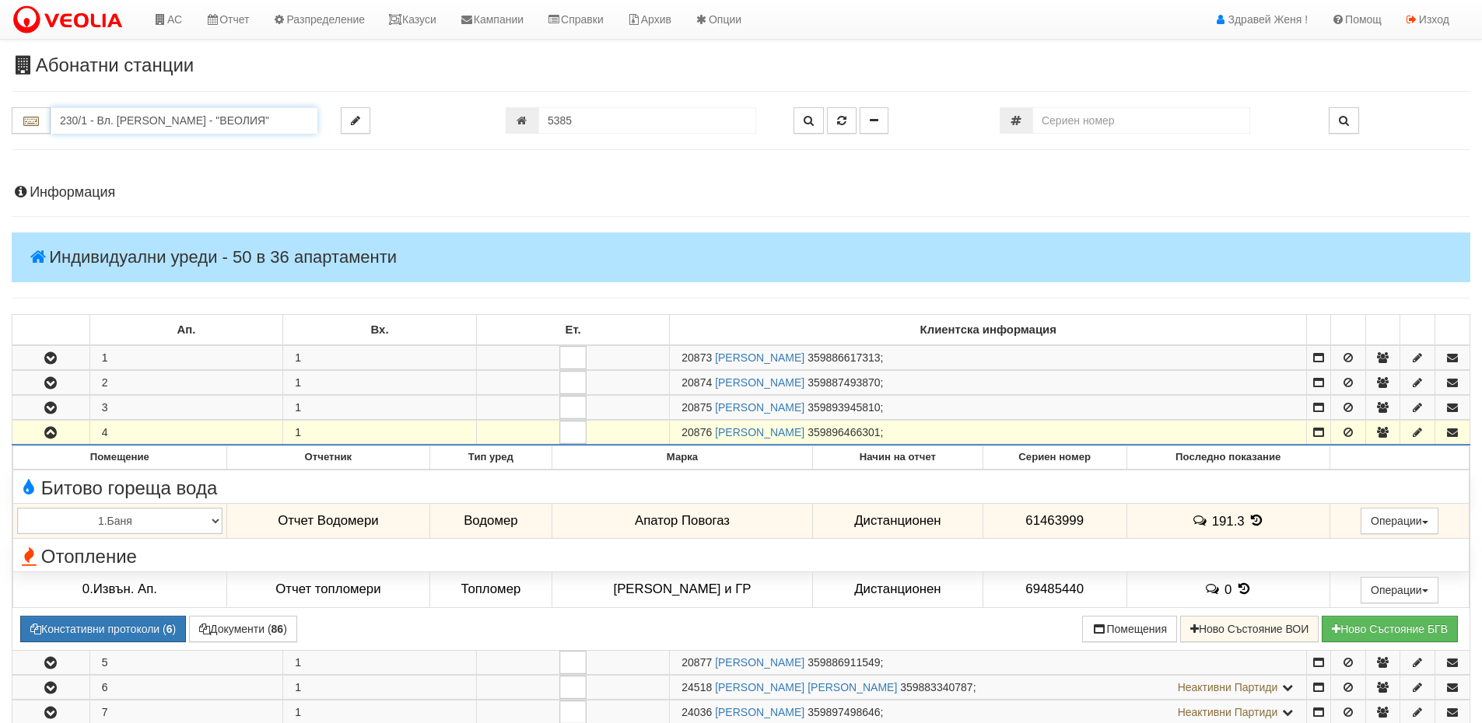
click at [97, 124] on input "230/1 - Вл. Варненчик - "ВЕОЛИЯ"" at bounding box center [184, 120] width 267 height 26
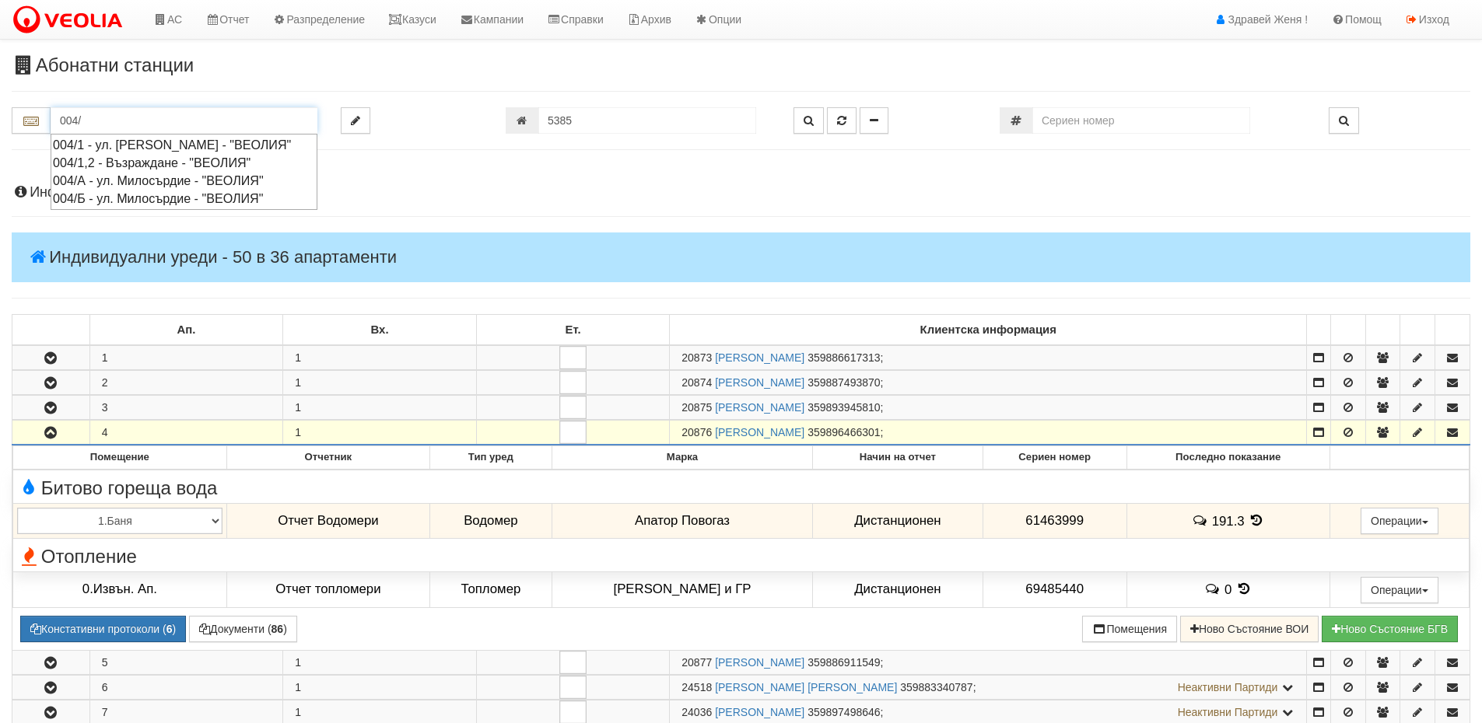
click at [108, 145] on div "004/1 - ул. Васил Чекаларов - "ВЕОЛИЯ"" at bounding box center [184, 145] width 262 height 18
type input "004/1 - ул. Васил Чекаларов - "ВЕОЛИЯ""
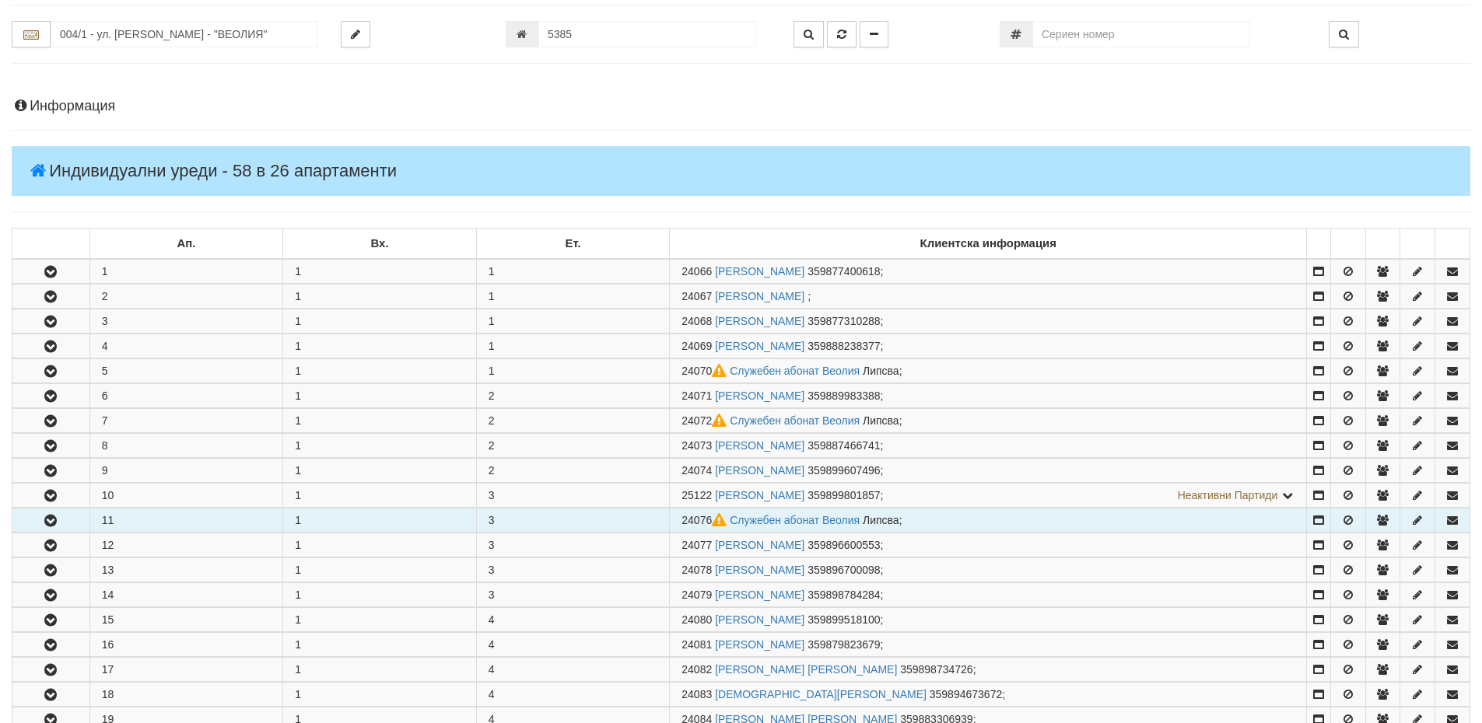
scroll to position [311, 0]
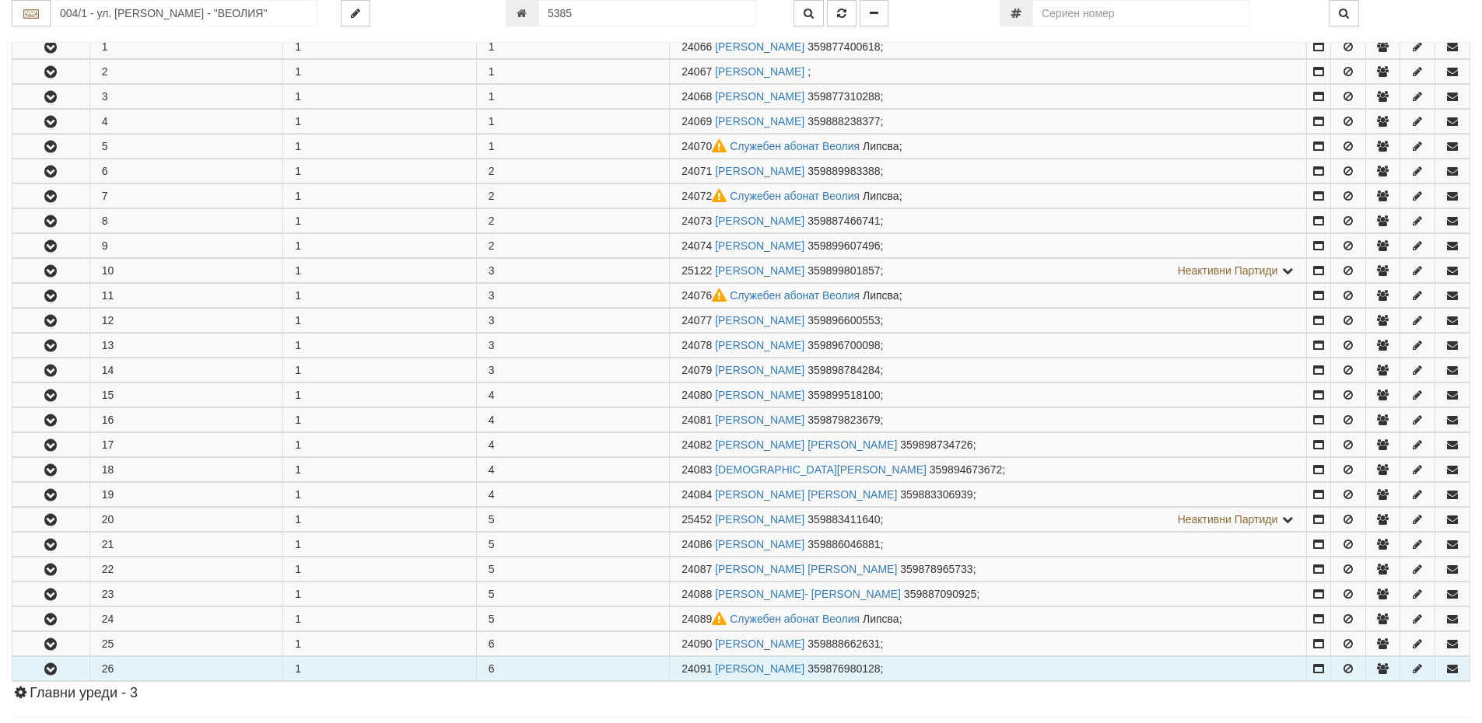
click at [135, 676] on td "26" at bounding box center [186, 669] width 194 height 24
click at [44, 667] on icon "button" at bounding box center [50, 669] width 19 height 11
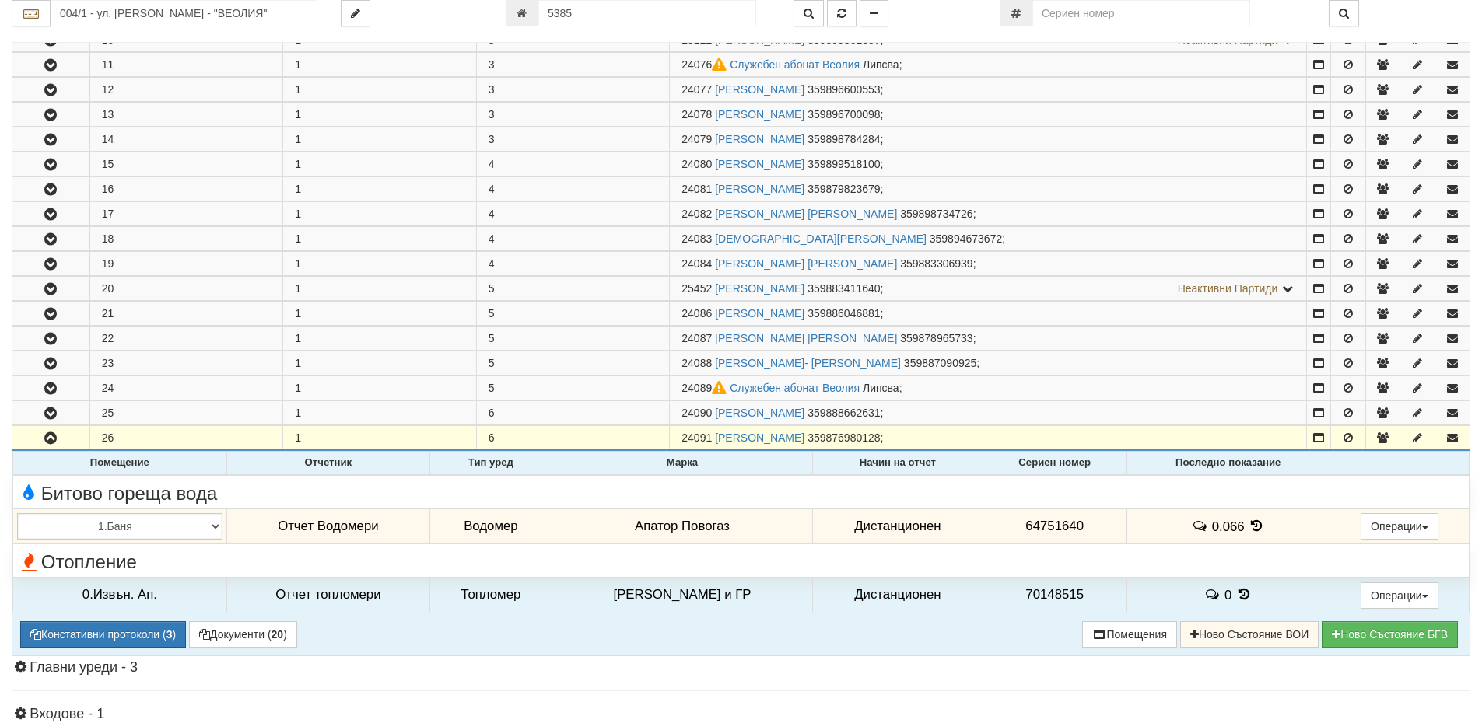
scroll to position [700, 0]
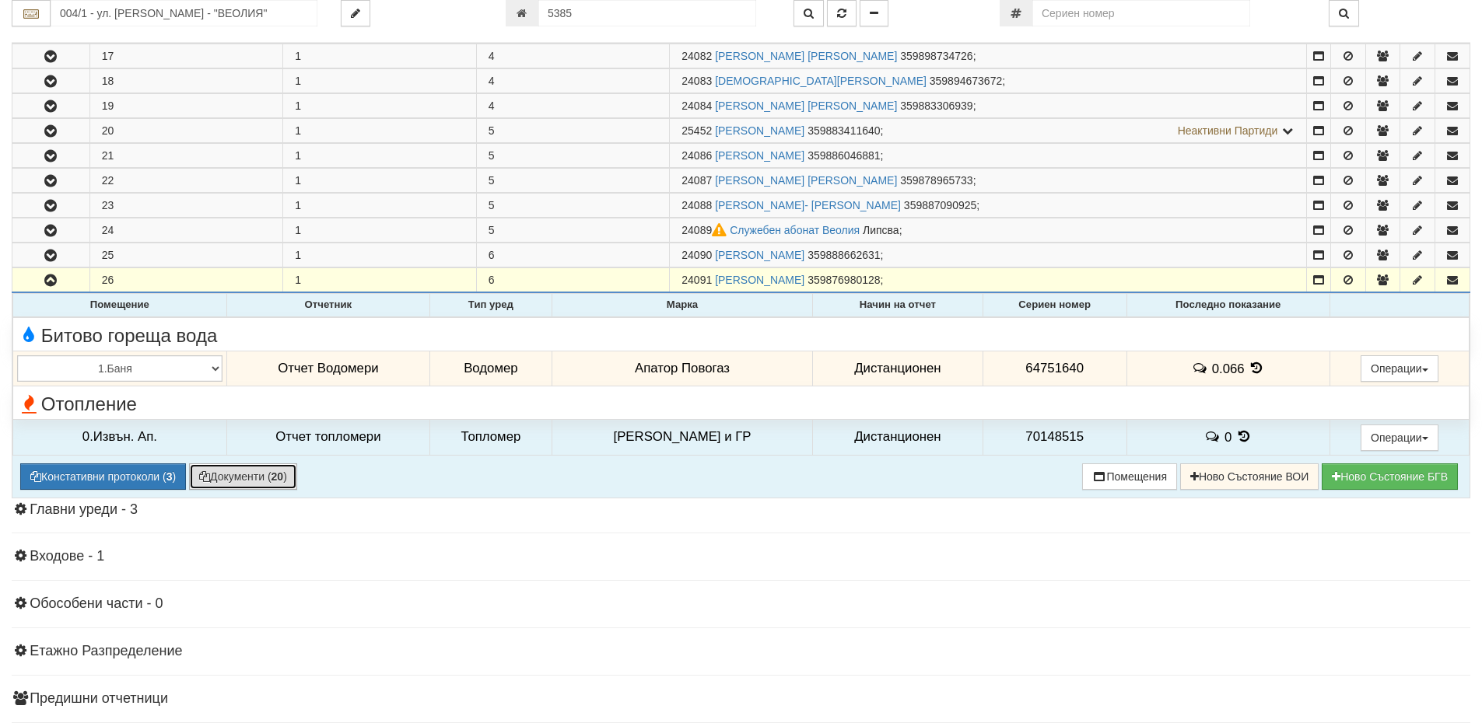
click at [266, 477] on button "Документи ( 20 )" at bounding box center [243, 477] width 108 height 26
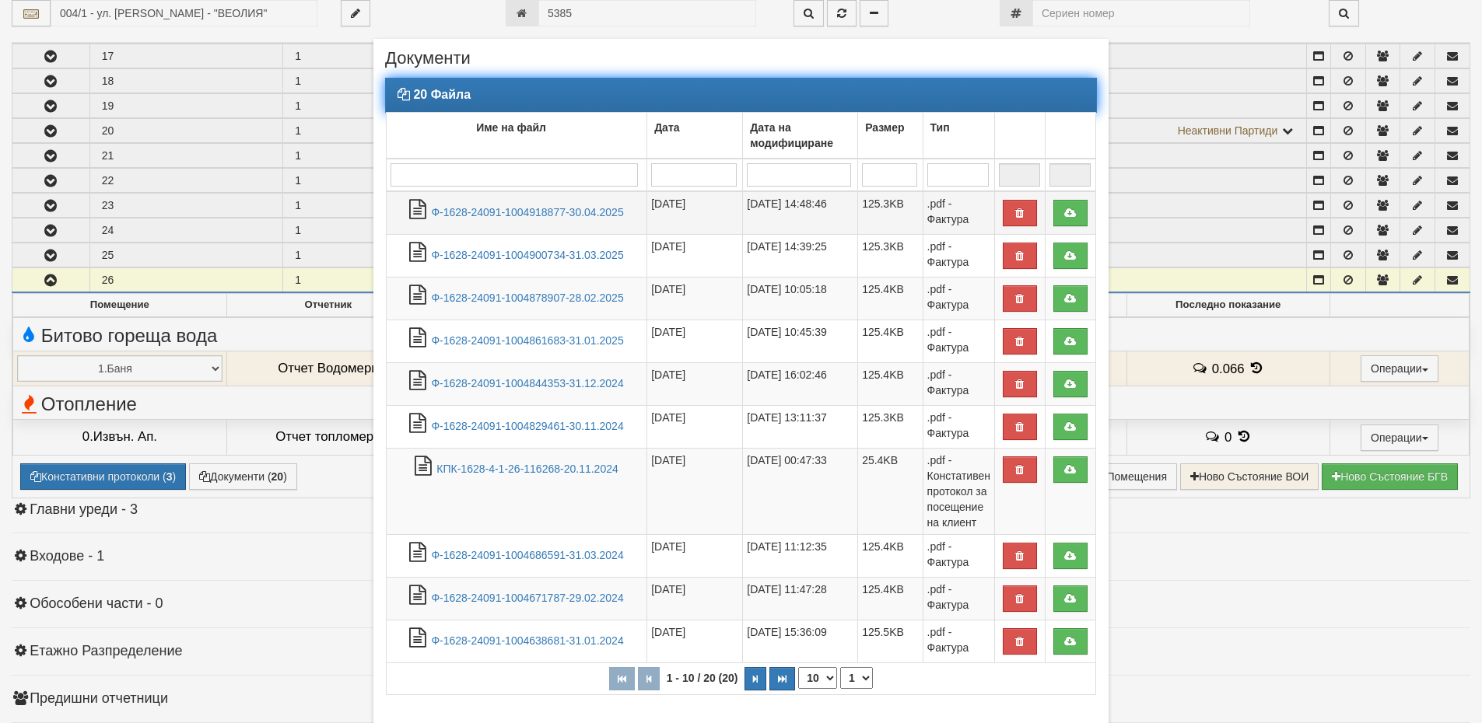
click at [497, 220] on td "Ф-1628-24091-1004918877-30.04.2025" at bounding box center [517, 213] width 261 height 44
click at [499, 212] on link "Ф-1628-24091-1004918877-30.04.2025" at bounding box center [527, 212] width 192 height 12
click at [540, 387] on link "Ф-1628-24091-1004844353-31.12.2024" at bounding box center [527, 383] width 192 height 12
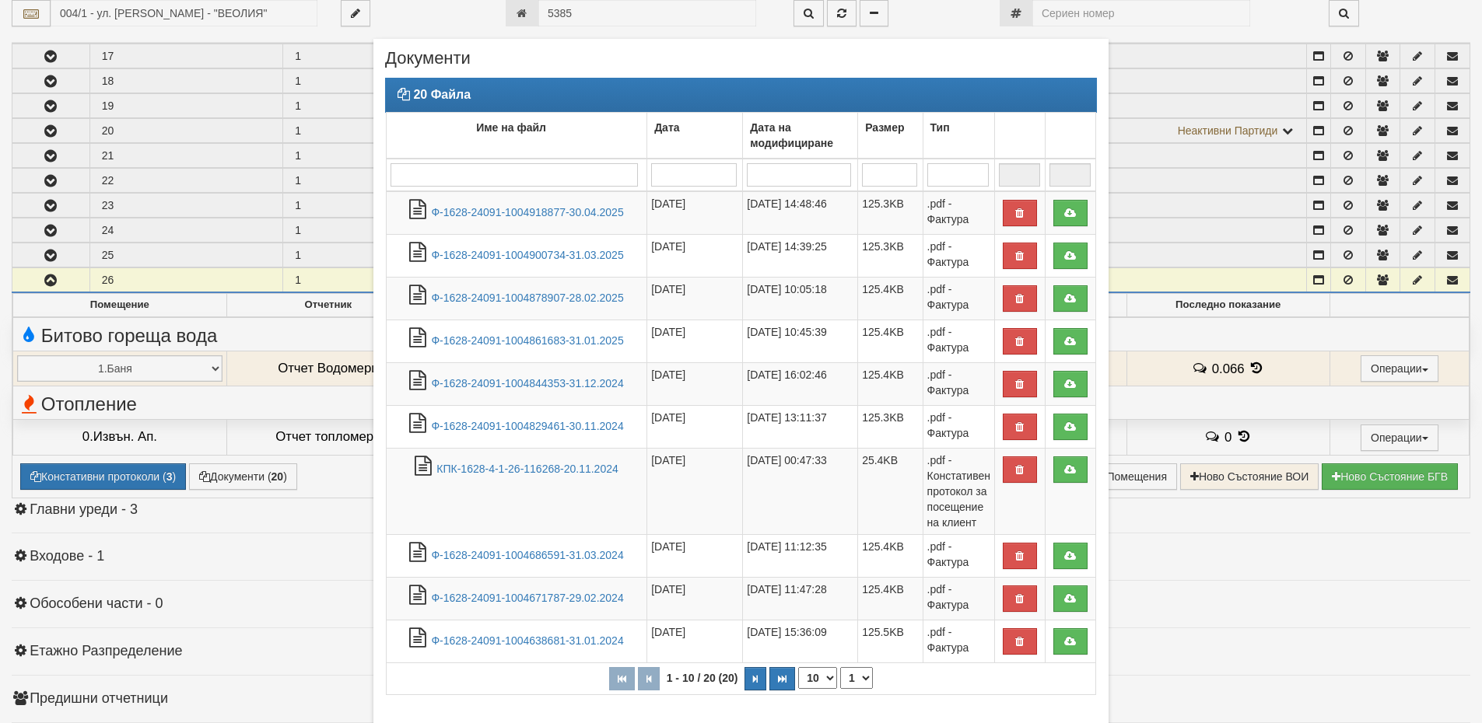
scroll to position [96, 0]
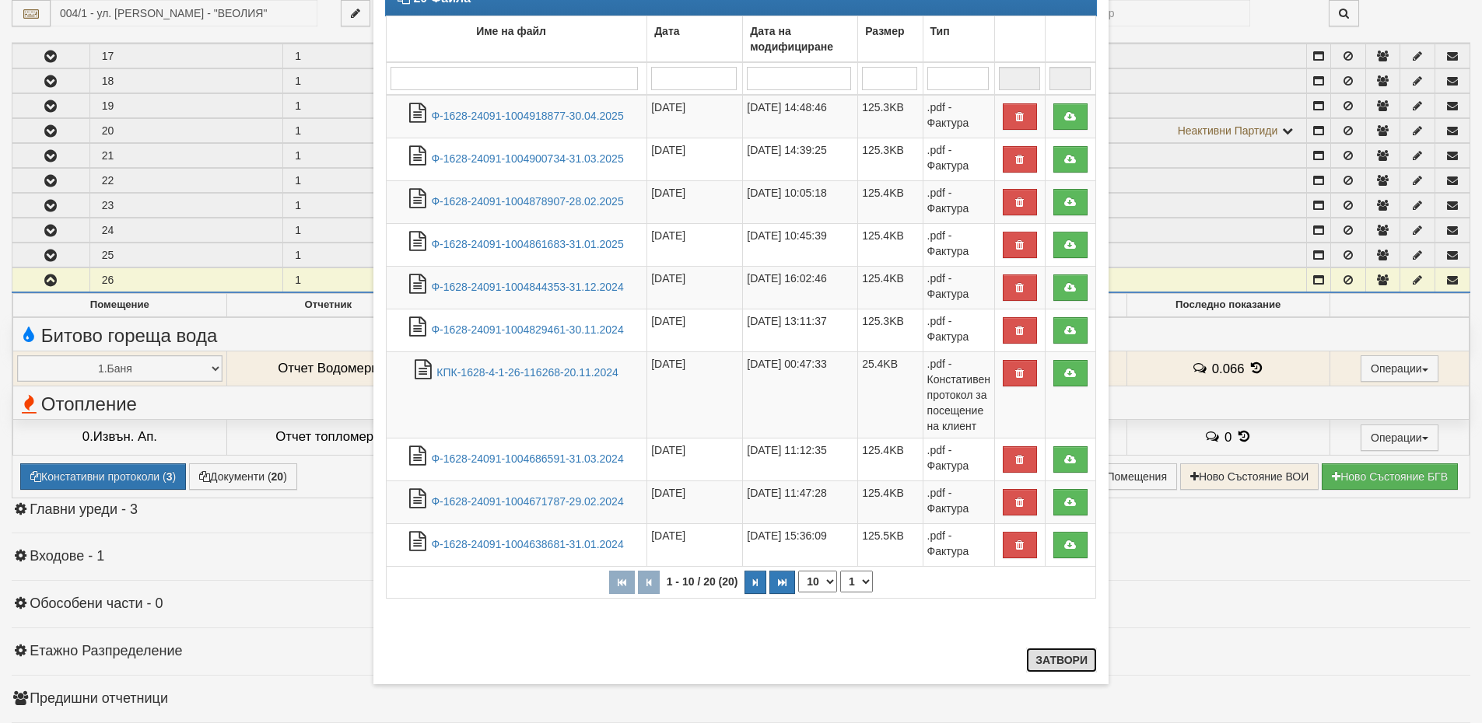
drag, startPoint x: 1045, startPoint y: 659, endPoint x: 1053, endPoint y: 660, distance: 7.8
click at [1045, 659] on button "Затвори" at bounding box center [1061, 660] width 71 height 25
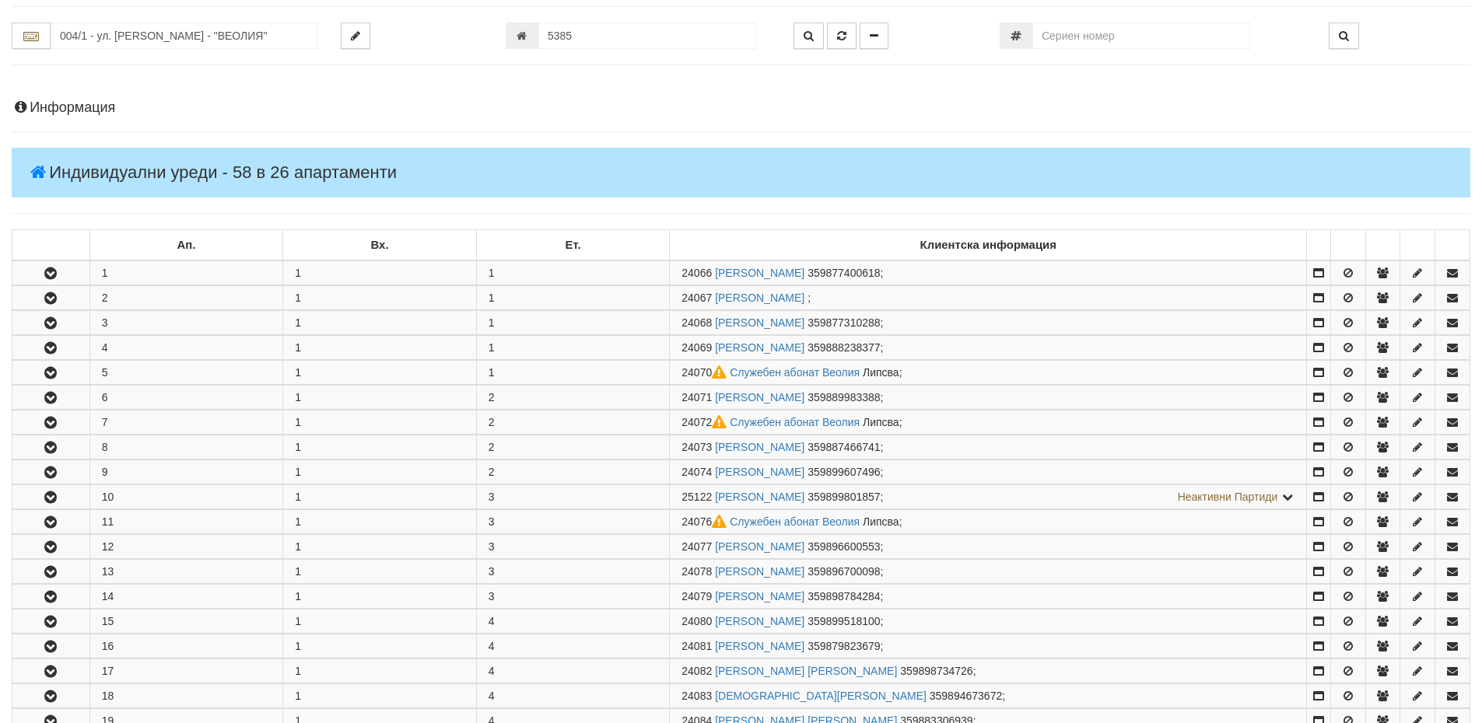
scroll to position [78, 0]
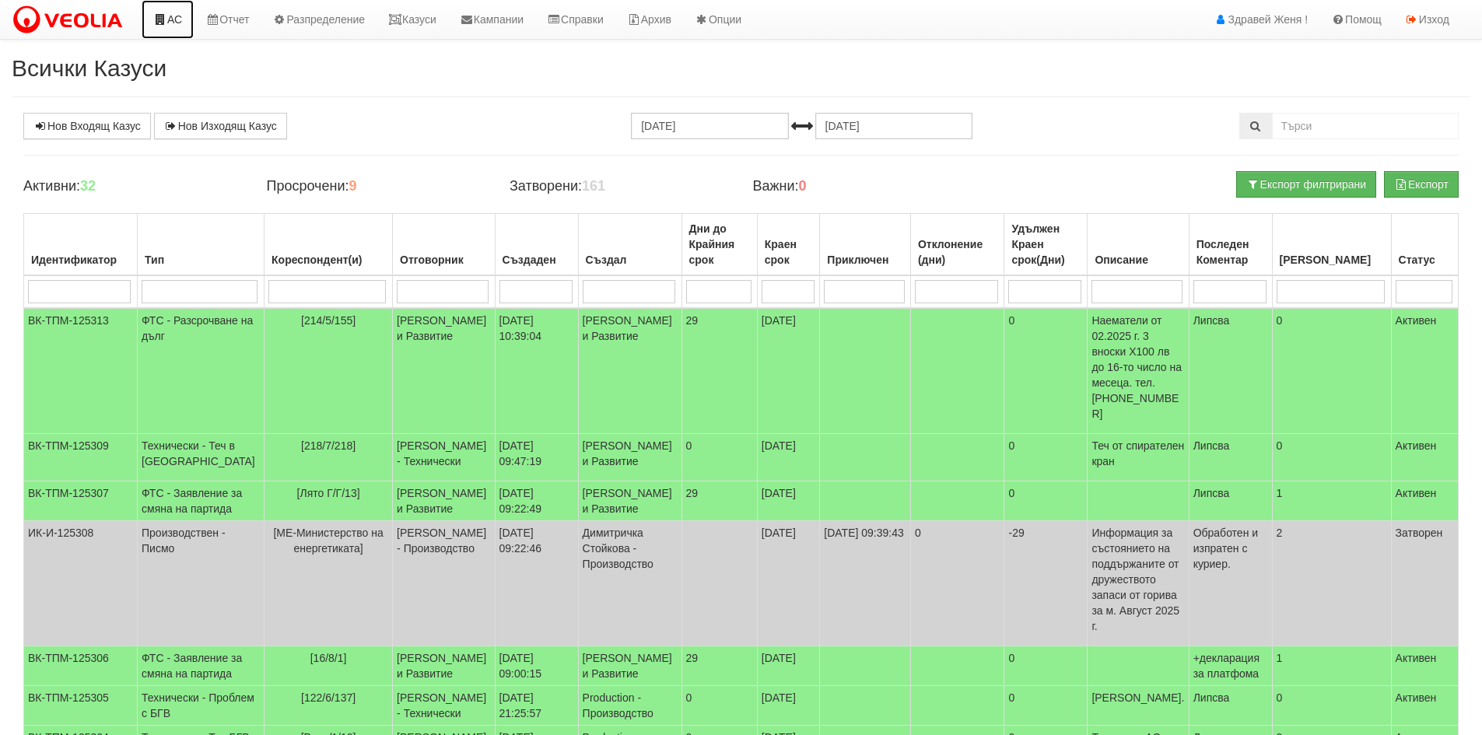
click at [170, 16] on link "АС" at bounding box center [168, 19] width 52 height 39
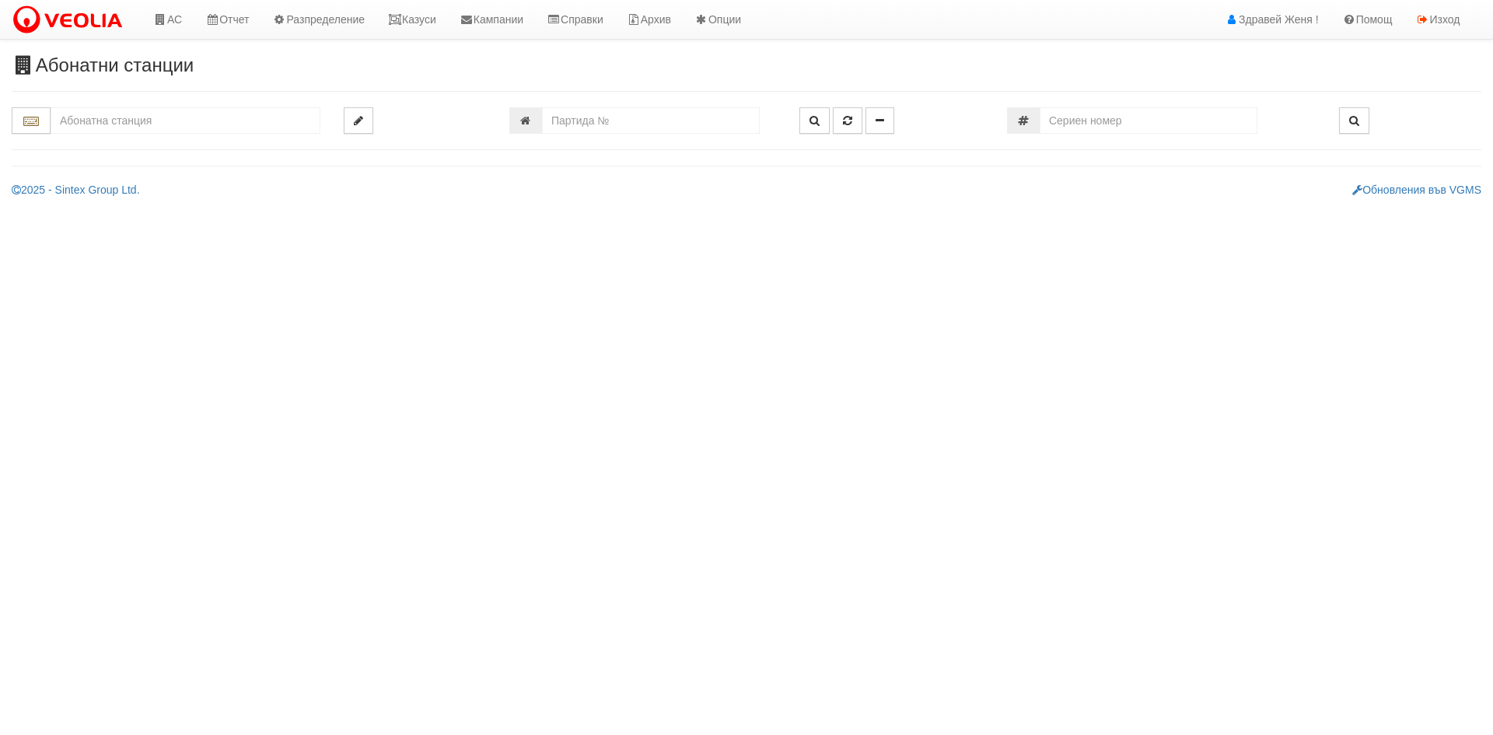
click at [142, 120] on input "text" at bounding box center [186, 120] width 270 height 26
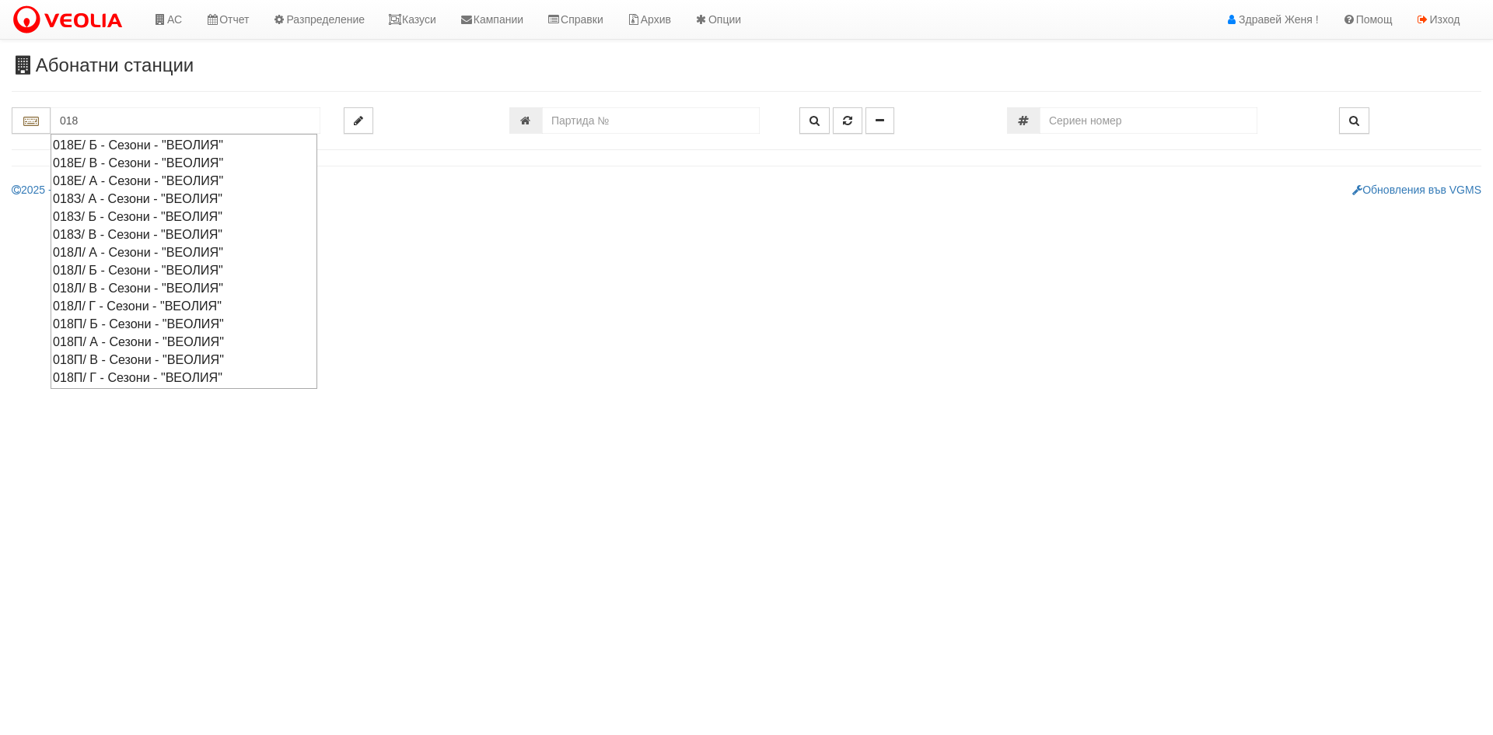
click at [82, 216] on div "018З/ Б - Сезони - "ВЕОЛИЯ"" at bounding box center [184, 217] width 262 height 18
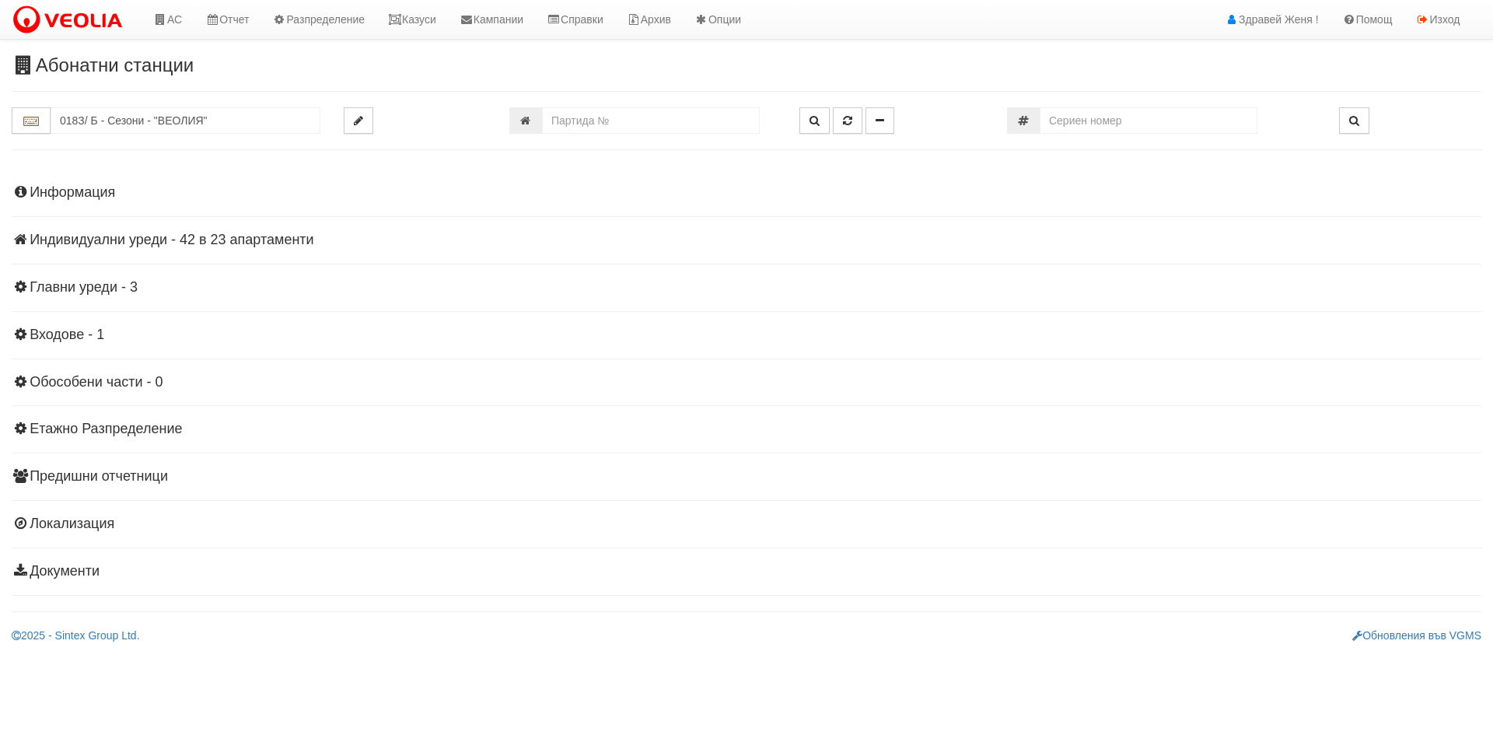
click at [222, 233] on h4 "Индивидуални уреди - 42 в 23 апартаменти" at bounding box center [747, 241] width 1470 height 16
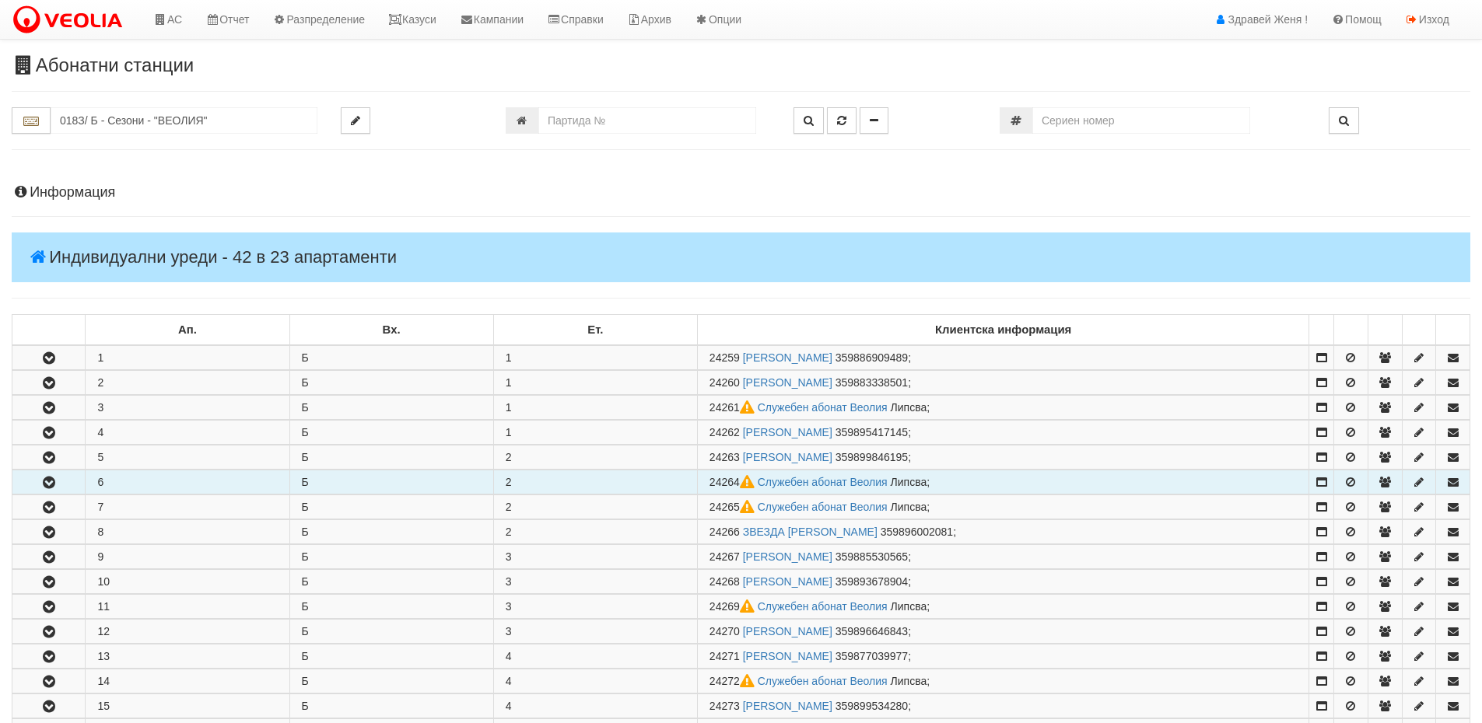
click at [48, 479] on icon "button" at bounding box center [49, 483] width 19 height 11
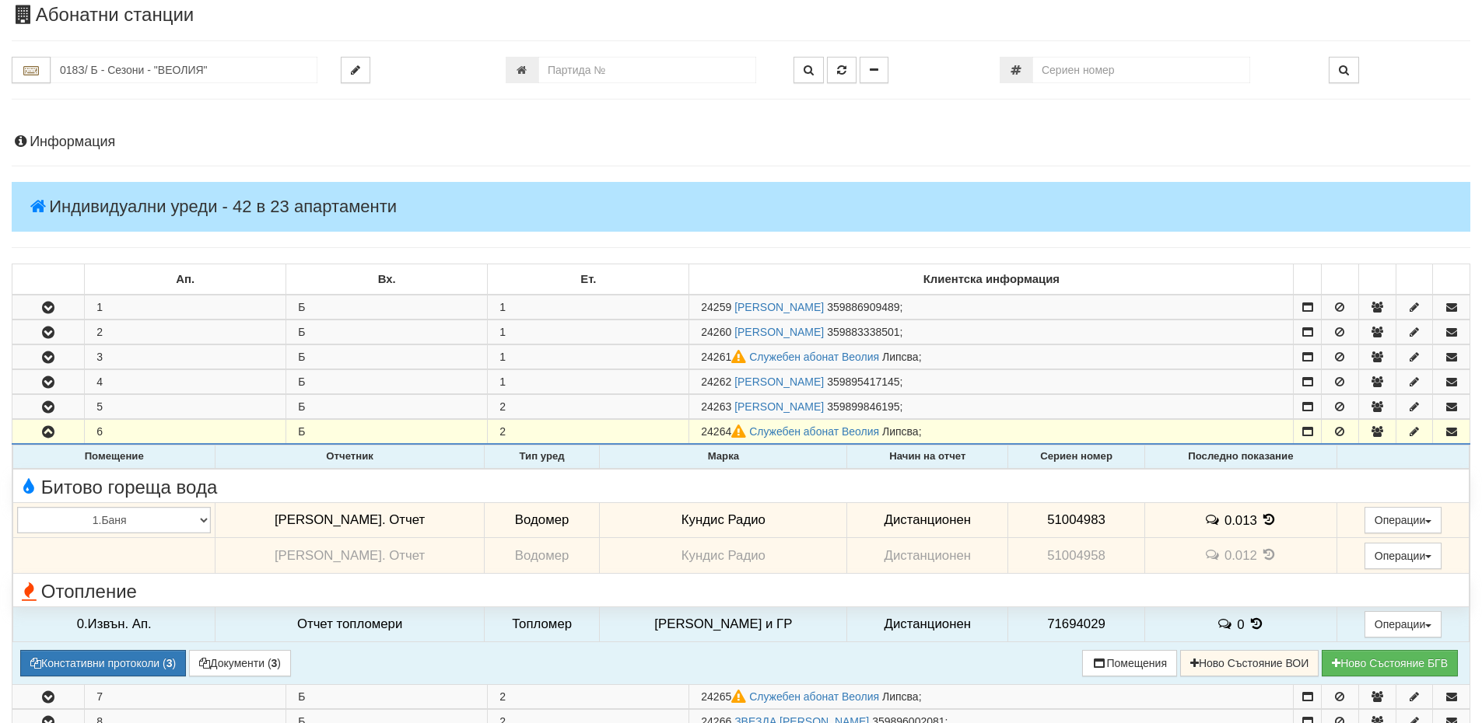
scroll to position [78, 0]
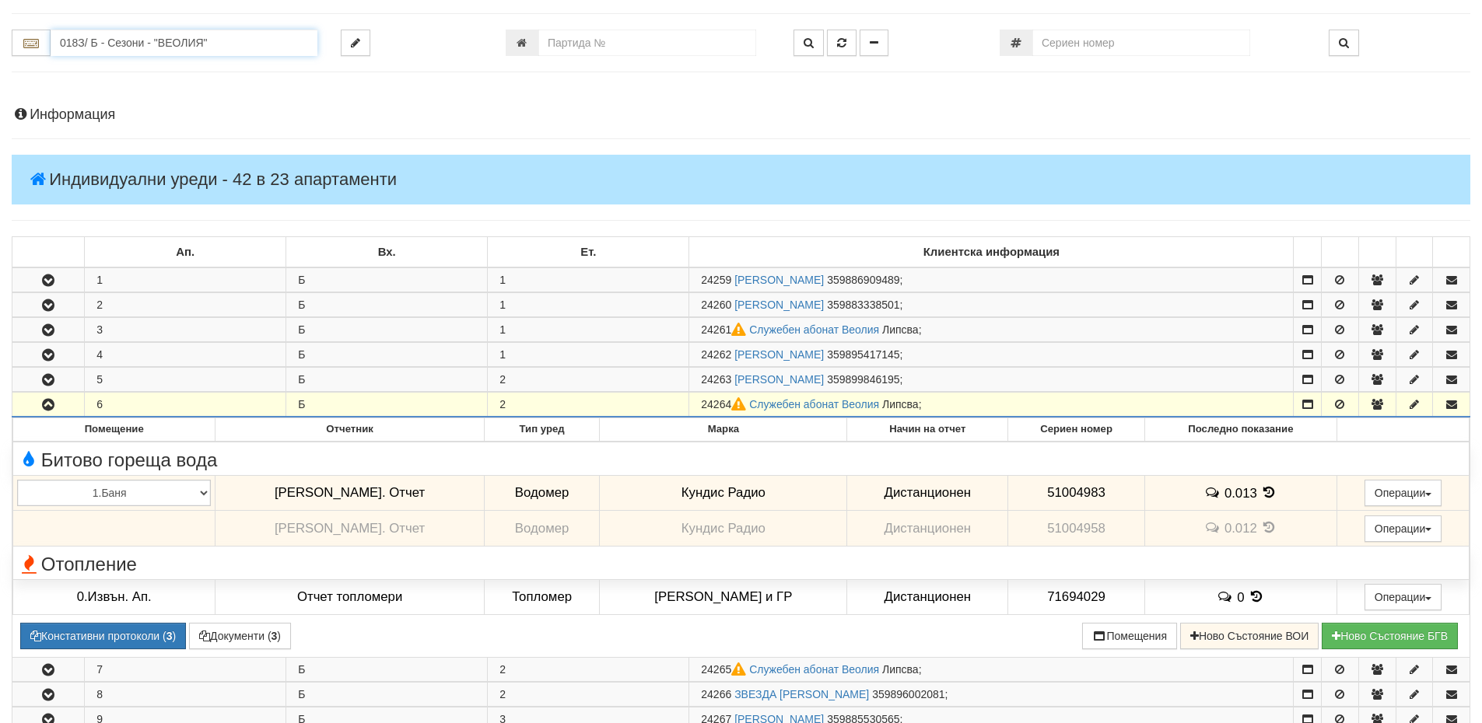
click at [149, 45] on input "018З/ Б - Сезони - "ВЕОЛИЯ"" at bounding box center [184, 43] width 267 height 26
click at [111, 101] on div "003Б/1 - Трошево - "ВЕОЛИЯ"" at bounding box center [184, 103] width 262 height 18
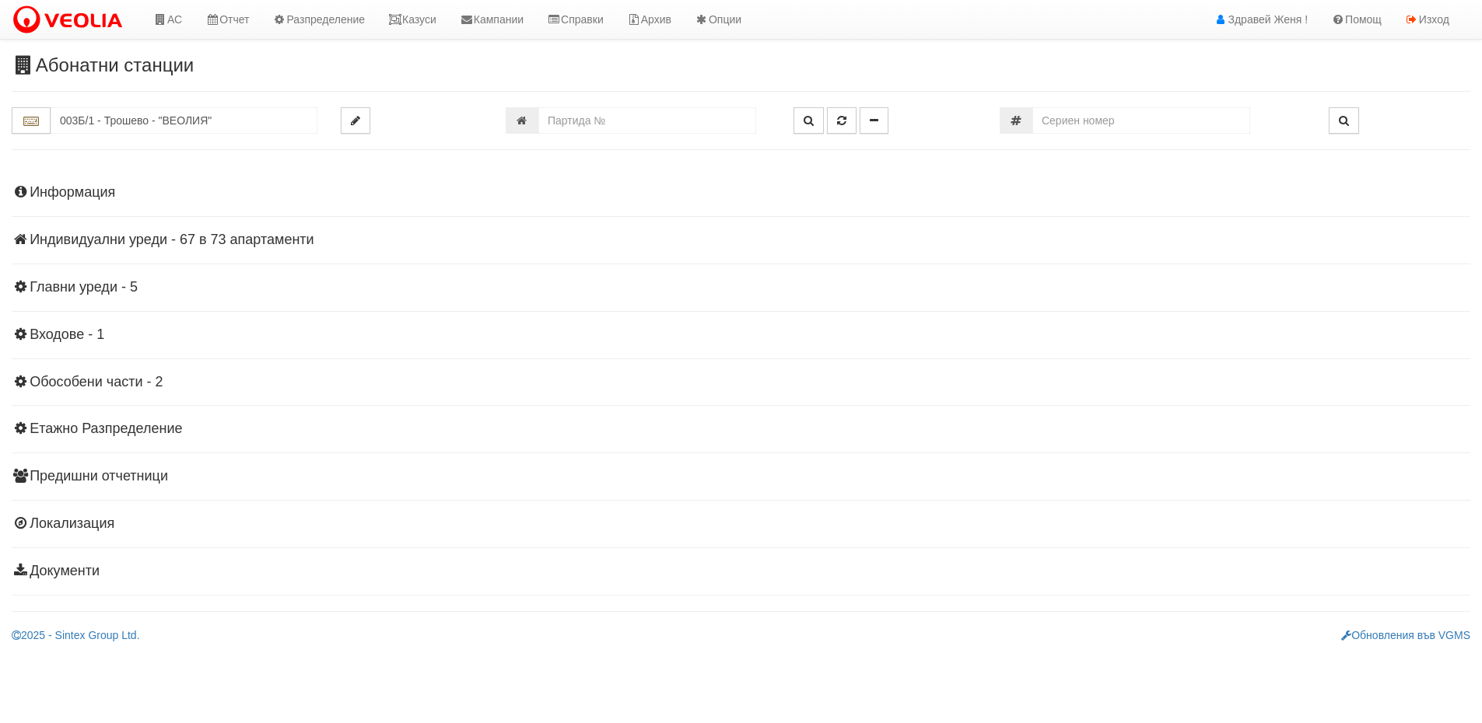
scroll to position [0, 0]
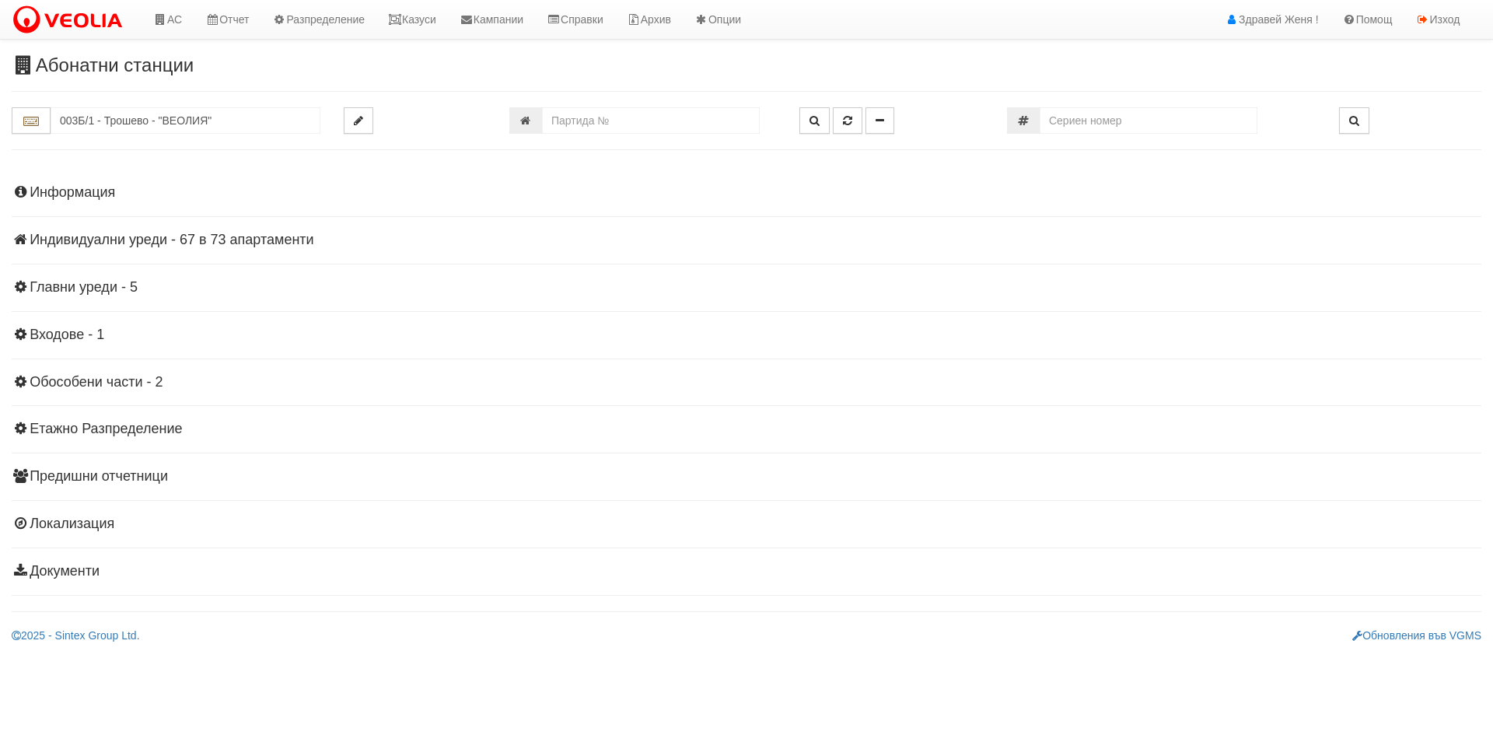
click at [195, 240] on h4 "Индивидуални уреди - 67 в 73 апартаменти" at bounding box center [747, 241] width 1470 height 16
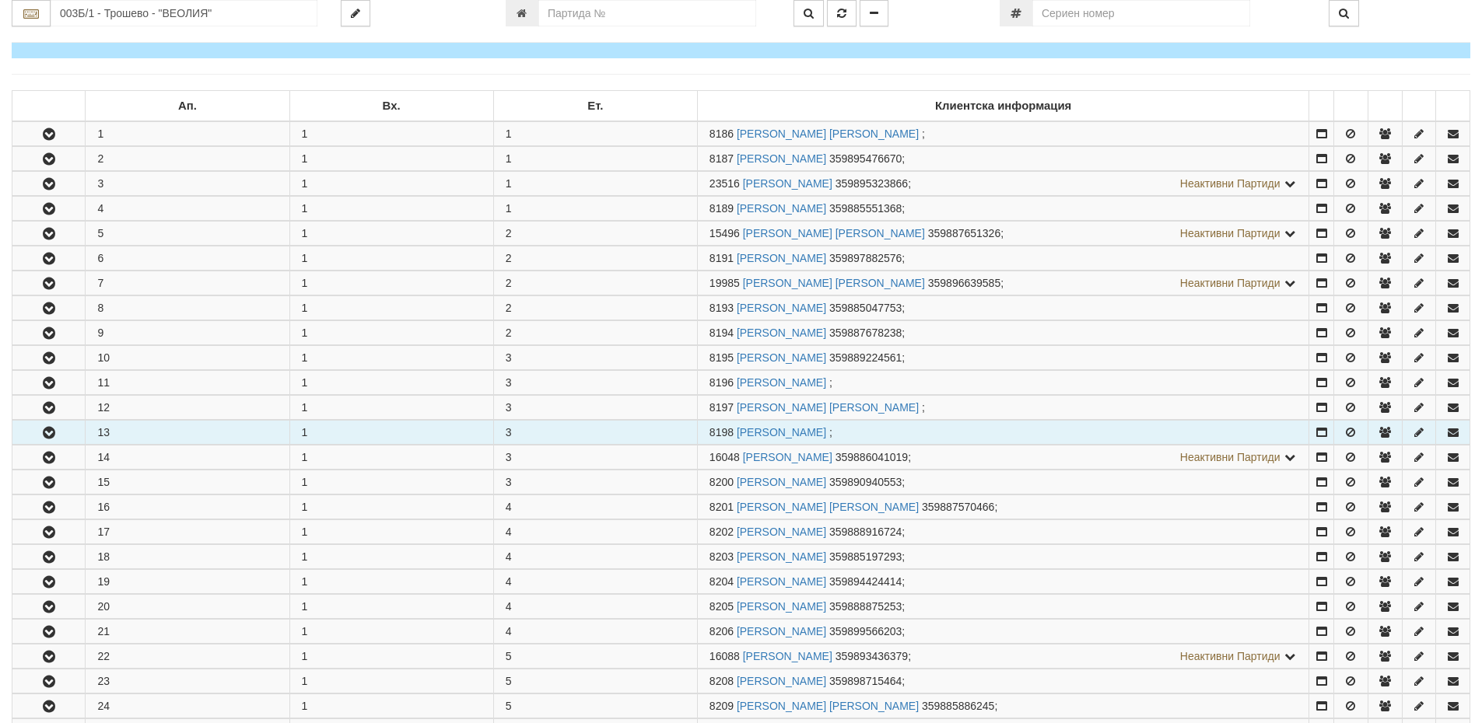
scroll to position [233, 0]
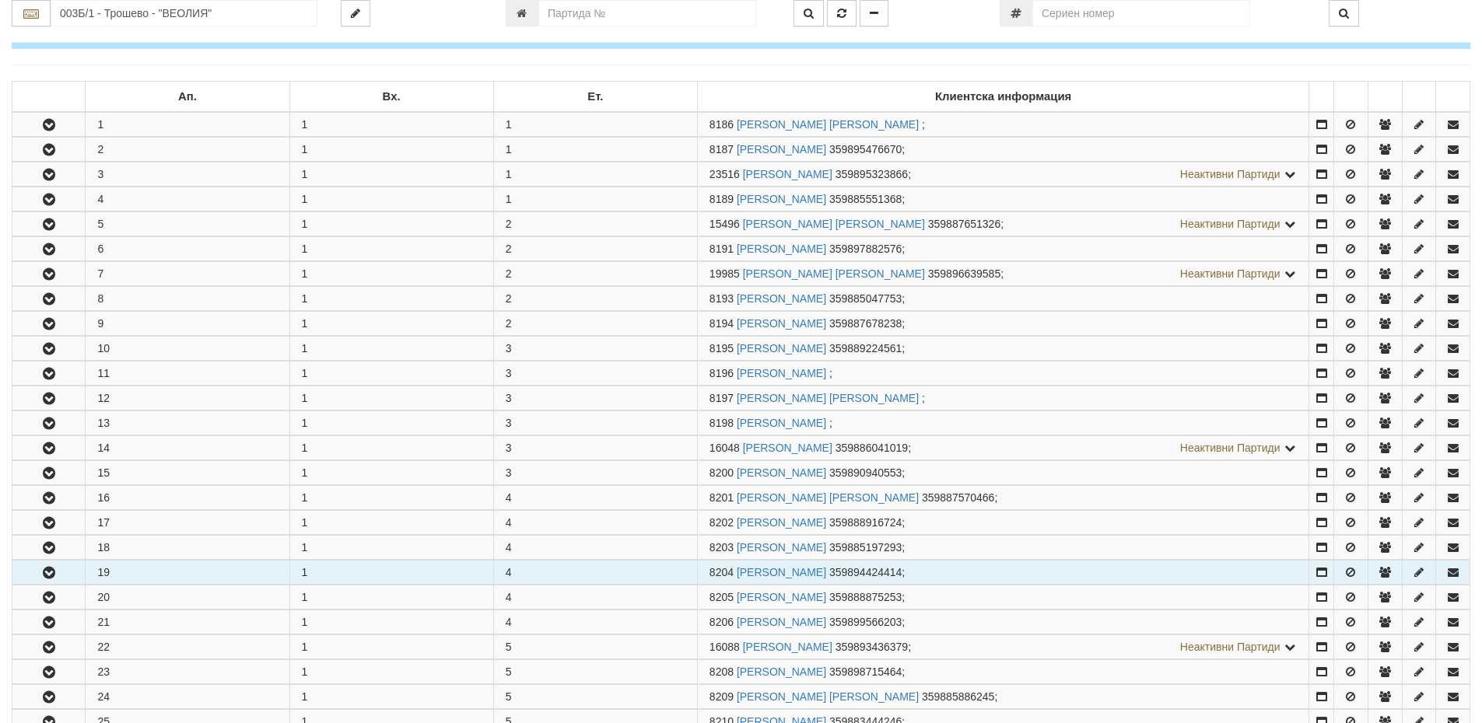
click at [71, 577] on button "button" at bounding box center [48, 572] width 72 height 23
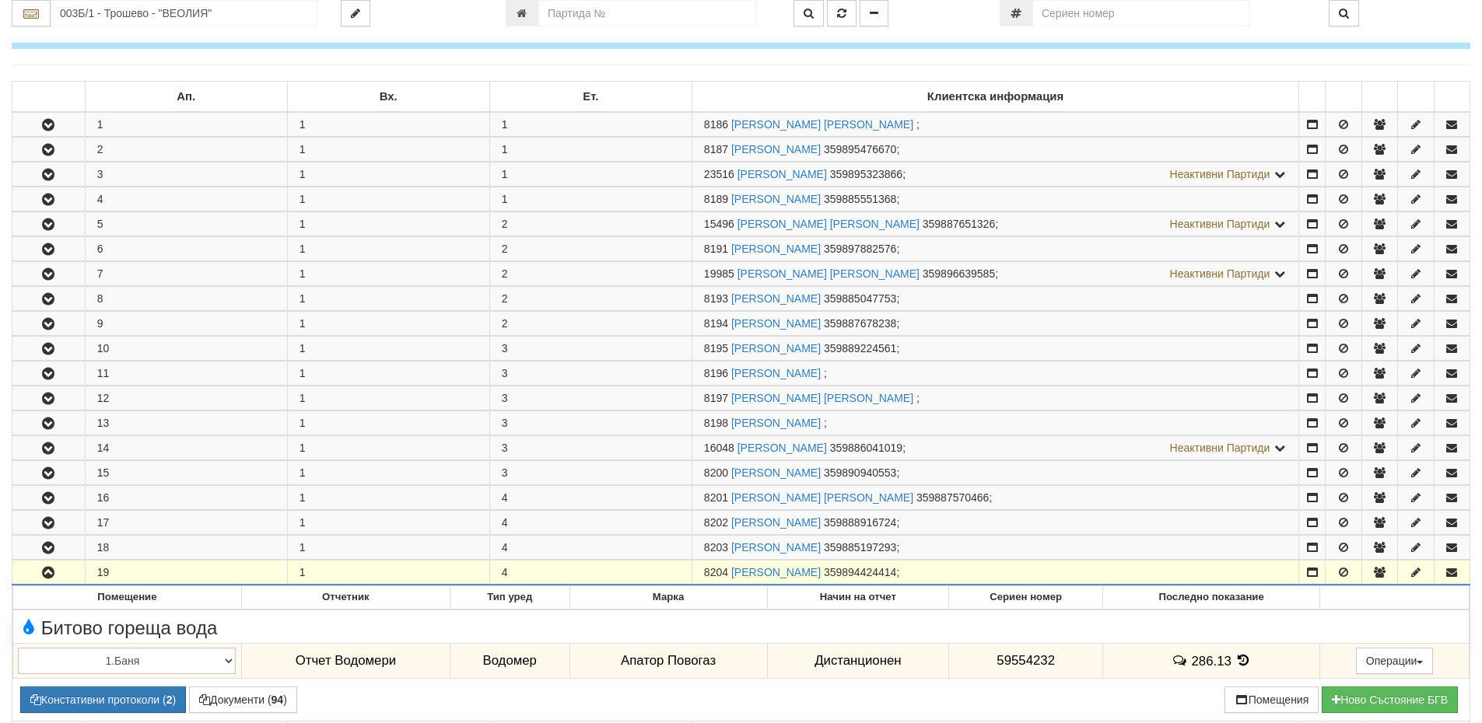
drag, startPoint x: 728, startPoint y: 571, endPoint x: 691, endPoint y: 568, distance: 36.7
click at [691, 568] on td "8204 СТОЯНКА ИВАНОВА ПОПОВА 359894424414 ;" at bounding box center [994, 573] width 607 height 25
copy span "8204"
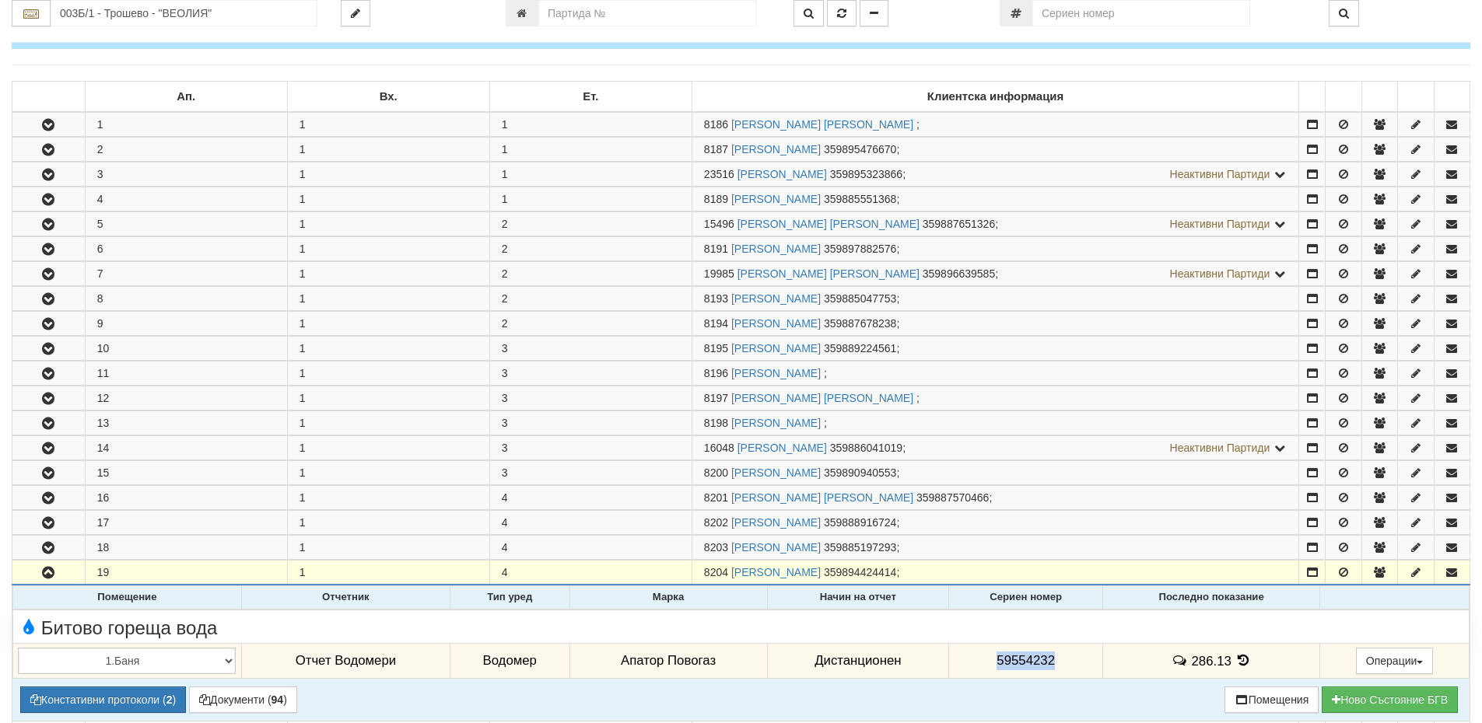
drag, startPoint x: 1052, startPoint y: 661, endPoint x: 988, endPoint y: 659, distance: 64.6
click at [988, 659] on td "59554232" at bounding box center [1026, 661] width 154 height 36
copy span "59554232"
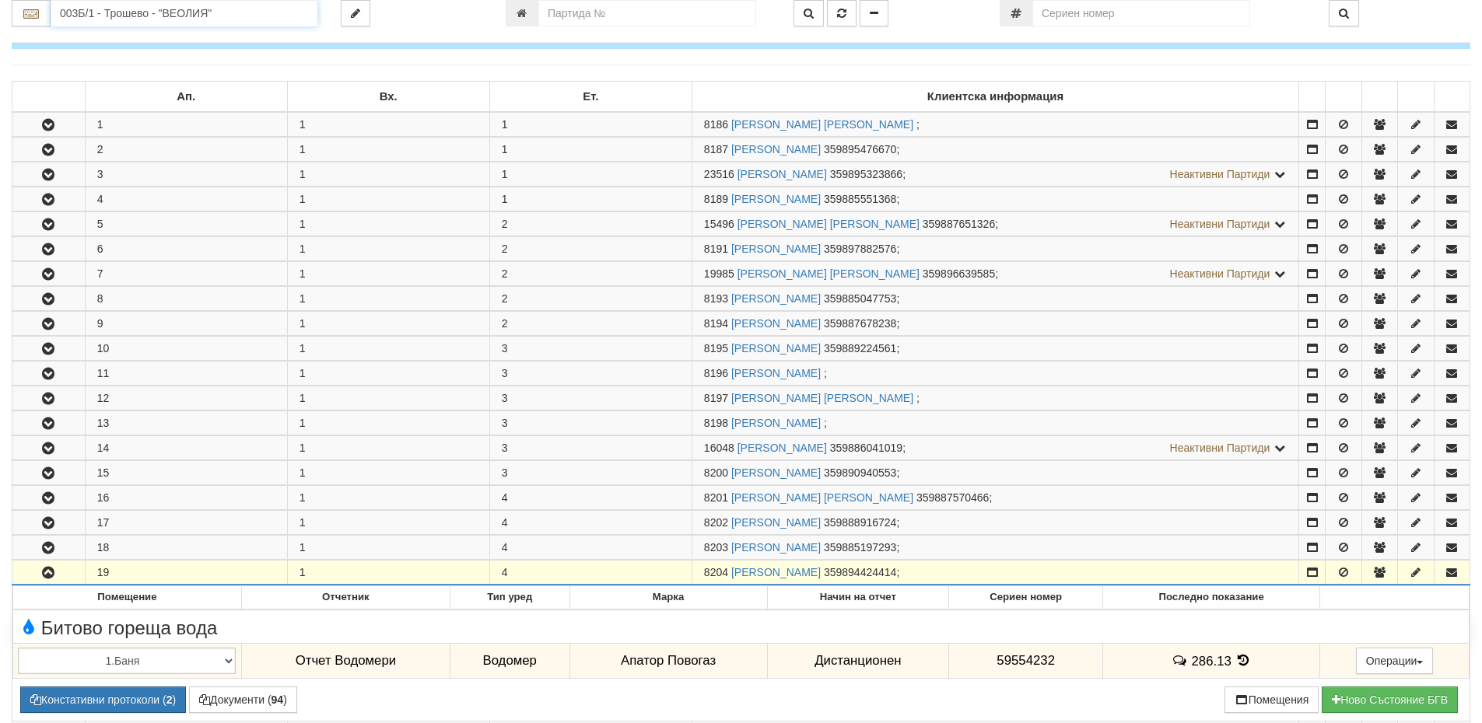
click at [117, 11] on input "003Б/1 - Трошево - "ВЕОЛИЯ"" at bounding box center [184, 13] width 267 height 26
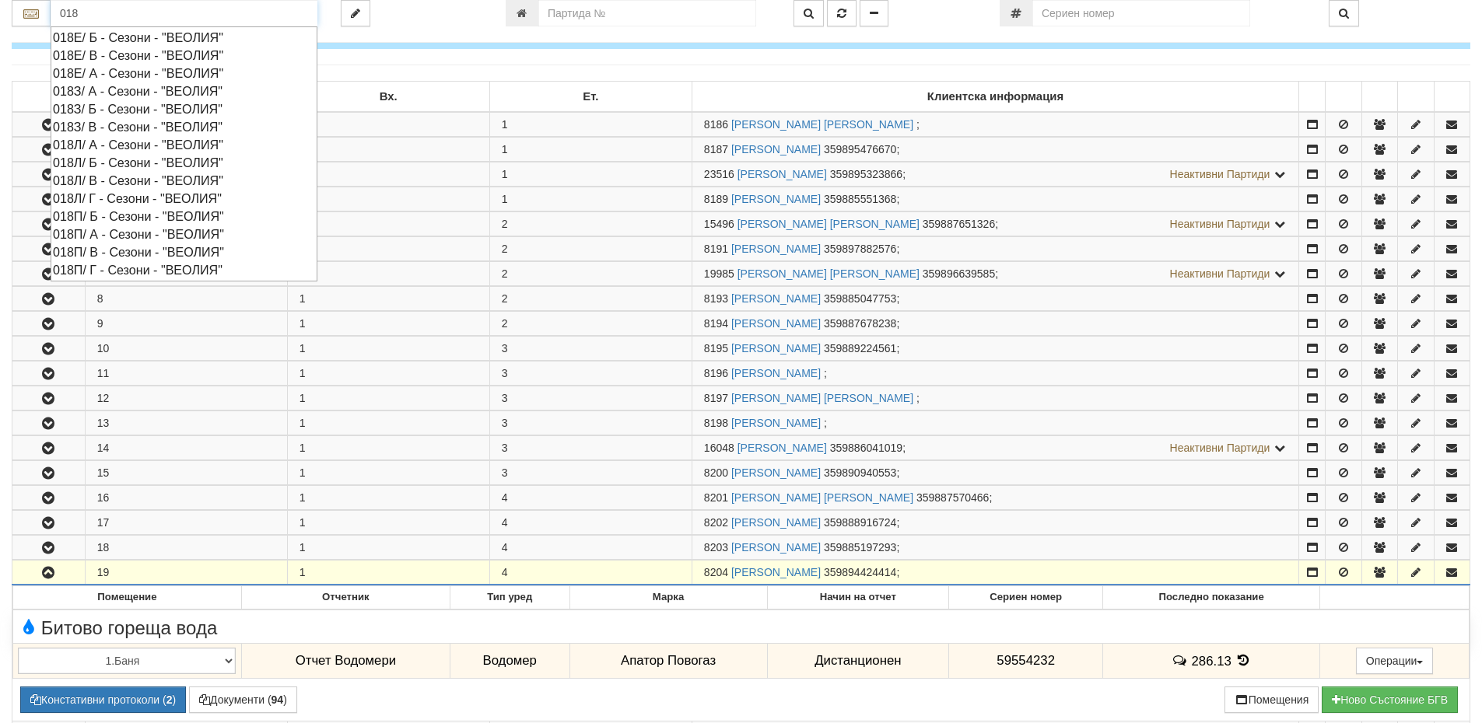
click at [117, 110] on div "018З/ Б - Сезони - "ВЕОЛИЯ"" at bounding box center [184, 109] width 262 height 18
type input "018З/ Б - Сезони - "ВЕОЛИЯ""
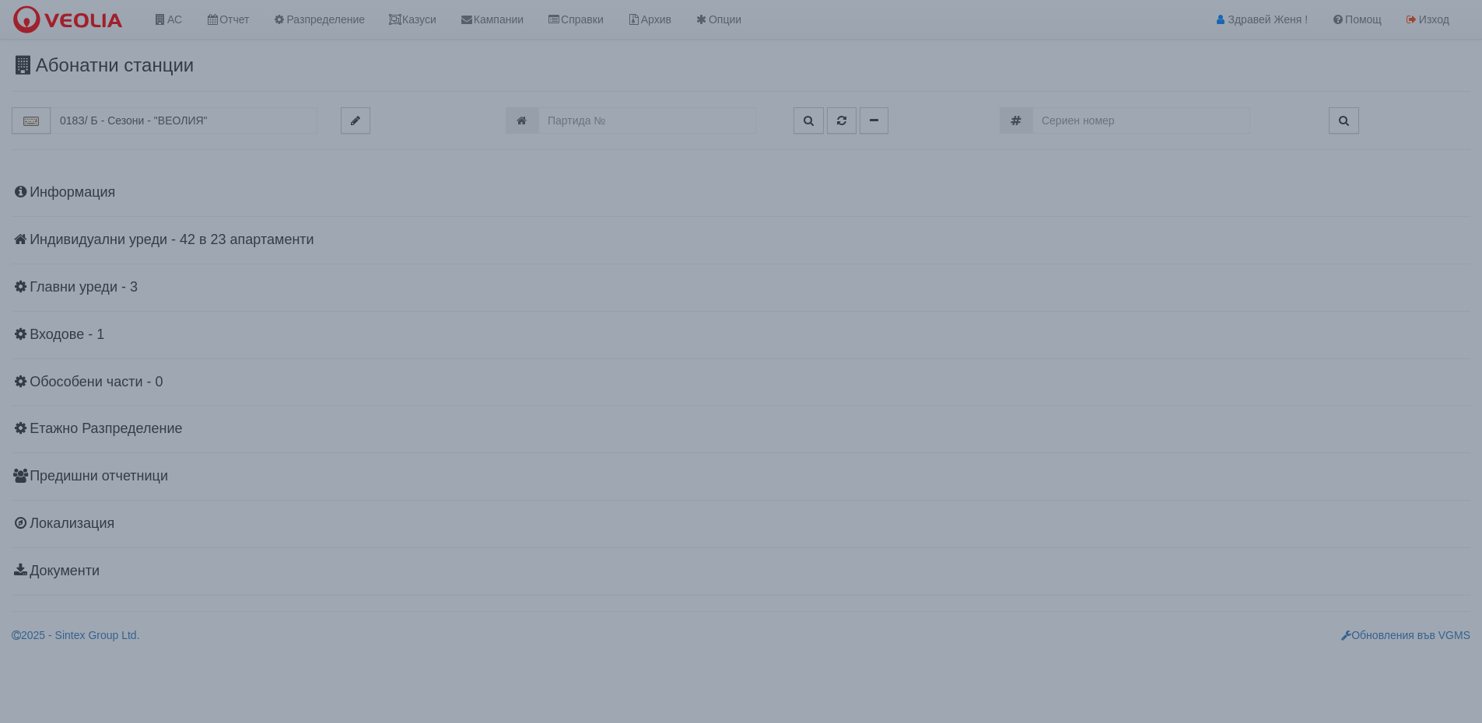
scroll to position [0, 0]
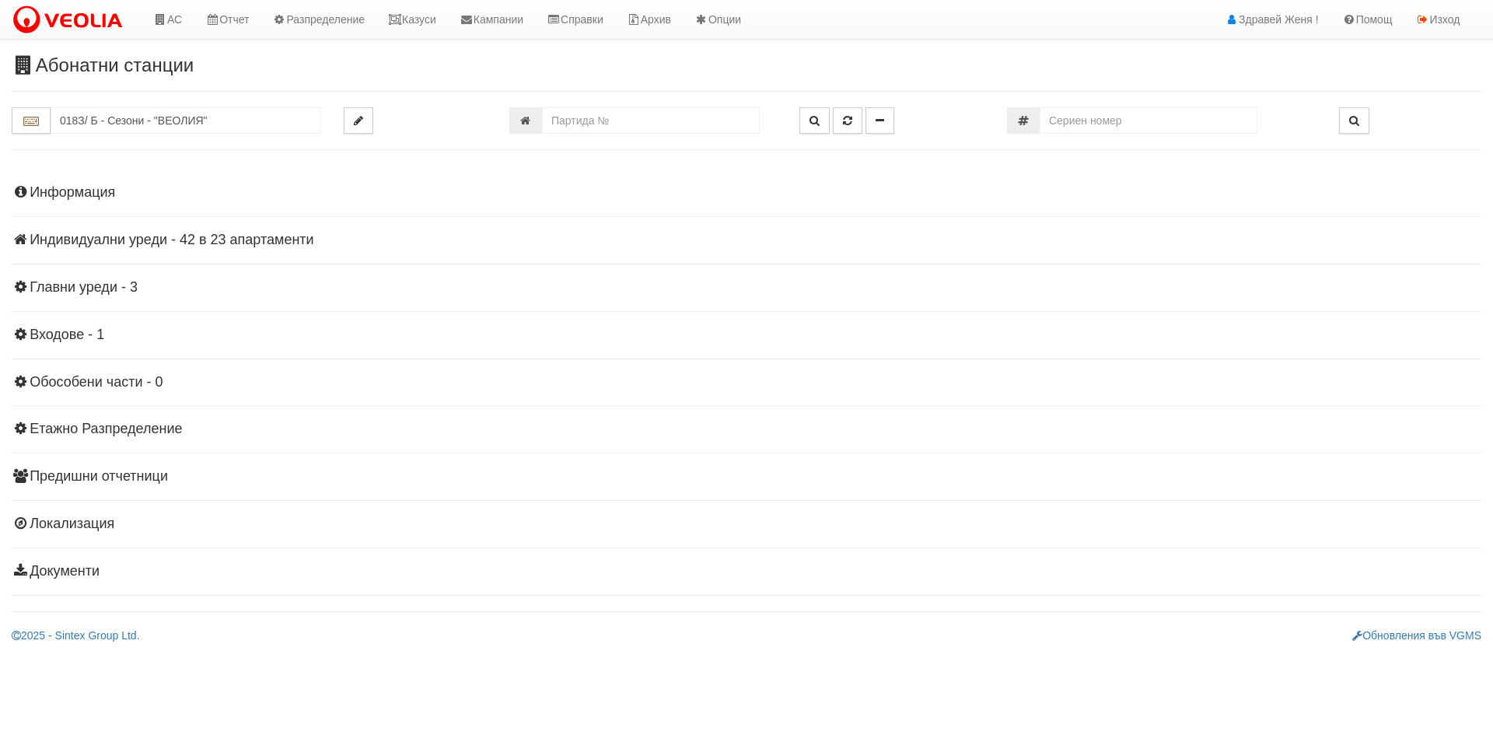
click at [216, 241] on h4 "Индивидуални уреди - 42 в 23 апартаменти" at bounding box center [747, 241] width 1470 height 16
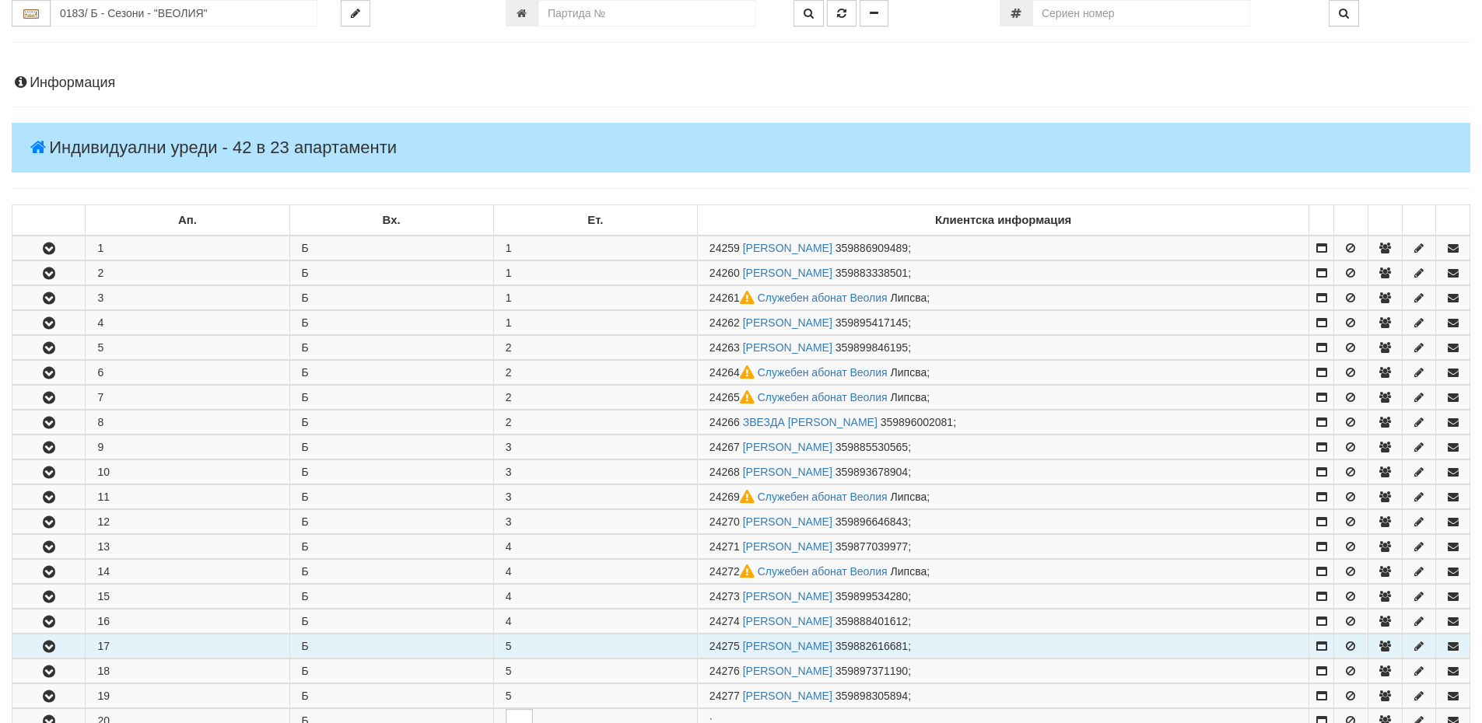
scroll to position [311, 0]
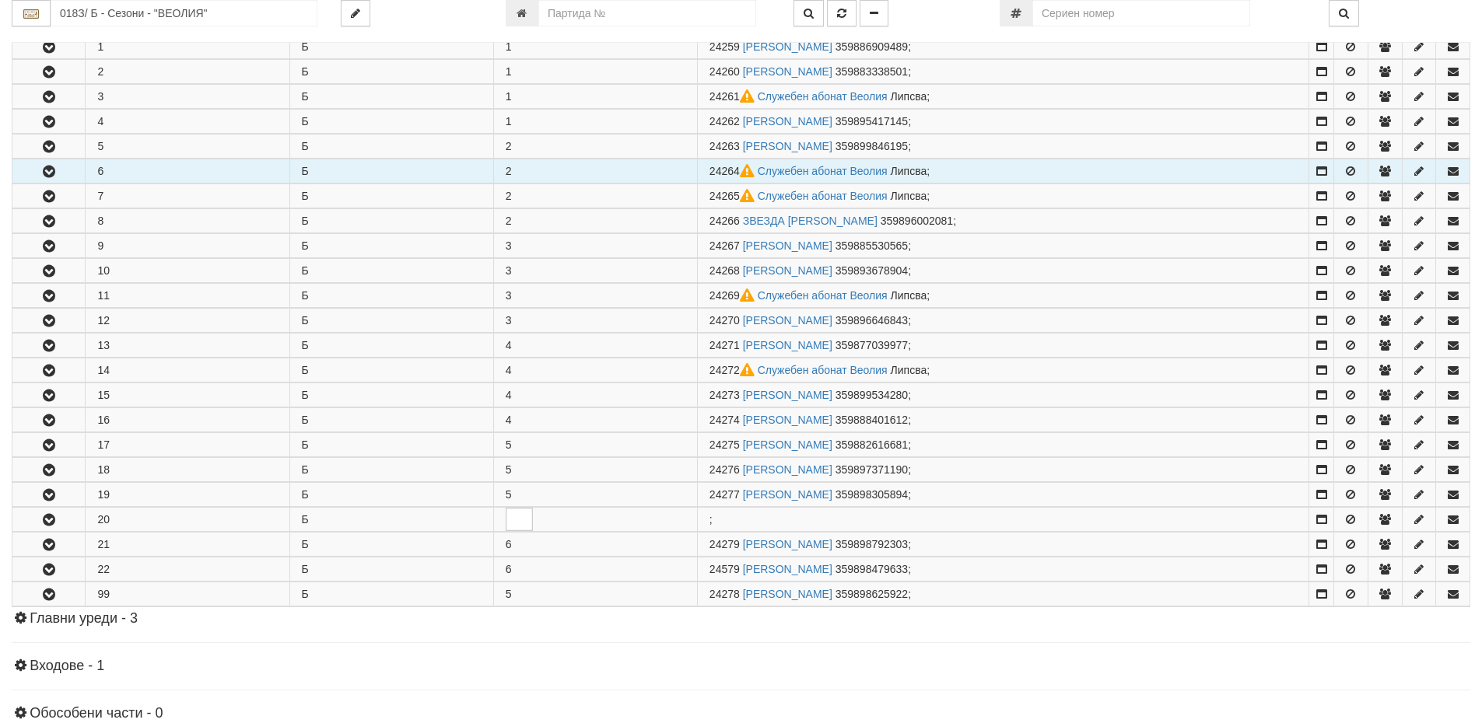
click at [131, 179] on td "6" at bounding box center [188, 171] width 204 height 24
click at [41, 172] on icon "button" at bounding box center [49, 171] width 19 height 11
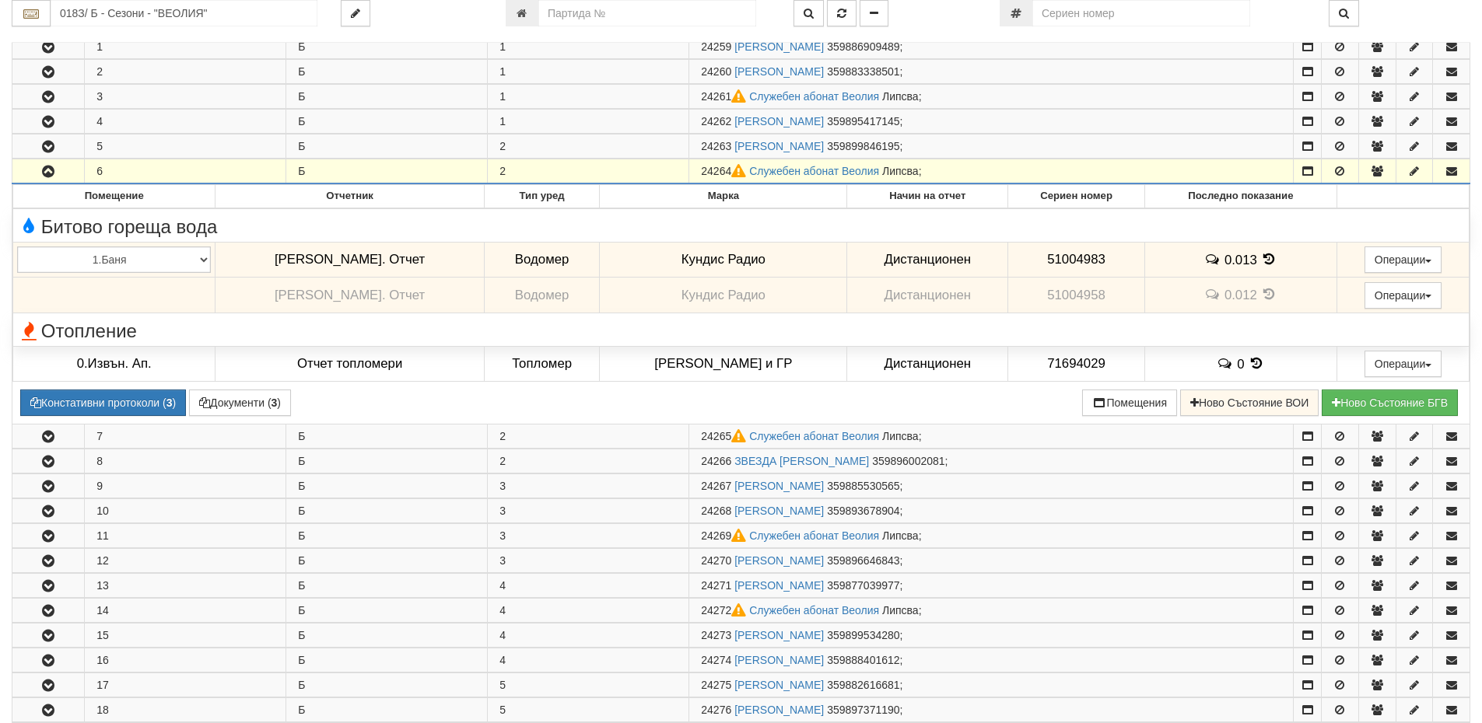
drag, startPoint x: 734, startPoint y: 170, endPoint x: 695, endPoint y: 170, distance: 39.7
click at [695, 170] on td "24264 Служебен абонат Веолия Липсва ;" at bounding box center [991, 171] width 604 height 25
copy span "24264"
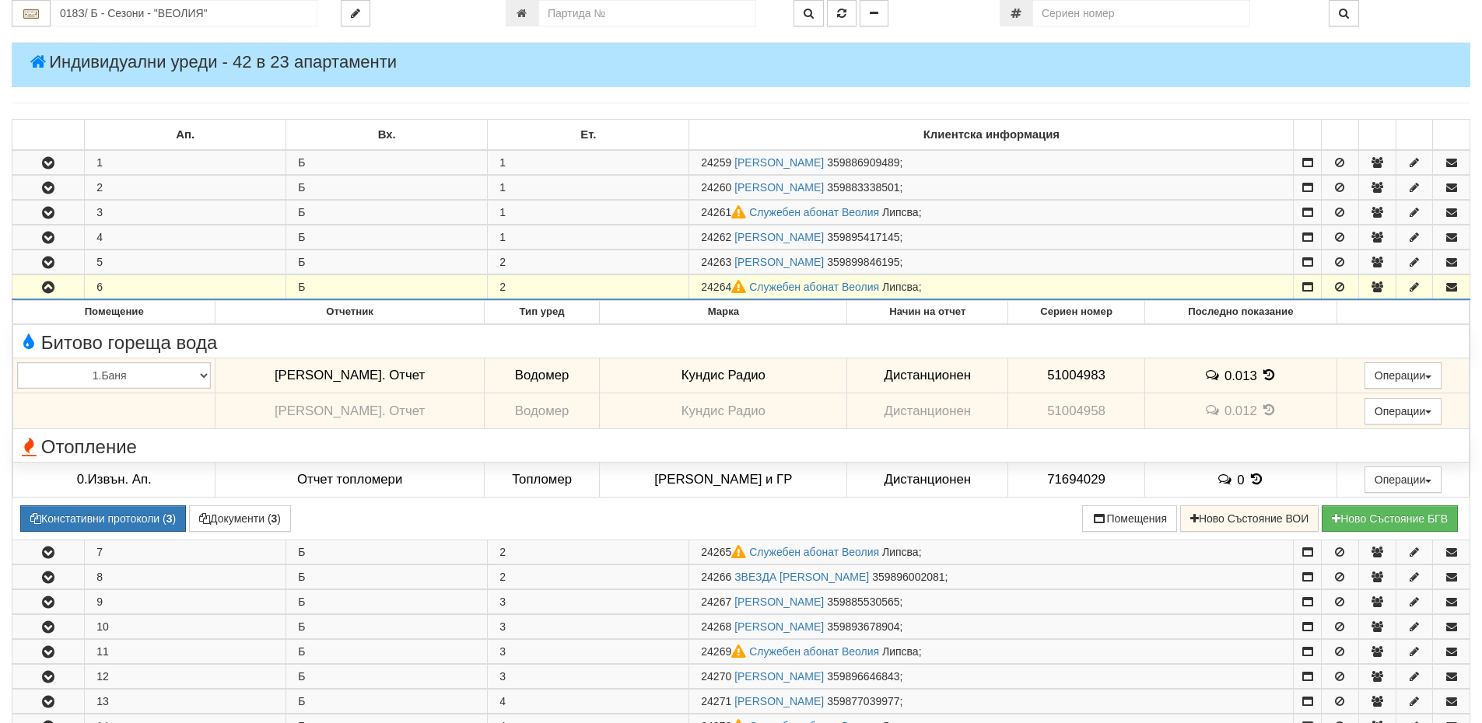
scroll to position [0, 0]
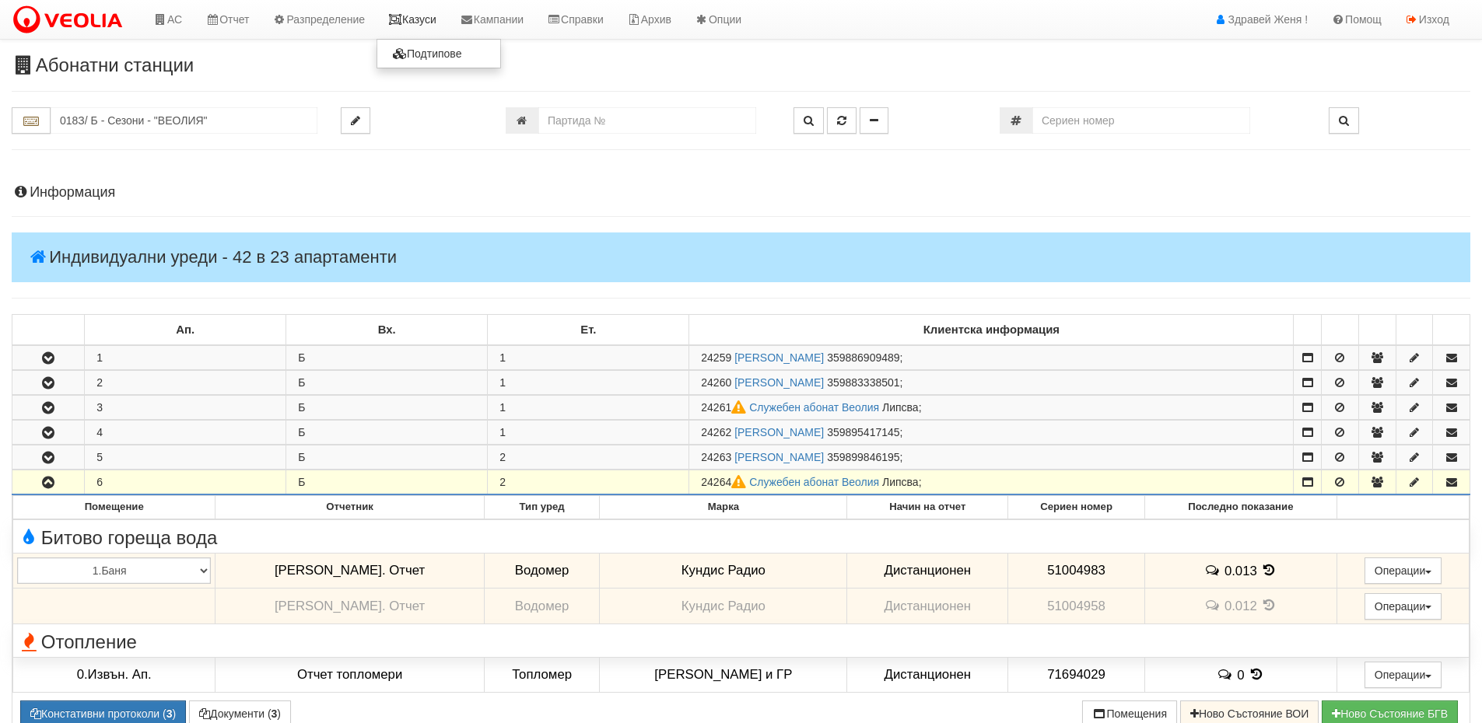
click at [436, 18] on link "Казуси" at bounding box center [412, 19] width 72 height 39
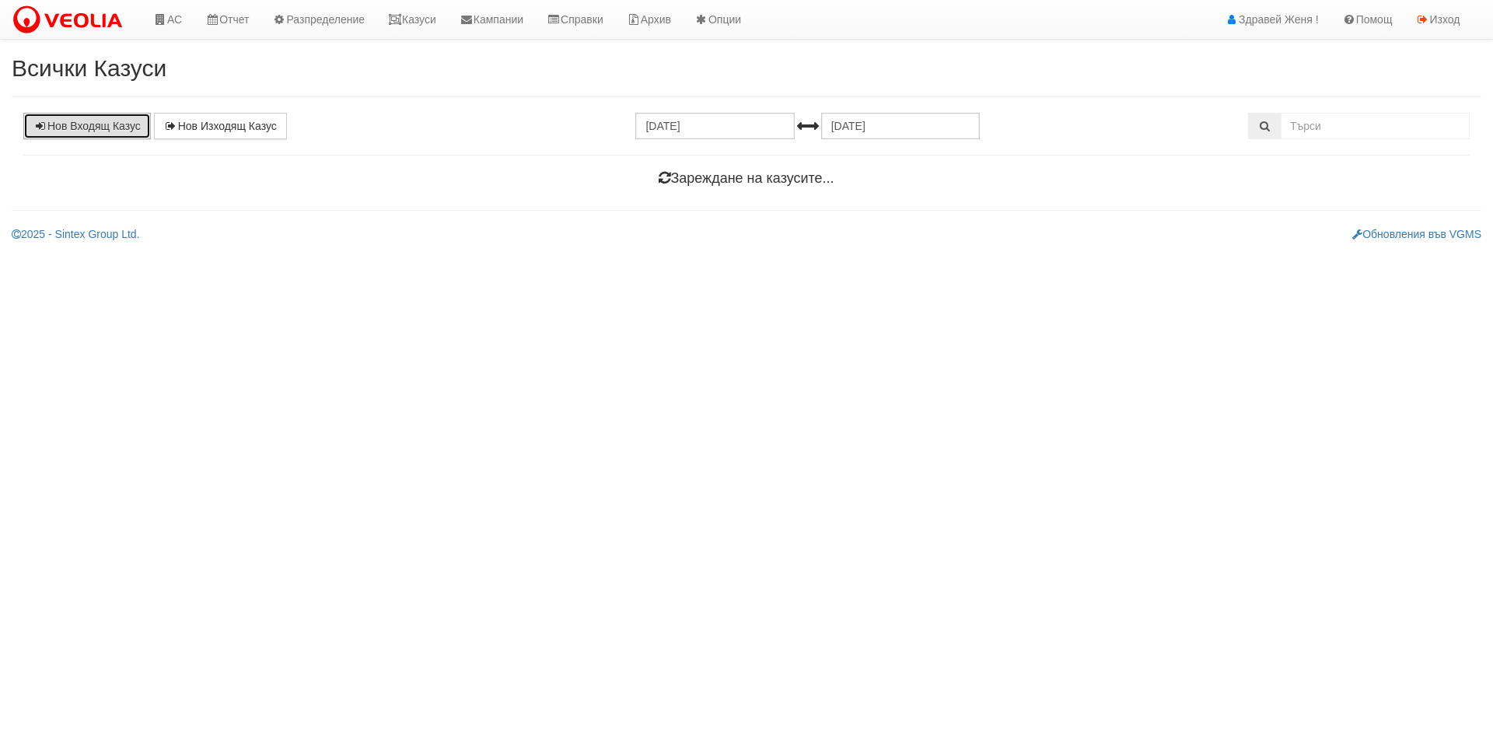
click at [131, 127] on link "Нов Входящ Казус" at bounding box center [87, 126] width 128 height 26
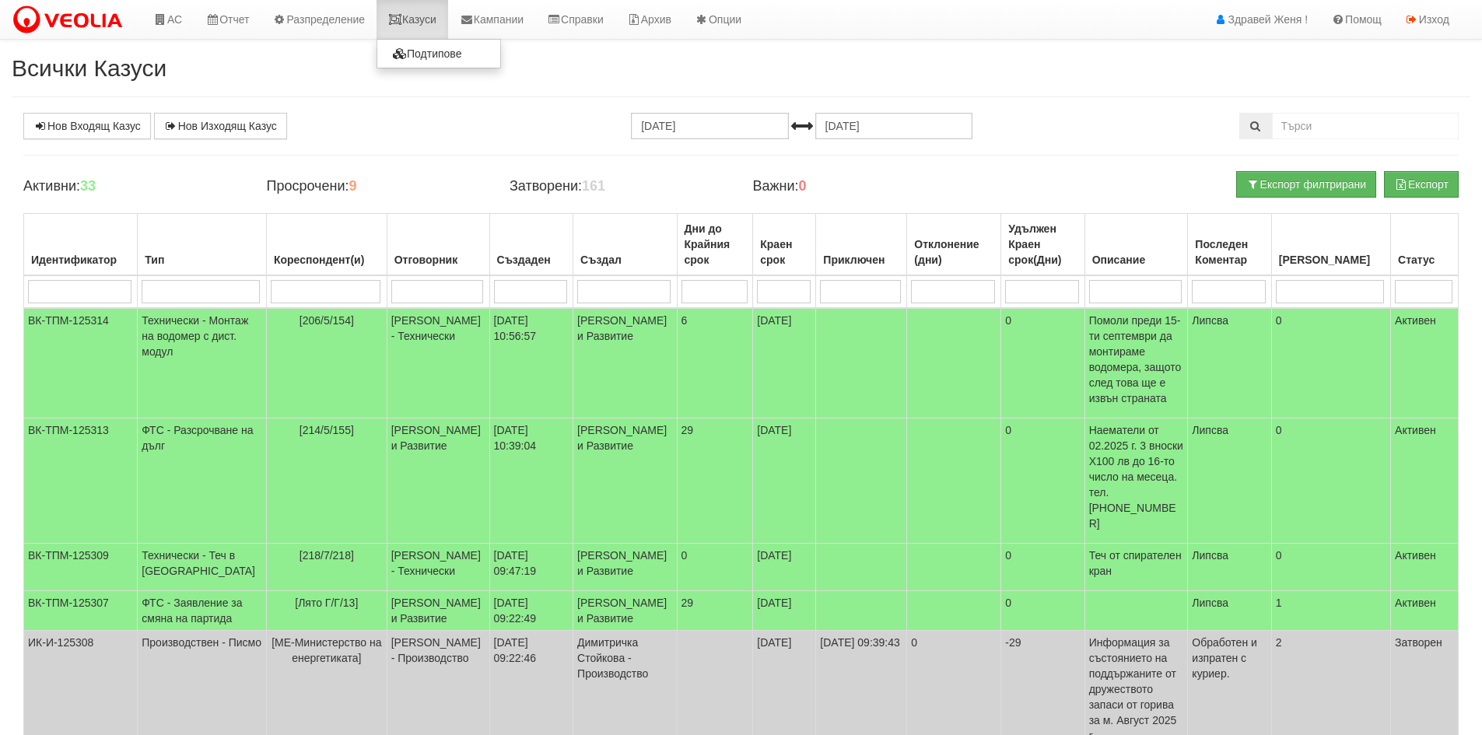
click at [420, 20] on link "Казуси" at bounding box center [412, 19] width 72 height 39
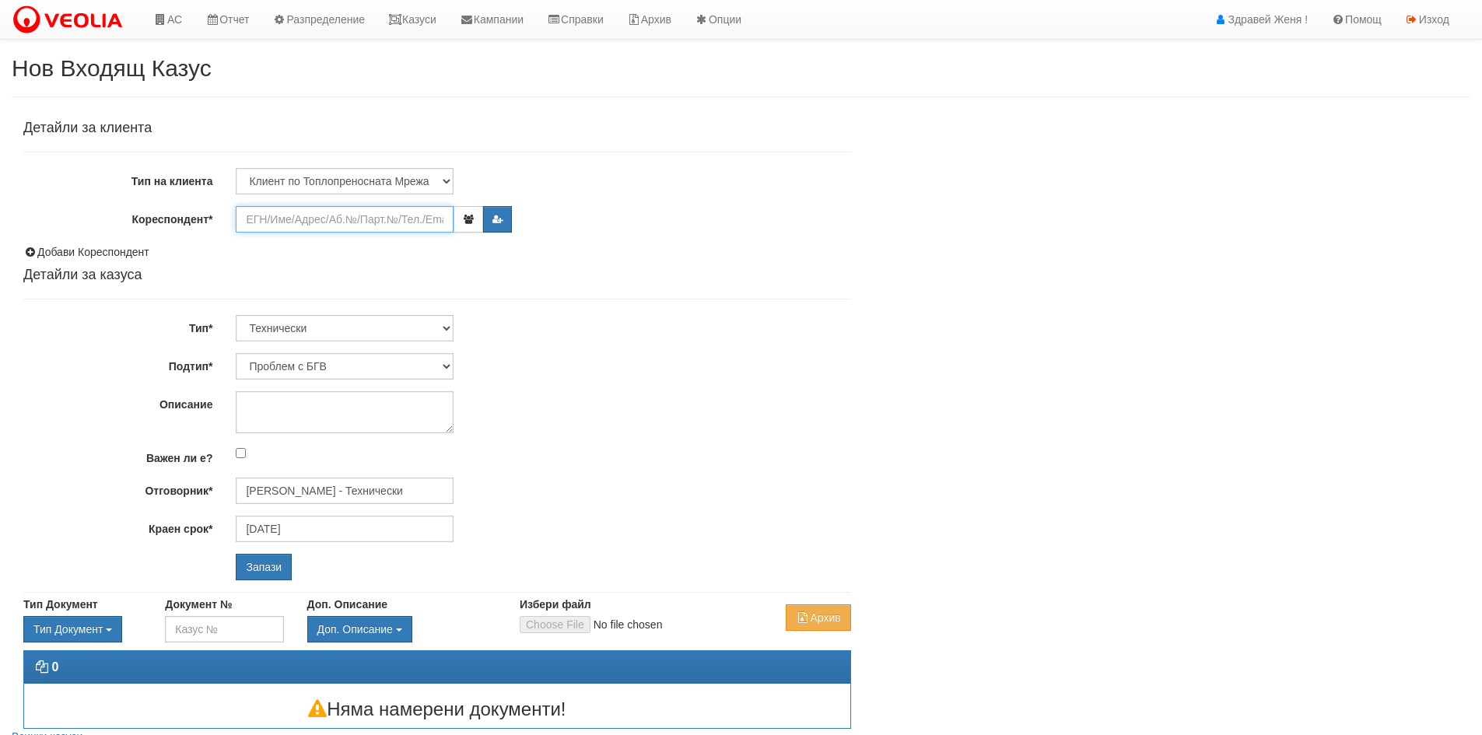
click at [340, 222] on input "Кореспондент*" at bounding box center [345, 219] width 218 height 26
paste input "24264"
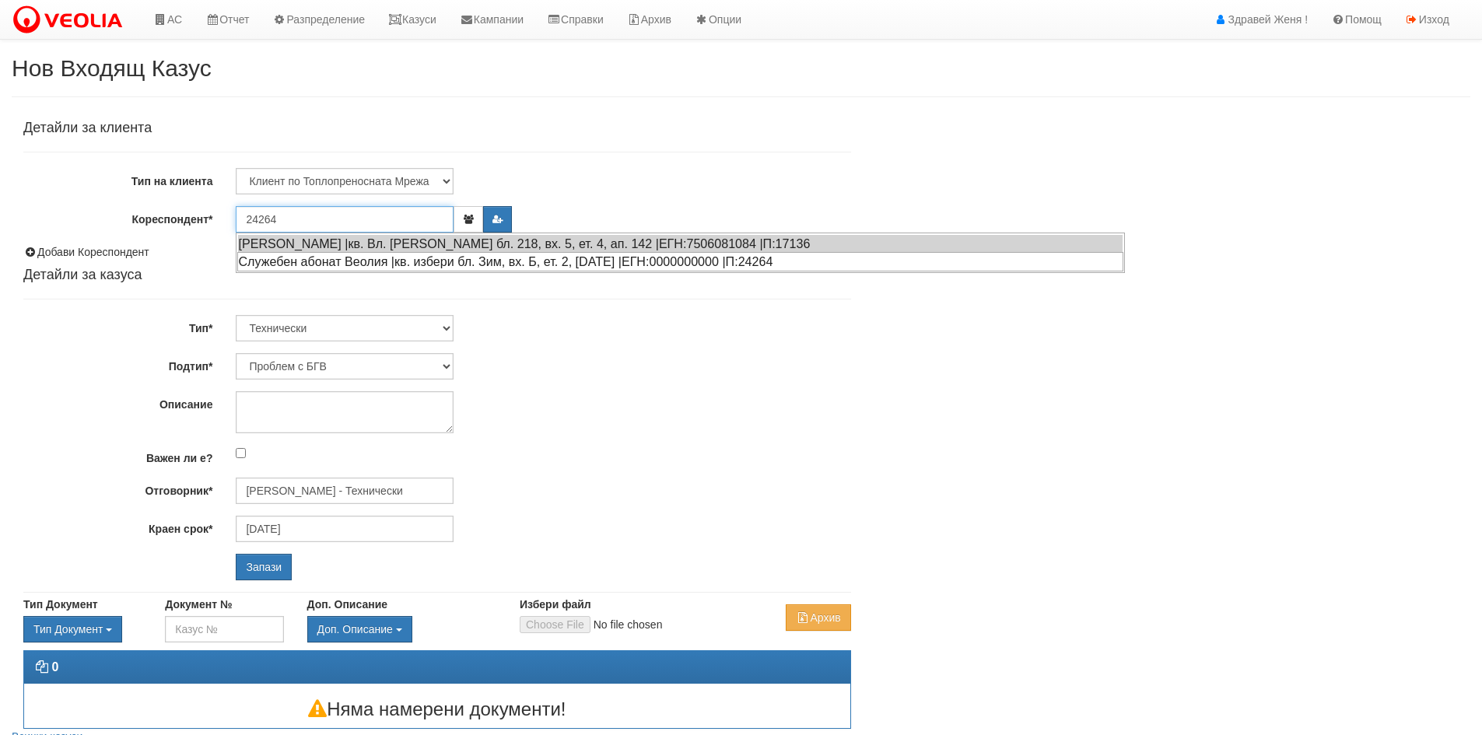
click at [391, 262] on div "Служебен абонат Веолия |кв. избери бл. Зим, вх. Б, ет. 2, [DATE] |ЕГН:000000000…" at bounding box center [680, 261] width 886 height 19
type input "Служебен абонат Веолия"
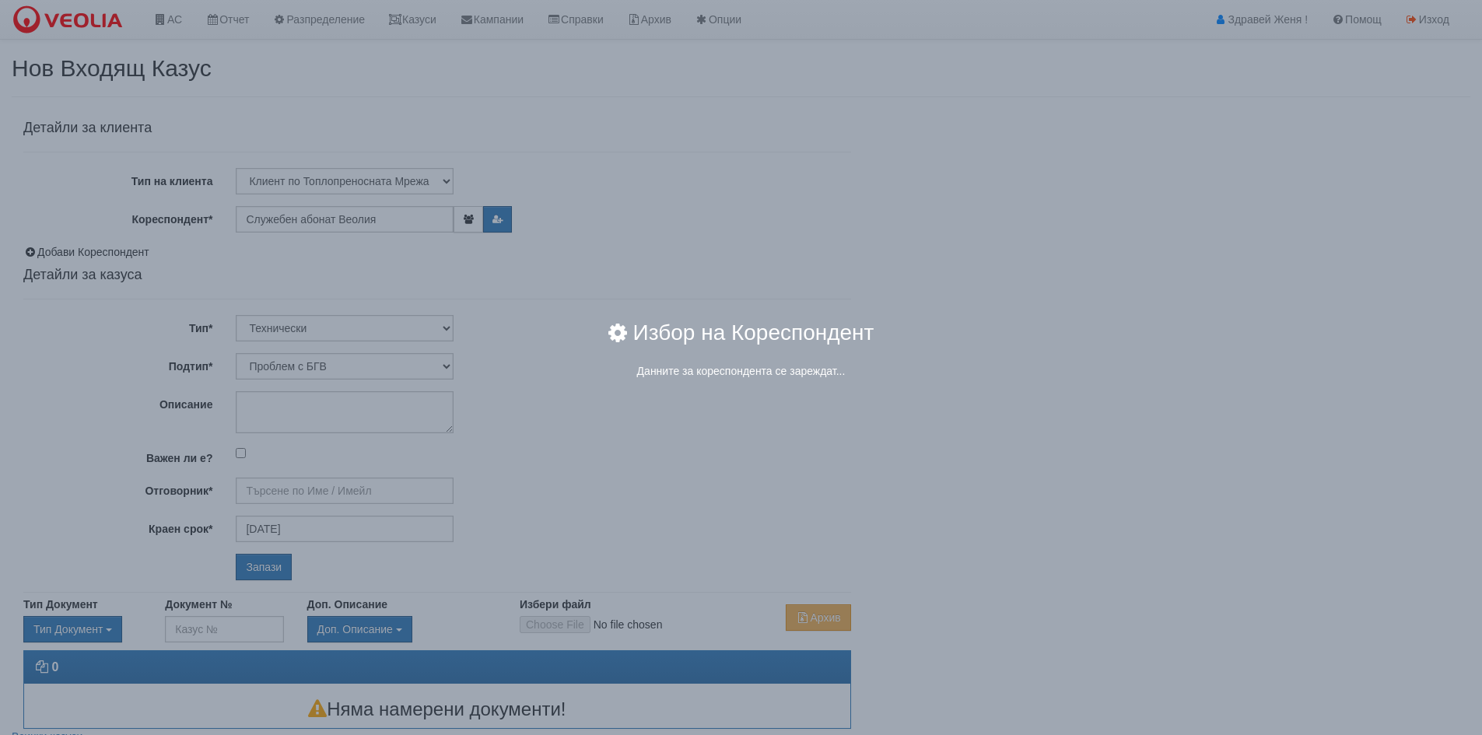
type input "[PERSON_NAME] - Технически"
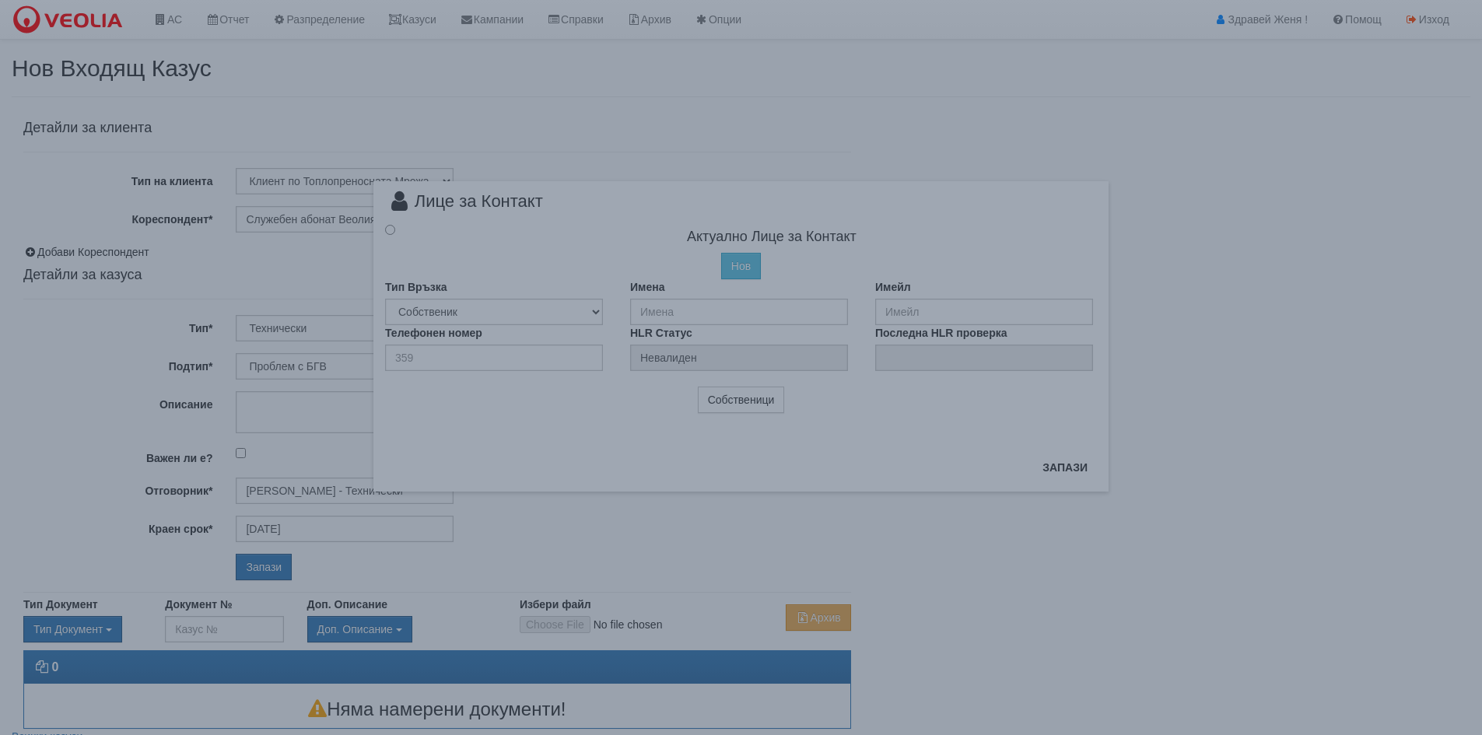
radio input "true"
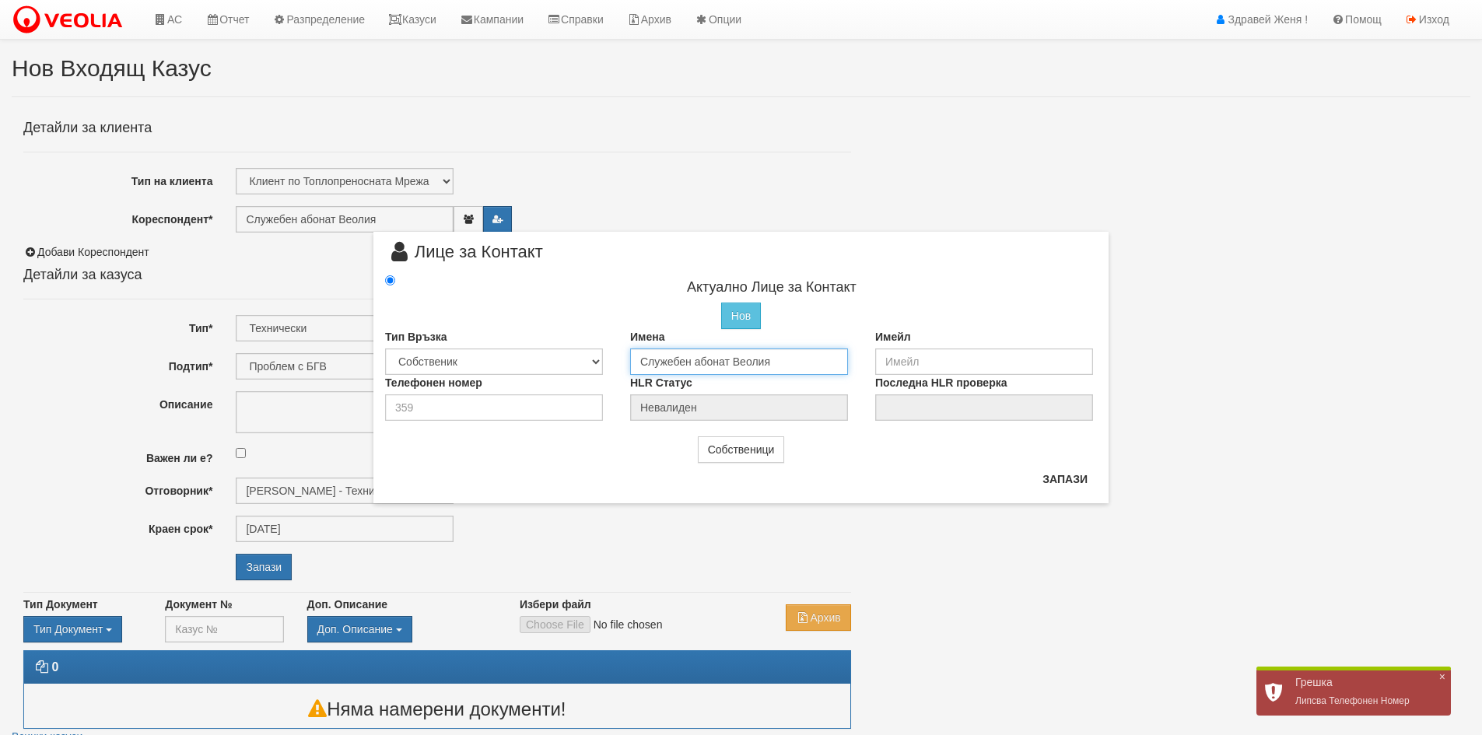
drag, startPoint x: 777, startPoint y: 364, endPoint x: 595, endPoint y: 348, distance: 182.7
click at [595, 348] on div "Тип Връзка Собственик [PERSON_NAME] Съсед Приятел Имена Служебен абонат Веолия …" at bounding box center [740, 352] width 735 height 46
type input "[PERSON_NAME]"
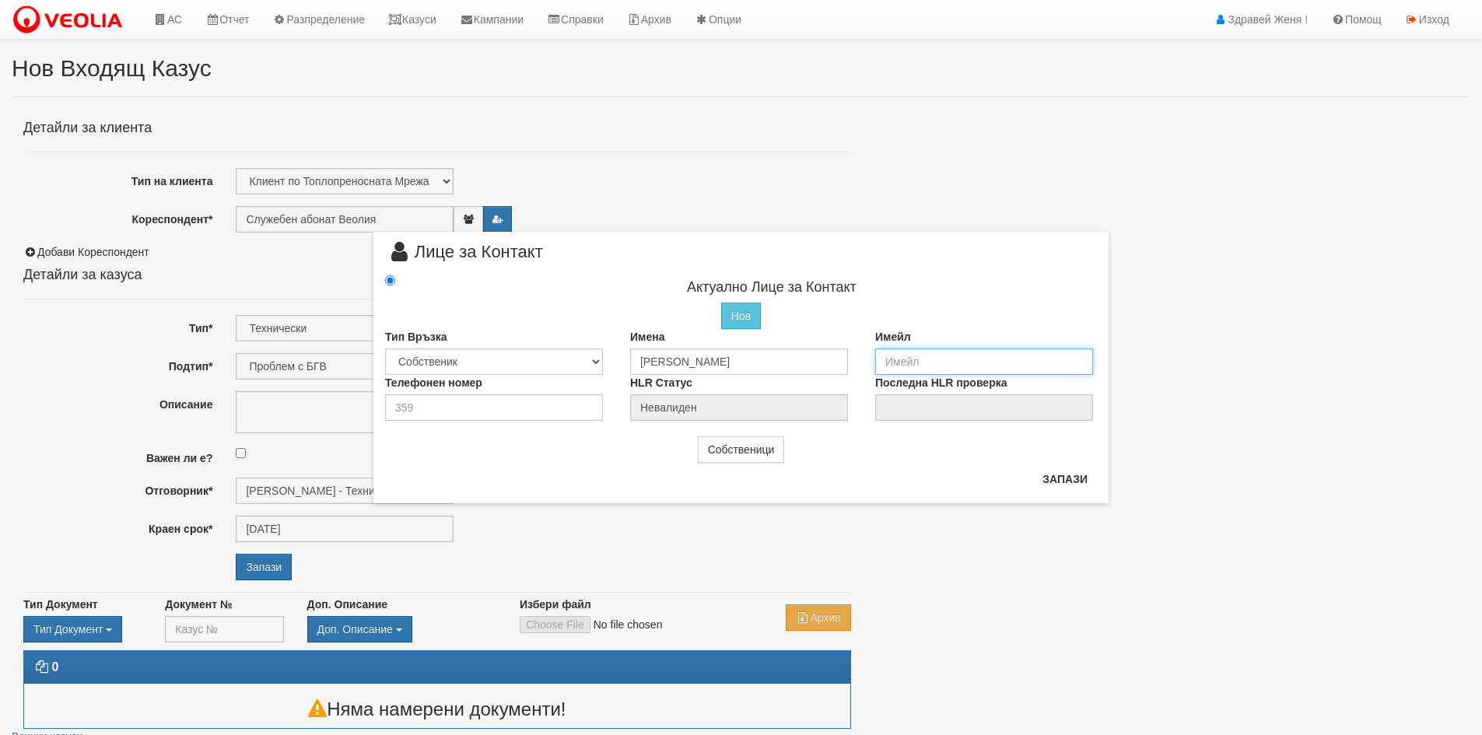
click at [903, 362] on input "email" at bounding box center [984, 361] width 218 height 26
click at [940, 349] on input "email" at bounding box center [984, 361] width 218 height 26
type input "alkami_et@abv.bg"
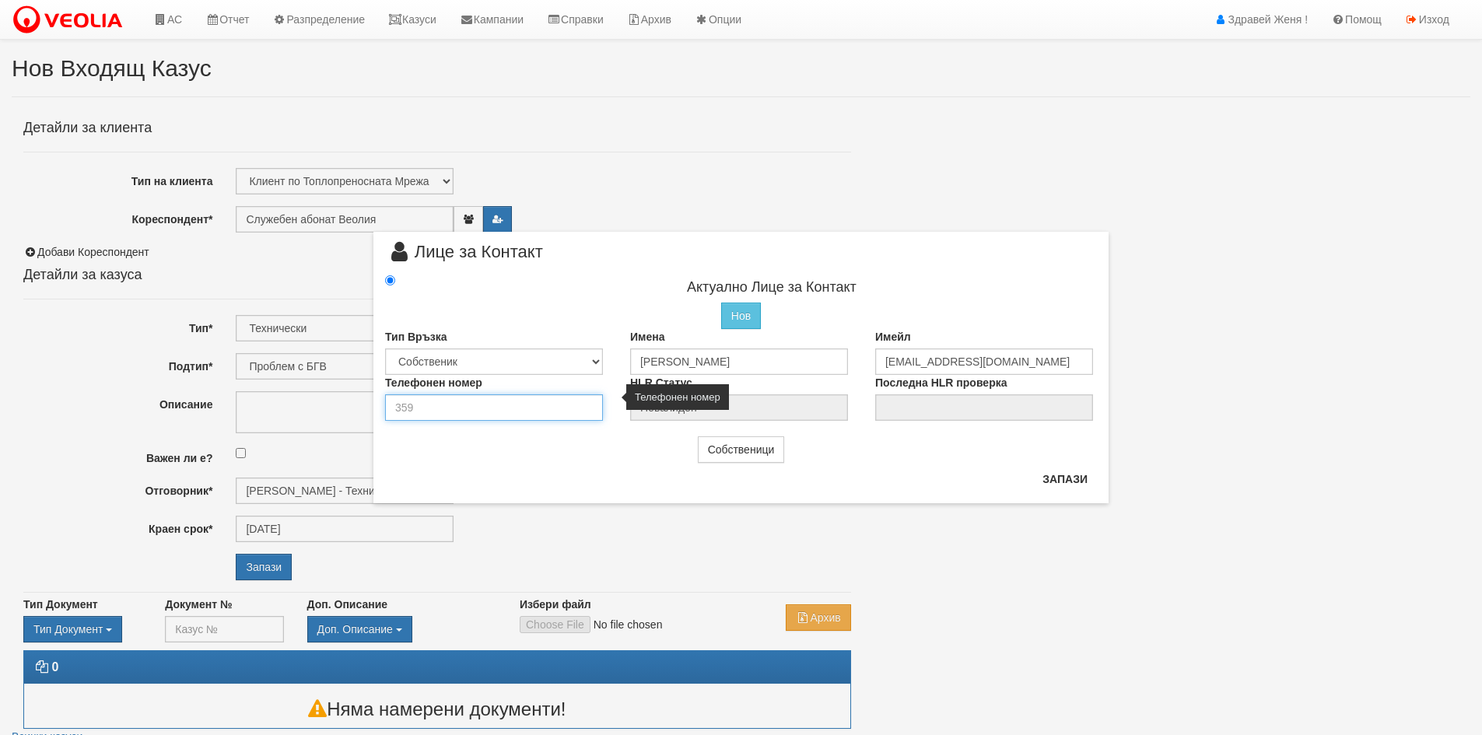
click at [522, 409] on input "number" at bounding box center [494, 407] width 218 height 26
type input "0895688893"
click at [1077, 480] on button "Запази" at bounding box center [1065, 479] width 64 height 25
type input "Катерина Божилова Цветкова"
radio input "true"
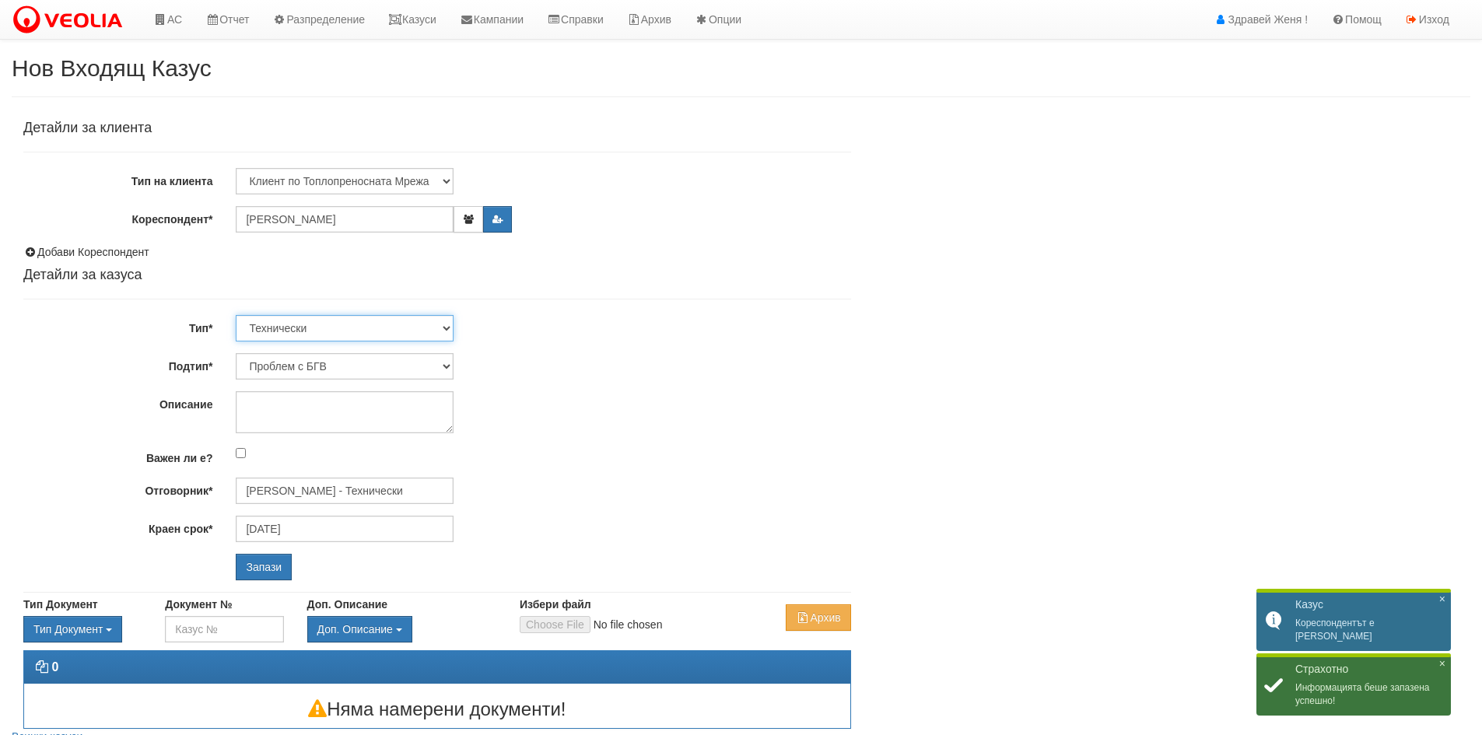
click at [442, 324] on select "Технически ФТС Търговски Административен Производствен Експлоатационен Финансов…" at bounding box center [345, 328] width 218 height 26
select select "1"
click at [236, 315] on select "Технически ФТС Търговски Административен Производствен Експлоатационен Финансов…" at bounding box center [345, 328] width 218 height 26
type input "[DATE]"
type input "[PERSON_NAME] и Развитие"
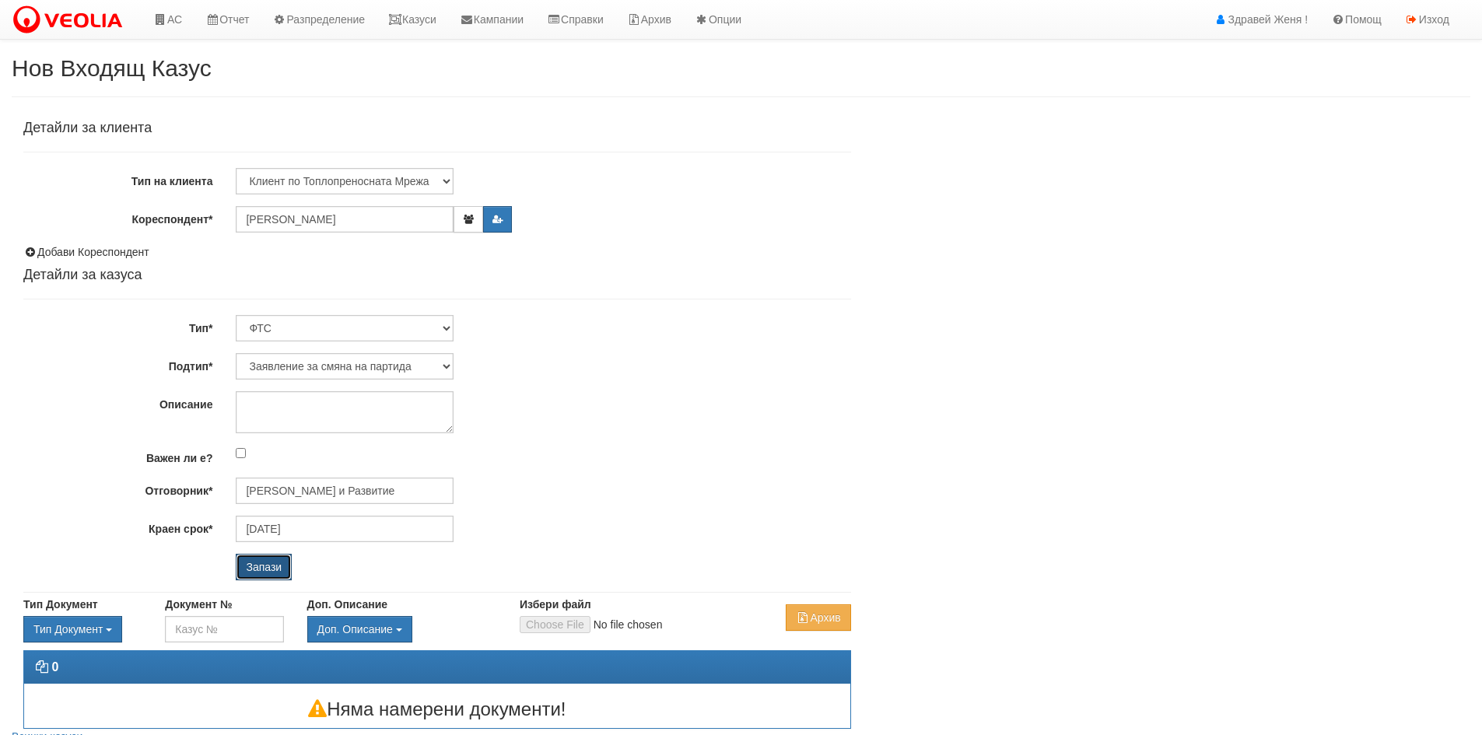
click at [259, 569] on input "Запази" at bounding box center [264, 567] width 56 height 26
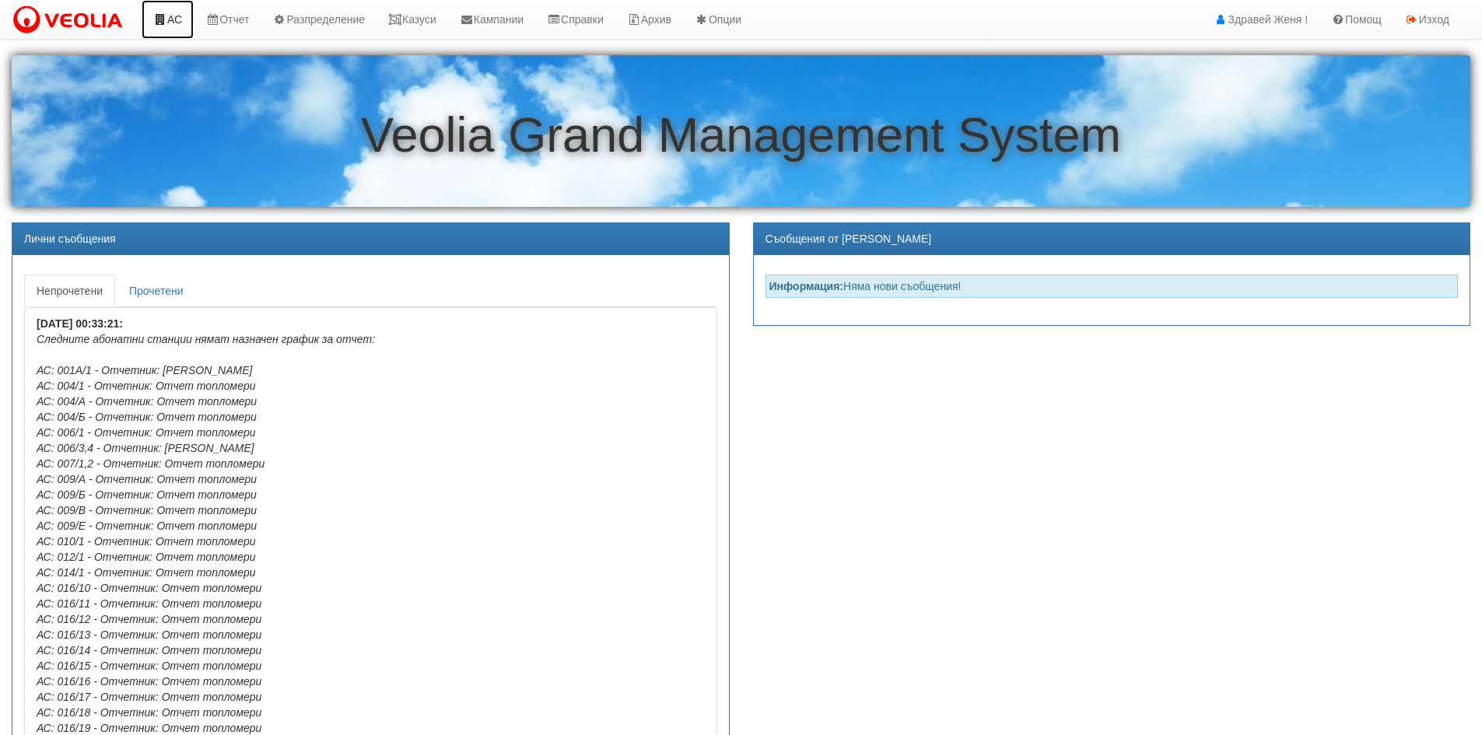
click at [179, 23] on link "АС" at bounding box center [168, 19] width 52 height 39
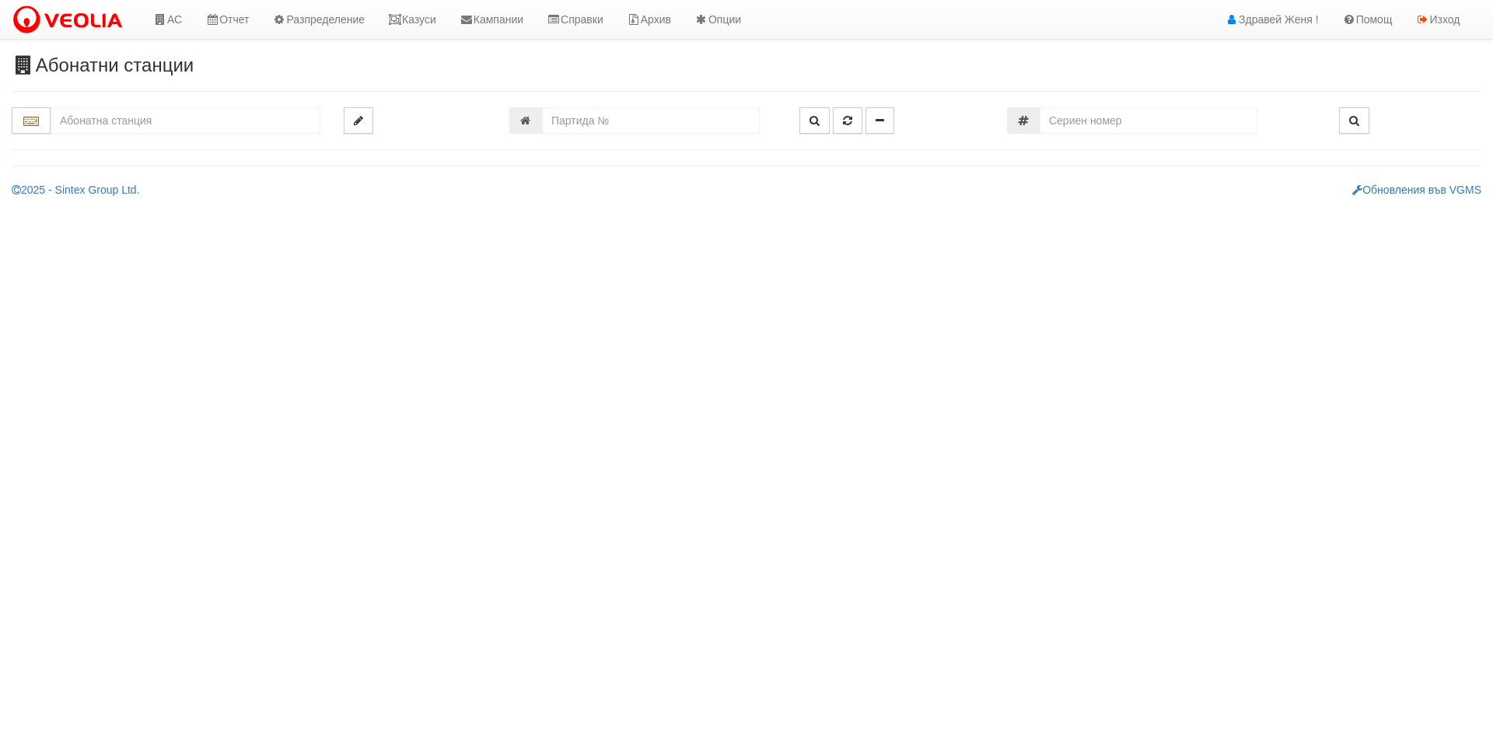
click at [145, 118] on input "text" at bounding box center [186, 120] width 270 height 26
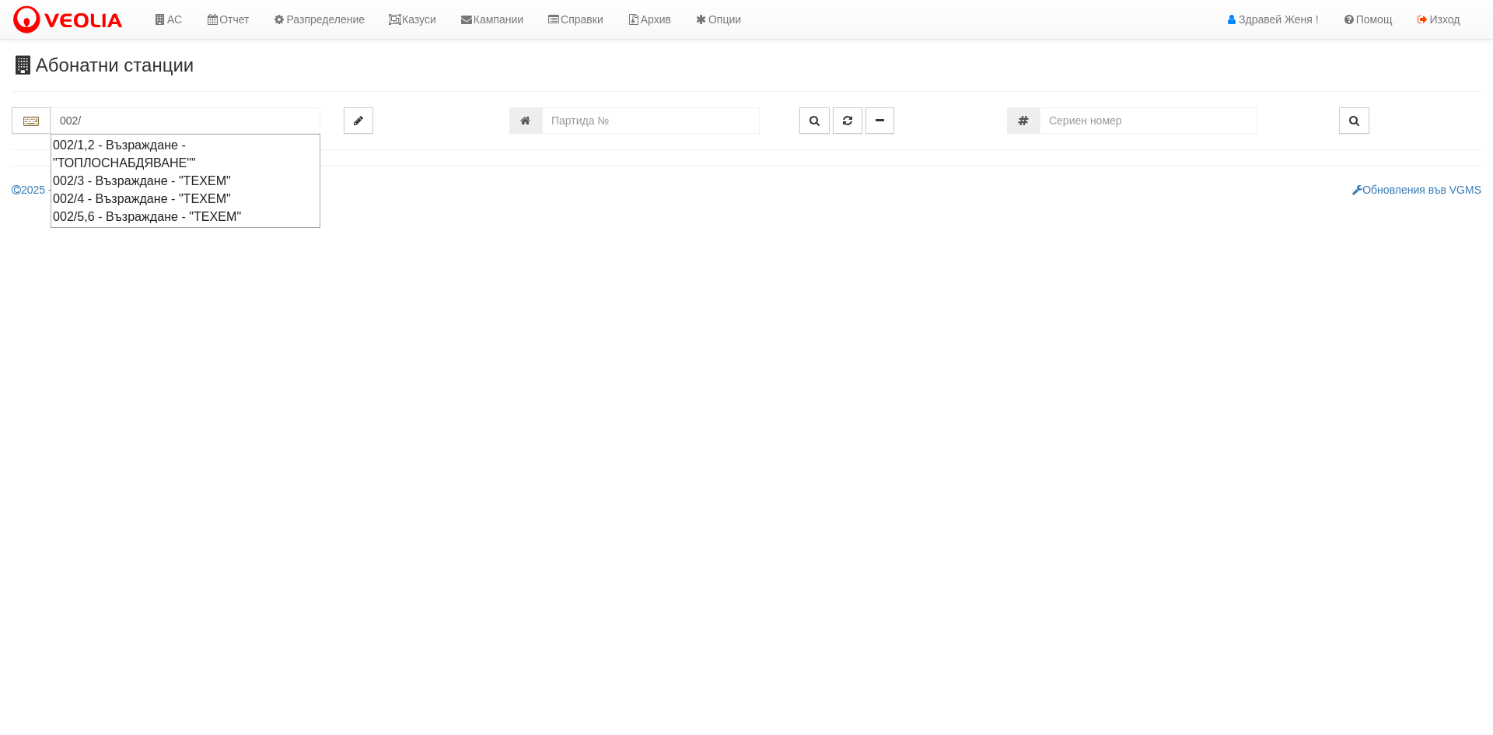
click at [145, 218] on div "002/5,6 - Възраждане - "ТЕХЕМ"" at bounding box center [185, 217] width 265 height 18
type input "002/5,6 - Възраждане - "ТЕХЕМ""
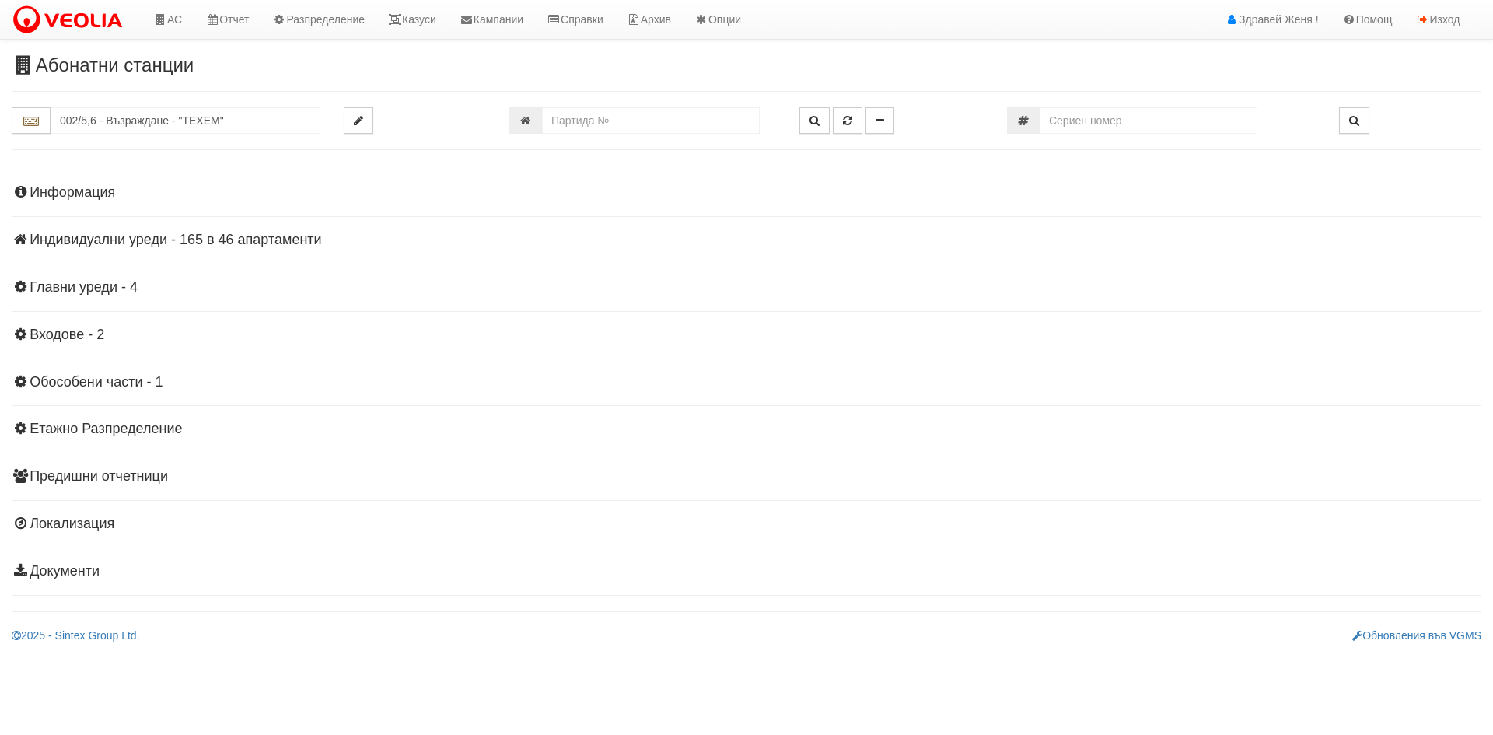
click at [257, 235] on h4 "Индивидуални уреди - 165 в 46 апартаменти" at bounding box center [747, 241] width 1470 height 16
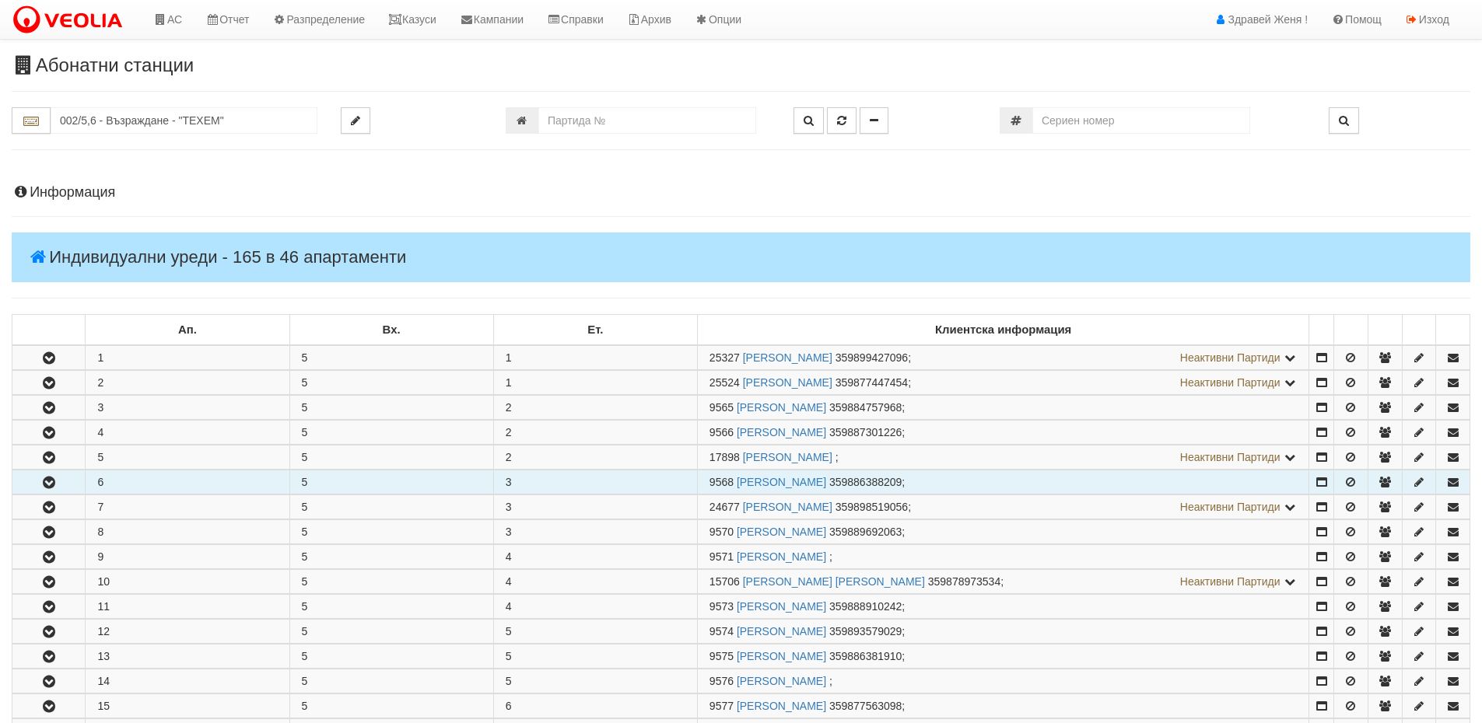
click at [58, 481] on icon "button" at bounding box center [49, 483] width 19 height 11
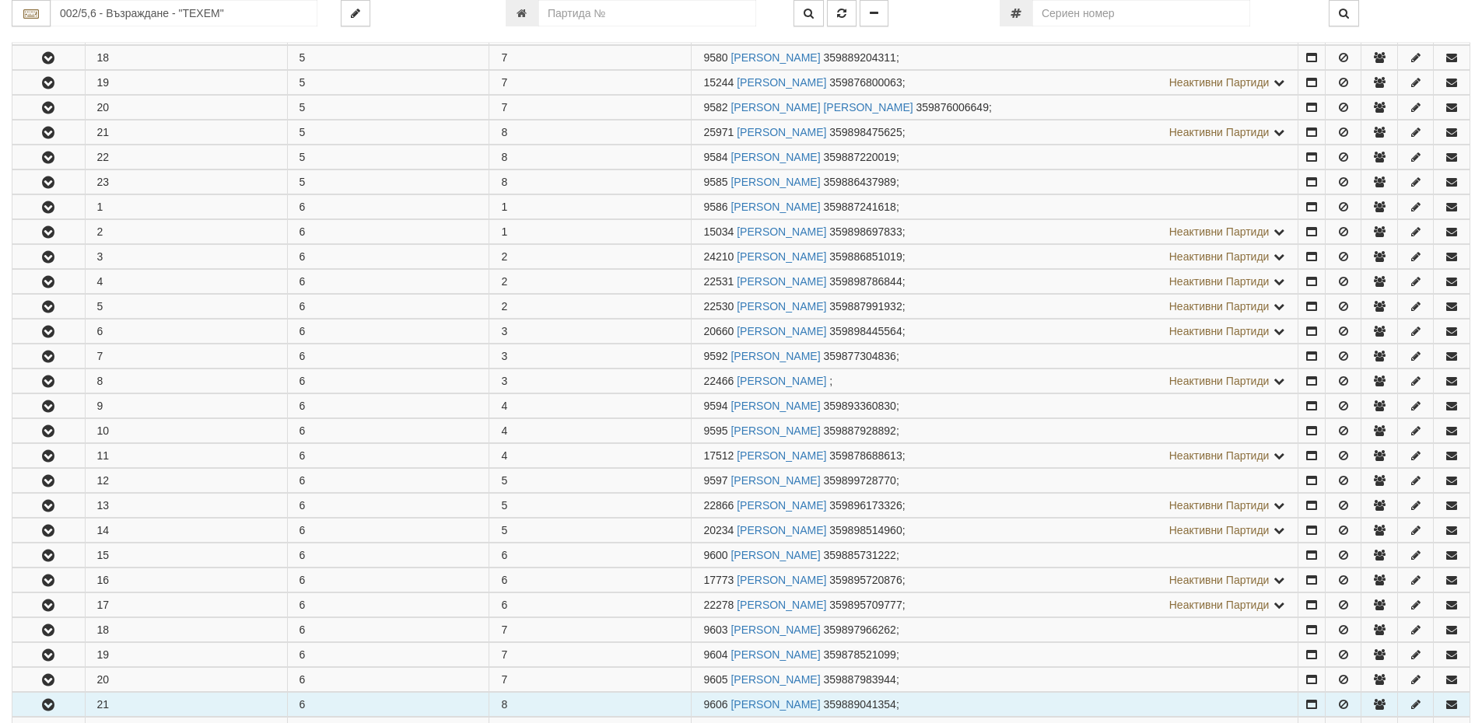
scroll to position [1789, 0]
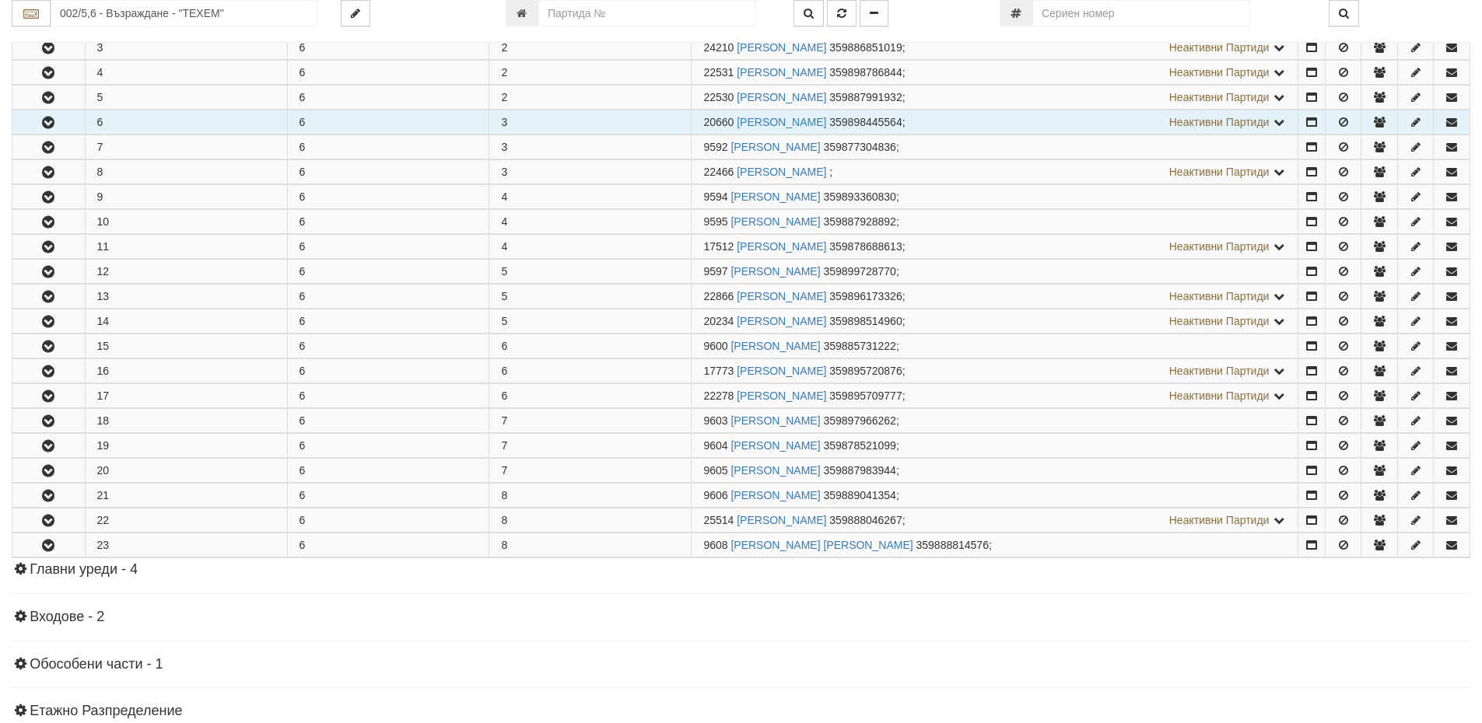
click at [42, 124] on icon "button" at bounding box center [48, 122] width 19 height 11
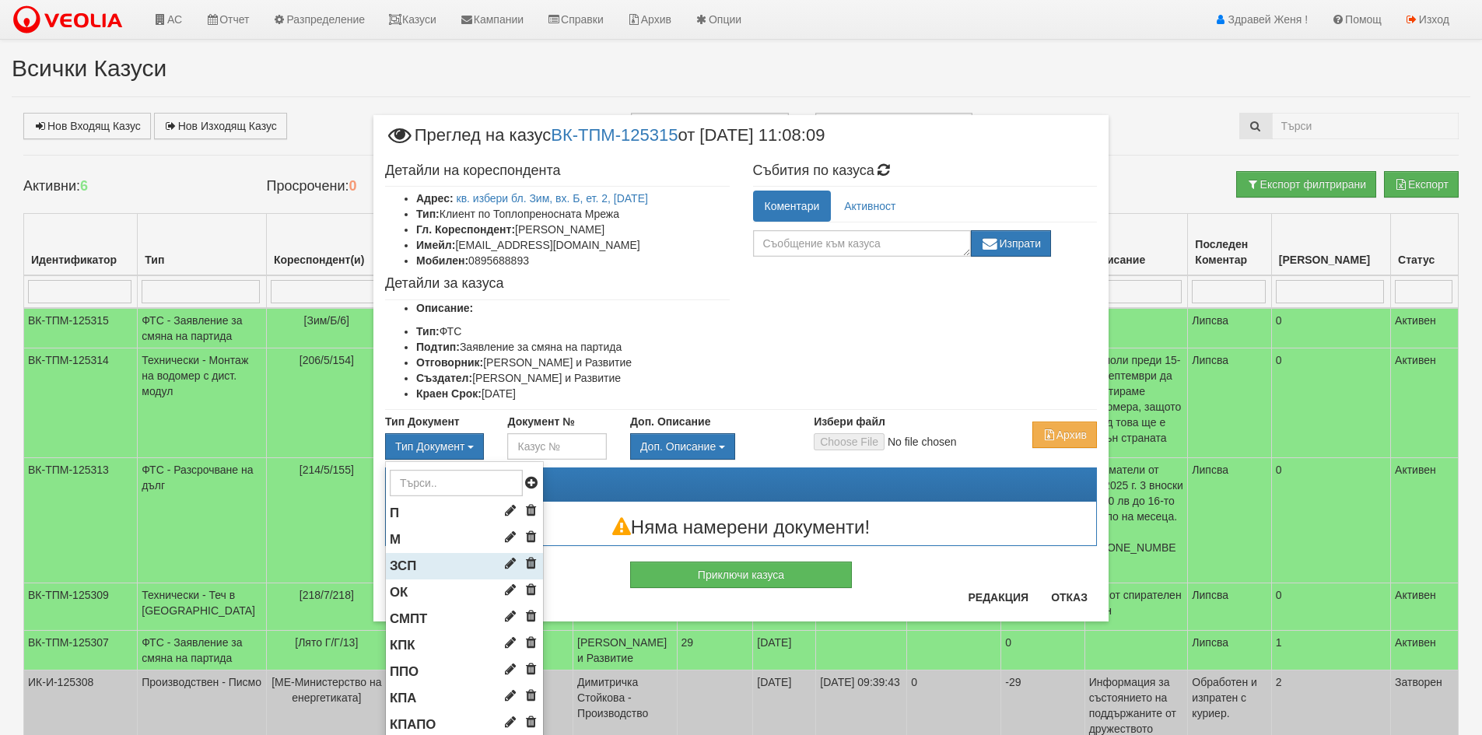
click at [415, 563] on li "ЗСП" at bounding box center [464, 566] width 157 height 26
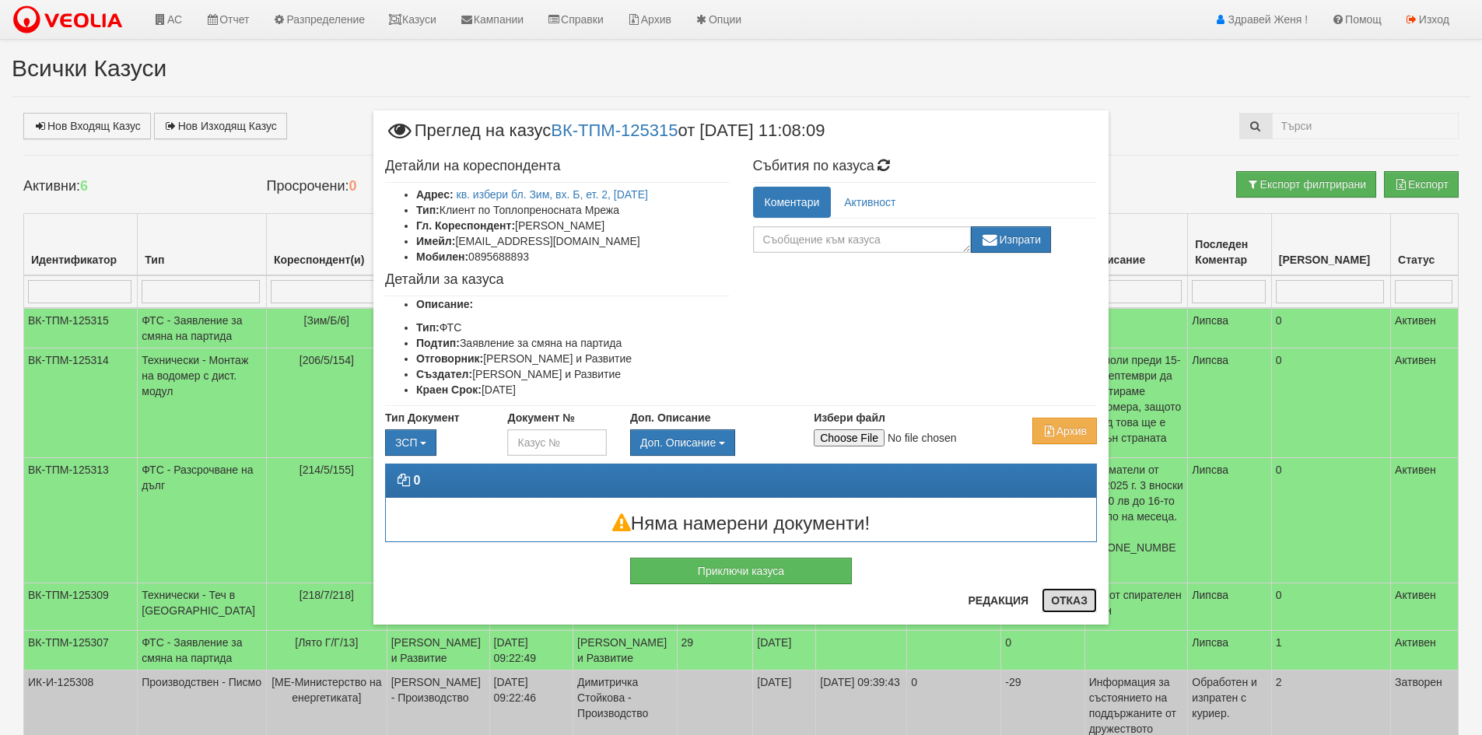
click at [1064, 606] on button "Отказ" at bounding box center [1068, 600] width 55 height 25
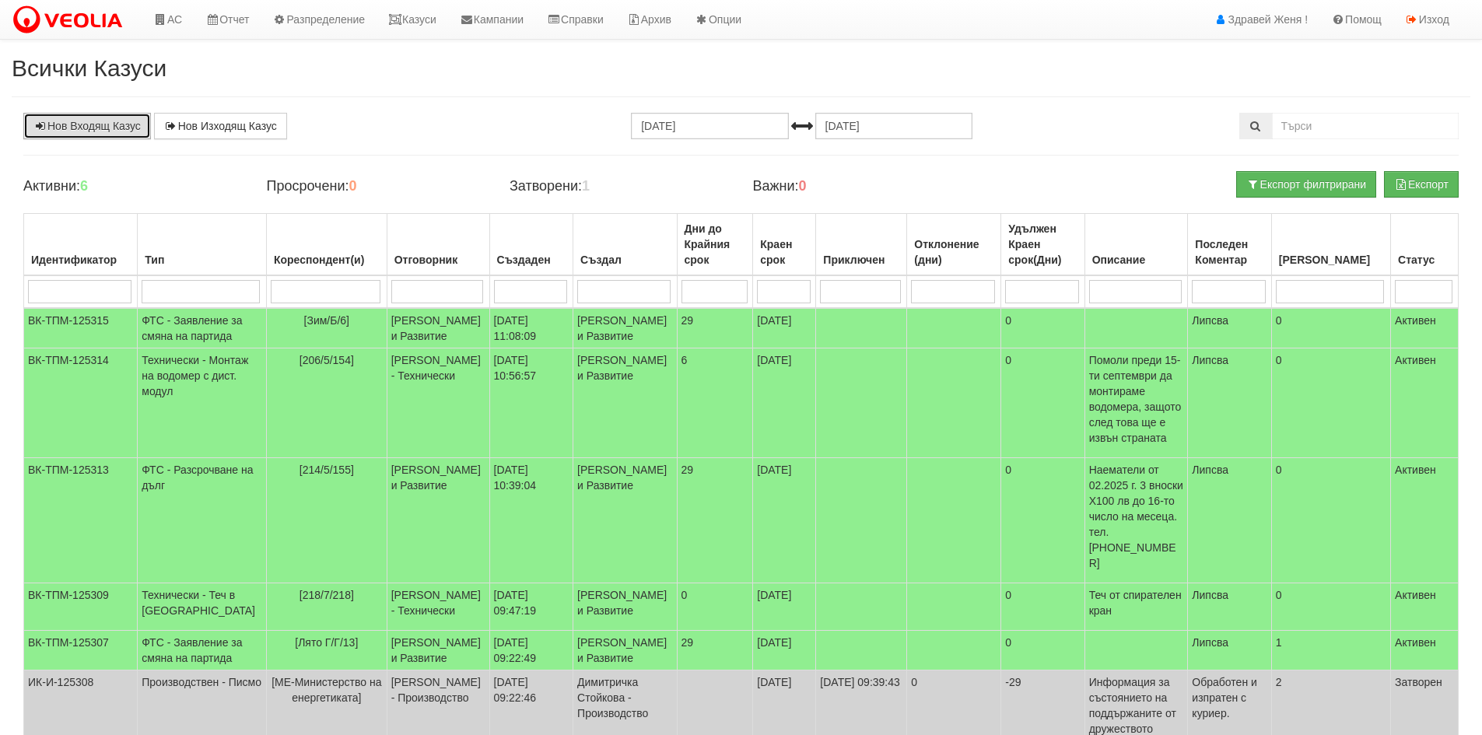
click at [107, 130] on link "Нов Входящ Казус" at bounding box center [87, 126] width 128 height 26
click at [171, 23] on link "АС" at bounding box center [168, 19] width 52 height 39
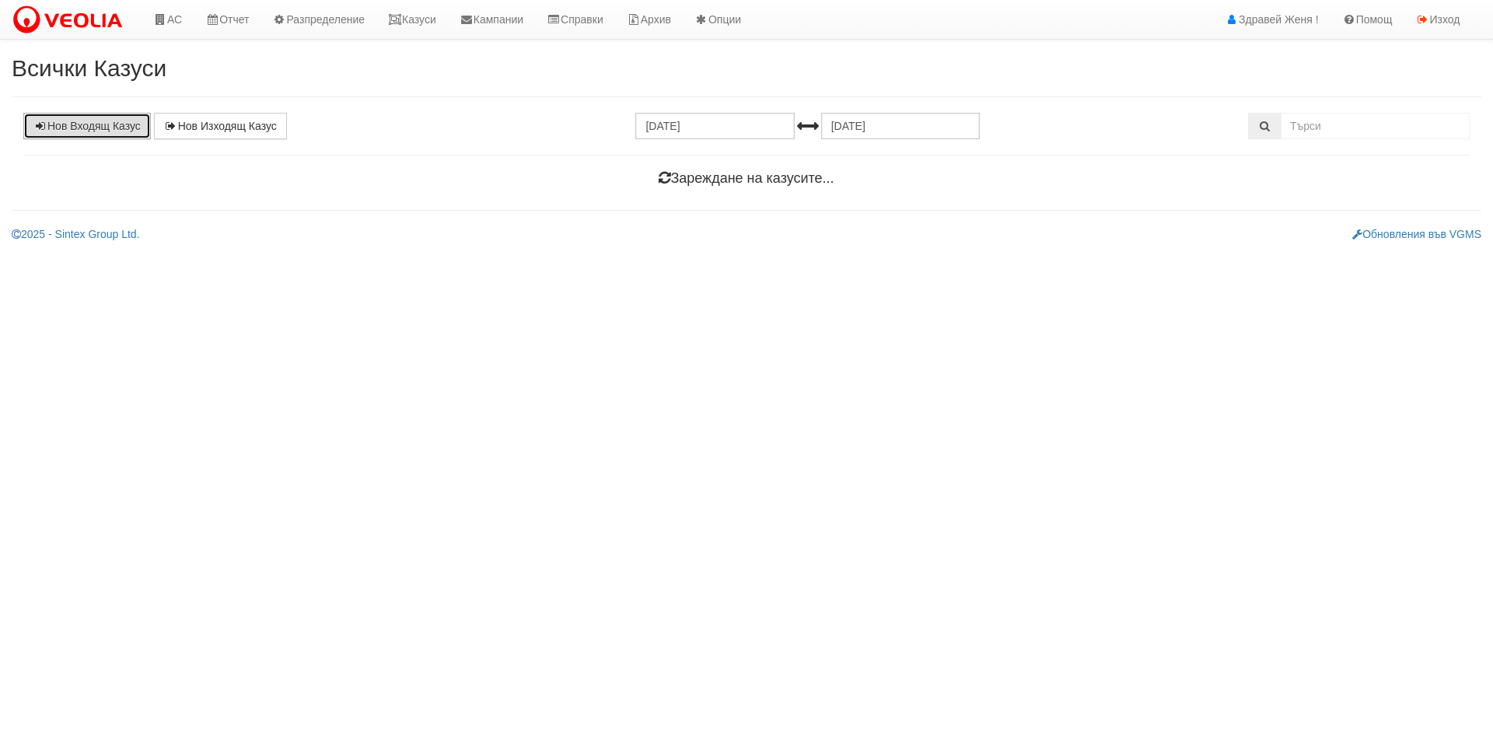
click at [72, 131] on link "Нов Входящ Казус" at bounding box center [87, 126] width 128 height 26
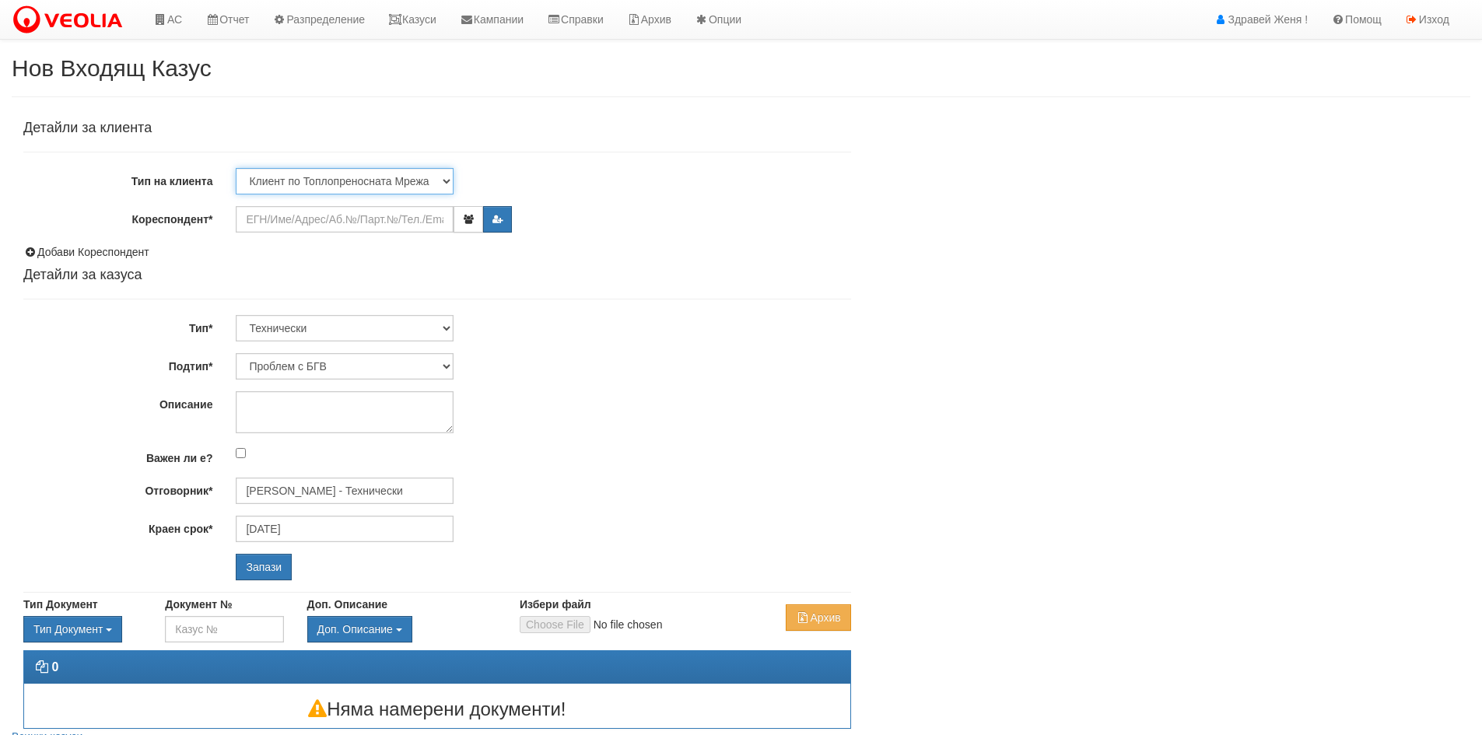
click at [297, 176] on select "Клиент по Топлопреносната Мрежа Институция Партньори Други" at bounding box center [345, 181] width 218 height 26
select select "Other"
click at [236, 168] on select "Клиент по Топлопреносната Мрежа Институция Партньори Други" at bounding box center [345, 181] width 218 height 26
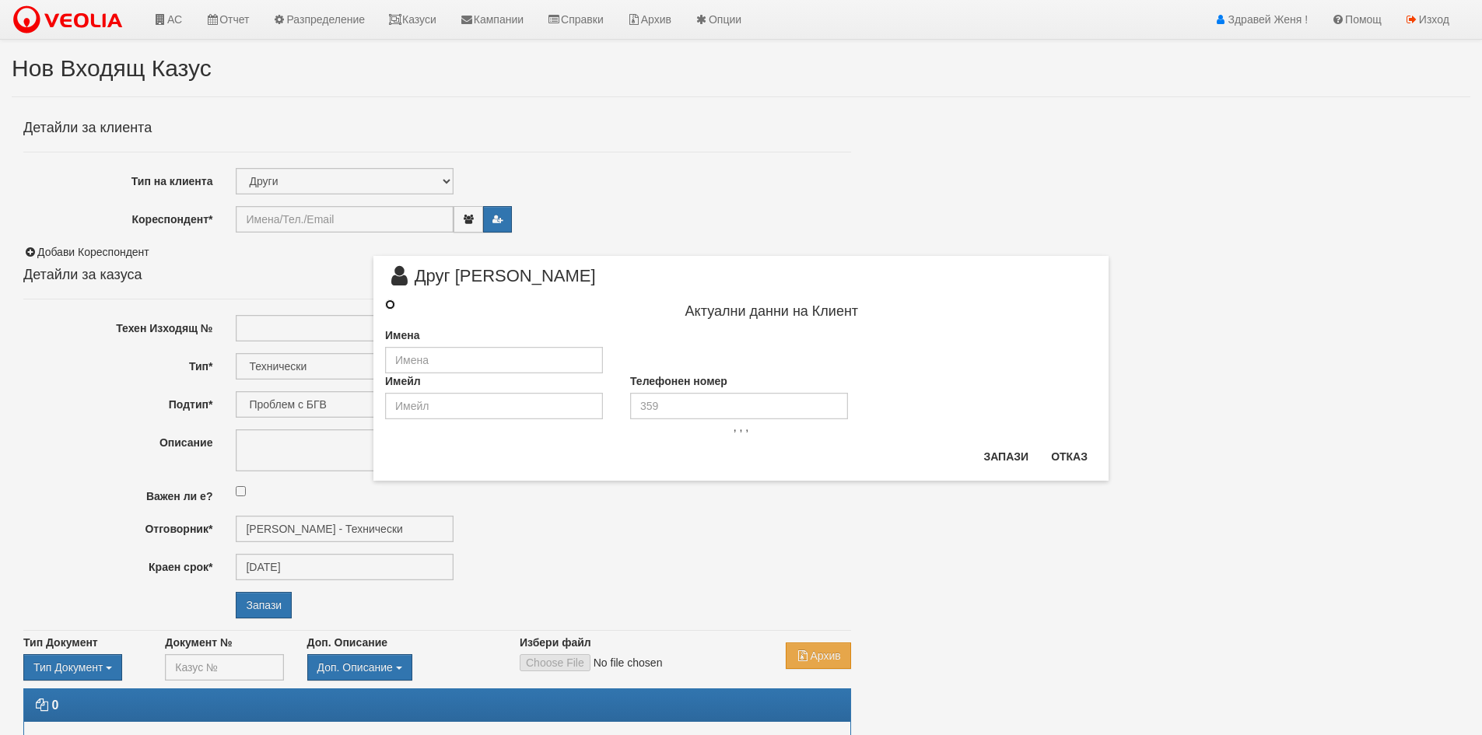
click at [390, 303] on input "radio" at bounding box center [390, 304] width 10 height 10
radio input "true"
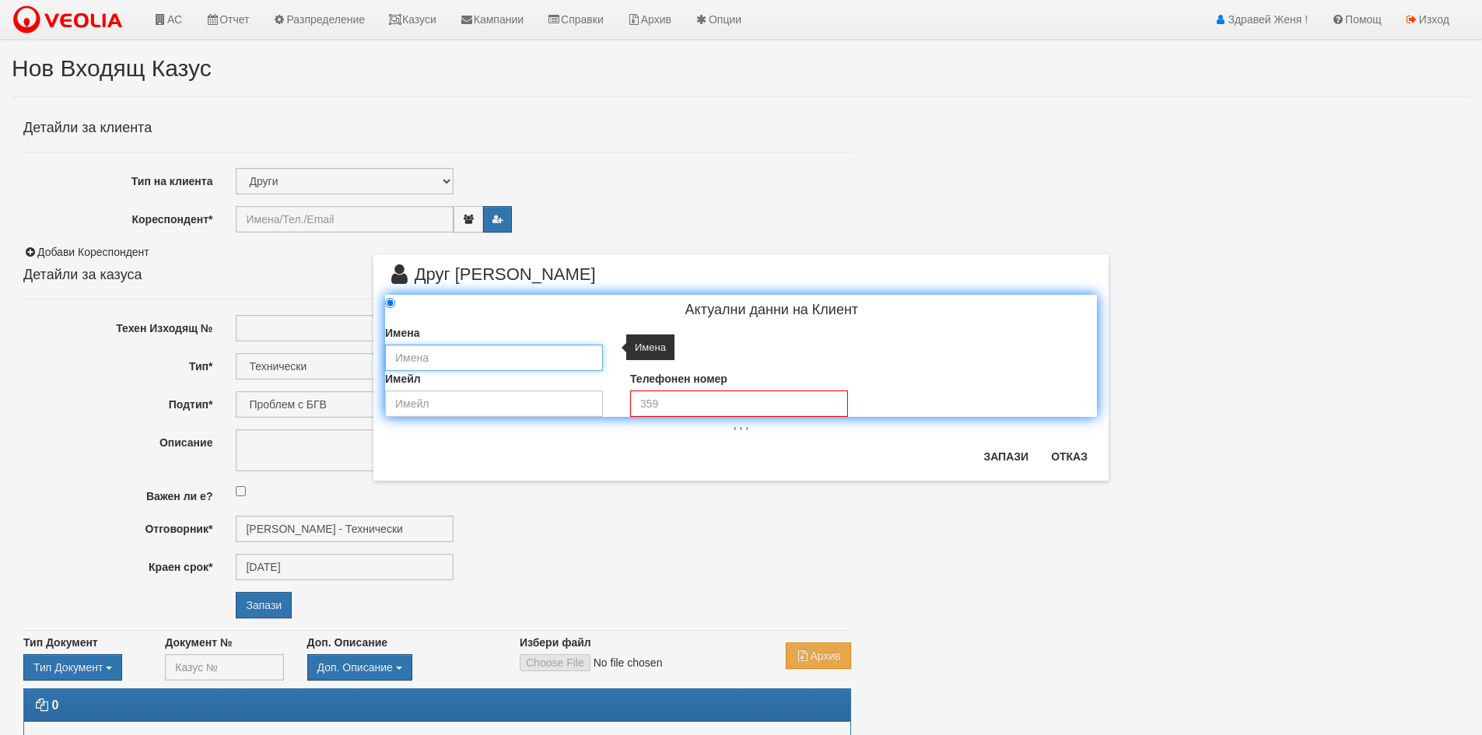
click at [404, 345] on input "text" at bounding box center [494, 358] width 218 height 26
type input "D"
type input "[PERSON_NAME]"
type input "Атанас Радиев Иванов"
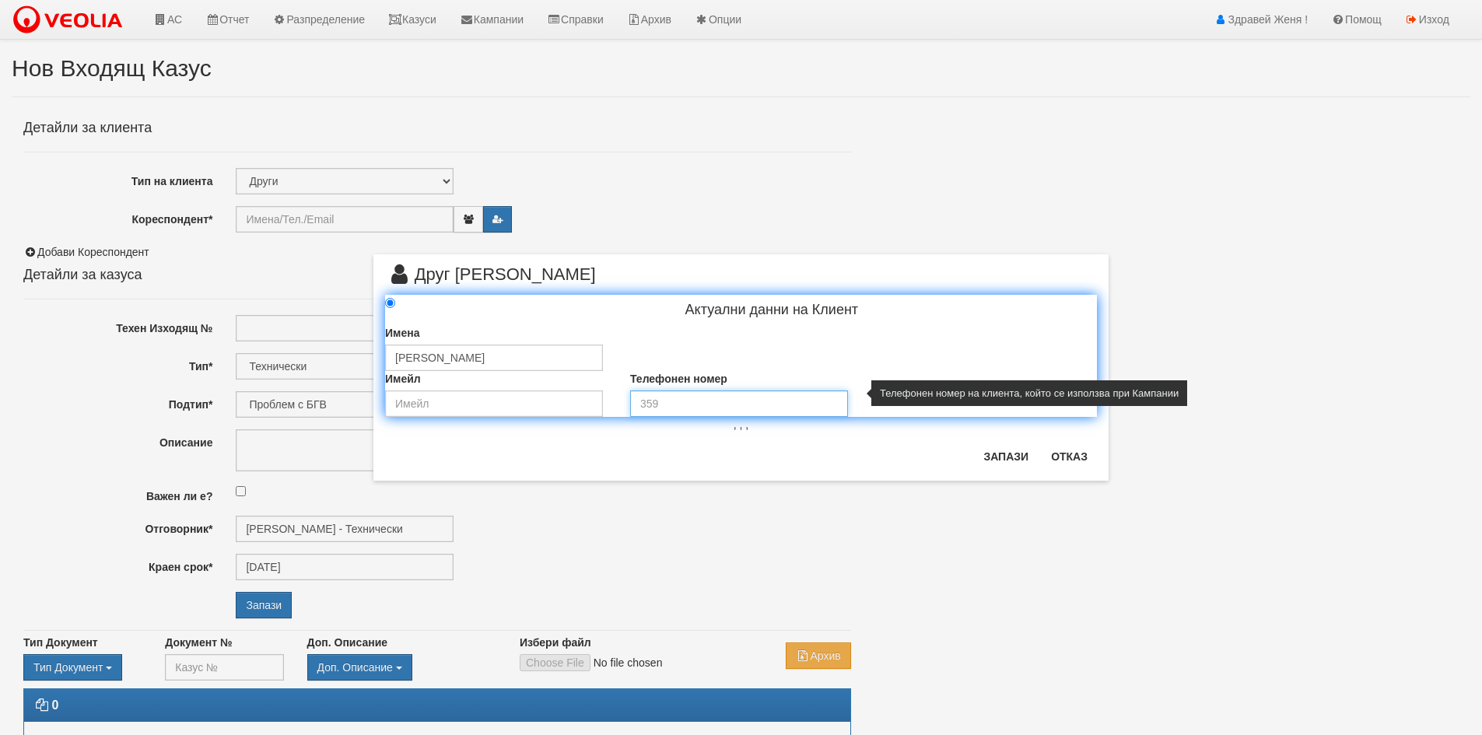
click at [689, 398] on input "tel" at bounding box center [739, 403] width 218 height 26
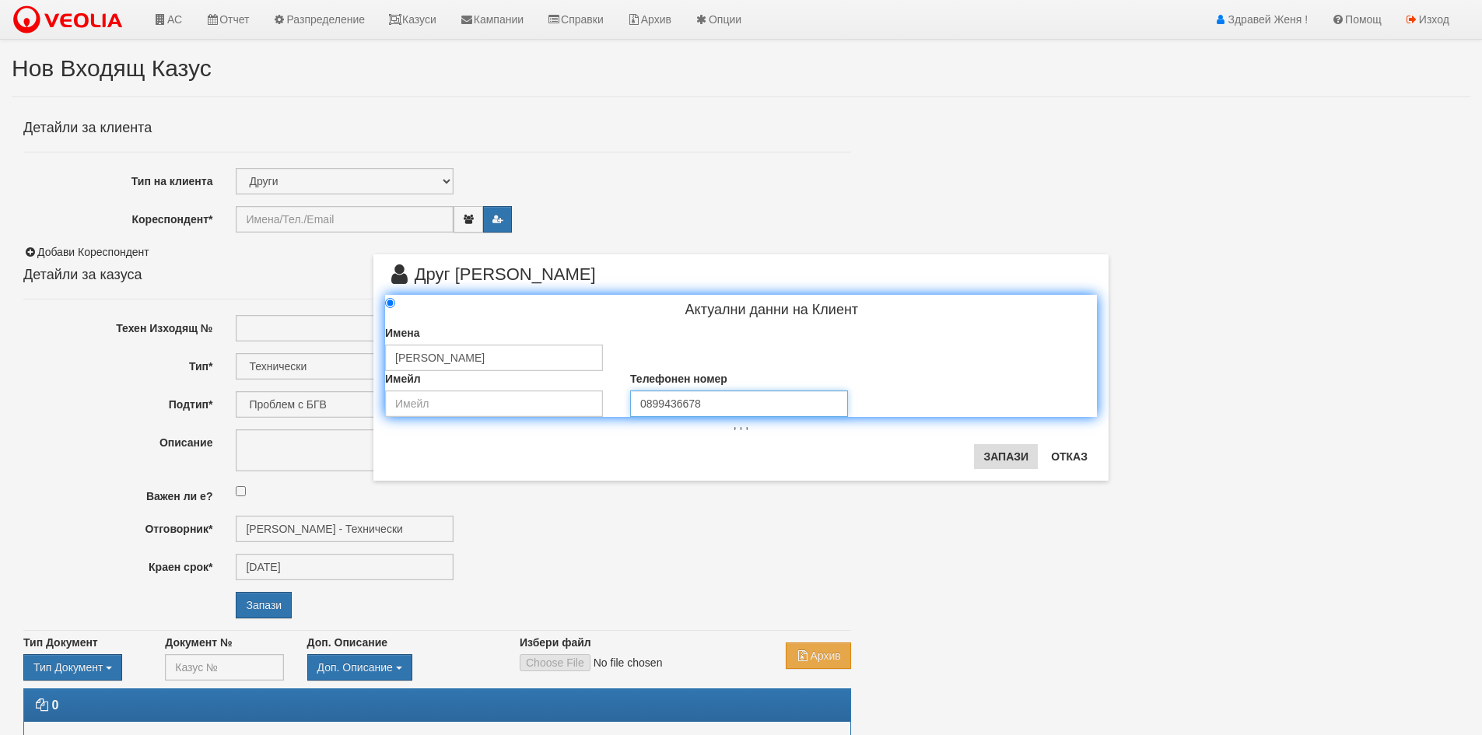
type input "0899436678"
click at [1027, 450] on button "Запази" at bounding box center [1006, 456] width 64 height 25
type input "Атанас Радиев Иванов"
radio input "true"
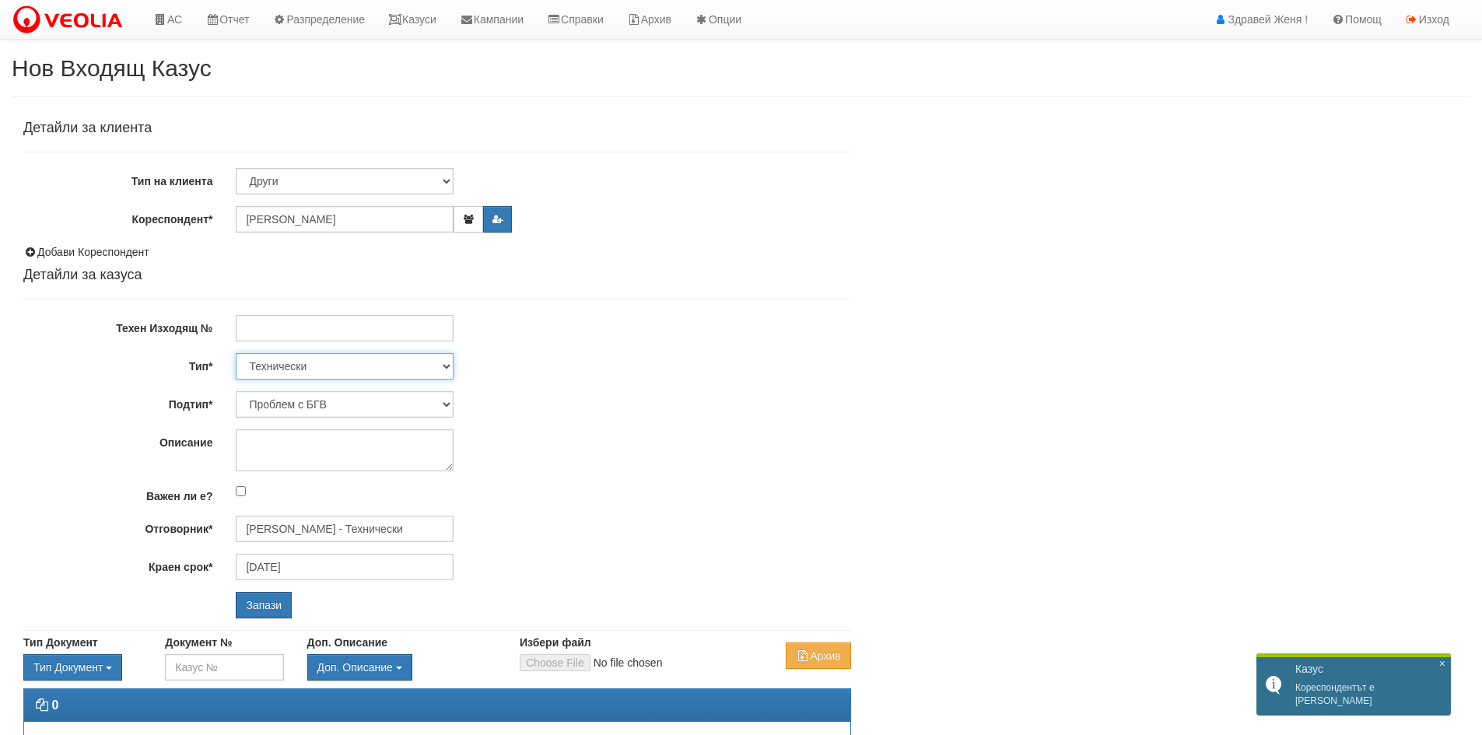
click at [332, 375] on select "Технически ФТС Търговски Административен Производствен Експлоатационен Финансов…" at bounding box center [345, 366] width 218 height 26
click at [320, 414] on select "Проблем с БГВ Теч ВОИ Теч БГВ Теч в АС Теч от водомер Проблем в АС Интервенция …" at bounding box center [345, 404] width 218 height 26
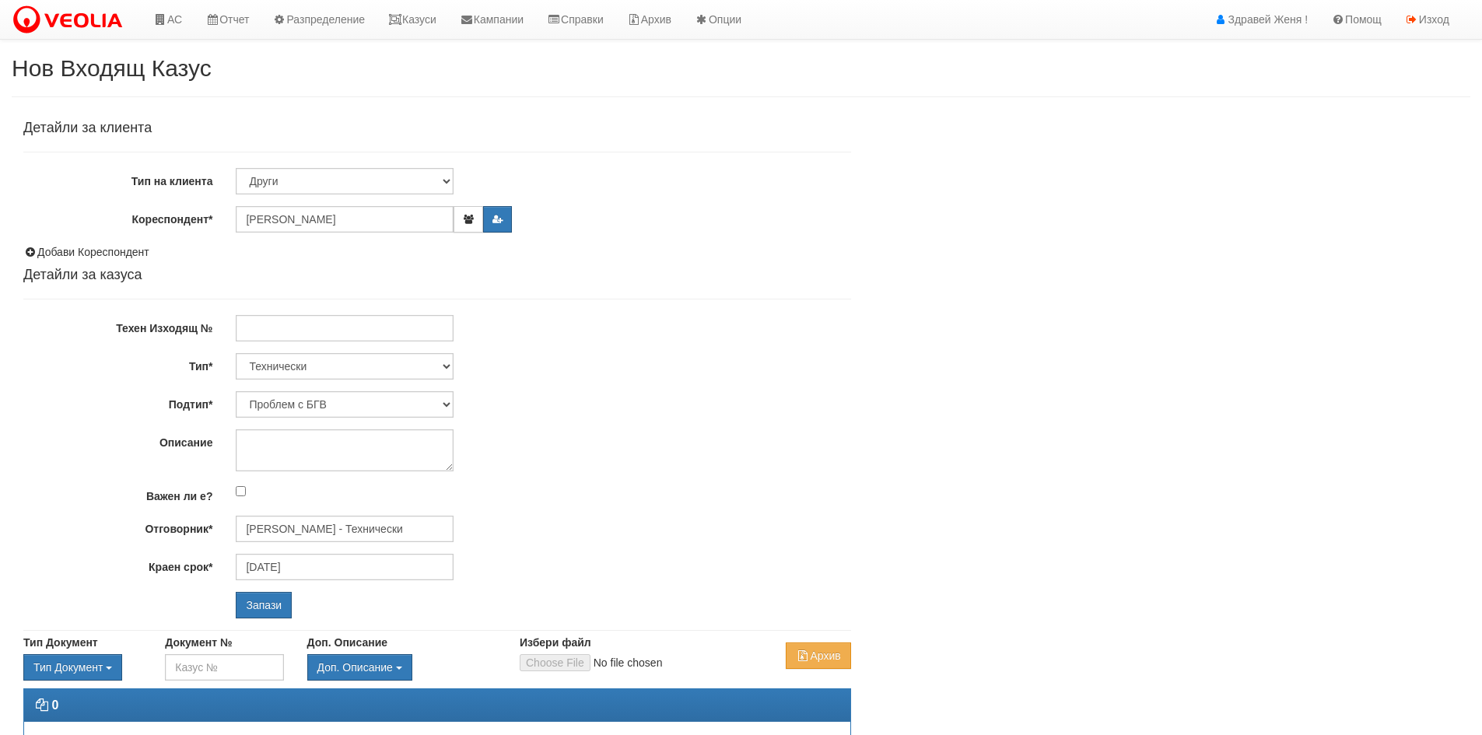
click at [631, 373] on div "Технически ФТС Търговски Административен Производствен Експлоатационен Финансов…" at bounding box center [543, 366] width 638 height 26
click at [278, 368] on select "Технически ФТС Търговски Административен Производствен Експлоатационен Финансов…" at bounding box center [345, 366] width 218 height 26
select select "3"
click at [236, 353] on select "Технически ФТС Търговски Административен Производствен Експлоатационен Финансов…" at bounding box center [345, 366] width 218 height 26
type input "01/10/2025"
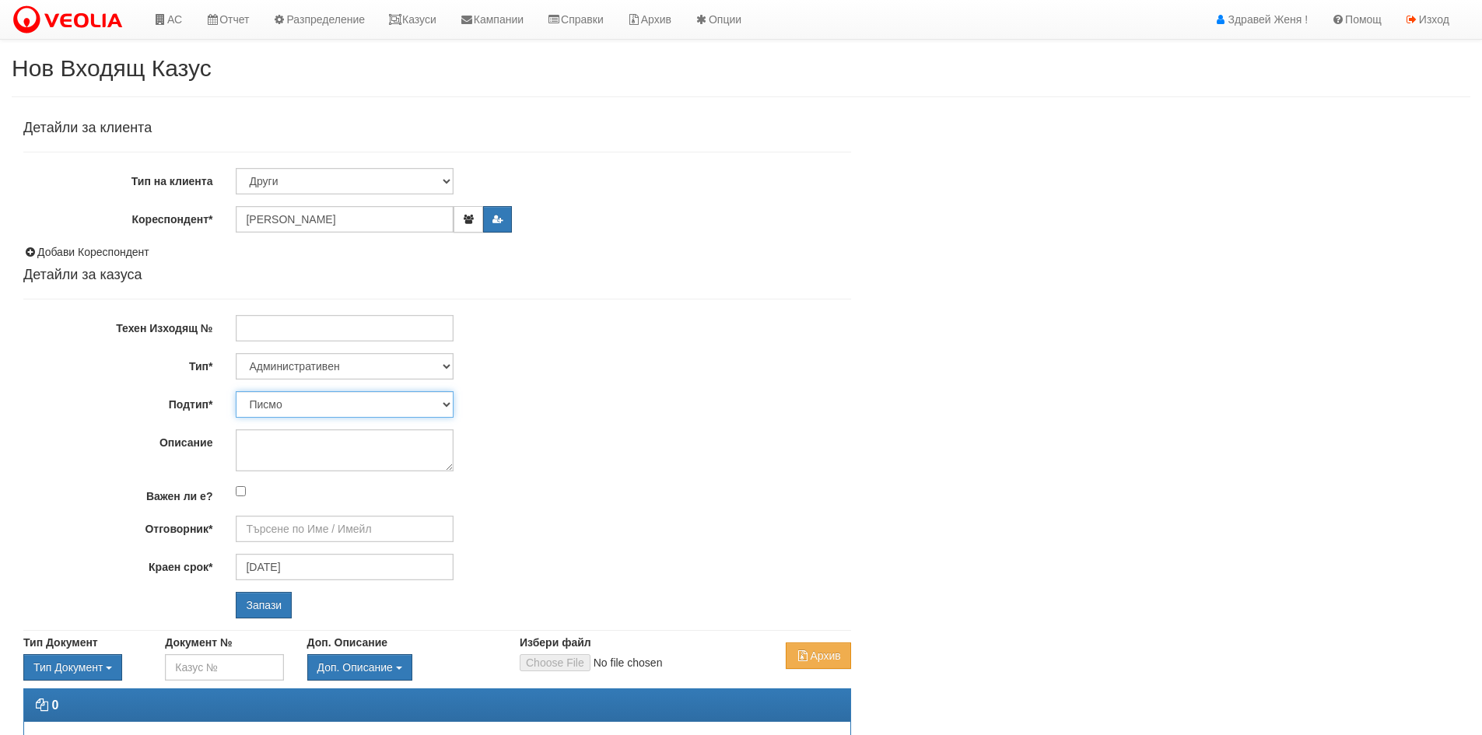
click at [334, 412] on select "Писмо Възлагателно писмо Придружително писмо Доклад Уведомление Декларация Заяв…" at bounding box center [345, 404] width 218 height 26
click at [428, 375] on select "Технически ФТС Търговски Административен Производствен Експлоатационен Финансов…" at bounding box center [345, 366] width 218 height 26
select select "0"
click at [236, 353] on select "Технически ФТС Търговски Административен Производствен Експлоатационен Финансов…" at bounding box center [345, 366] width 218 height 26
type input "[DATE]"
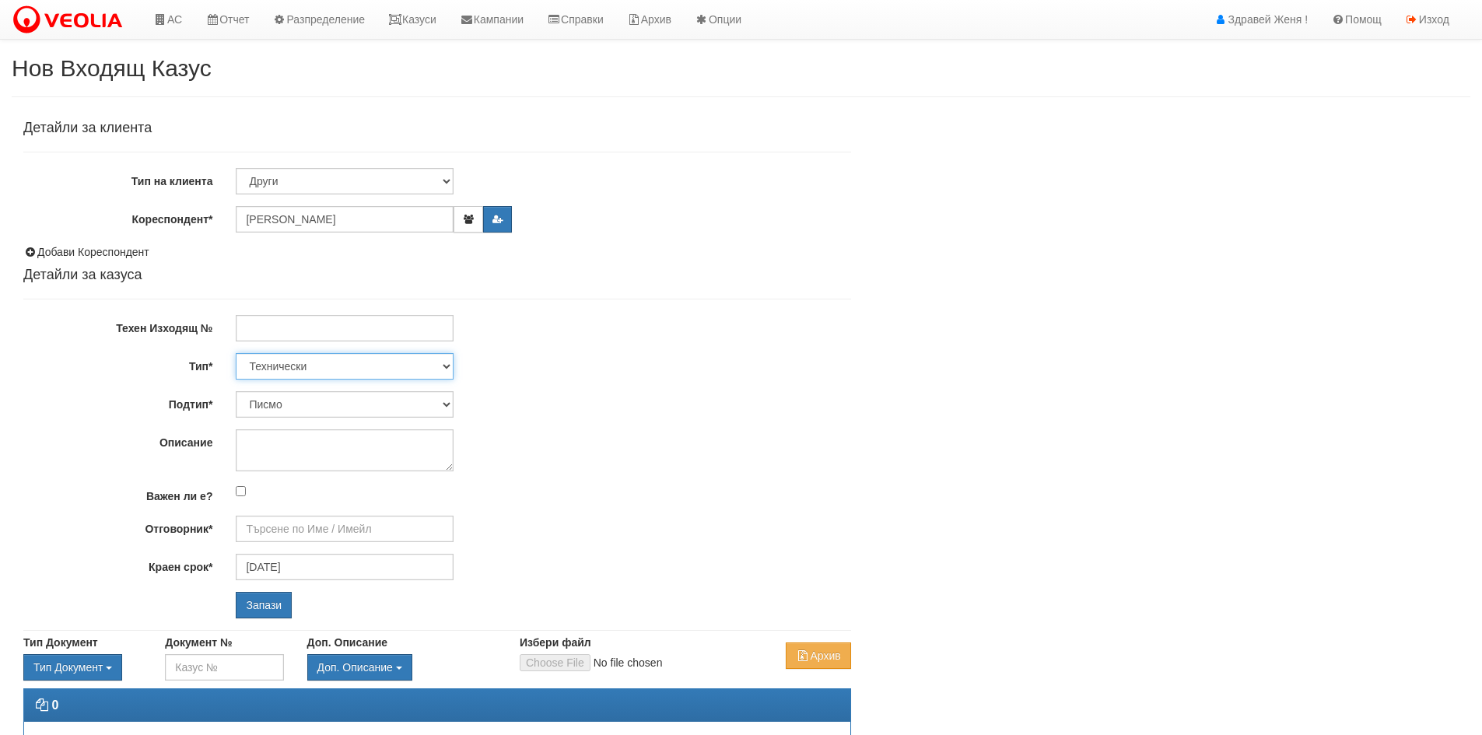
type input "[PERSON_NAME] - Технически"
click at [360, 397] on select "Проблем с БГВ Теч ВОИ Теч БГВ Теч в АС Теч от водомер Проблем в АС Интервенция …" at bounding box center [345, 404] width 218 height 26
select select "Съгласуване на документ"
click at [236, 391] on select "Проблем с БГВ Теч ВОИ Теч БГВ Теч в АС Теч от водомер Проблем в АС Интервенция …" at bounding box center [345, 404] width 218 height 26
type input "01/09/2025"
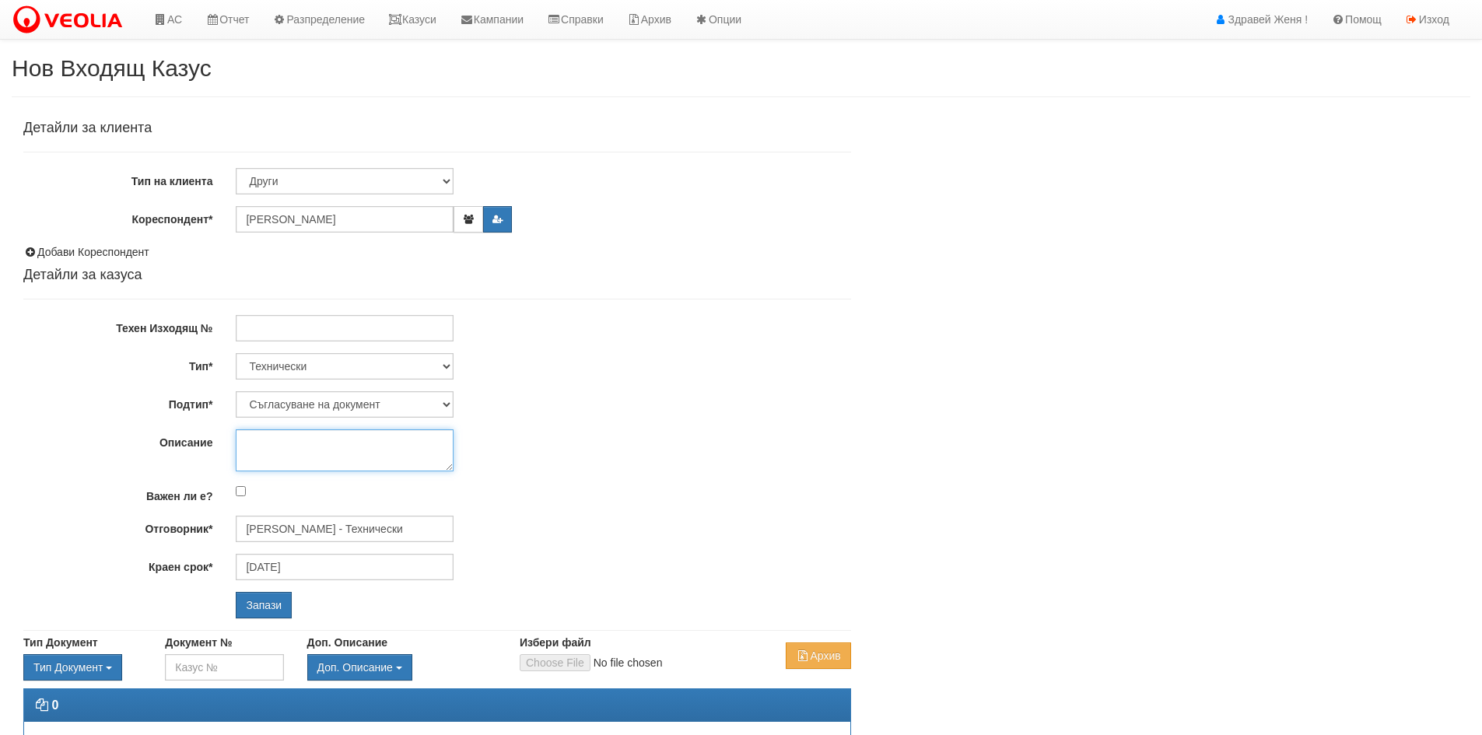
click at [311, 450] on textarea "Описание" at bounding box center [345, 450] width 218 height 42
click at [291, 524] on input "Калоян Иванов - Технически" at bounding box center [345, 529] width 218 height 26
click at [293, 550] on div "[PERSON_NAME] - Експлоатация" at bounding box center [680, 553] width 884 height 18
type input "[PERSON_NAME] - Експлоатация"
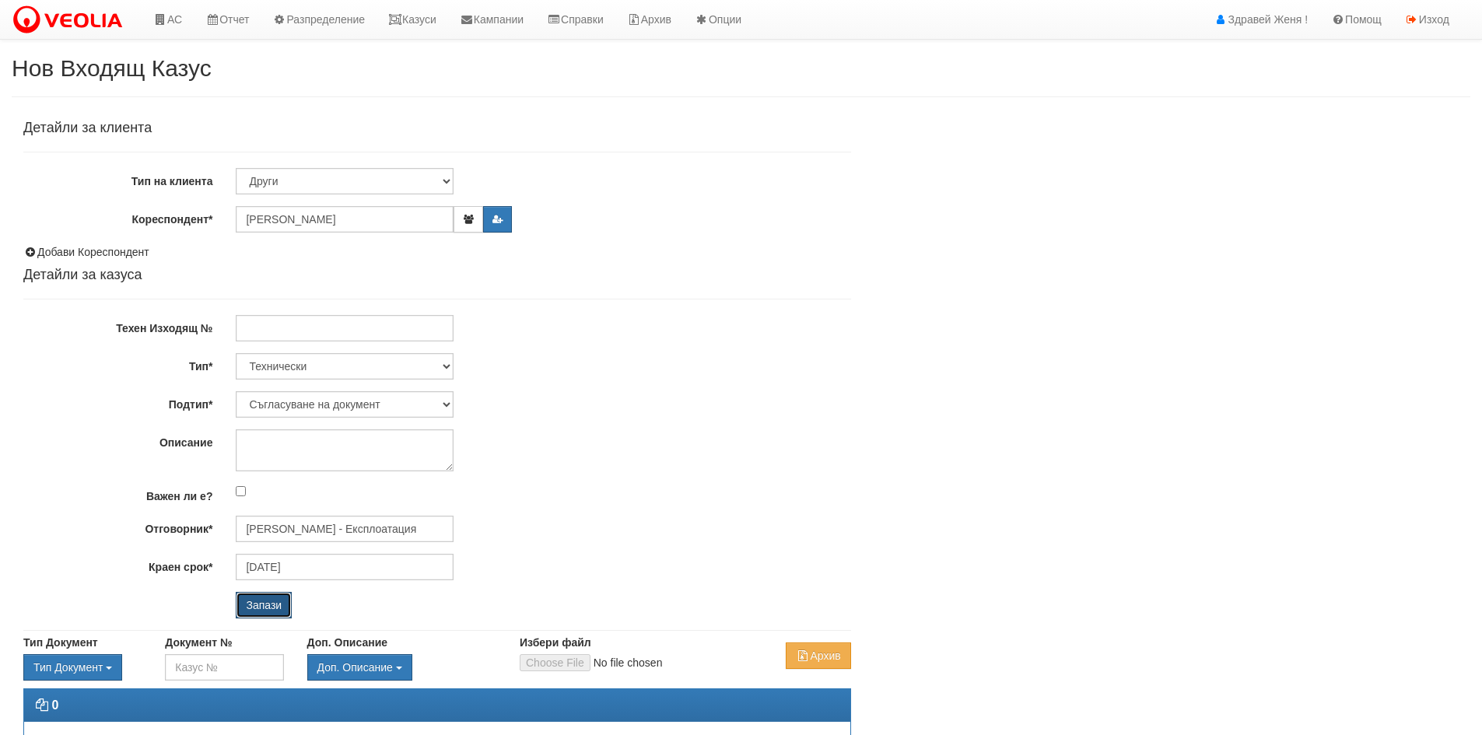
click at [257, 607] on input "Запази" at bounding box center [264, 605] width 56 height 26
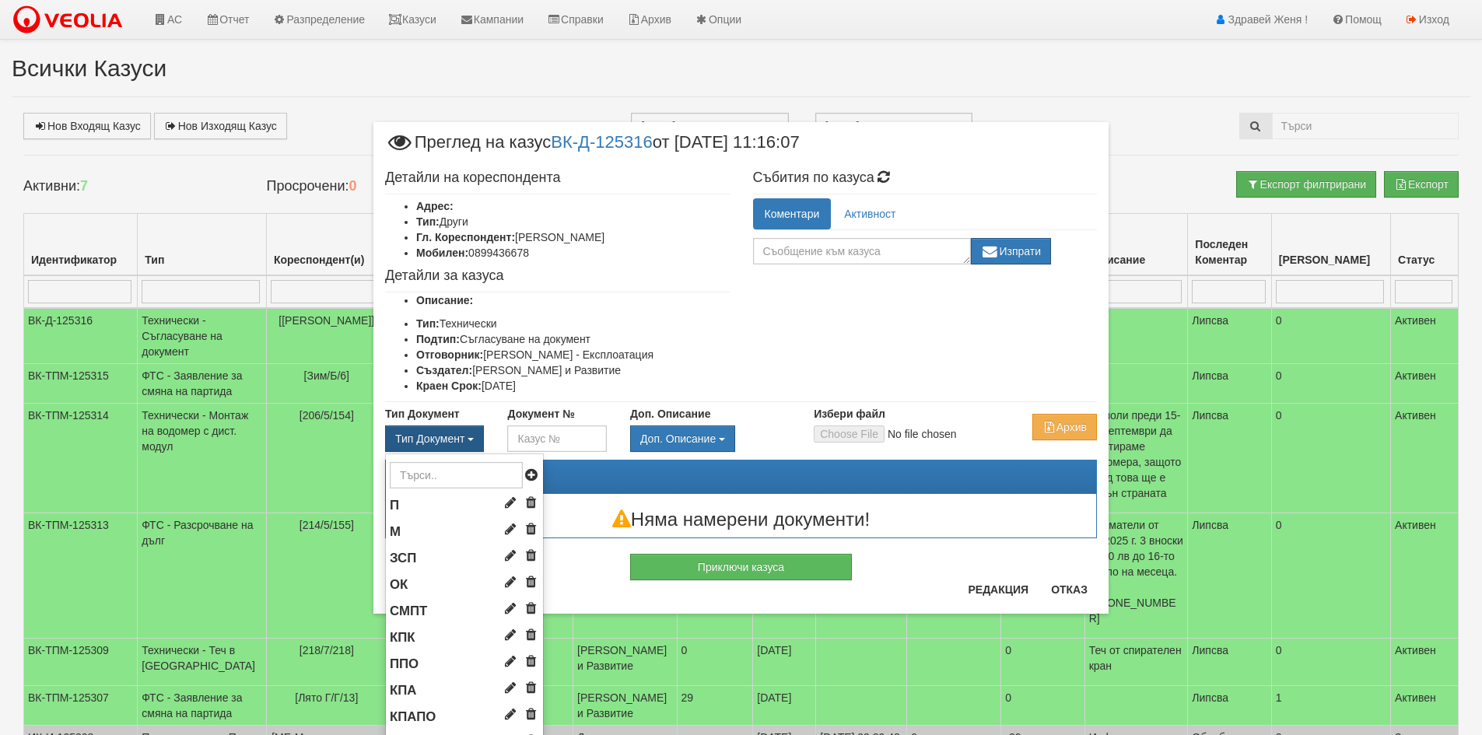
click at [456, 442] on span "Тип Документ" at bounding box center [429, 438] width 69 height 12
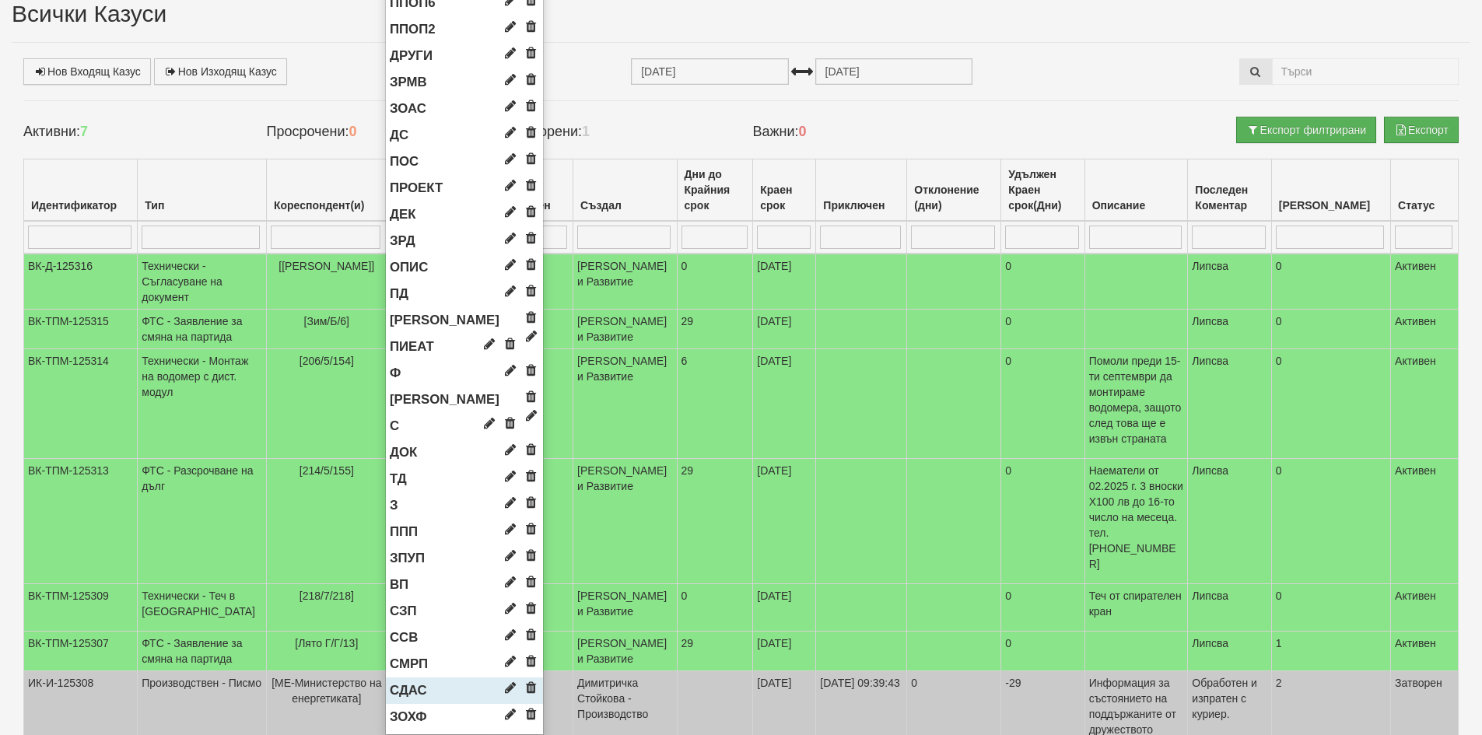
scroll to position [78, 0]
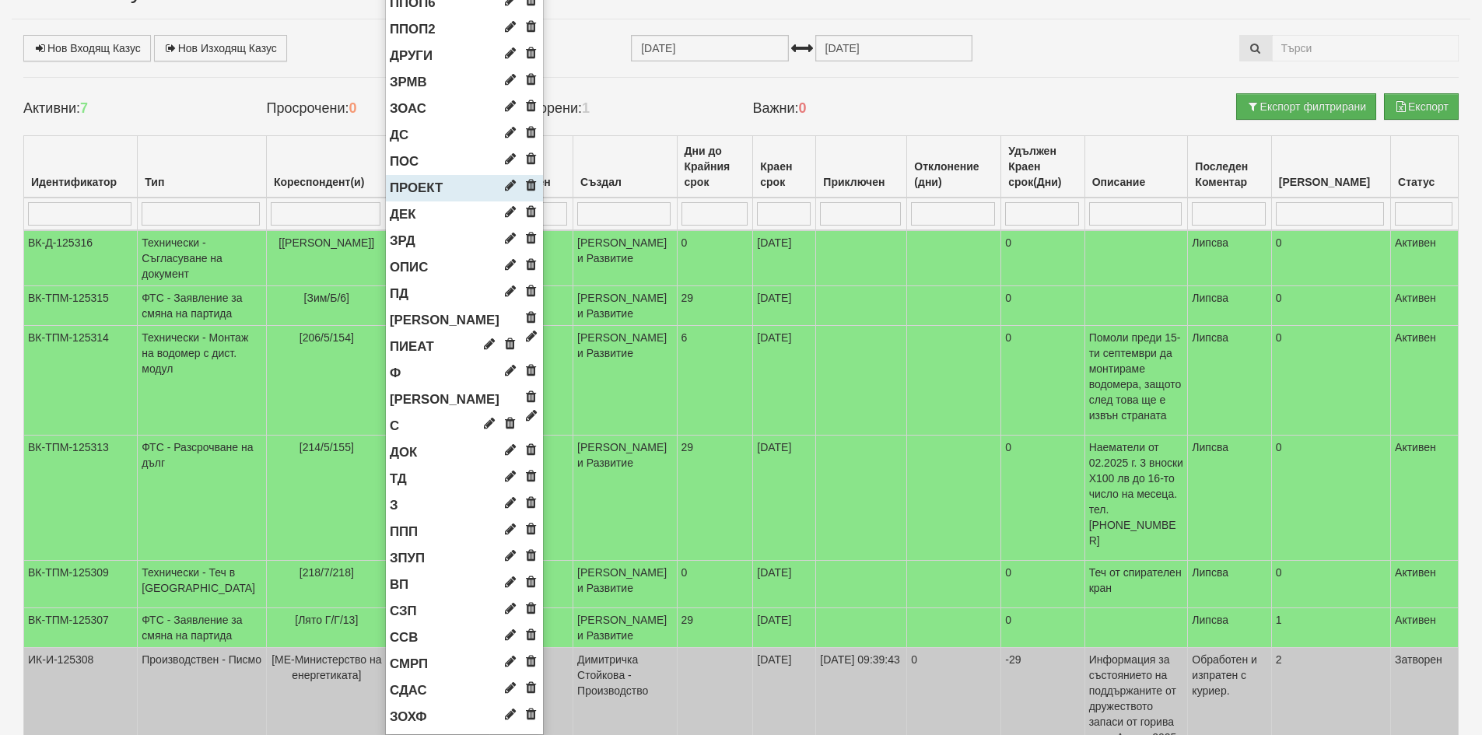
click at [409, 188] on span "ПРОЕКТ" at bounding box center [416, 187] width 53 height 15
click at [411, 184] on span "ПРОЕКТ" at bounding box center [416, 187] width 53 height 15
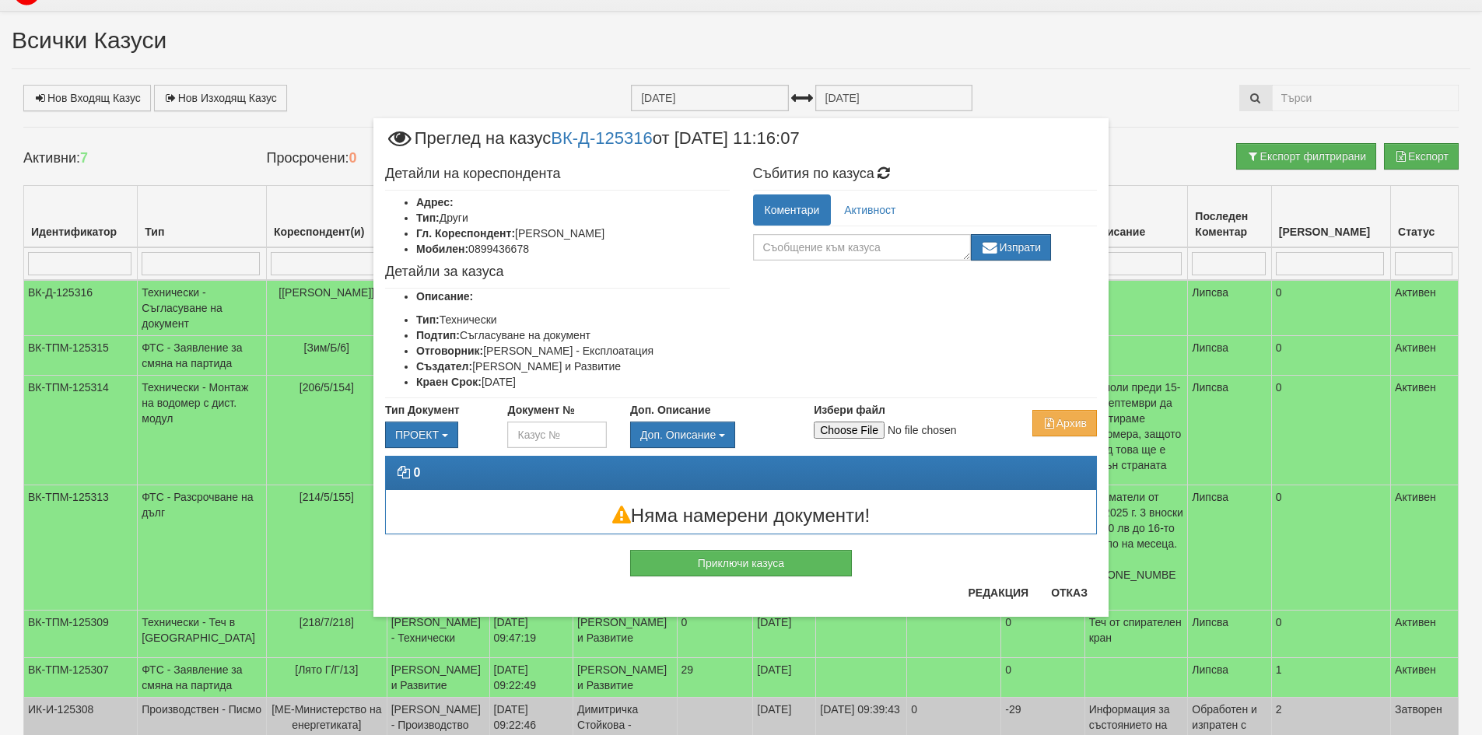
scroll to position [0, 0]
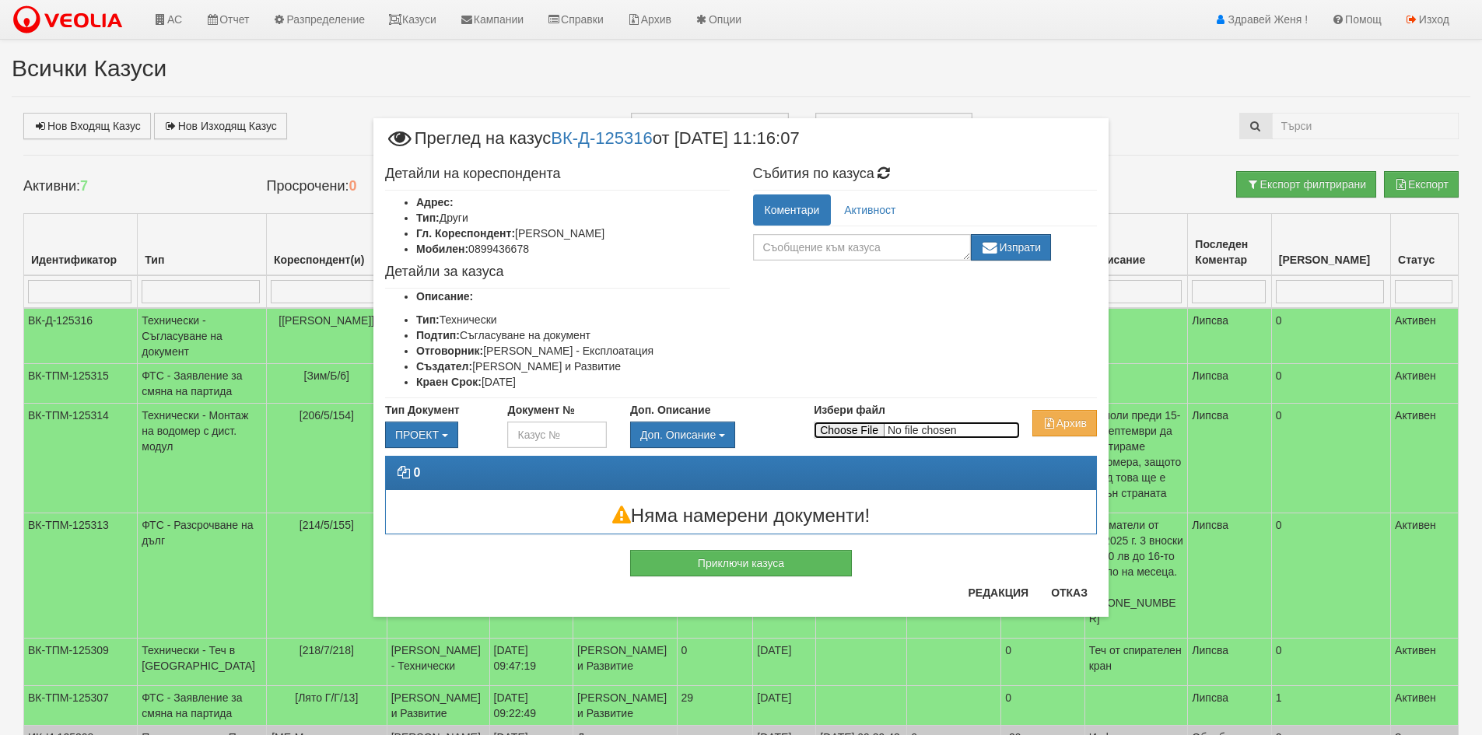
click at [856, 432] on input "Избери файл" at bounding box center [917, 430] width 206 height 17
type input "C:\fakepath\DOC082.pdf"
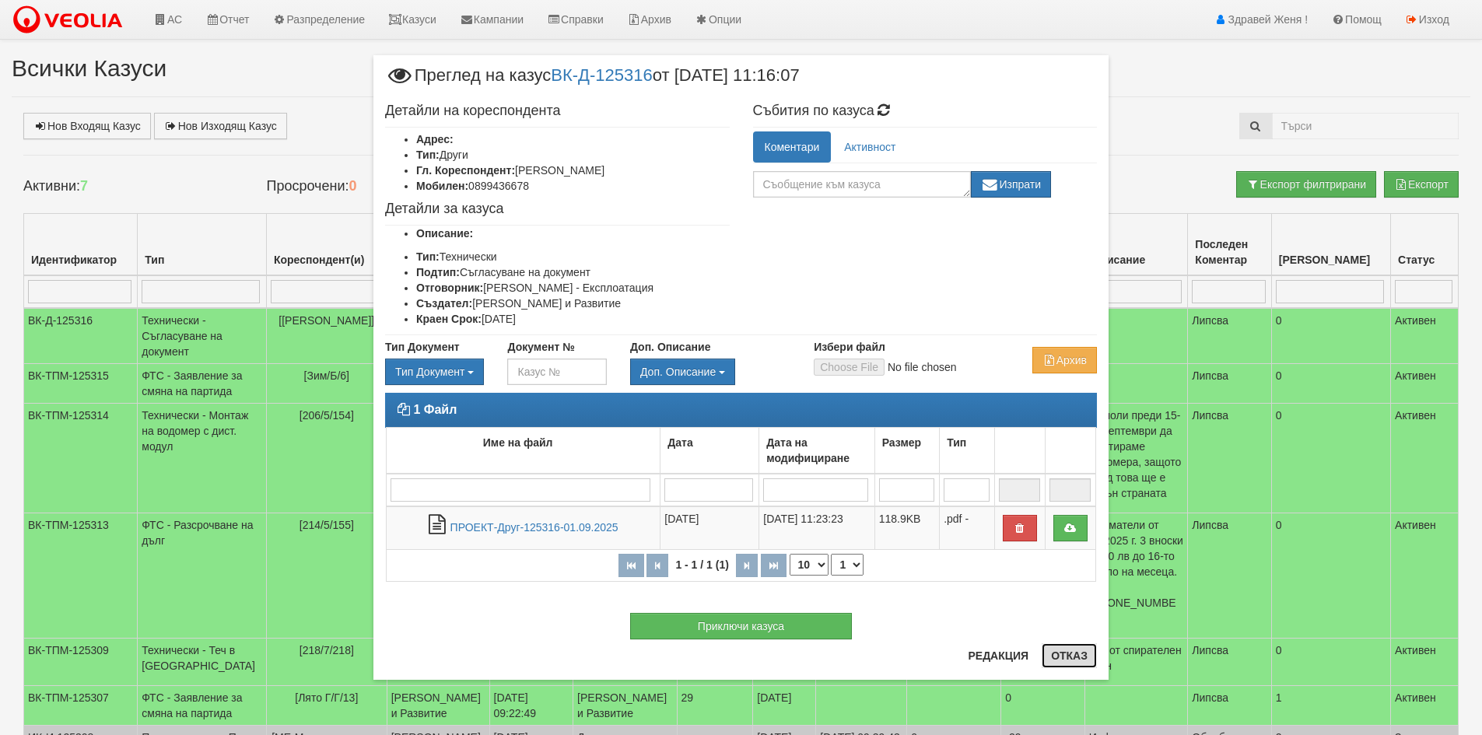
click at [1063, 660] on button "Отказ" at bounding box center [1068, 655] width 55 height 25
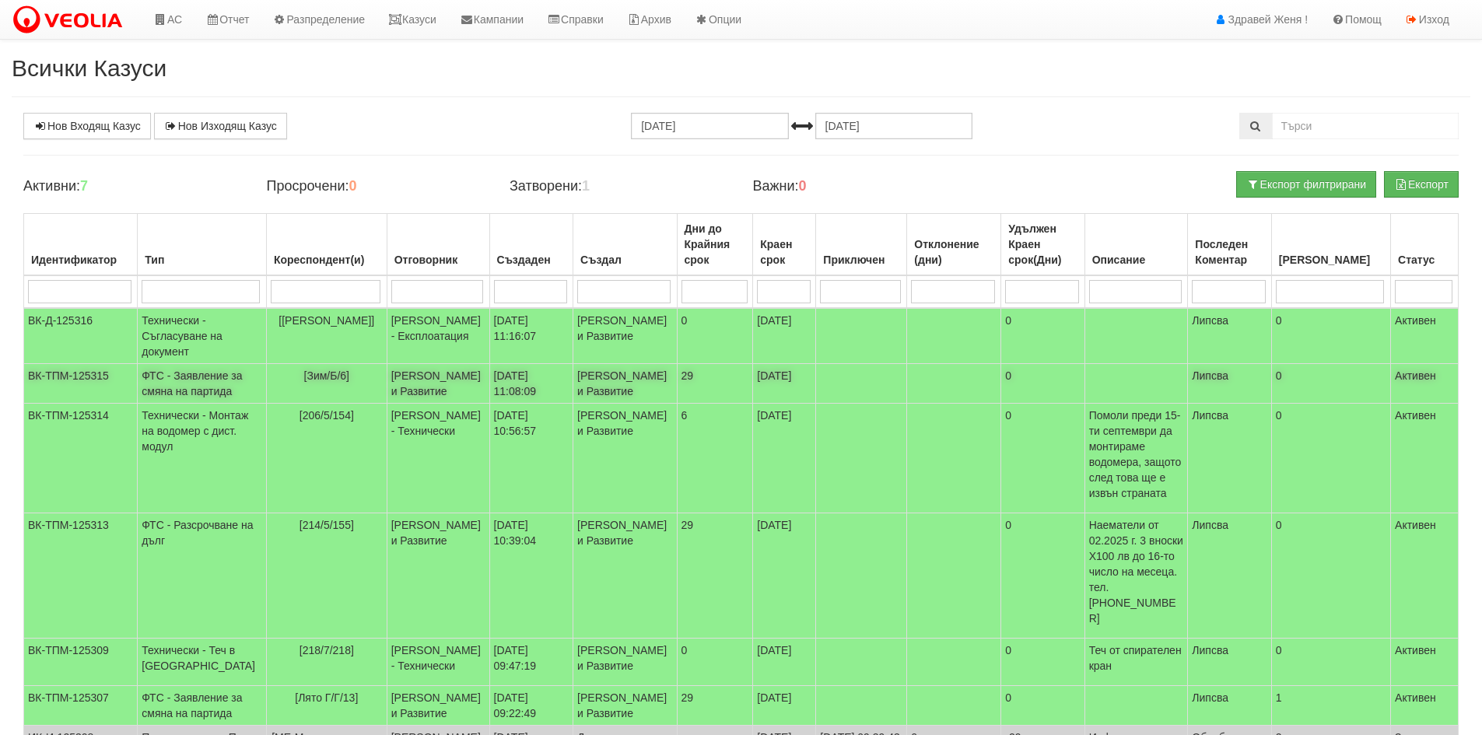
click at [231, 404] on td "ФТС - Заявление за смяна на партида" at bounding box center [202, 384] width 129 height 40
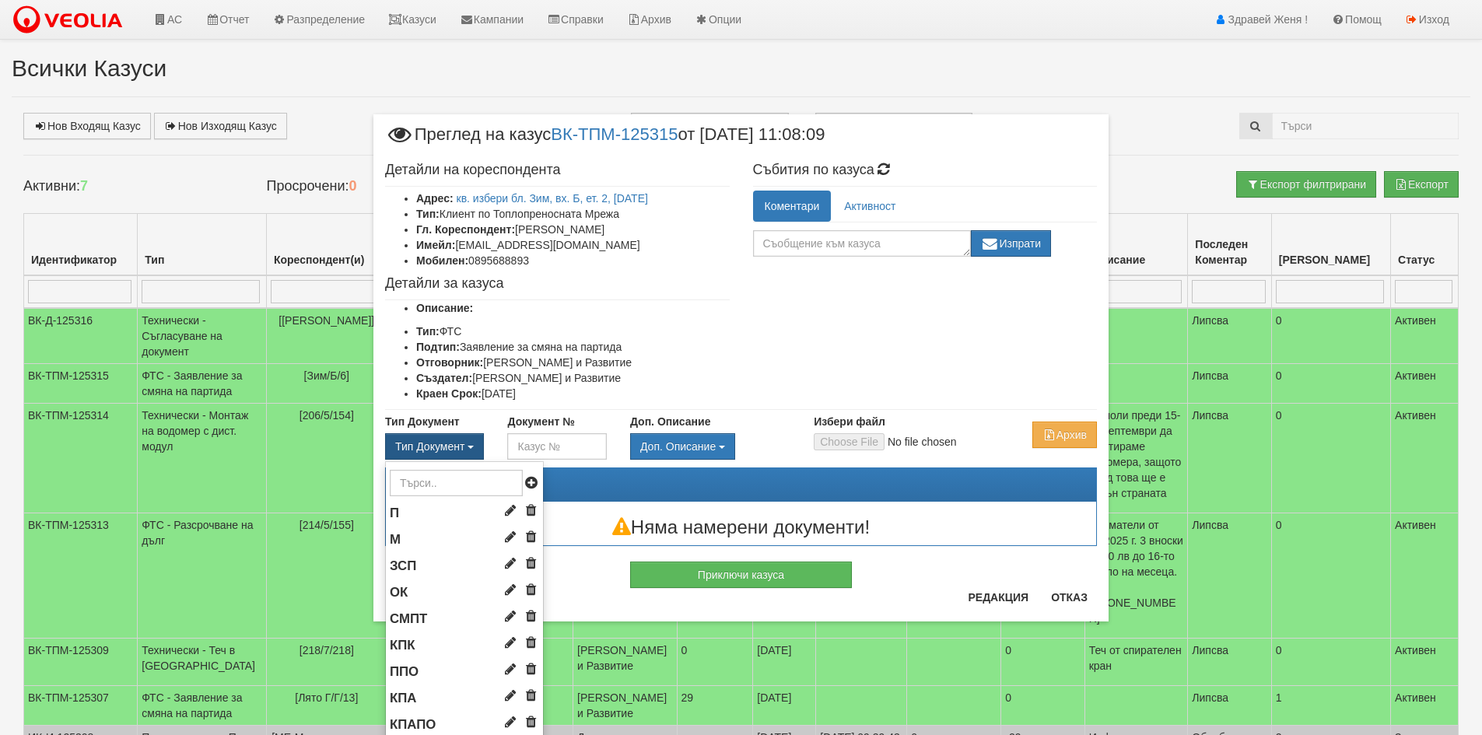
click at [462, 435] on button "Тип Документ" at bounding box center [434, 446] width 99 height 26
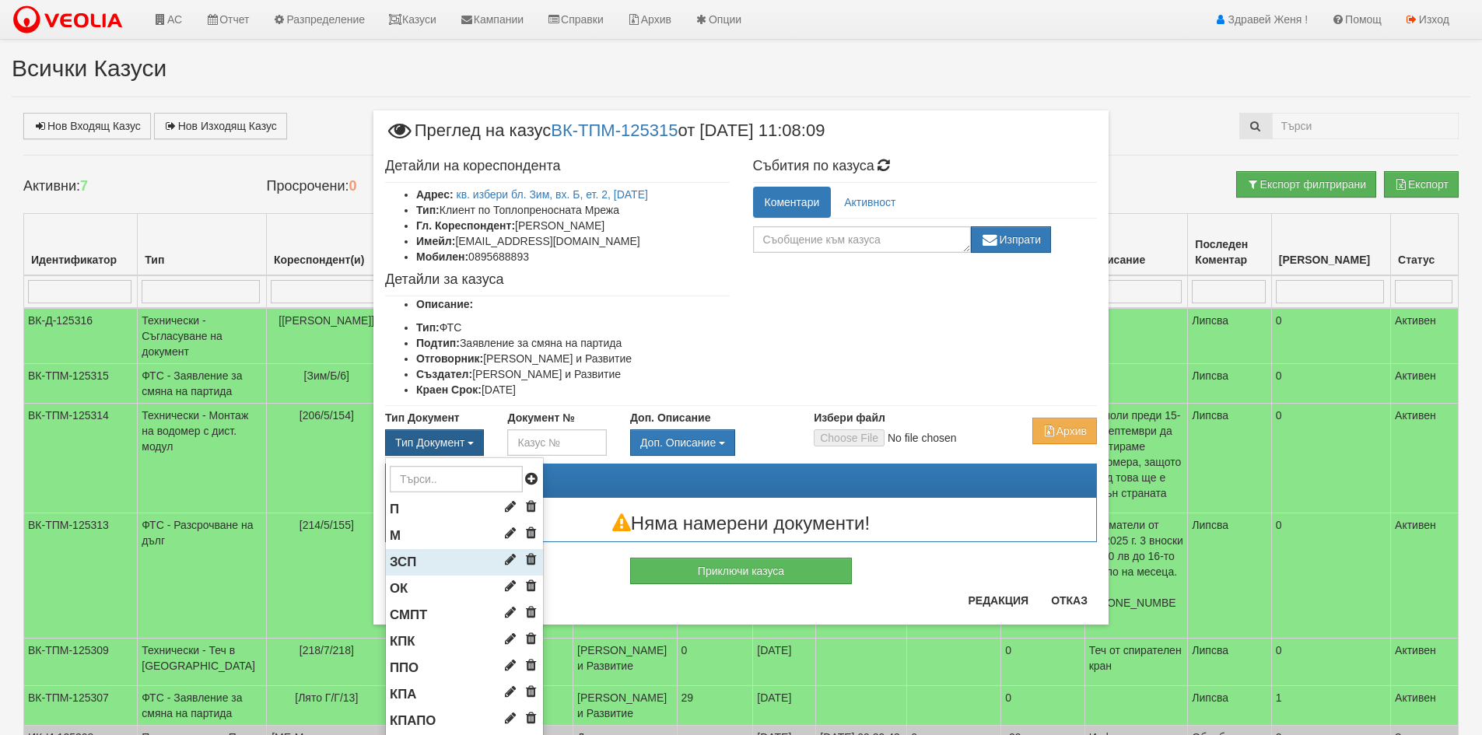
click at [412, 555] on li "ЗСП" at bounding box center [464, 562] width 157 height 26
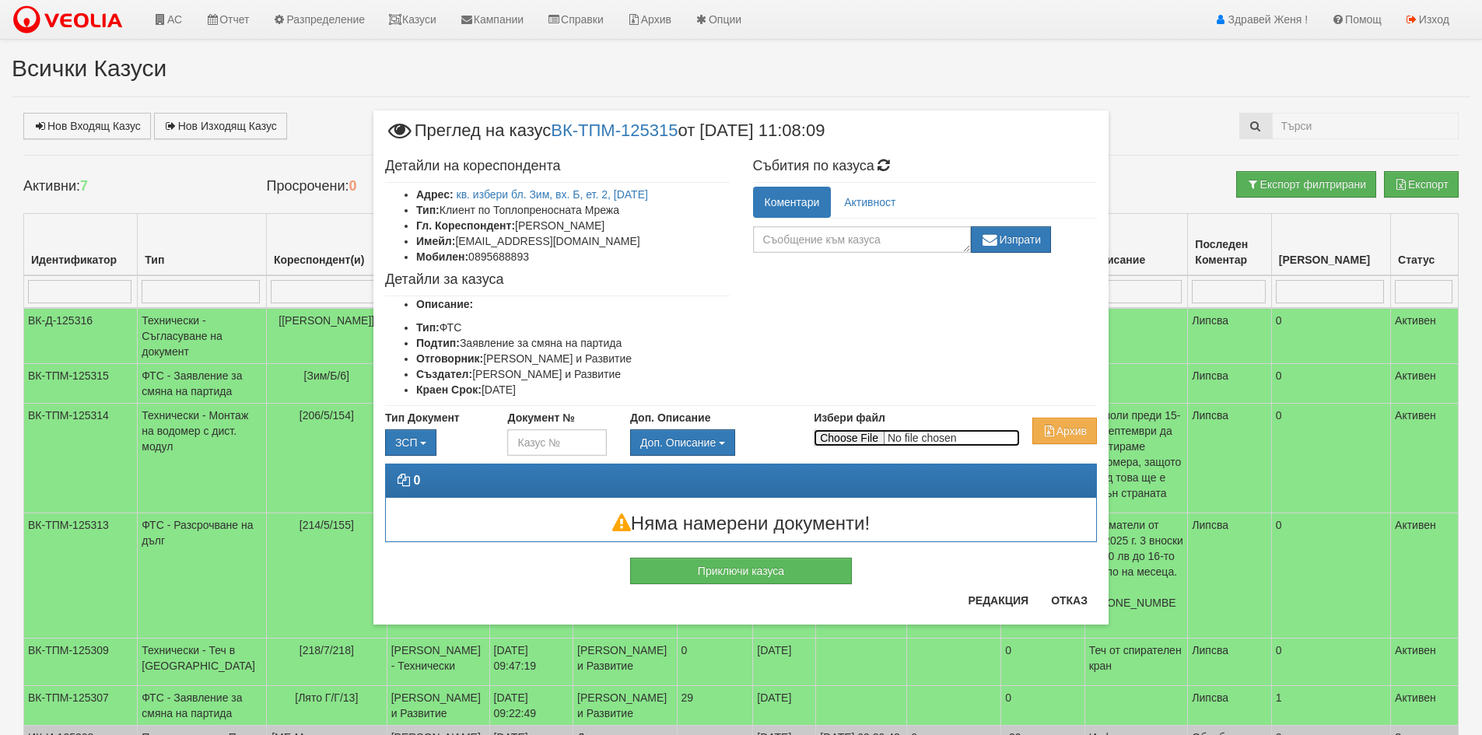
click at [827, 438] on input "Избери файл" at bounding box center [917, 437] width 206 height 17
click at [846, 439] on input "Избери файл" at bounding box center [917, 437] width 206 height 17
type input "C:\fakepath\DOC083.pdf"
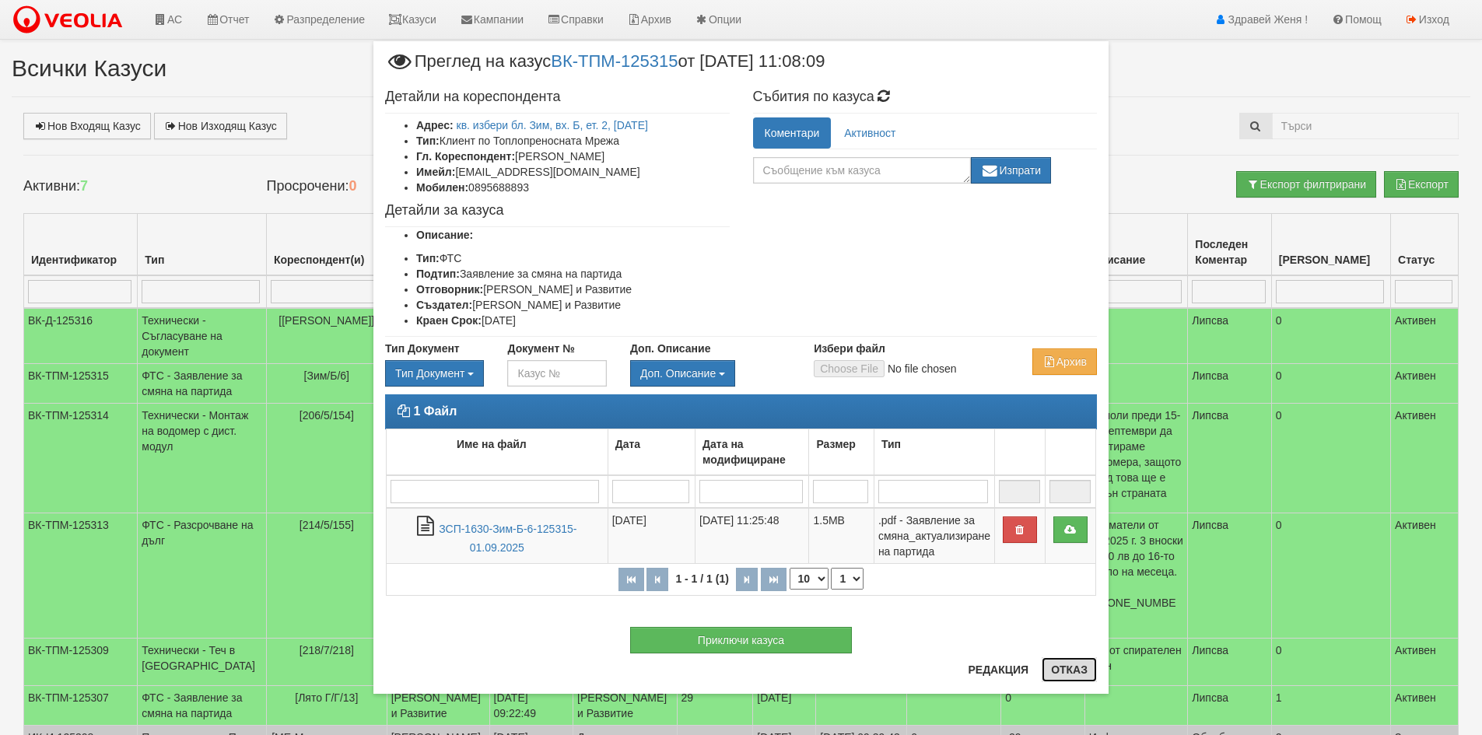
click at [1051, 663] on button "Отказ" at bounding box center [1068, 669] width 55 height 25
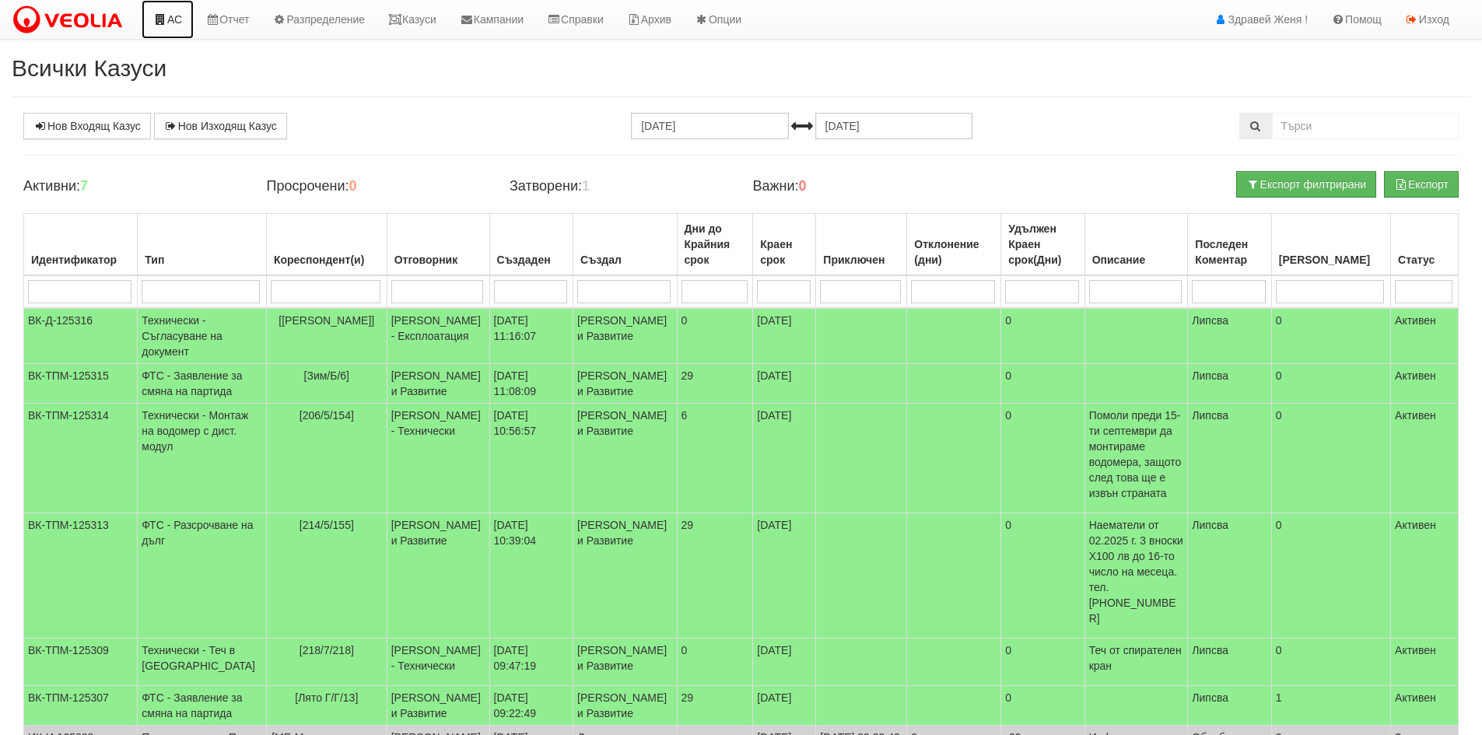
click at [166, 13] on link "АС" at bounding box center [168, 19] width 52 height 39
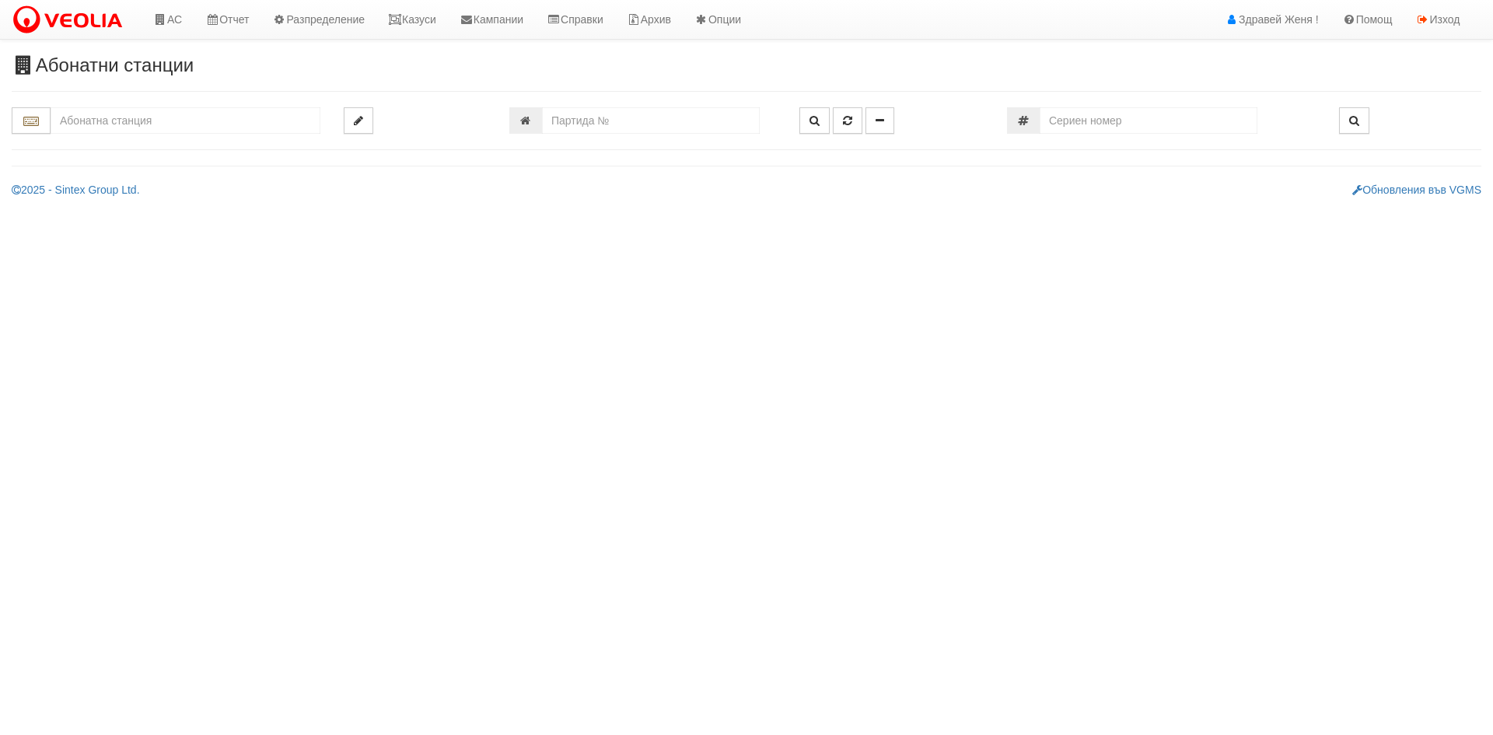
click at [166, 117] on input "text" at bounding box center [186, 120] width 270 height 26
click at [142, 178] on div "003Б/1 - Трошево - "ВЕОЛИЯ"" at bounding box center [185, 181] width 265 height 18
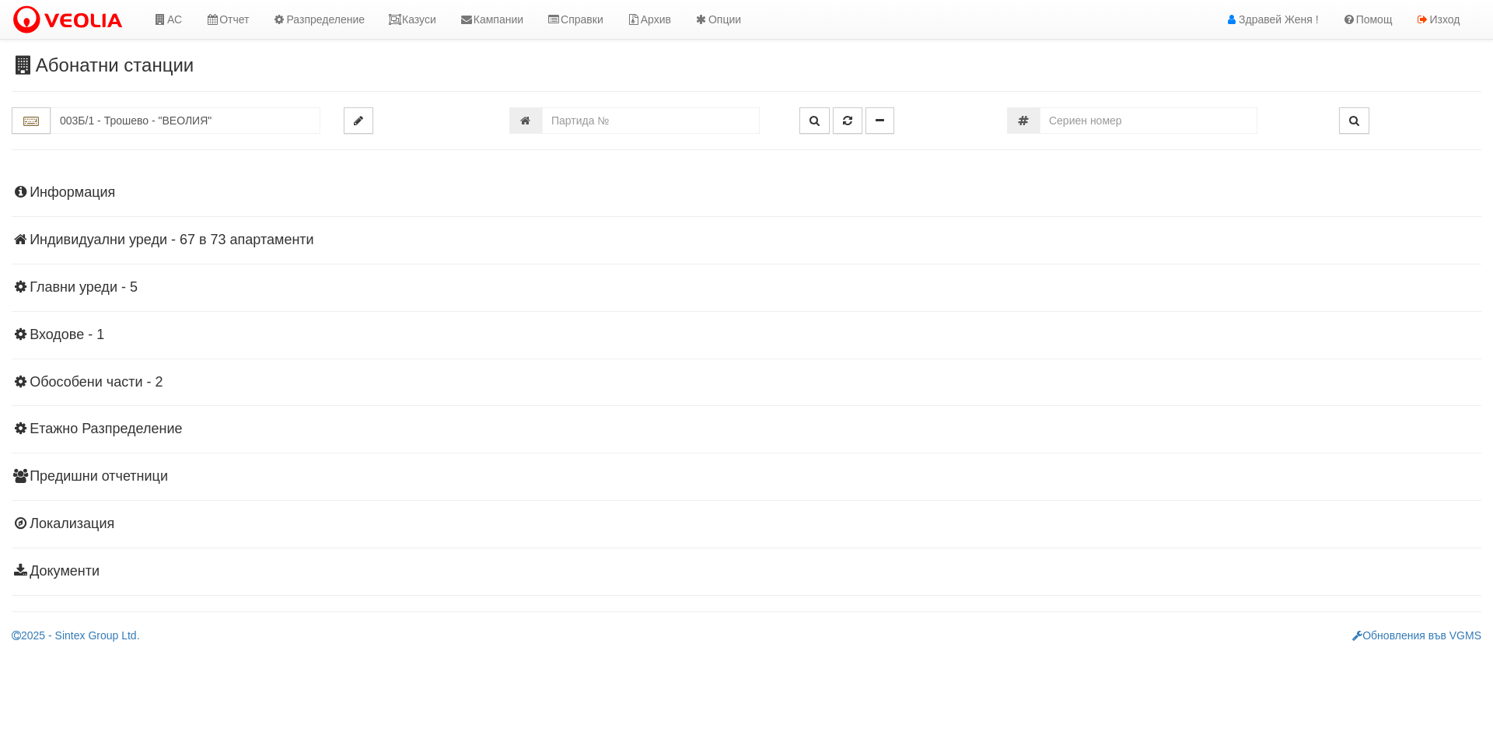
click at [152, 249] on div "Информация Параметри Брой Апартаменти: 73 Ползватели 07/2025 29 % 0 % 141" at bounding box center [747, 380] width 1470 height 429
click at [150, 236] on h4 "Индивидуални уреди - 67 в 73 апартаменти" at bounding box center [747, 241] width 1470 height 16
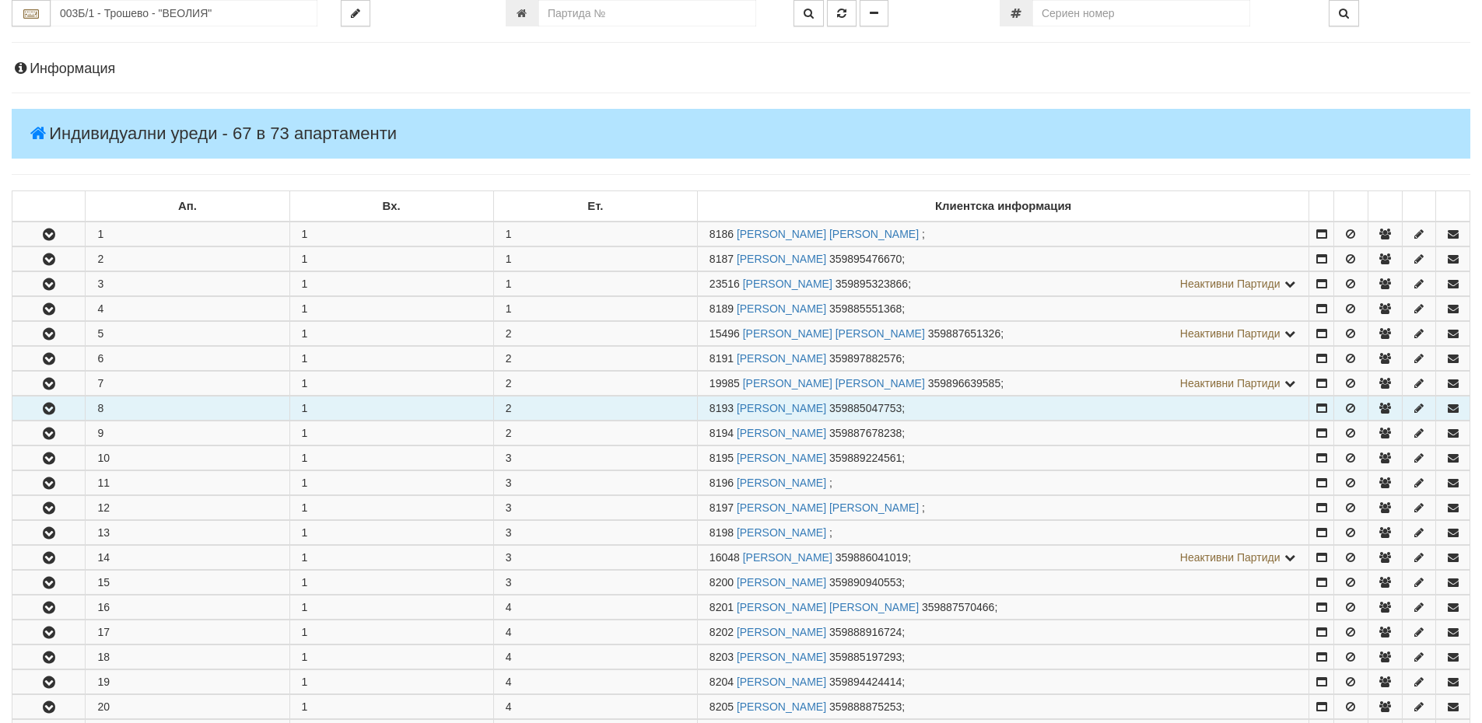
scroll to position [389, 0]
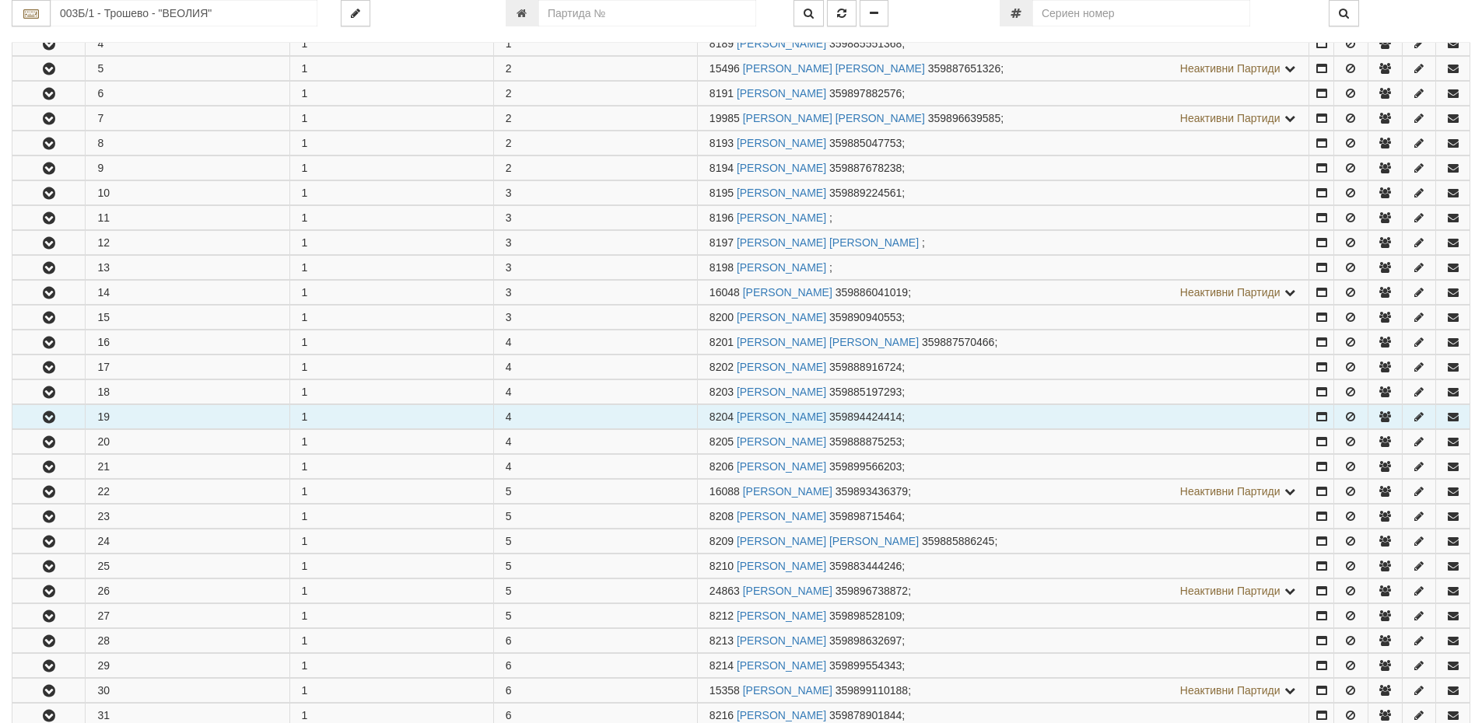
click at [61, 420] on button "button" at bounding box center [48, 416] width 72 height 23
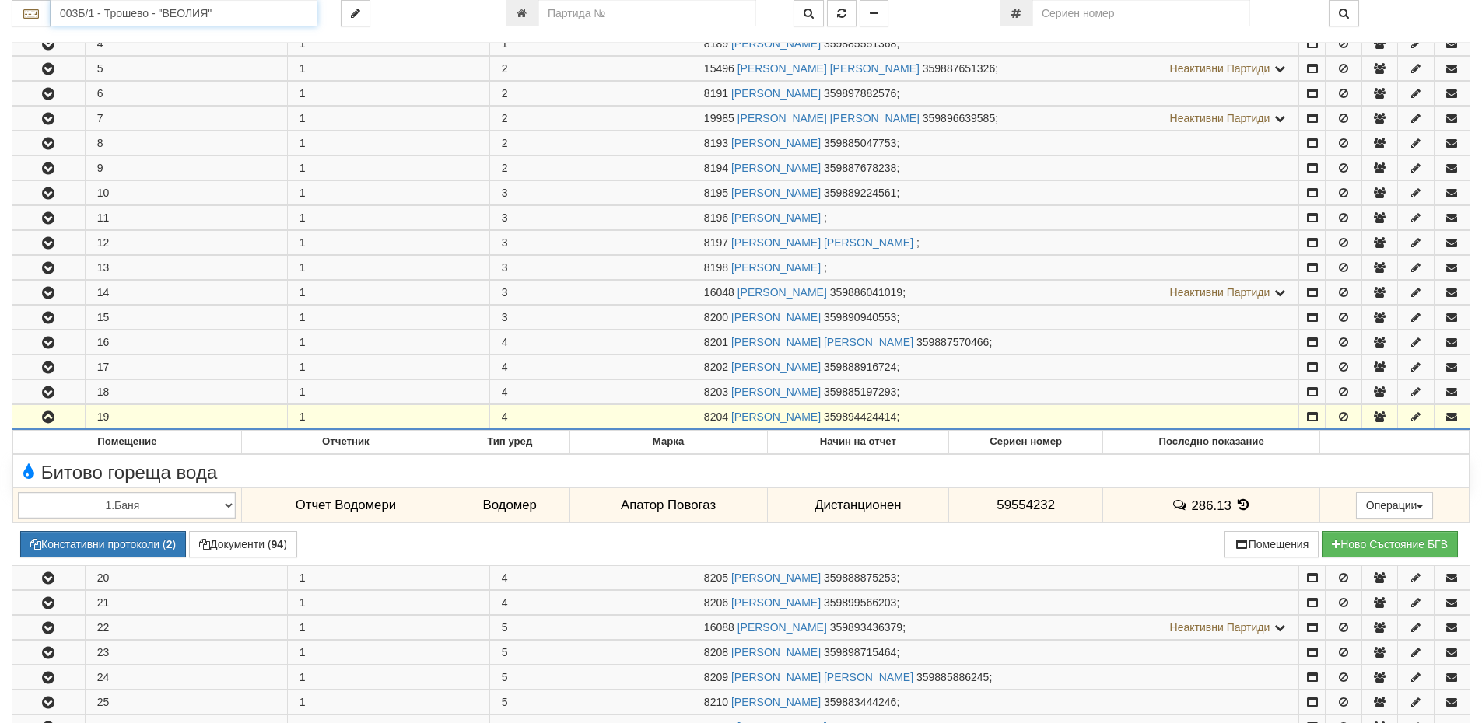
click at [96, 16] on input "003Б/1 - Трошево - "ВЕОЛИЯ"" at bounding box center [184, 13] width 267 height 26
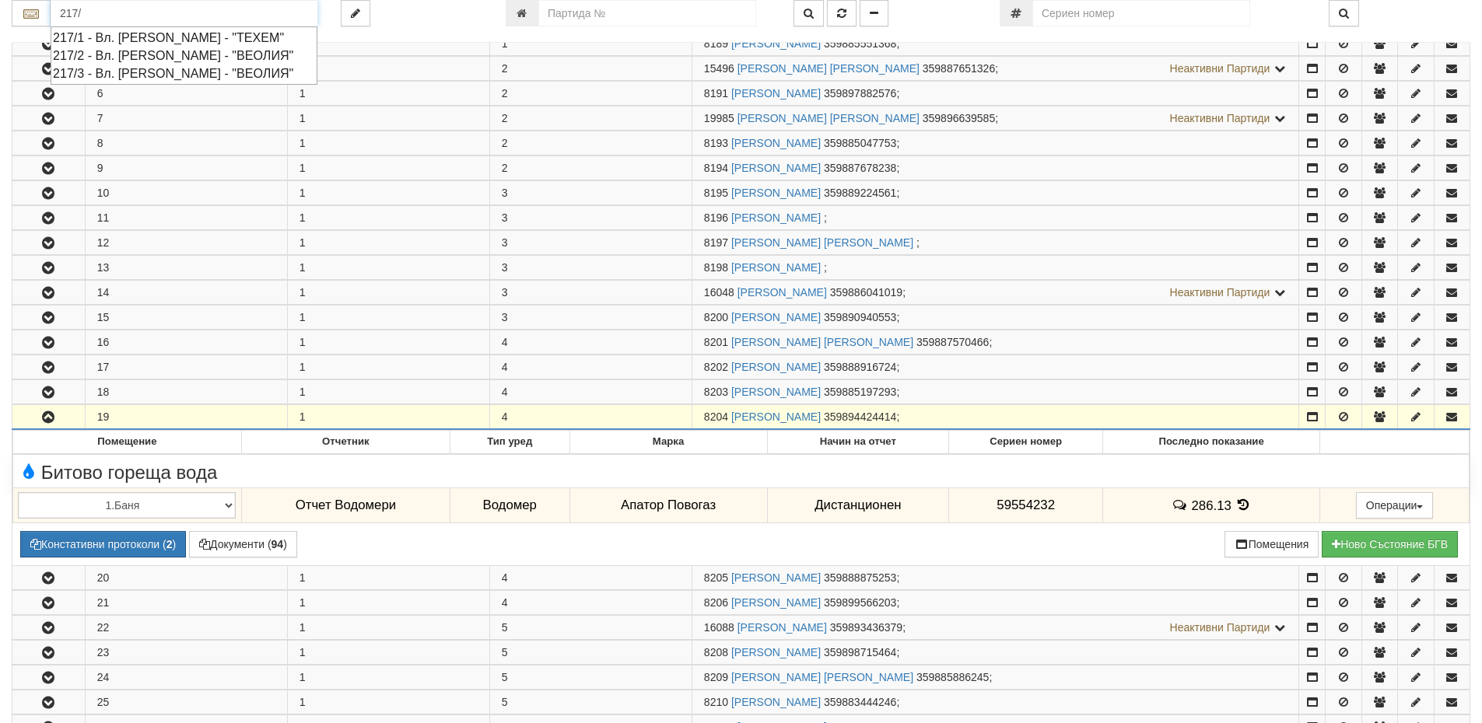
click at [98, 33] on div "217/1 - Вл. Варненчик - "ТЕХЕМ"" at bounding box center [184, 38] width 262 height 18
type input "217/1 - Вл. Варненчик - "ТЕХЕМ""
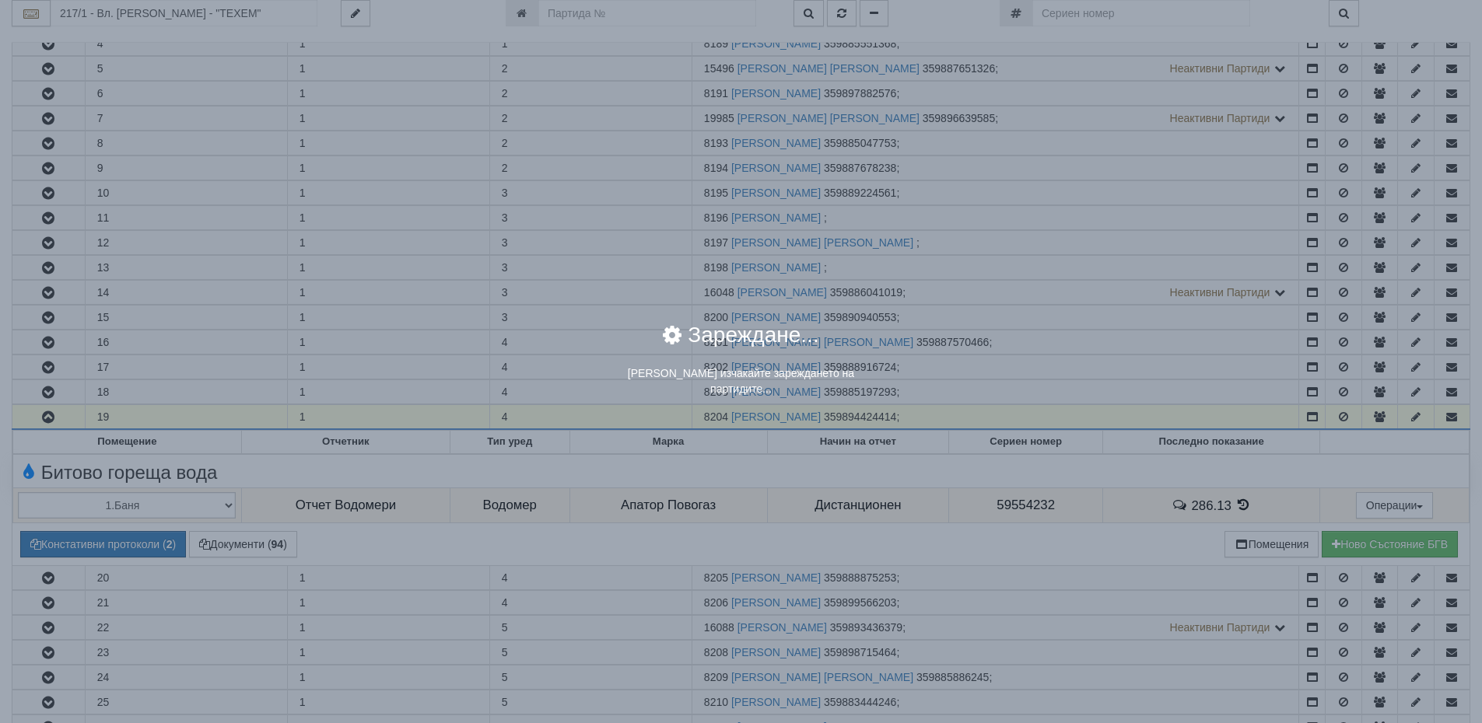
scroll to position [0, 0]
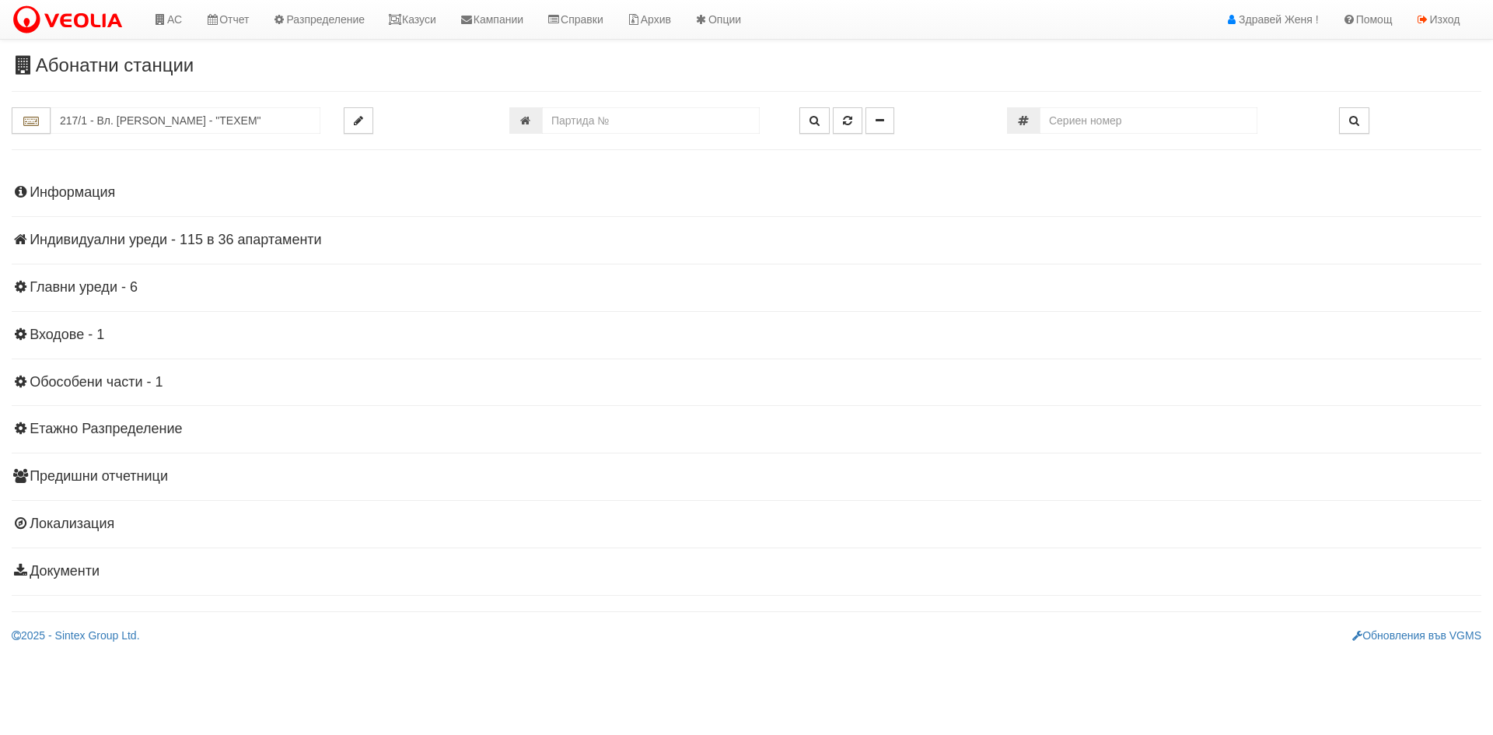
click at [144, 235] on h4 "Индивидуални уреди - 115 в 36 апартаменти" at bounding box center [747, 241] width 1470 height 16
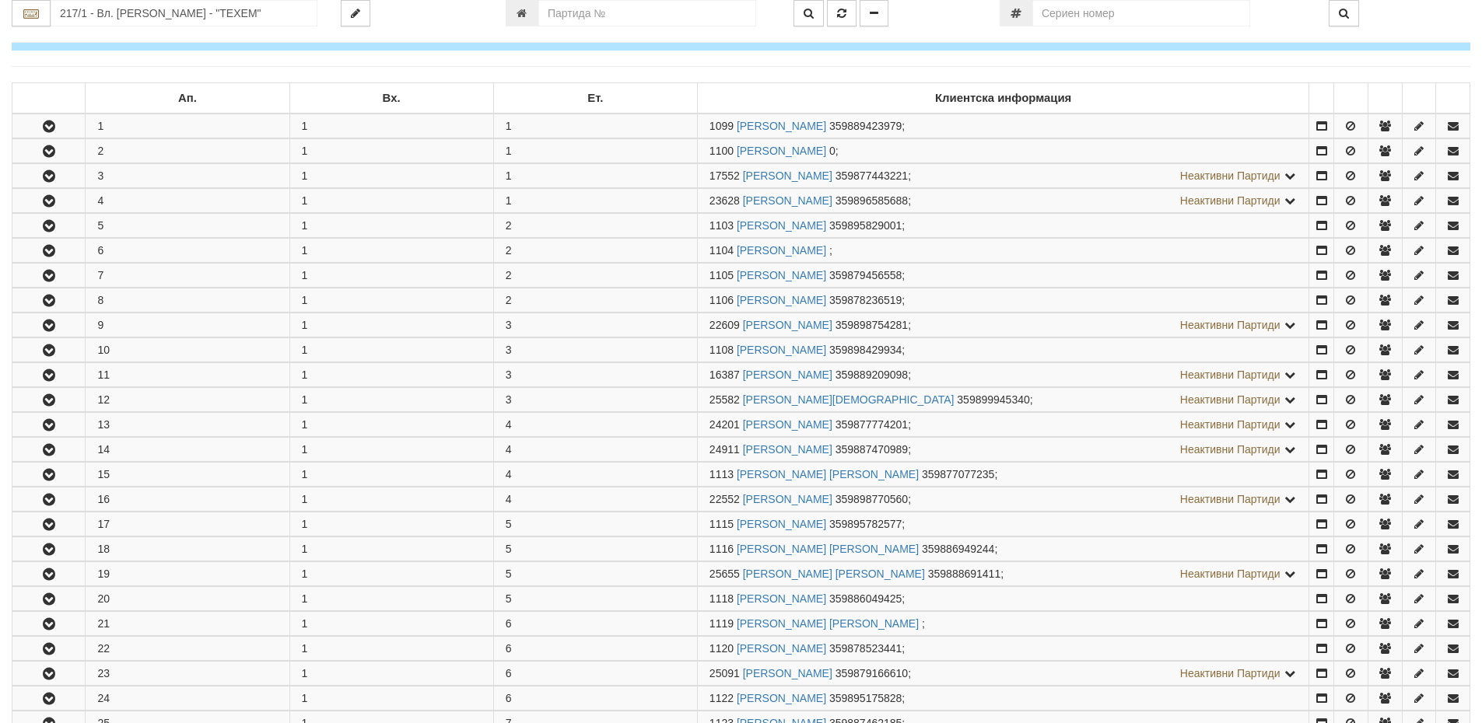
scroll to position [389, 0]
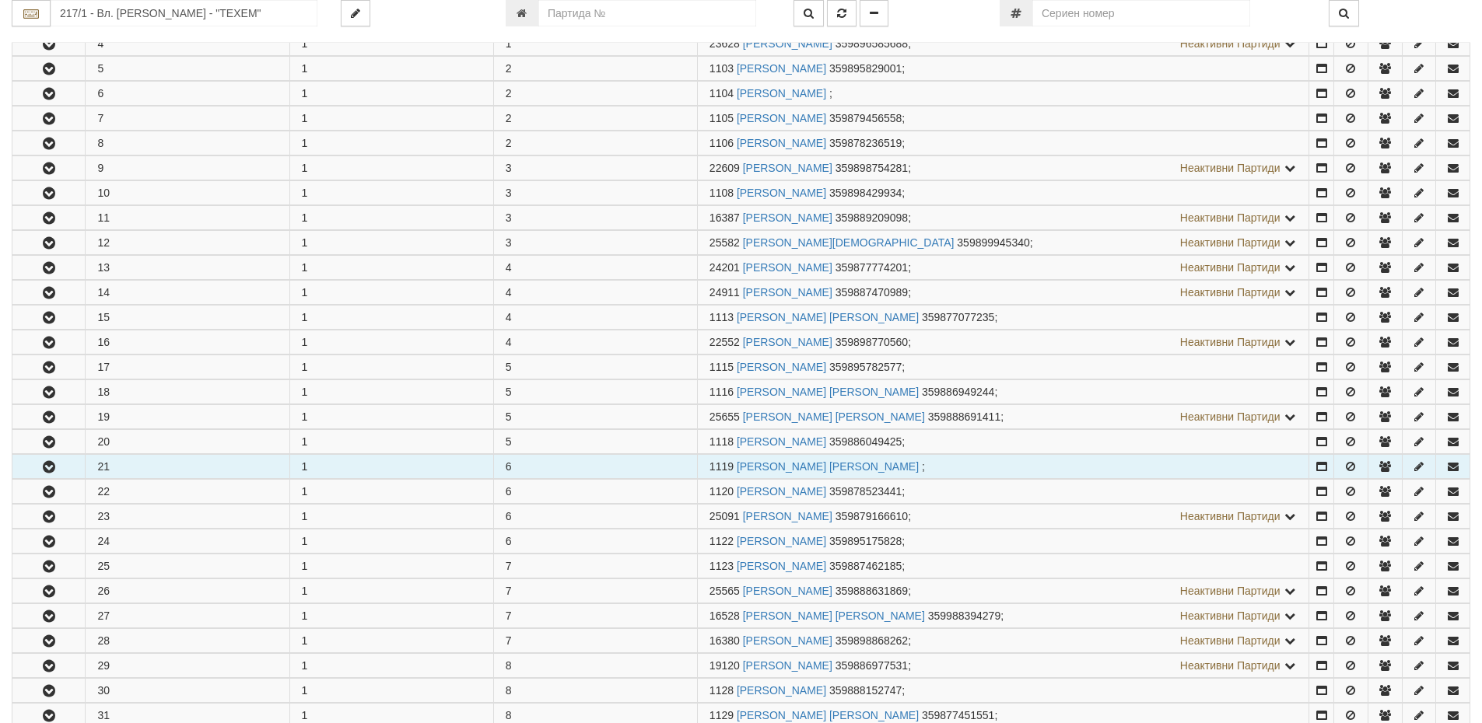
click at [58, 465] on button "button" at bounding box center [48, 466] width 72 height 23
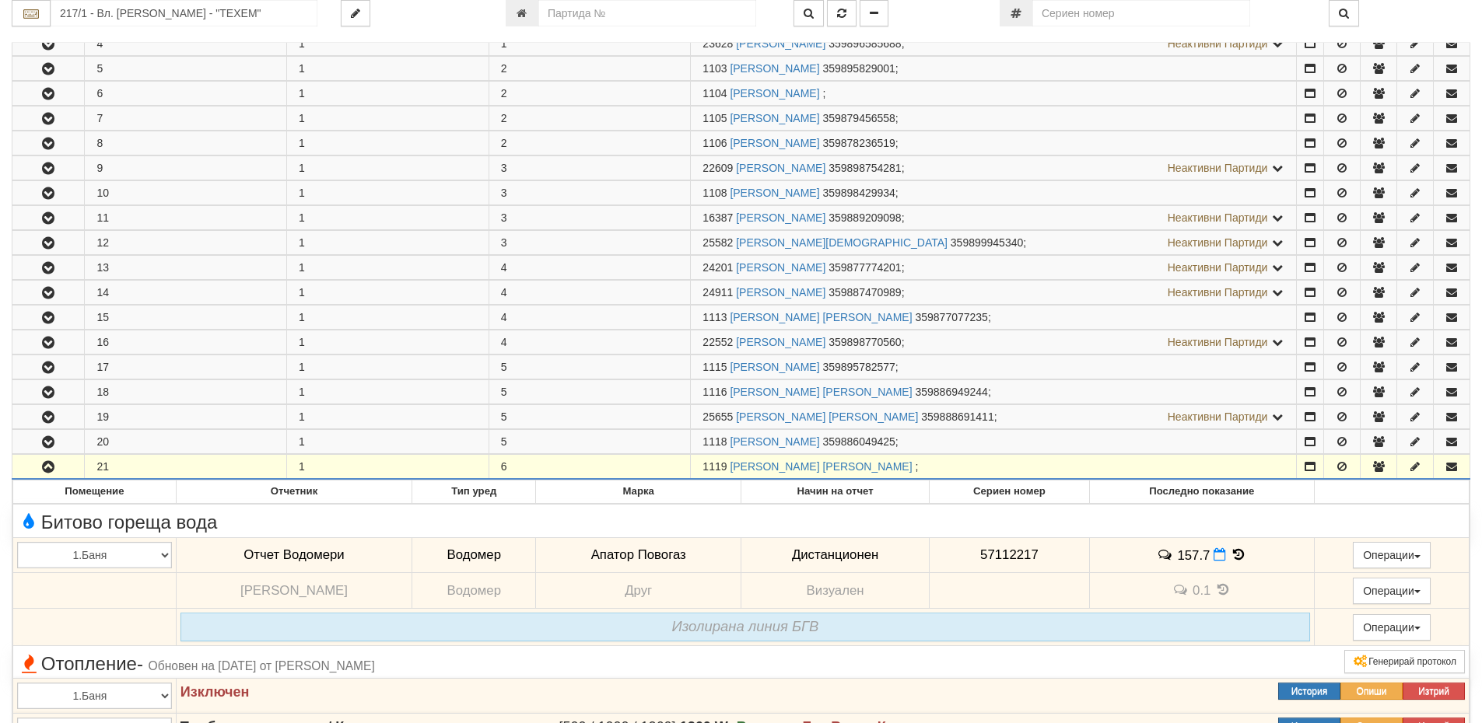
drag, startPoint x: 726, startPoint y: 464, endPoint x: 702, endPoint y: 464, distance: 24.1
click at [702, 464] on td "1119 ИВАН ЖЕЛЕВ МИХАЛЕВ ;" at bounding box center [994, 467] width 606 height 25
copy span "1119"
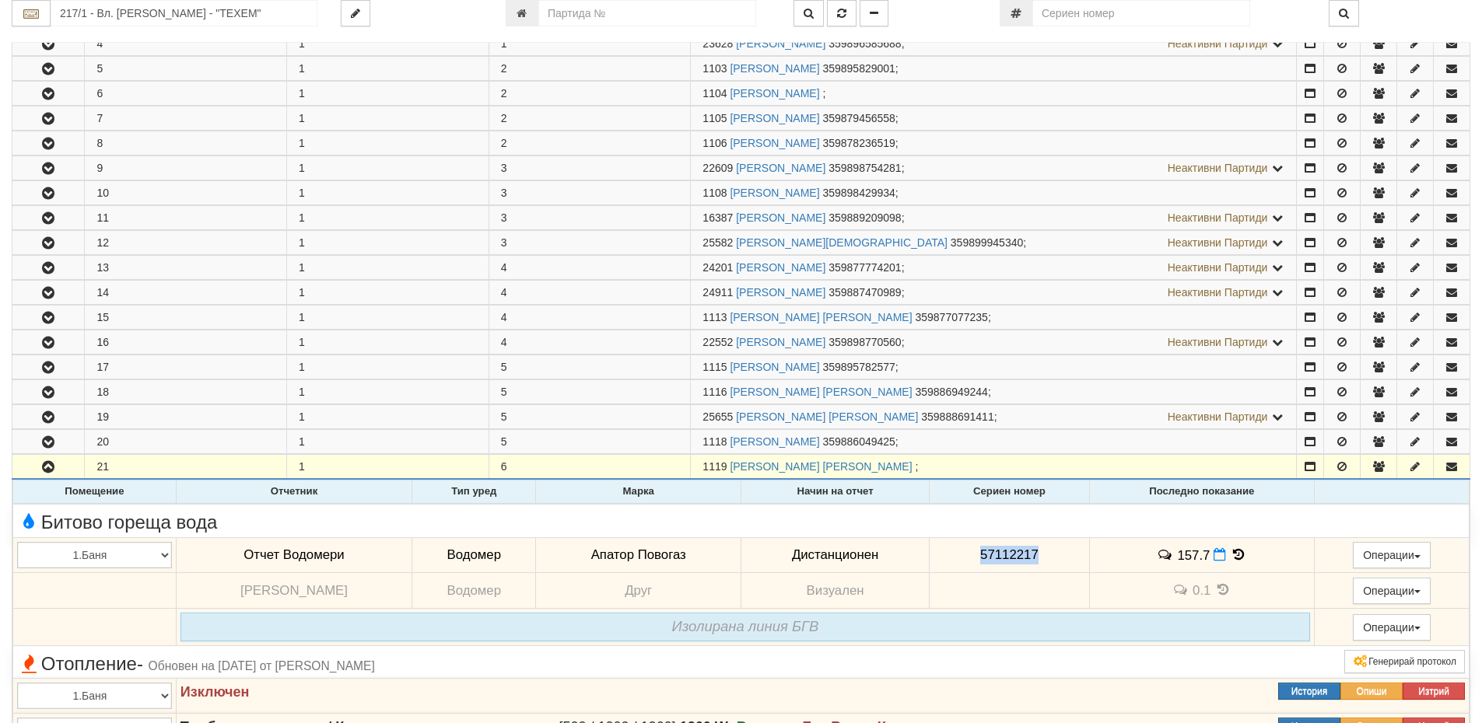
drag, startPoint x: 1044, startPoint y: 555, endPoint x: 943, endPoint y: 545, distance: 100.8
click at [943, 545] on td "57112217" at bounding box center [1008, 555] width 159 height 36
click at [1220, 556] on icon at bounding box center [1219, 554] width 12 height 13
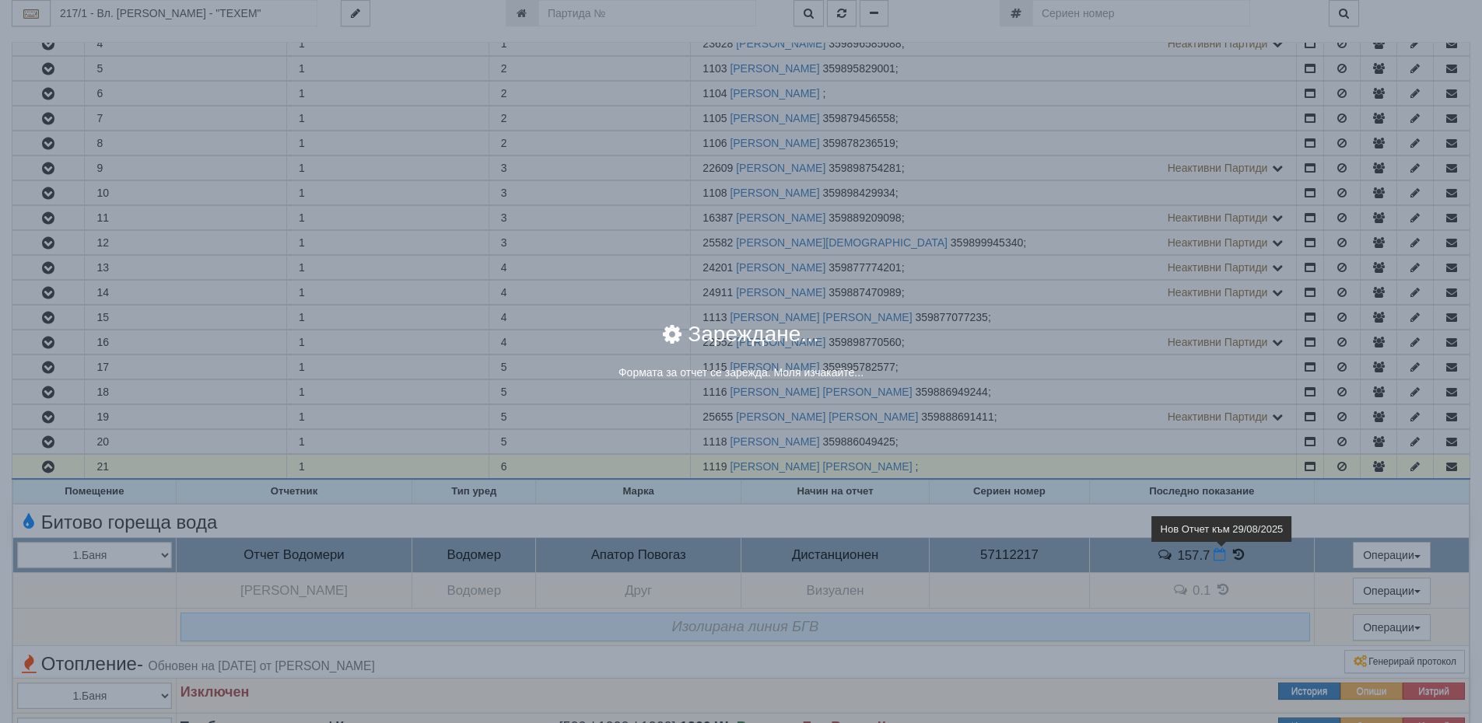
select select "8ac75930-9bfd-e511-80be-8d5a1dced85a"
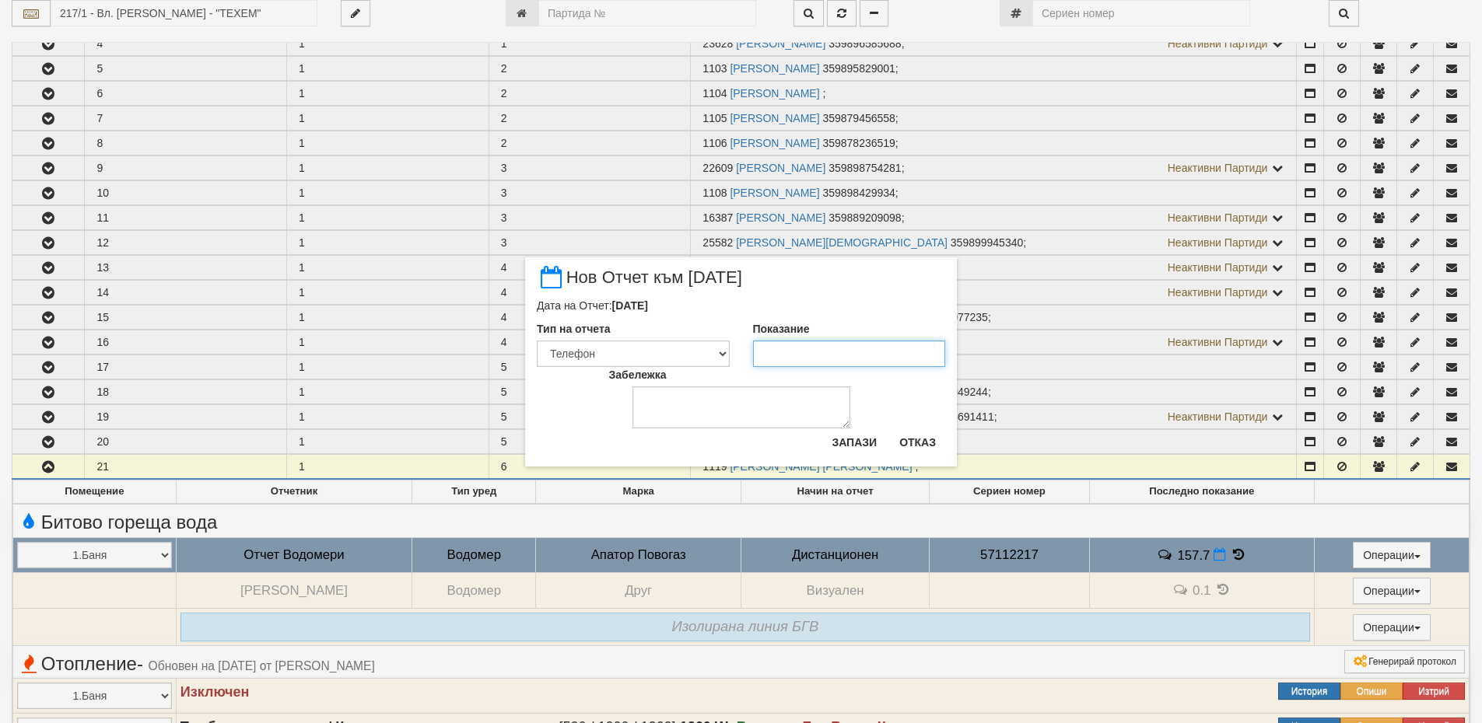
click at [793, 355] on input "Показание" at bounding box center [849, 354] width 193 height 26
click at [818, 356] on input "158.200" at bounding box center [849, 354] width 193 height 26
type input "158.2"
click at [865, 445] on button "Запази" at bounding box center [854, 442] width 64 height 25
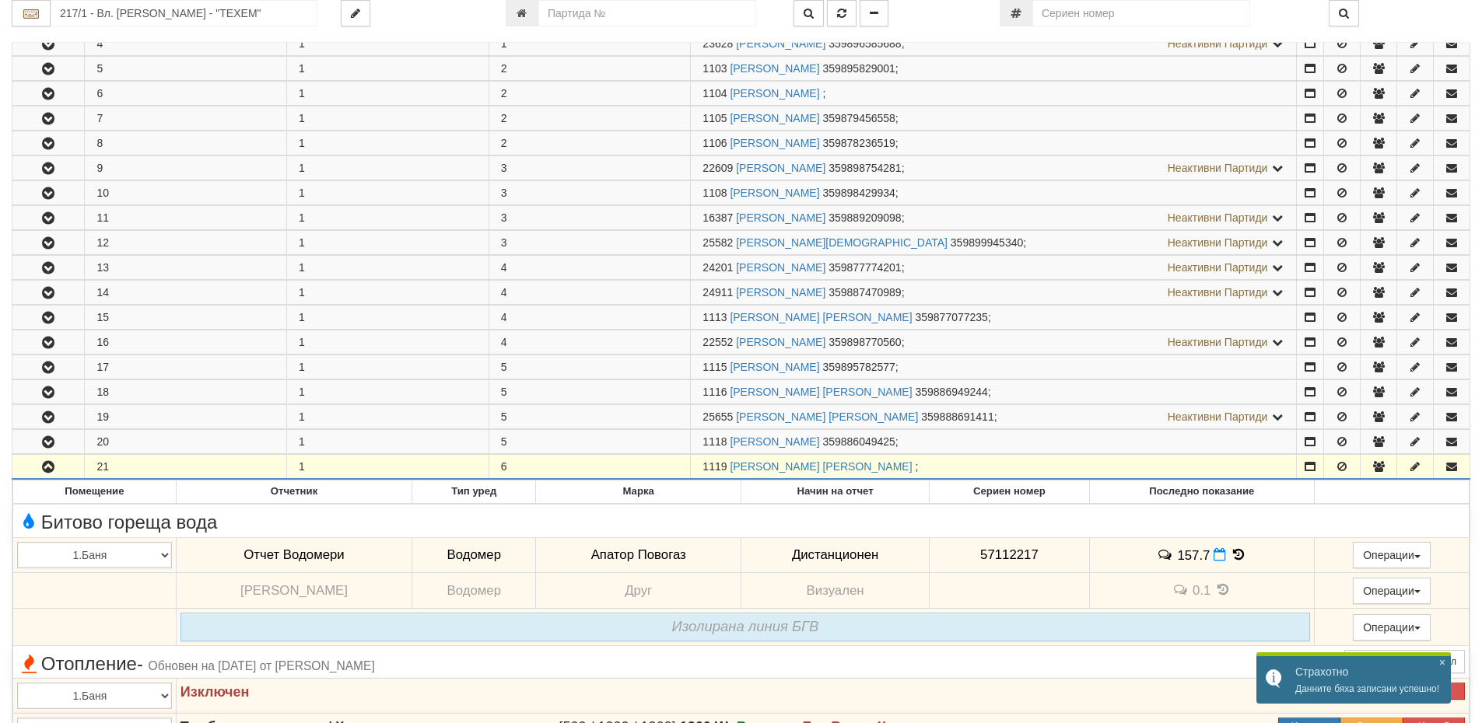
drag, startPoint x: 725, startPoint y: 466, endPoint x: 702, endPoint y: 468, distance: 23.4
click at [702, 468] on td "1119 ИВАН ЖЕЛЕВ МИХАЛЕВ ;" at bounding box center [994, 467] width 606 height 25
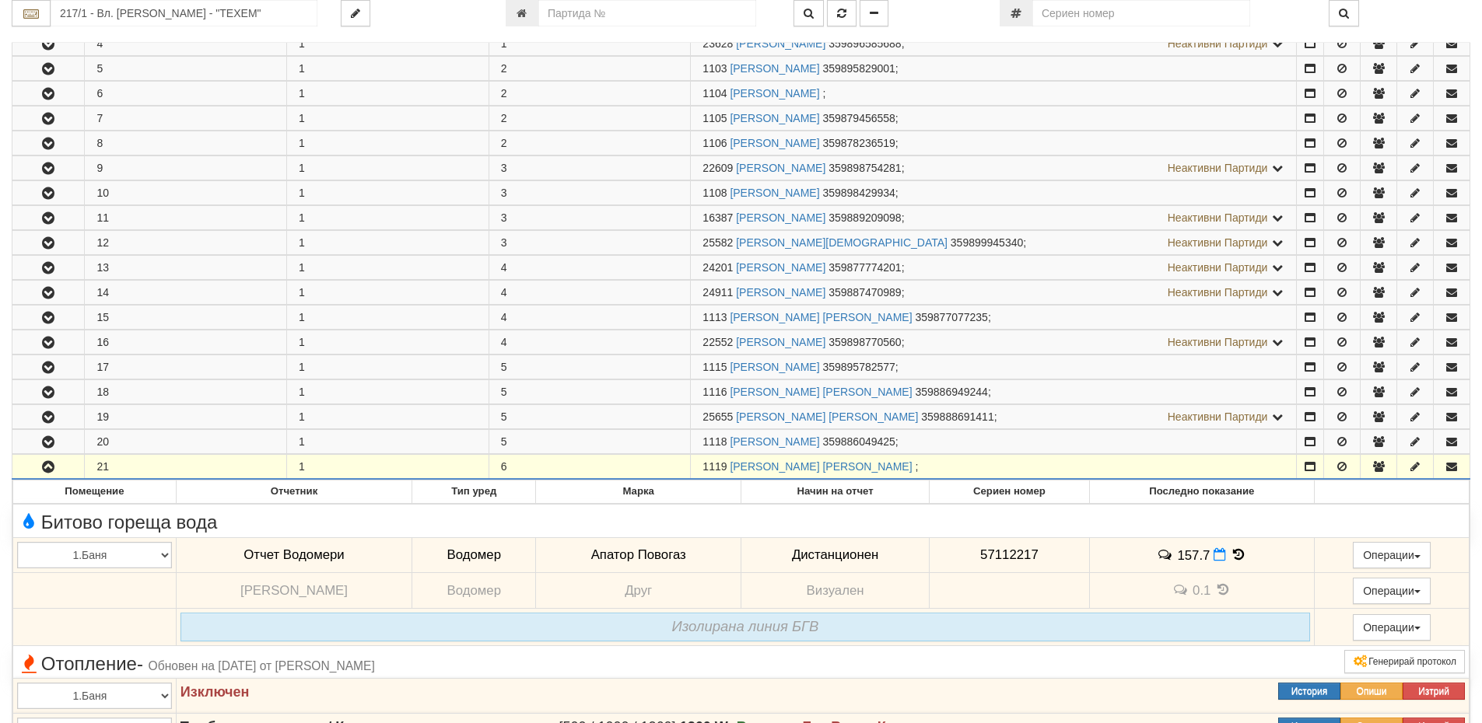
copy span "1119"
click at [576, 16] on input "number" at bounding box center [647, 13] width 218 height 26
type input "5852"
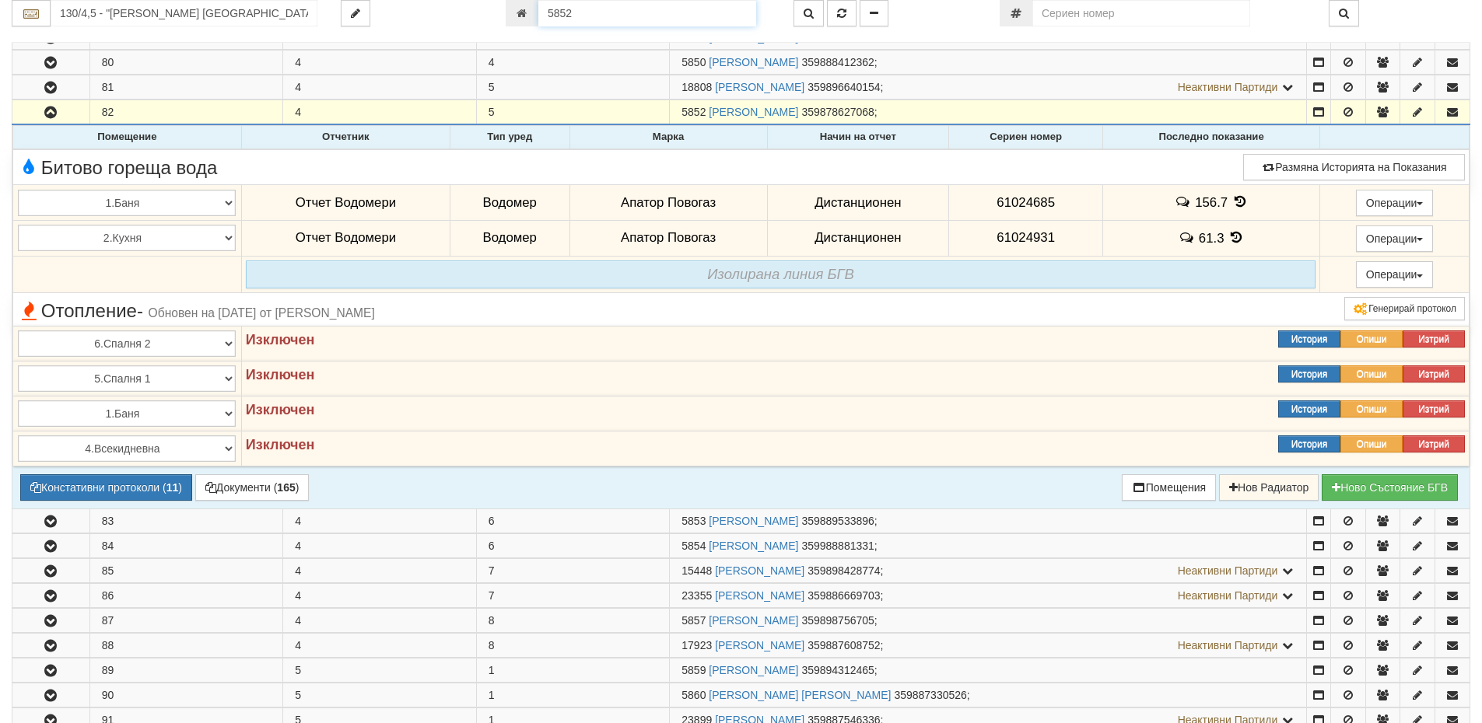
scroll to position [376, 0]
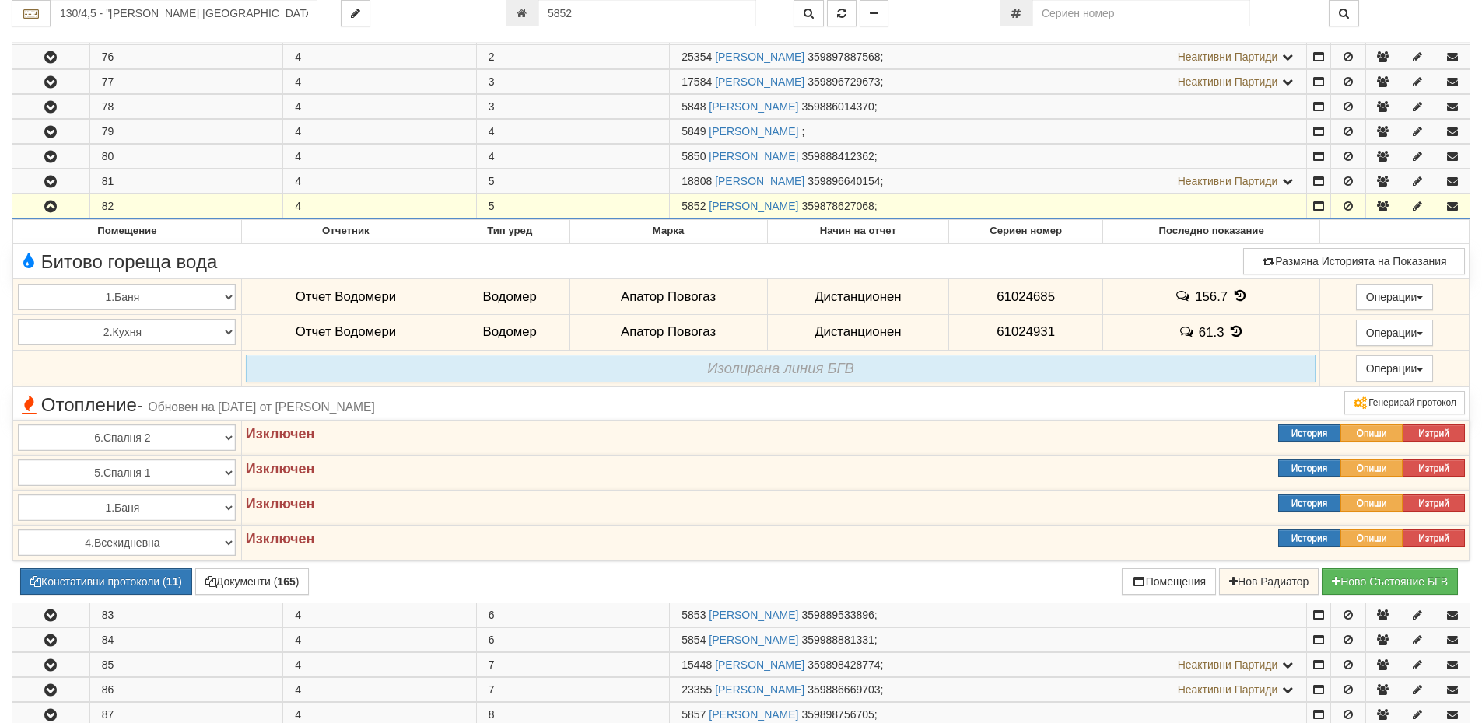
drag, startPoint x: 705, startPoint y: 202, endPoint x: 684, endPoint y: 208, distance: 22.6
click at [684, 208] on span "5852" at bounding box center [693, 206] width 24 height 12
copy span "5852"
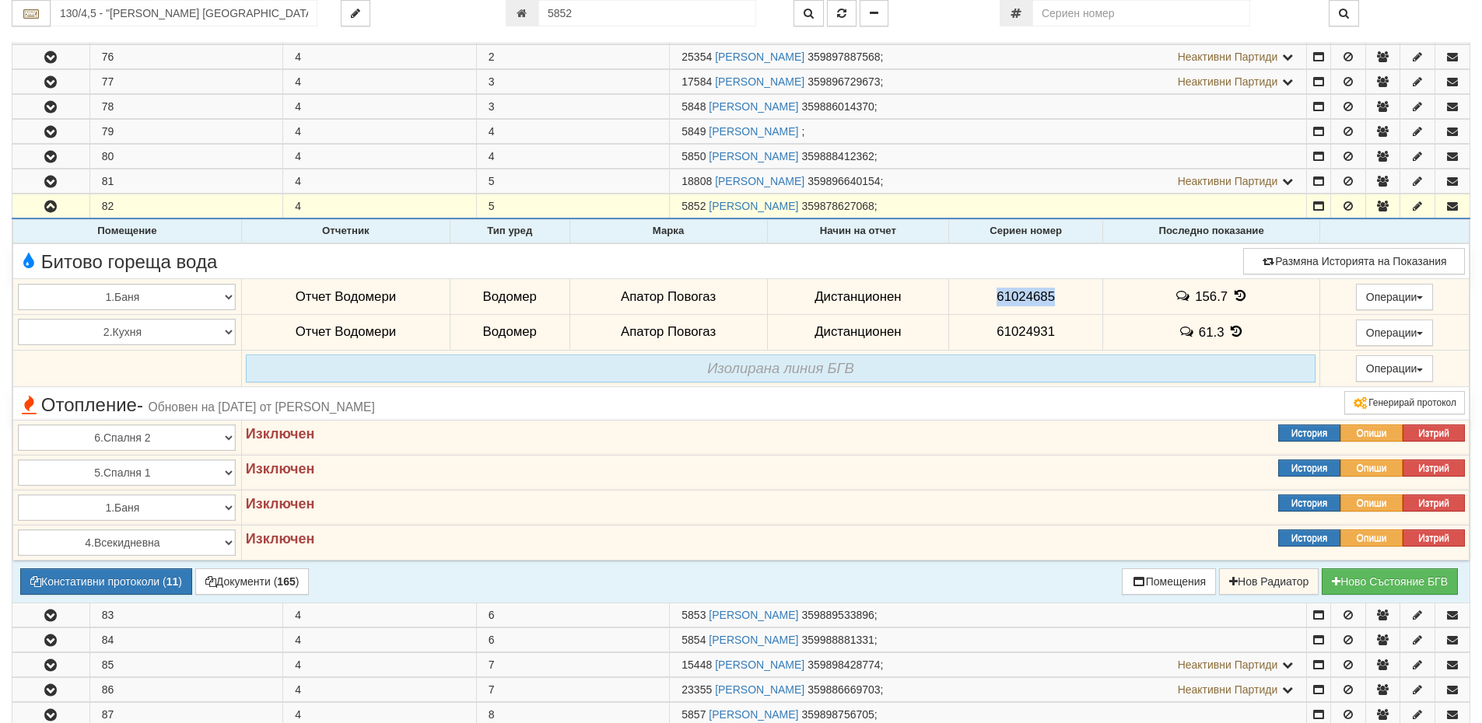
drag, startPoint x: 1055, startPoint y: 296, endPoint x: 980, endPoint y: 296, distance: 75.4
click at [980, 296] on td "61024685" at bounding box center [1026, 297] width 154 height 36
copy span "61024685"
drag, startPoint x: 1054, startPoint y: 330, endPoint x: 984, endPoint y: 328, distance: 70.0
click at [984, 328] on td "61024931" at bounding box center [1026, 332] width 154 height 36
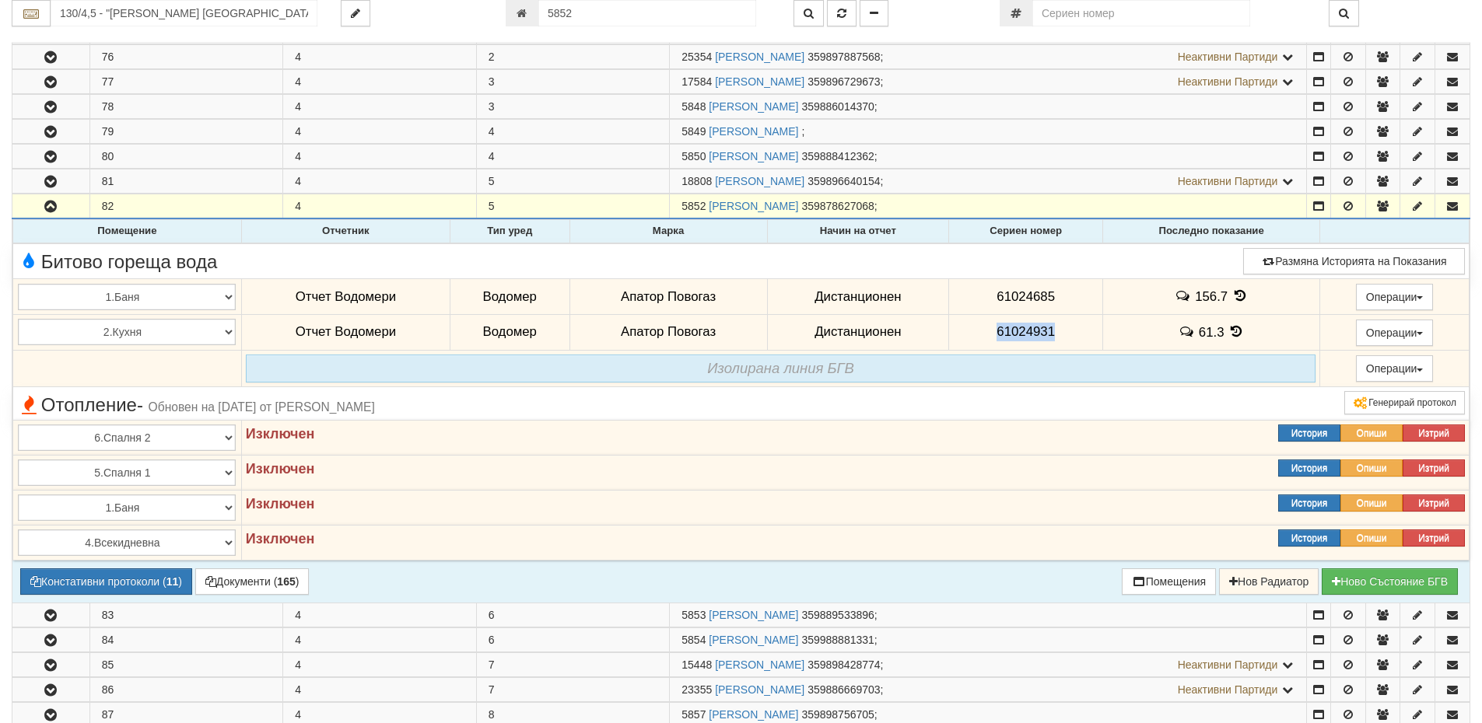
copy span "61024931"
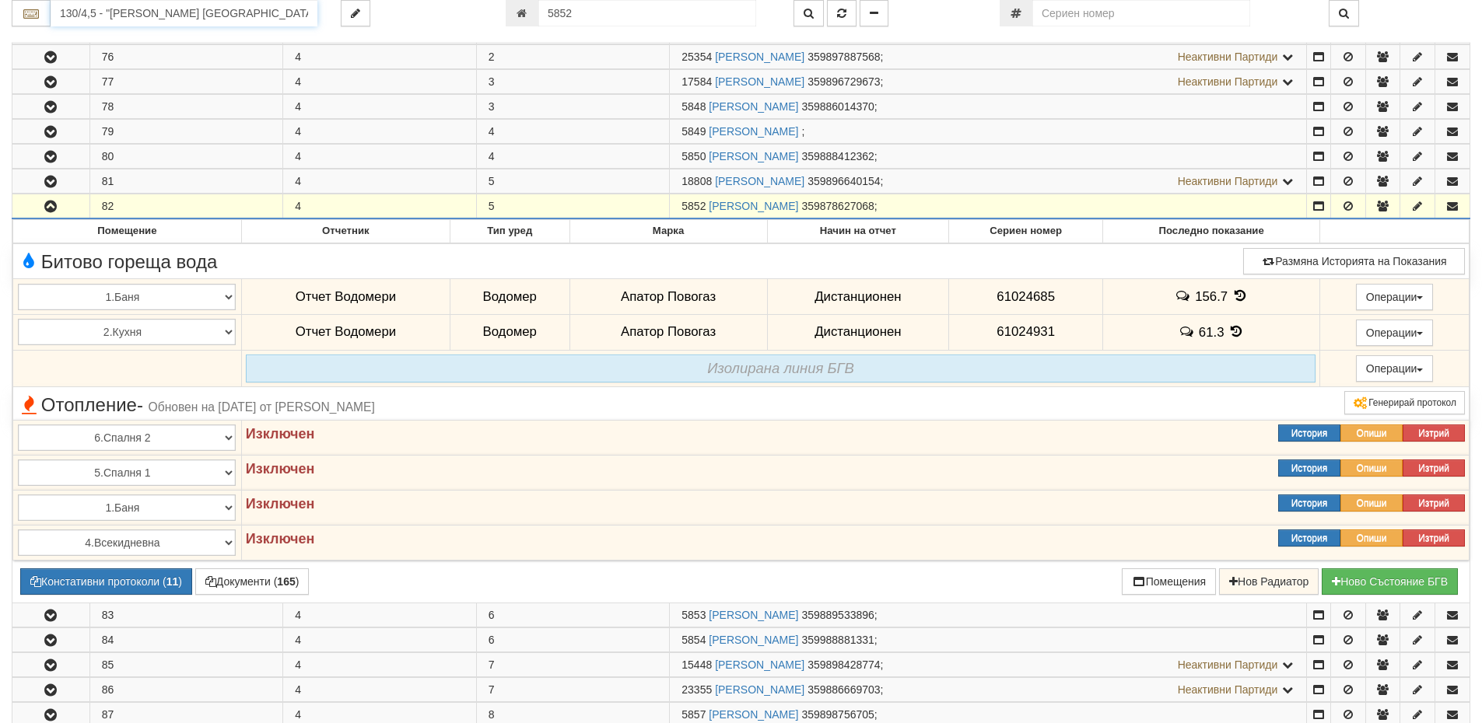
click at [108, 10] on input "130/4,5 - "ВЕОЛИЯ ЕНЕРДЖИ ВАРНА " ЕАД" at bounding box center [184, 13] width 267 height 26
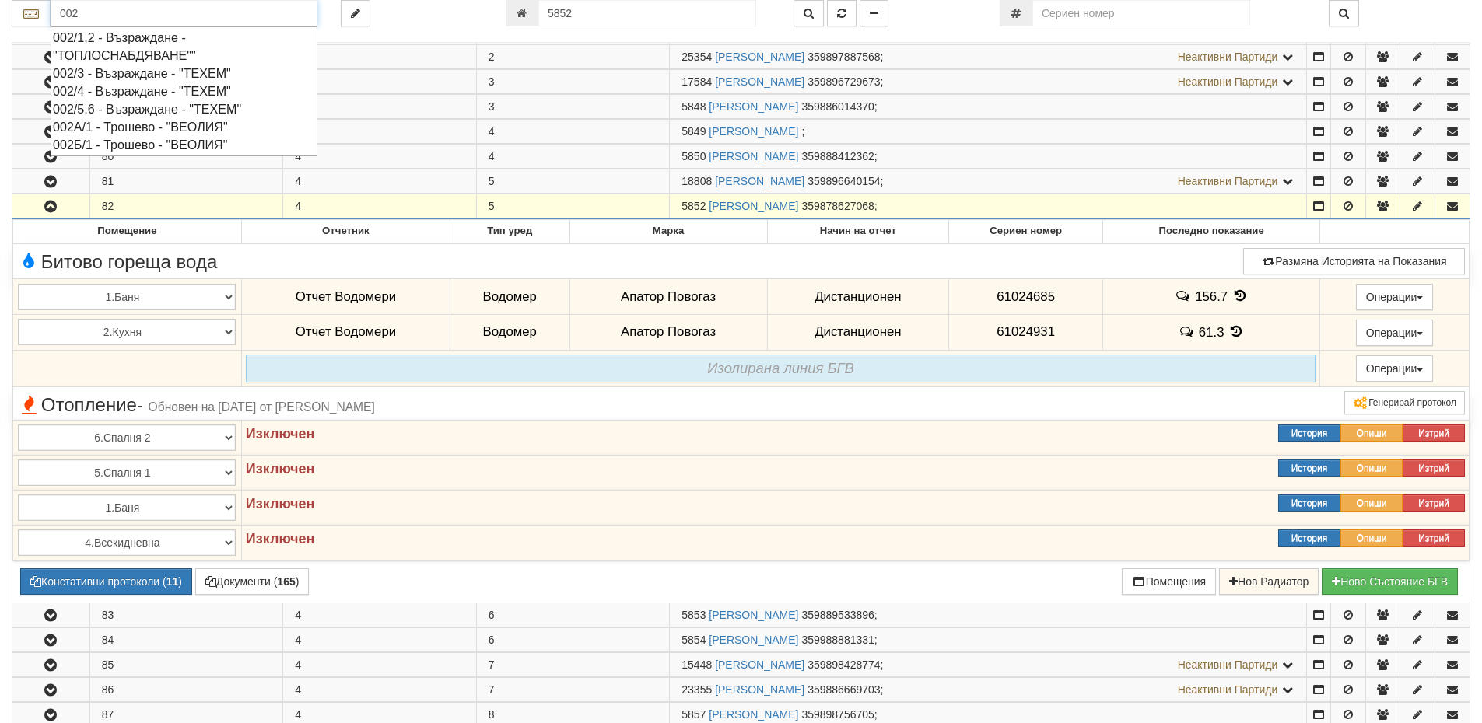
click at [131, 107] on div "002/5,6 - Възраждане - "ТЕХЕМ"" at bounding box center [184, 109] width 262 height 18
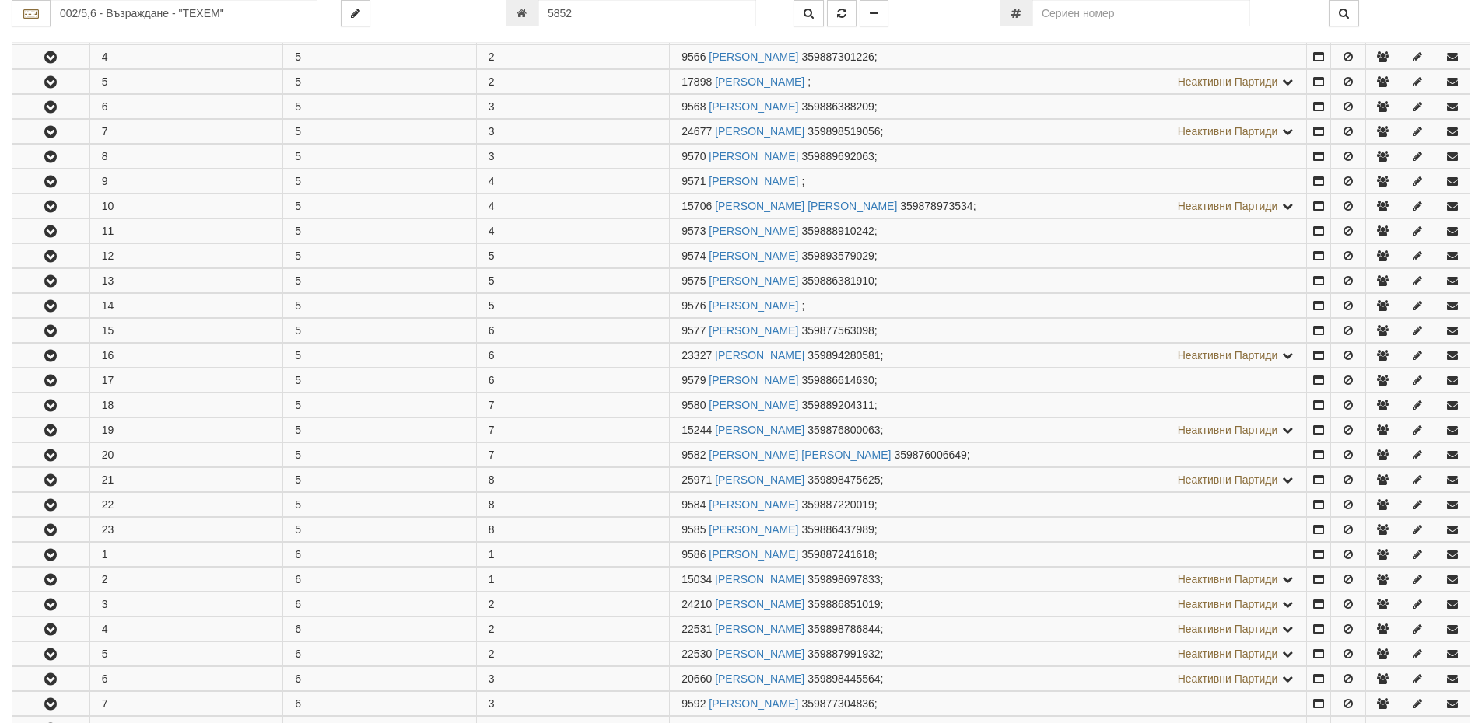
scroll to position [0, 0]
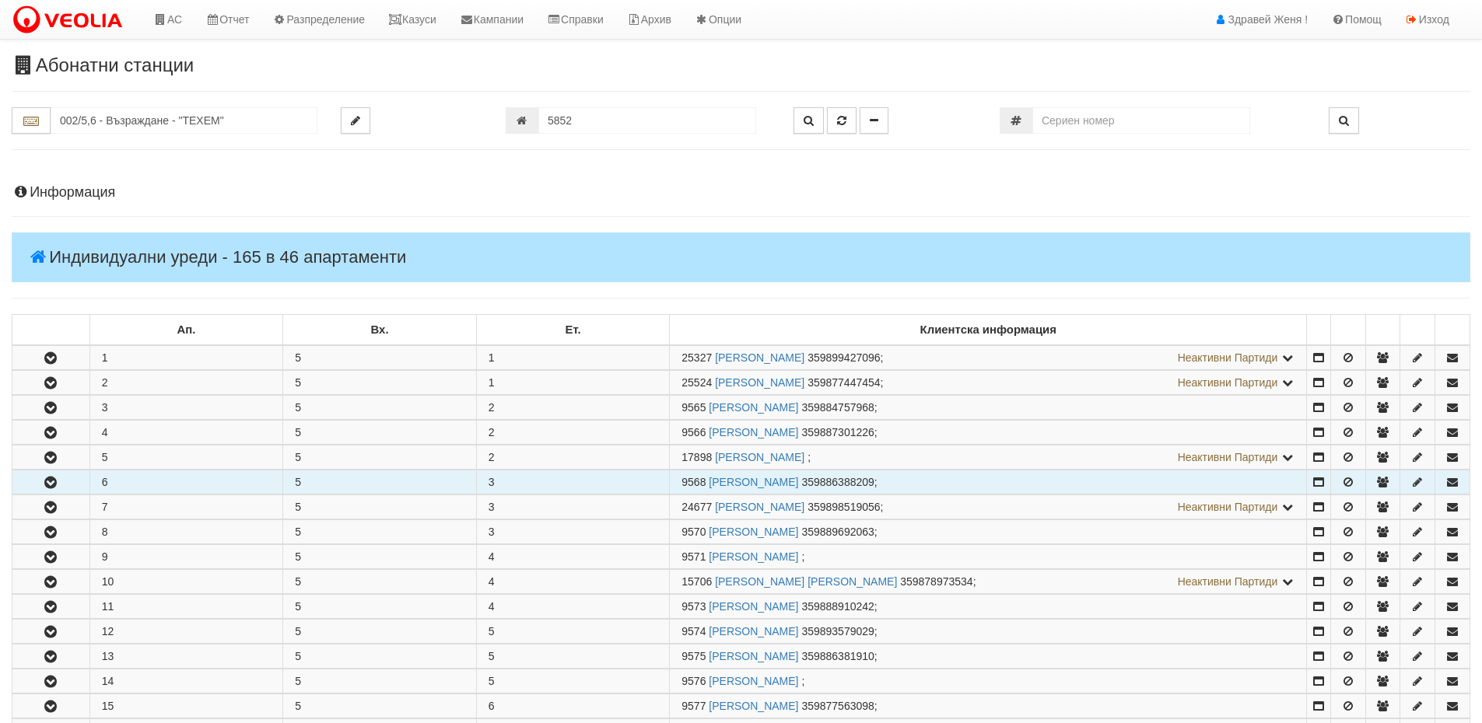
click at [50, 478] on icon "button" at bounding box center [50, 483] width 19 height 11
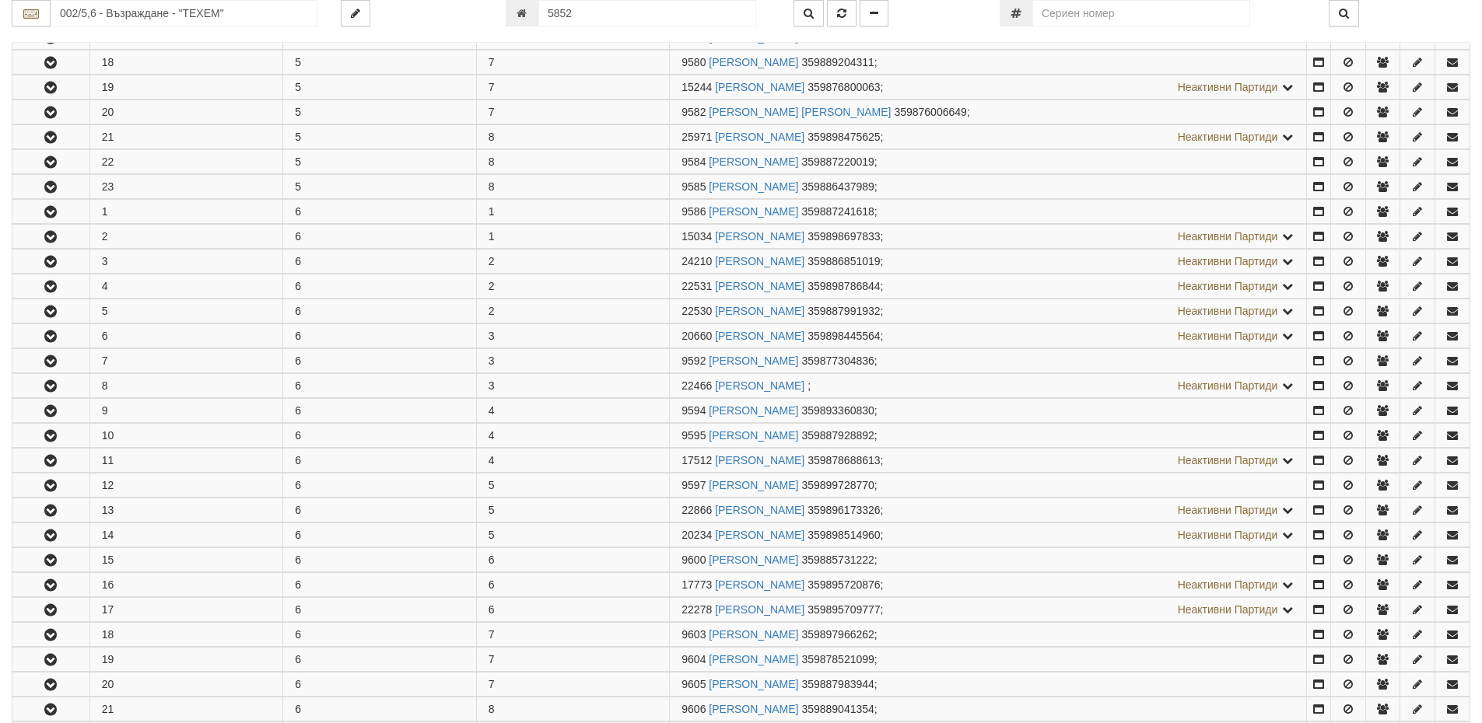
scroll to position [1789, 0]
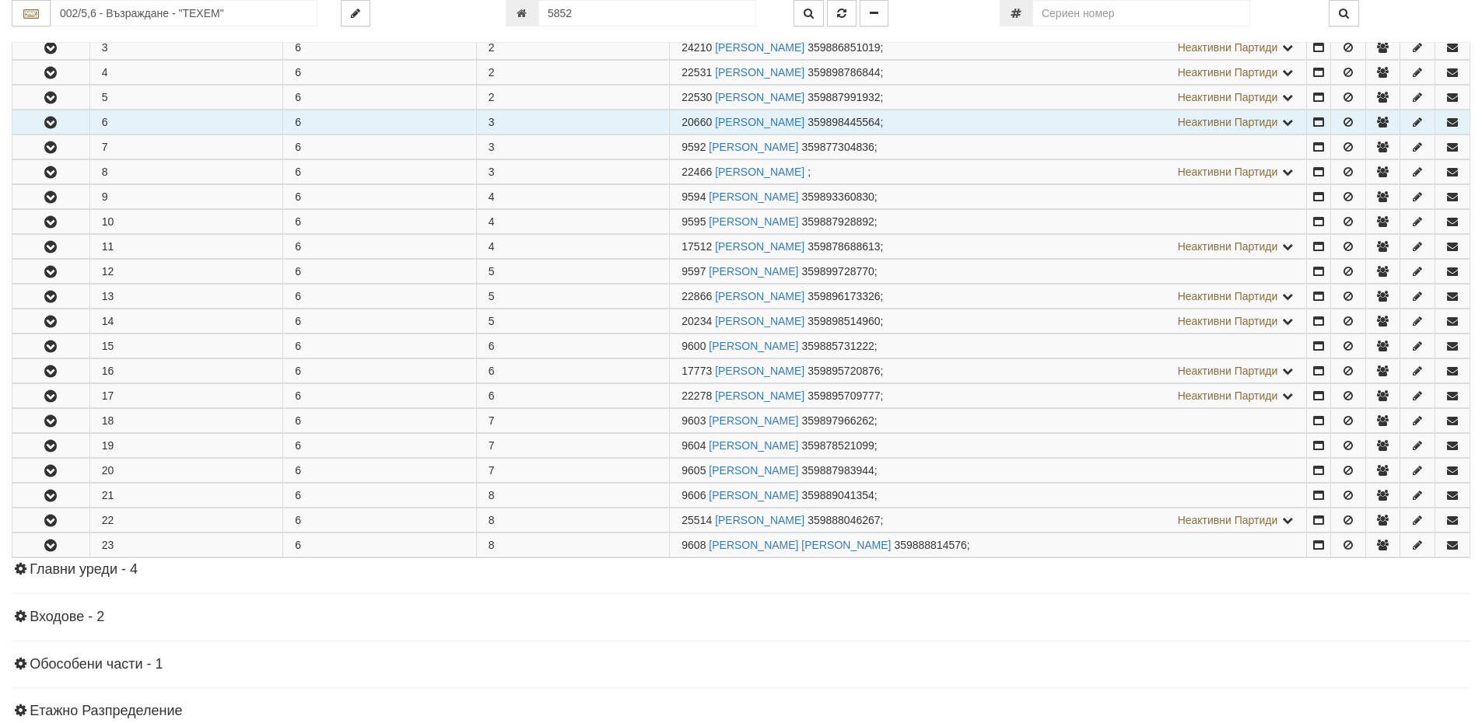
click at [50, 121] on icon "button" at bounding box center [50, 122] width 19 height 11
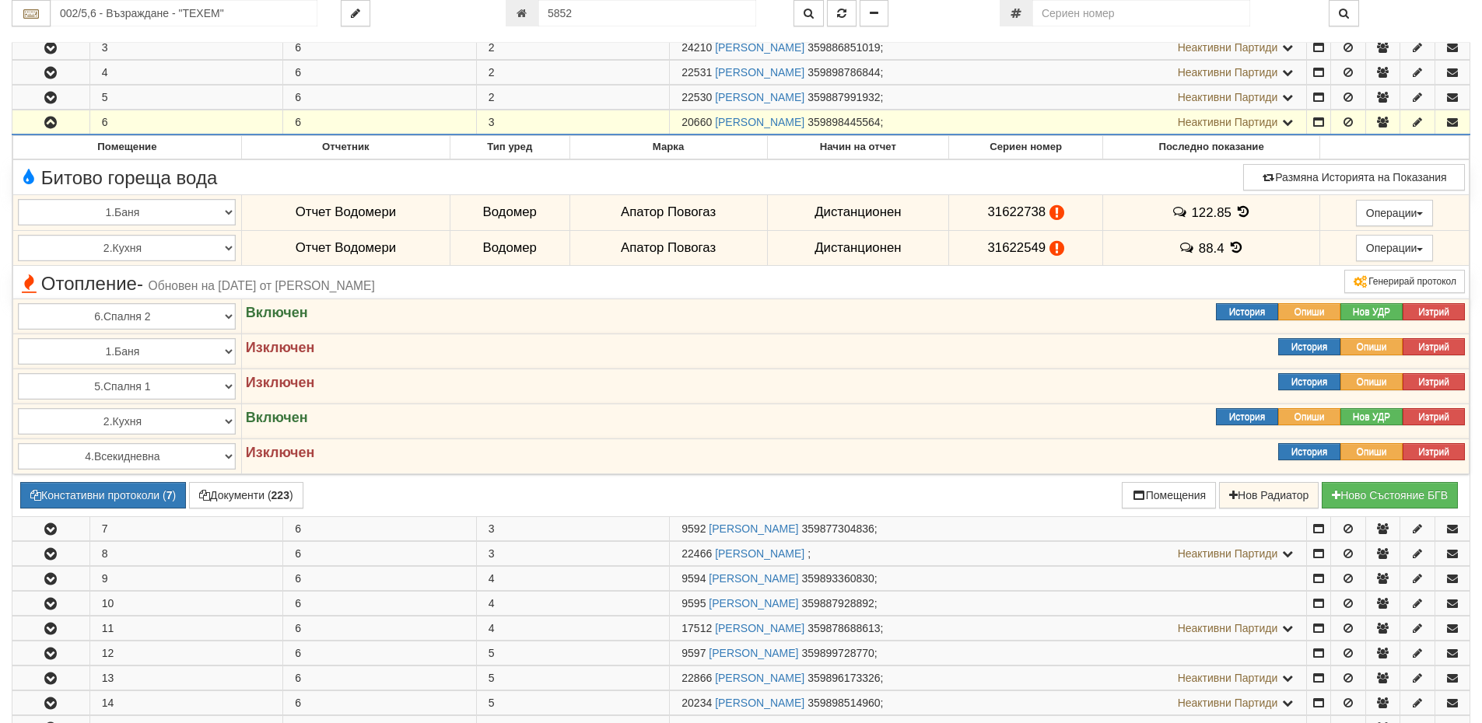
drag, startPoint x: 710, startPoint y: 122, endPoint x: 671, endPoint y: 124, distance: 39.0
click at [671, 124] on td "20660 ВИКТОР АНДРЕЕВ ВЕЛИКОВ 359898445564 ; Неактивни Партиди 9591 ГЕОРГИ ДАМЯН…" at bounding box center [988, 122] width 637 height 25
copy span "20660"
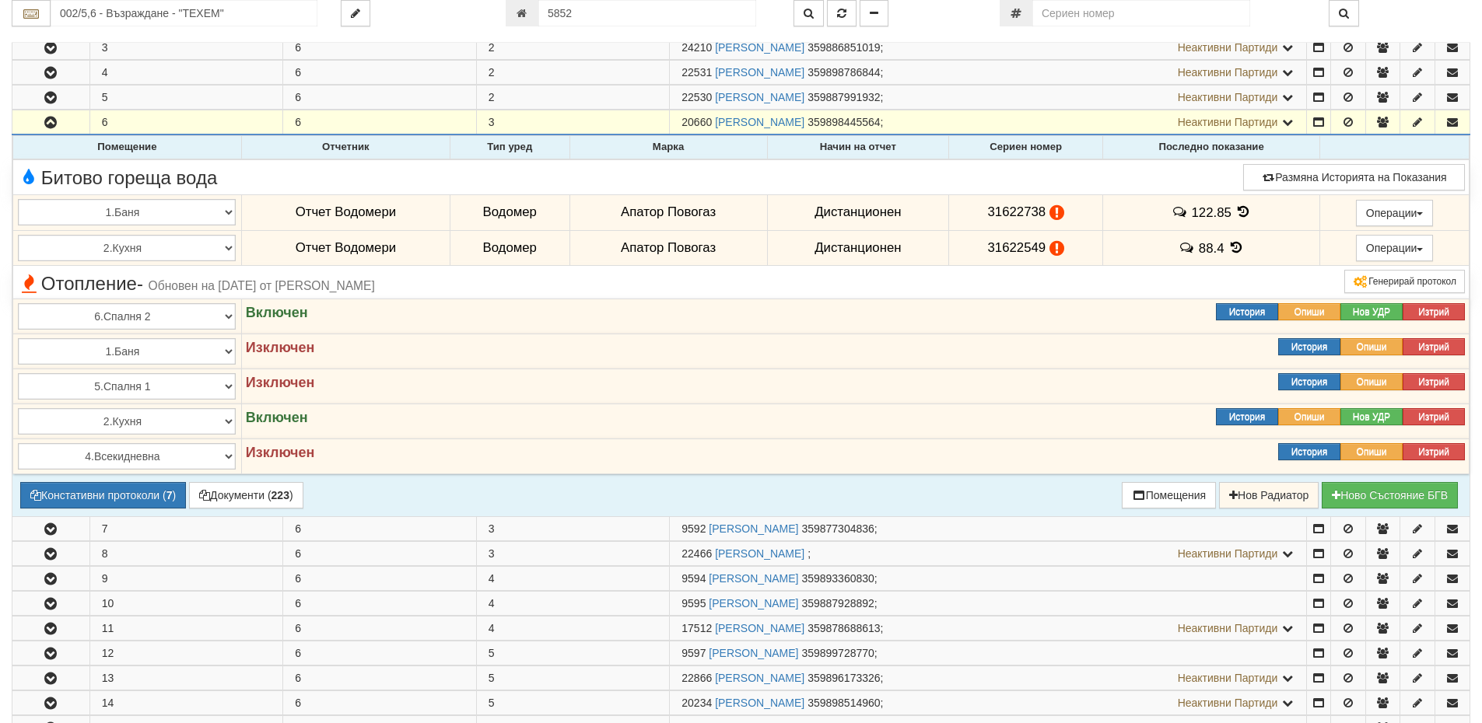
drag, startPoint x: 1040, startPoint y: 208, endPoint x: 924, endPoint y: 199, distance: 116.2
click at [924, 199] on tr "1.Баня 2.Кухня 3.Тоалетна 4.Всекидневна 5.Спалня 1 6.Спалня 2 7.Коридор 8.Терас…" at bounding box center [741, 212] width 1456 height 36
copy tr "Дистанционен 31622738"
drag, startPoint x: 1044, startPoint y: 245, endPoint x: 971, endPoint y: 249, distance: 73.2
click at [971, 249] on td "31622549" at bounding box center [1026, 248] width 154 height 36
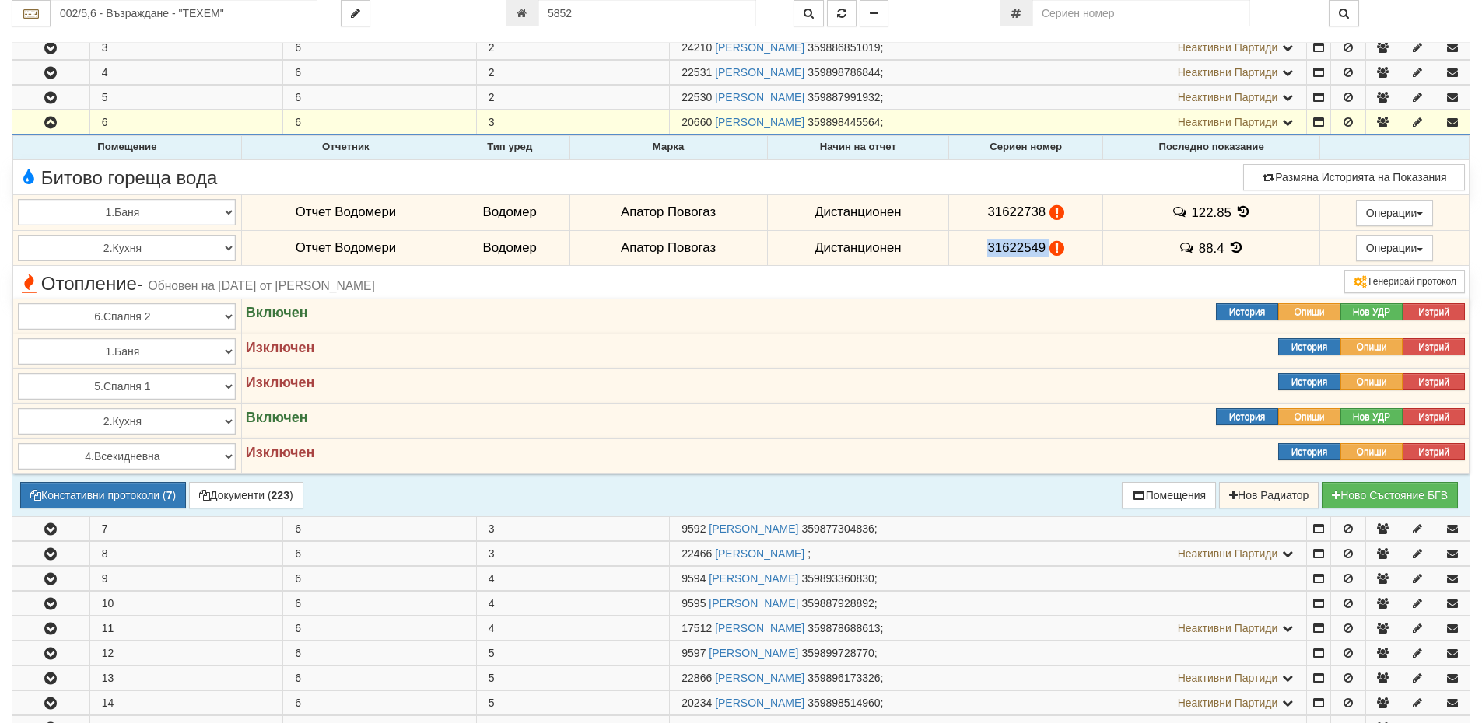
copy td "31622549"
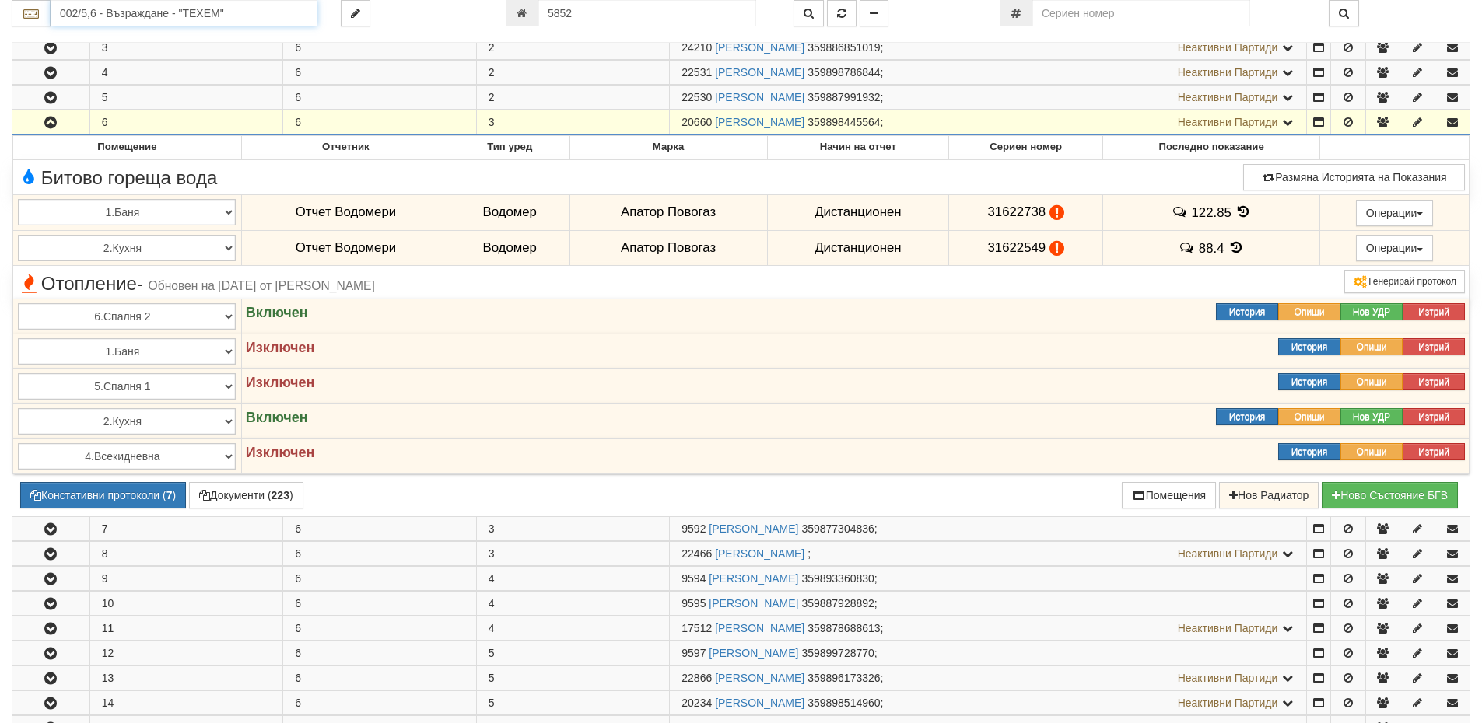
click at [164, 10] on input "002/5,6 - Възраждане - "ТЕХЕМ"" at bounding box center [184, 13] width 267 height 26
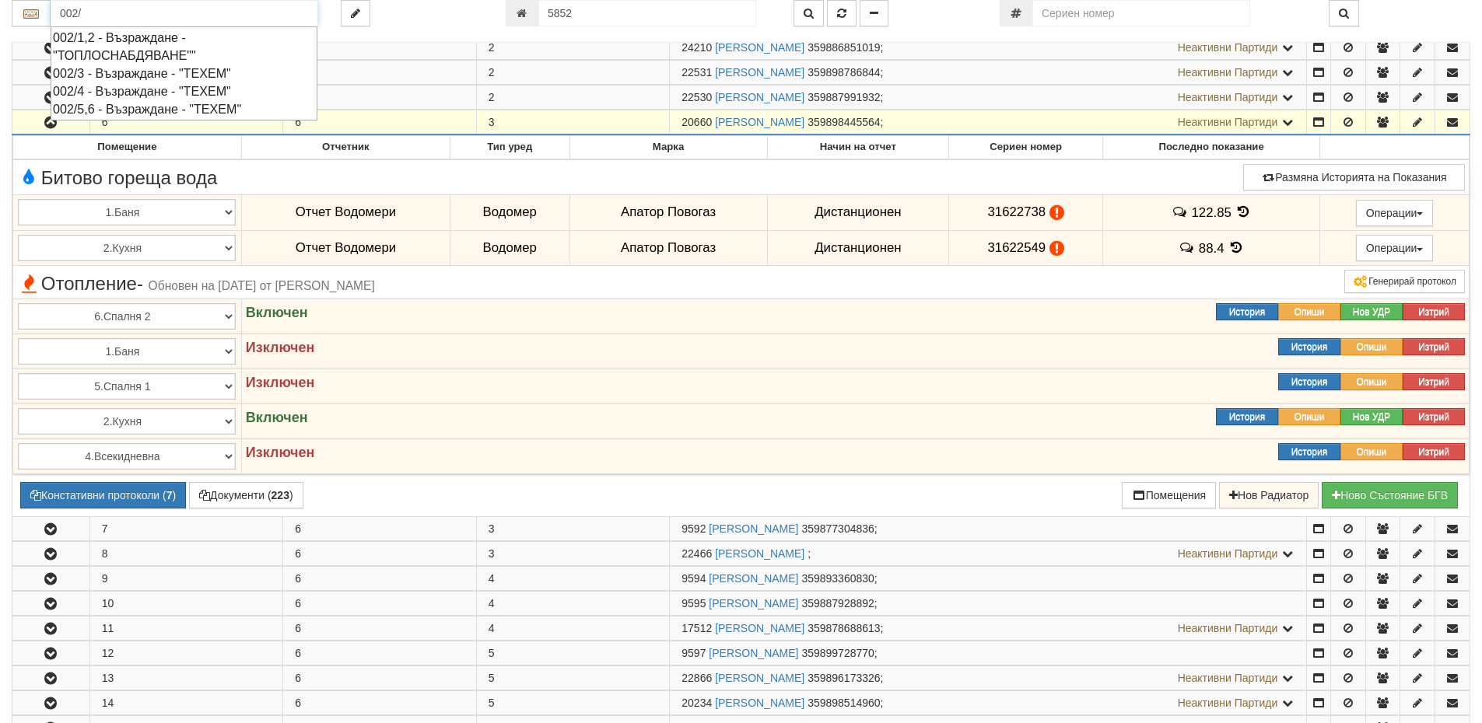
click at [184, 112] on div "002/5,6 - Възраждане - "ТЕХЕМ"" at bounding box center [184, 109] width 262 height 18
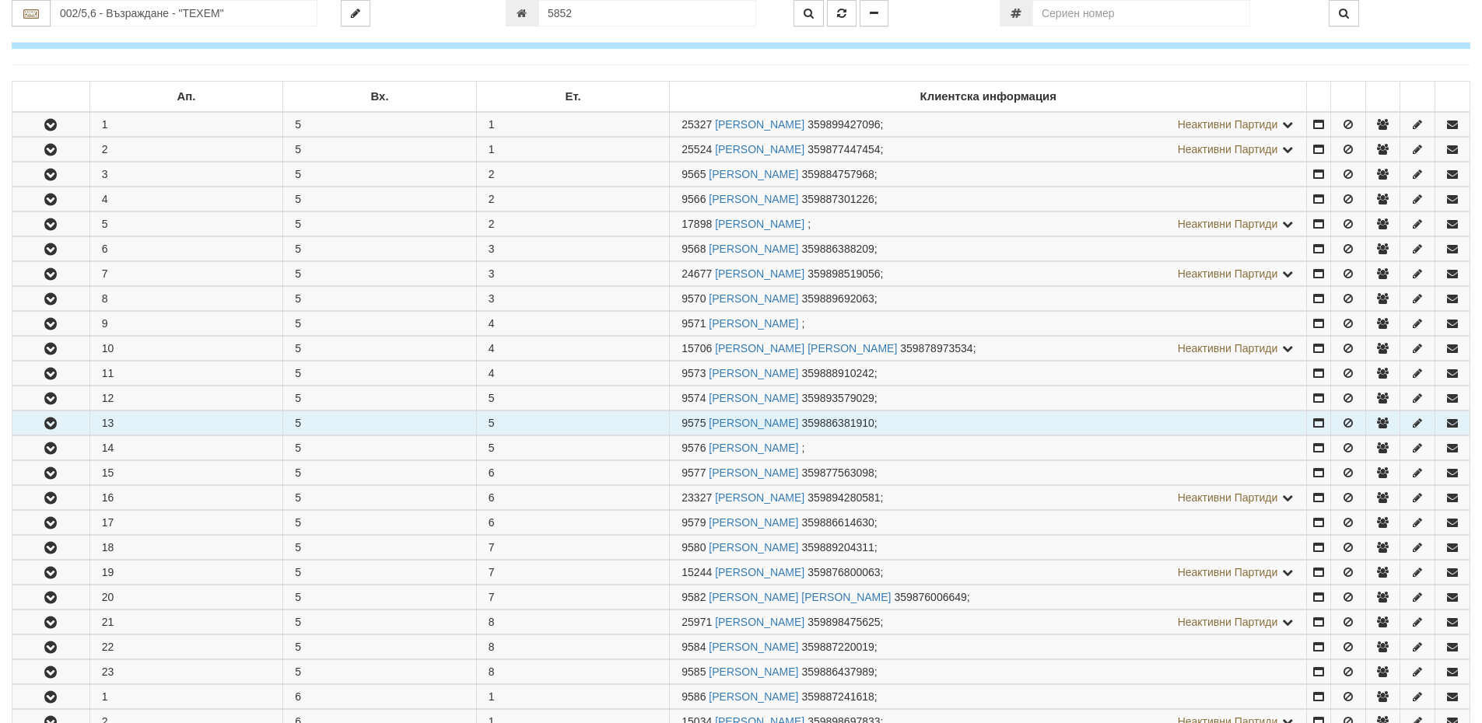
scroll to position [622, 0]
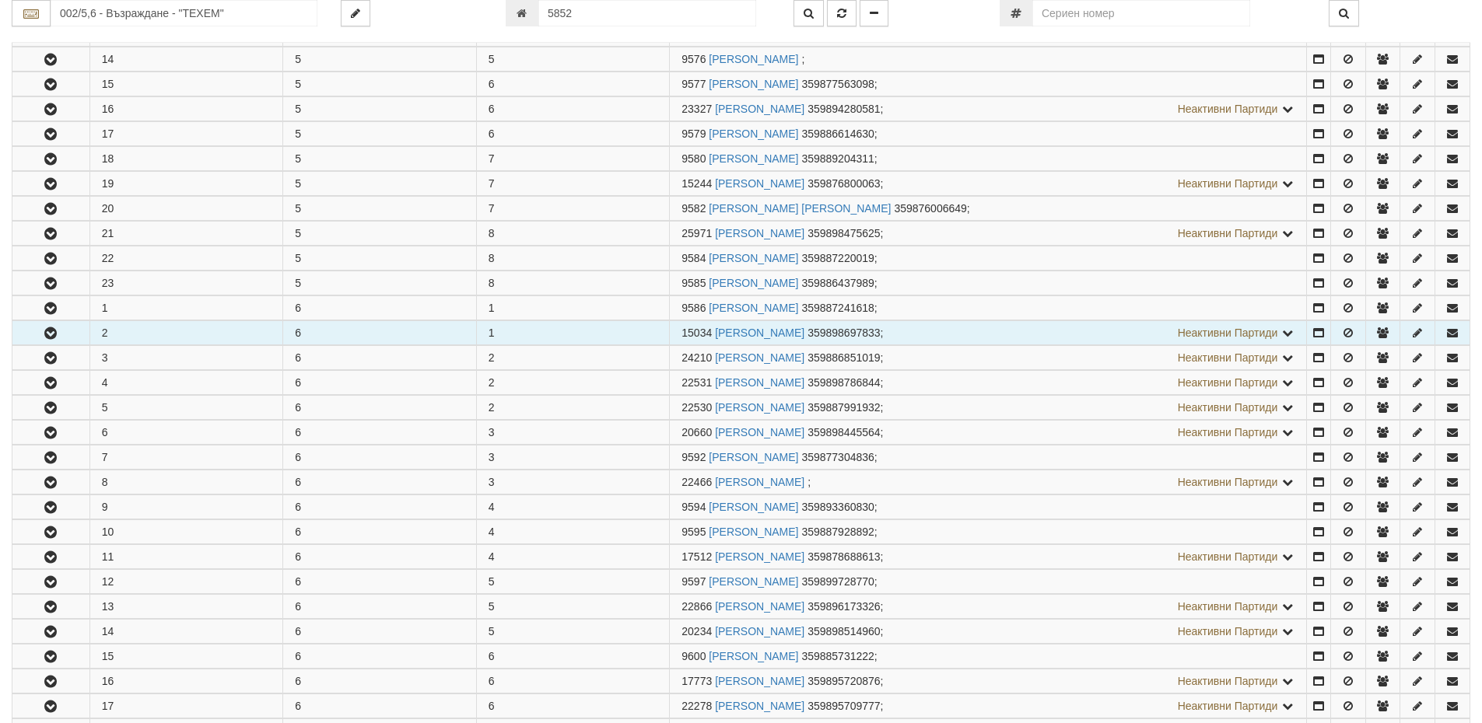
click at [58, 327] on button "button" at bounding box center [50, 332] width 77 height 23
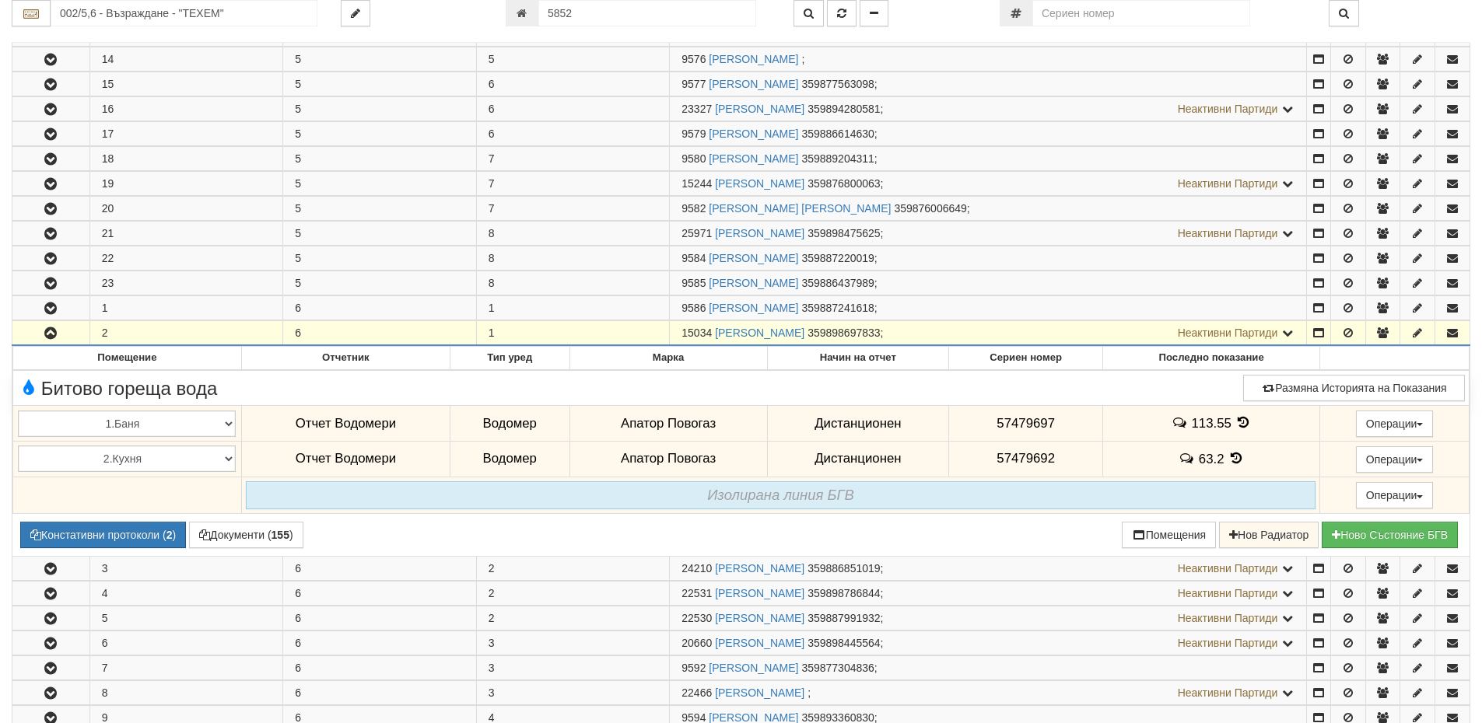
drag, startPoint x: 711, startPoint y: 331, endPoint x: 666, endPoint y: 333, distance: 45.1
click at [666, 333] on tr "2 6 1 15034 СТЕФКА ЖЕКОВА СТАНЧЕВА 359898697833 ; Неактивни Партиди 9587 ГЕОРГИ…" at bounding box center [740, 333] width 1457 height 25
copy tr "15034"
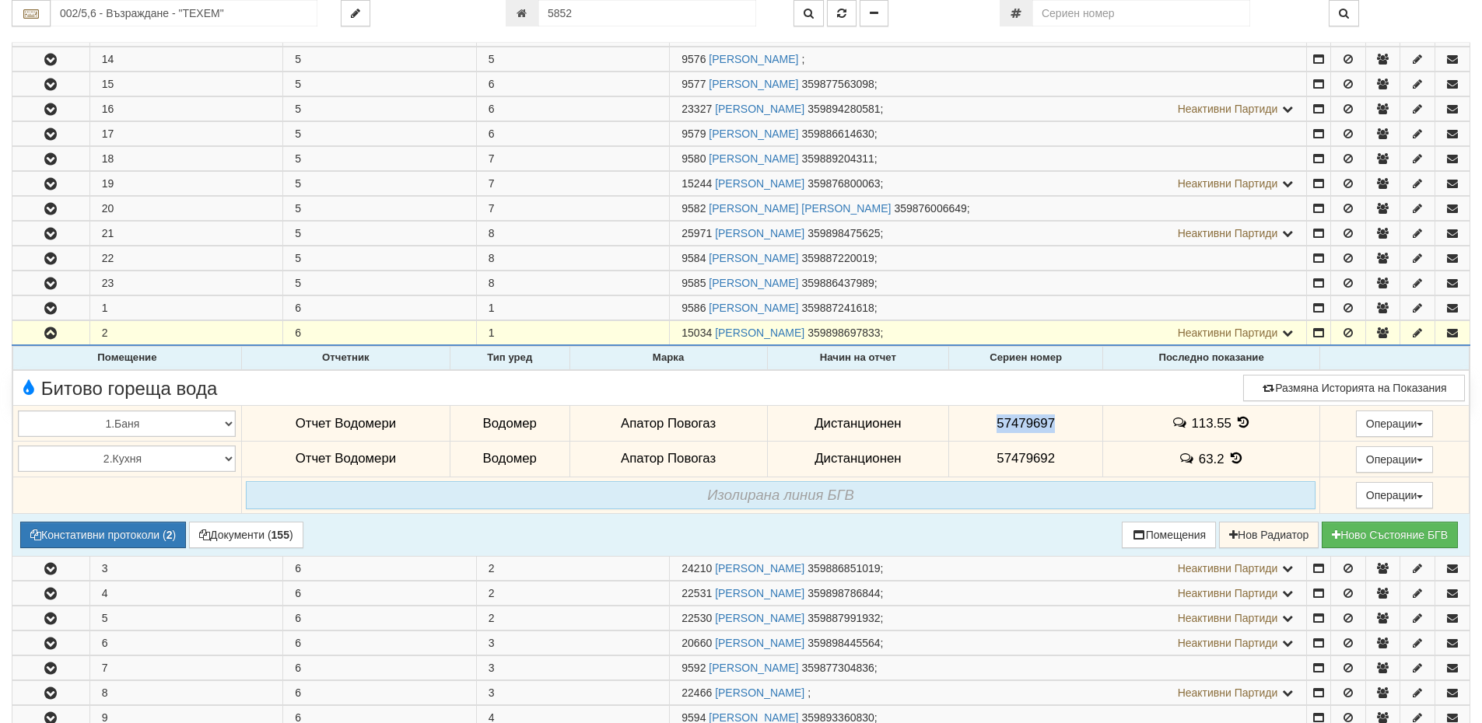
drag, startPoint x: 1054, startPoint y: 424, endPoint x: 988, endPoint y: 425, distance: 65.3
click at [988, 425] on td "57479697" at bounding box center [1026, 424] width 154 height 36
drag, startPoint x: 1053, startPoint y: 455, endPoint x: 992, endPoint y: 459, distance: 61.6
click at [992, 459] on td "57479692" at bounding box center [1026, 459] width 154 height 36
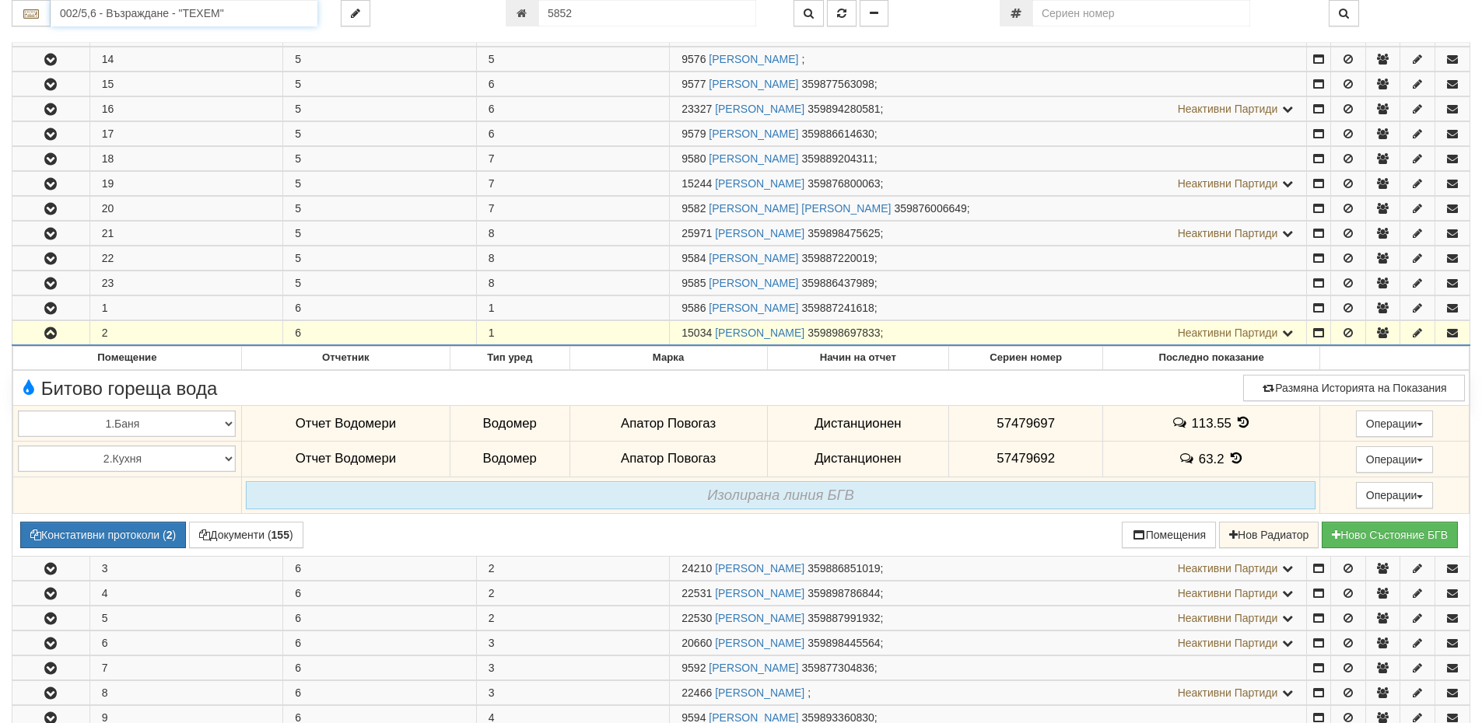
click at [103, 8] on input "002/5,6 - Възраждане - "ТЕХЕМ"" at bounding box center [184, 13] width 267 height 26
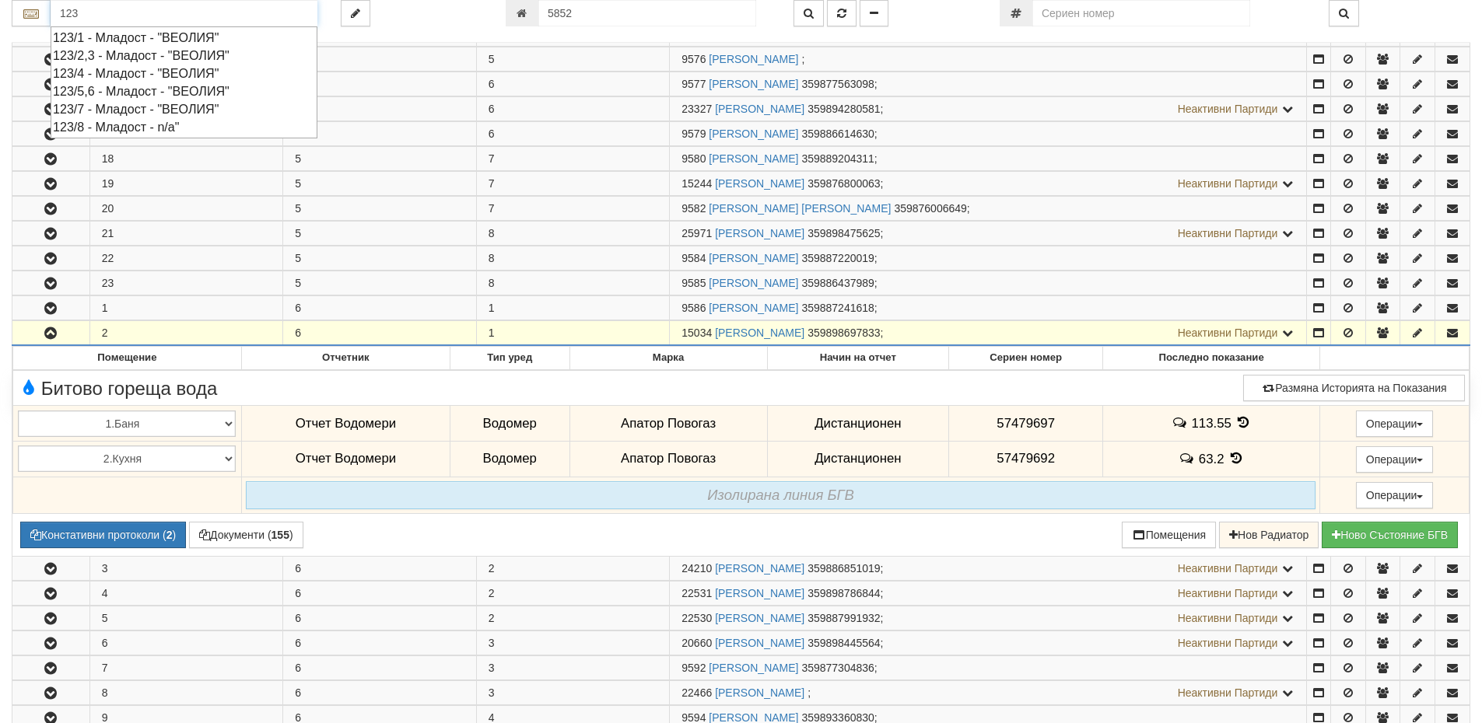
click at [120, 51] on div "123/2,3 - Младост - "ВЕОЛИЯ"" at bounding box center [184, 56] width 262 height 18
type input "123/2,3 - Младост - "ВЕОЛИЯ""
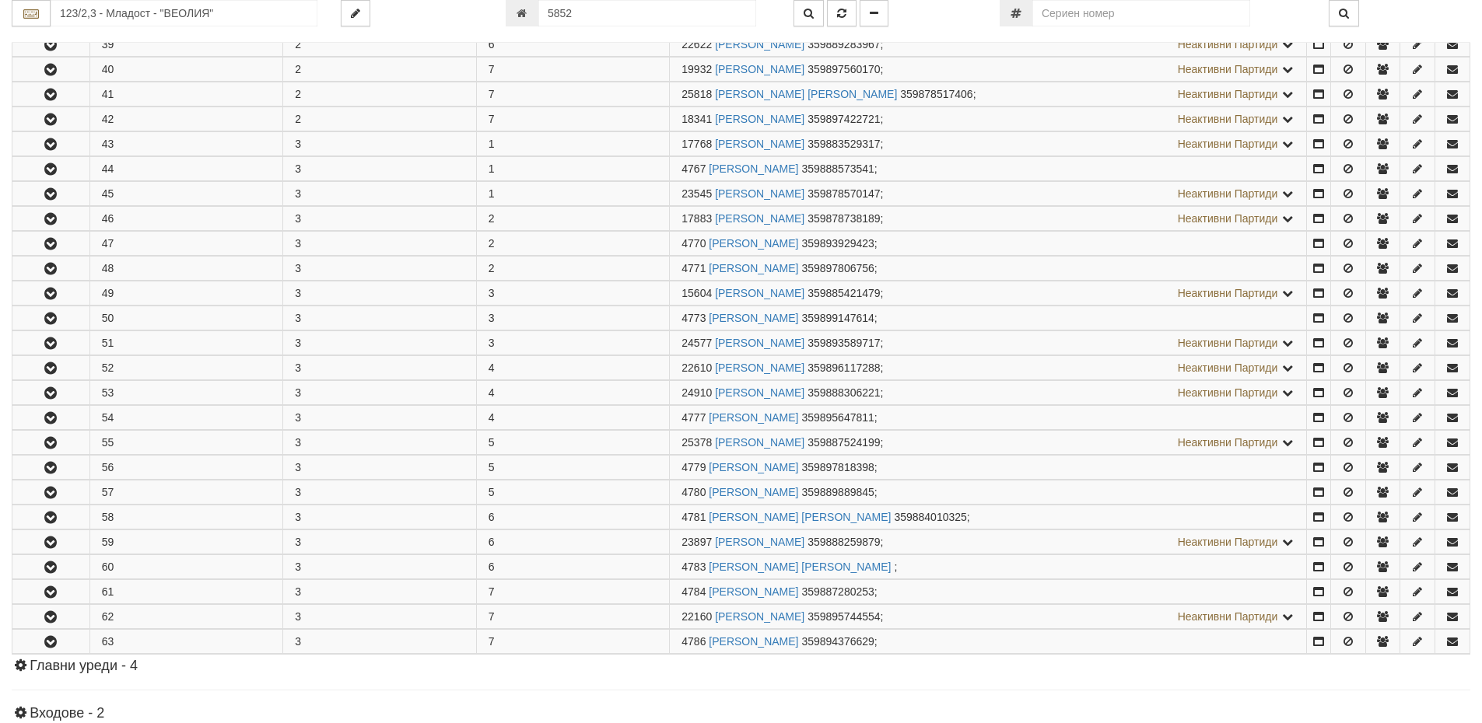
scroll to position [736, 0]
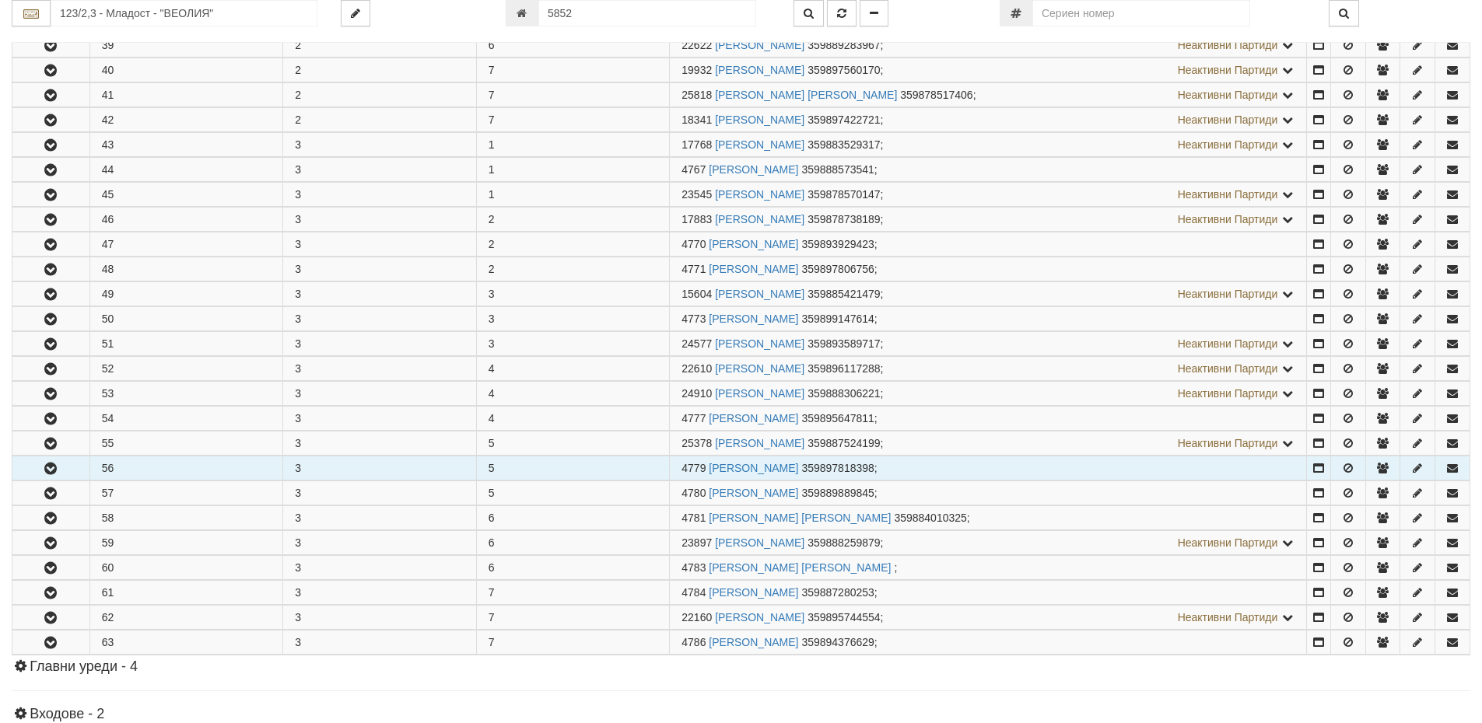
click at [138, 472] on td "56" at bounding box center [186, 469] width 194 height 24
click at [55, 472] on icon "button" at bounding box center [50, 469] width 19 height 11
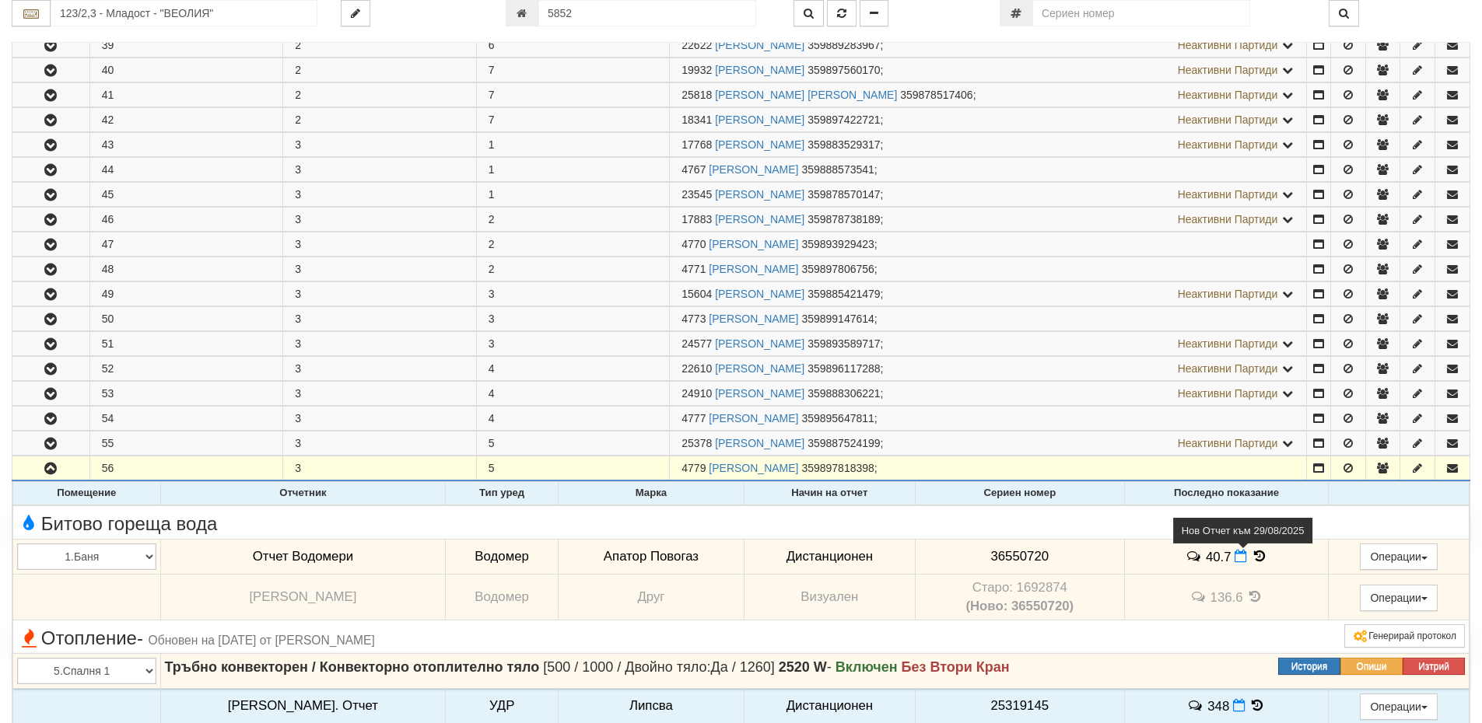
click at [1235, 552] on span at bounding box center [1242, 556] width 16 height 15
click at [1234, 558] on icon at bounding box center [1240, 556] width 12 height 13
select select "8ac75930-9bfd-e511-80be-8d5a1dced85a"
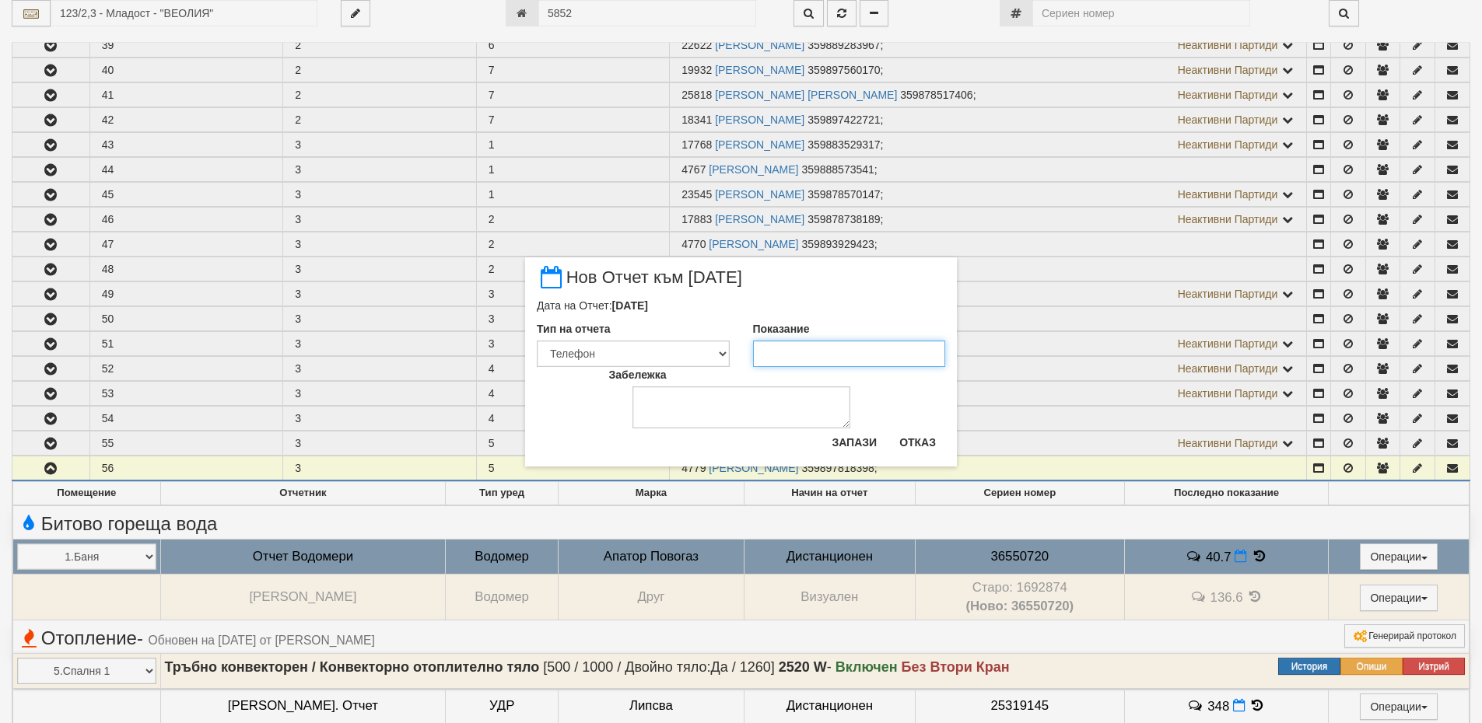
click at [814, 354] on input "Показание" at bounding box center [849, 354] width 193 height 26
click at [776, 352] on input "41319" at bounding box center [849, 354] width 193 height 26
type input "41.319"
click at [849, 443] on button "Запази" at bounding box center [854, 442] width 64 height 25
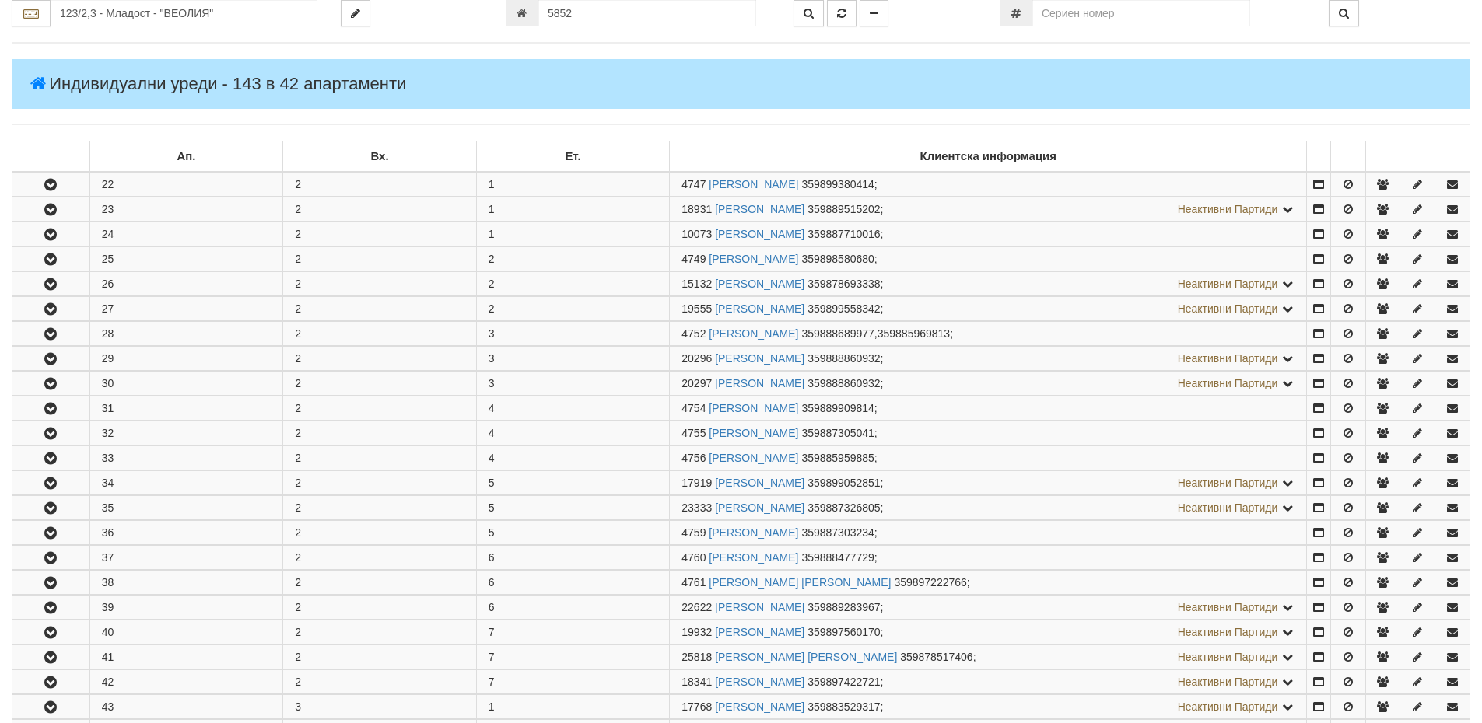
scroll to position [0, 0]
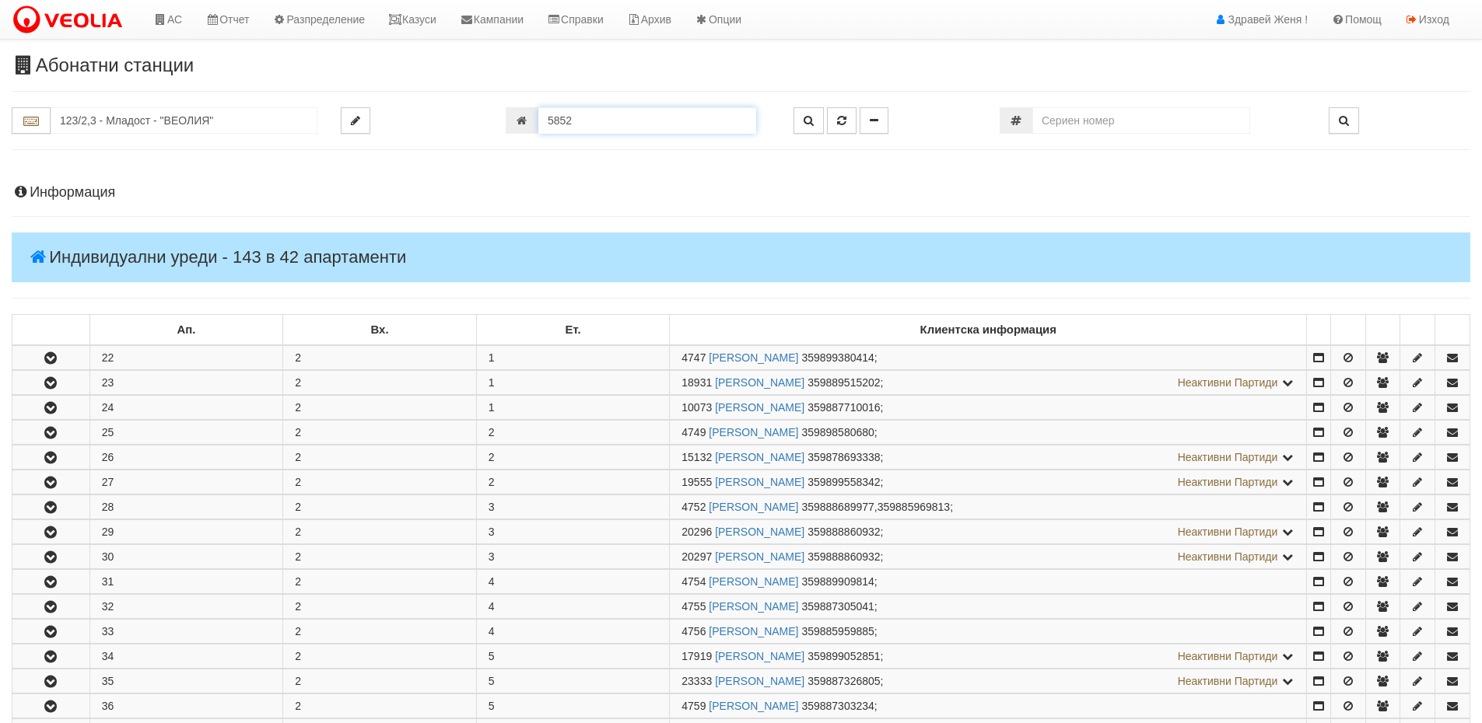
drag, startPoint x: 594, startPoint y: 122, endPoint x: 523, endPoint y: 126, distance: 70.9
click at [523, 126] on div "5852" at bounding box center [638, 120] width 264 height 26
type input "22694"
click at [815, 126] on button "button" at bounding box center [808, 120] width 30 height 26
type input "201/5 - "ВЕОЛИЯ ЕНЕРДЖИ ВАРНА " ЕАД"
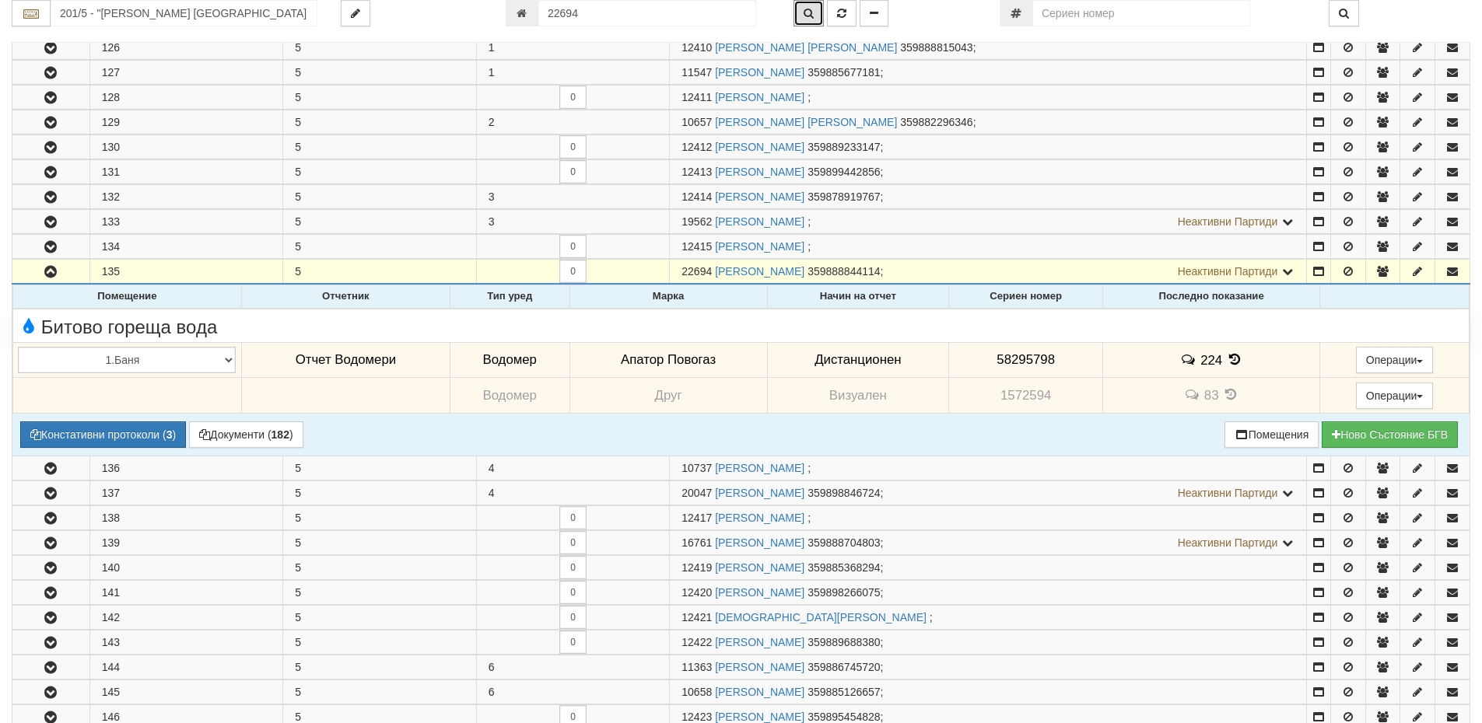
scroll to position [348, 0]
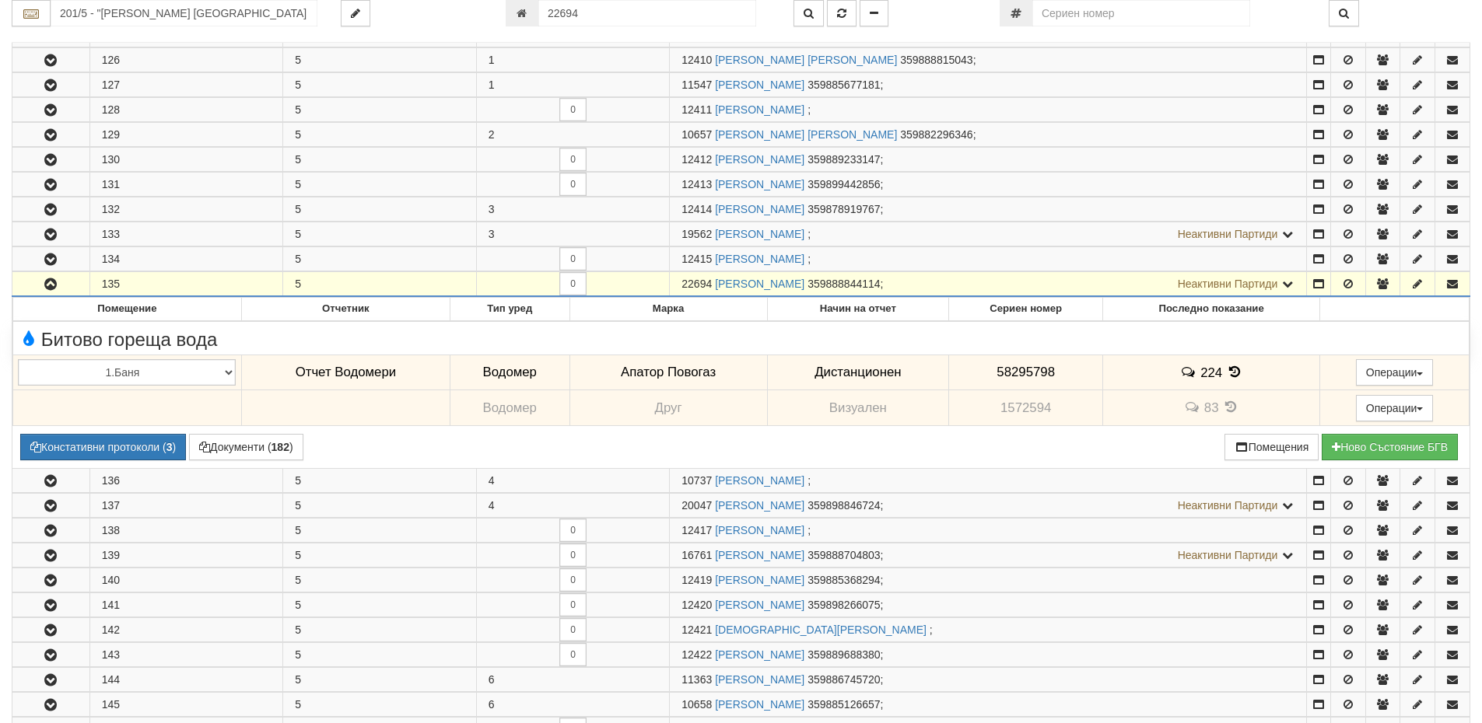
drag, startPoint x: 712, startPoint y: 281, endPoint x: 674, endPoint y: 286, distance: 39.3
click at [674, 286] on td "22694 ВЕНЦИСЛАВ ЙОРДАНОВ СИМЕОНОВ 359888844114 ; Неактивни Партиди 16778 АНТОН …" at bounding box center [988, 284] width 637 height 25
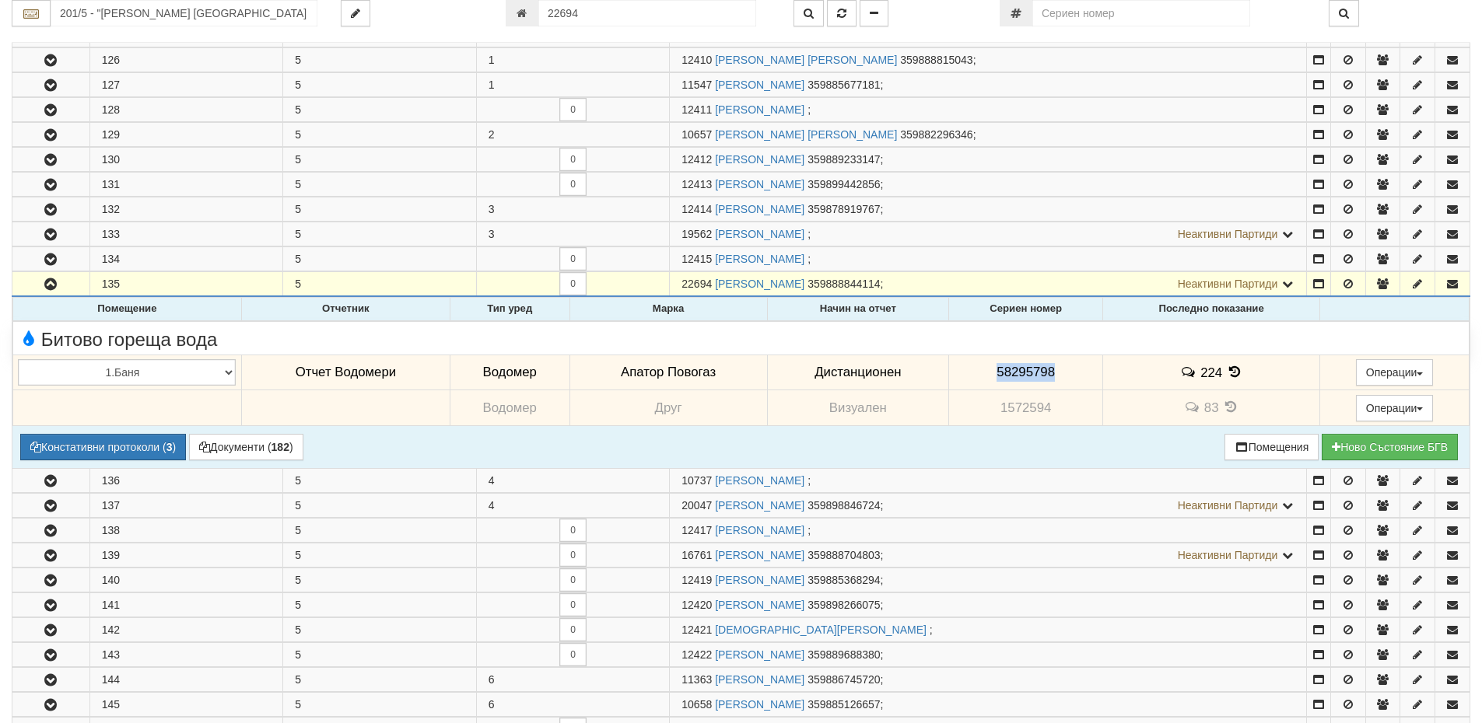
drag, startPoint x: 1058, startPoint y: 369, endPoint x: 959, endPoint y: 376, distance: 99.8
click at [959, 376] on td "58295798" at bounding box center [1026, 373] width 154 height 36
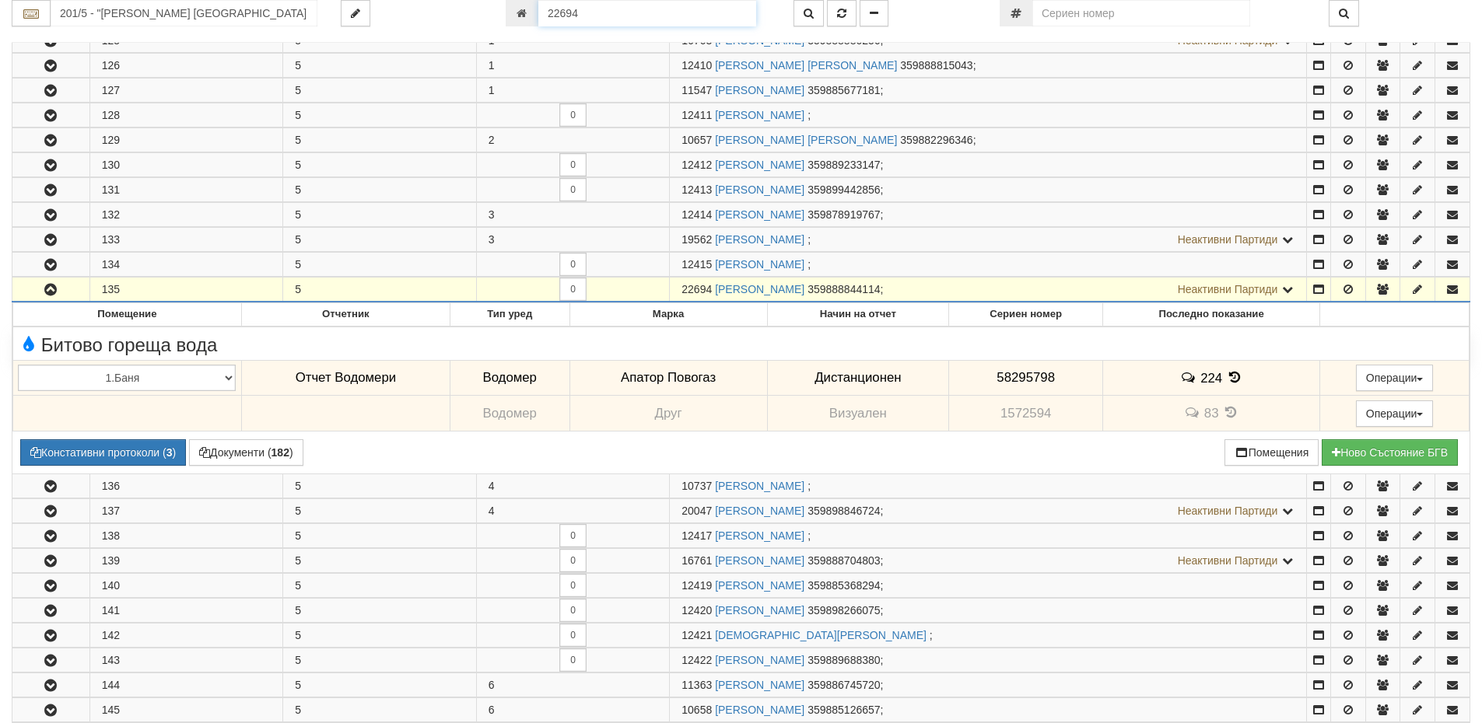
scroll to position [338, 0]
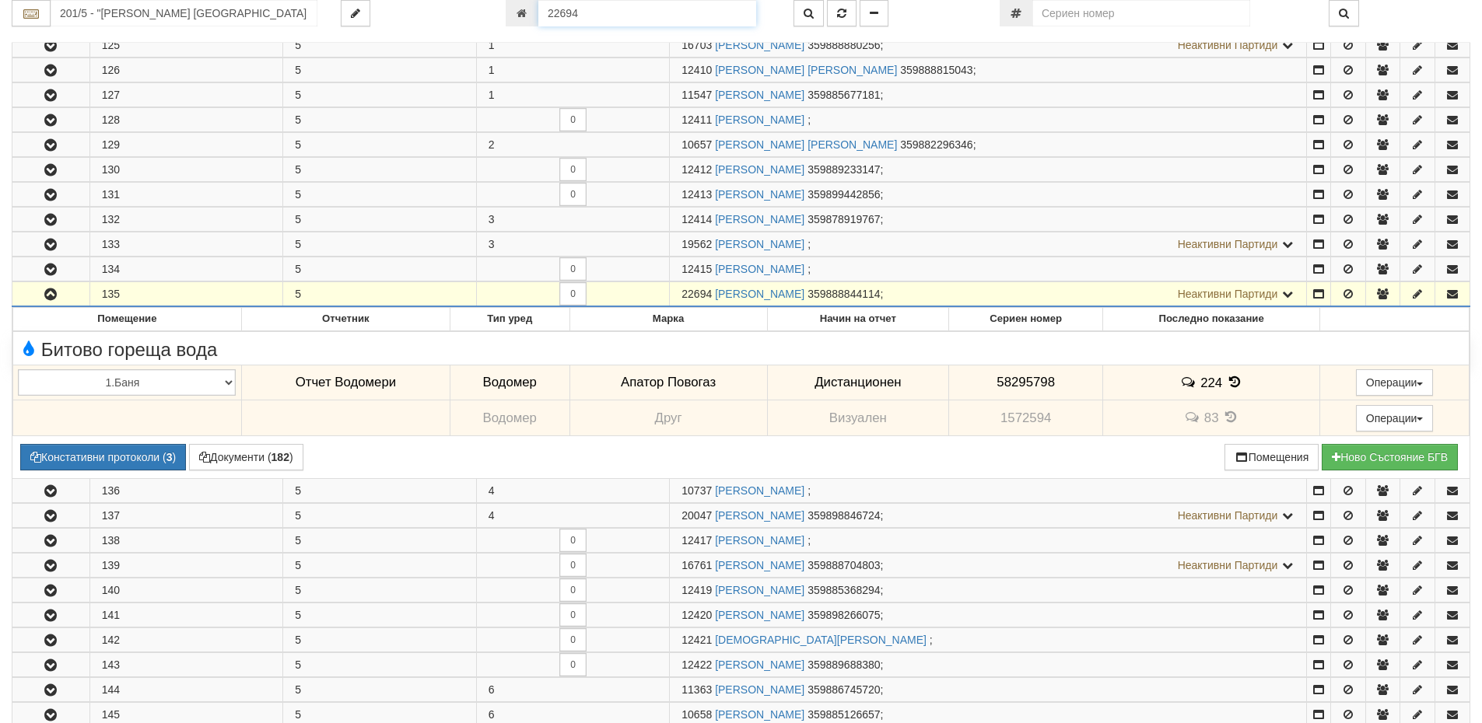
drag, startPoint x: 586, startPoint y: 16, endPoint x: 484, endPoint y: 15, distance: 102.7
click at [484, 15] on div "201/5 - "ВЕОЛИЯ ЕНЕРДЖИ ВАРНА " ЕАД 22694" at bounding box center [741, 13] width 1482 height 26
paste input "1995"
type input "21995"
click at [808, 14] on icon "button" at bounding box center [808, 13] width 10 height 11
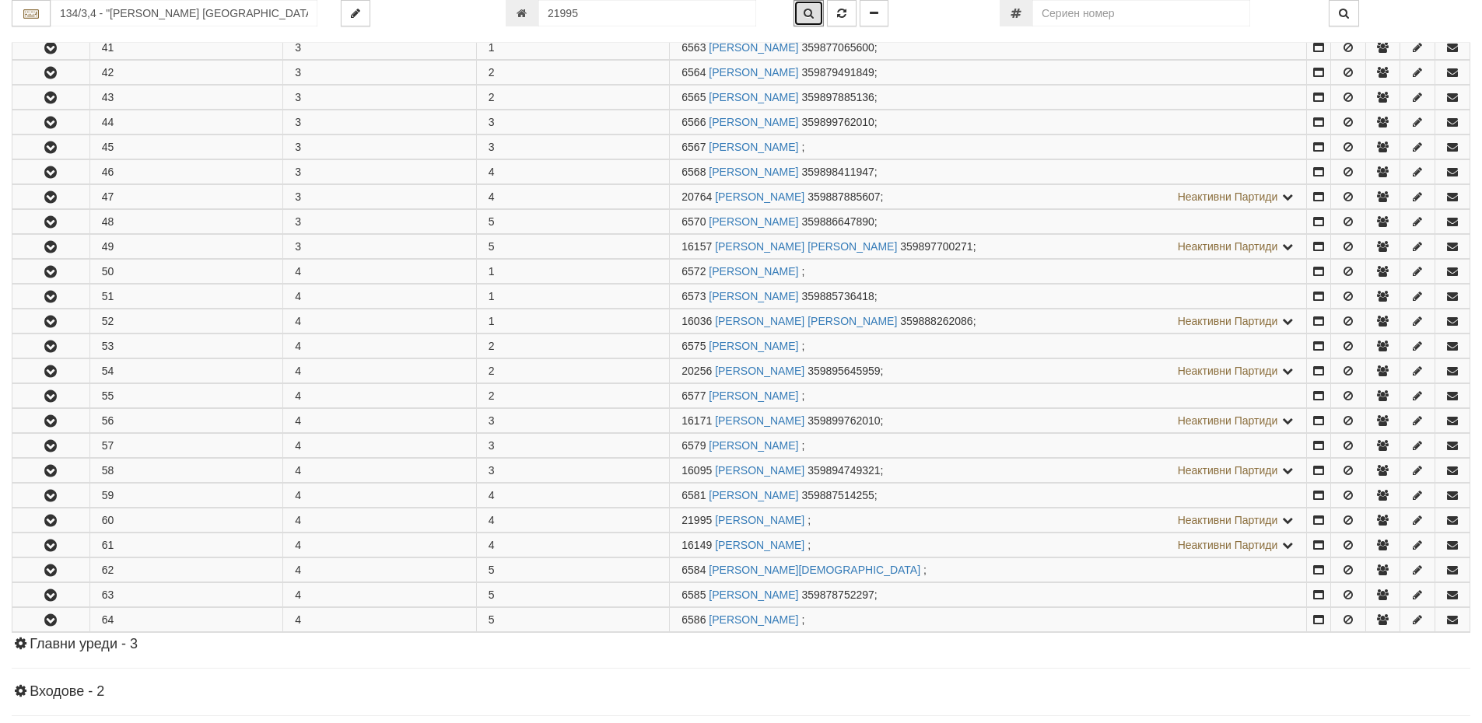
scroll to position [624, 0]
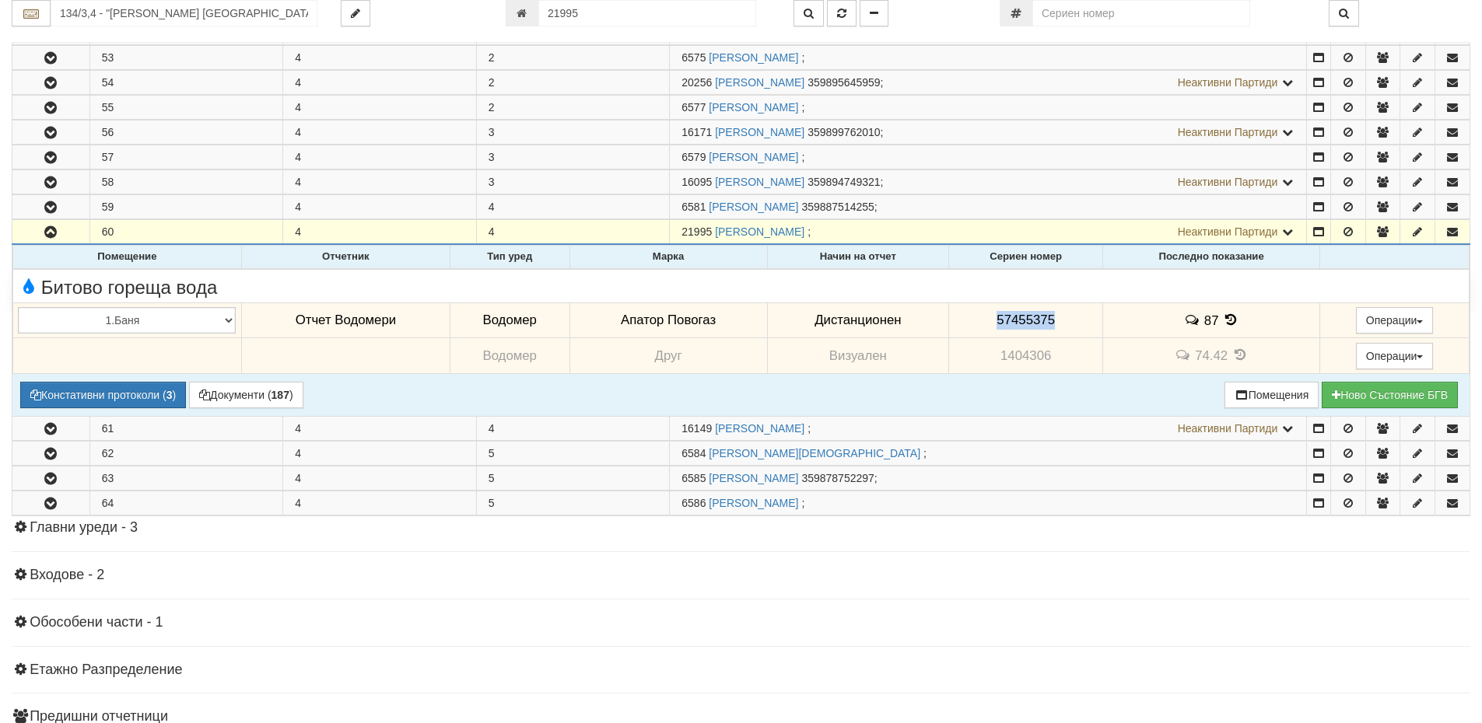
drag, startPoint x: 1055, startPoint y: 321, endPoint x: 990, endPoint y: 326, distance: 65.5
click at [990, 326] on td "57455375" at bounding box center [1026, 321] width 154 height 36
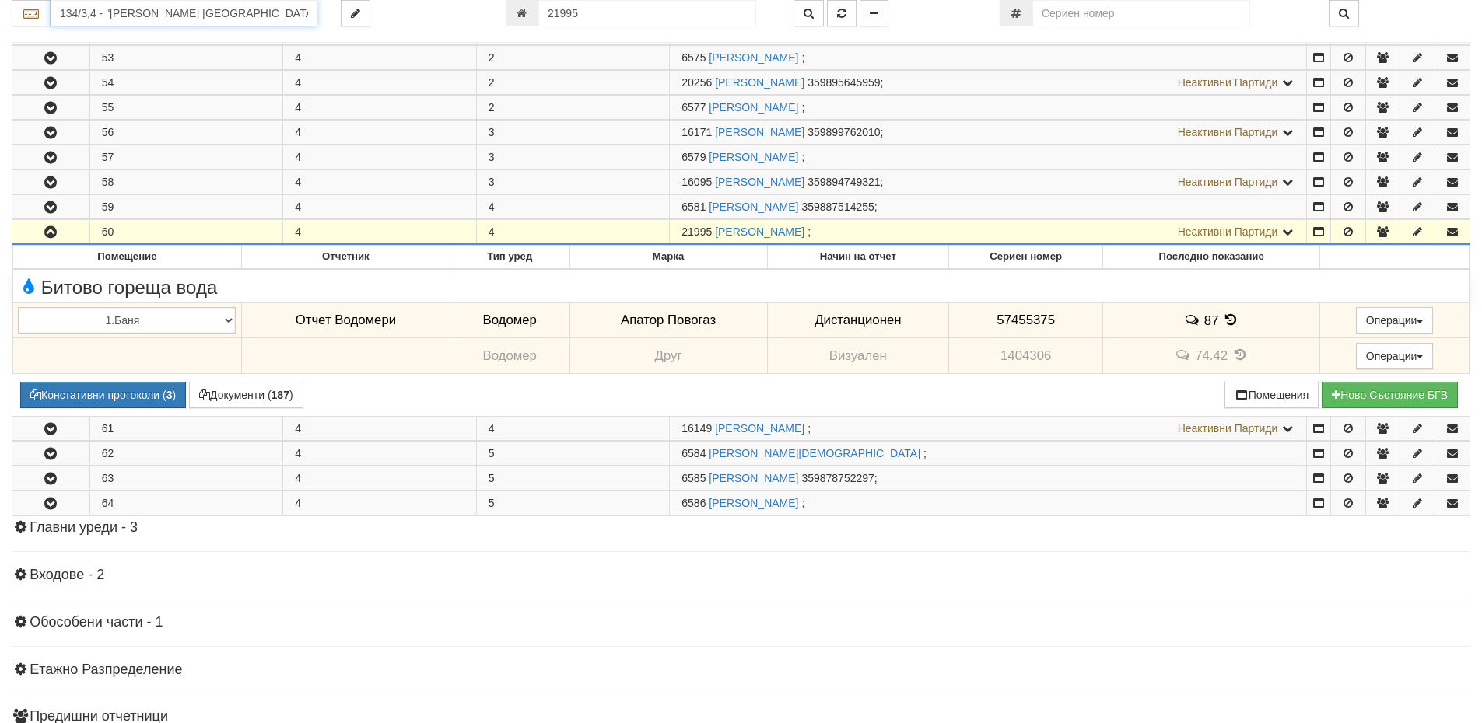
click at [184, 14] on input "134/3,4 - "ВЕОЛИЯ ЕНЕРДЖИ ВАРНА " ЕАД" at bounding box center [184, 13] width 267 height 26
click at [179, 37] on div "029/1 - Възраждане - "ВЕОЛИЯ"" at bounding box center [184, 38] width 262 height 18
type input "029/1 - Възраждане - "ВЕОЛИЯ""
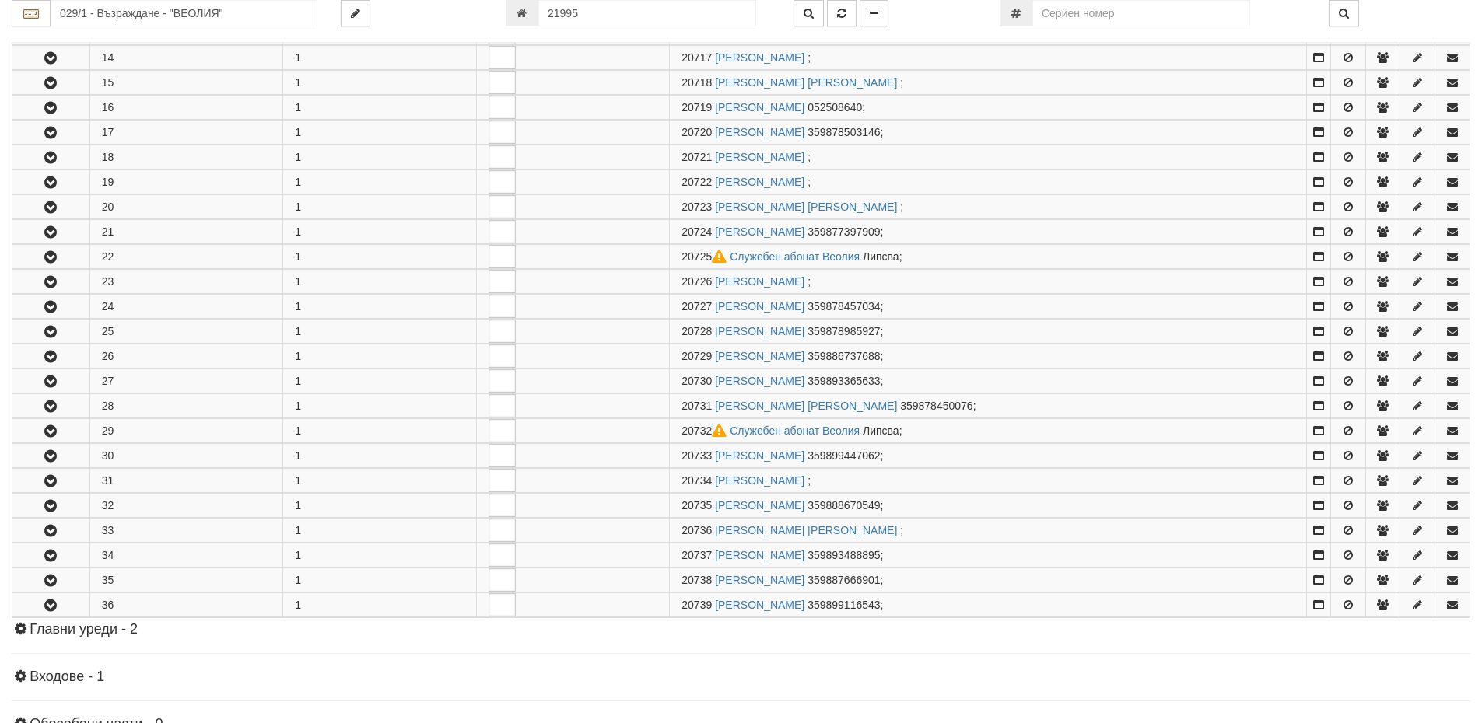
scroll to position [0, 0]
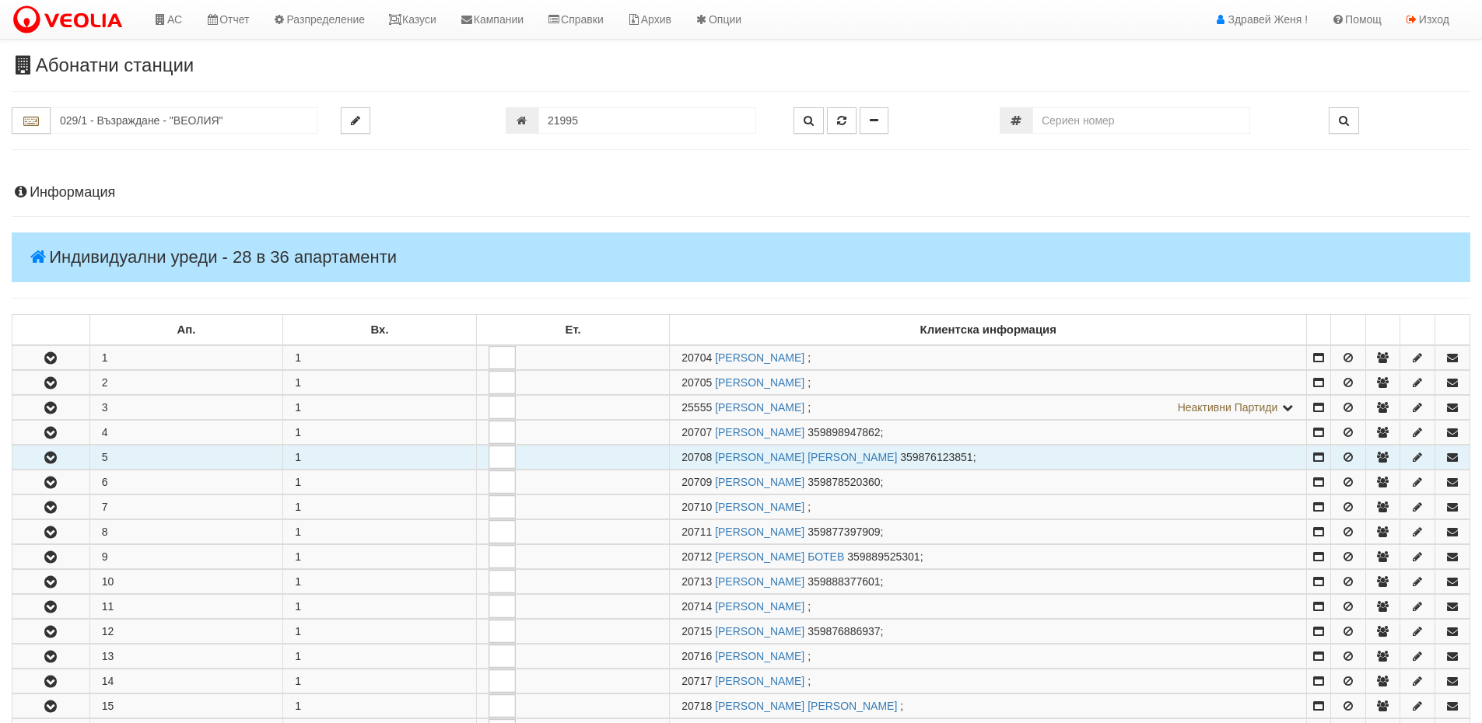
click at [56, 457] on icon "button" at bounding box center [50, 458] width 19 height 11
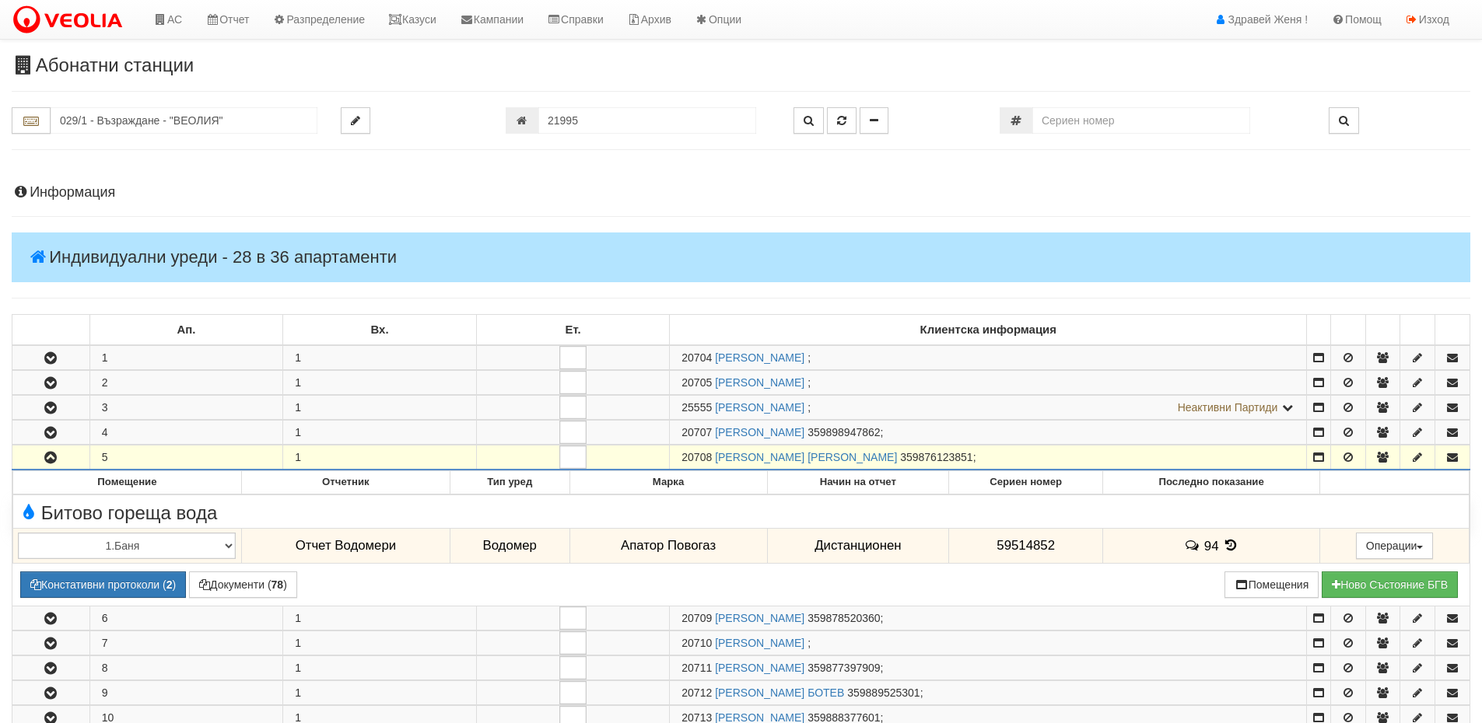
drag, startPoint x: 713, startPoint y: 458, endPoint x: 684, endPoint y: 457, distance: 29.6
click at [684, 457] on span "20708" at bounding box center [696, 457] width 30 height 12
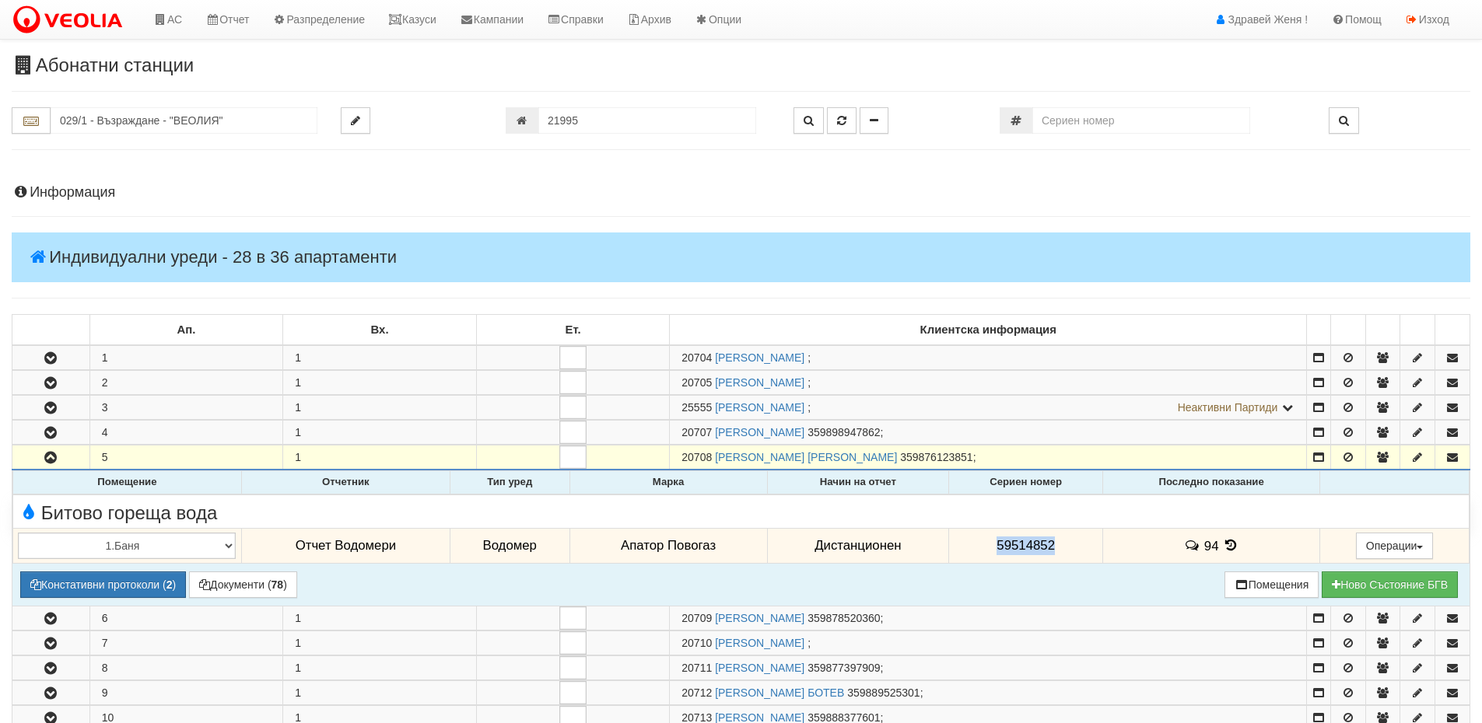
drag, startPoint x: 1055, startPoint y: 544, endPoint x: 995, endPoint y: 544, distance: 59.9
click at [995, 544] on td "59514852" at bounding box center [1026, 546] width 154 height 36
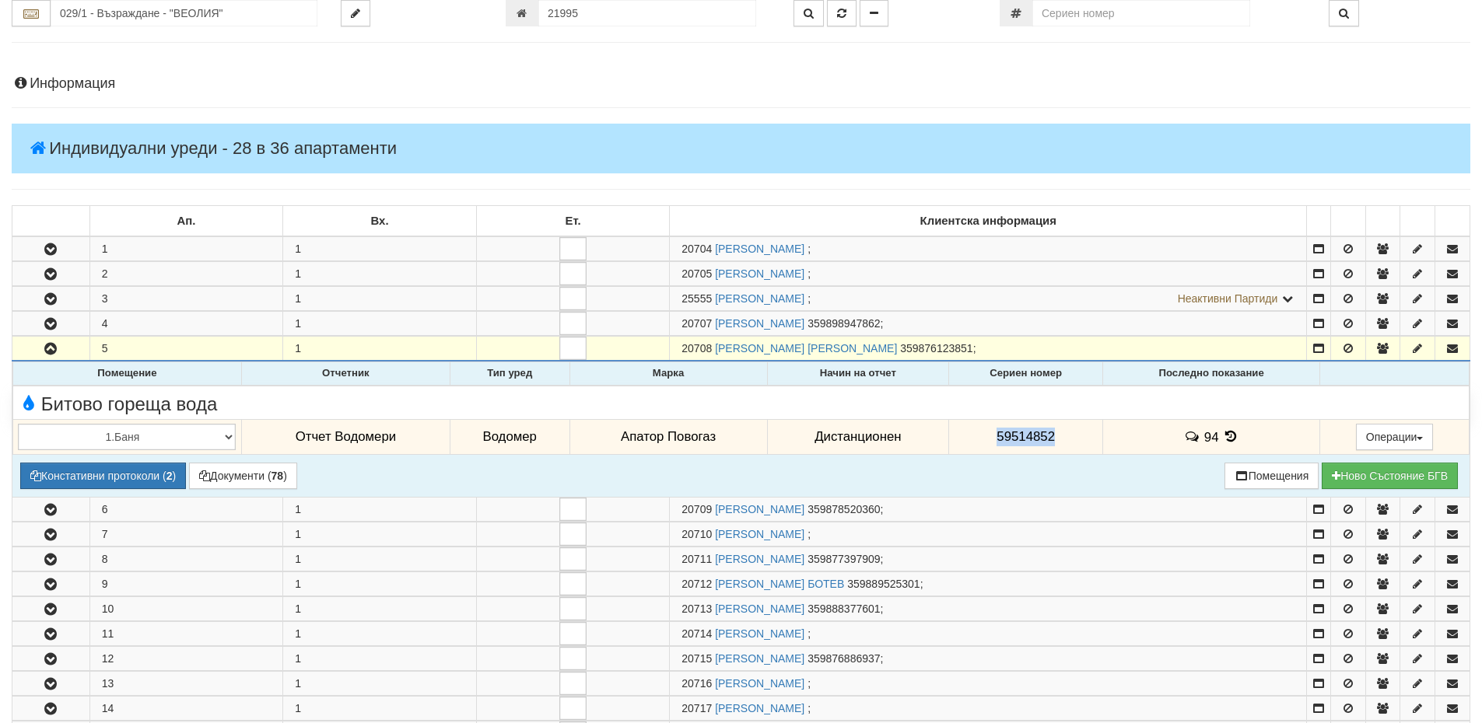
scroll to position [233, 0]
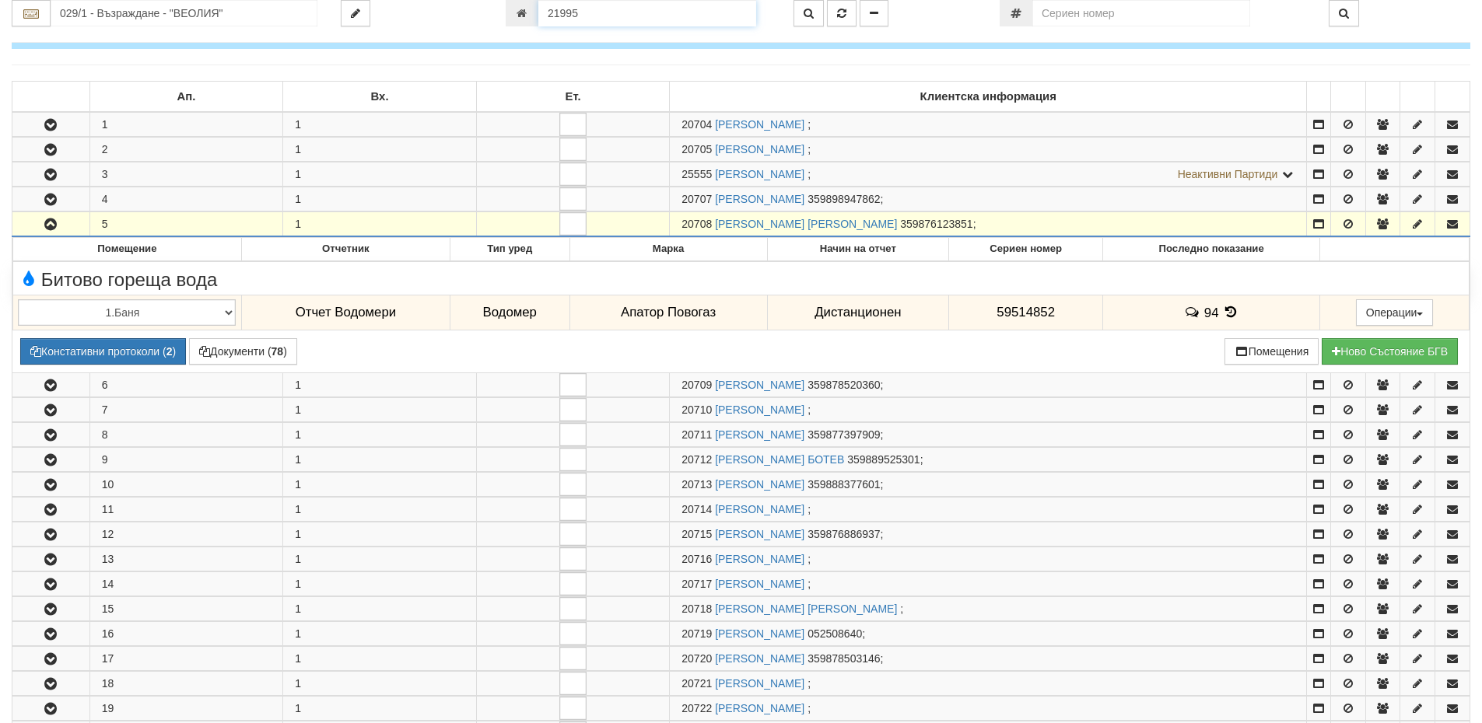
click at [629, 24] on input "21995" at bounding box center [647, 13] width 218 height 26
paste input "2130"
type input "22130"
type input "016/7 - "ВЕОЛИЯ ЕНЕРДЖИ ВАРНА " ЕАД"
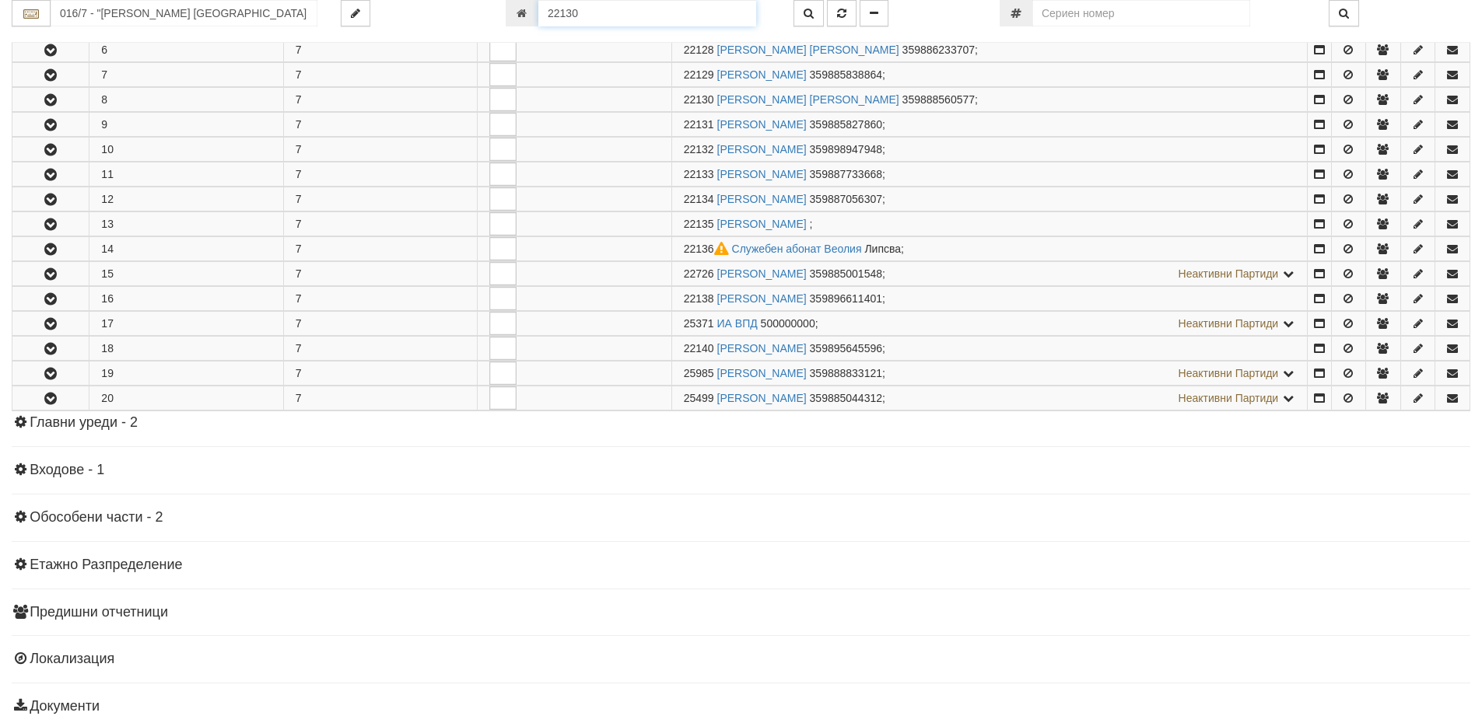
scroll to position [481, 0]
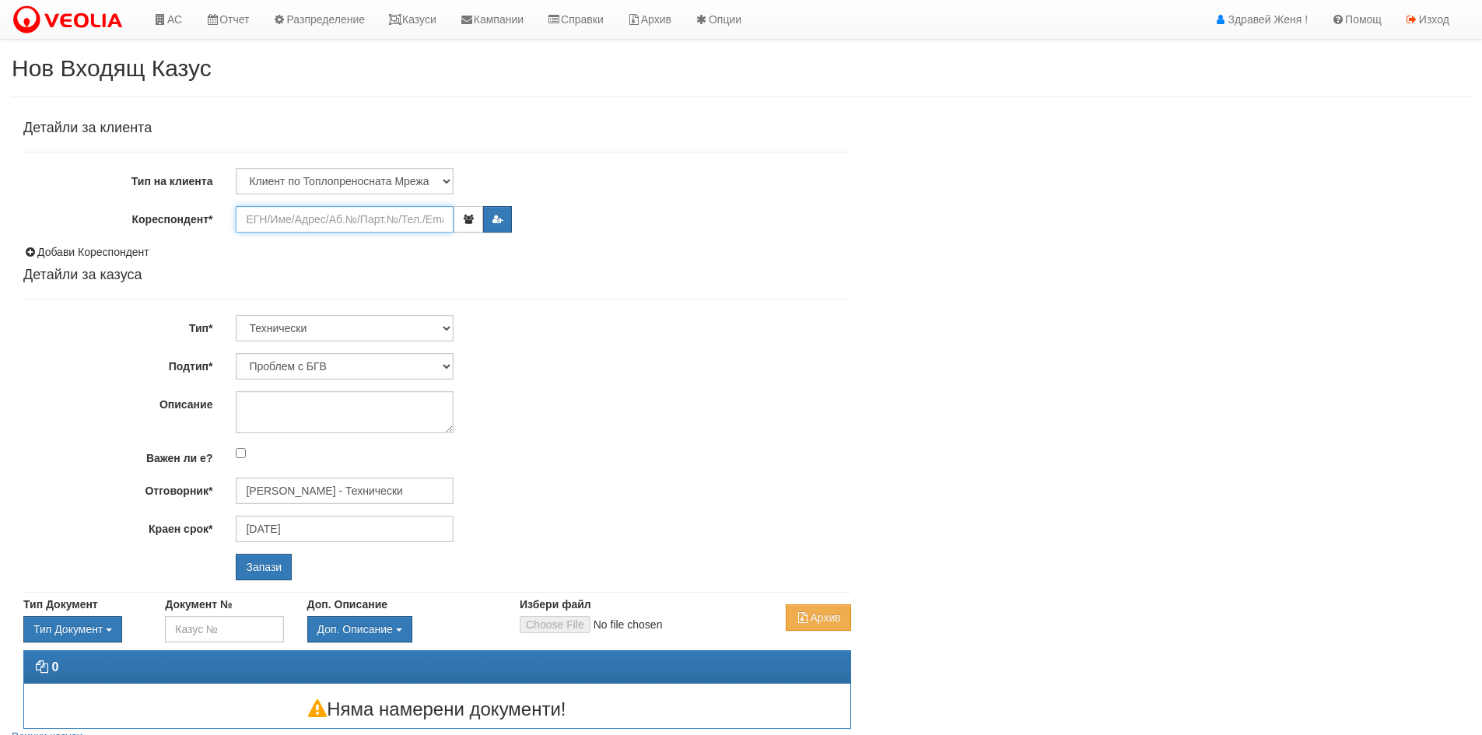
click at [278, 221] on input "Кореспондент*" at bounding box center [345, 219] width 218 height 26
paste input "1119"
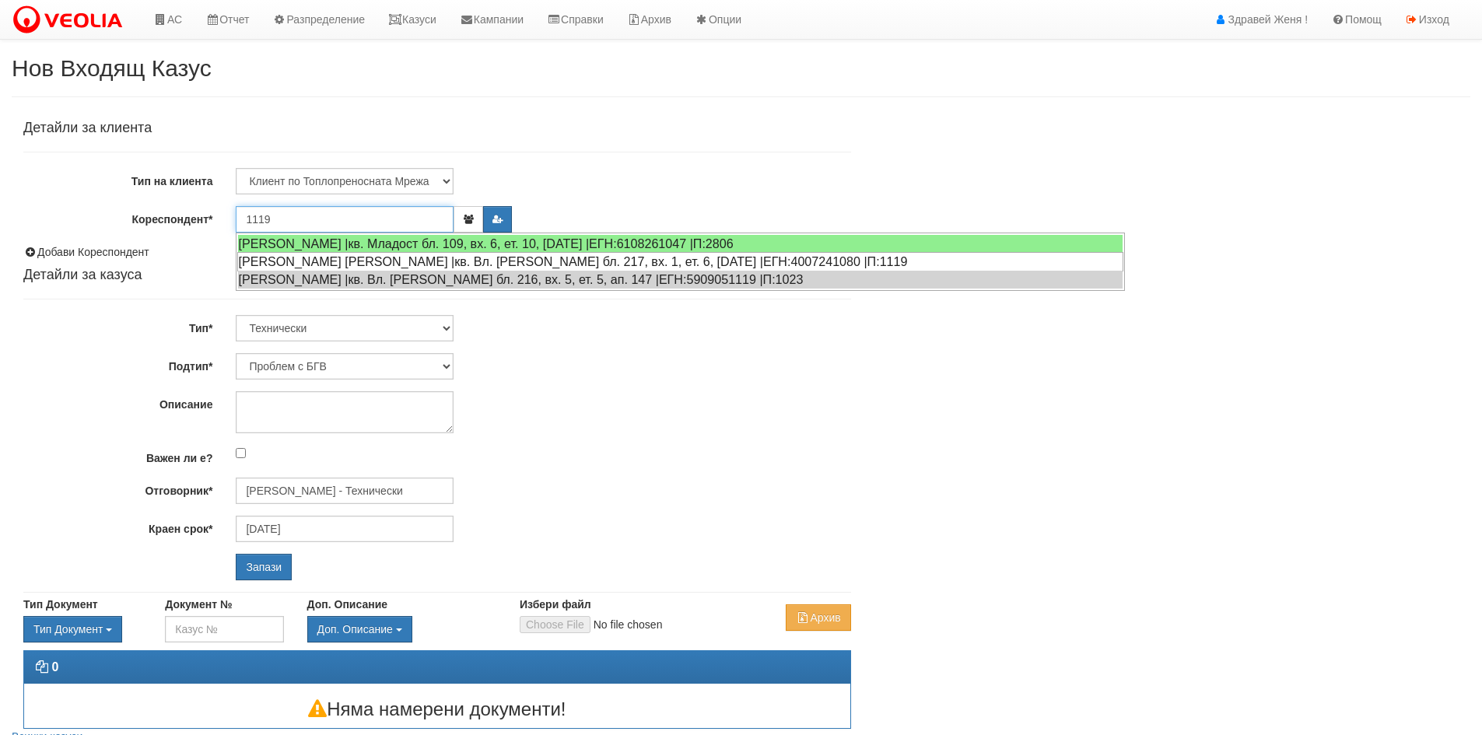
click at [352, 261] on div "[PERSON_NAME] [PERSON_NAME] |кв. Вл. [PERSON_NAME] бл. 217, вх. 1, ет. 6, [DATE…" at bounding box center [680, 261] width 886 height 19
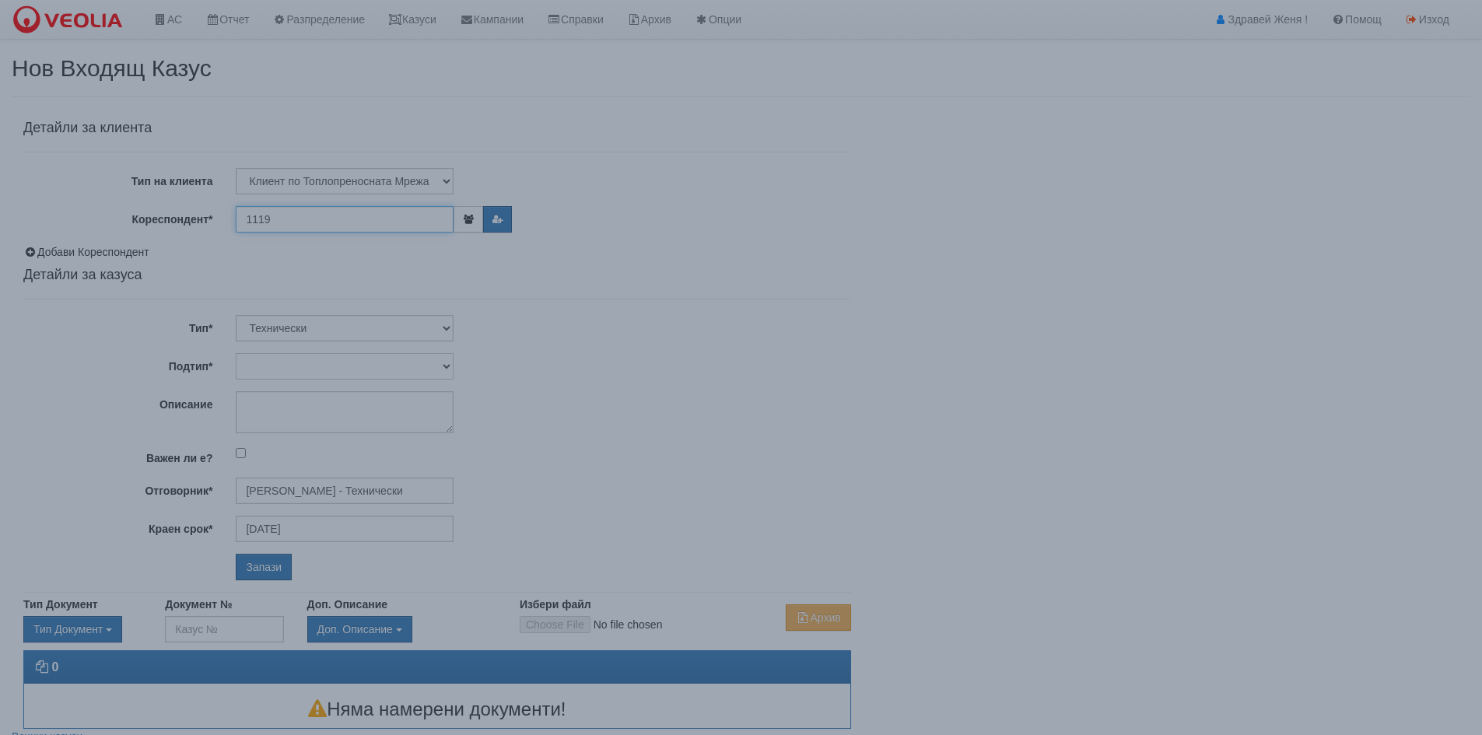
type input "[PERSON_NAME]"
type input "[PERSON_NAME] - Технически"
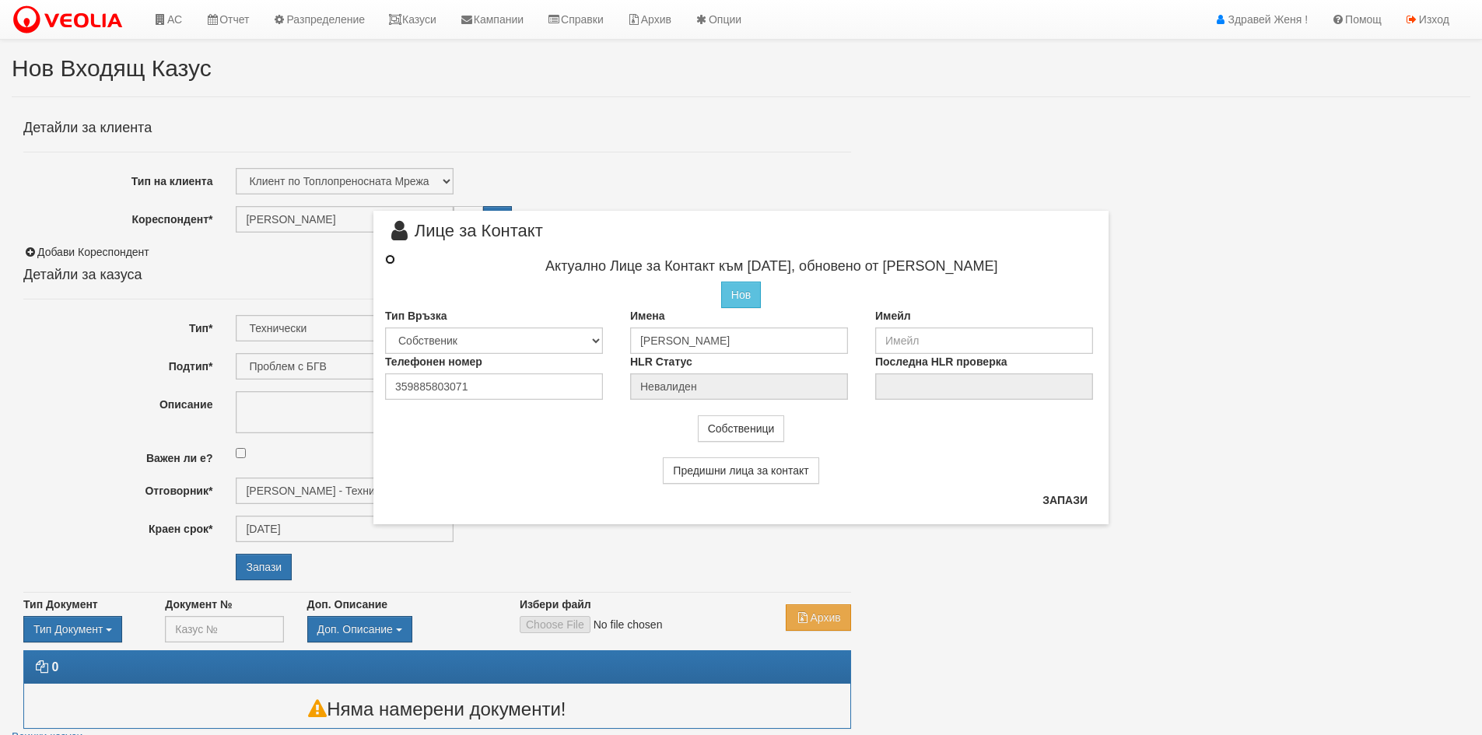
click at [389, 262] on input "radio" at bounding box center [390, 259] width 10 height 10
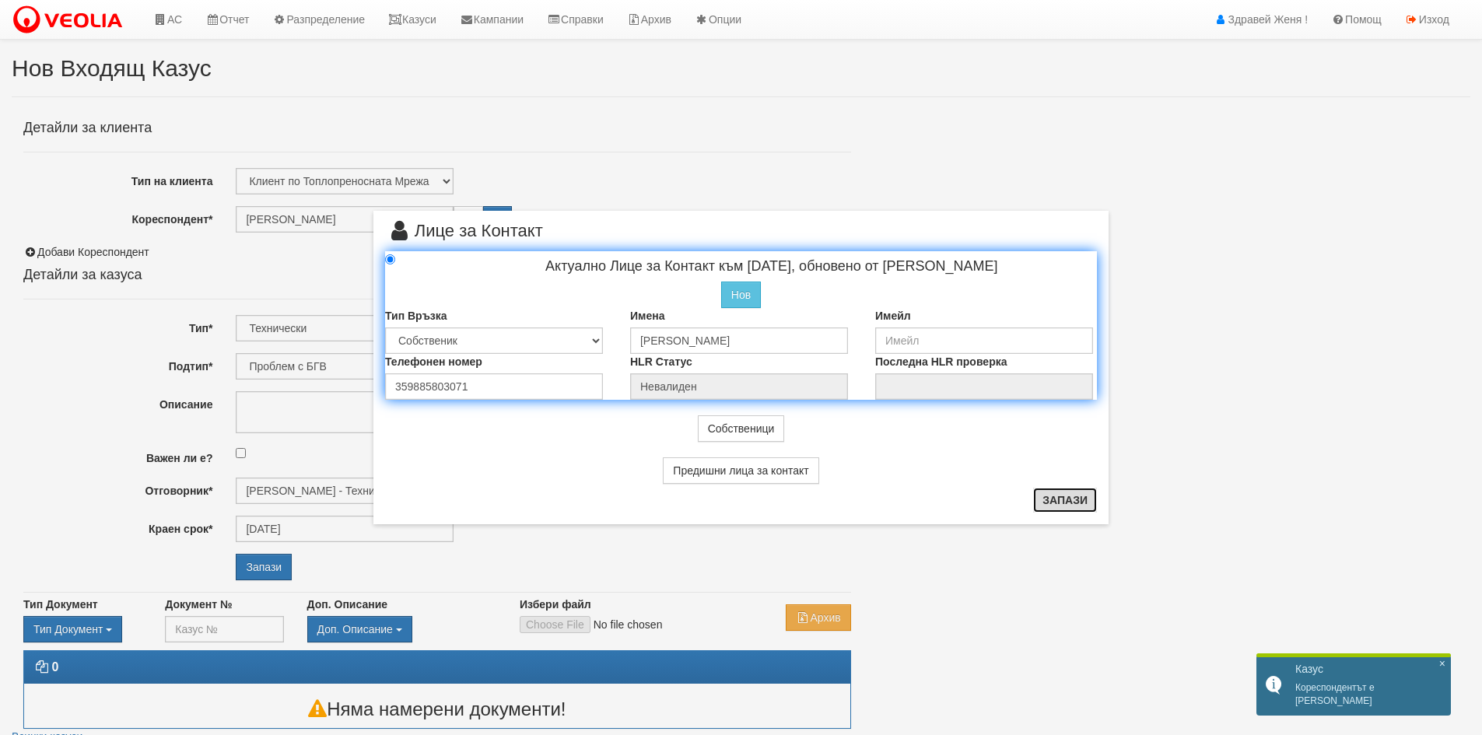
click at [1072, 499] on button "Запази" at bounding box center [1065, 500] width 64 height 25
radio input "true"
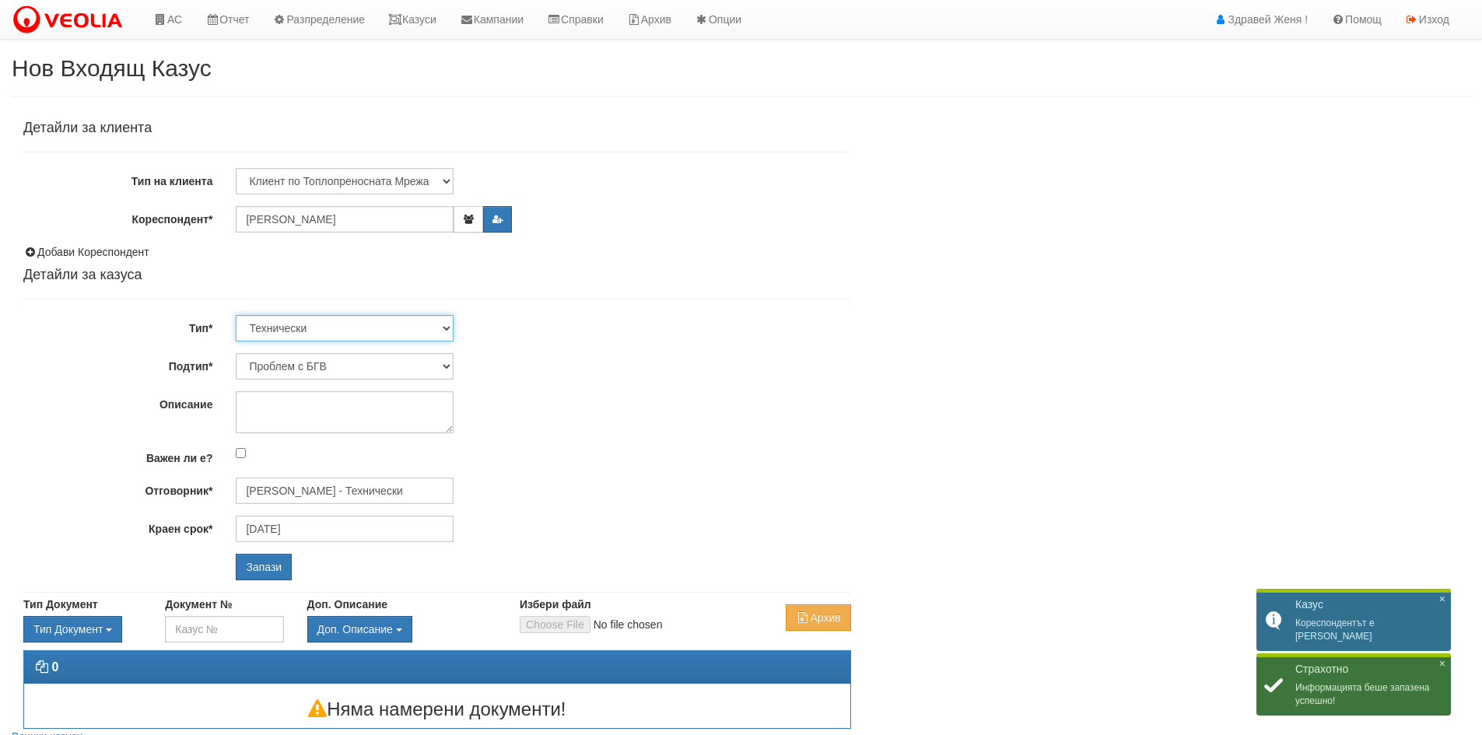
click at [443, 324] on select "Технически ФТС Търговски Административен Производствен Експлоатационен Финансов…" at bounding box center [345, 328] width 218 height 26
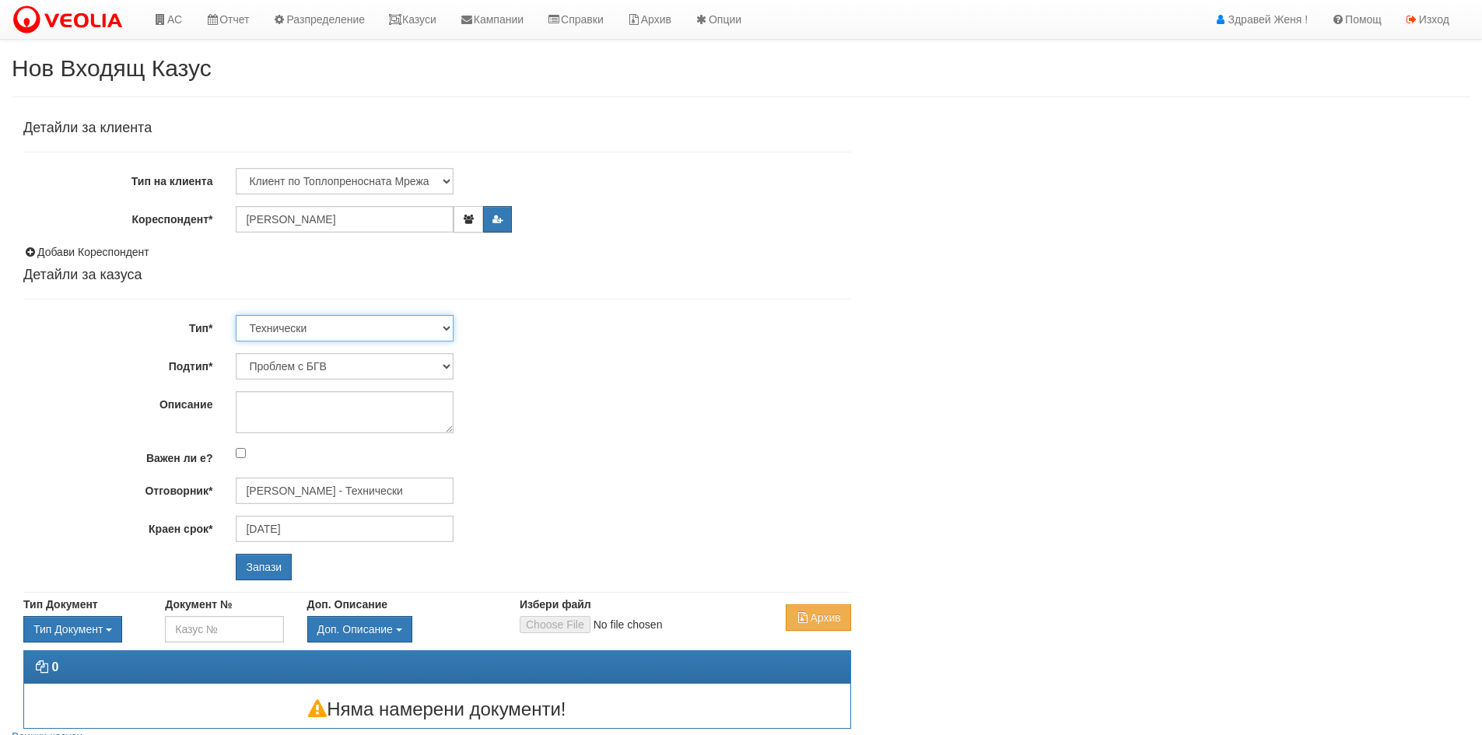
click at [236, 315] on select "Технически ФТС Търговски Административен Производствен Експлоатационен Финансов…" at bounding box center [345, 328] width 218 height 26
click at [450, 366] on select "Проблем с БГВ Теч ВОИ Теч БГВ Теч в АС Теч от водомер Проблем в АС Интервенция …" at bounding box center [345, 366] width 218 height 26
select select "Монтаж на водомер с дист. модул"
click at [236, 353] on select "Проблем с БГВ Теч ВОИ Теч БГВ Теч в АС Теч от водомер Проблем в АС Интервенция …" at bounding box center [345, 366] width 218 height 26
type input "[DATE]"
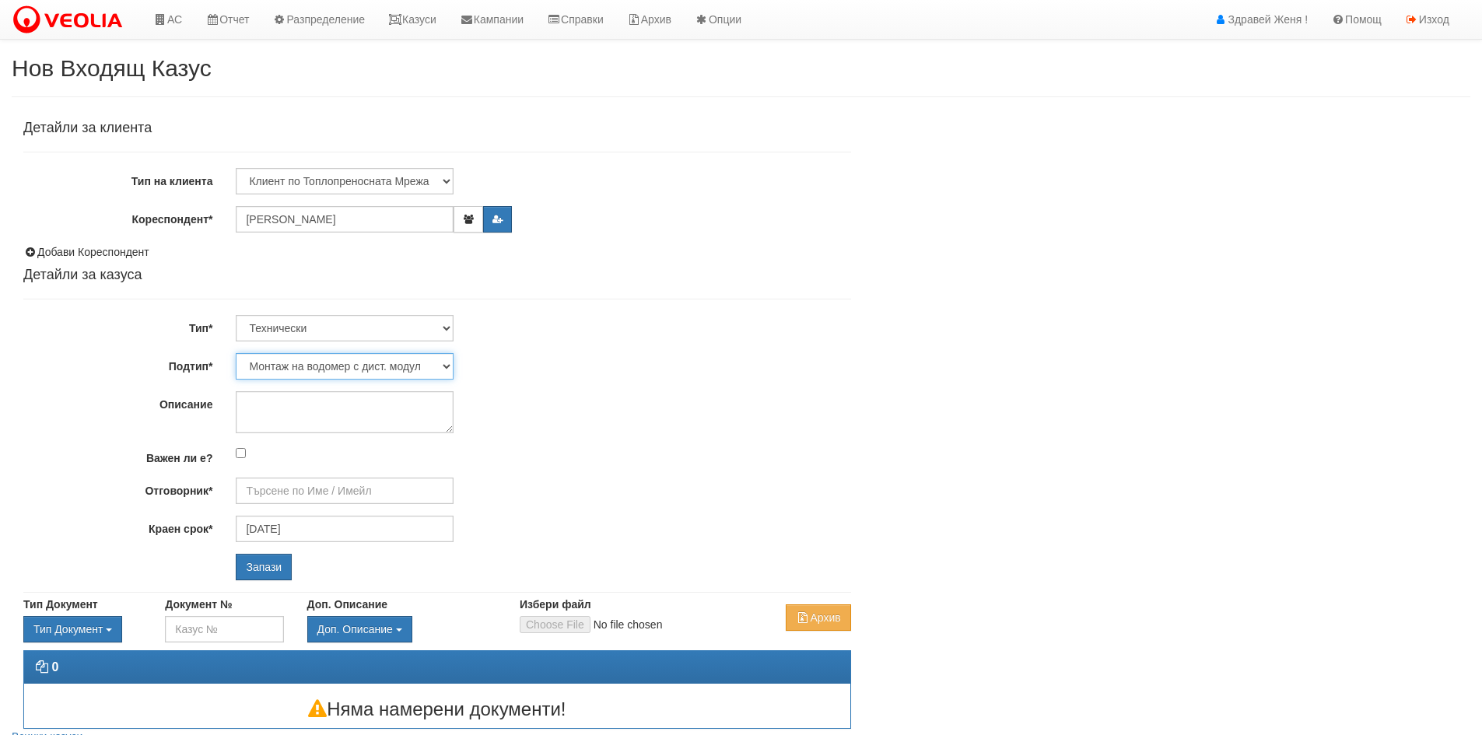
type input "[PERSON_NAME] - Технически"
click at [271, 562] on input "Запази" at bounding box center [264, 567] width 56 height 26
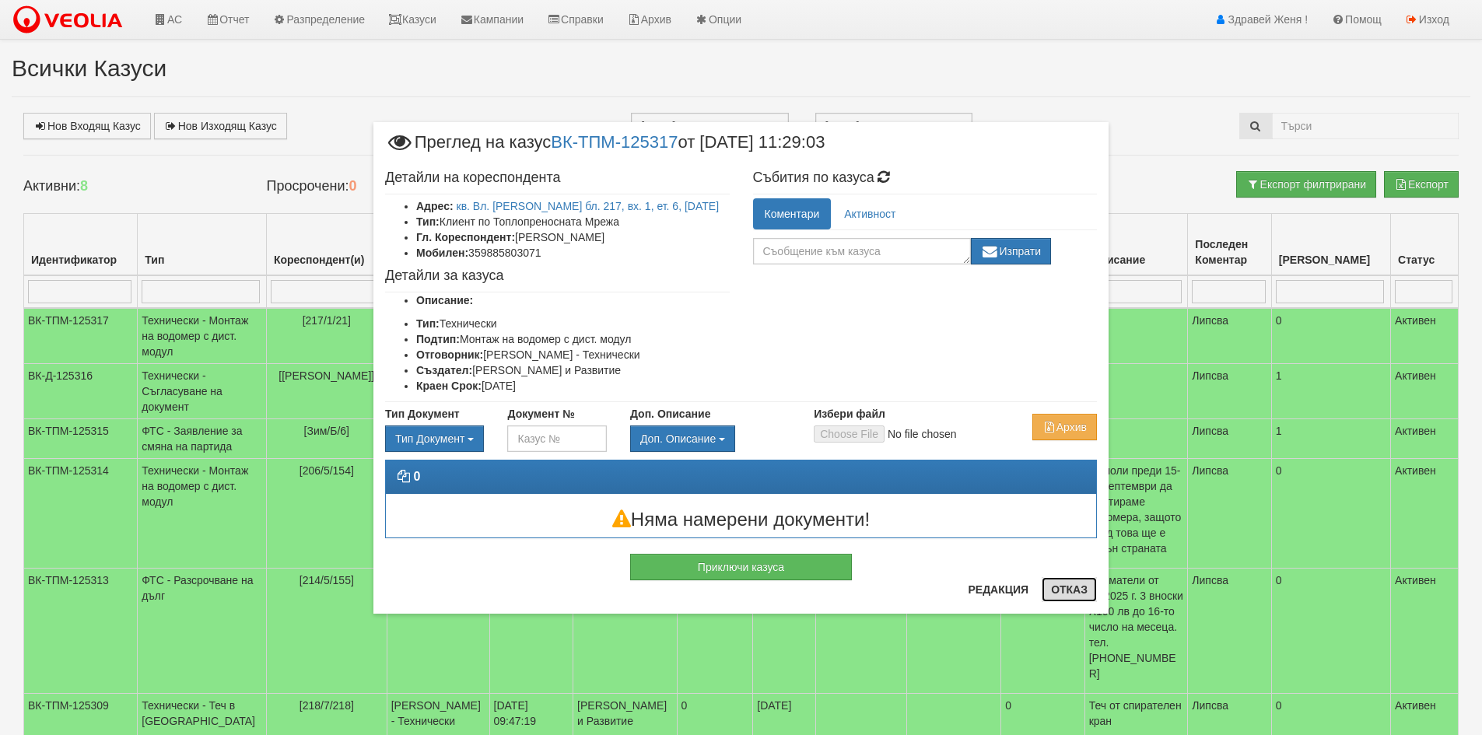
click at [1065, 588] on button "Отказ" at bounding box center [1068, 589] width 55 height 25
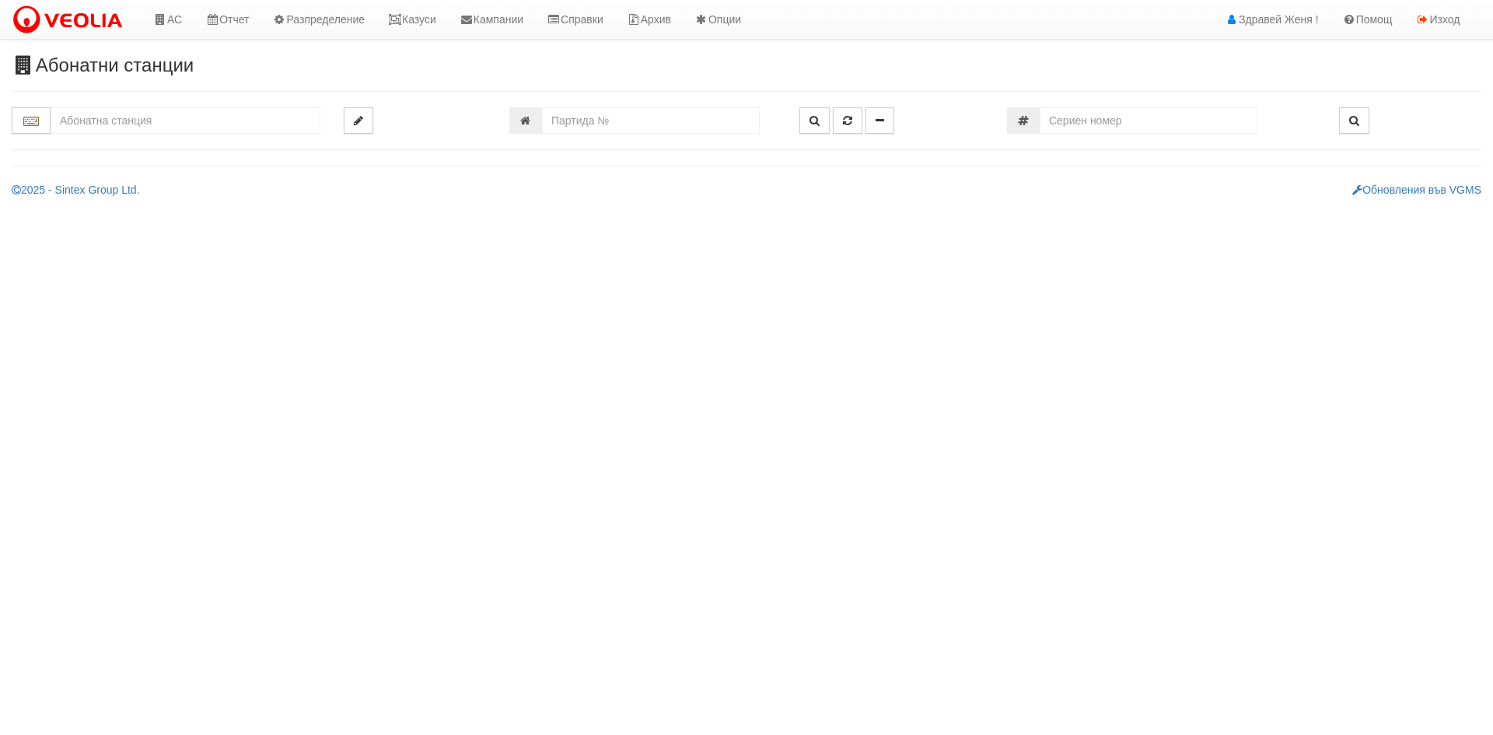
click at [160, 122] on input "text" at bounding box center [186, 120] width 270 height 26
click at [146, 146] on div "029/1 - Възраждане - "ВЕОЛИЯ"" at bounding box center [185, 145] width 265 height 18
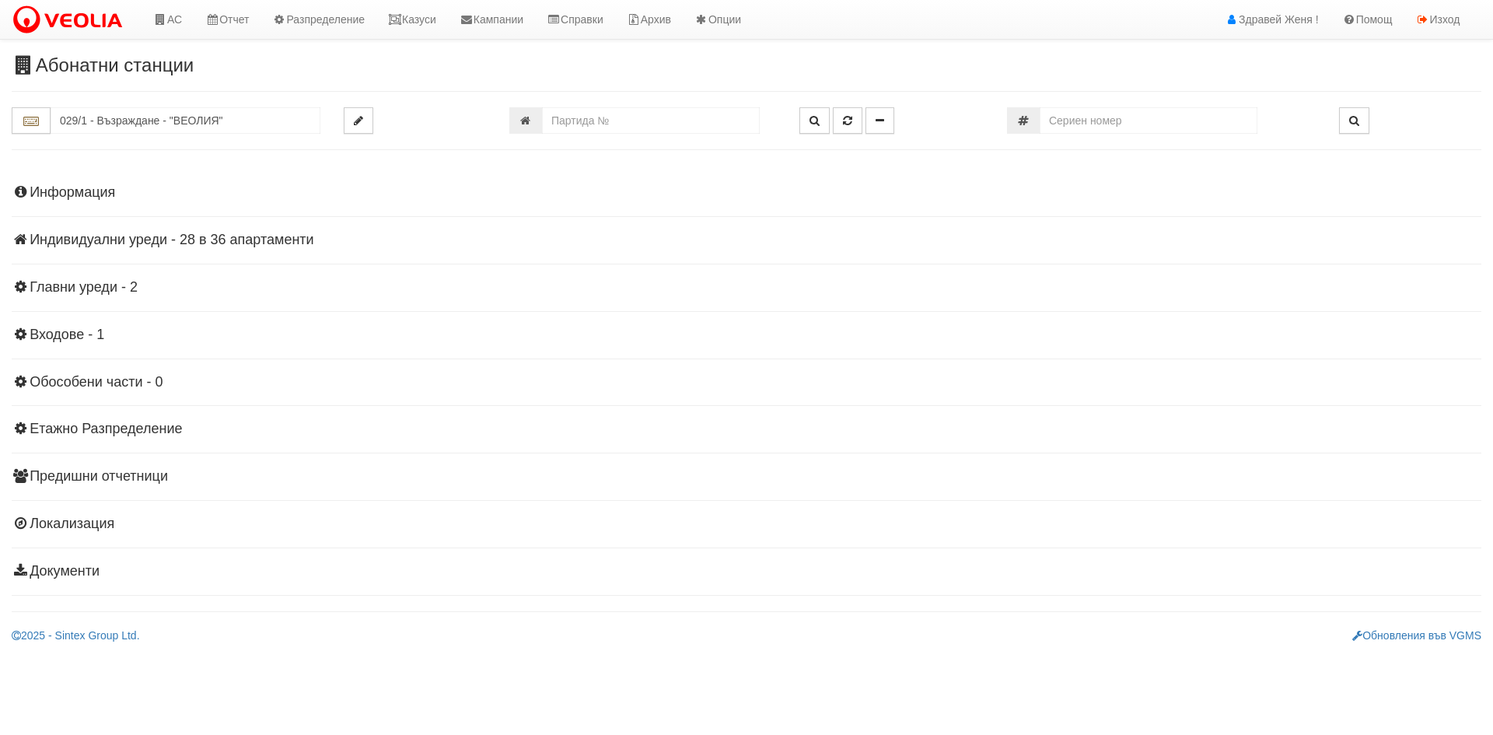
click at [275, 239] on h4 "Индивидуални уреди - 28 в 36 апартаменти" at bounding box center [747, 241] width 1470 height 16
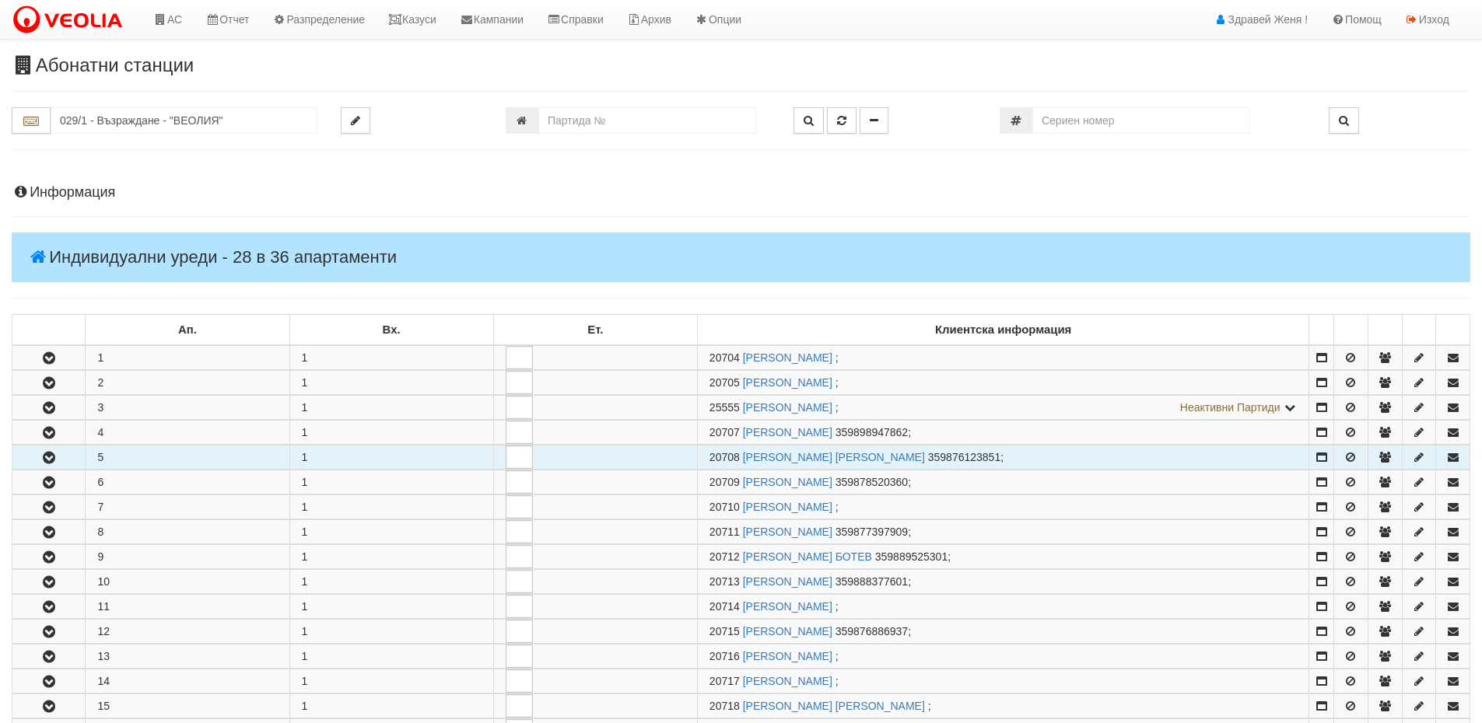
click at [44, 457] on icon "button" at bounding box center [49, 458] width 19 height 11
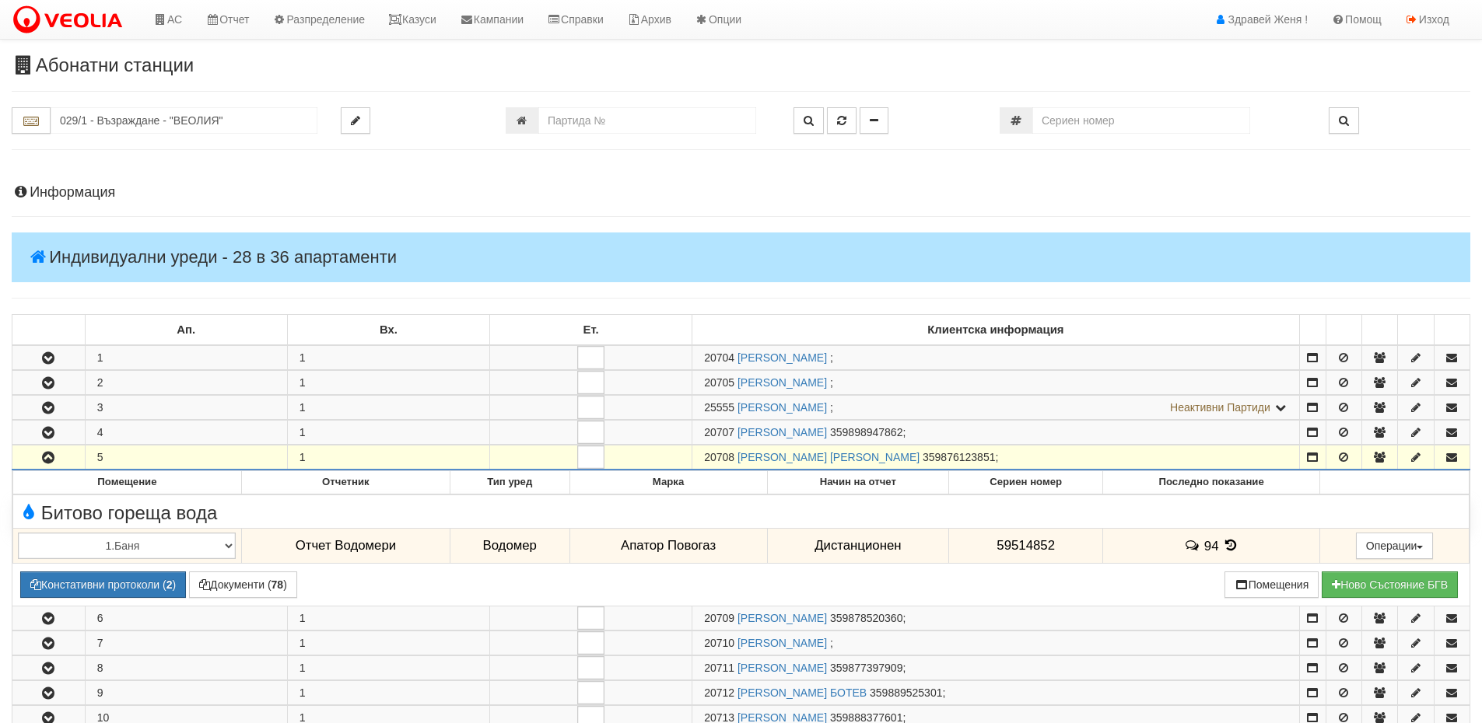
drag, startPoint x: 736, startPoint y: 456, endPoint x: 705, endPoint y: 462, distance: 31.0
click at [705, 462] on span "20708" at bounding box center [719, 457] width 30 height 12
copy span "20708"
click at [177, 128] on input "029/1 - Възраждане - "ВЕОЛИЯ"" at bounding box center [184, 120] width 267 height 26
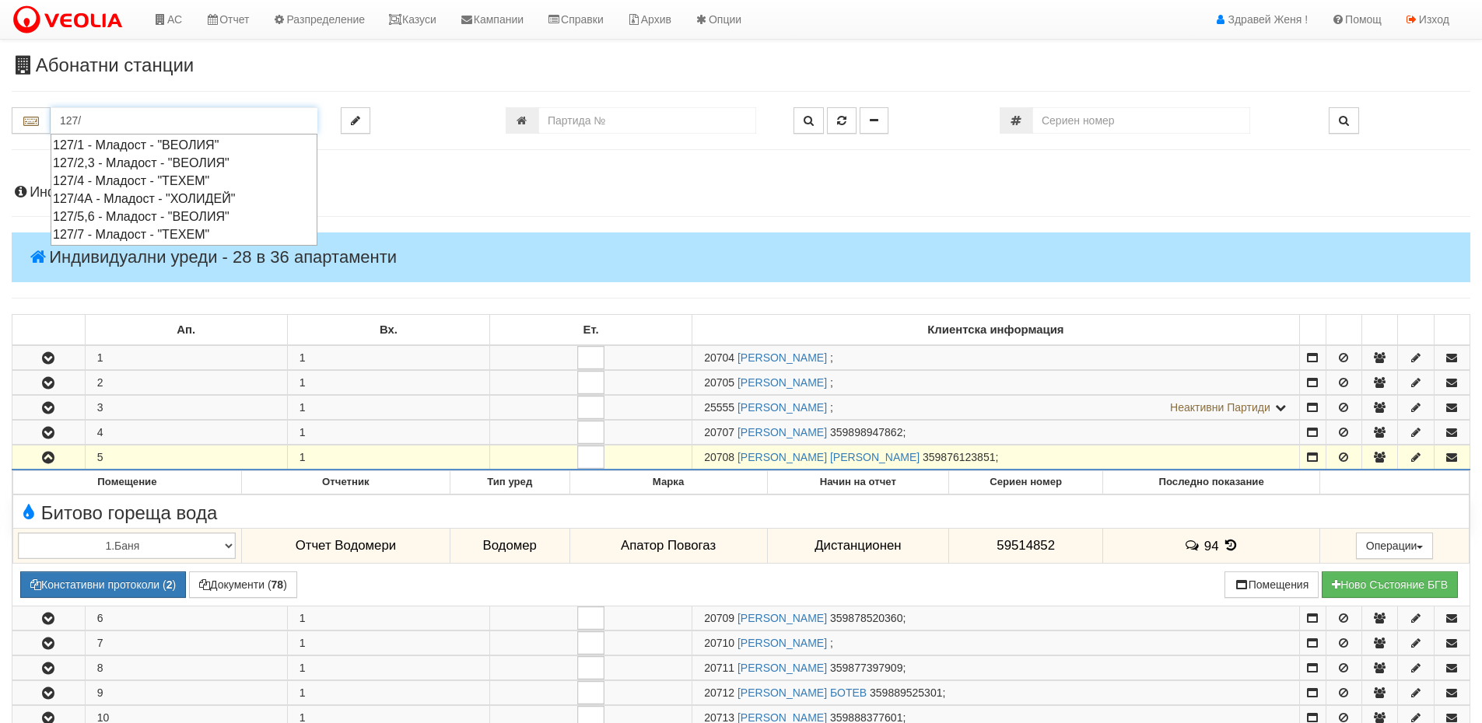
click at [138, 143] on div "127/1 - Младост - "ВЕОЛИЯ"" at bounding box center [184, 145] width 262 height 18
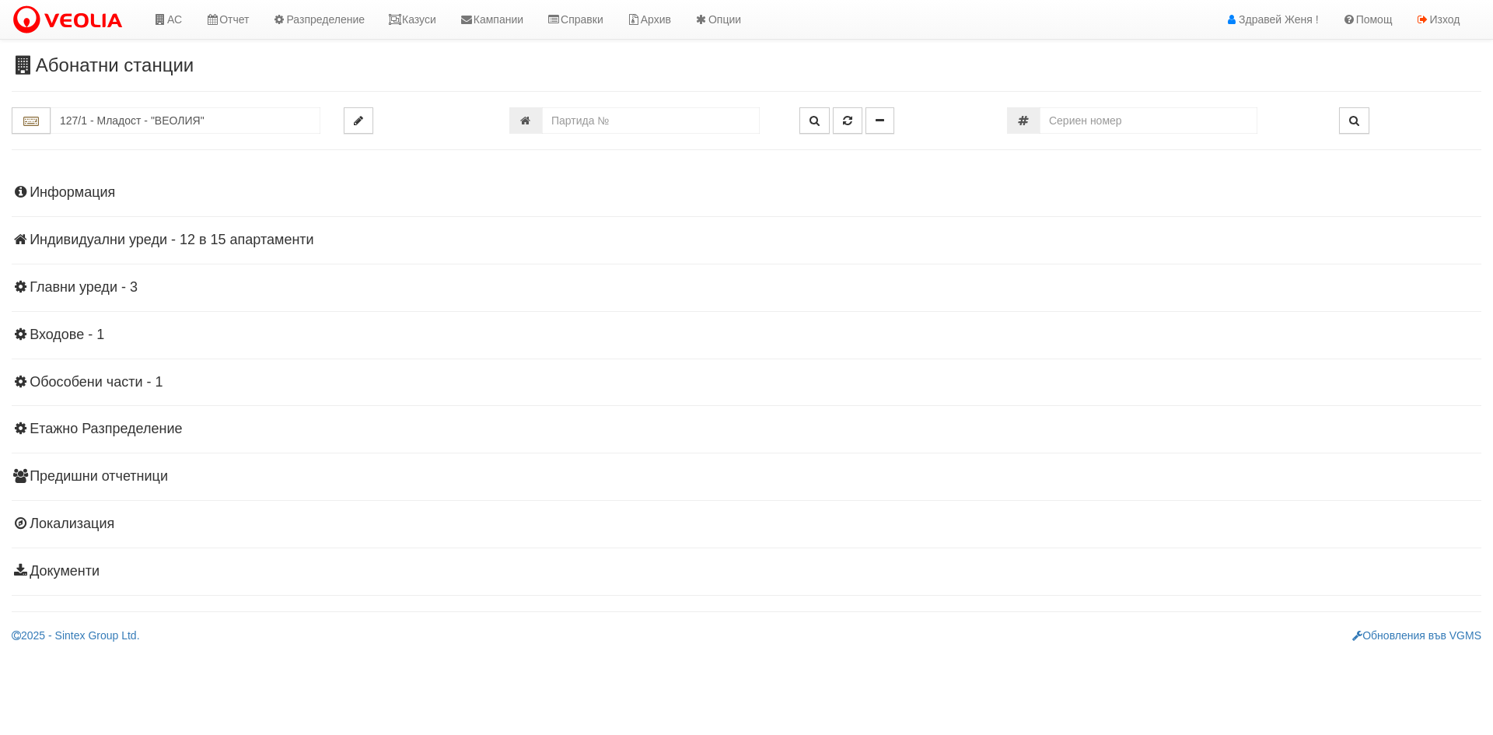
click at [104, 188] on h4 "Информация" at bounding box center [747, 193] width 1470 height 16
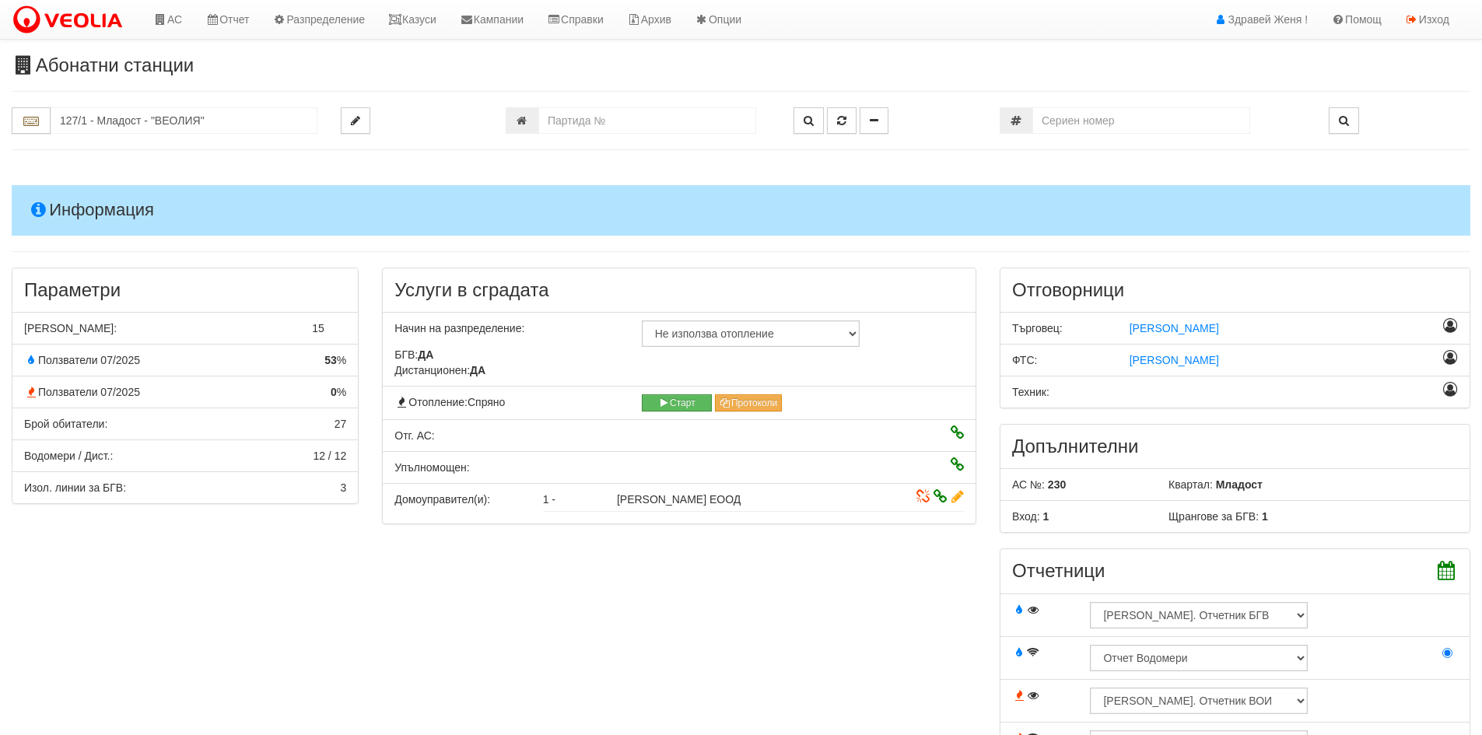
click at [104, 188] on h4 "Информация" at bounding box center [741, 210] width 1458 height 50
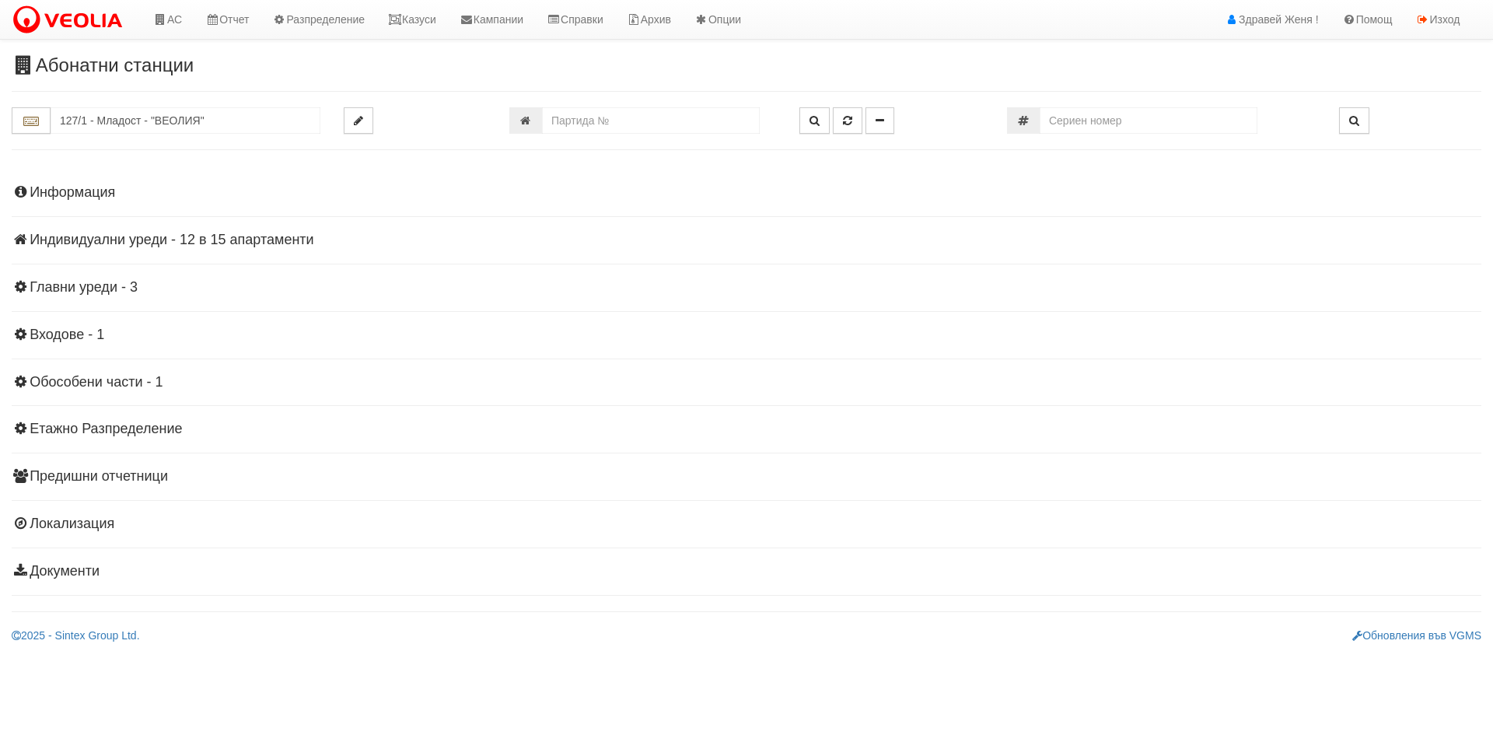
click at [87, 240] on h4 "Индивидуални уреди - 12 в 15 апартаменти" at bounding box center [747, 241] width 1470 height 16
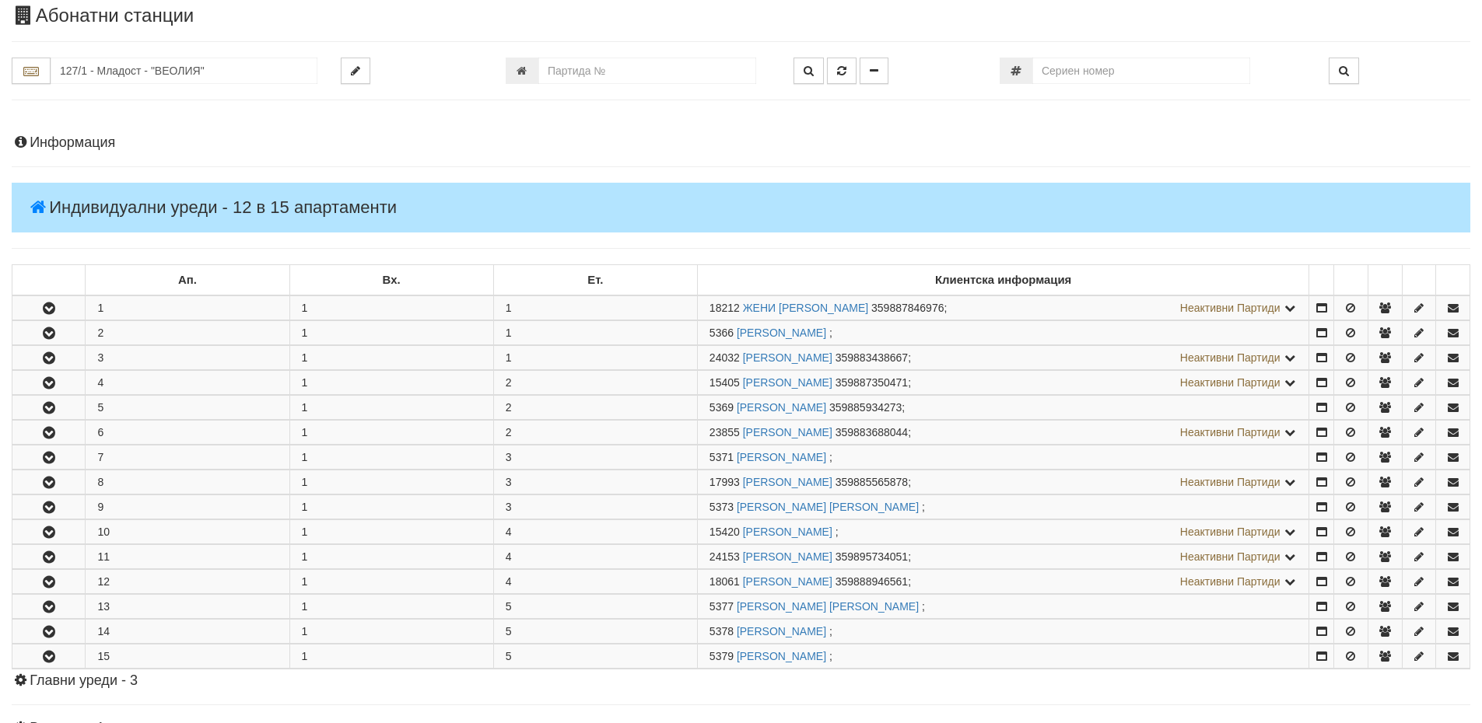
scroll to position [311, 0]
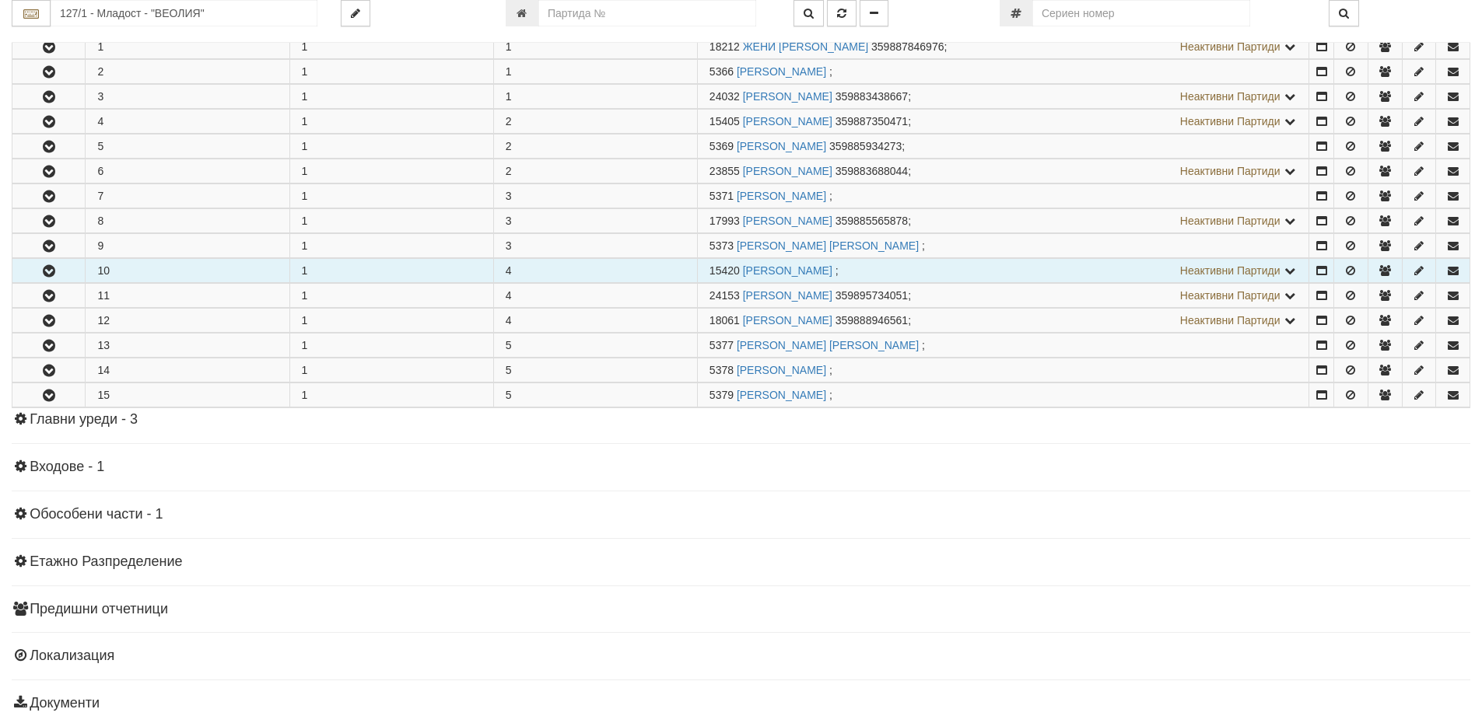
click at [43, 266] on icon "button" at bounding box center [49, 271] width 19 height 11
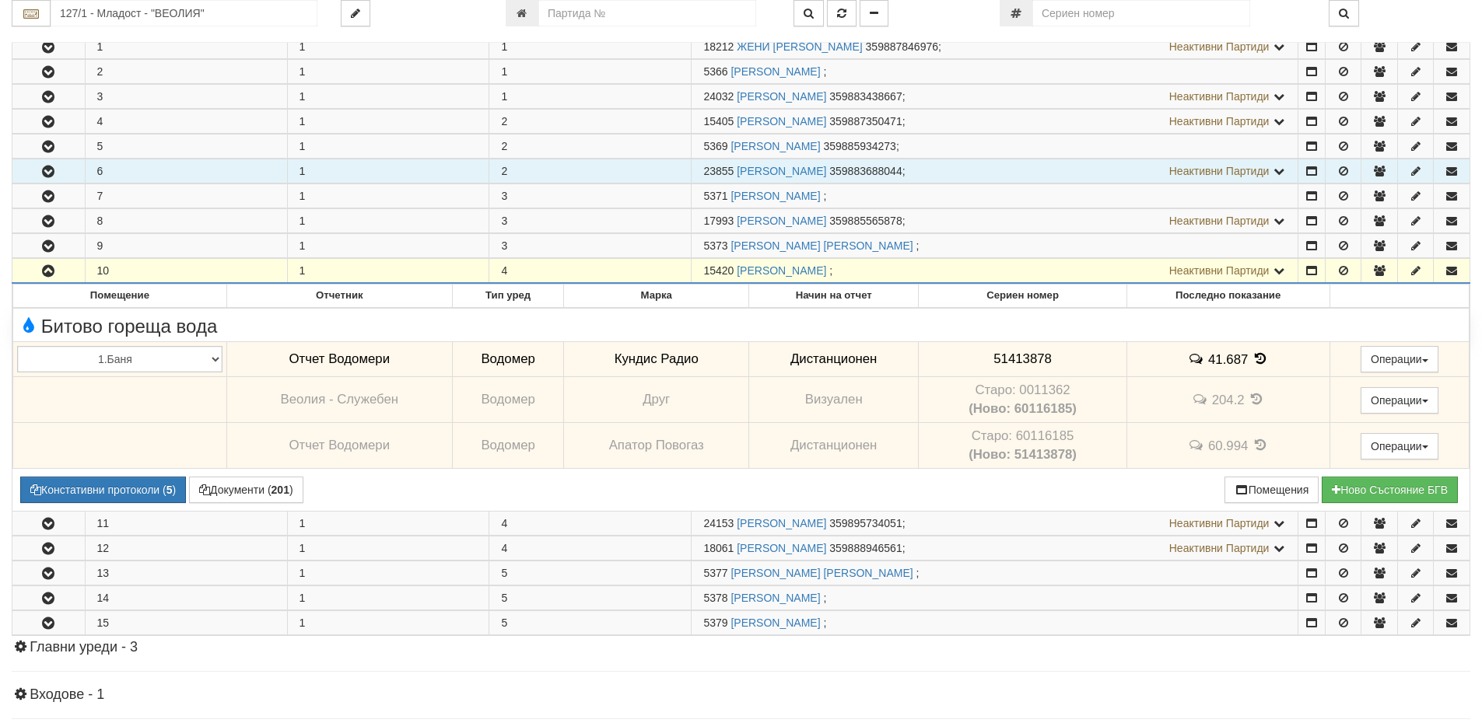
click at [47, 180] on button "button" at bounding box center [48, 170] width 72 height 23
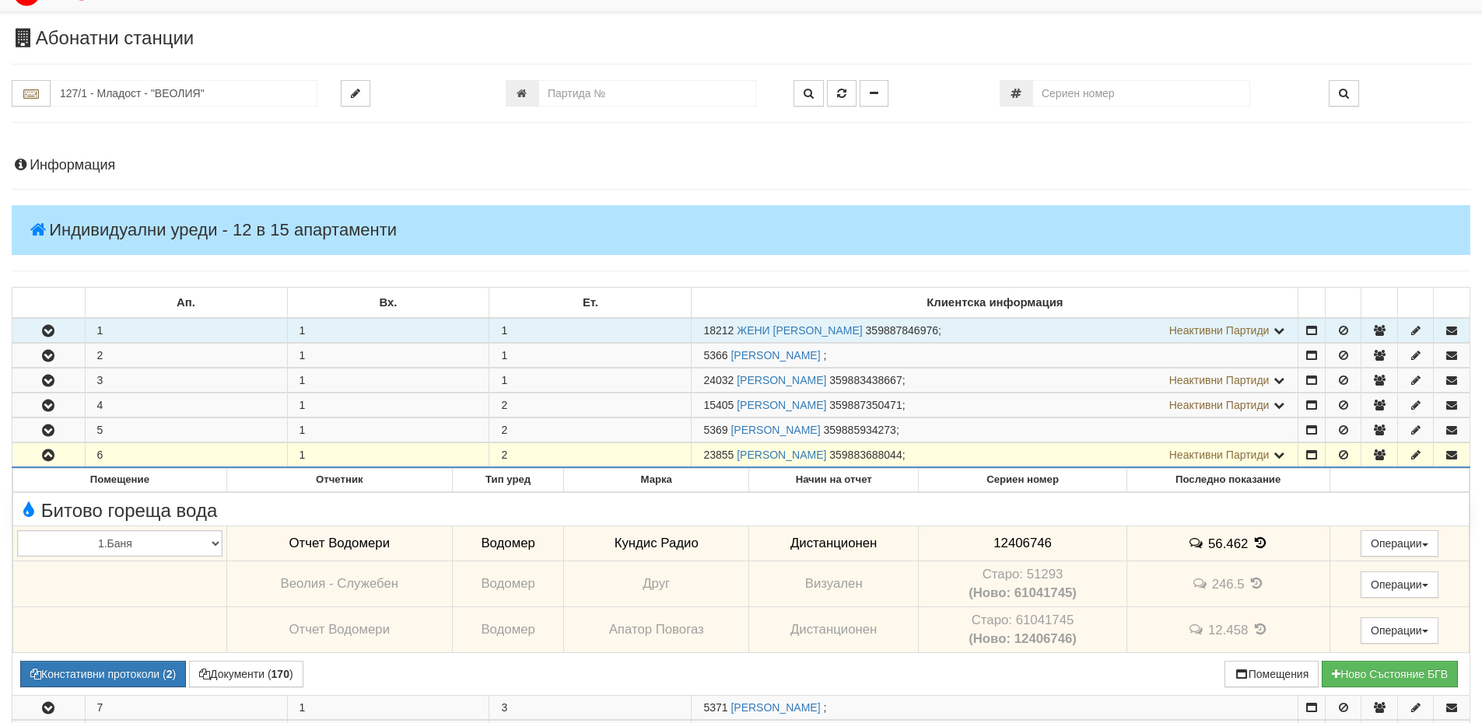
scroll to position [0, 0]
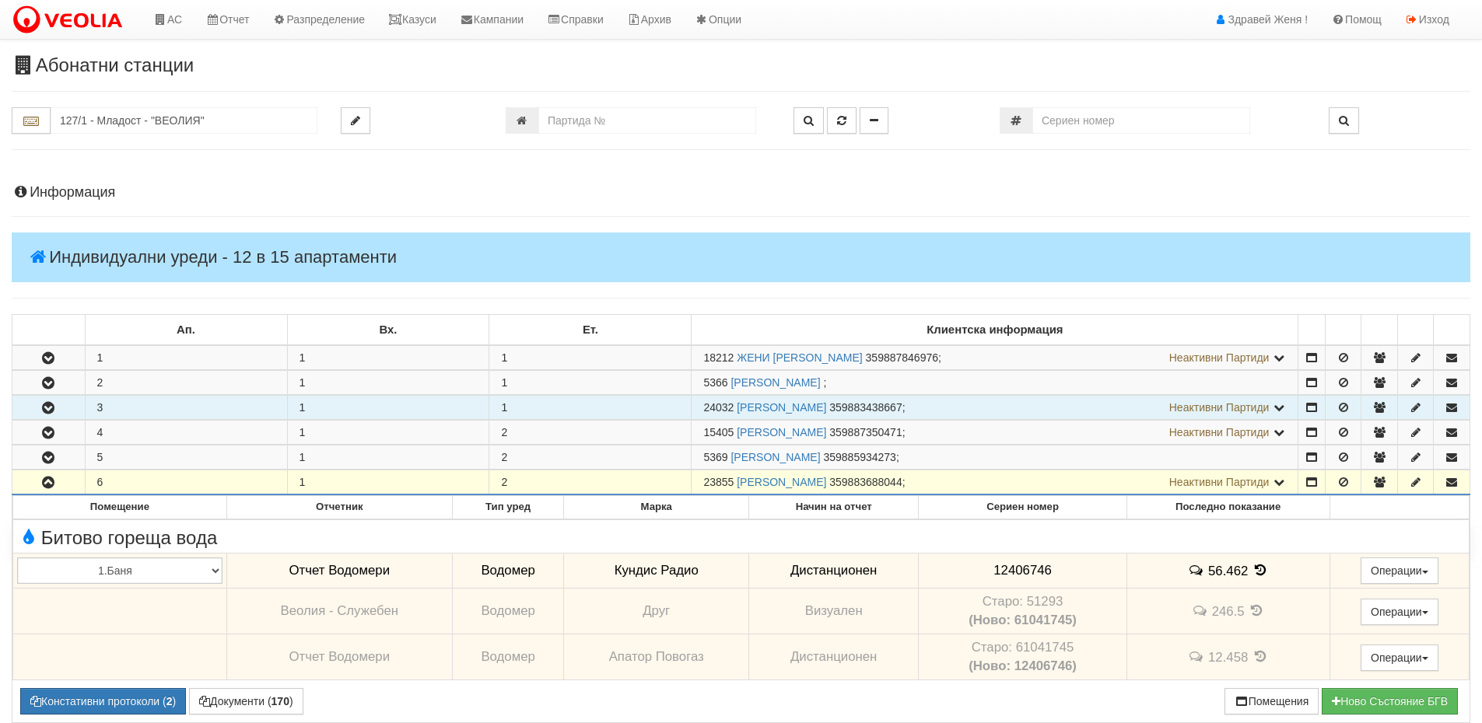
click at [38, 402] on button "button" at bounding box center [48, 407] width 72 height 23
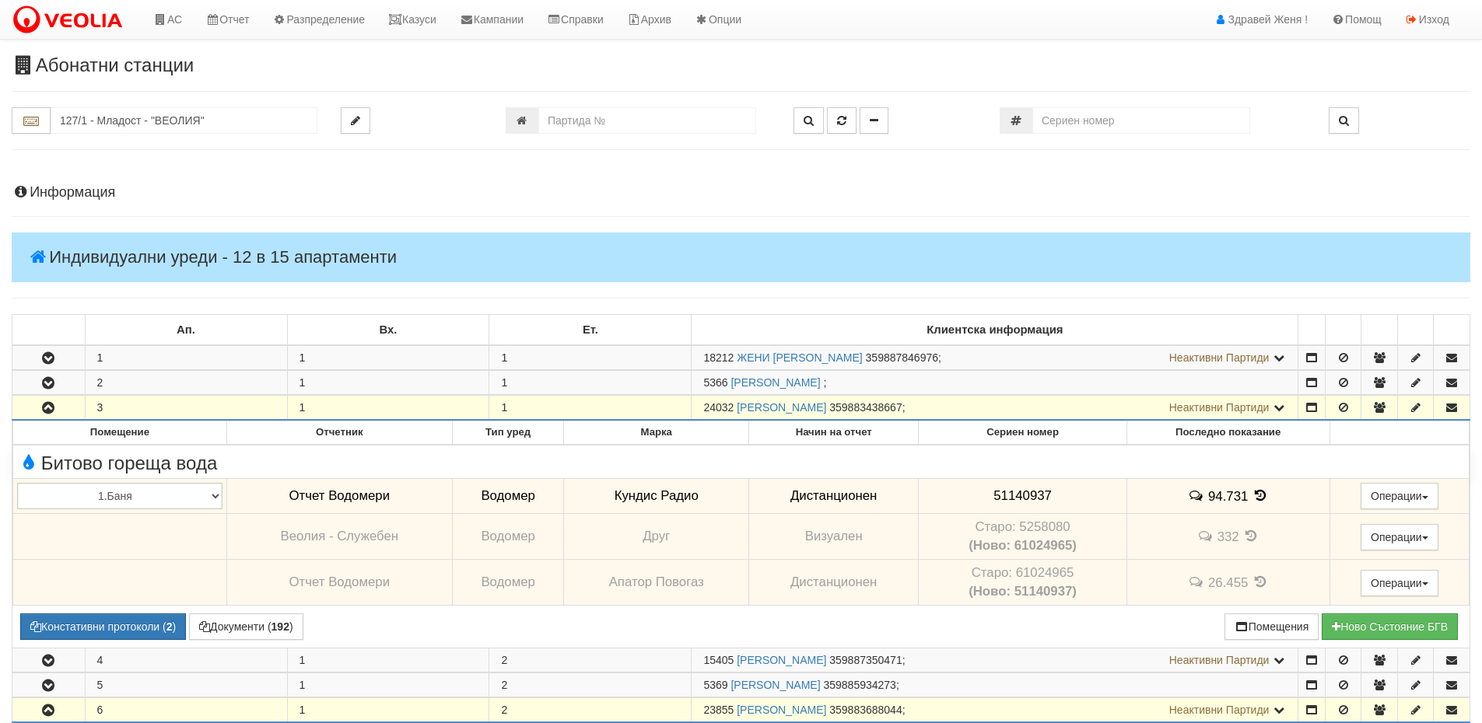
click at [38, 402] on button "button" at bounding box center [48, 407] width 72 height 23
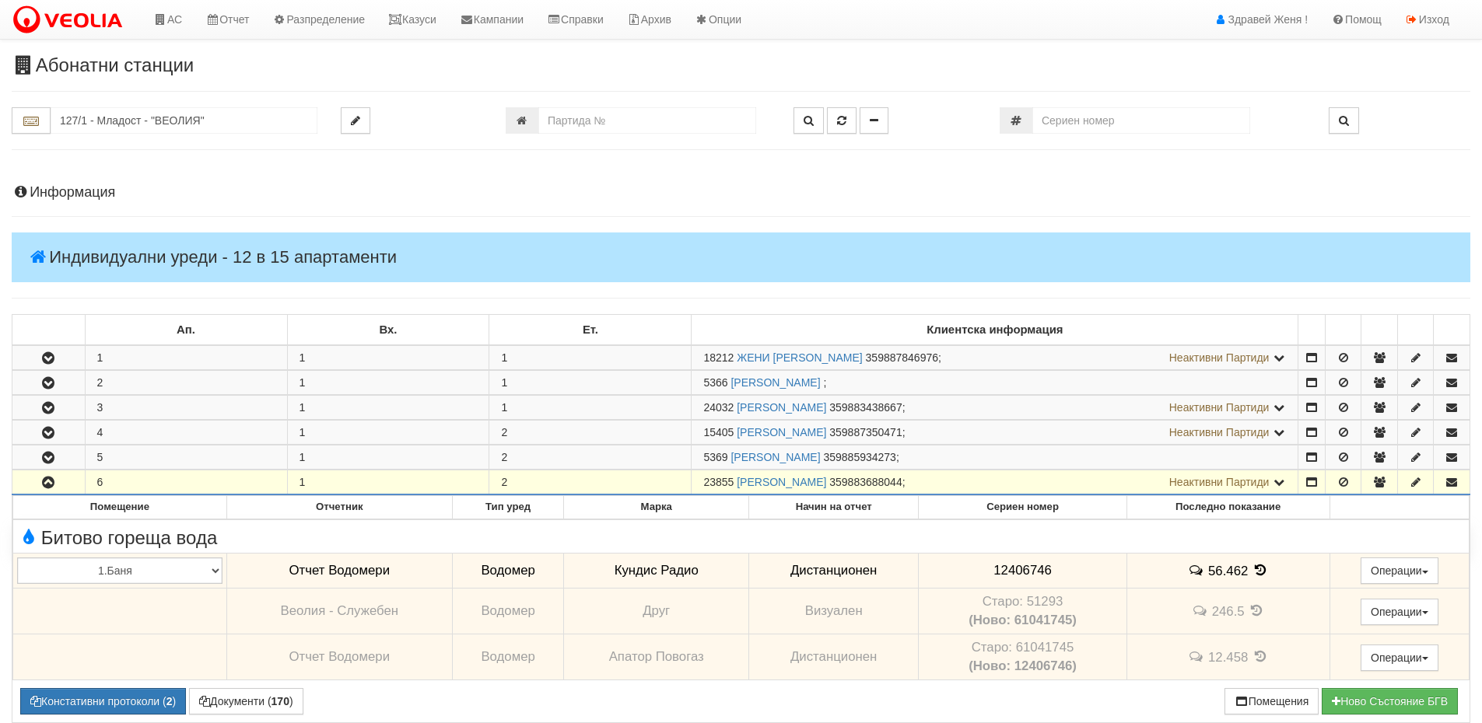
click at [73, 200] on h4 "Информация" at bounding box center [741, 193] width 1458 height 16
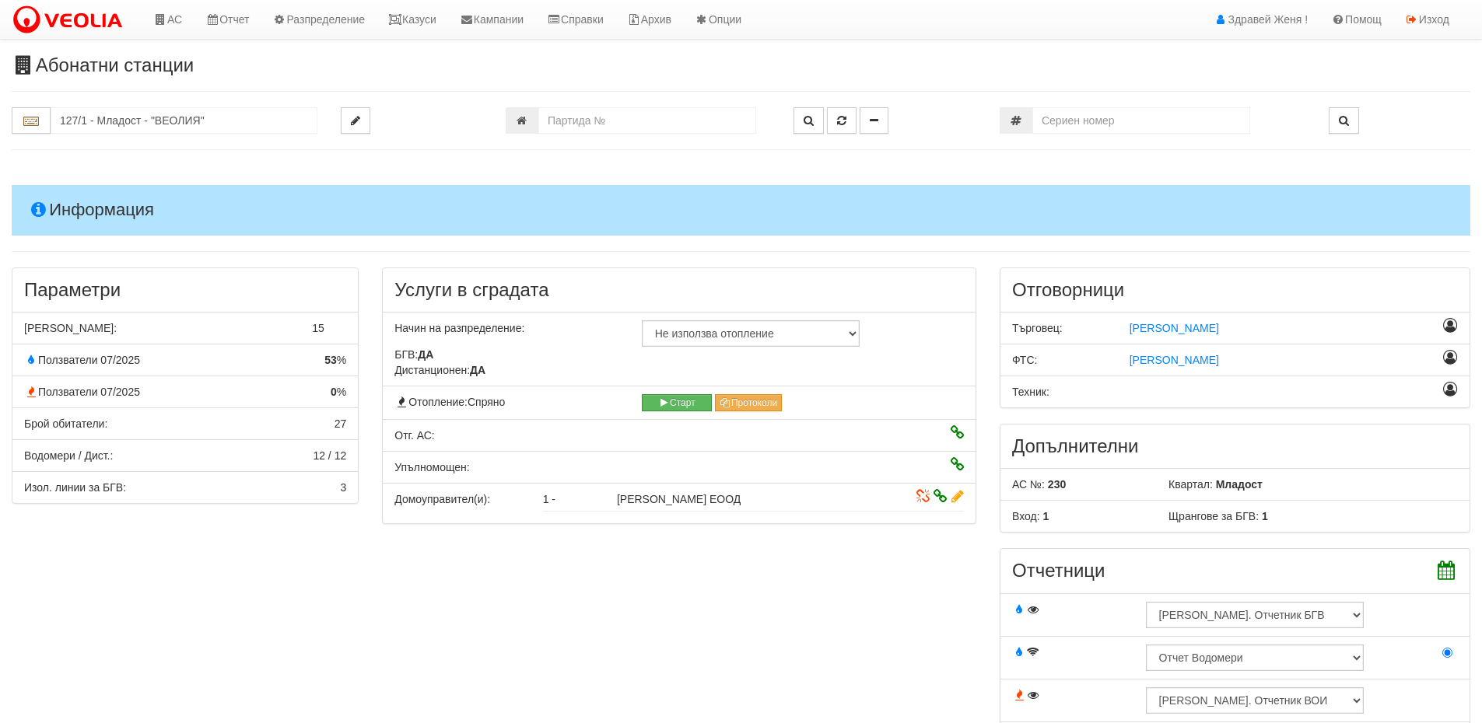
click at [70, 207] on h4 "Информация" at bounding box center [741, 210] width 1458 height 50
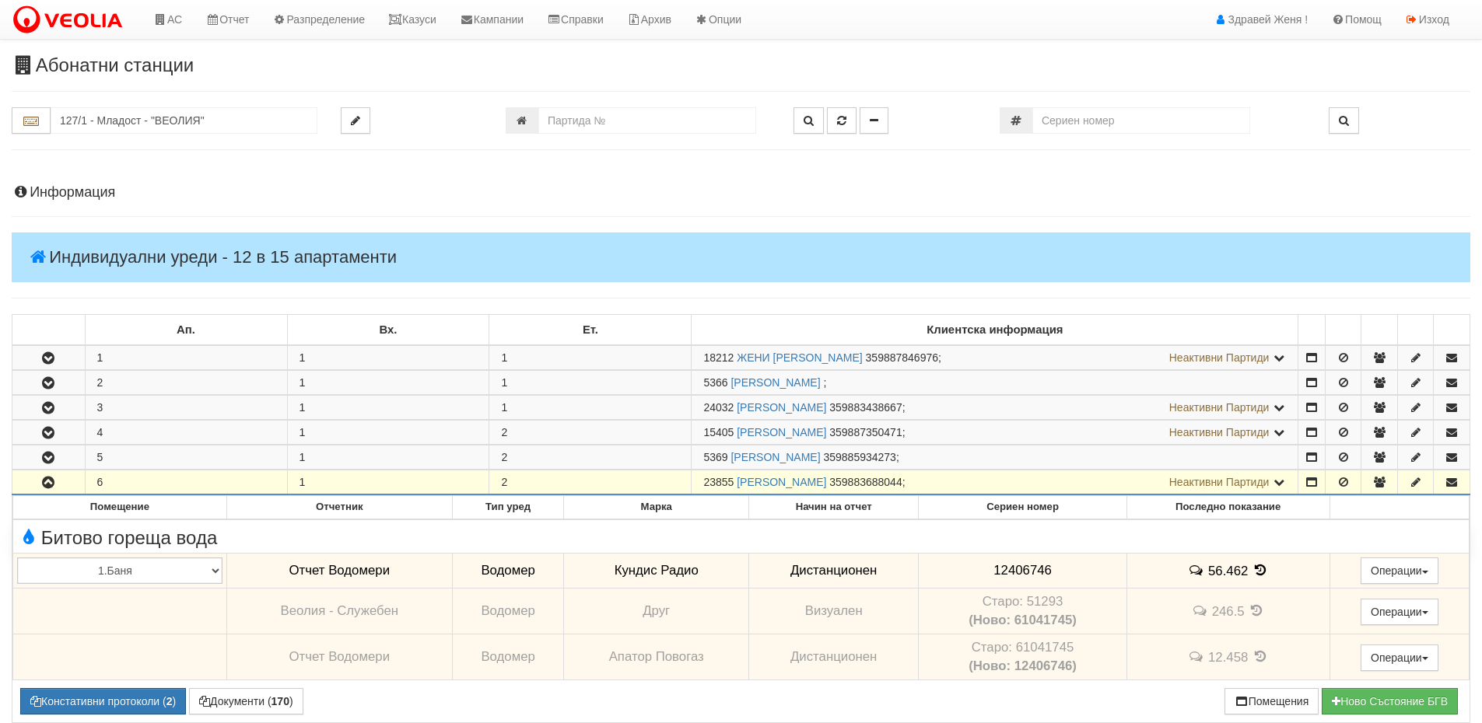
click at [53, 488] on icon "button" at bounding box center [48, 483] width 19 height 11
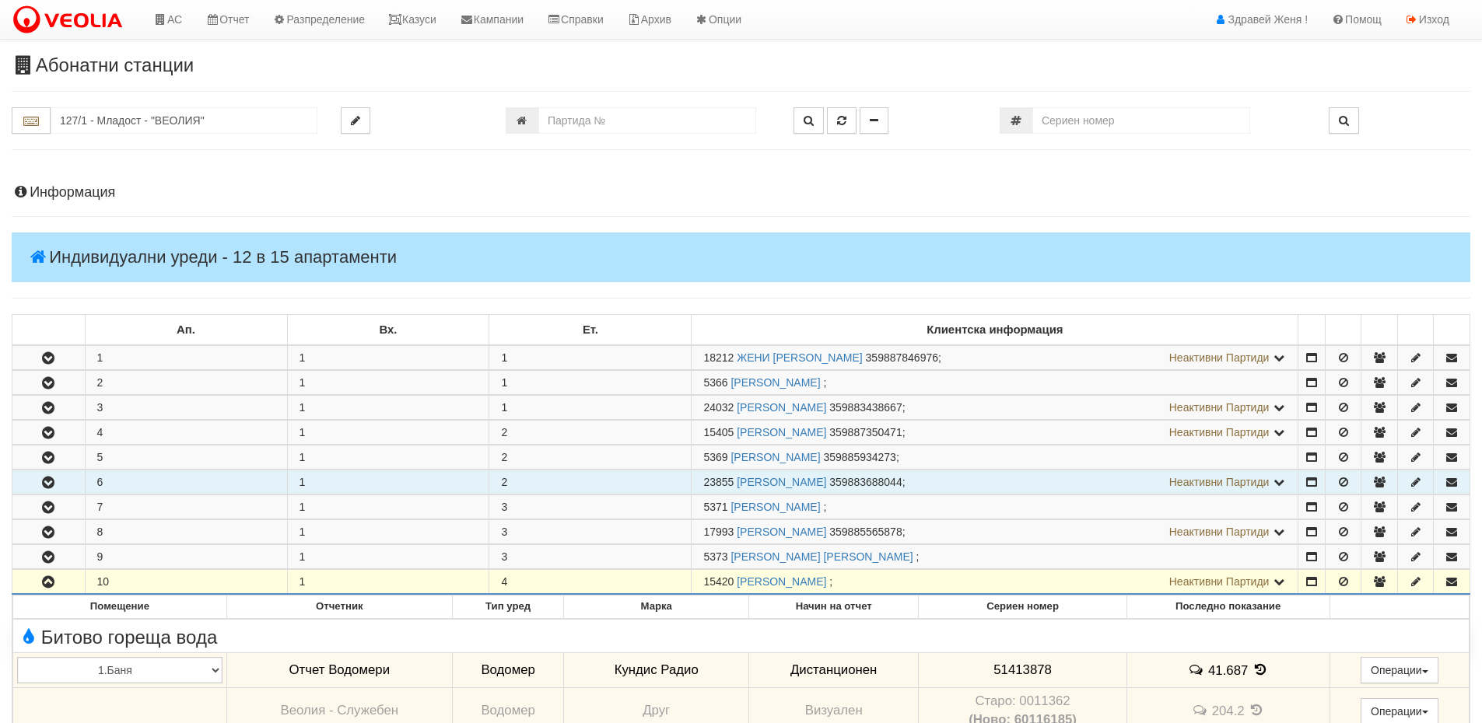
click at [58, 580] on icon "button" at bounding box center [48, 582] width 19 height 11
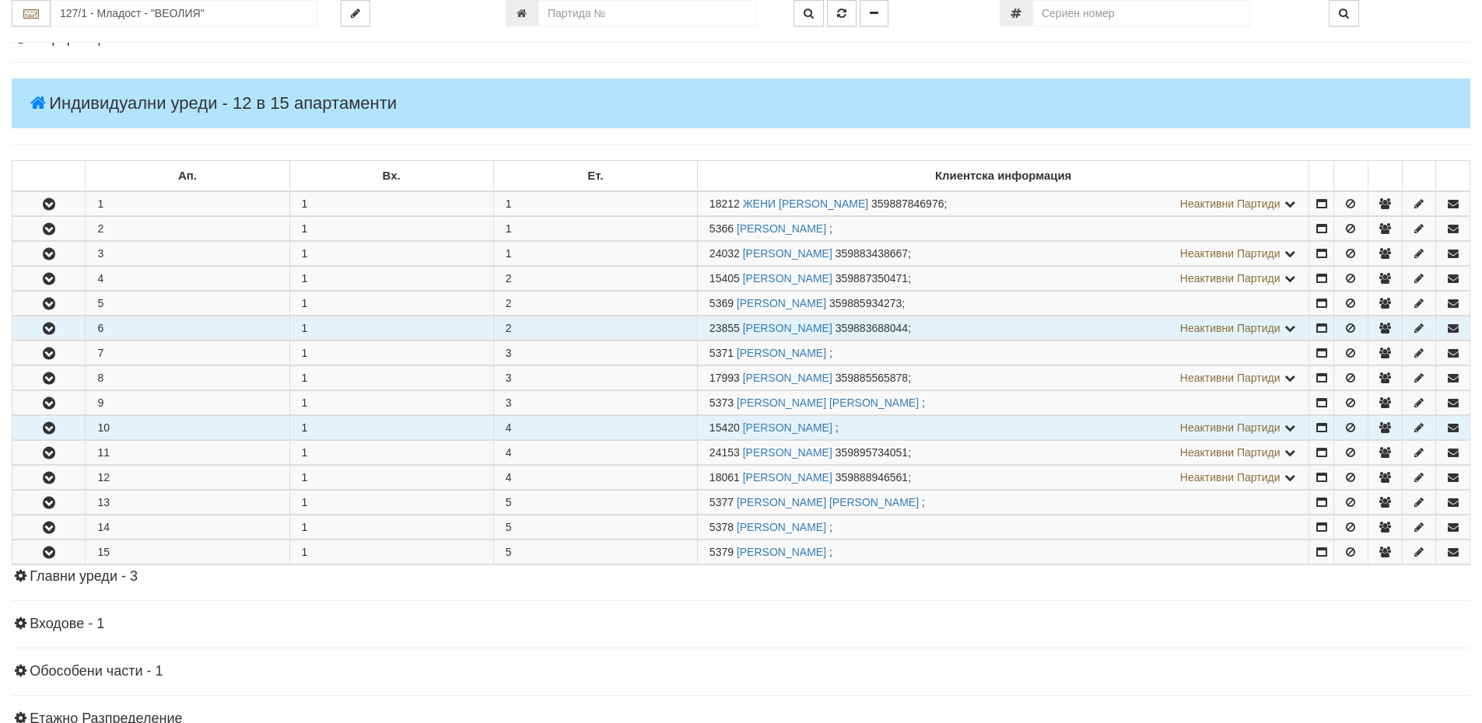
scroll to position [156, 0]
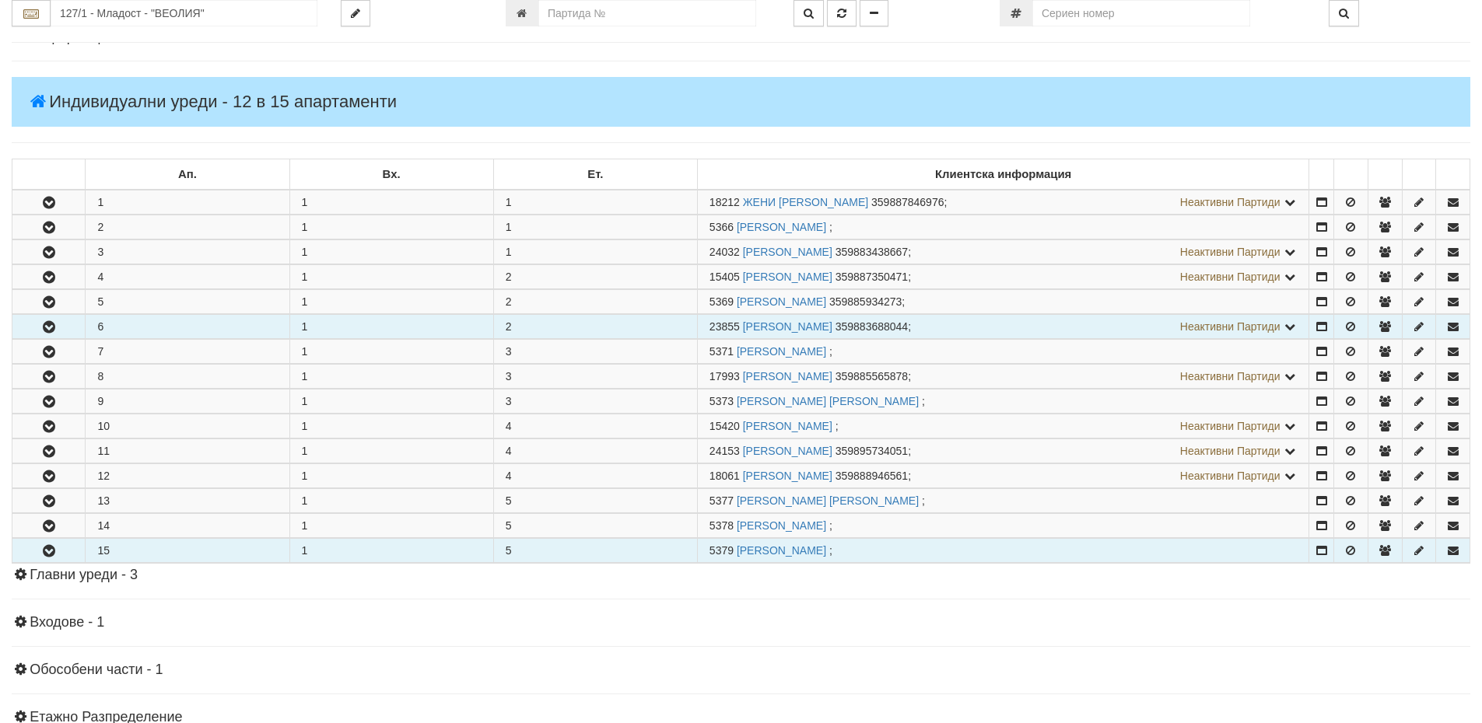
click at [52, 552] on icon "button" at bounding box center [49, 551] width 19 height 11
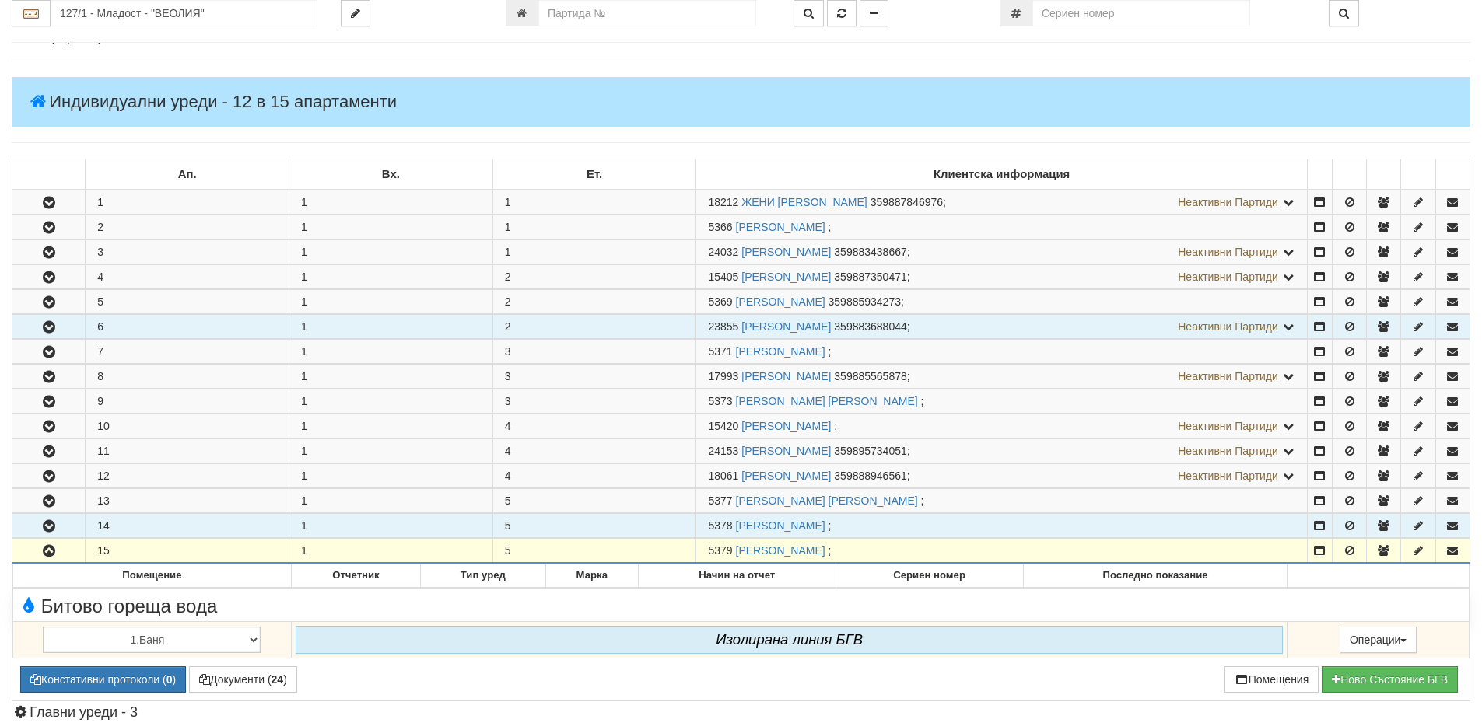
click at [41, 531] on icon "button" at bounding box center [49, 526] width 19 height 11
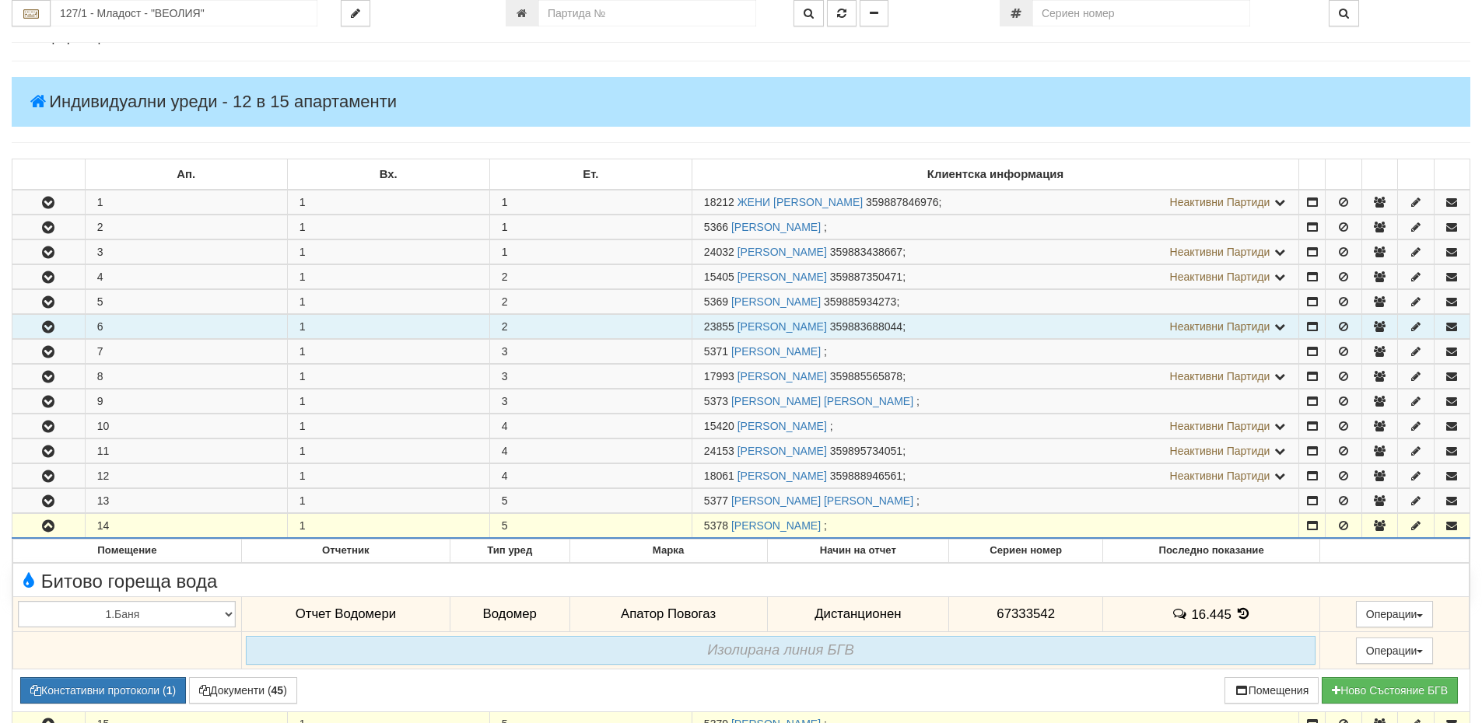
click at [33, 525] on button "button" at bounding box center [48, 525] width 72 height 23
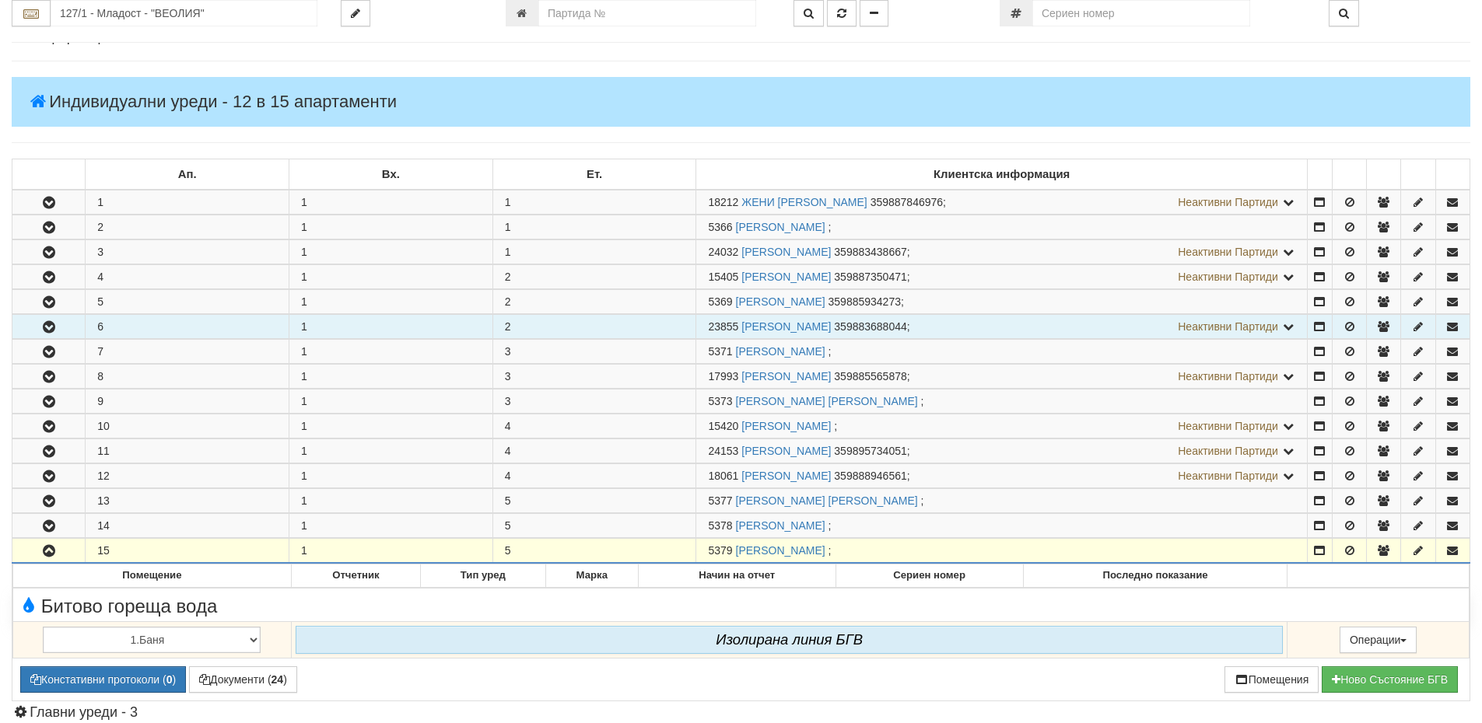
click at [47, 551] on icon "button" at bounding box center [49, 551] width 19 height 11
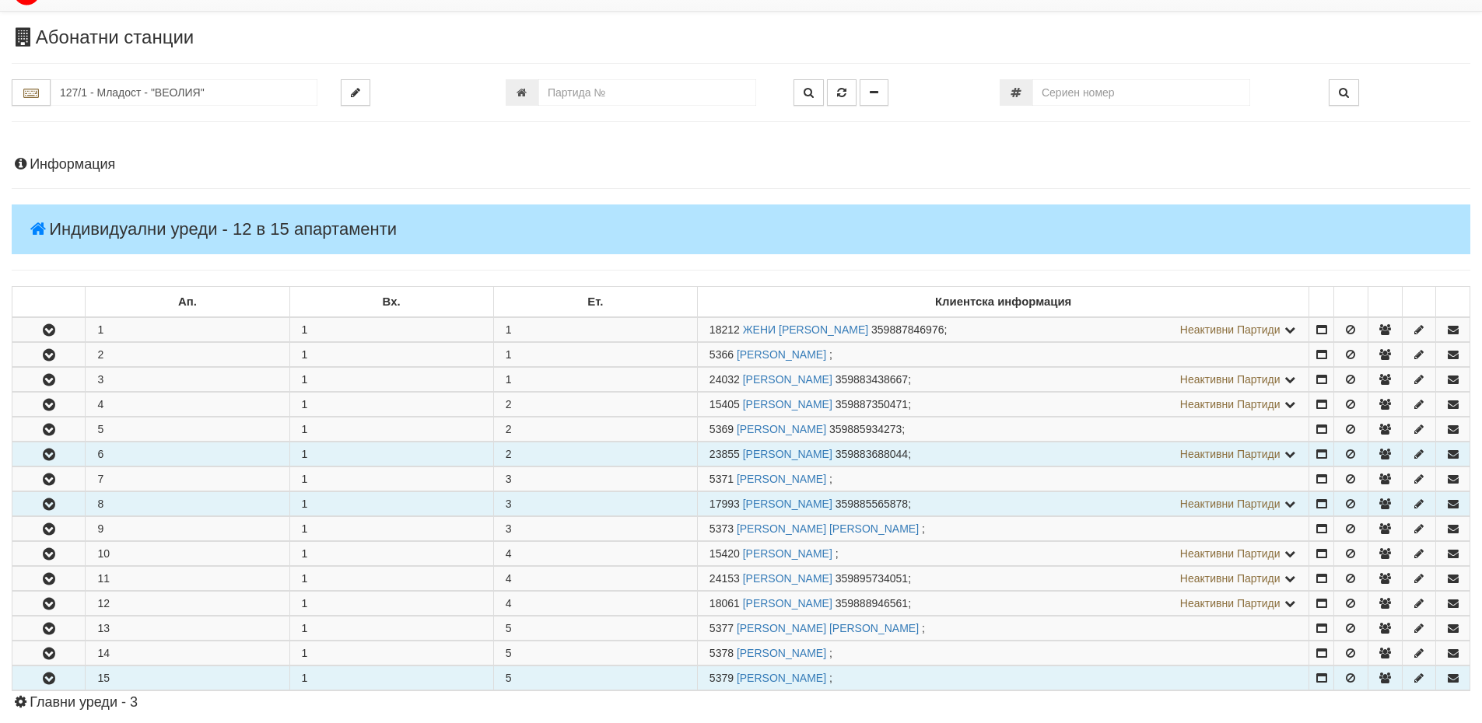
scroll to position [0, 0]
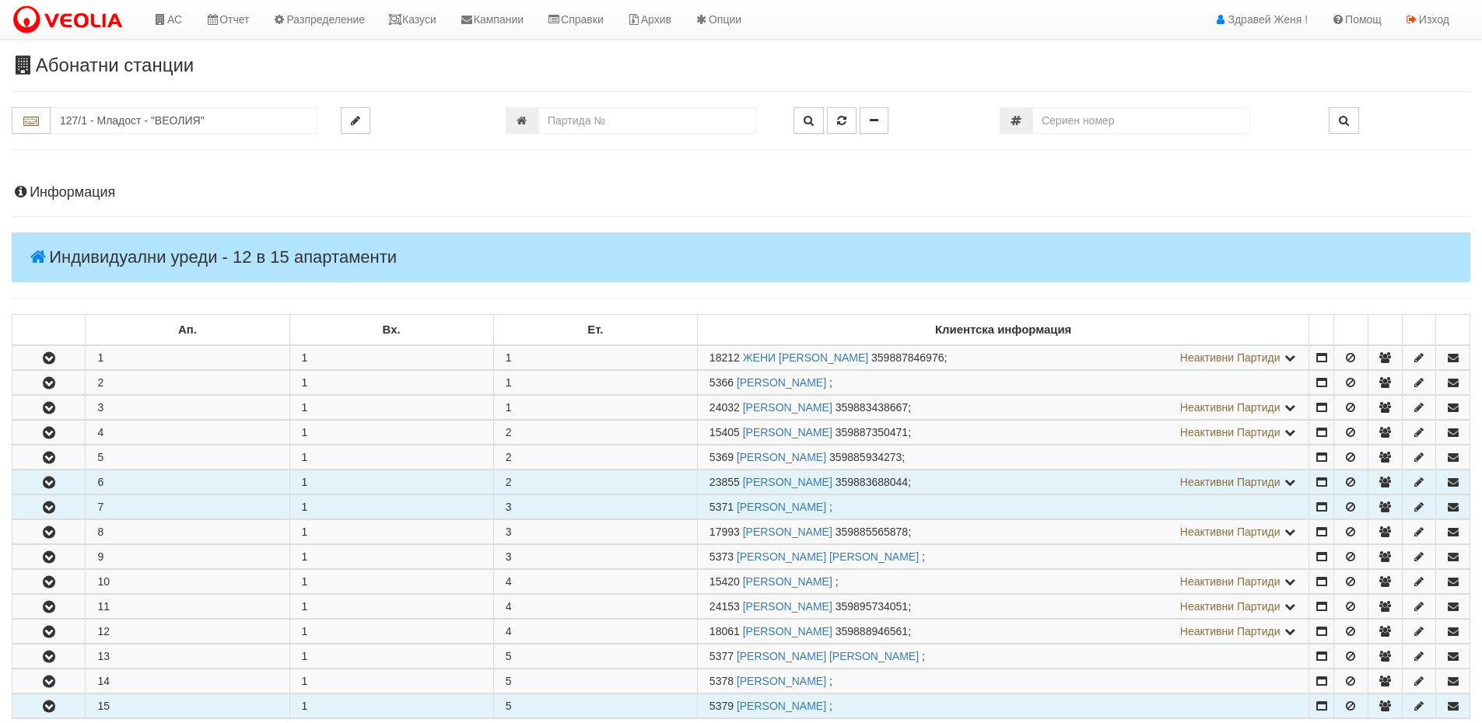
click at [57, 497] on button "button" at bounding box center [48, 506] width 72 height 23
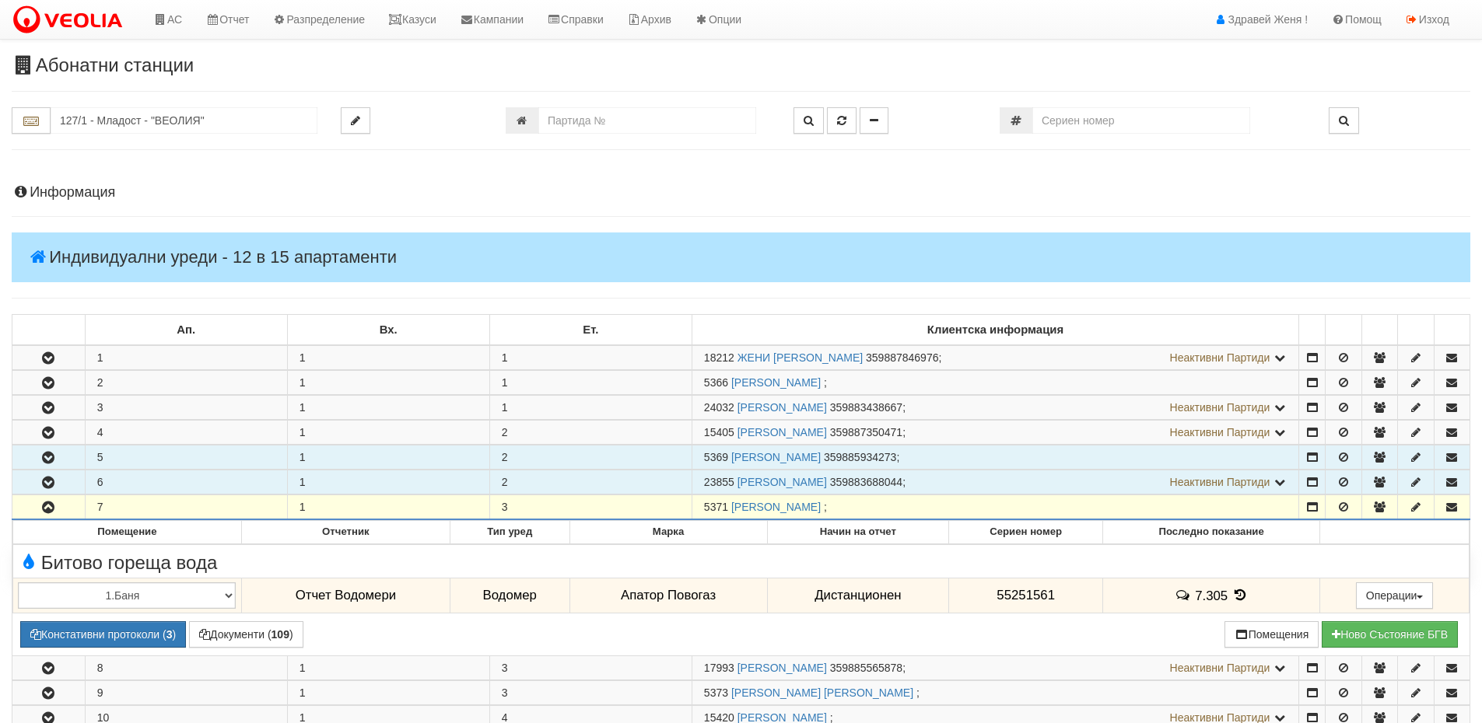
click at [47, 453] on icon "button" at bounding box center [48, 458] width 19 height 11
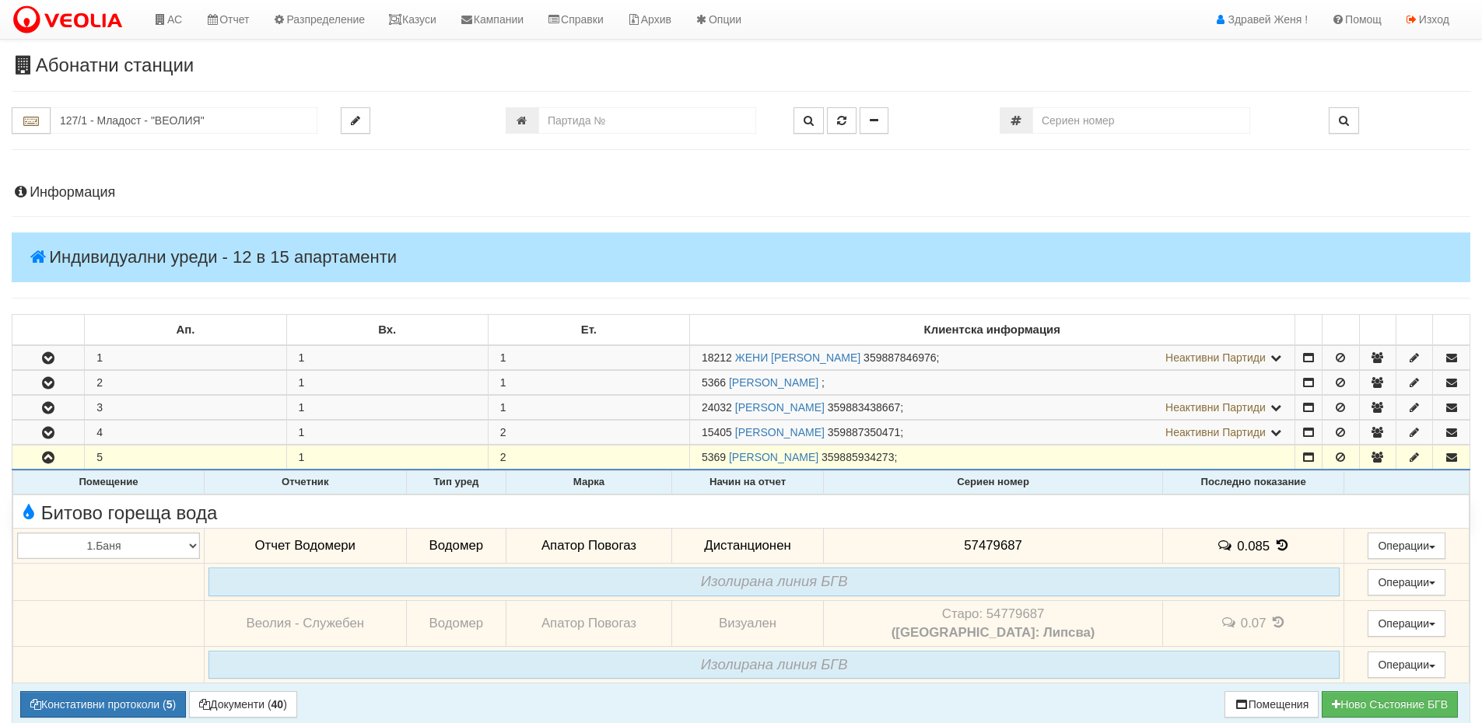
click at [1273, 539] on icon at bounding box center [1281, 545] width 17 height 13
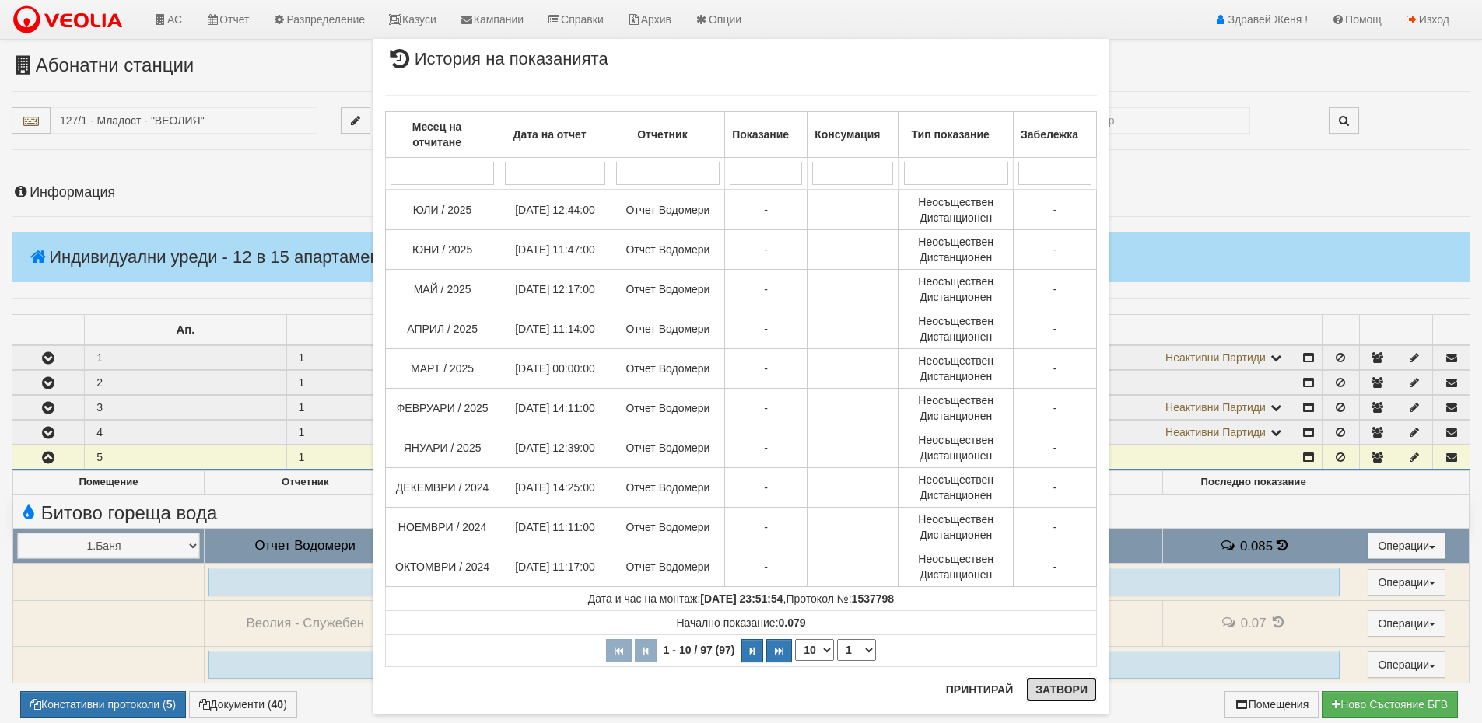
click at [1055, 696] on button "Затвори" at bounding box center [1061, 689] width 71 height 25
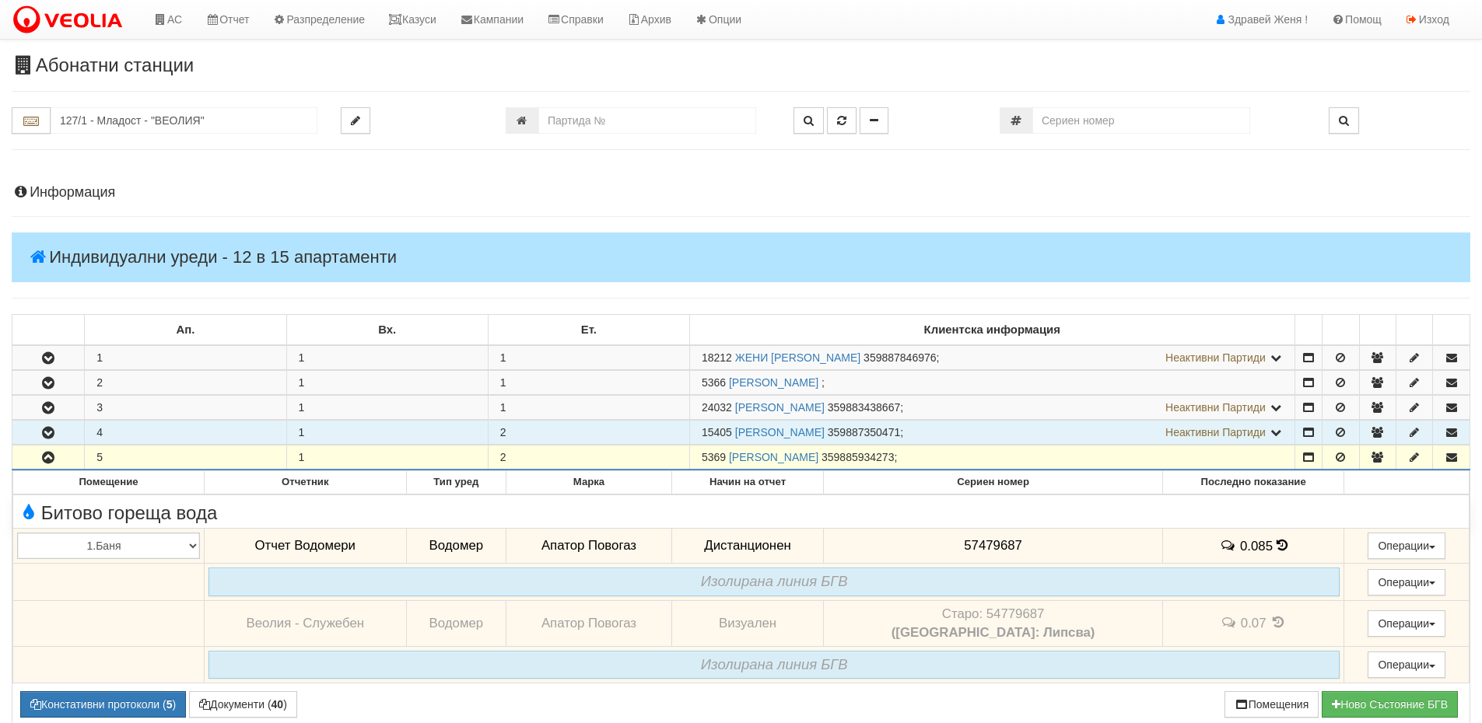
click at [53, 428] on icon "button" at bounding box center [48, 433] width 19 height 11
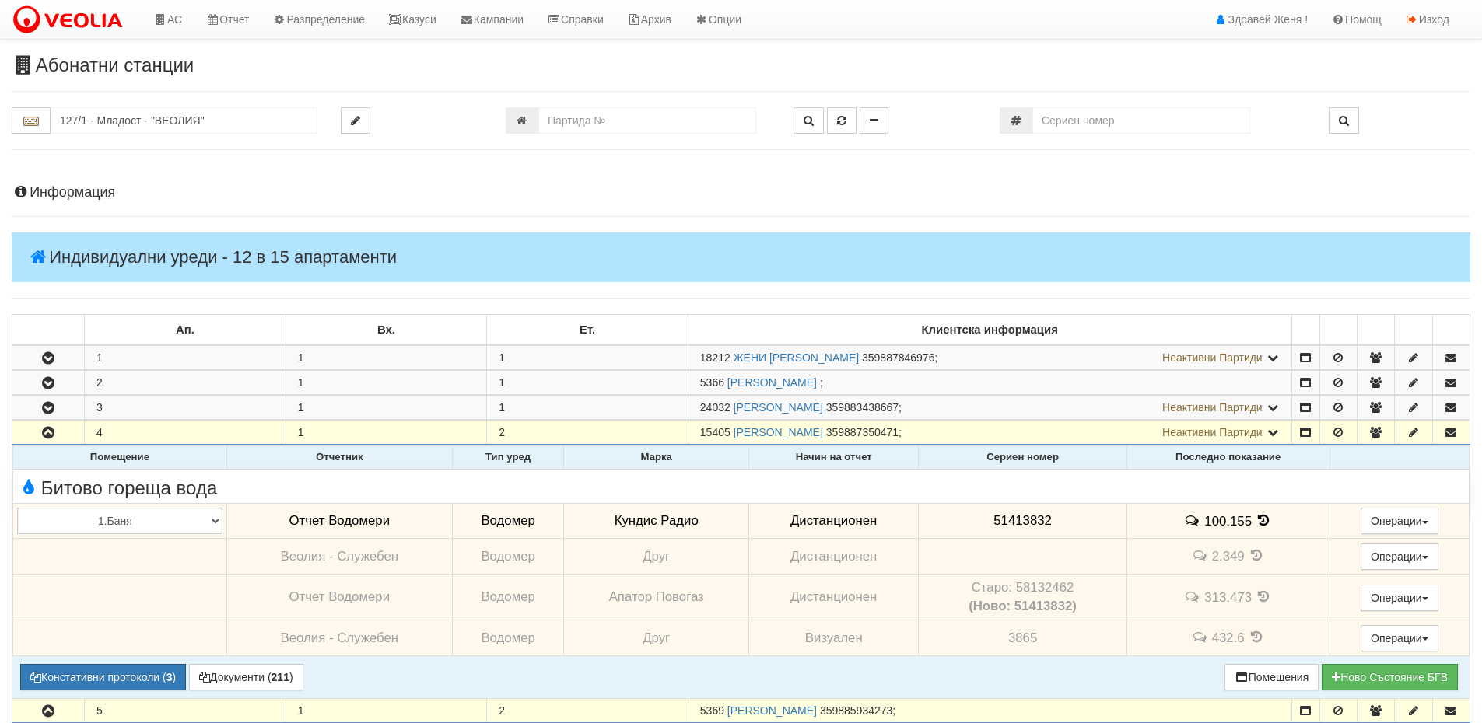
click at [1260, 523] on icon at bounding box center [1263, 520] width 17 height 13
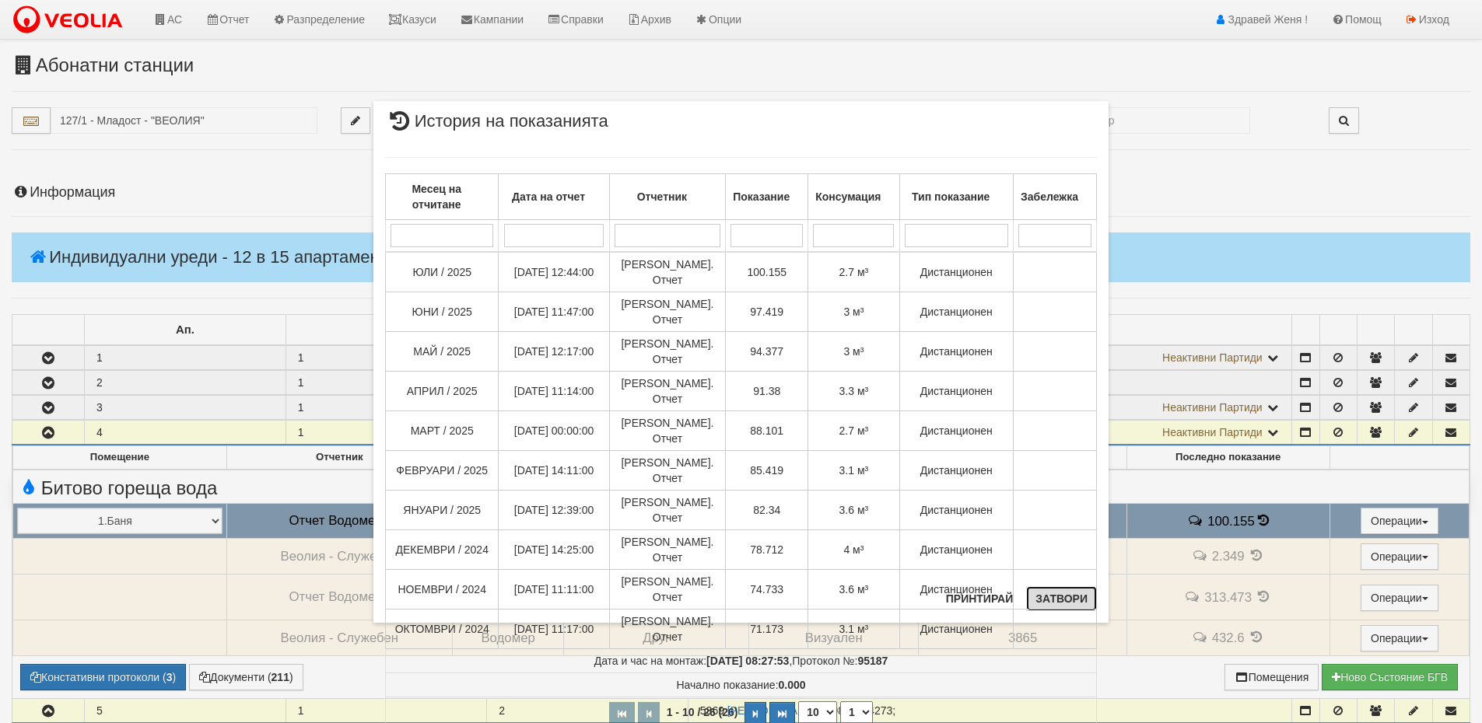
click at [1077, 607] on button "Затвори" at bounding box center [1061, 598] width 71 height 25
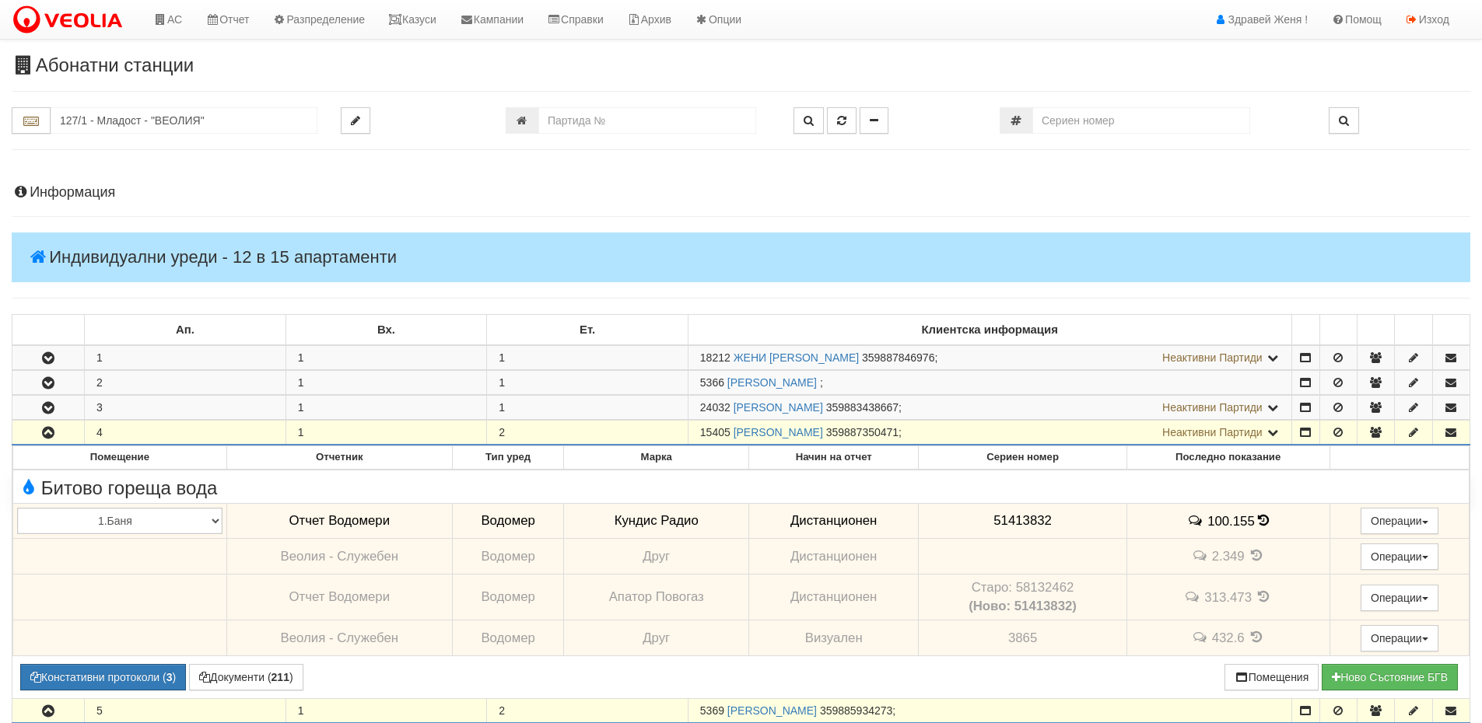
click at [50, 434] on icon "button" at bounding box center [48, 433] width 19 height 11
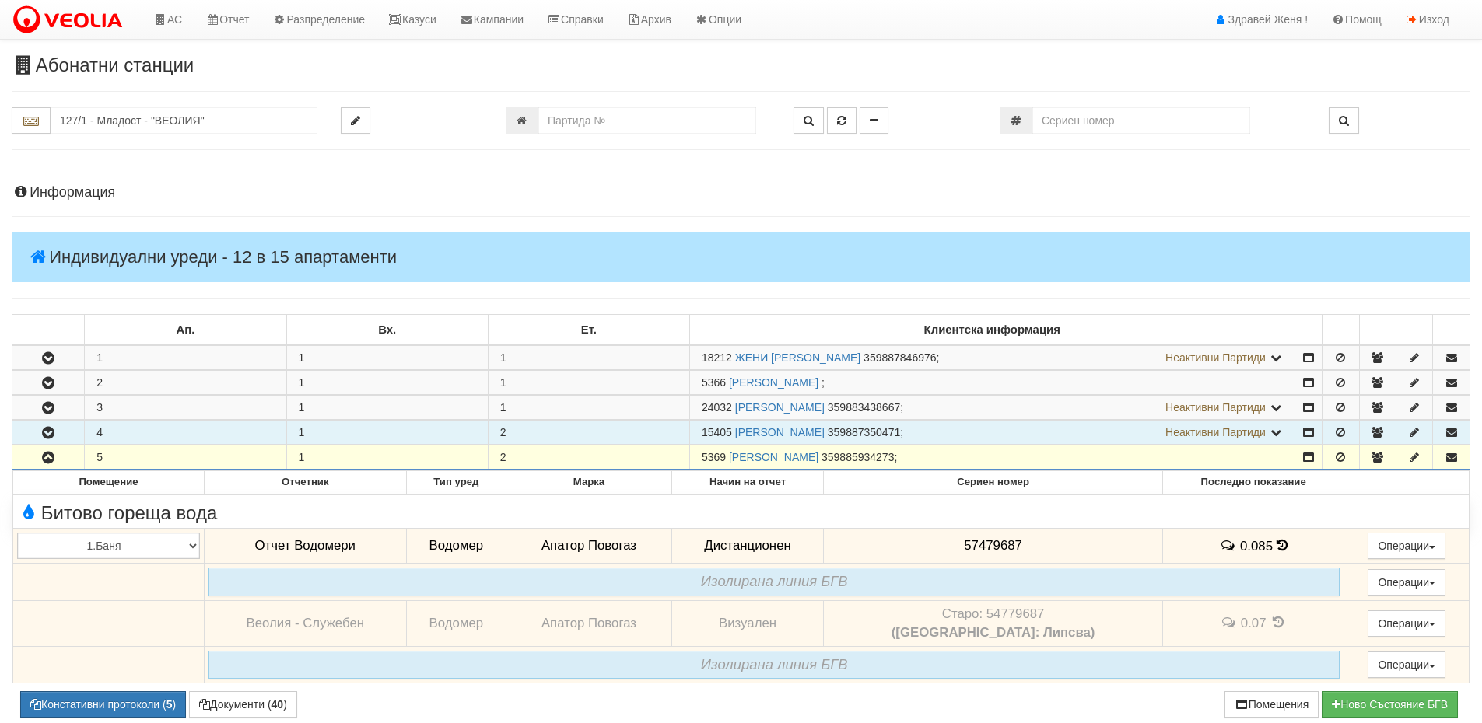
click at [56, 460] on icon "button" at bounding box center [48, 458] width 19 height 11
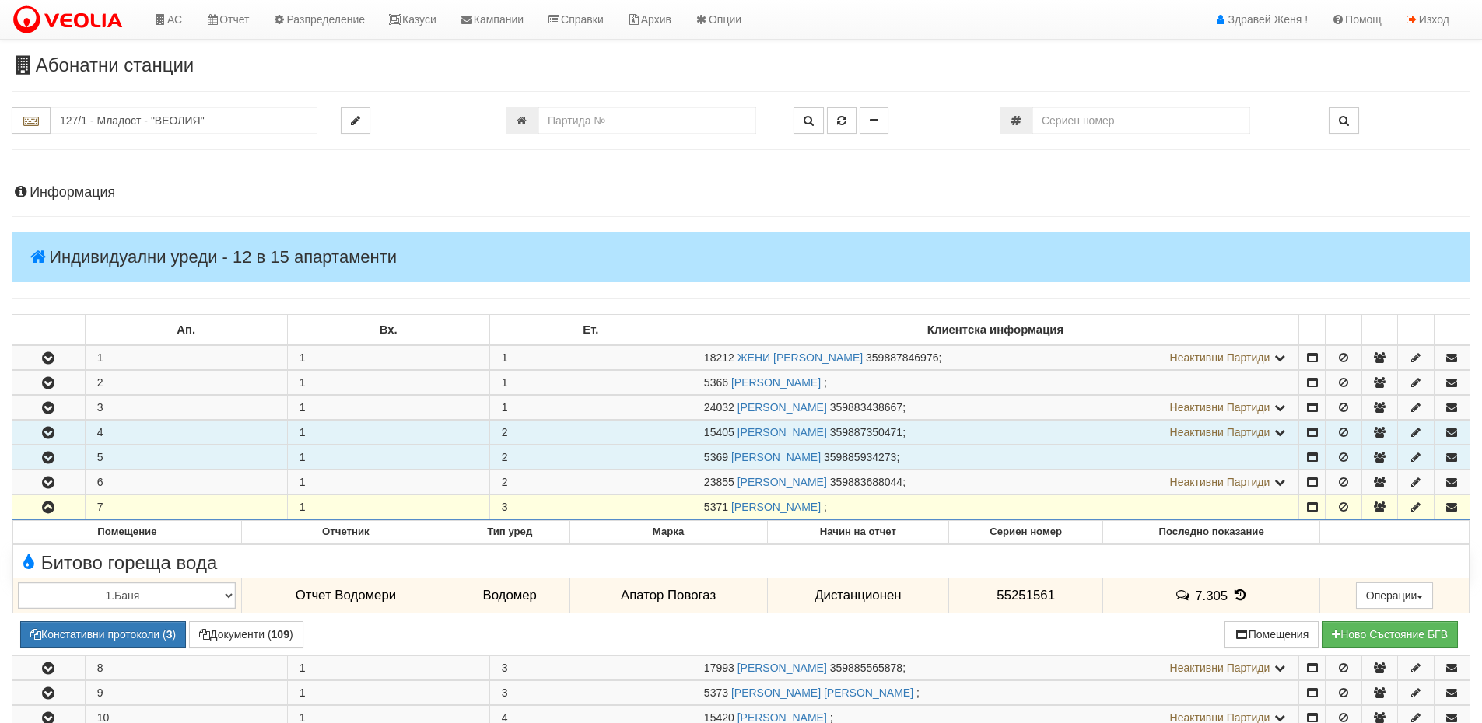
click at [54, 493] on button "button" at bounding box center [48, 482] width 72 height 23
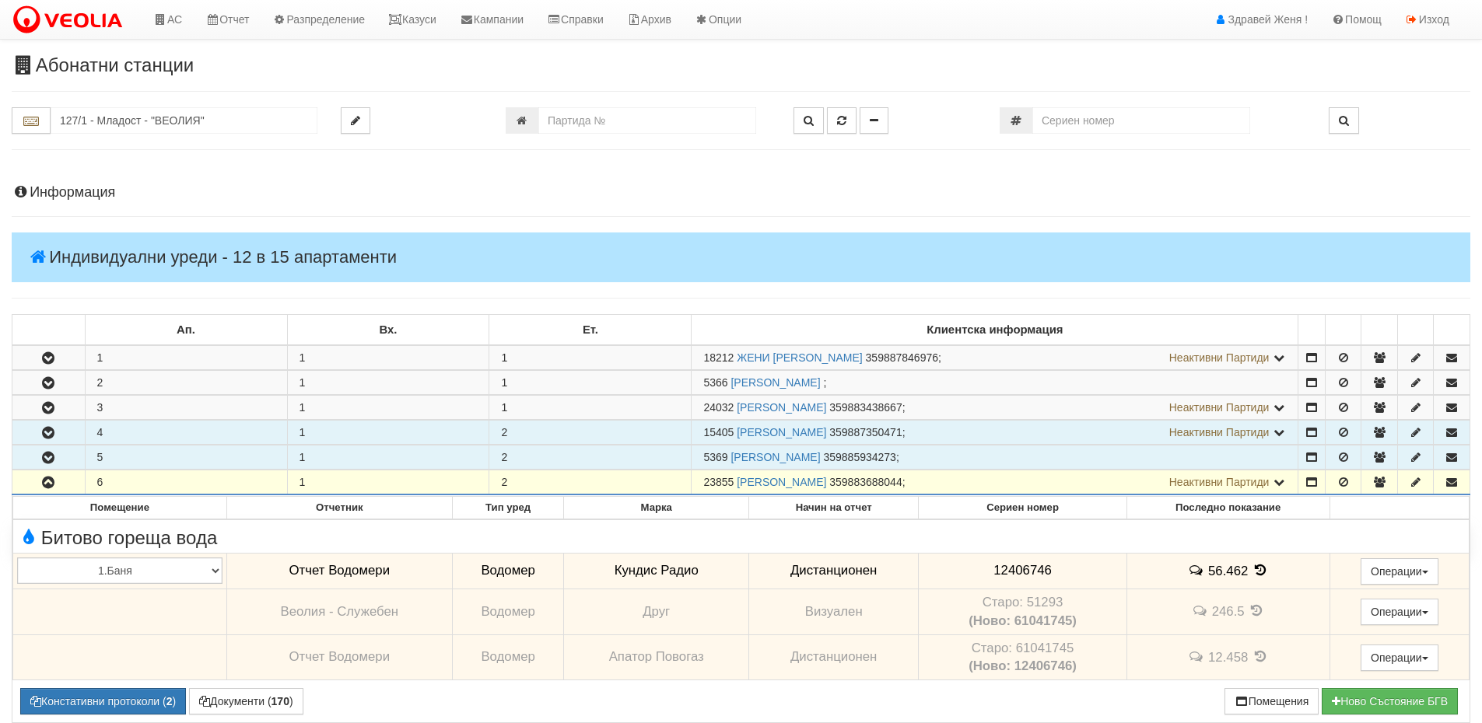
click at [54, 485] on icon "button" at bounding box center [48, 483] width 19 height 11
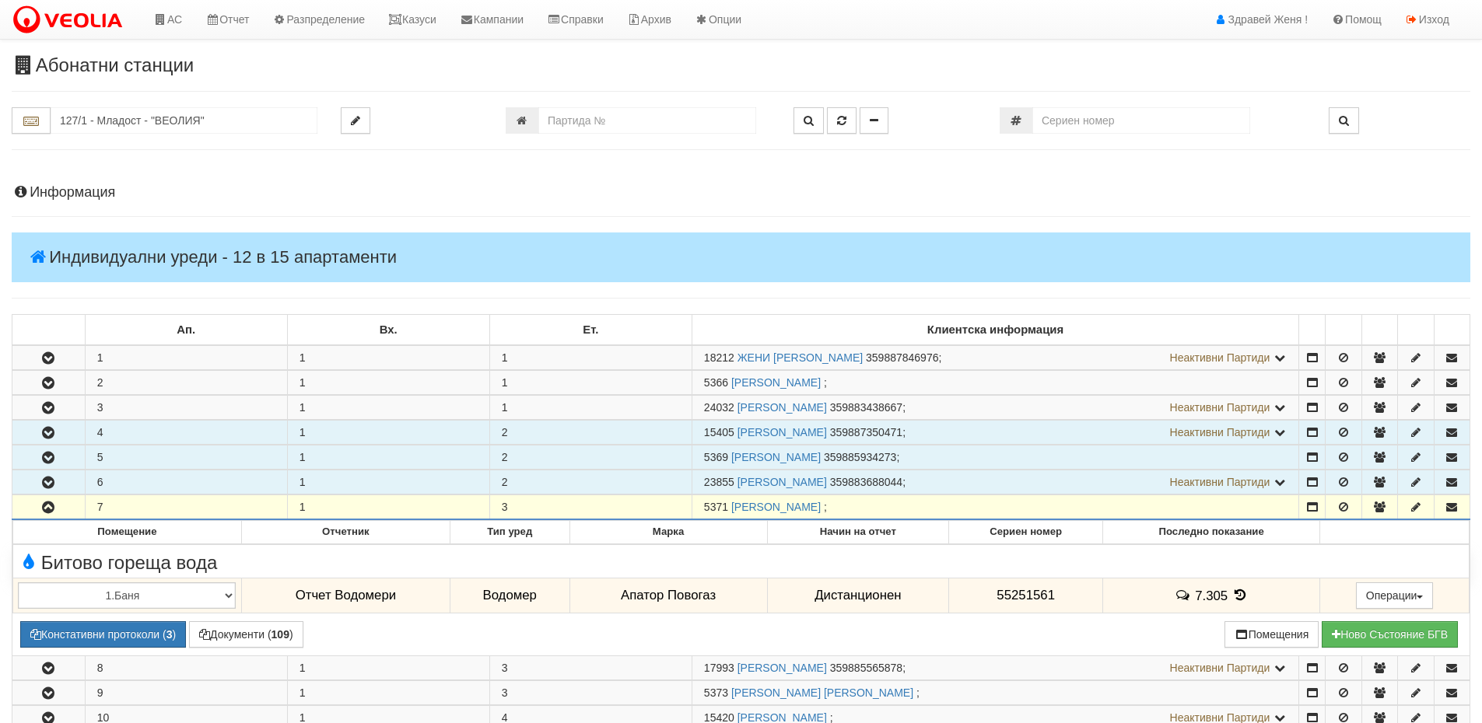
click at [56, 507] on icon "button" at bounding box center [48, 507] width 19 height 11
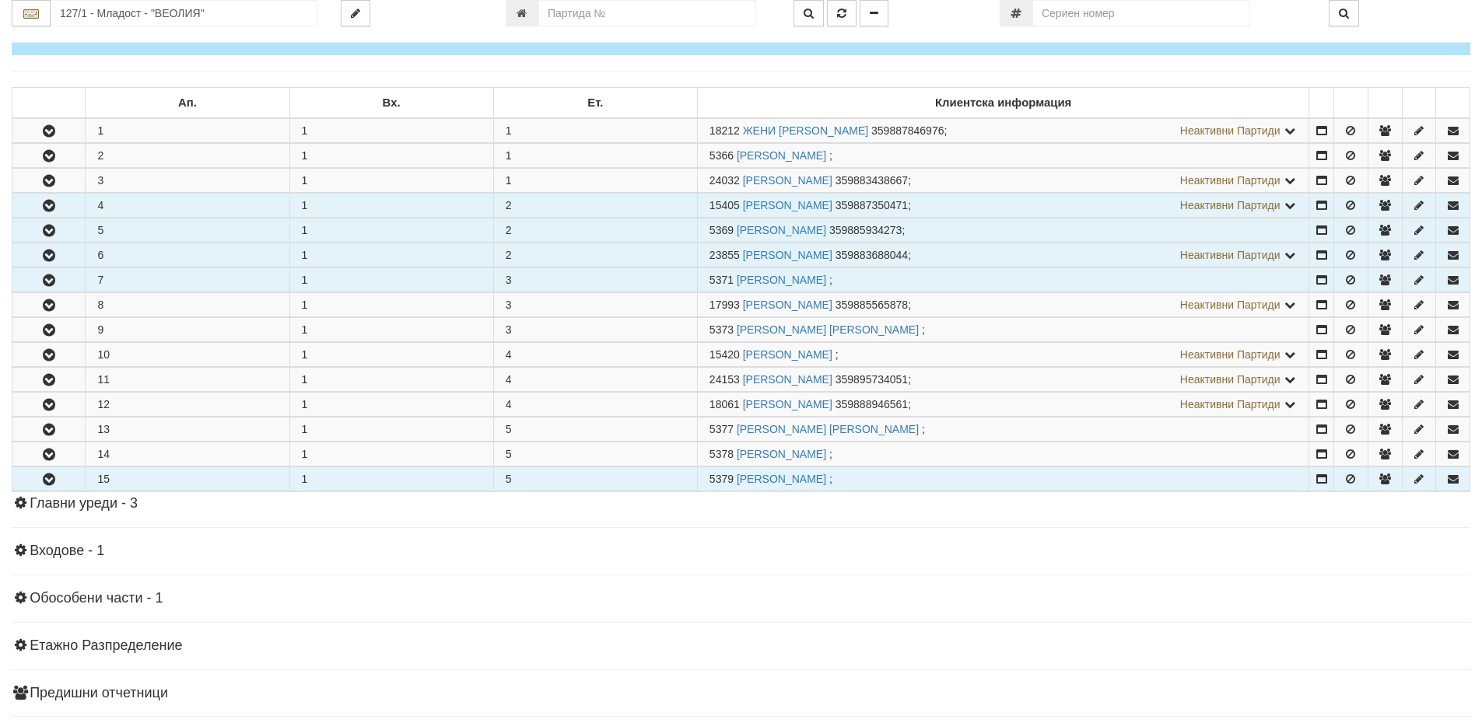
scroll to position [78, 0]
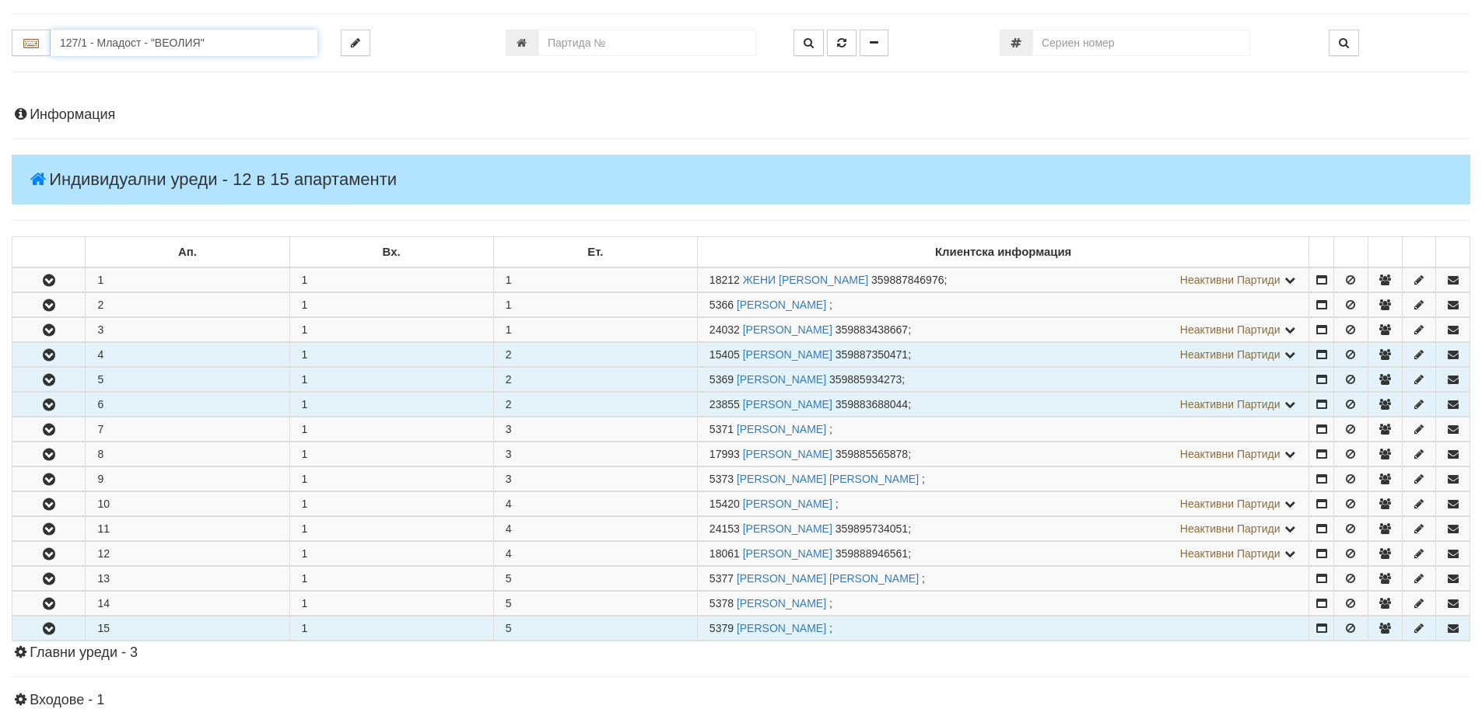
click at [123, 42] on input "127/1 - Младост - "ВЕОЛИЯ"" at bounding box center [184, 43] width 267 height 26
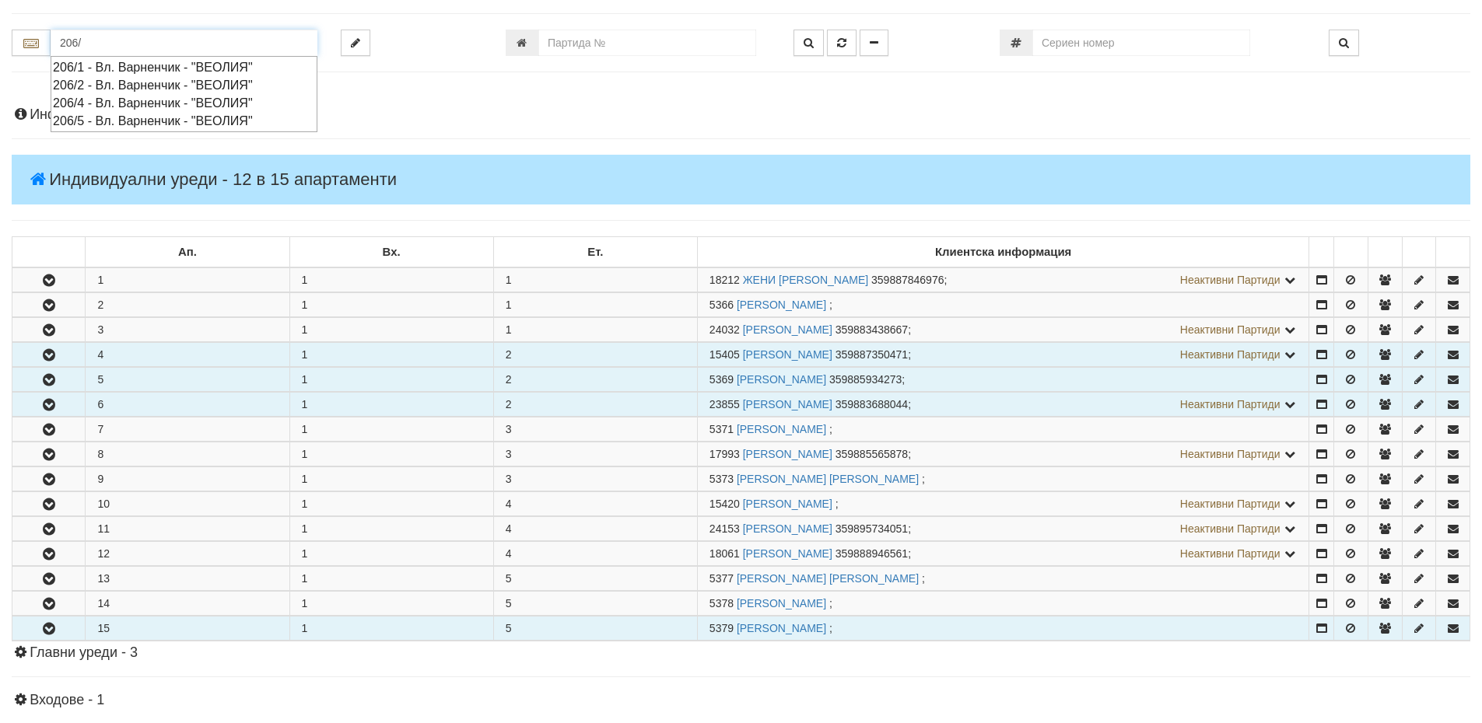
click at [113, 61] on div "206/1 - Вл. Варненчик - "ВЕОЛИЯ"" at bounding box center [184, 67] width 262 height 18
type input "206/1 - Вл. Варненчик - "ВЕОЛИЯ""
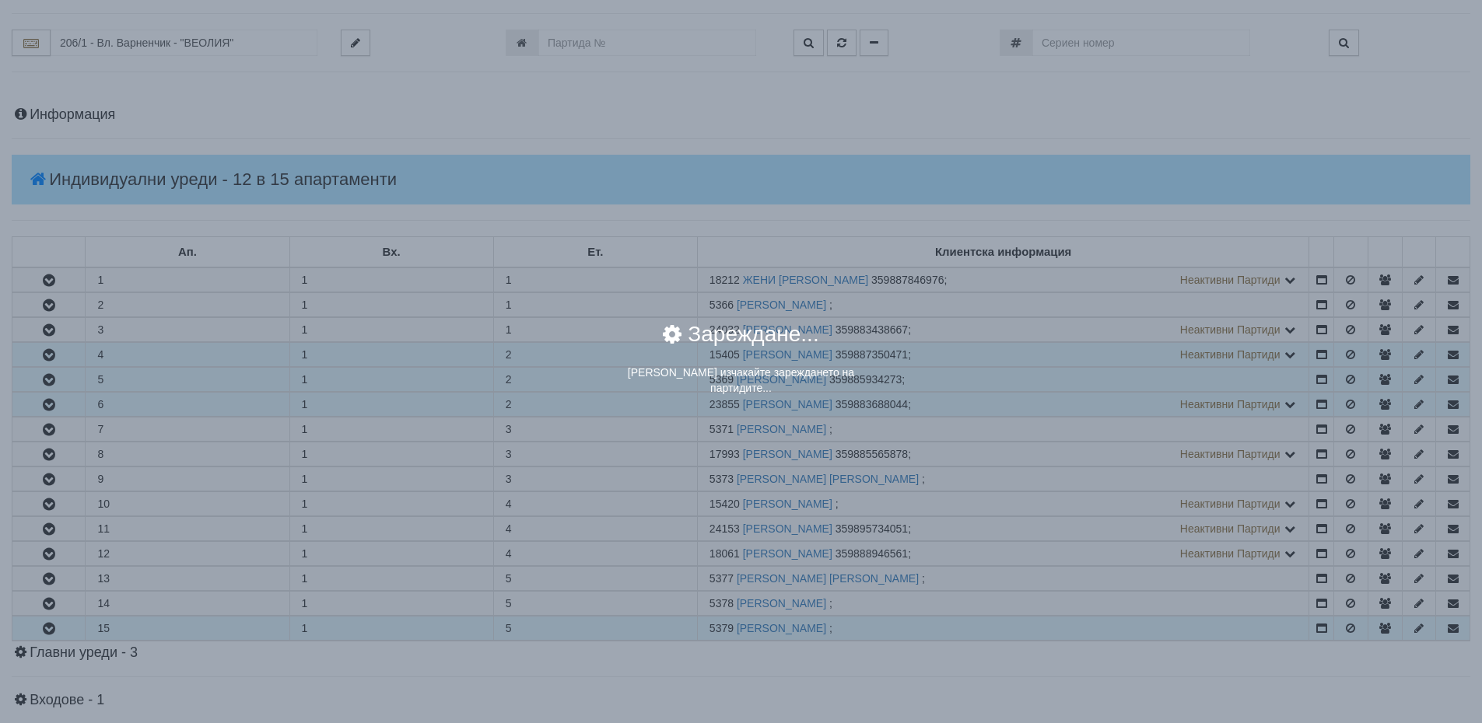
scroll to position [0, 0]
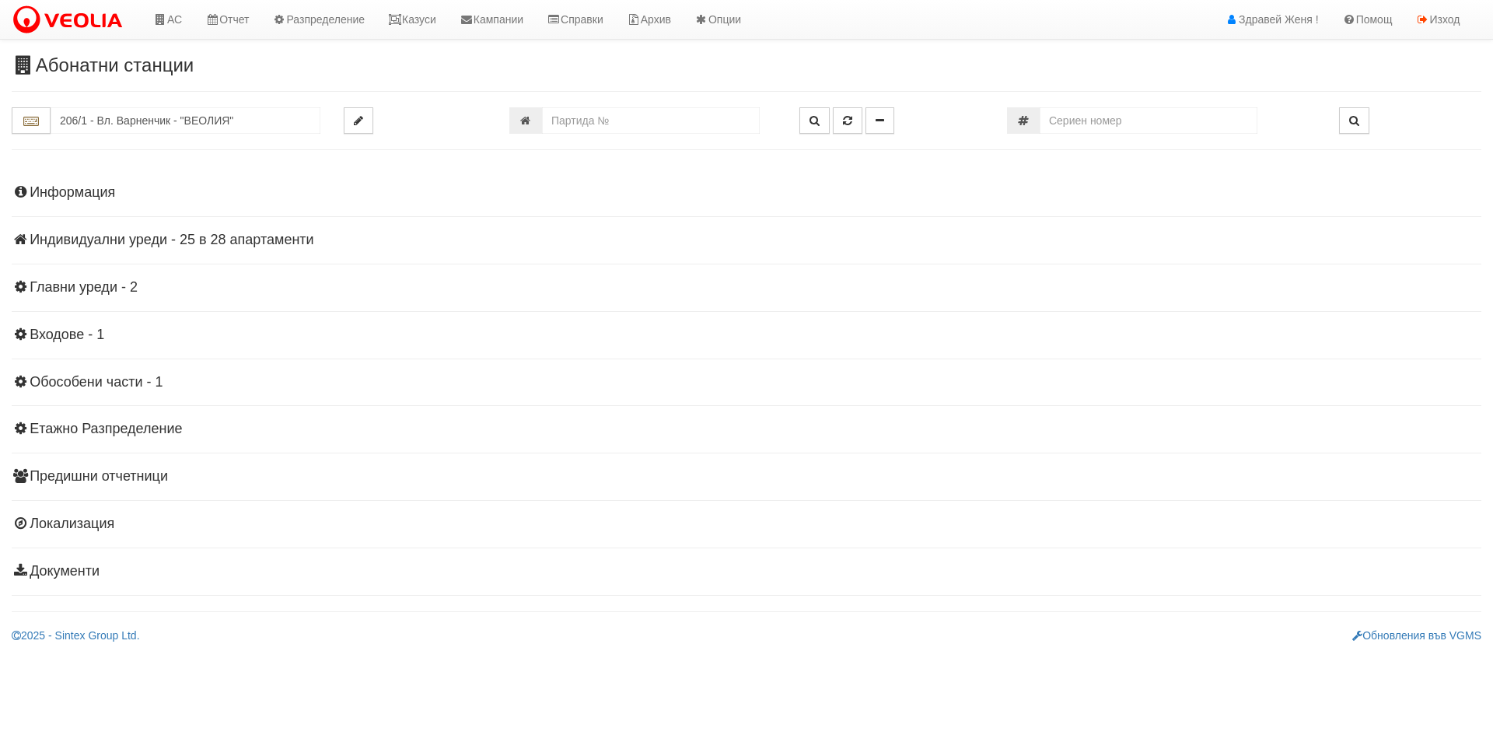
click at [82, 237] on h4 "Индивидуални уреди - 25 в 28 апартаменти" at bounding box center [747, 241] width 1470 height 16
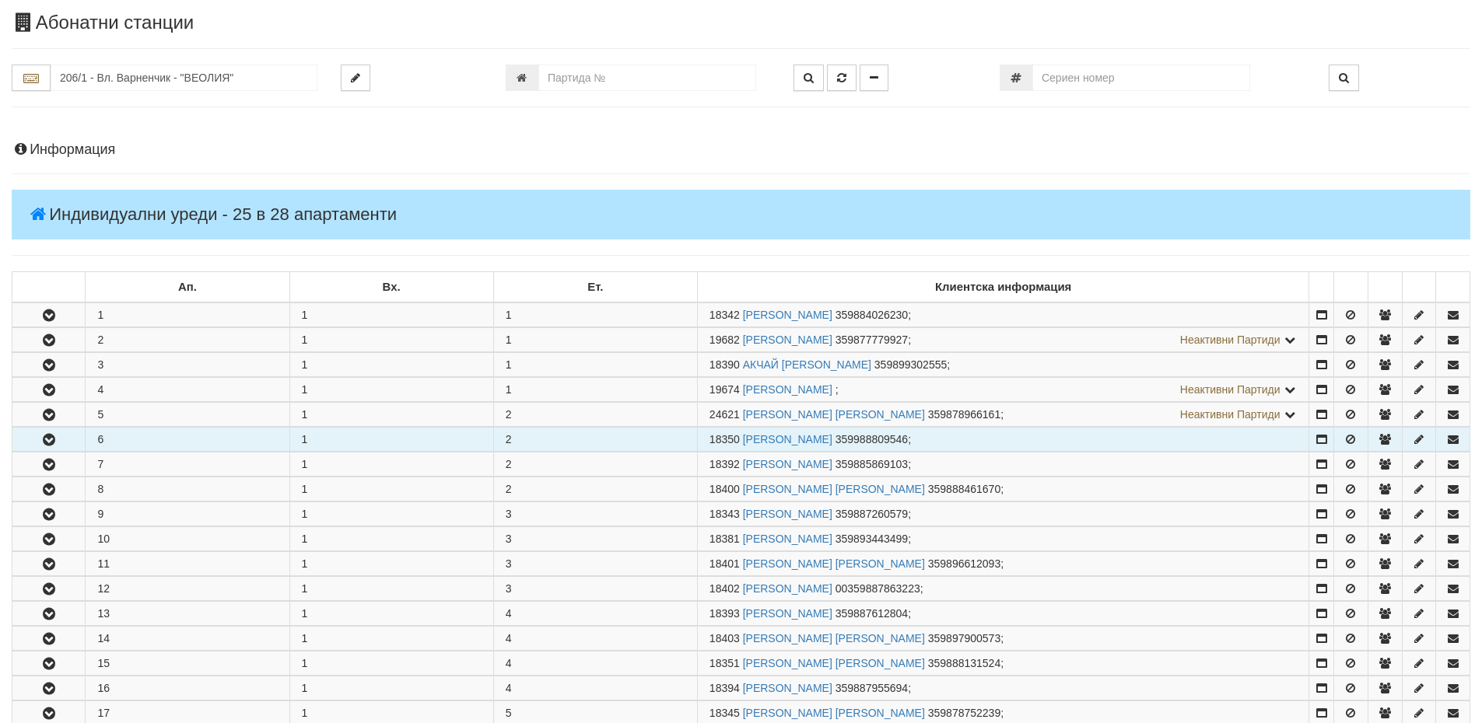
scroll to position [78, 0]
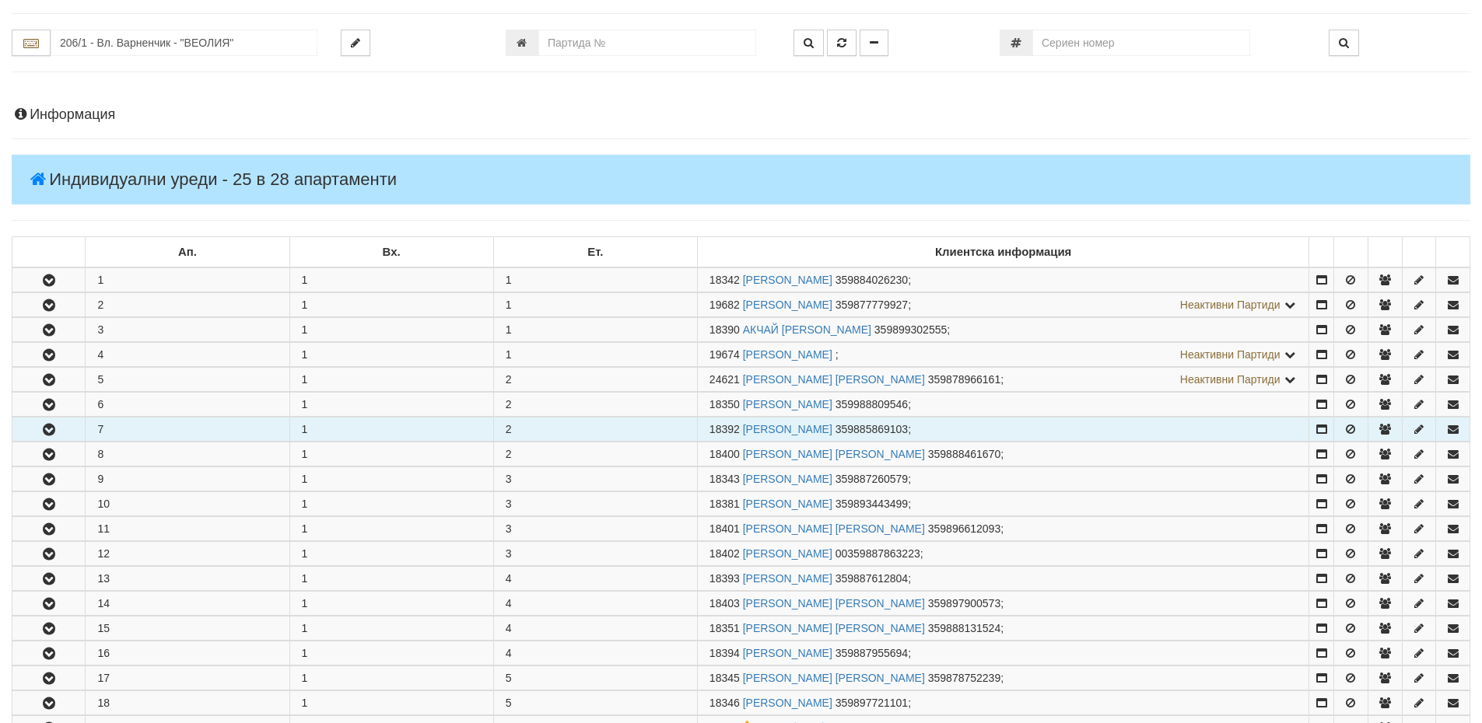
click at [49, 436] on icon "button" at bounding box center [49, 430] width 19 height 11
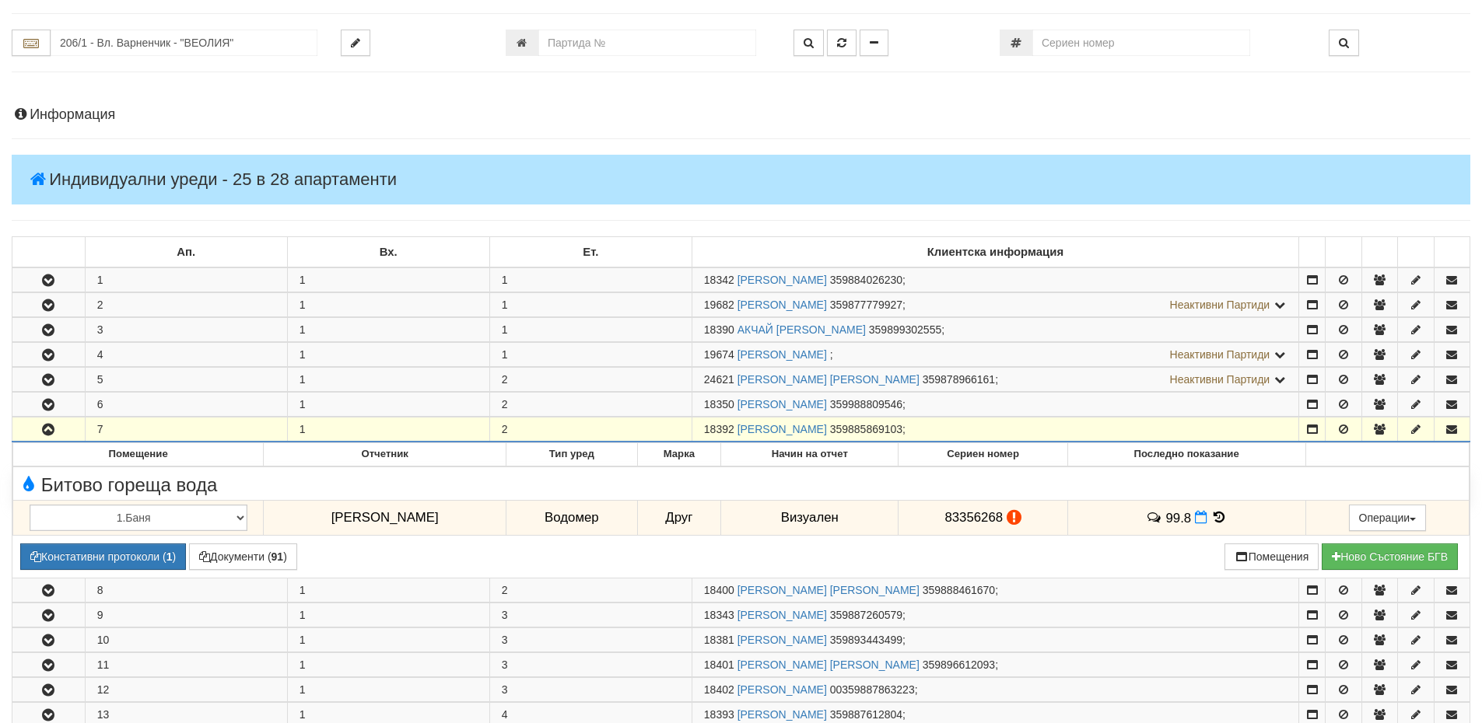
drag, startPoint x: 703, startPoint y: 429, endPoint x: 734, endPoint y: 426, distance: 31.2
click at [734, 426] on td "18392 [PERSON_NAME] 359885869103 ;" at bounding box center [994, 430] width 607 height 25
copy span "18392"
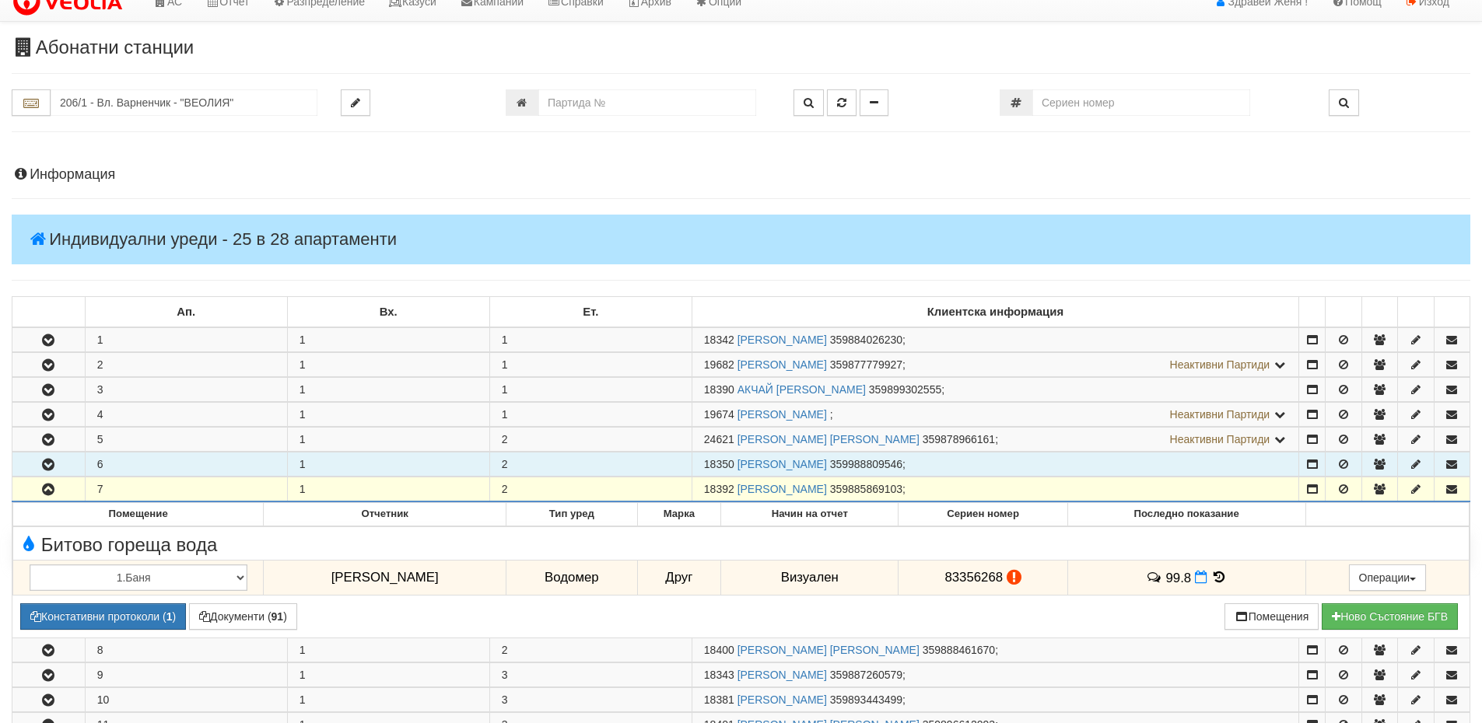
scroll to position [0, 0]
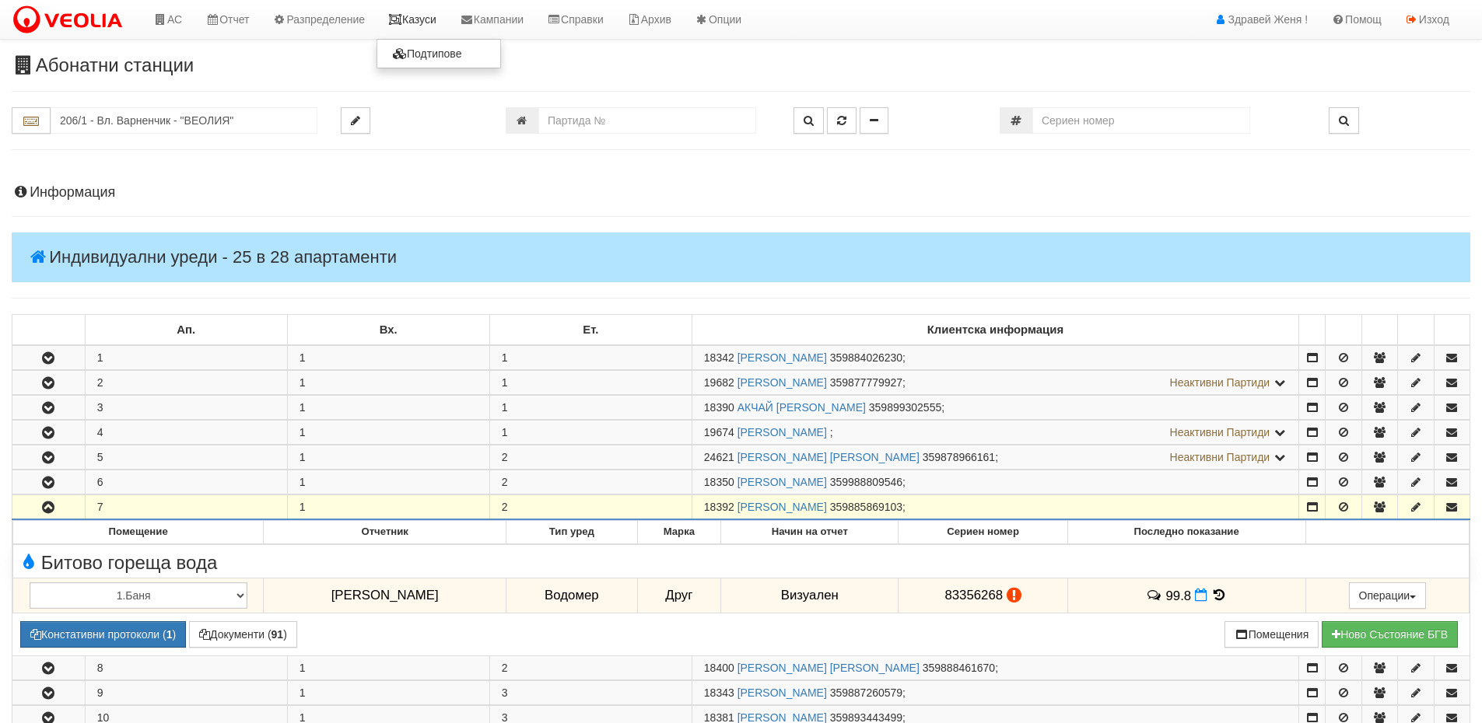
click at [427, 9] on link "Казуси" at bounding box center [412, 19] width 72 height 39
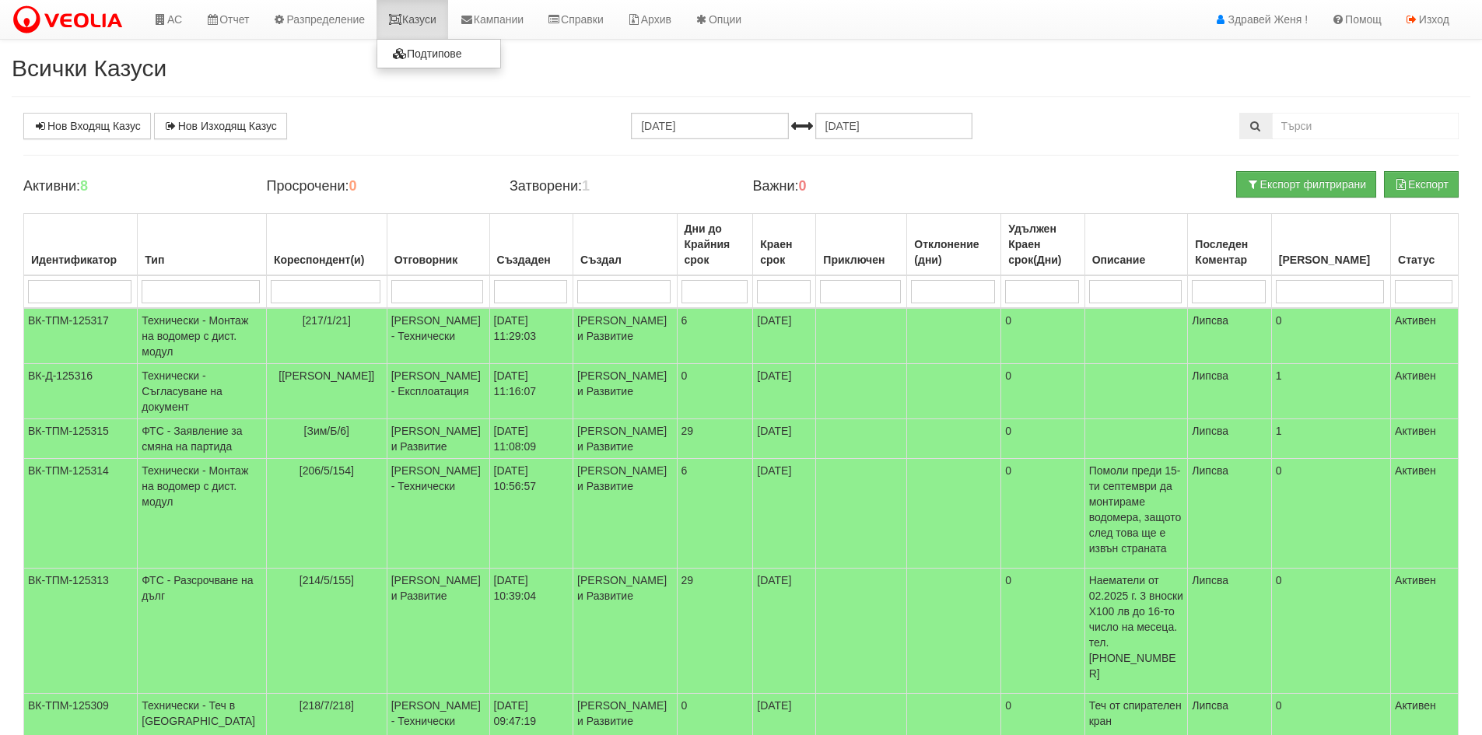
click at [402, 17] on icon at bounding box center [395, 19] width 14 height 11
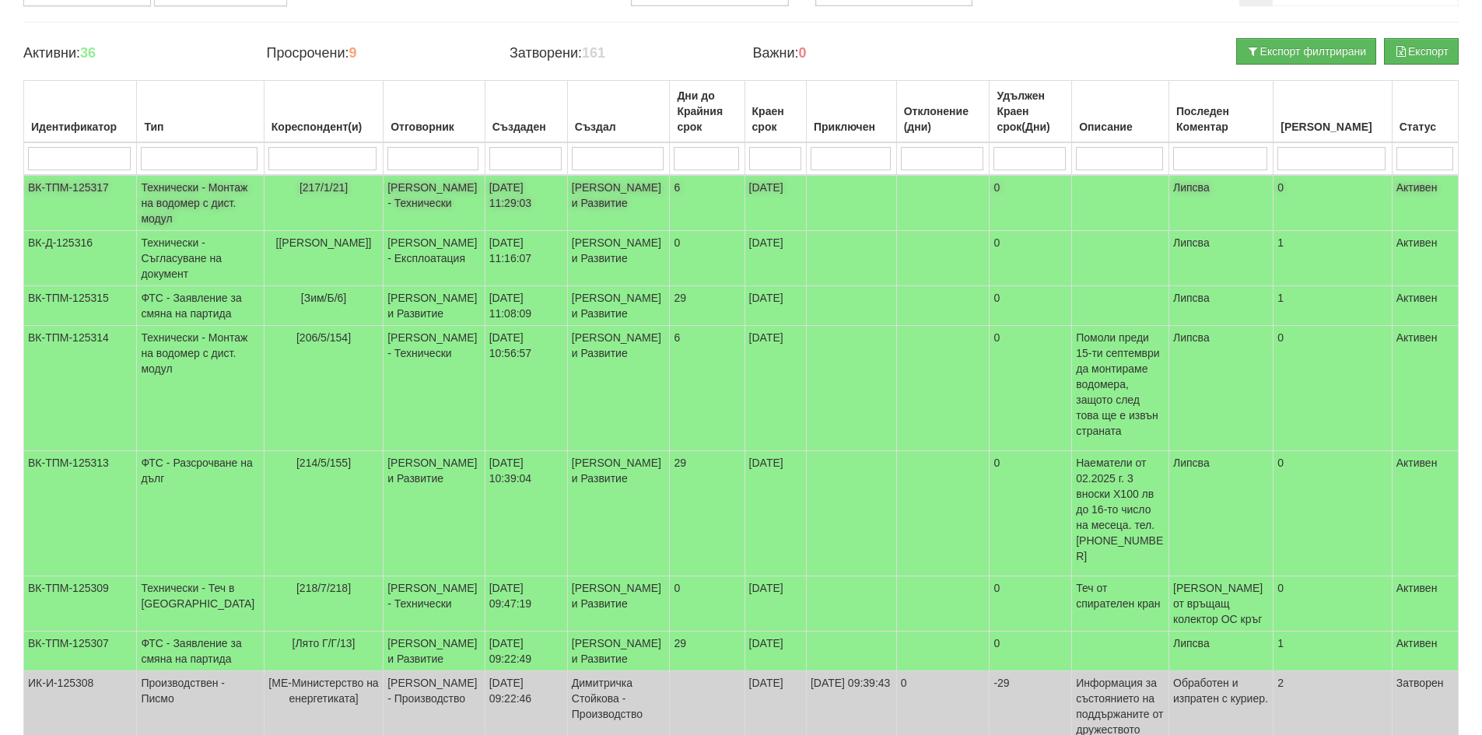
scroll to position [156, 0]
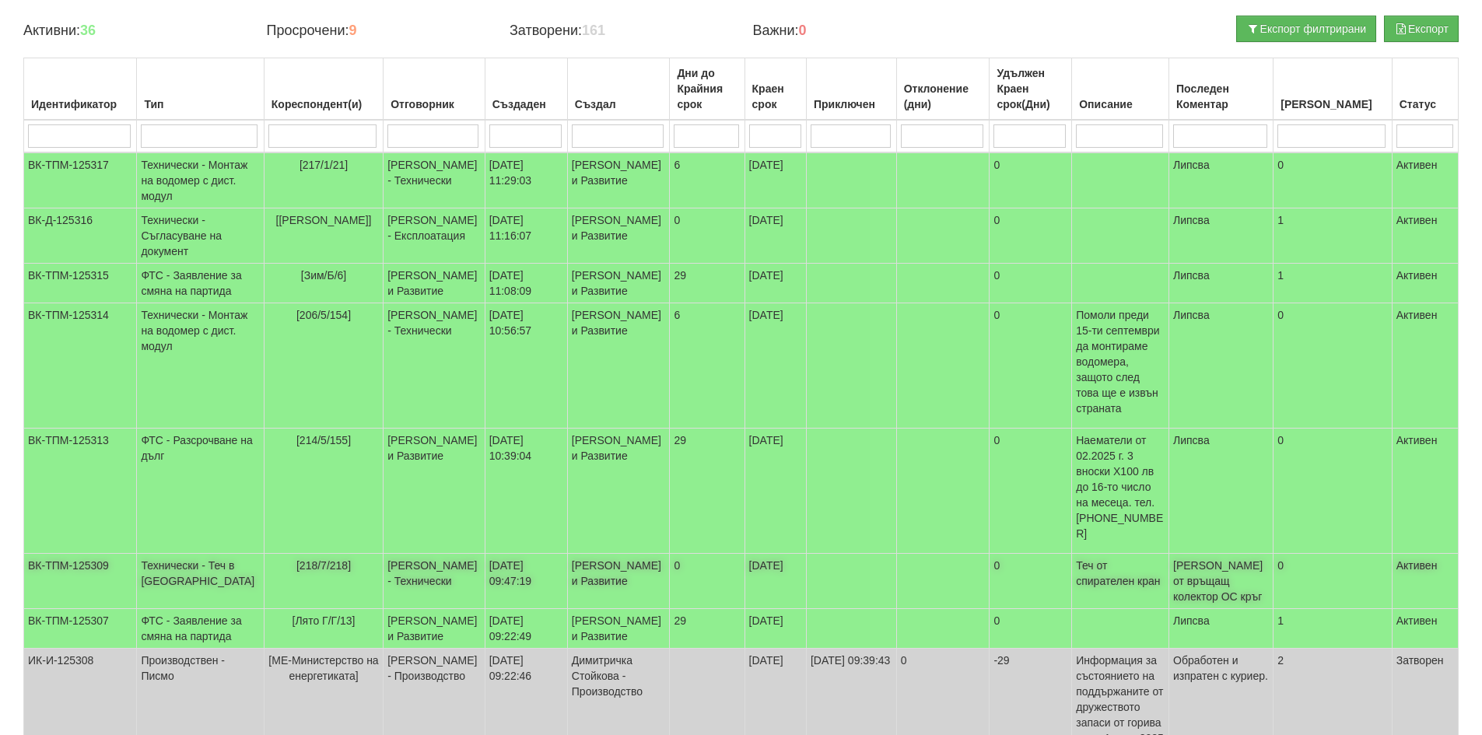
click at [1243, 557] on td "[PERSON_NAME] от връщащ колектор ОС кръг" at bounding box center [1221, 581] width 104 height 55
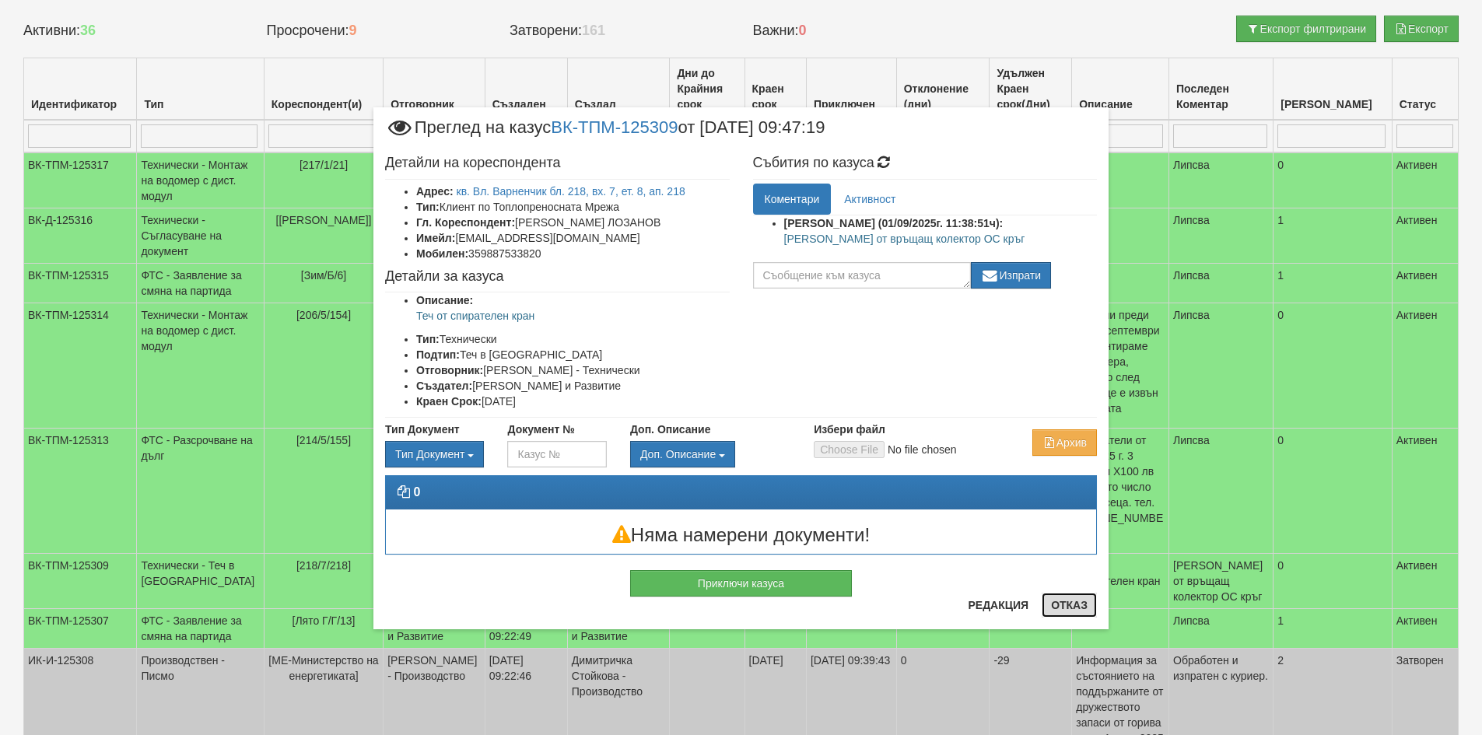
click at [1075, 604] on button "Отказ" at bounding box center [1068, 605] width 55 height 25
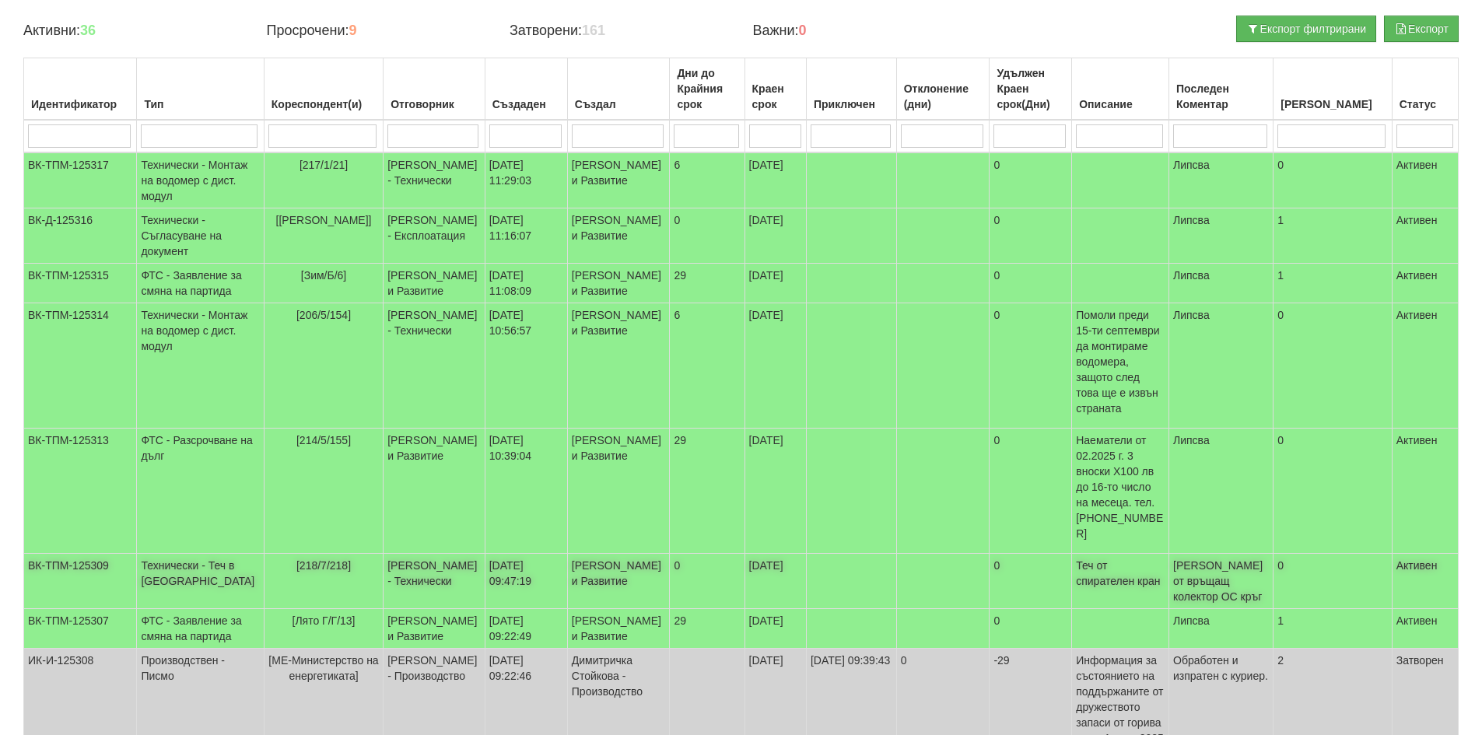
click at [1234, 562] on span "[PERSON_NAME] от връщащ колектор ОС кръг" at bounding box center [1217, 581] width 89 height 44
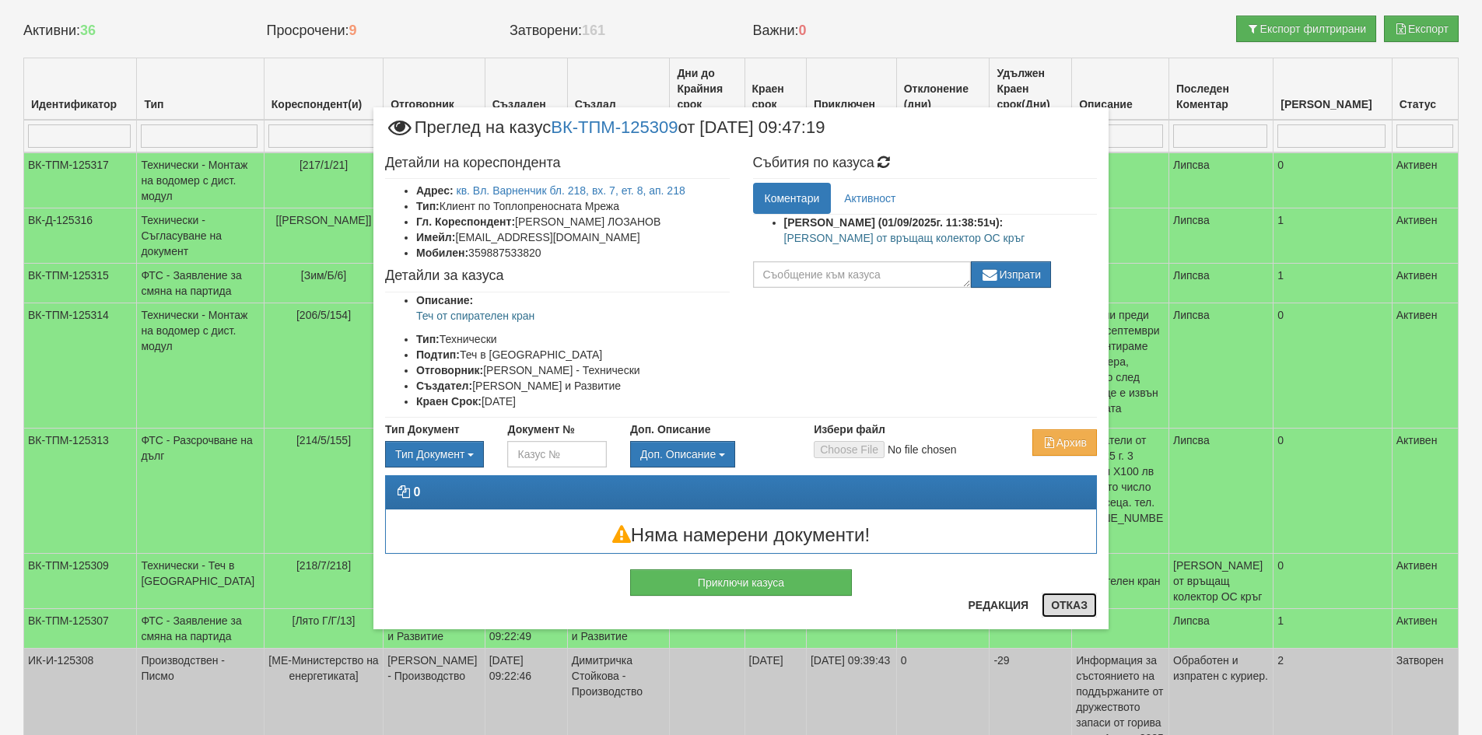
click at [1047, 604] on button "Отказ" at bounding box center [1068, 605] width 55 height 25
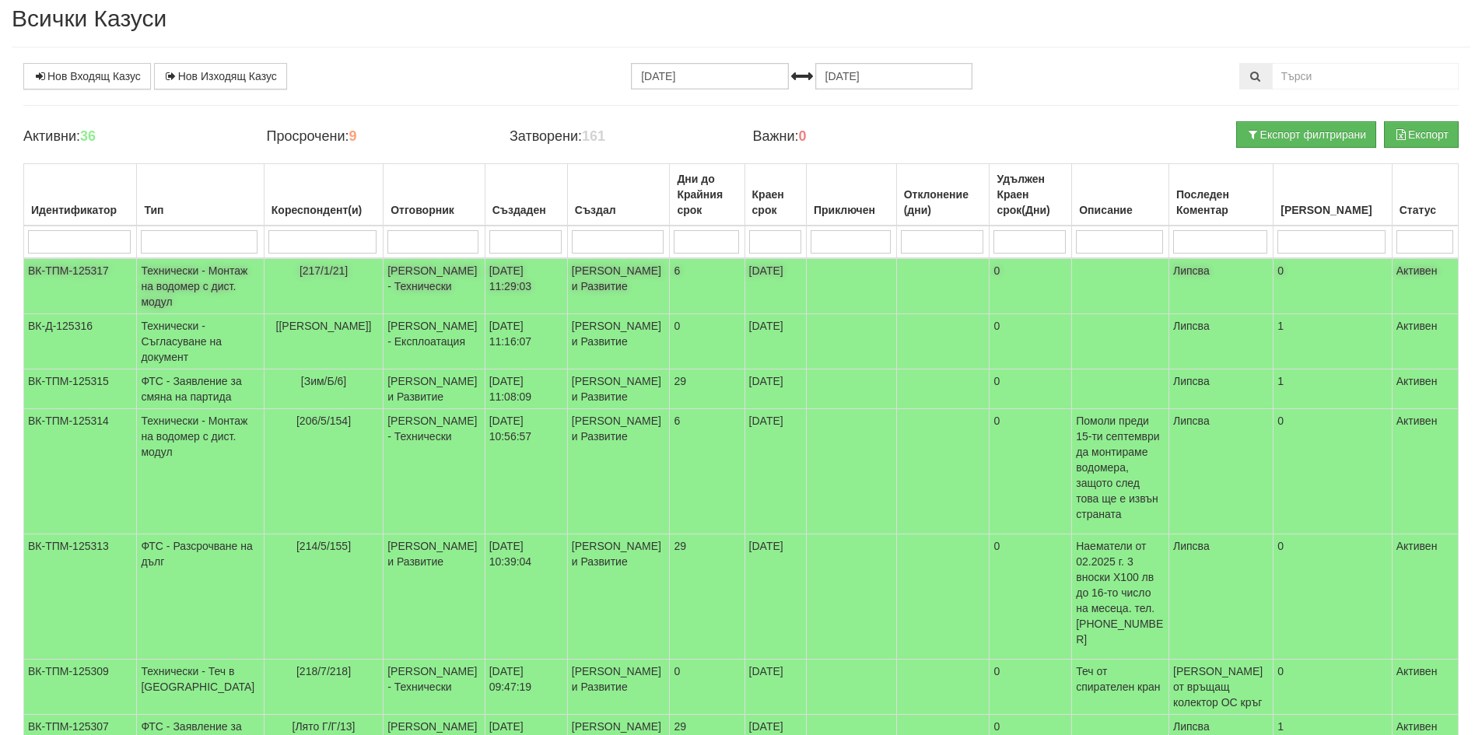
scroll to position [0, 0]
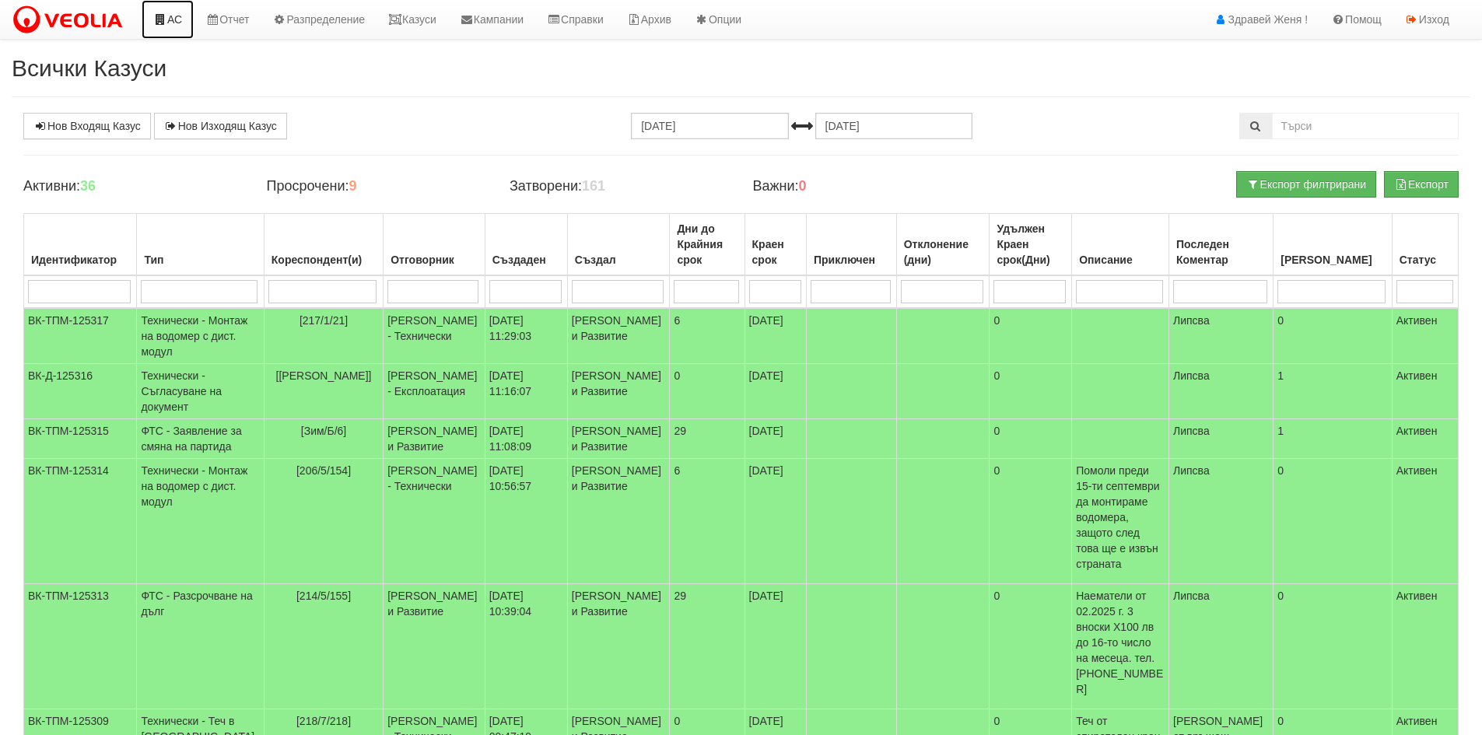
click at [184, 17] on link "АС" at bounding box center [168, 19] width 52 height 39
click at [53, 114] on link "Нов Входящ Казус" at bounding box center [87, 126] width 128 height 26
click at [448, 25] on link "Казуси" at bounding box center [412, 19] width 72 height 39
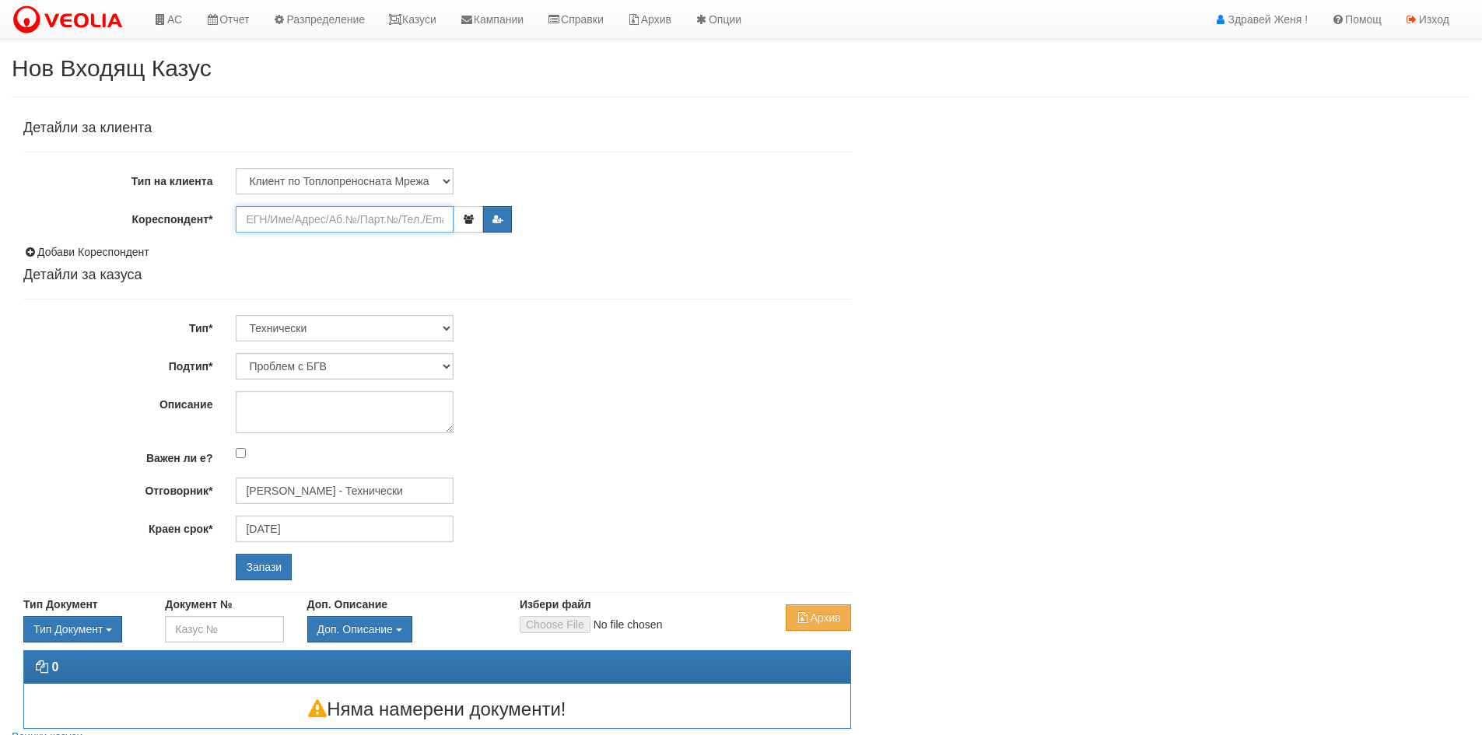
click at [278, 215] on input "Кореспондент*" at bounding box center [345, 219] width 218 height 26
paste input "18392"
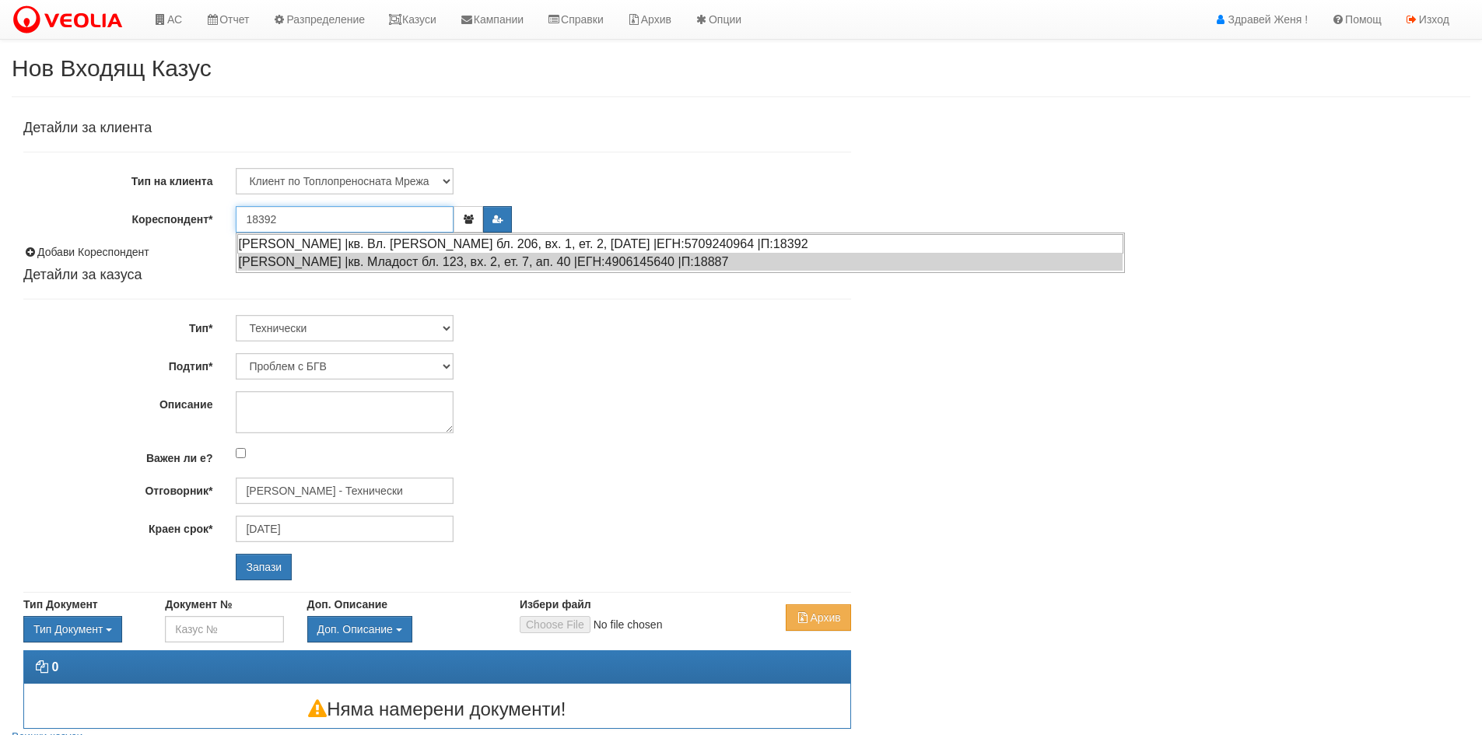
click at [329, 243] on div "[PERSON_NAME] |кв. Вл. [PERSON_NAME] бл. 206, вх. 1, ет. 2, [DATE] |ЕГН:5709240…" at bounding box center [680, 243] width 886 height 19
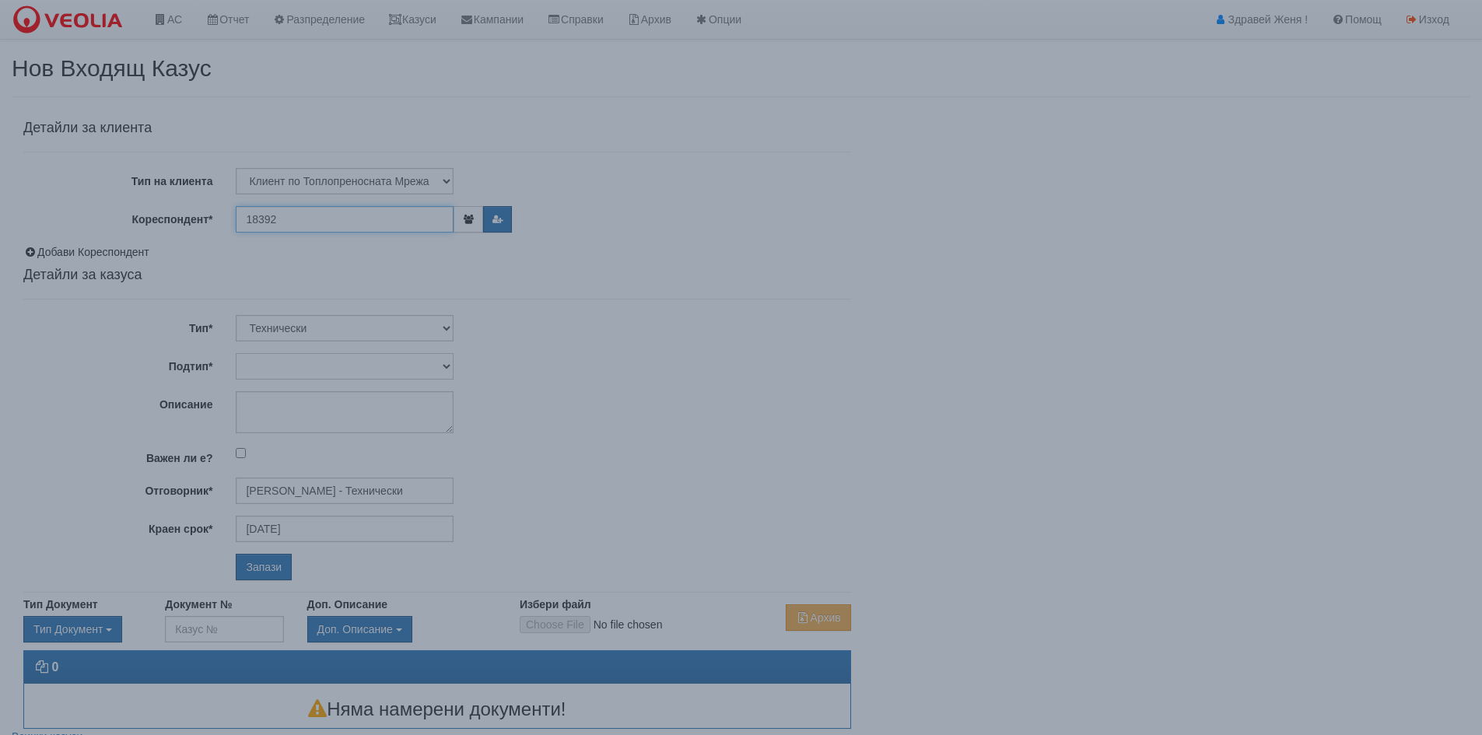
type input "[PERSON_NAME]"
type input "[PERSON_NAME] - Технически"
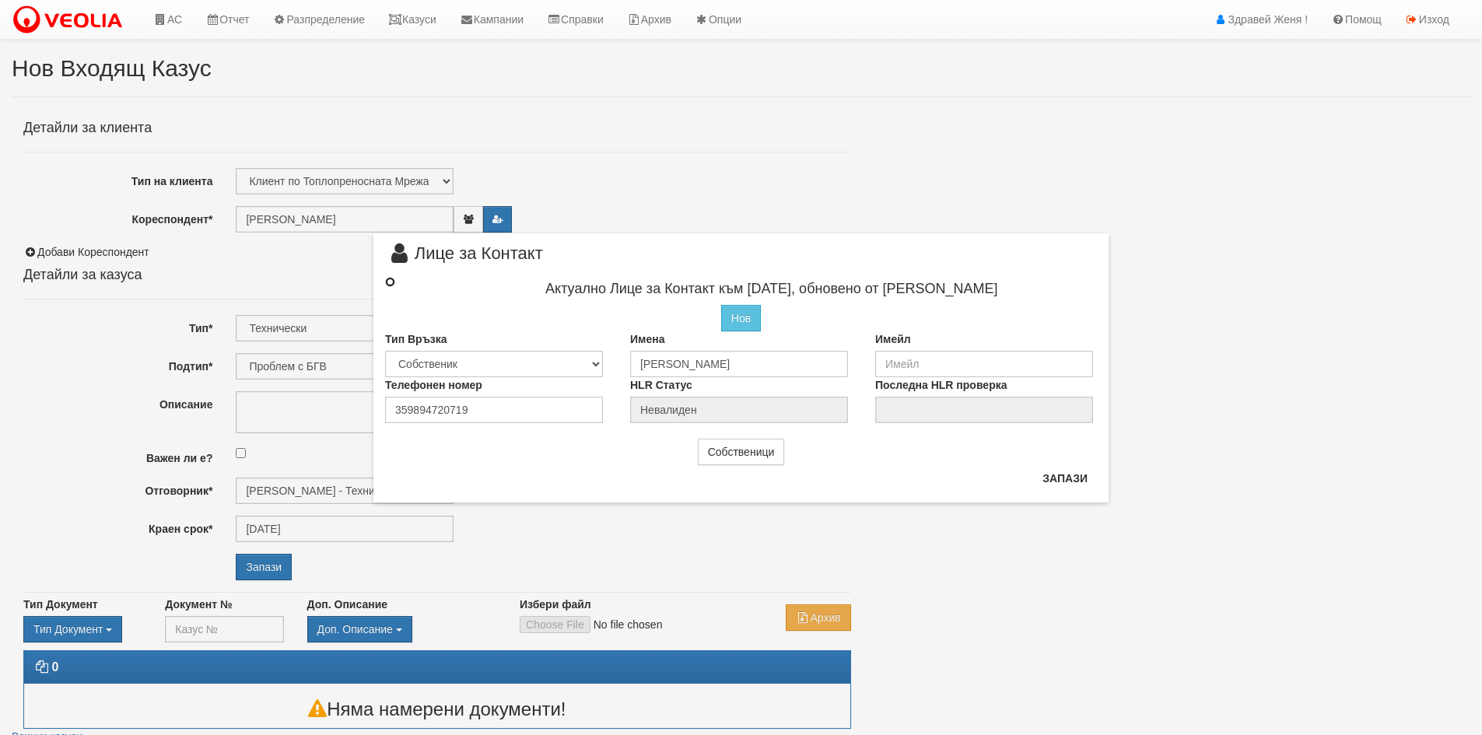
click at [391, 287] on input "radio" at bounding box center [390, 282] width 10 height 10
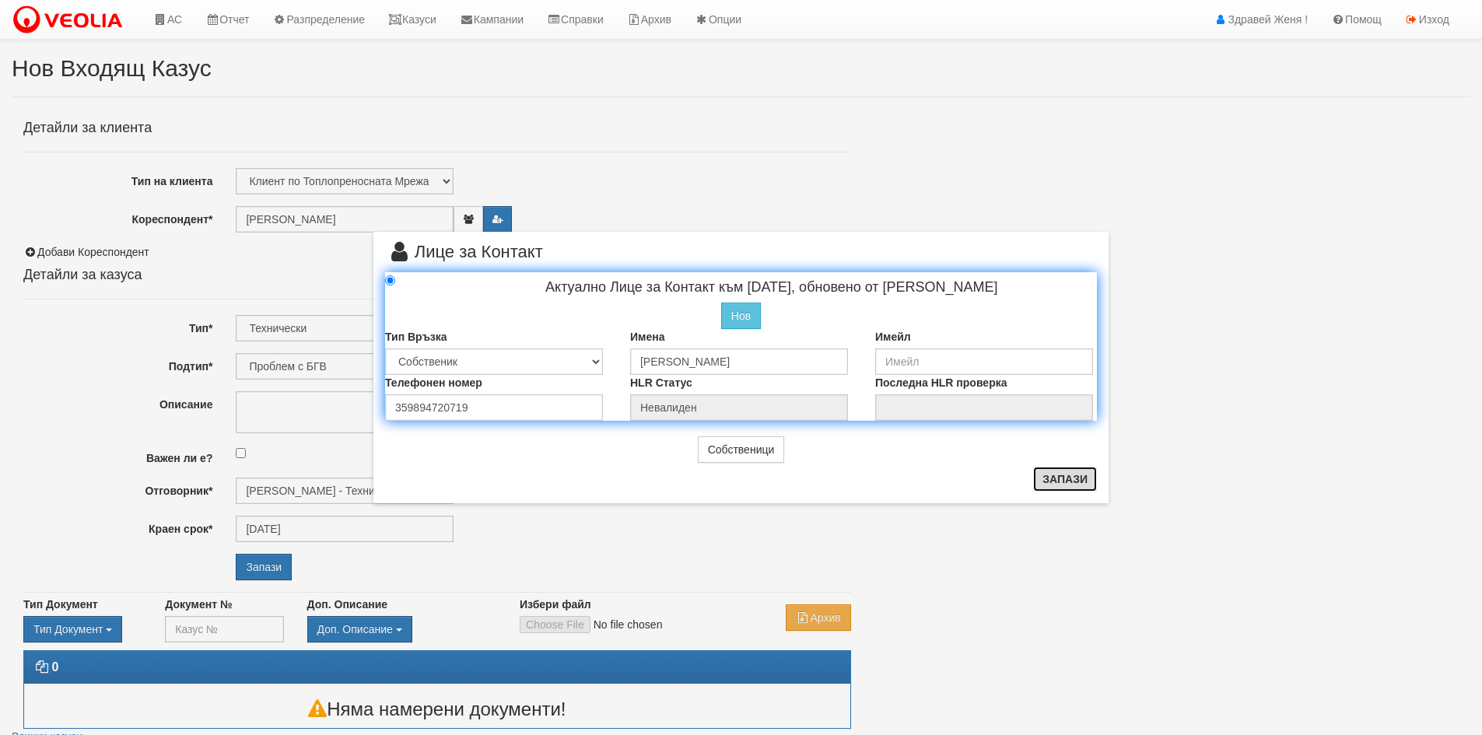
click at [1046, 481] on button "Запази" at bounding box center [1065, 479] width 64 height 25
radio input "true"
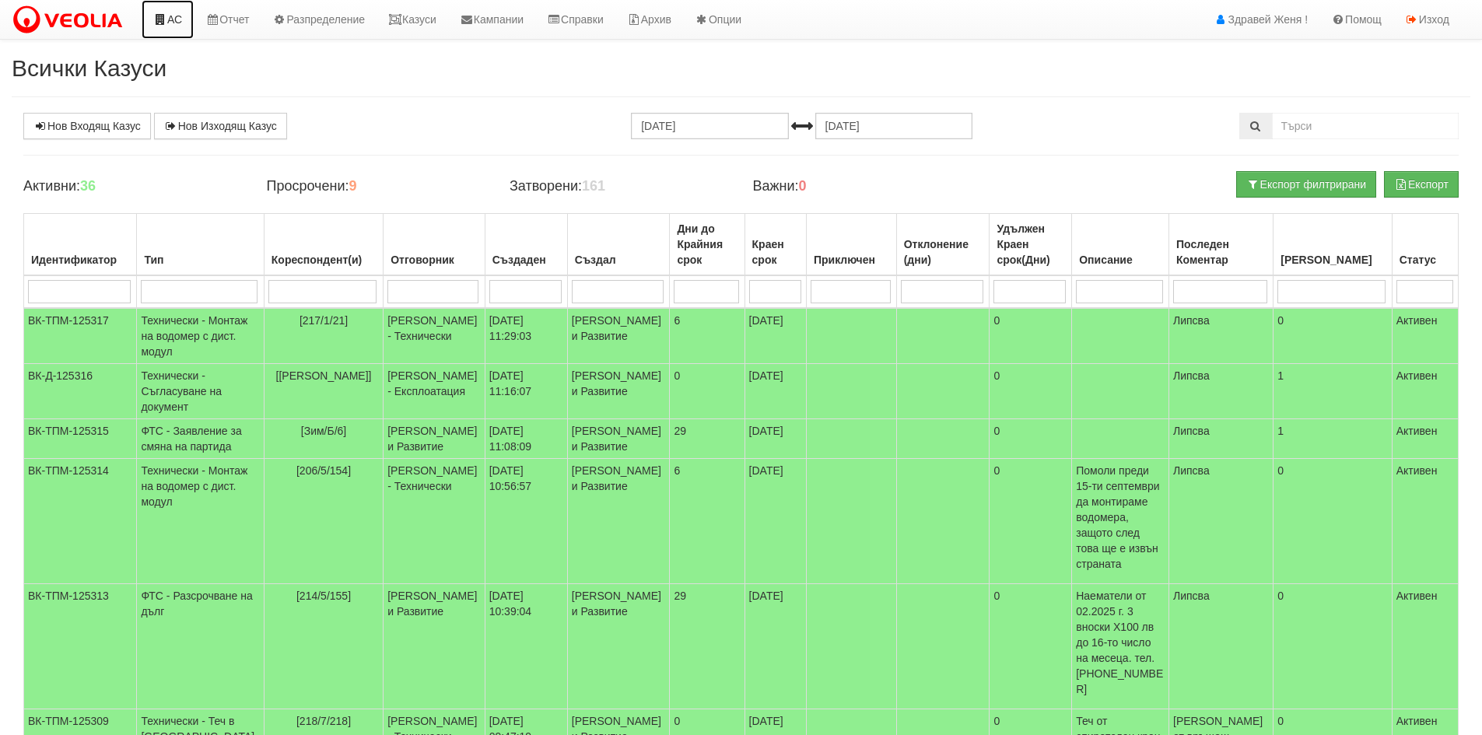
click at [178, 16] on link "АС" at bounding box center [168, 19] width 52 height 39
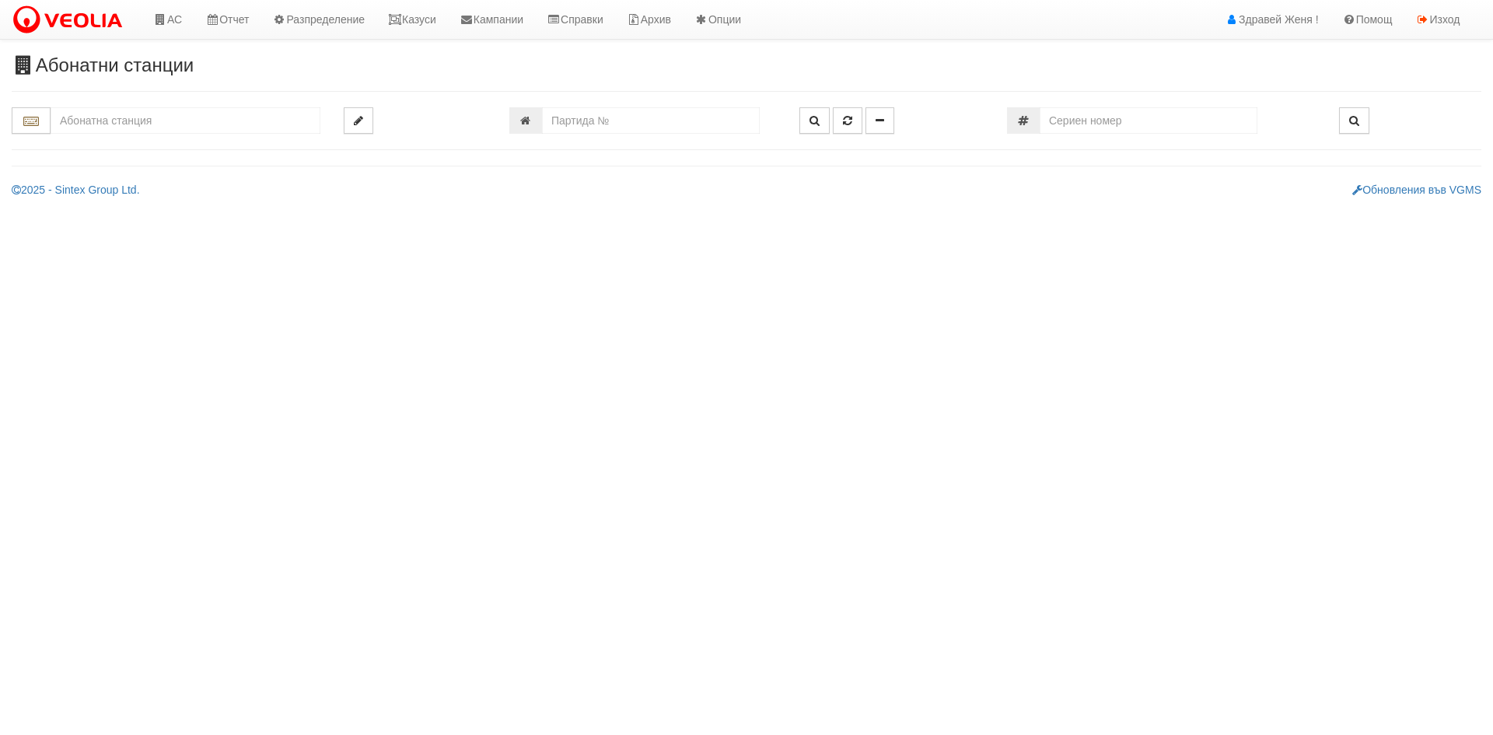
click at [743, 135] on div at bounding box center [747, 128] width 1470 height 43
click at [708, 128] on input "number" at bounding box center [651, 120] width 218 height 26
paste input "18392"
type input "18392"
type input "206/1 - "ВЕОЛИЯ ЕНЕРДЖИ ВАРНА " ЕАД"
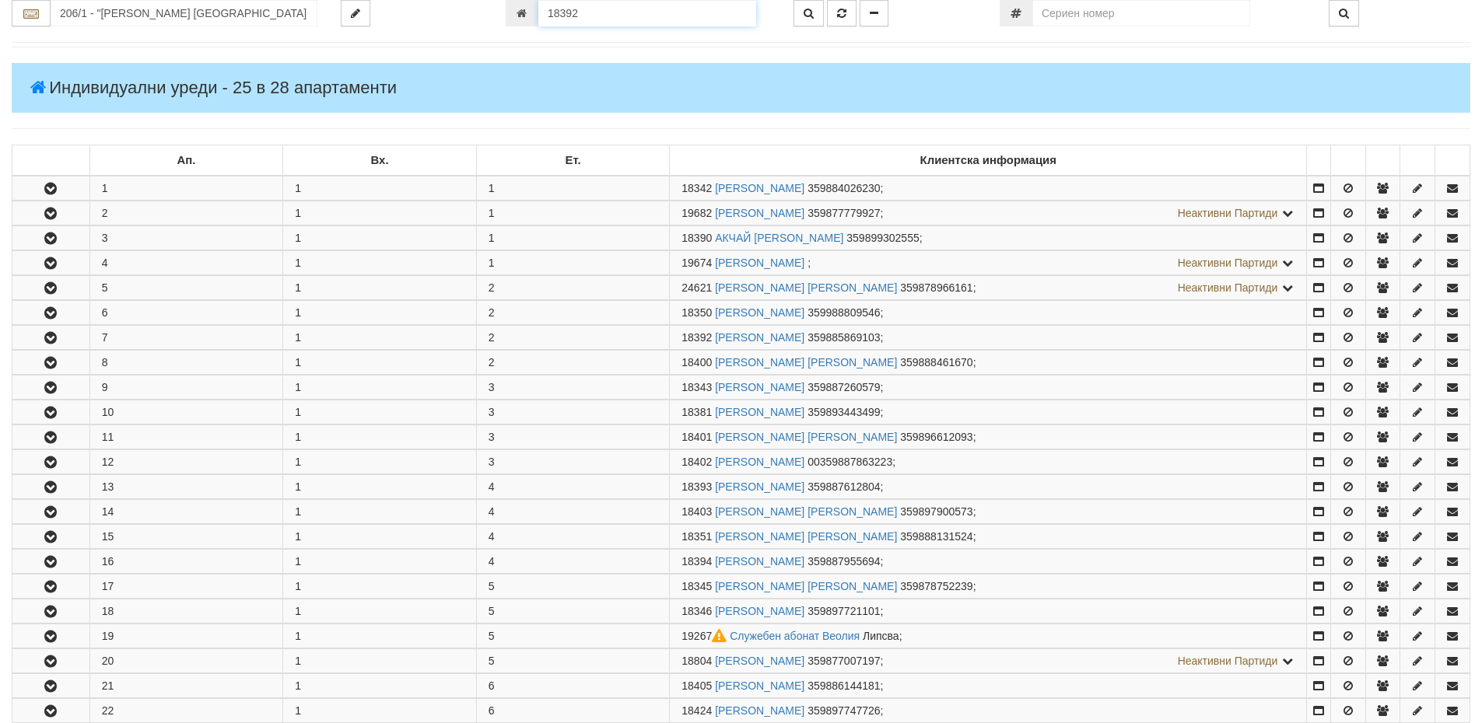
scroll to position [457, 0]
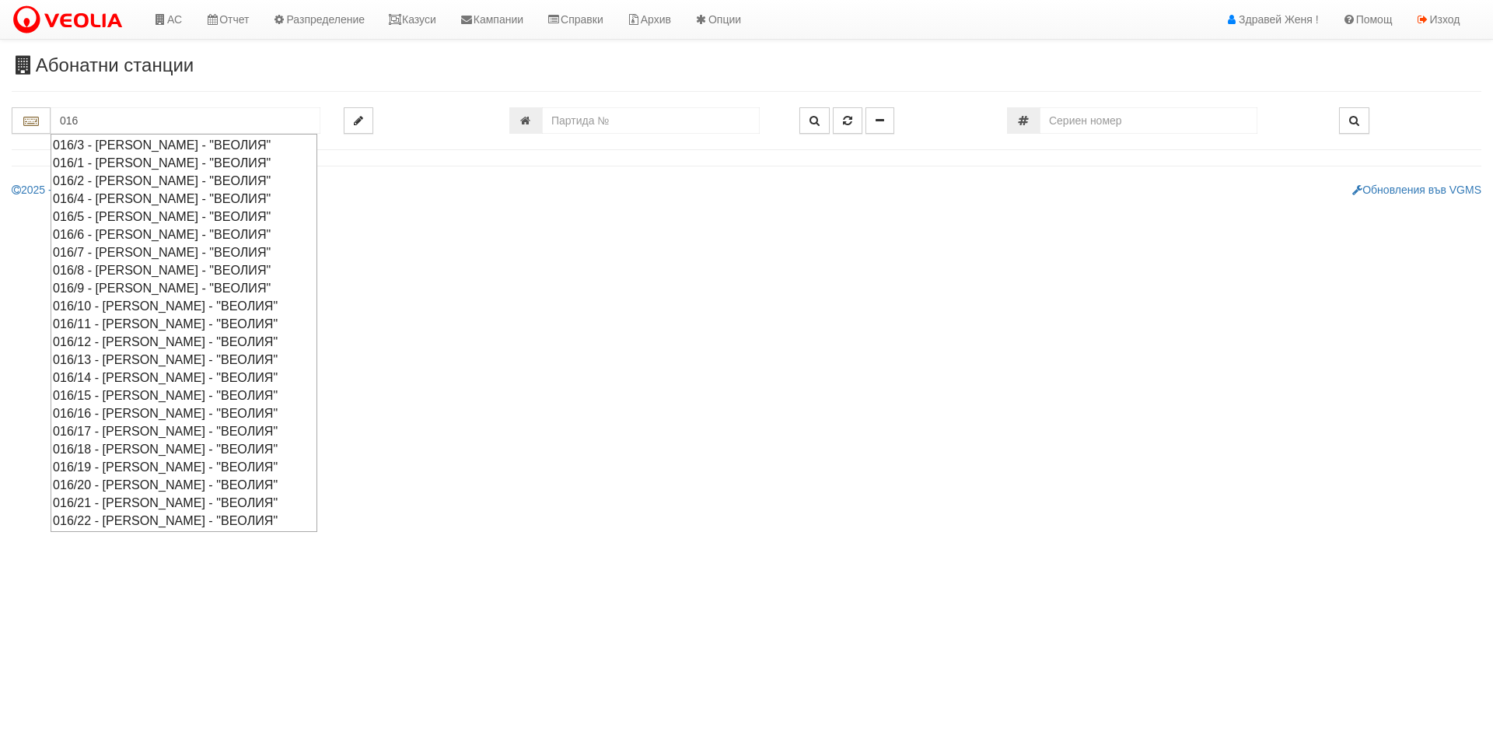
click at [116, 254] on div "016/7 - [PERSON_NAME] - "ВЕОЛИЯ"" at bounding box center [184, 252] width 262 height 18
type input "016/7 - [PERSON_NAME] - "ВЕОЛИЯ""
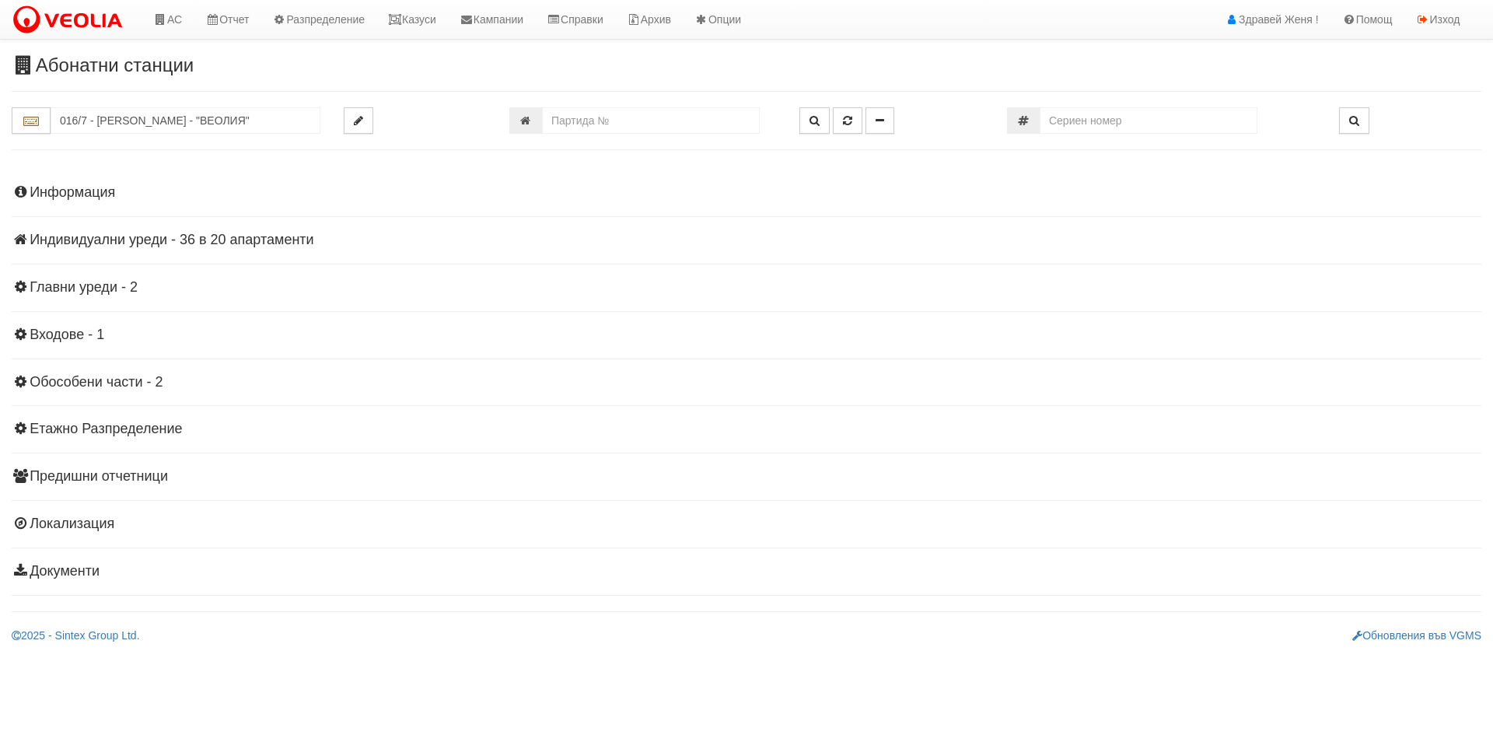
click at [79, 247] on h4 "Индивидуални уреди - 36 в 20 апартаменти" at bounding box center [747, 241] width 1470 height 16
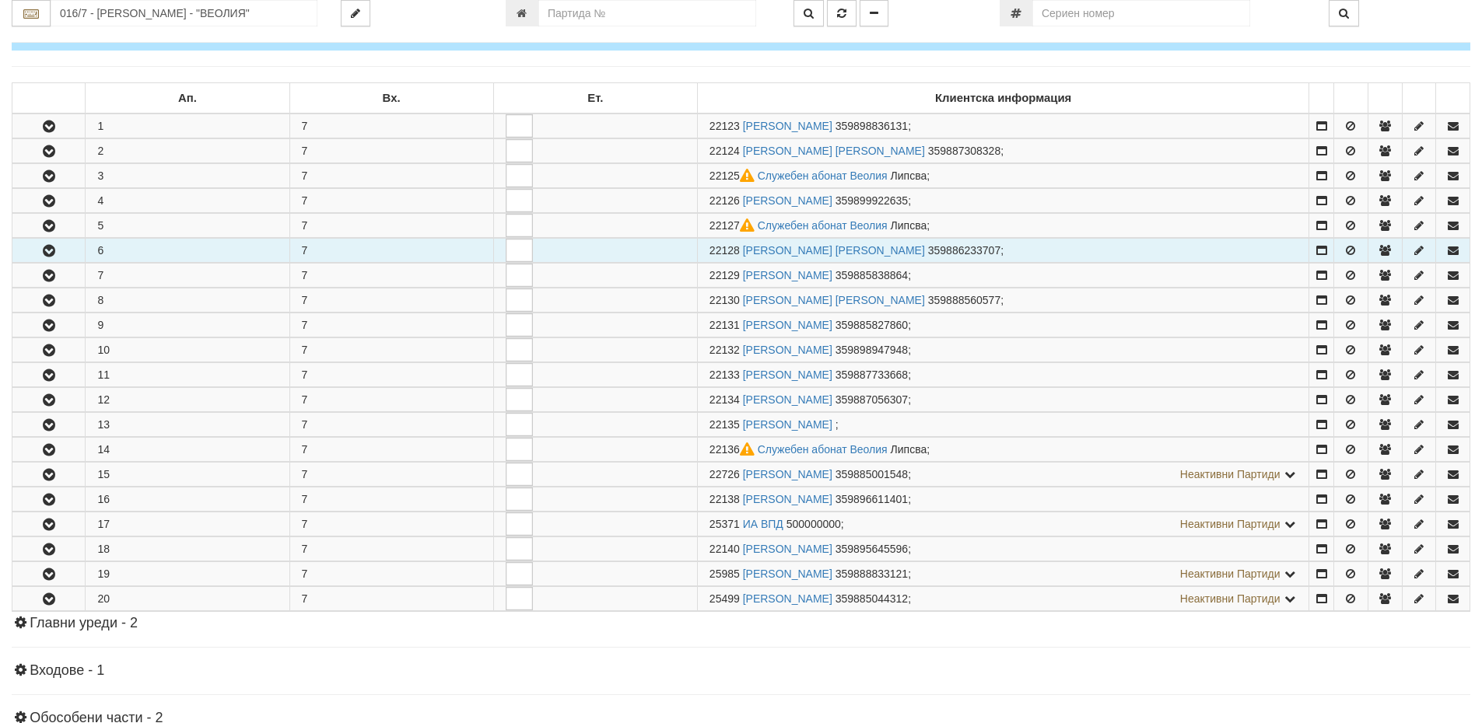
scroll to position [233, 0]
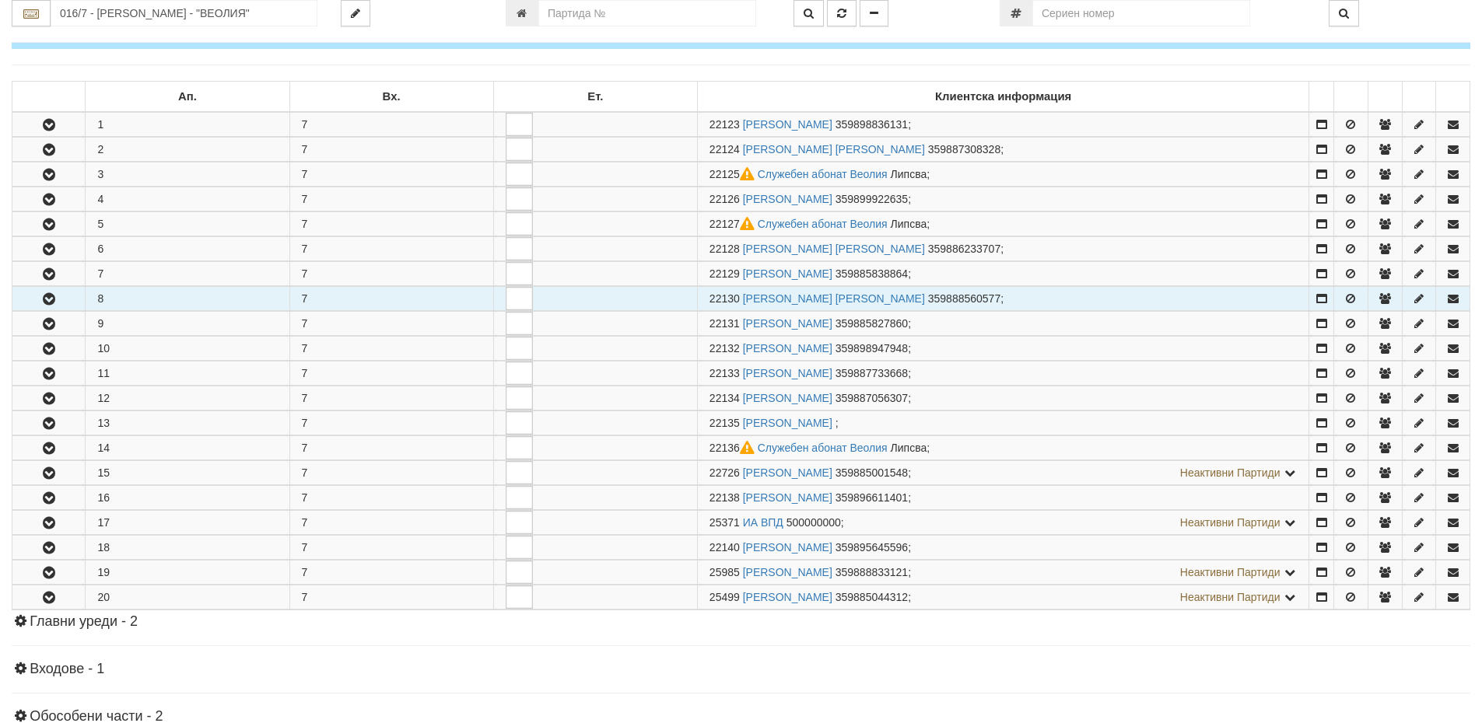
click at [49, 308] on button "button" at bounding box center [48, 298] width 72 height 23
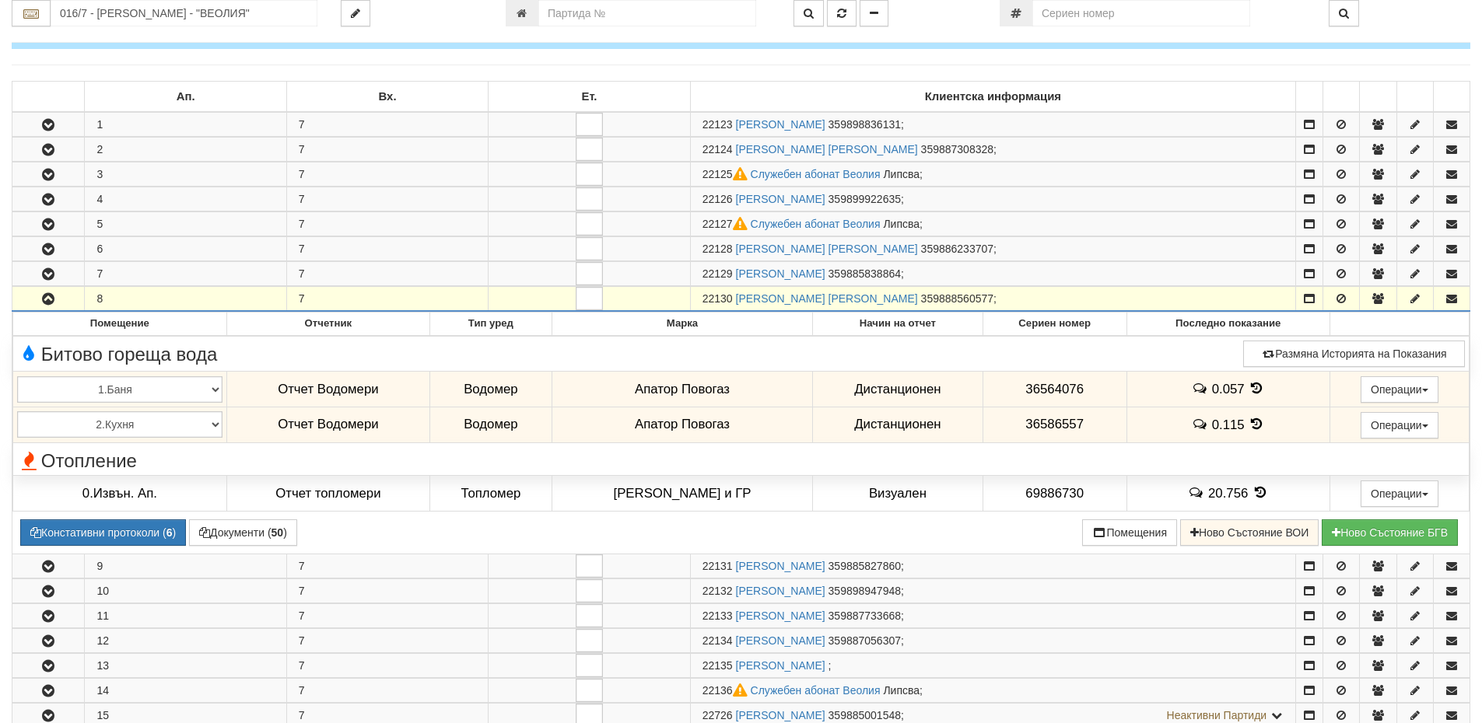
drag, startPoint x: 710, startPoint y: 298, endPoint x: 735, endPoint y: 293, distance: 25.3
click at [733, 293] on span "22130" at bounding box center [717, 298] width 30 height 12
copy span "22130"
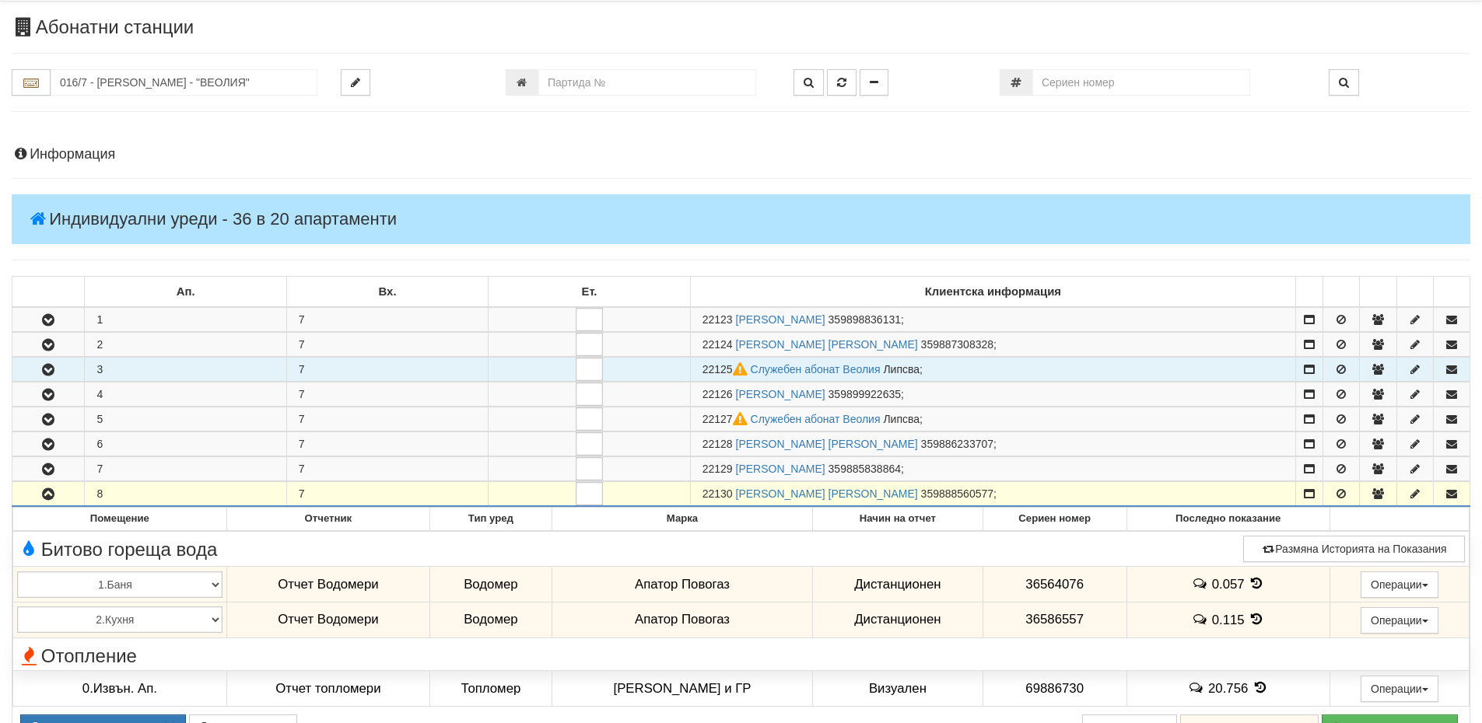
scroll to position [0, 0]
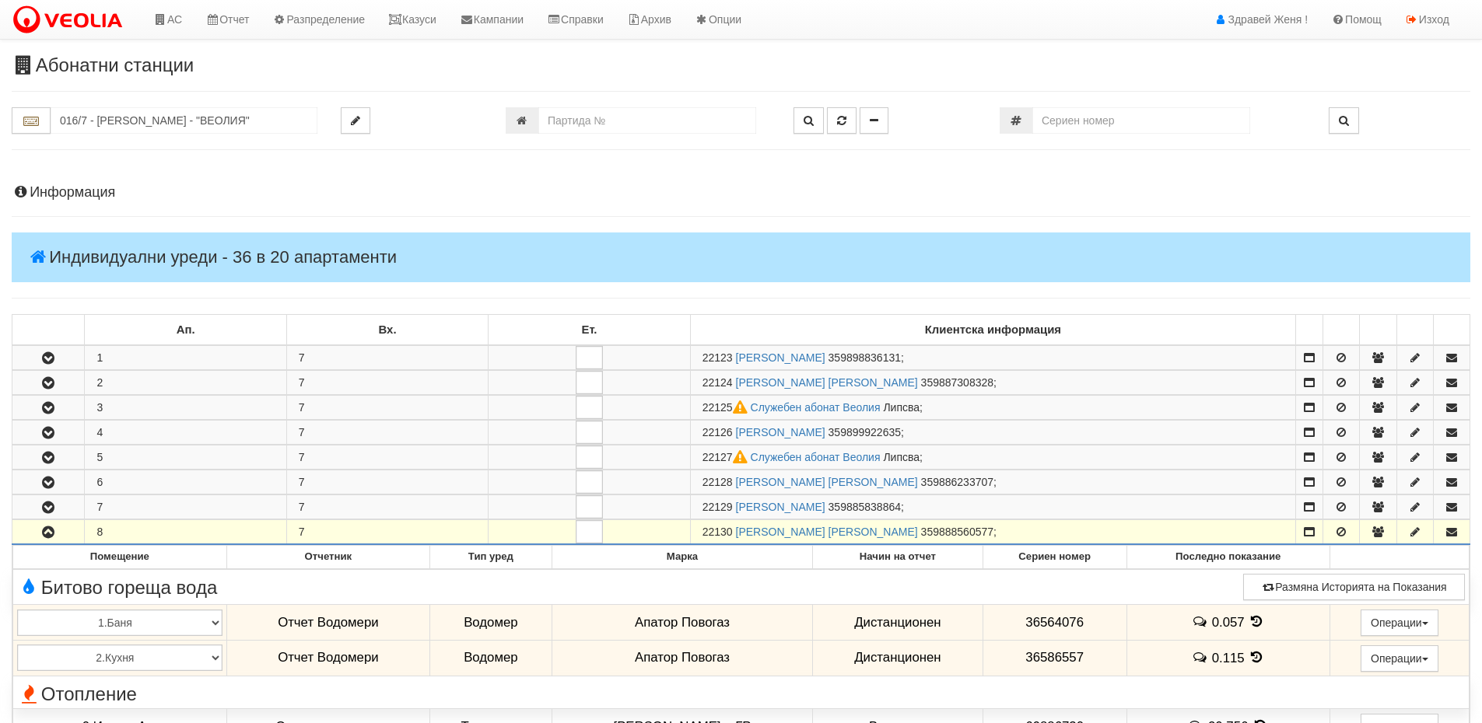
copy span "22130"
click at [447, 13] on link "Казуси" at bounding box center [412, 19] width 72 height 39
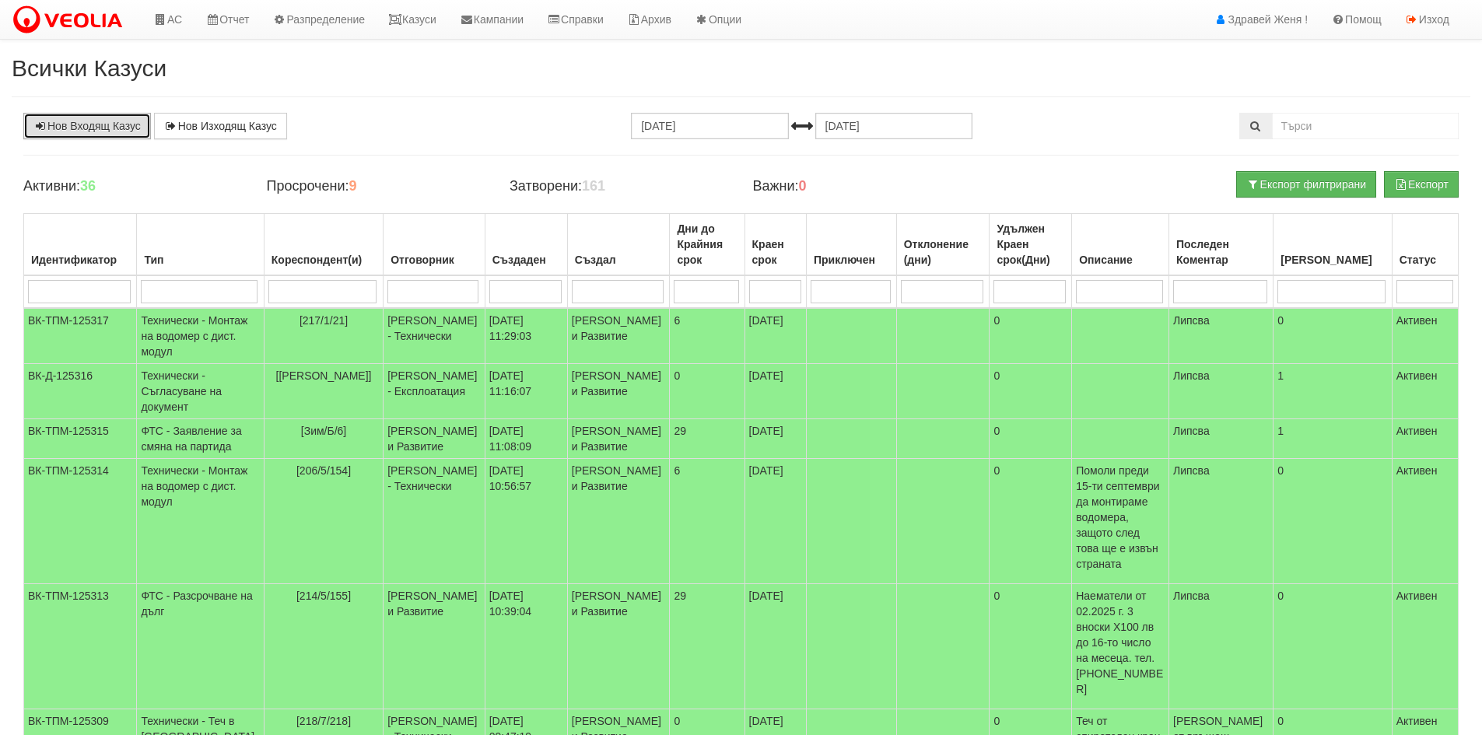
click at [120, 115] on link "Нов Входящ Казус" at bounding box center [87, 126] width 128 height 26
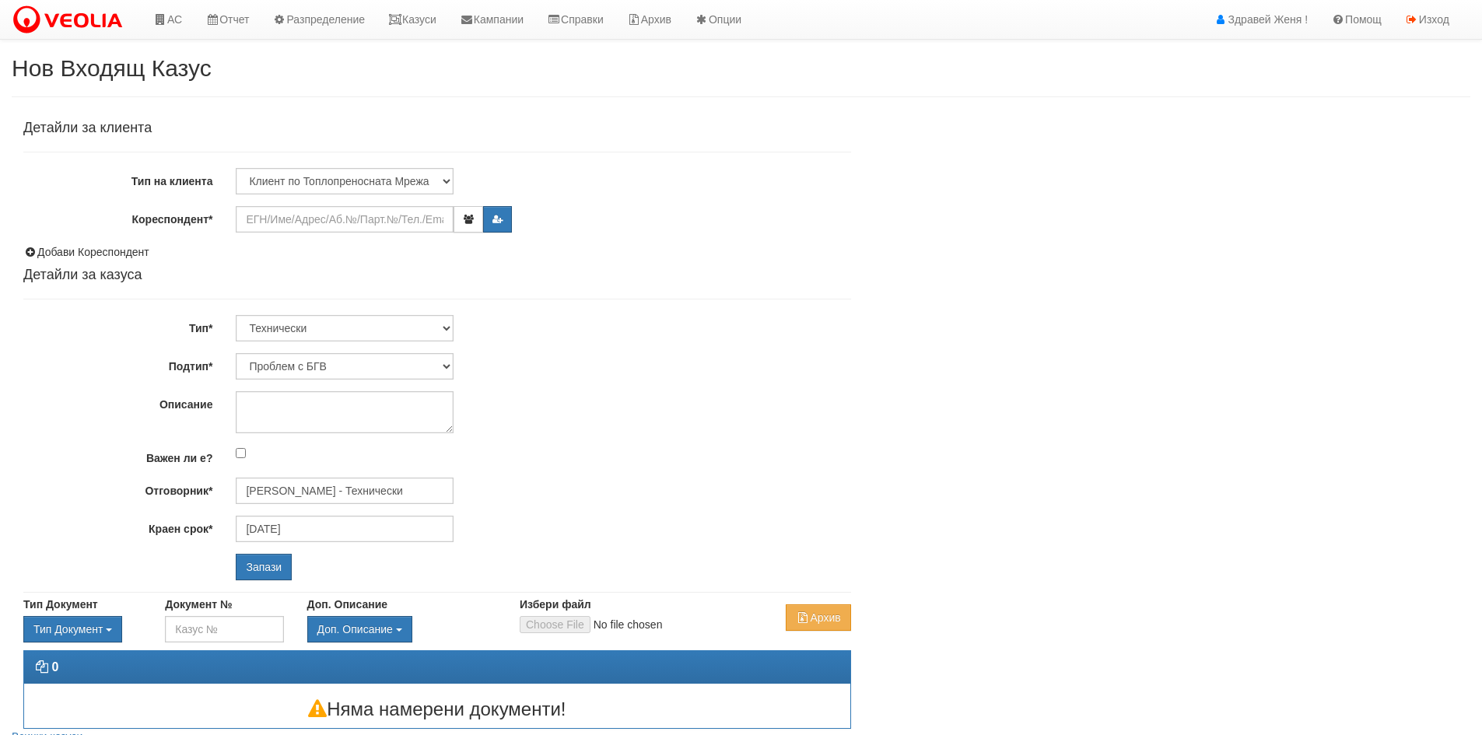
click at [1069, 159] on div "Детайли за клиента Тип на клиента Клиент по Топлопреносната Мрежа Институция Па…" at bounding box center [741, 421] width 1458 height 616
click at [352, 229] on input "Кореспондент*" at bounding box center [345, 219] width 218 height 26
paste input "22130"
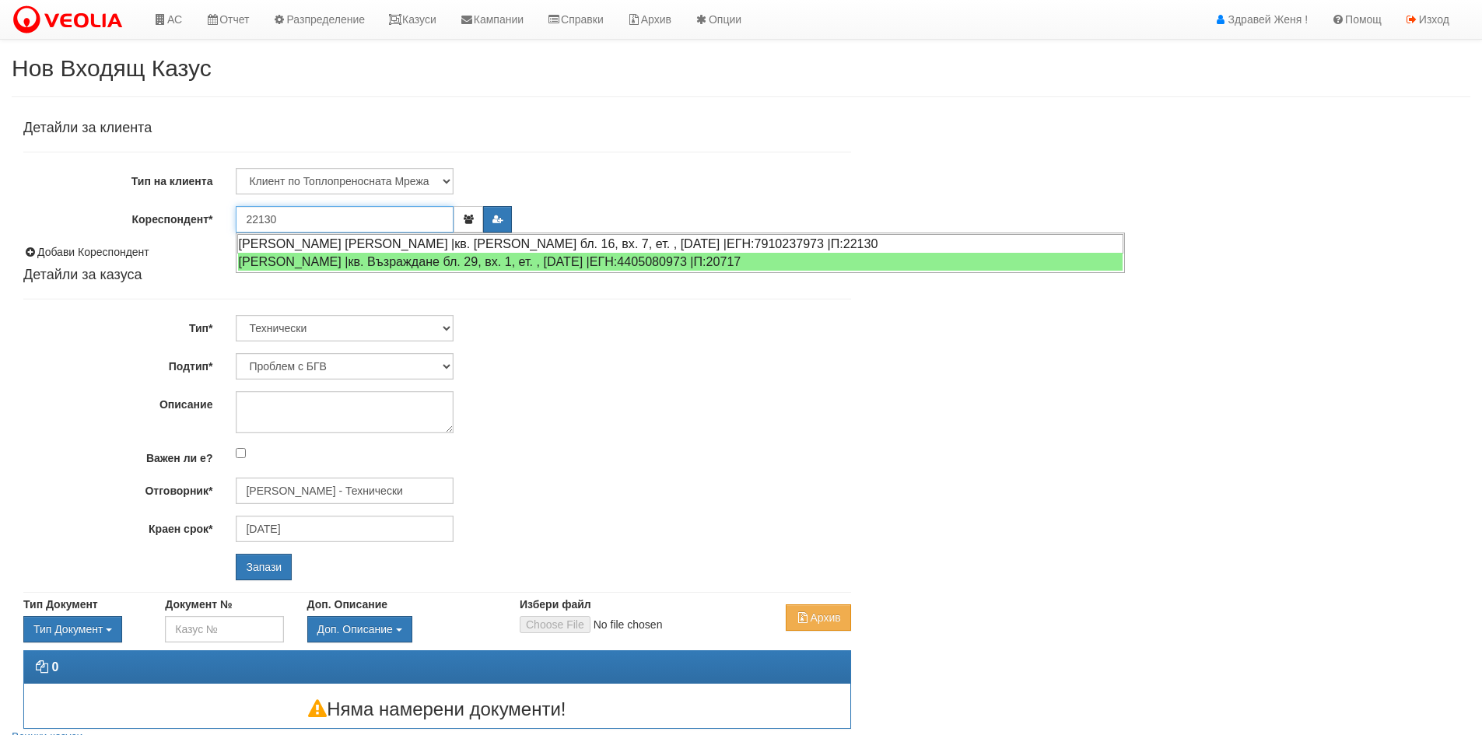
click at [353, 241] on div "[PERSON_NAME] [PERSON_NAME] |кв. [PERSON_NAME] бл. 16, вх. 7, ет. , [DATE] |ЕГН…" at bounding box center [680, 243] width 886 height 19
type input "[PERSON_NAME] [PERSON_NAME]"
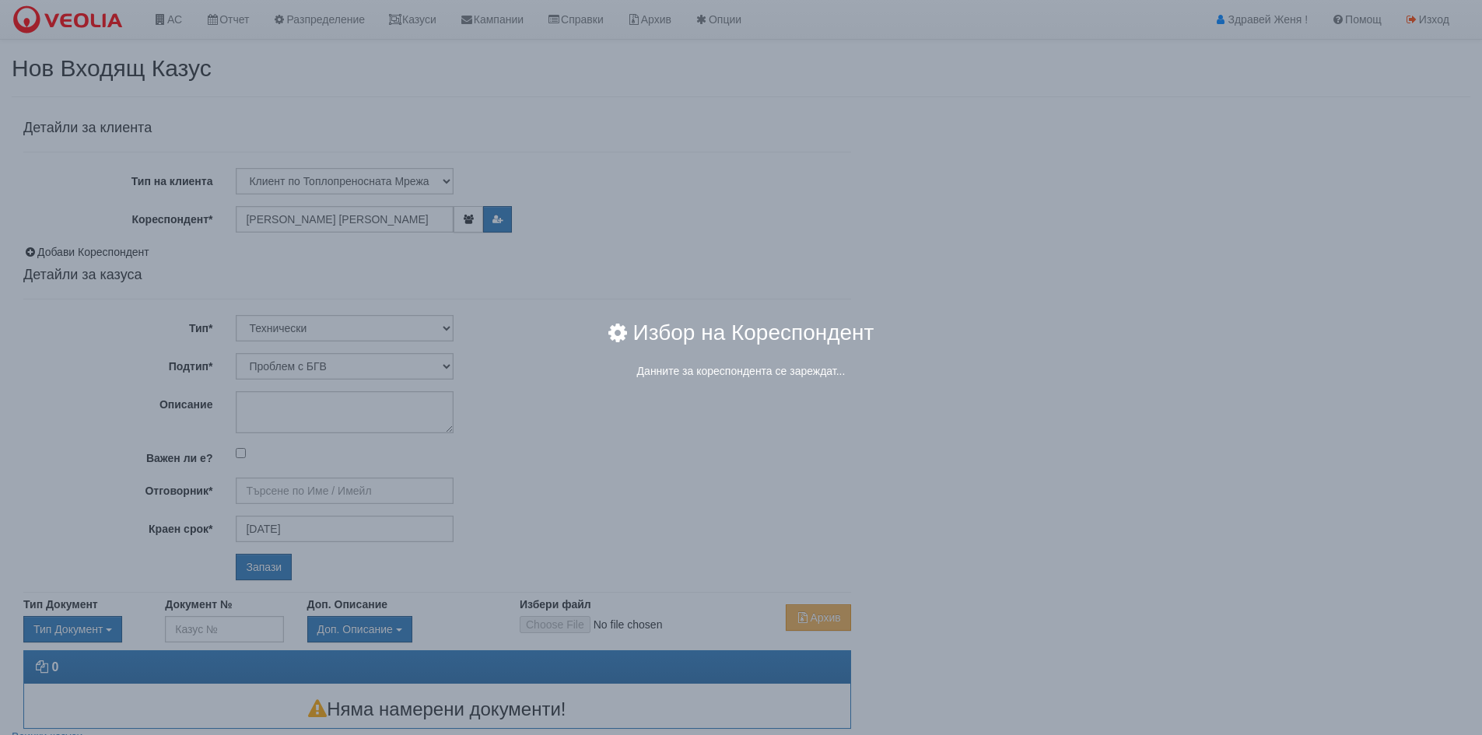
type input "[PERSON_NAME] - Технически"
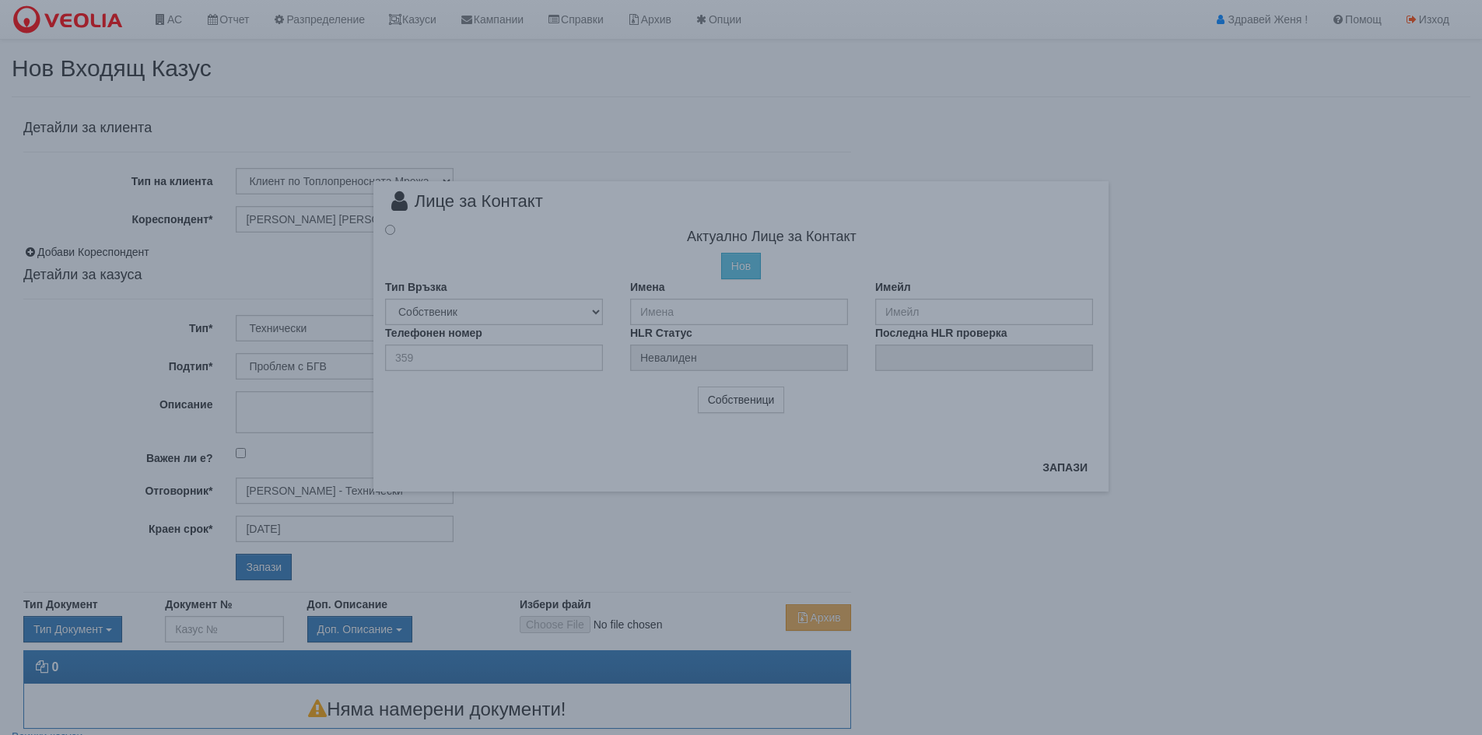
radio input "true"
type input "[PERSON_NAME] [PERSON_NAME]"
type input "359888560577"
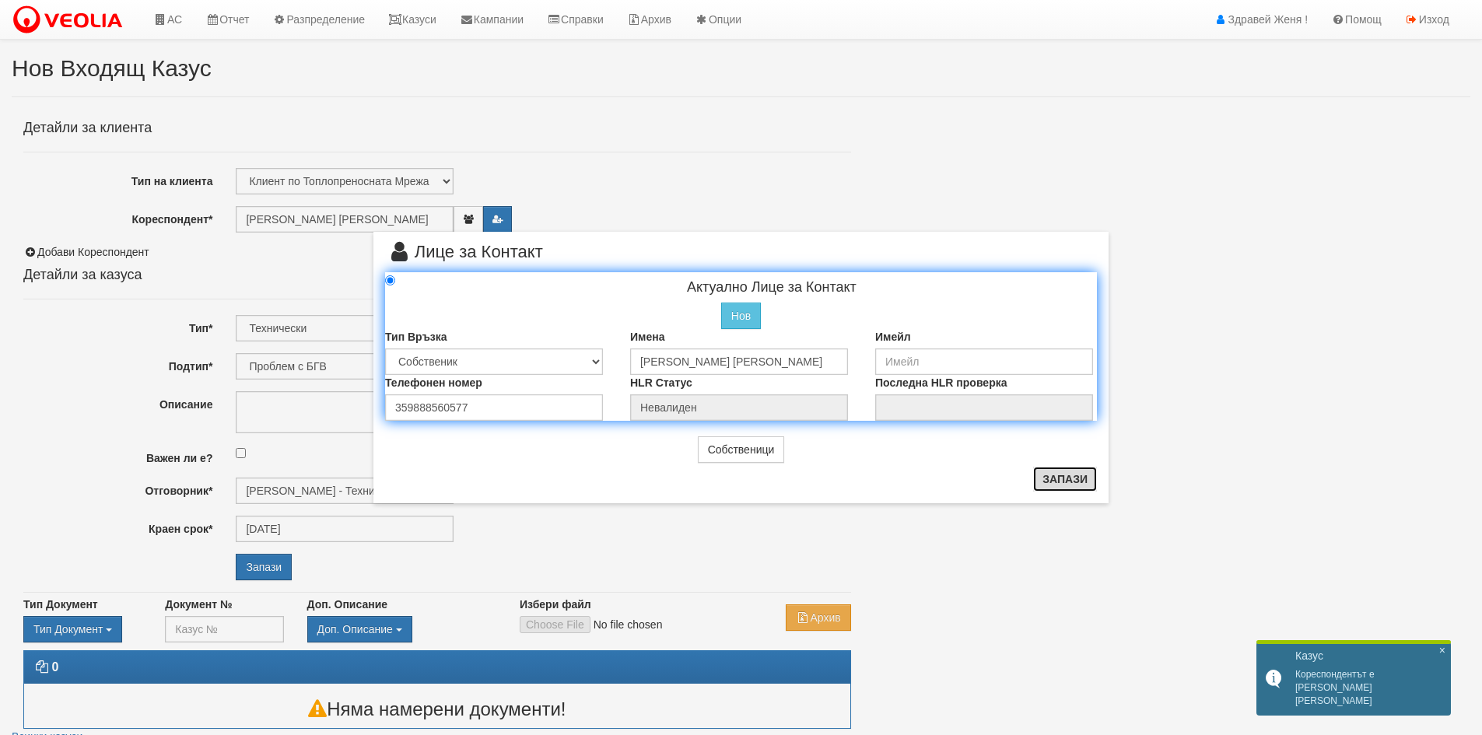
click at [1048, 471] on button "Запази" at bounding box center [1065, 479] width 64 height 25
radio input "true"
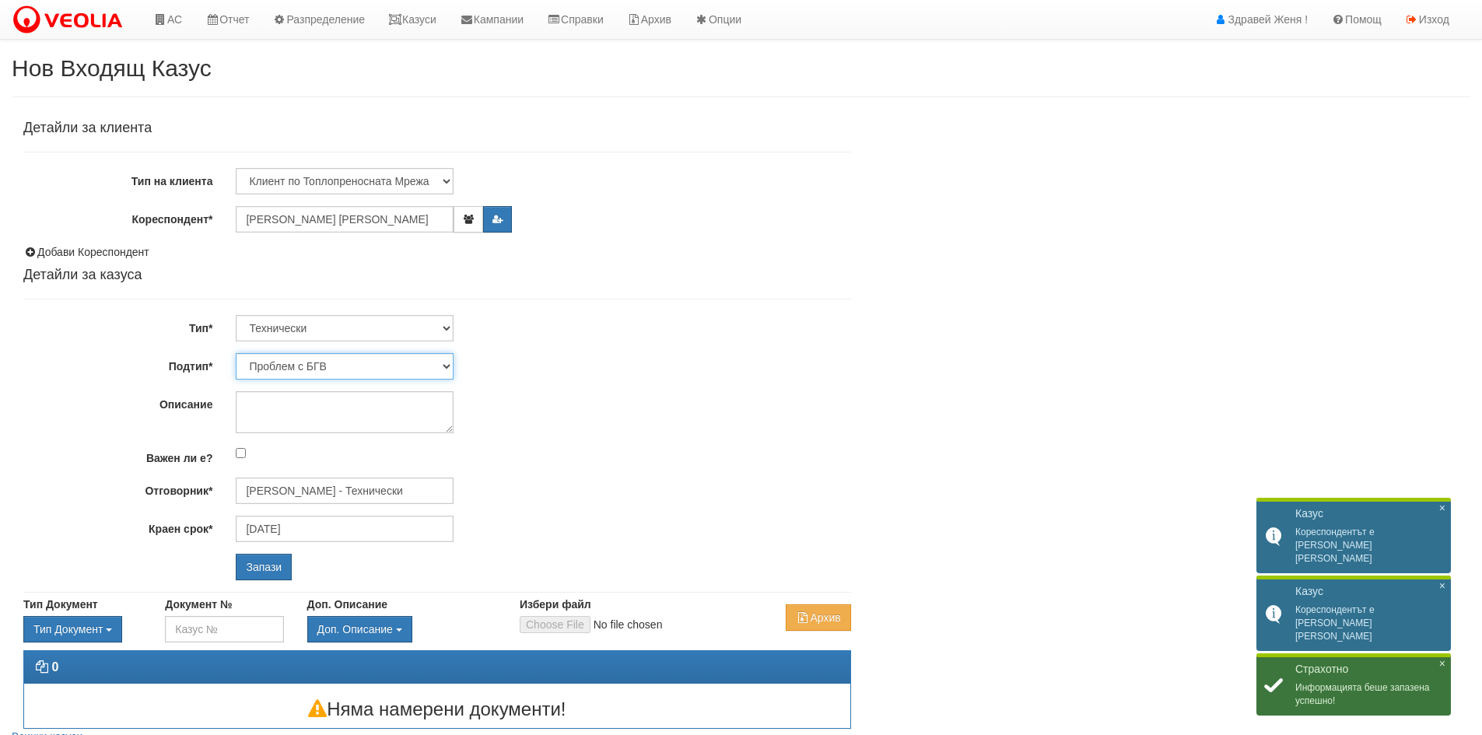
click at [316, 374] on select "Проблем с БГВ Теч ВОИ Теч БГВ Теч в АС Теч от водомер Проблем в АС Интервенция …" at bounding box center [345, 366] width 218 height 26
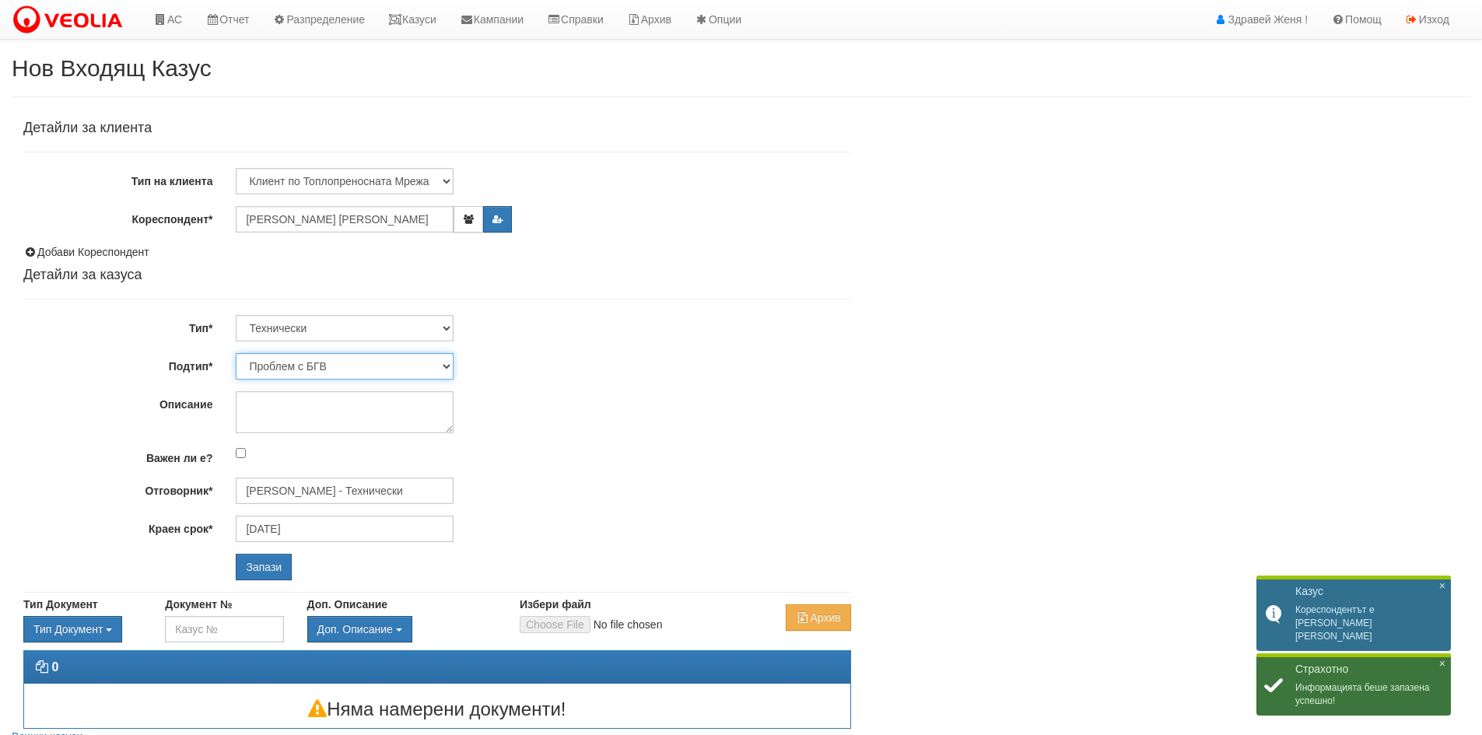
select select "Ремонт апартаментна ВОИ"
click at [236, 353] on select "Проблем с БГВ Теч ВОИ Теч БГВ Теч в АС Теч от водомер Проблем в АС Интервенция …" at bounding box center [345, 366] width 218 height 26
type input "[DATE]"
type input "[PERSON_NAME] - Технически"
click at [251, 416] on textarea "Описание" at bounding box center [345, 412] width 218 height 42
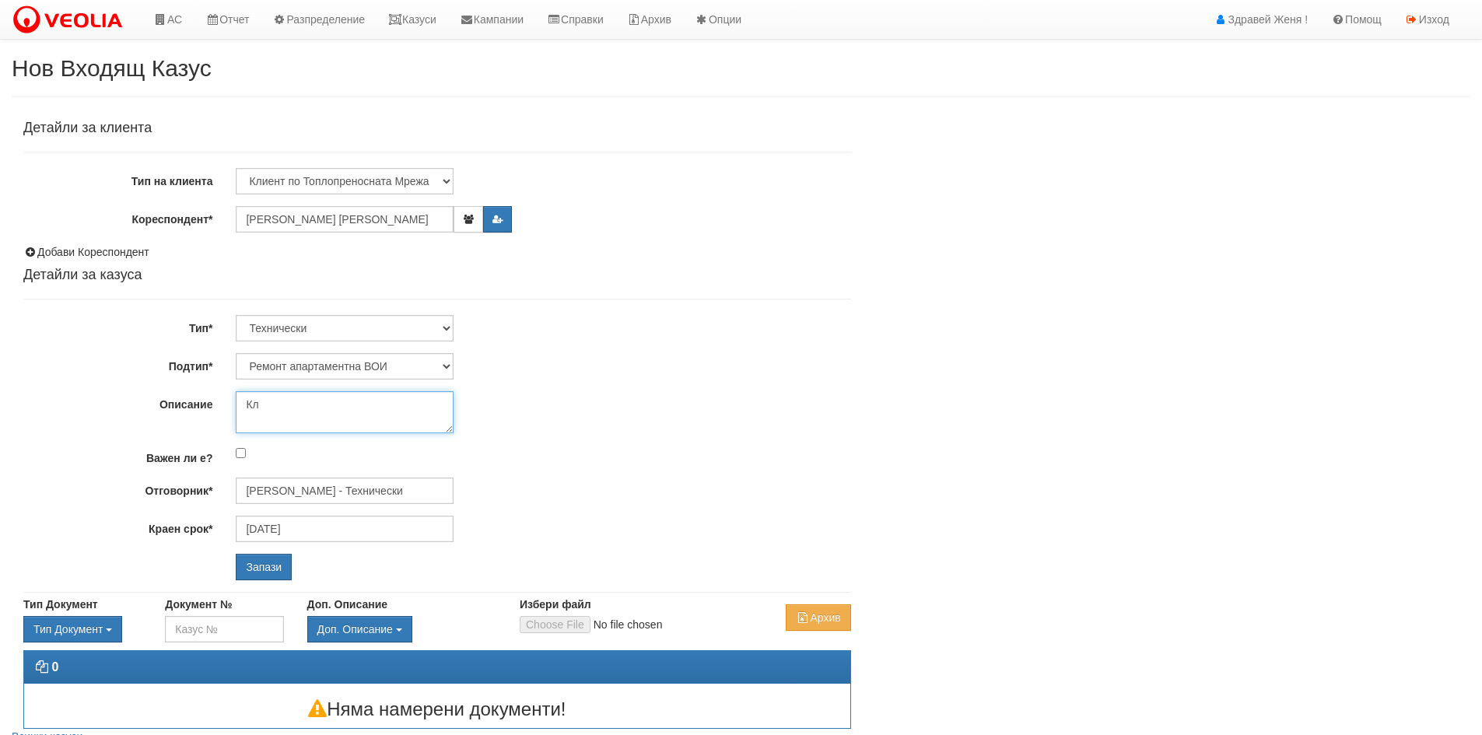
type textarea "[PERSON_NAME]"
